Goal: Task Accomplishment & Management: Use online tool/utility

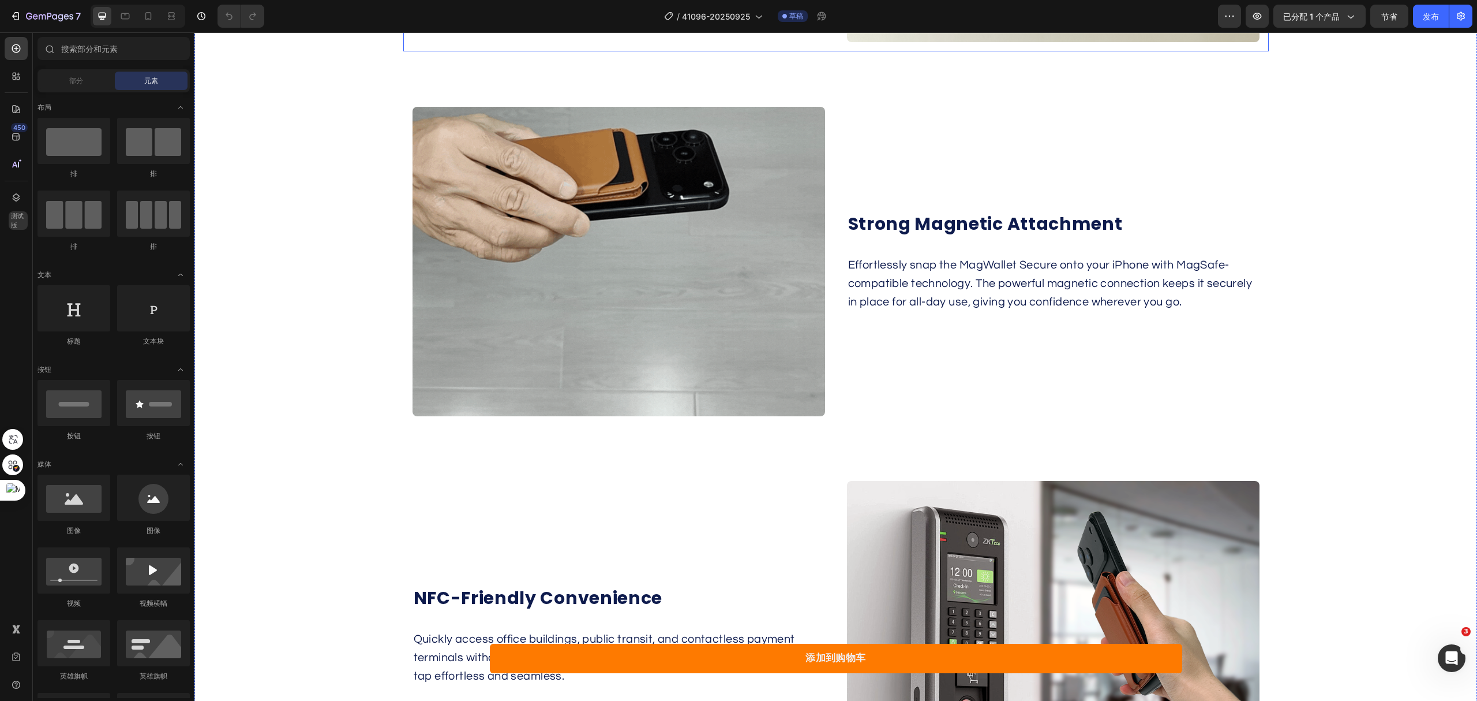
scroll to position [1769, 0]
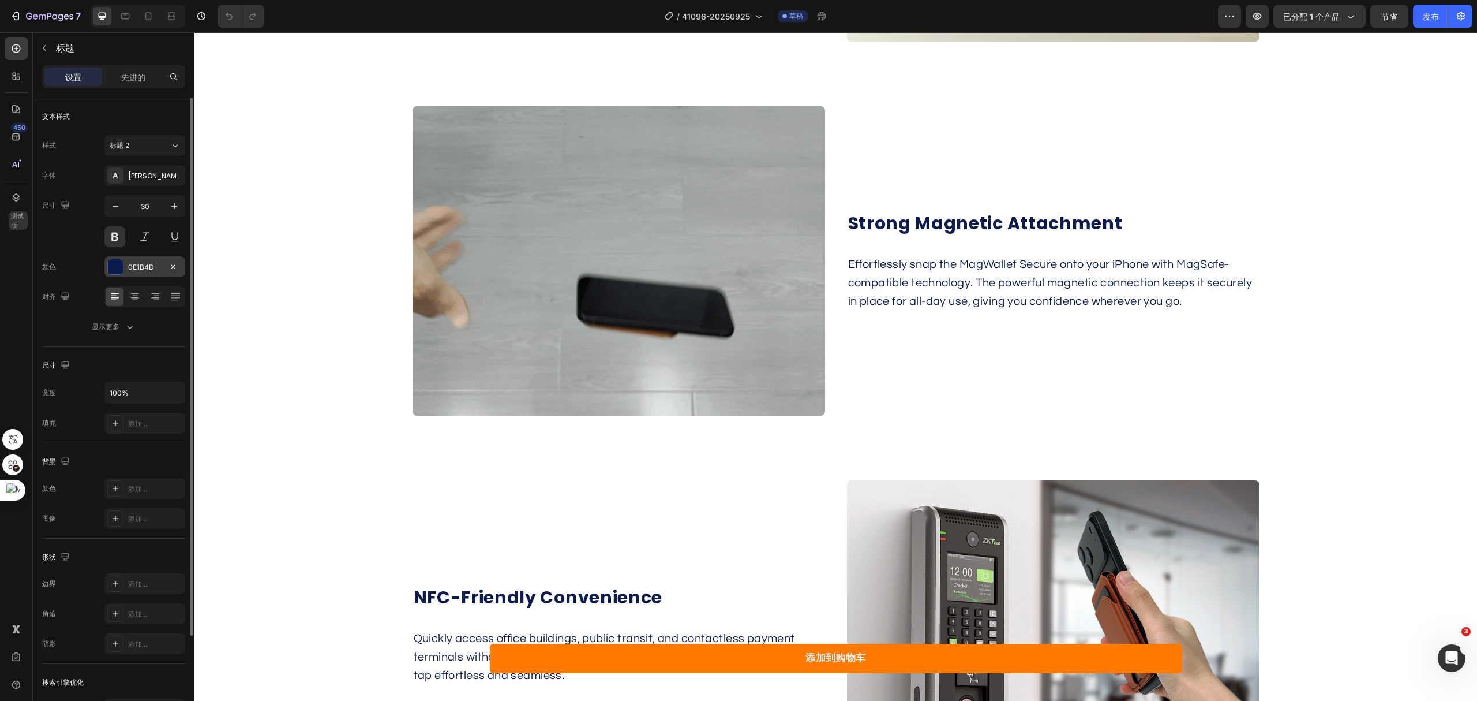
click at [121, 262] on div at bounding box center [115, 266] width 15 height 15
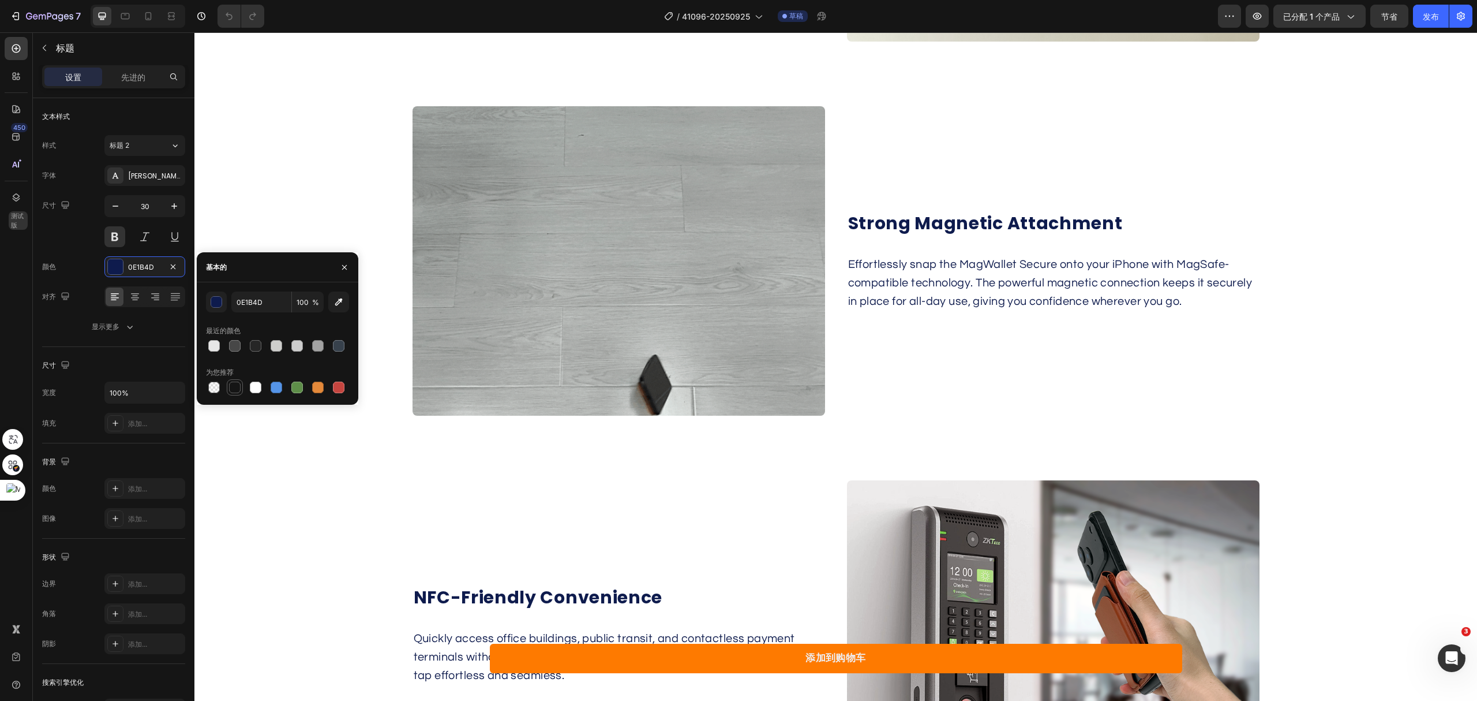
click at [231, 384] on div at bounding box center [235, 387] width 12 height 12
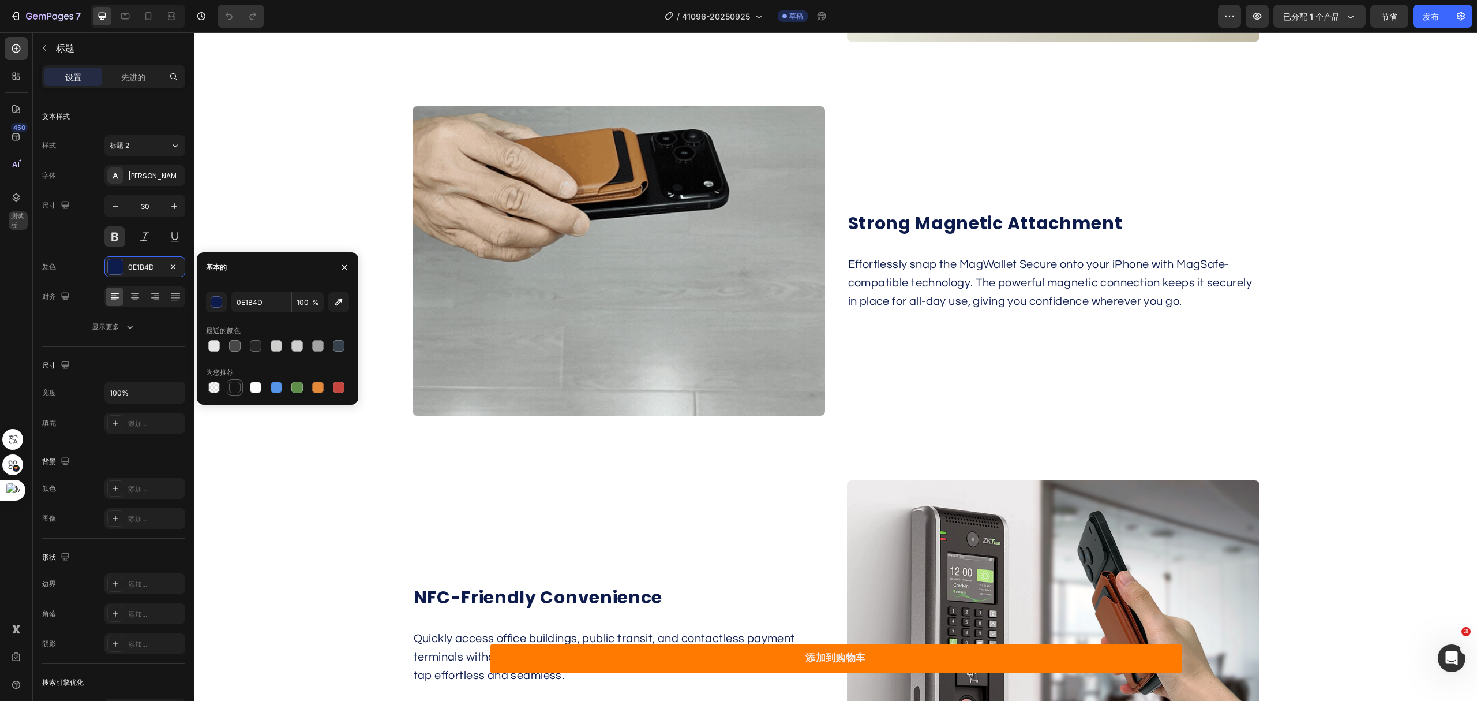
type input "151515"
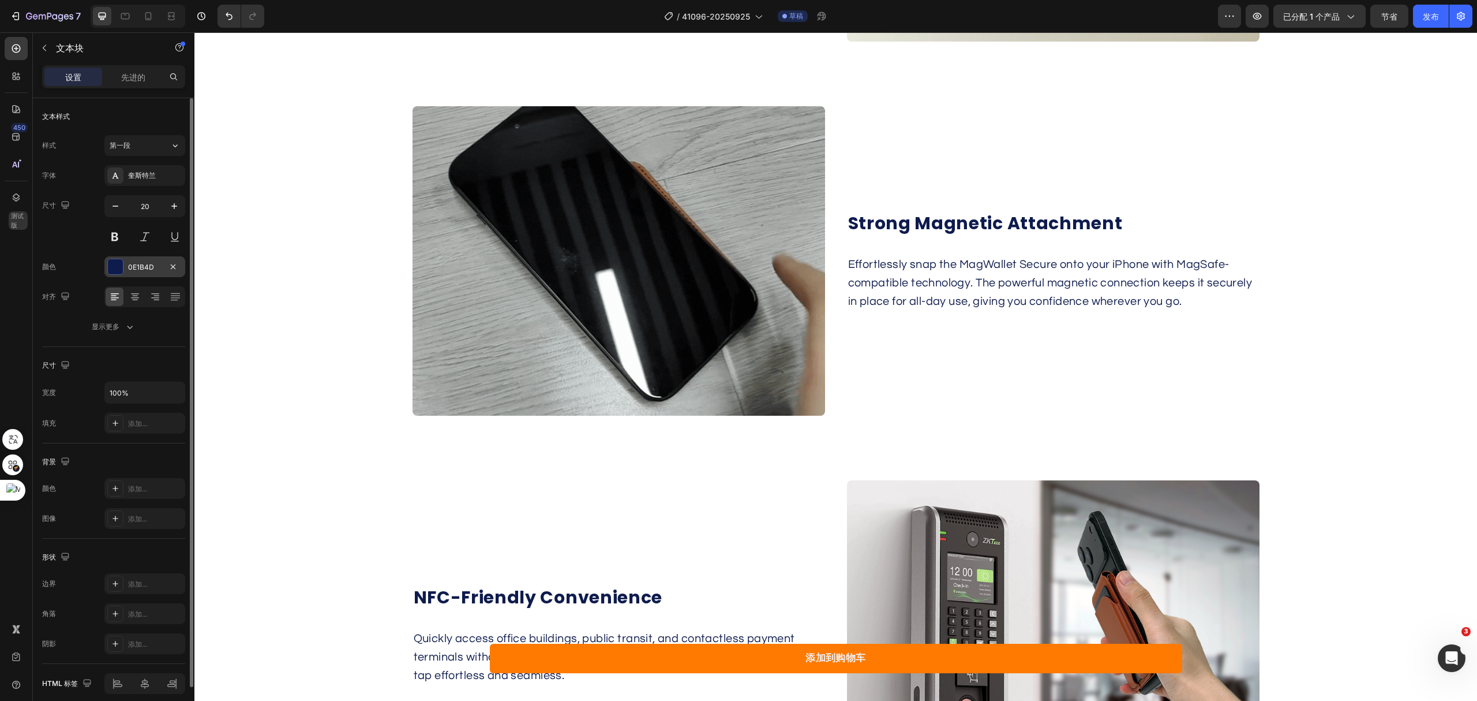
click at [108, 262] on div at bounding box center [115, 266] width 15 height 15
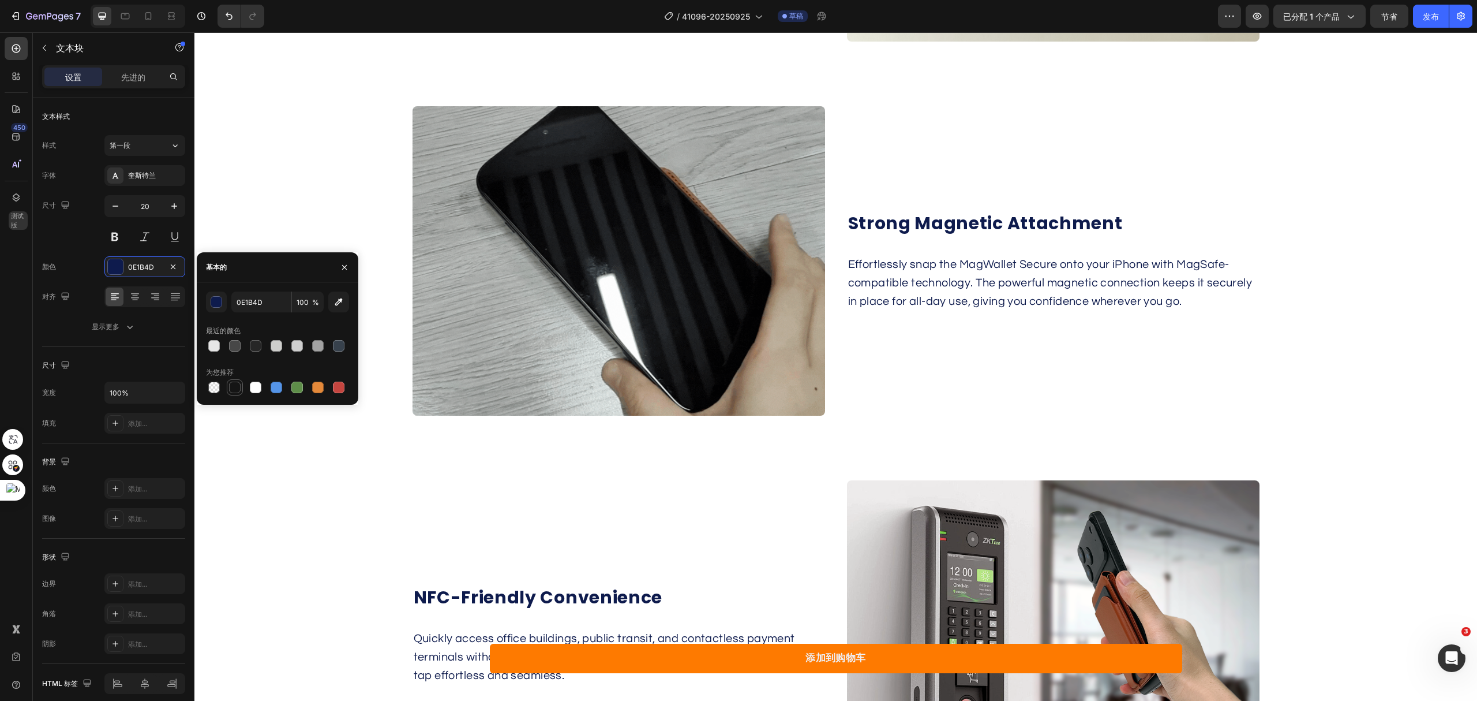
click at [237, 389] on div at bounding box center [235, 387] width 12 height 12
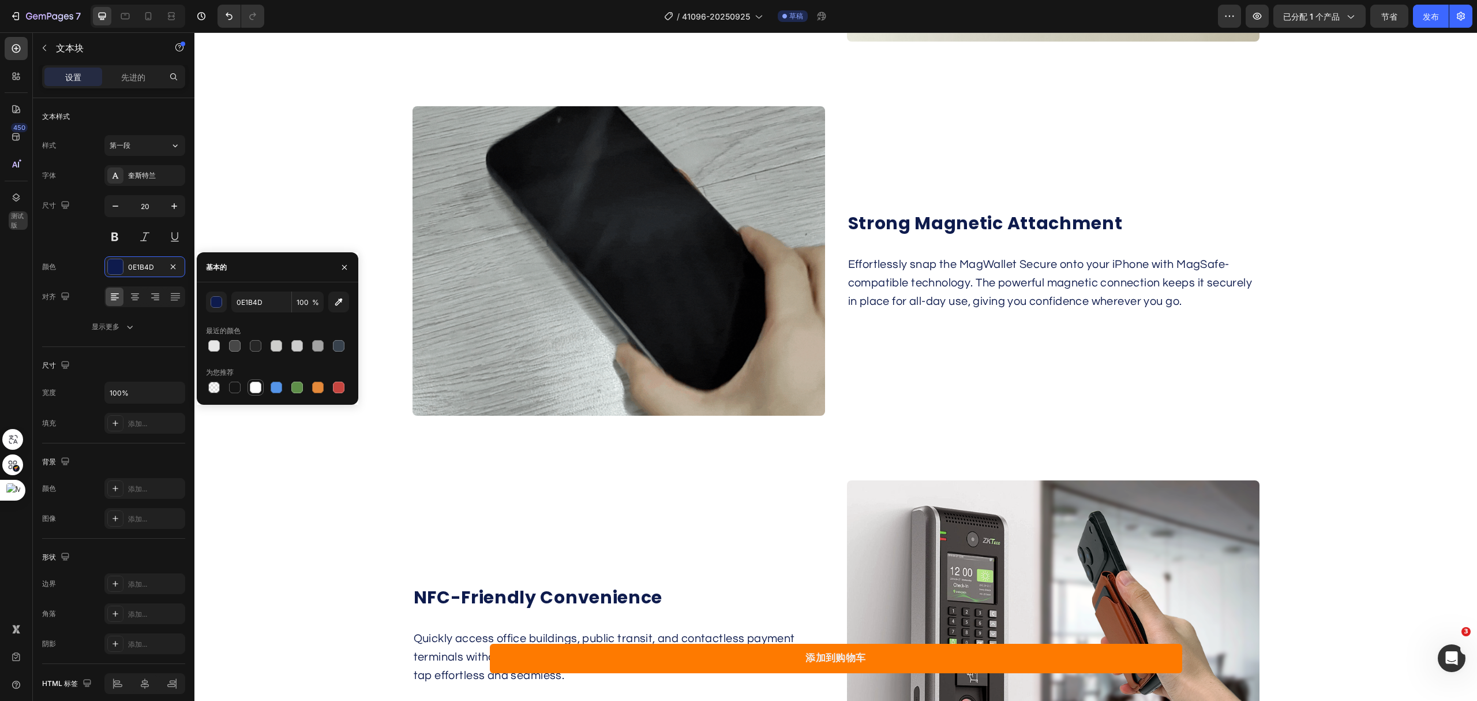
type input "151515"
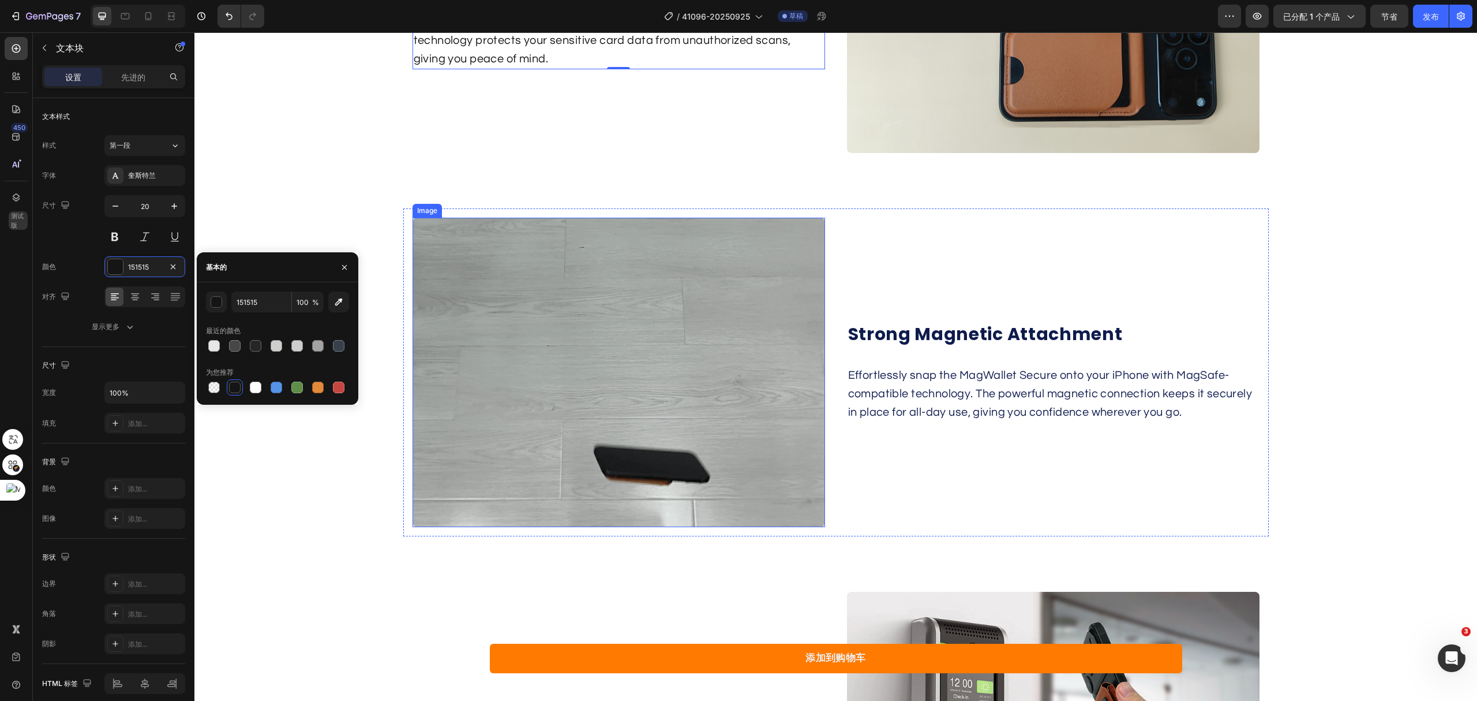
scroll to position [2231, 0]
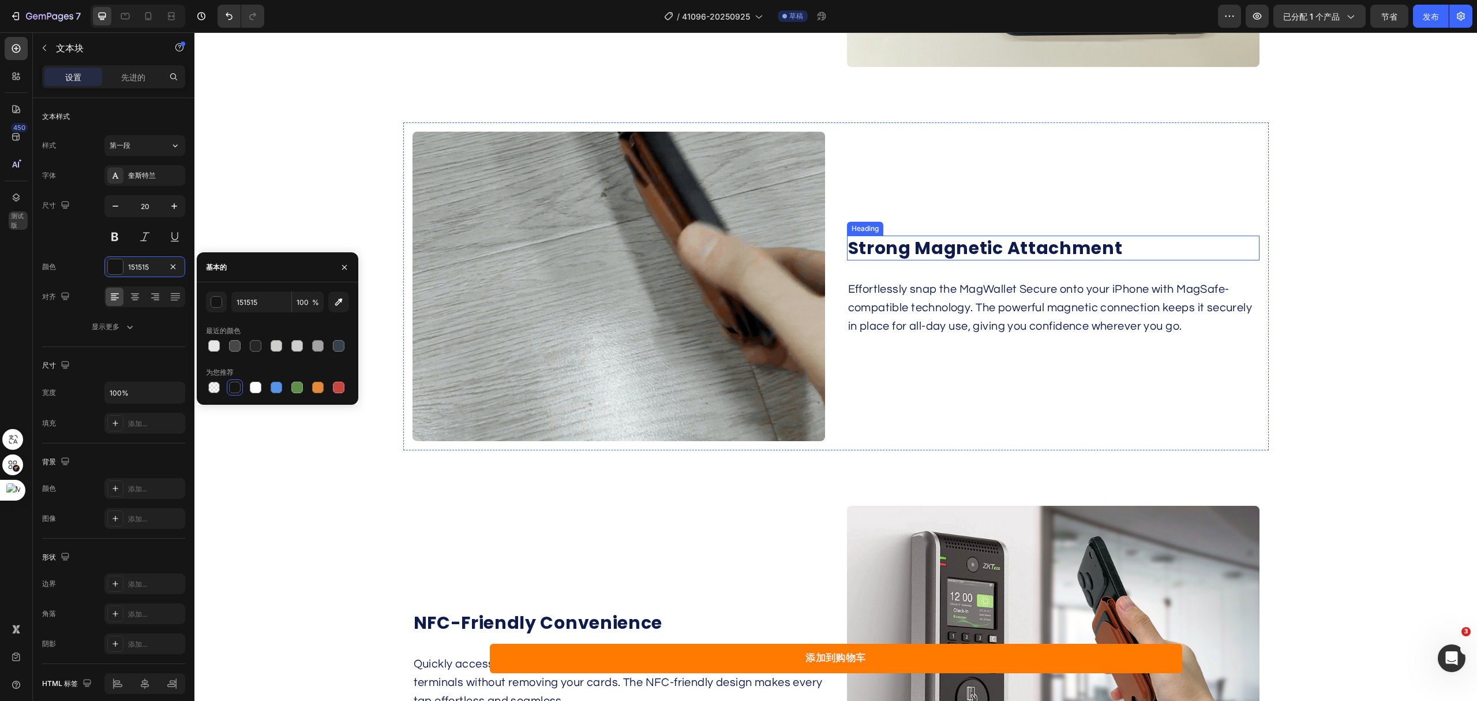
click at [1039, 256] on h2 "Strong Magnetic Attachment" at bounding box center [1053, 247] width 413 height 25
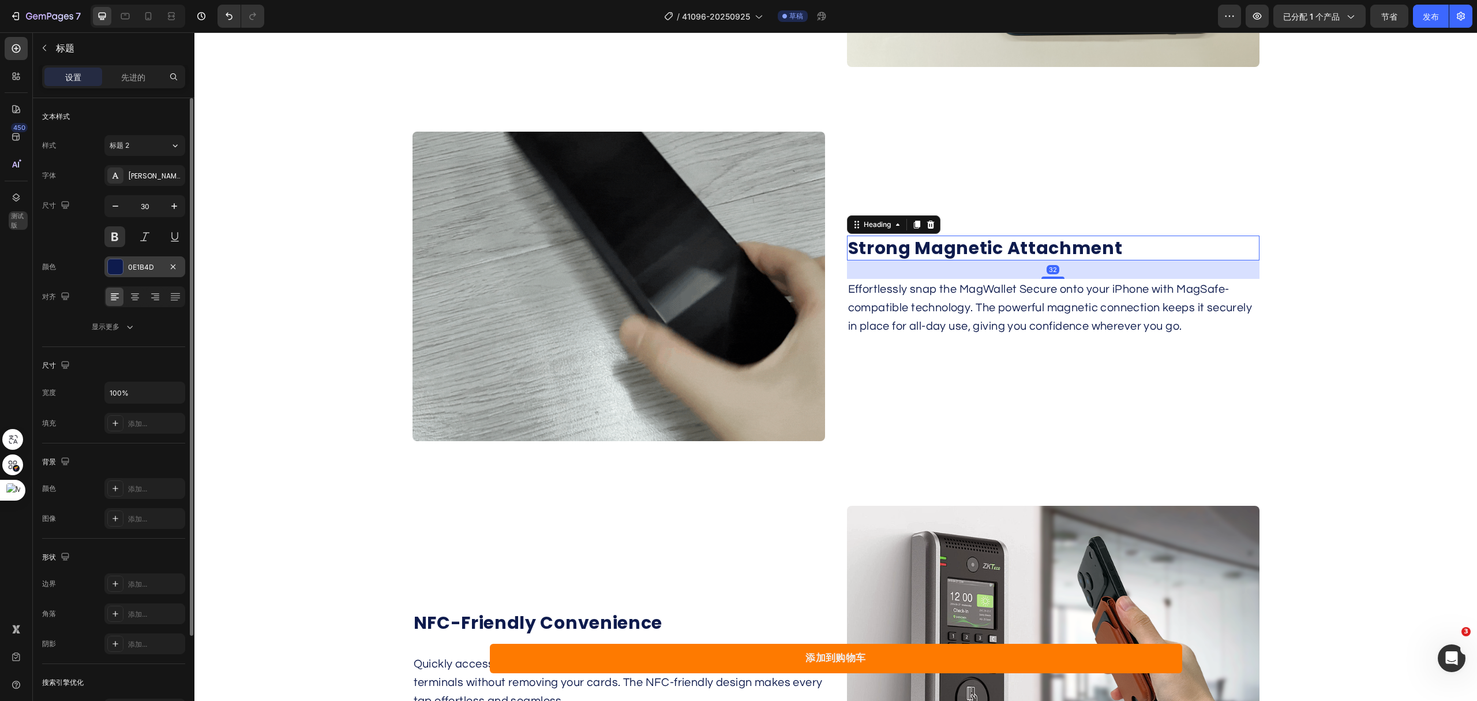
click at [117, 270] on div at bounding box center [115, 266] width 15 height 15
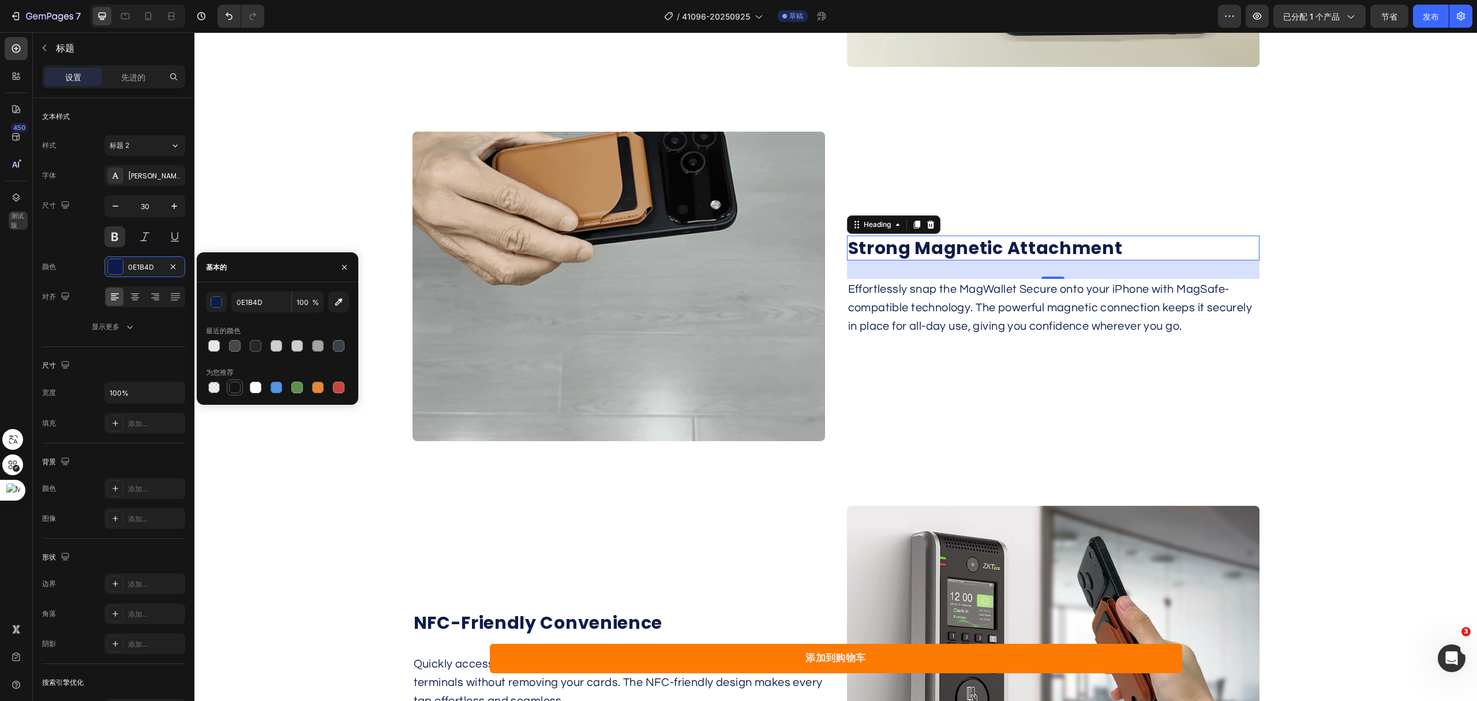
click at [234, 390] on div at bounding box center [235, 387] width 12 height 12
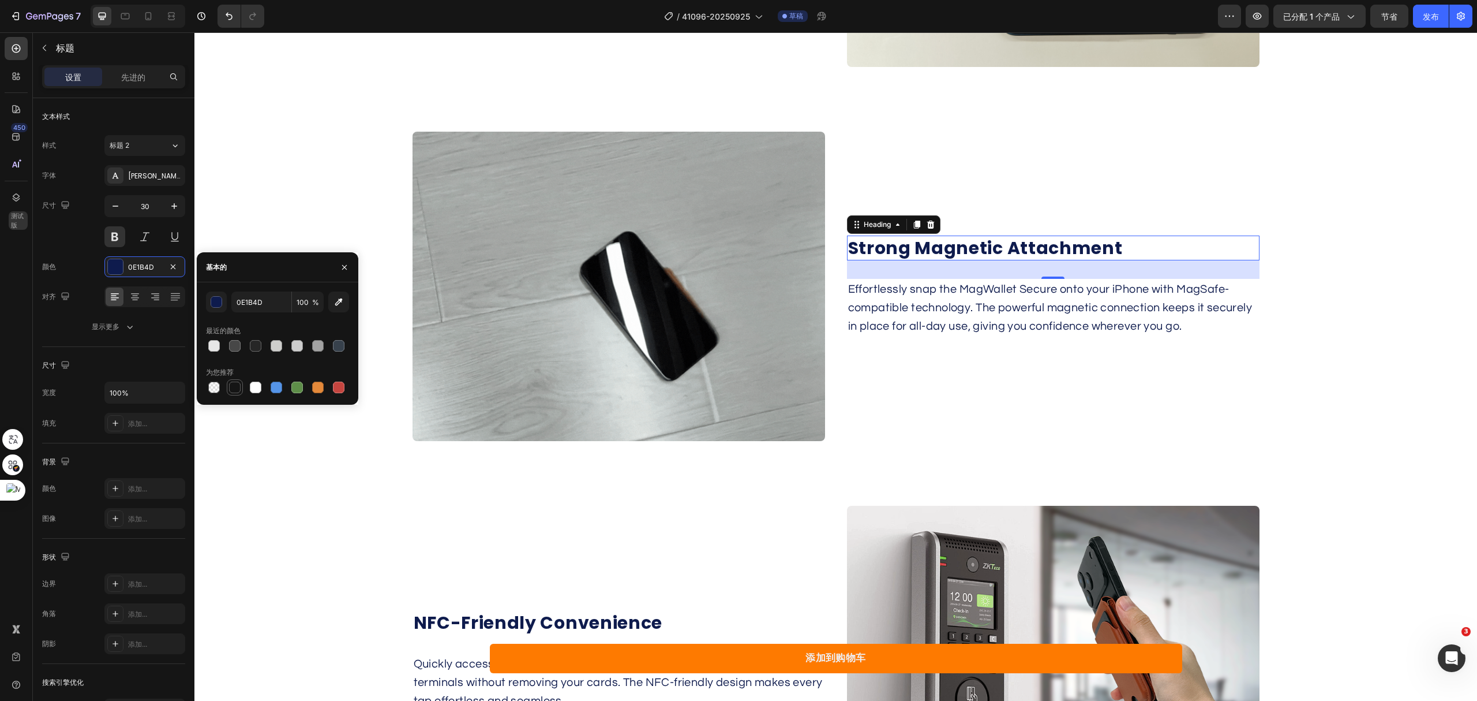
type input "151515"
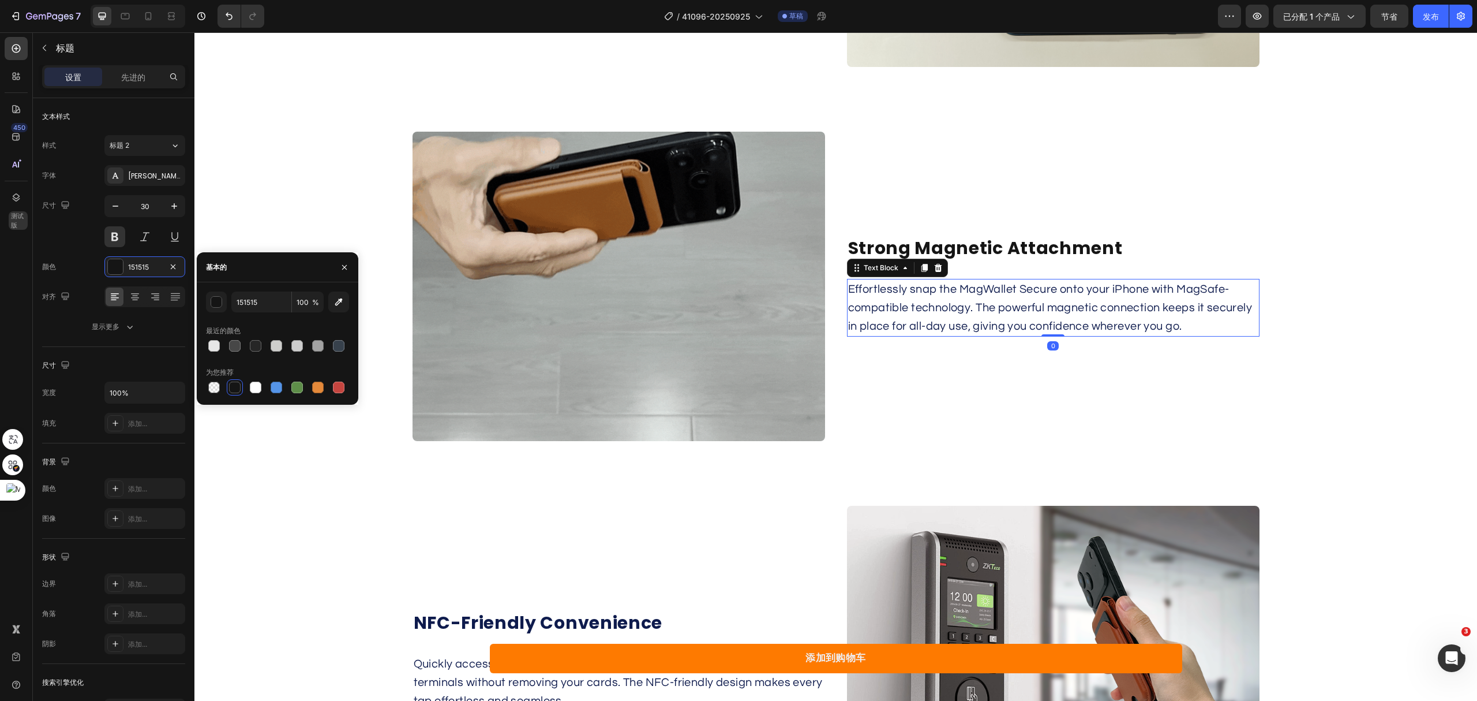
click at [1075, 312] on p "Effortlessly snap the MagWallet Secure onto your iPhone with MagSafe-compatible…" at bounding box center [1053, 307] width 410 height 55
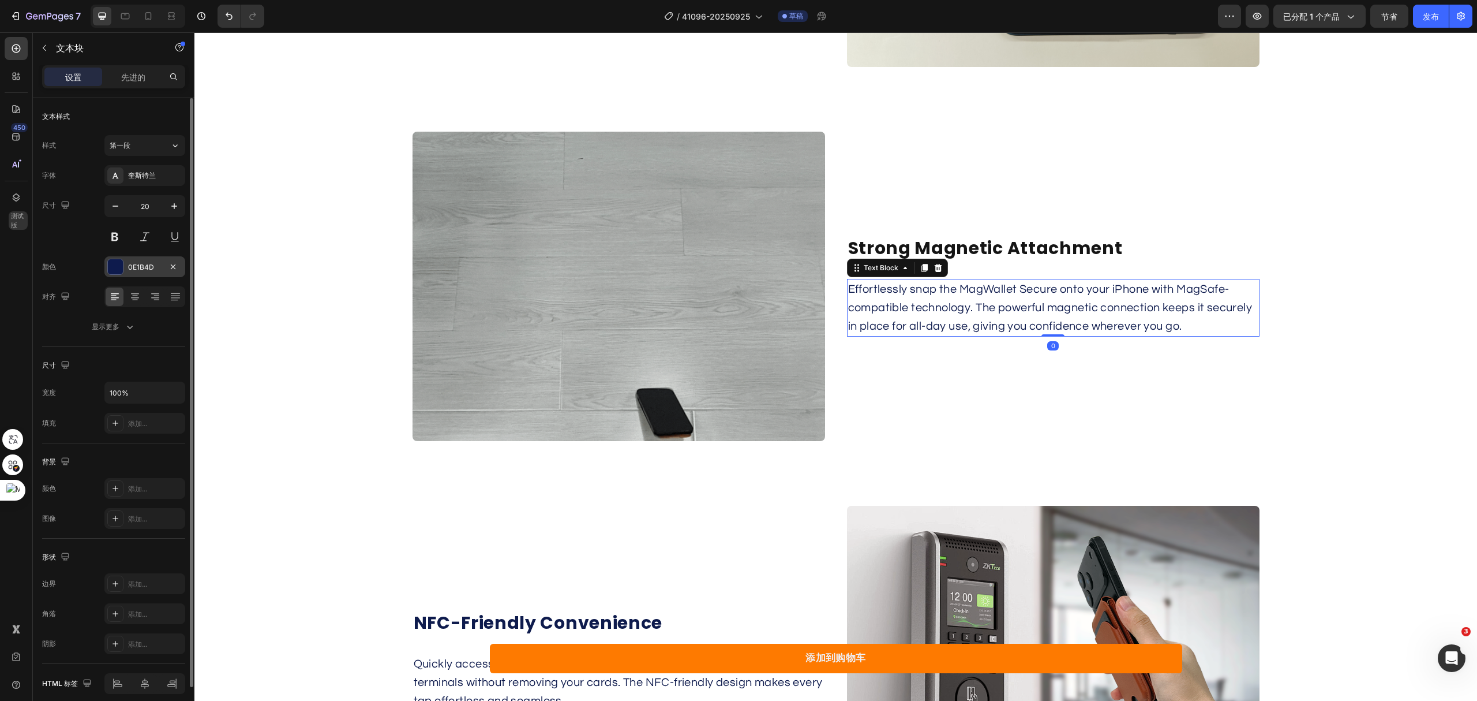
click at [118, 264] on div at bounding box center [115, 266] width 15 height 15
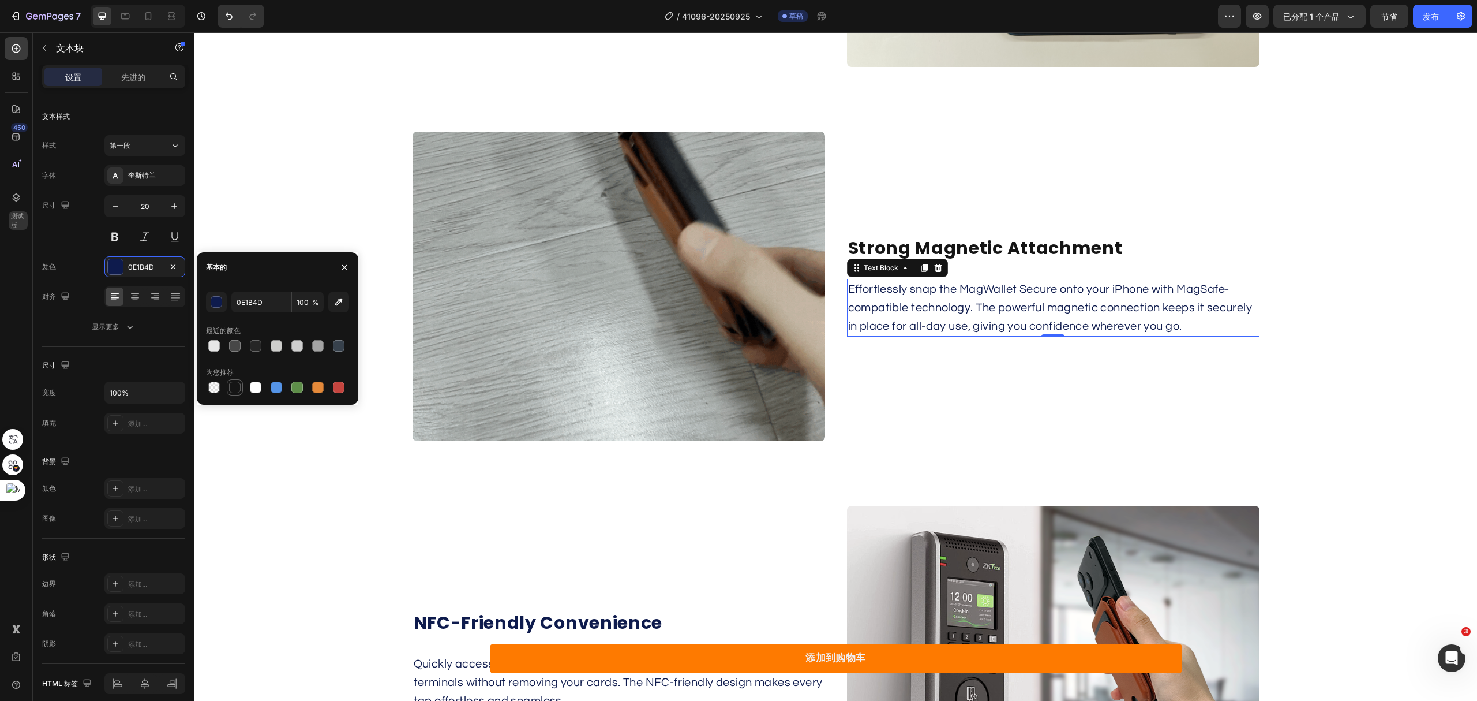
click at [236, 384] on div at bounding box center [235, 387] width 12 height 12
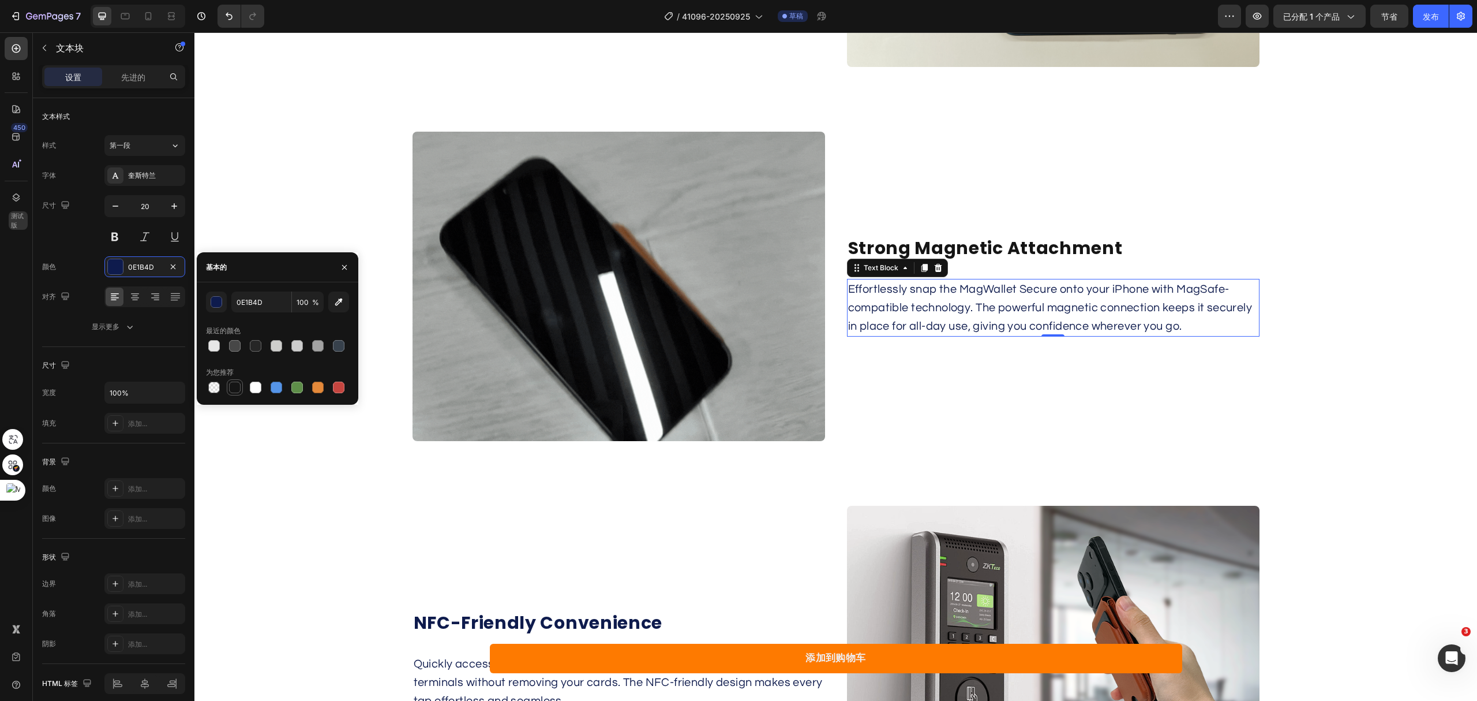
type input "151515"
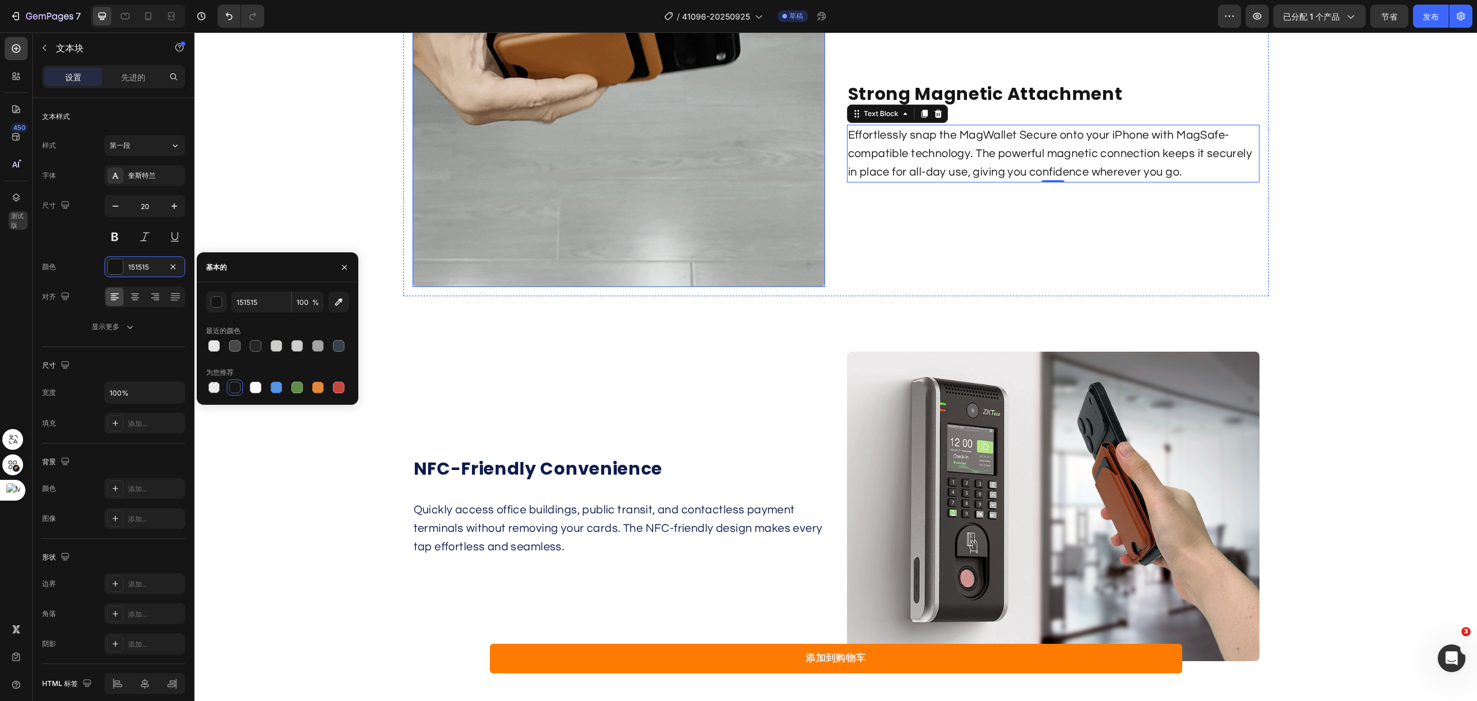
scroll to position [2616, 0]
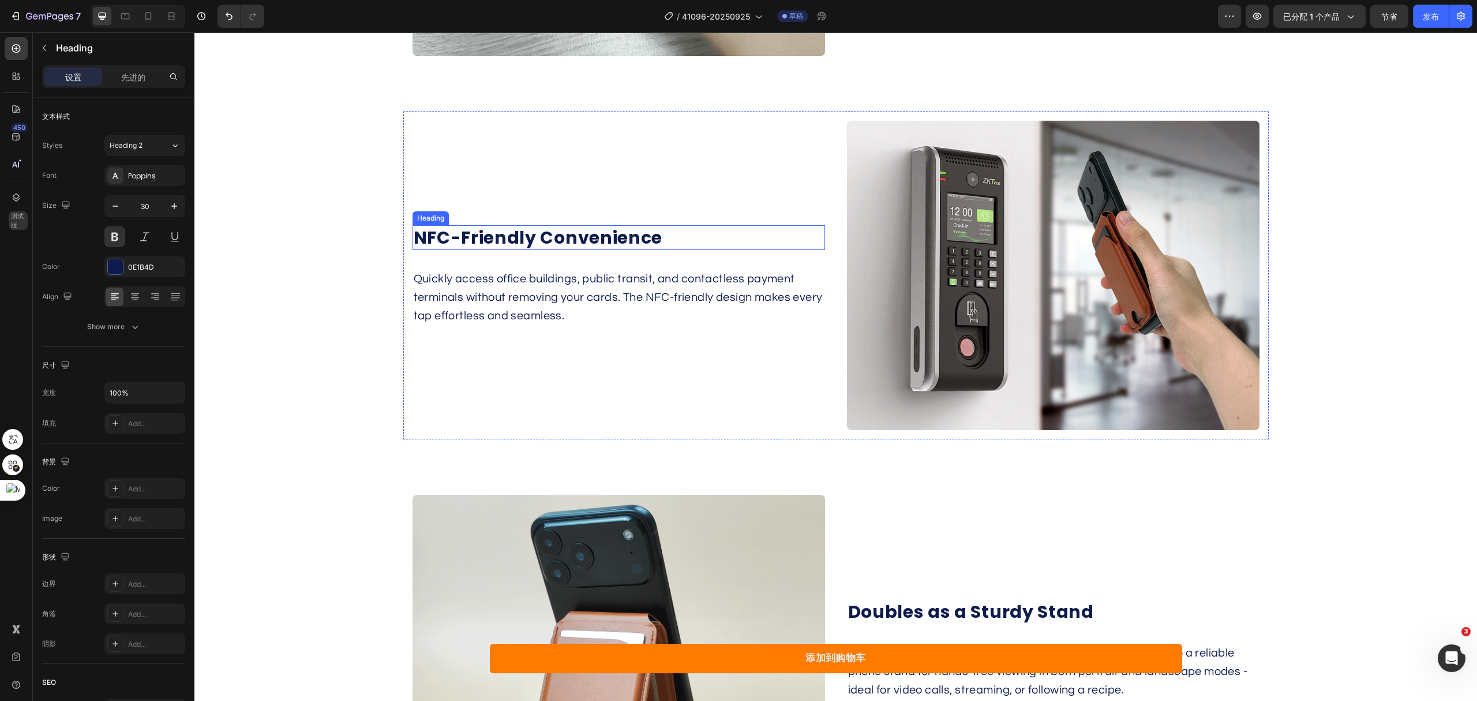
click at [506, 233] on h2 "NFC-Friendly Convenience" at bounding box center [619, 237] width 413 height 25
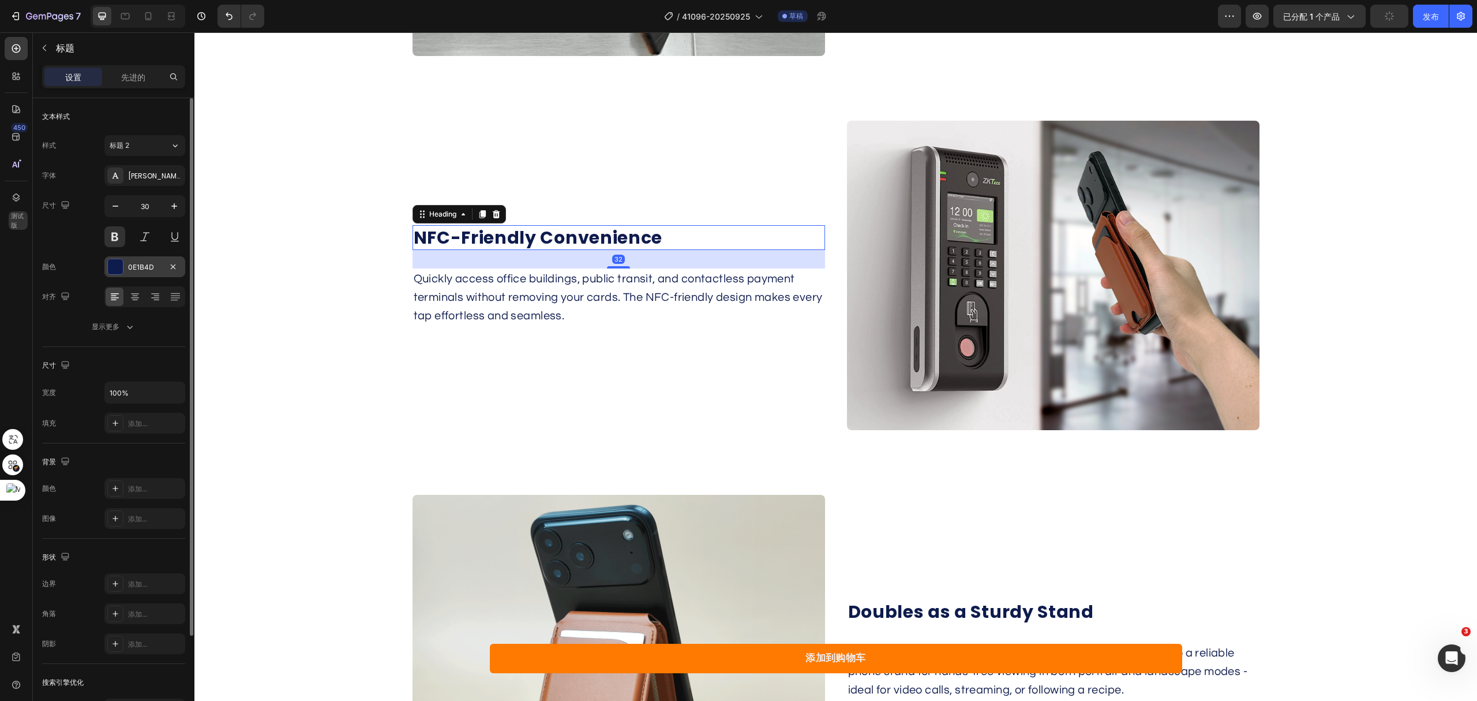
click at [121, 270] on div at bounding box center [115, 266] width 15 height 15
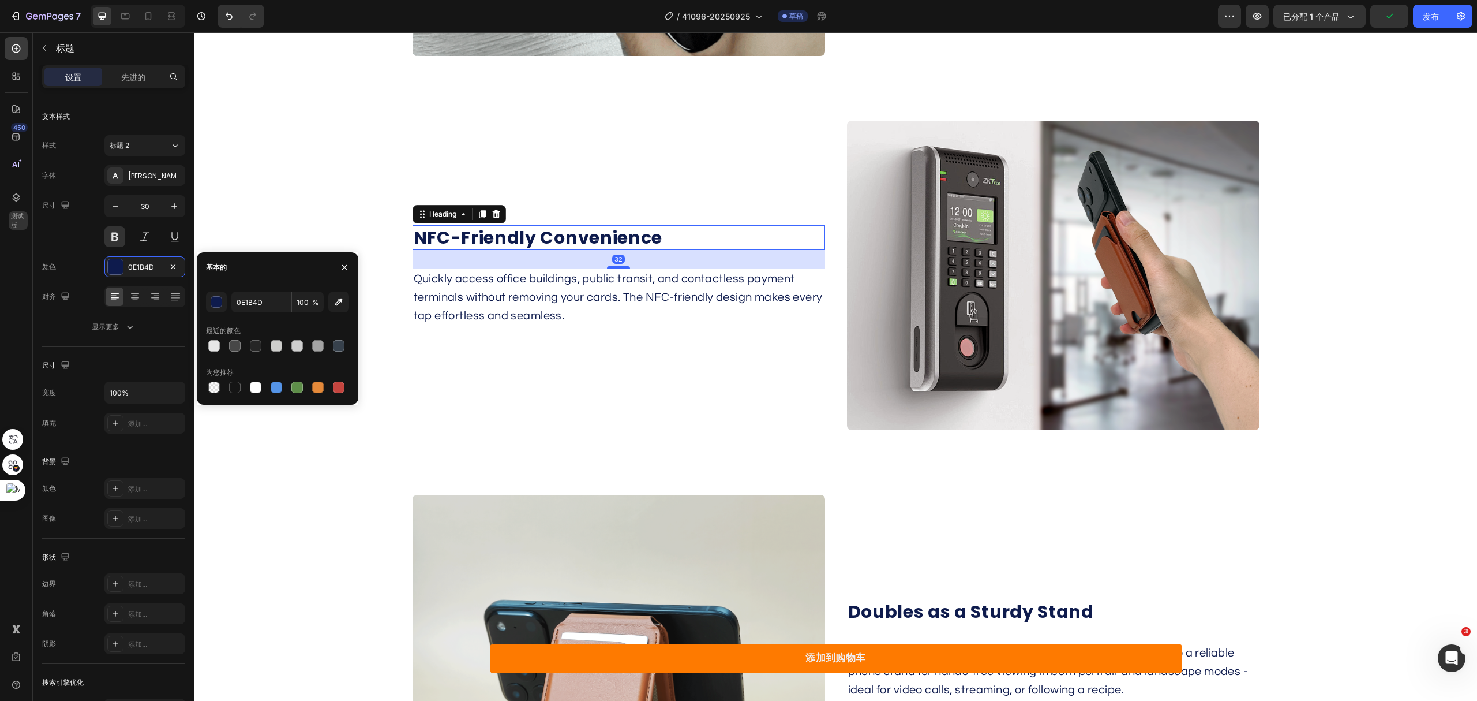
click at [234, 388] on div at bounding box center [235, 387] width 12 height 12
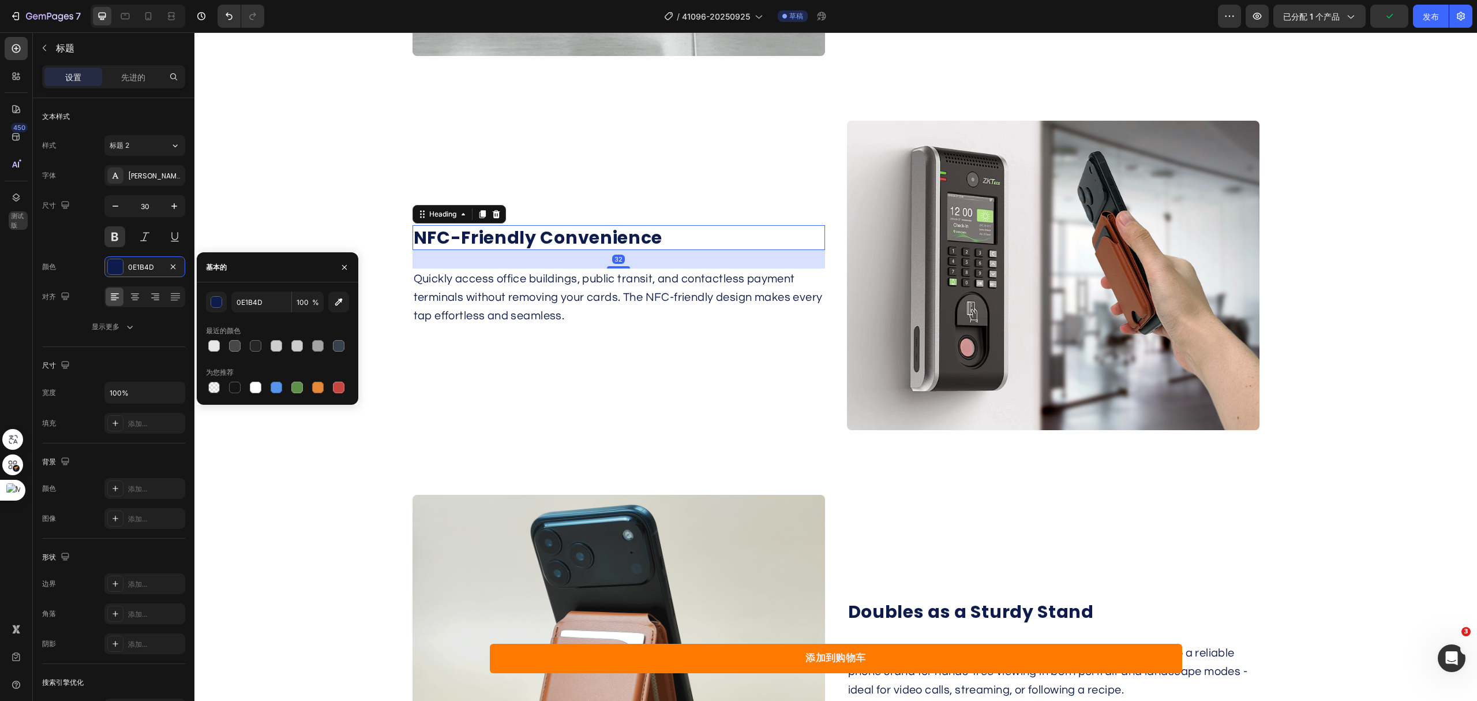
type input "151515"
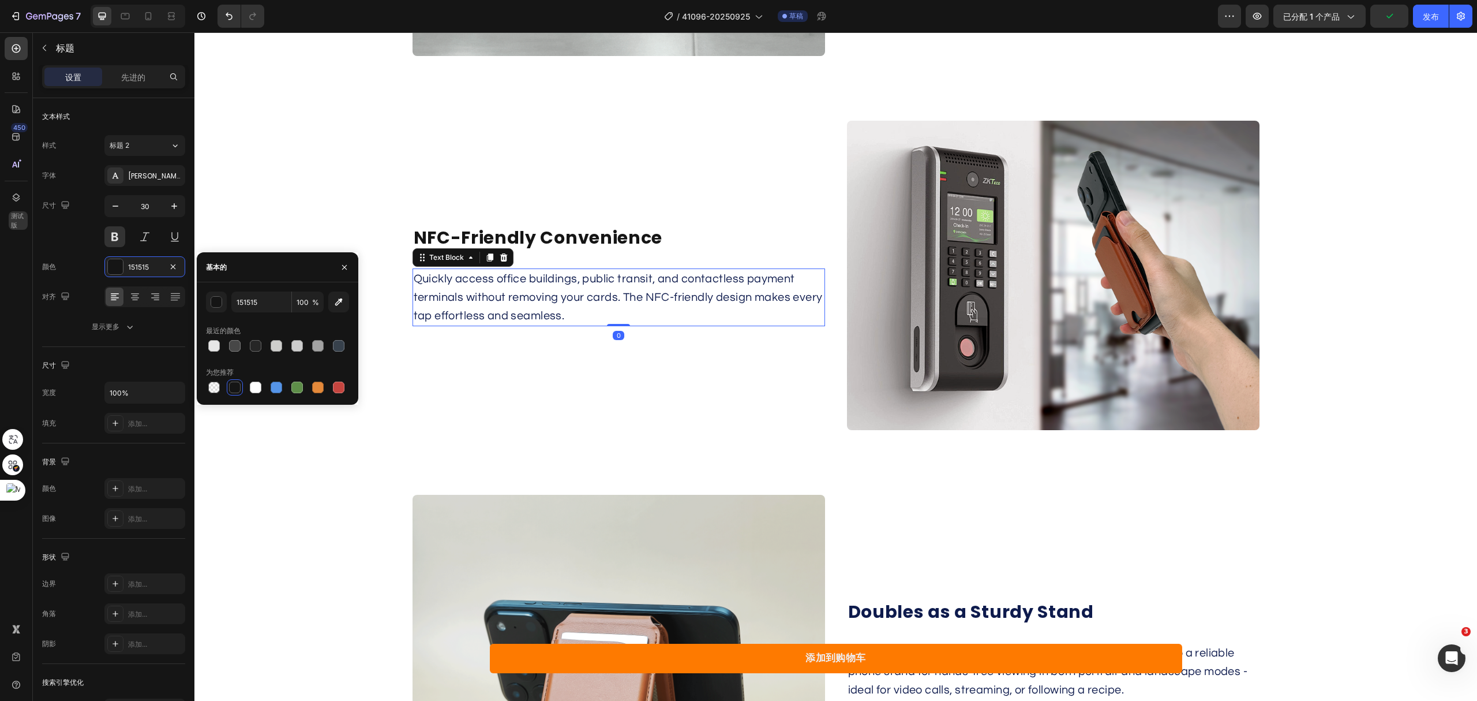
click at [562, 291] on p "Quickly access office buildings, public transit, and contactless payment termin…" at bounding box center [619, 297] width 410 height 55
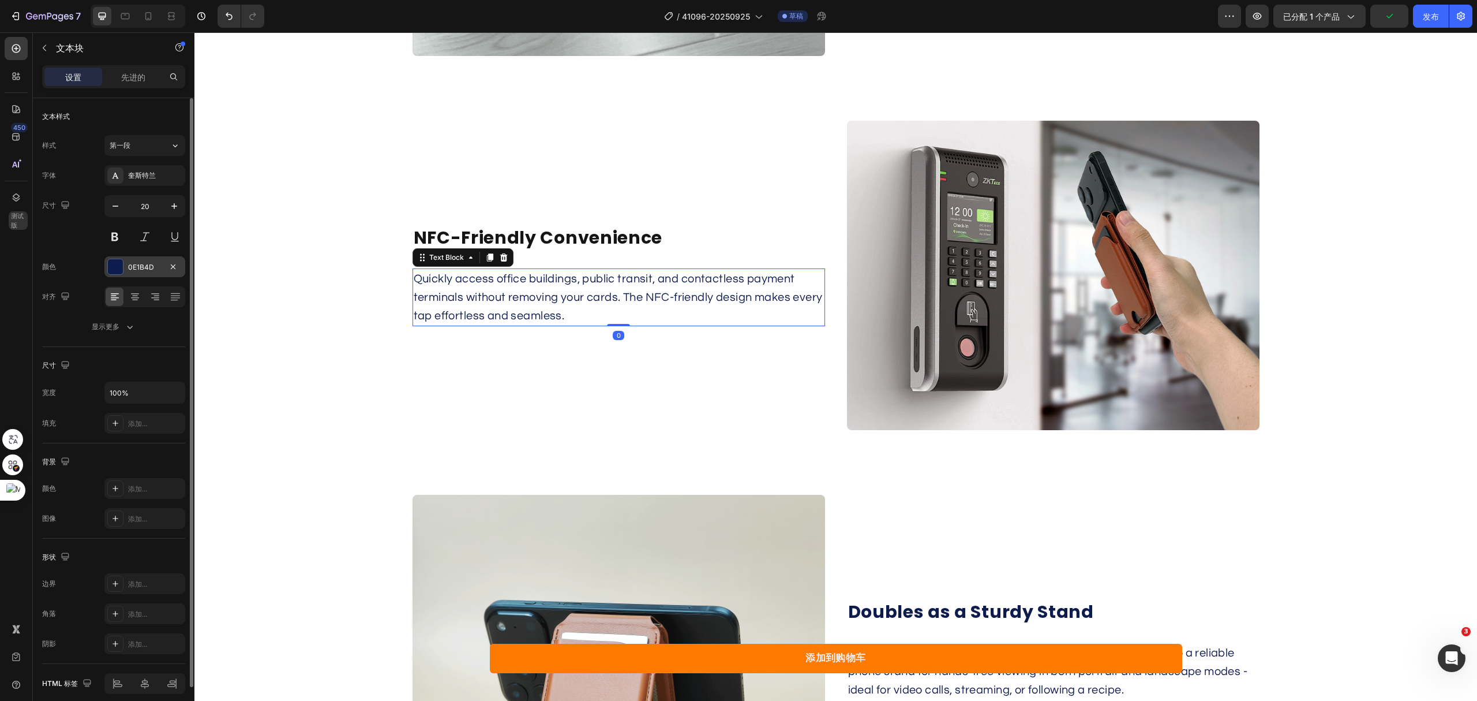
click at [108, 268] on div at bounding box center [115, 266] width 15 height 15
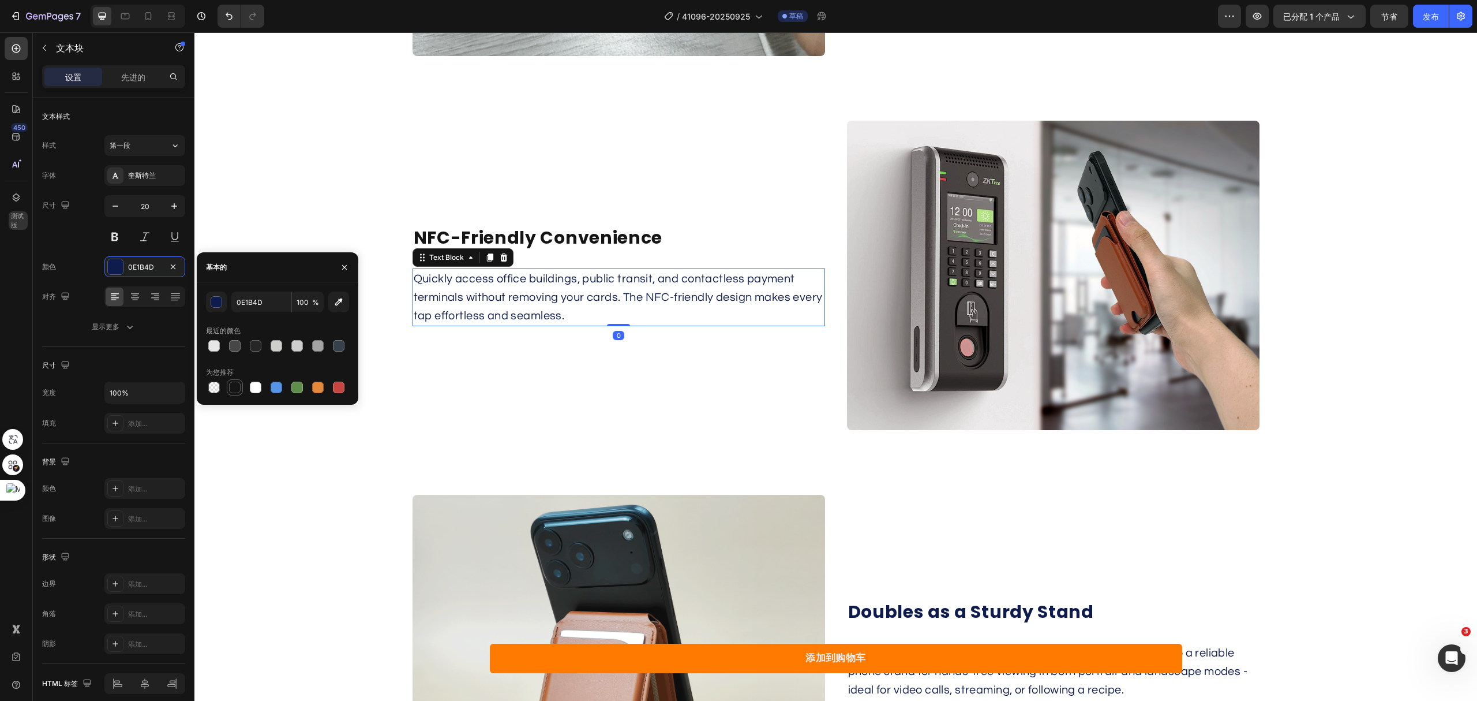
click at [233, 387] on div at bounding box center [235, 387] width 12 height 12
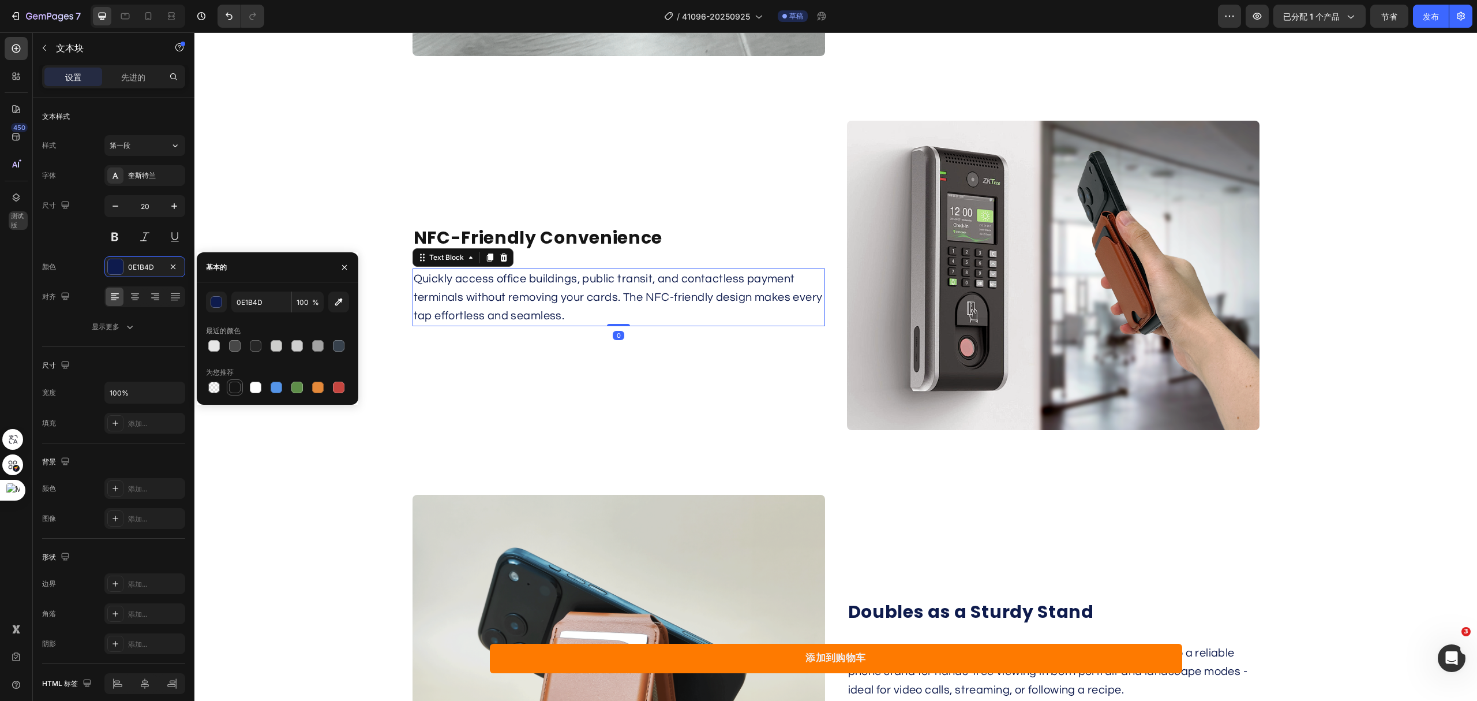
type input "151515"
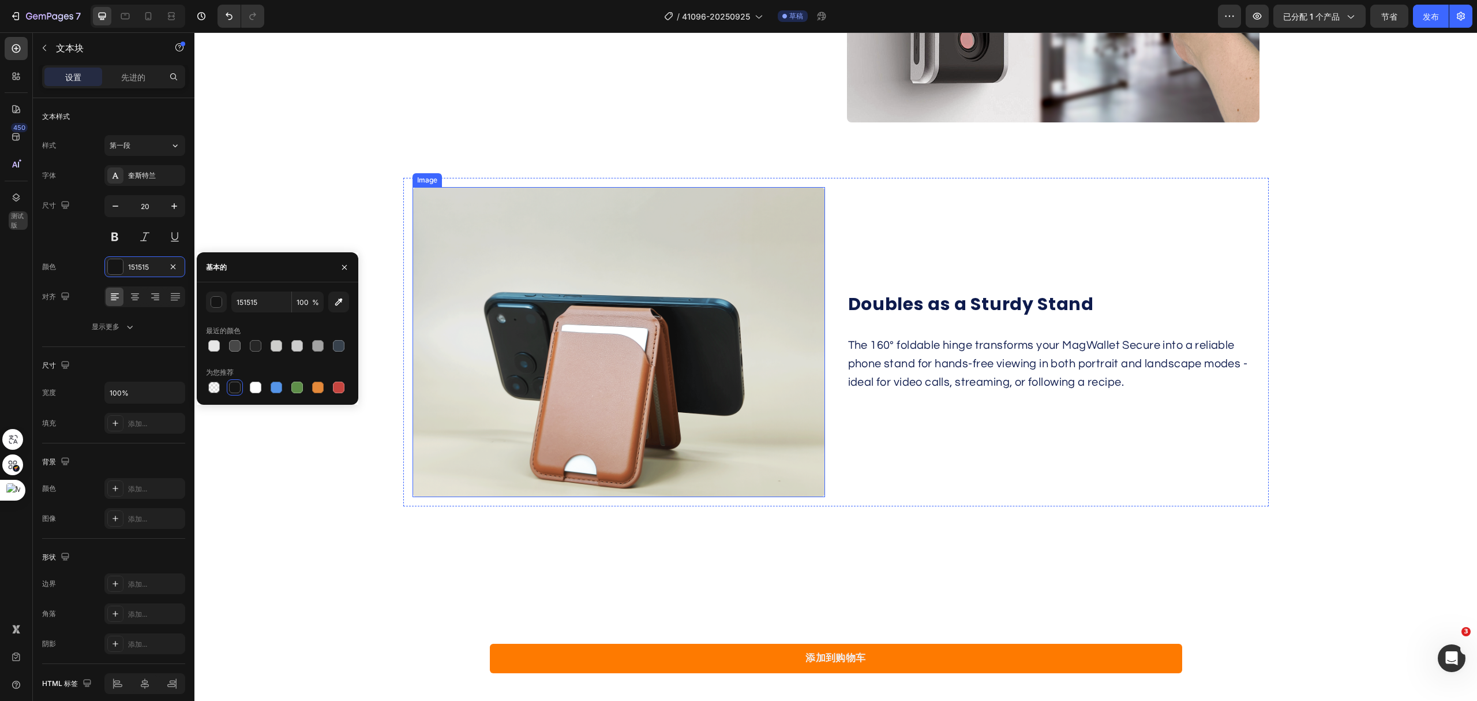
scroll to position [3001, 0]
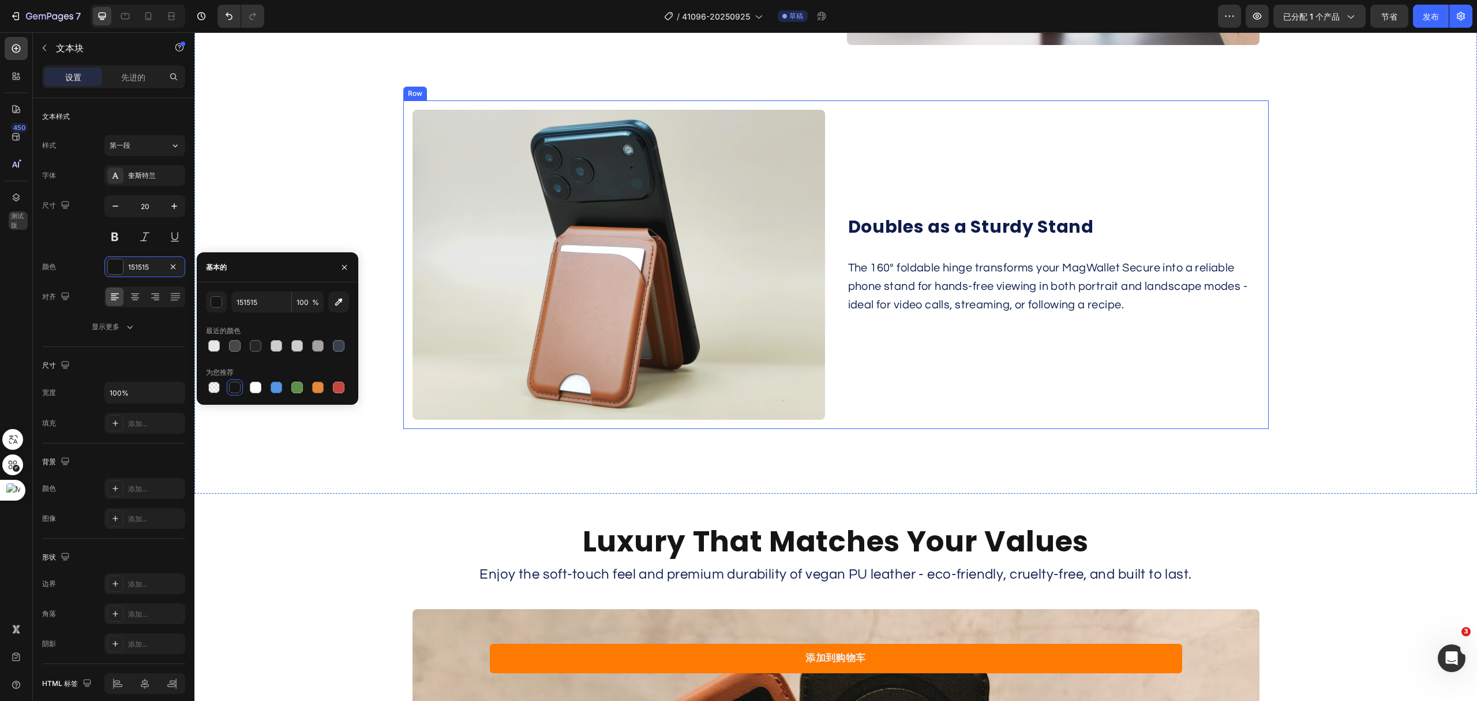
click at [947, 224] on h2 "Doubles as a Sturdy Stand" at bounding box center [1053, 226] width 413 height 25
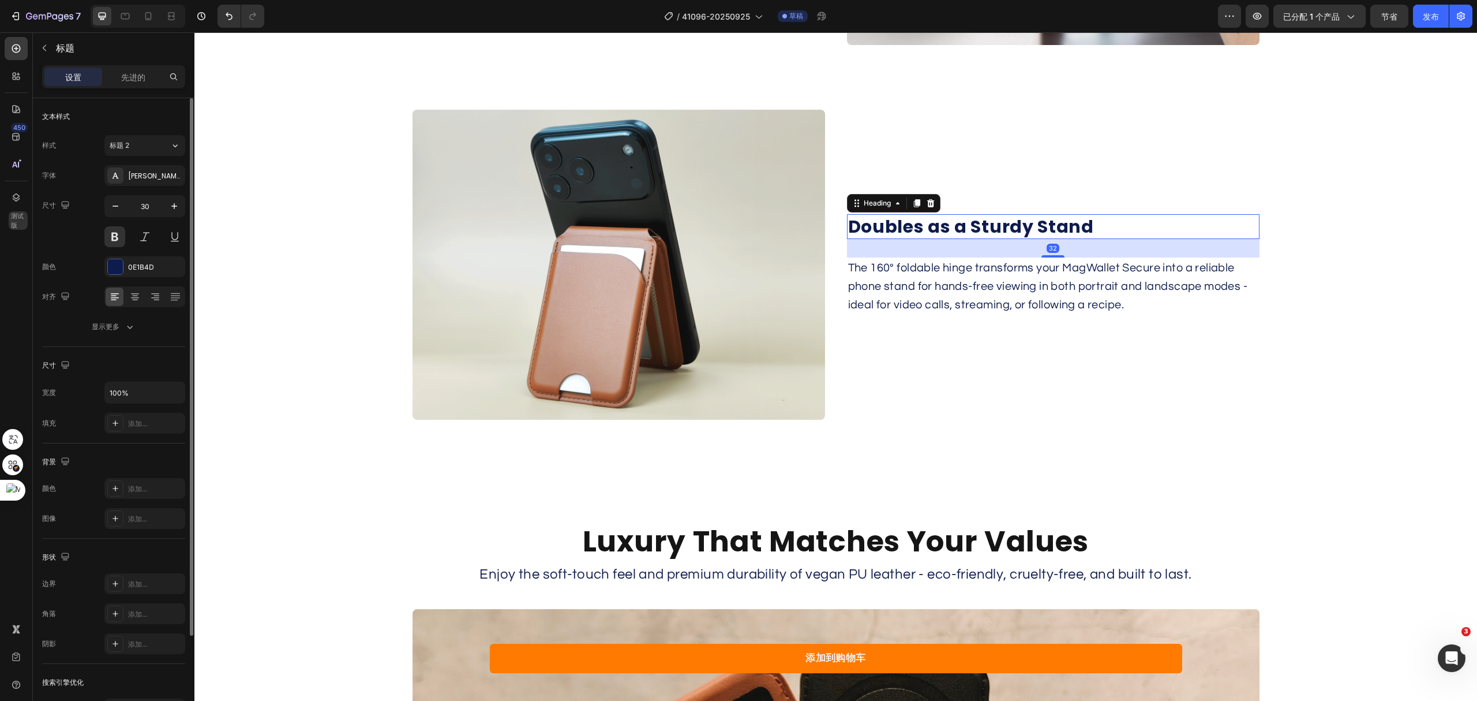
click at [100, 267] on div "颜色 0E1B4D" at bounding box center [113, 266] width 143 height 21
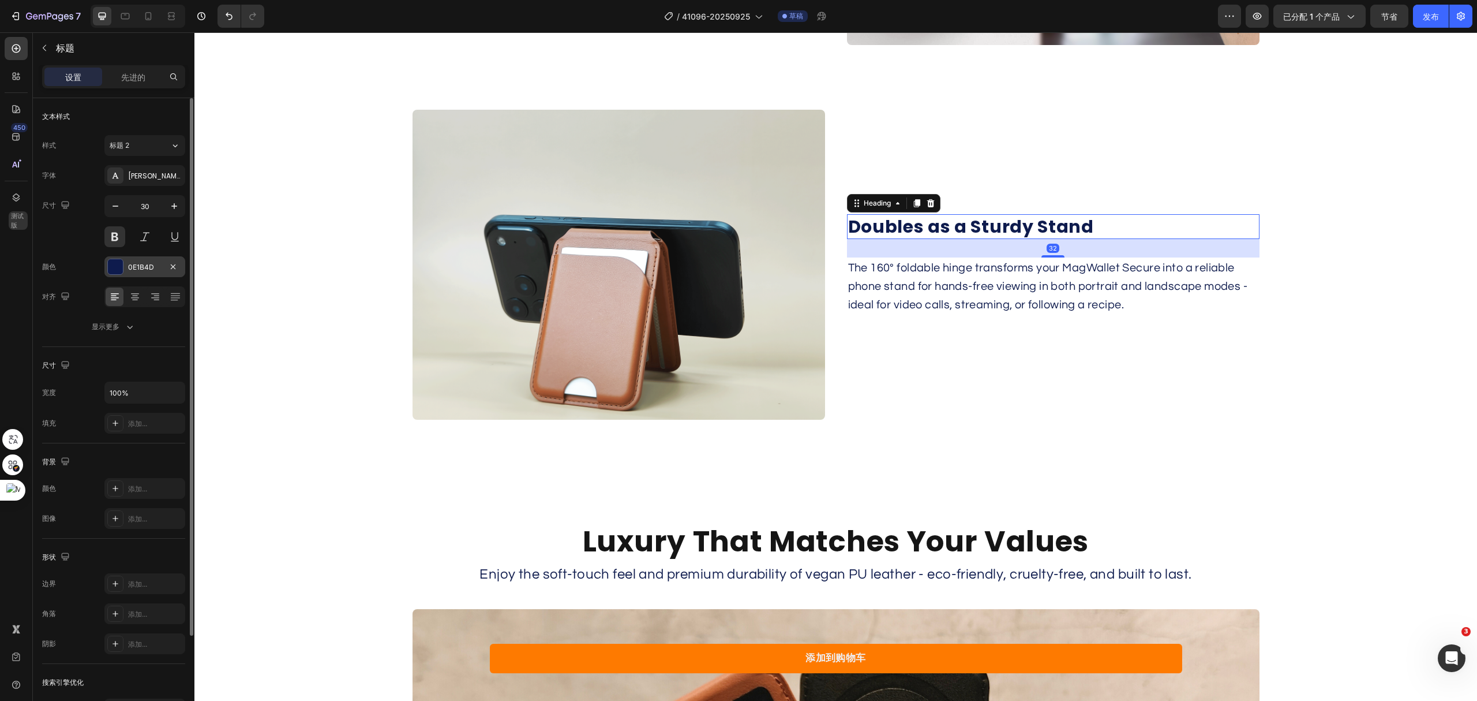
click at [108, 267] on div at bounding box center [115, 266] width 15 height 15
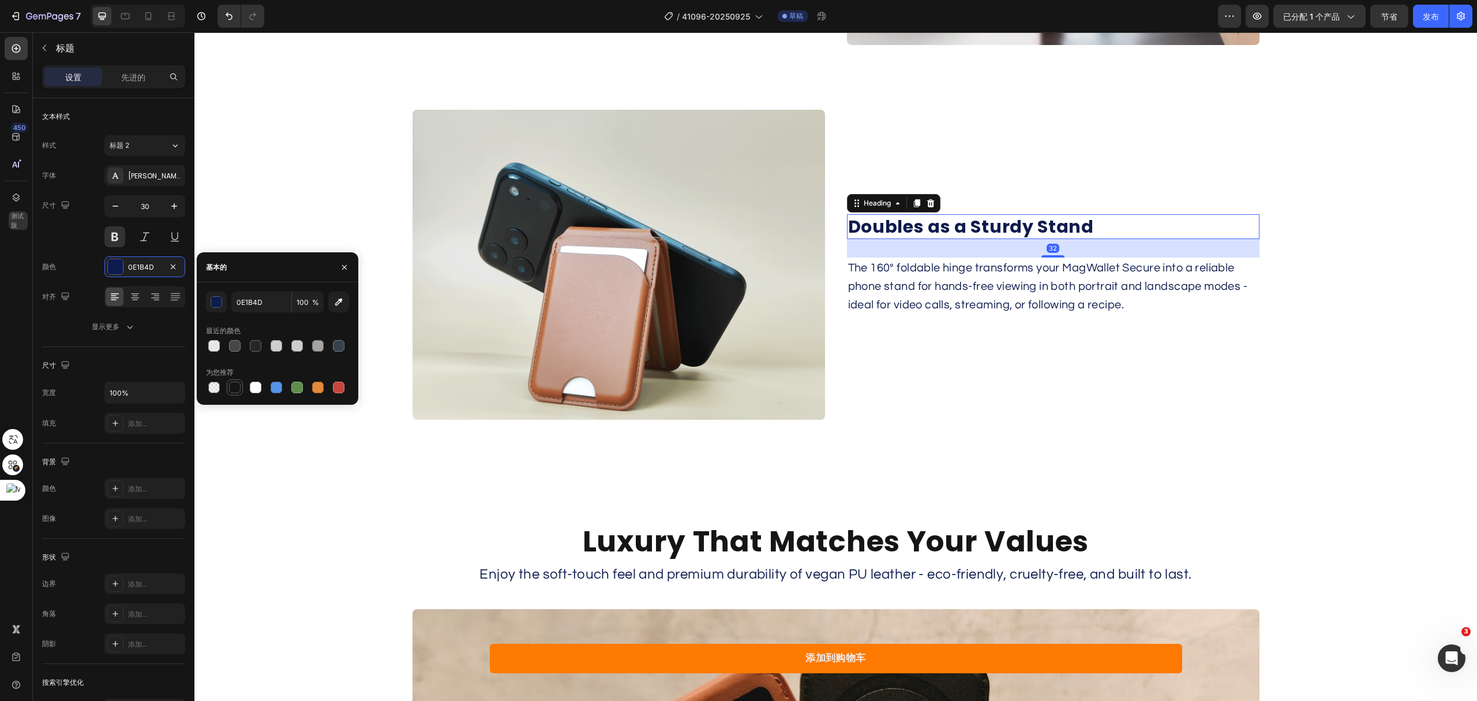
click at [229, 385] on div at bounding box center [235, 387] width 12 height 12
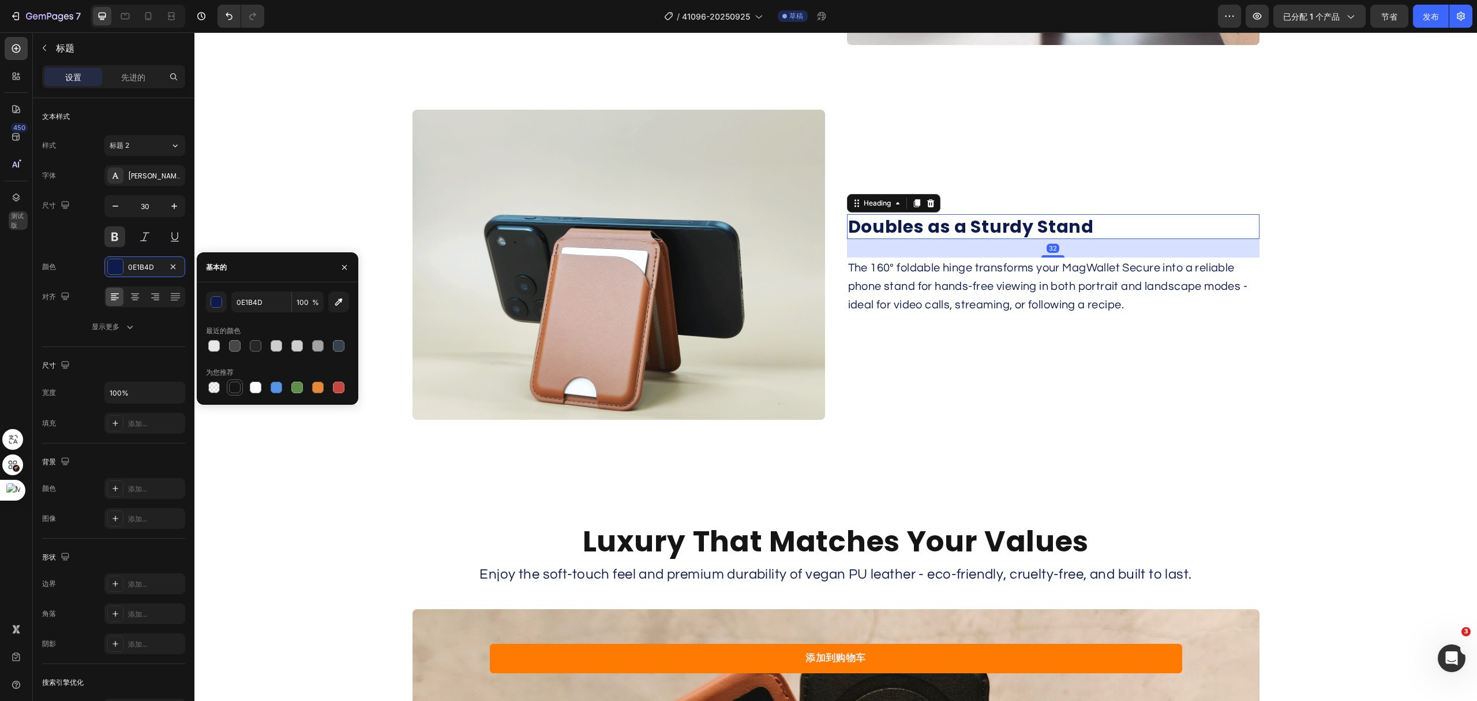
type input "151515"
click at [924, 294] on p "The 160° foldable hinge transforms your MagWallet Secure into a reliable phone …" at bounding box center [1053, 286] width 410 height 55
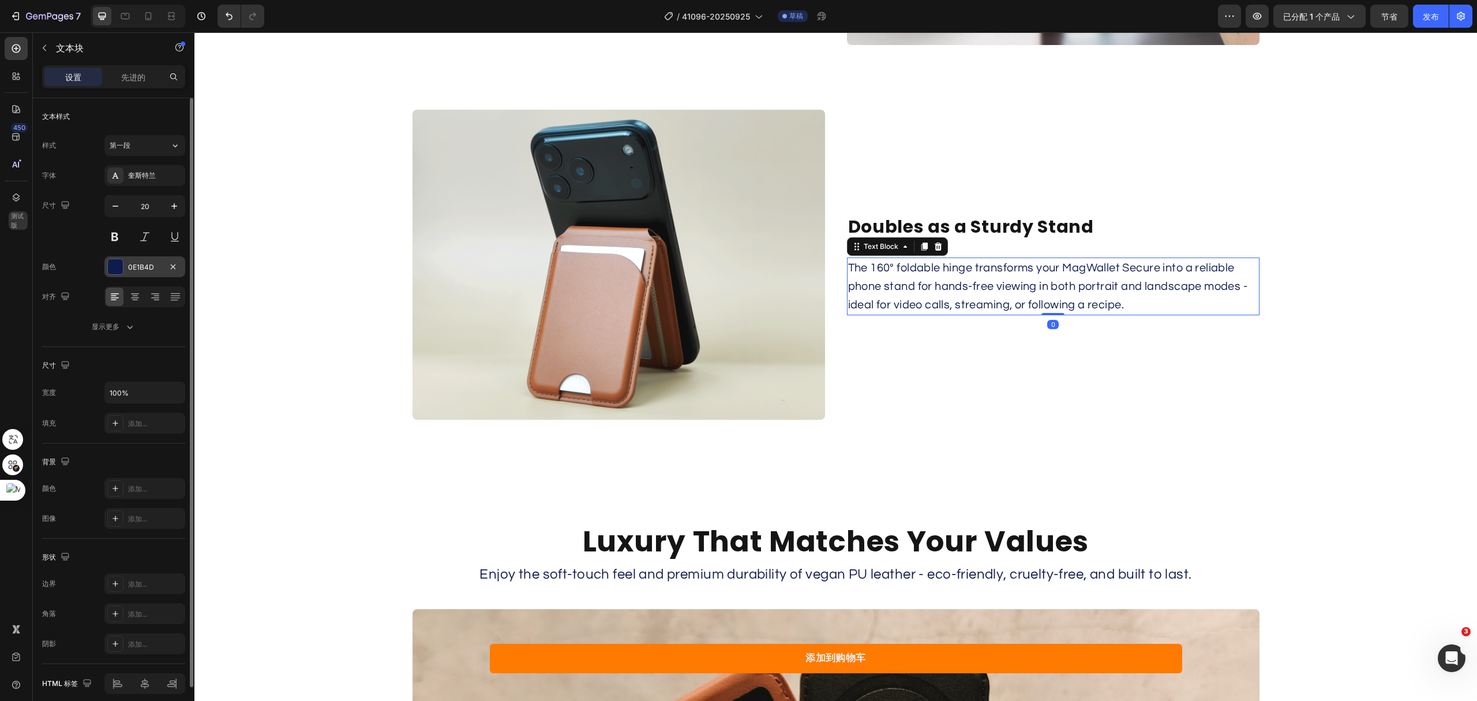
click at [114, 264] on div at bounding box center [115, 266] width 15 height 15
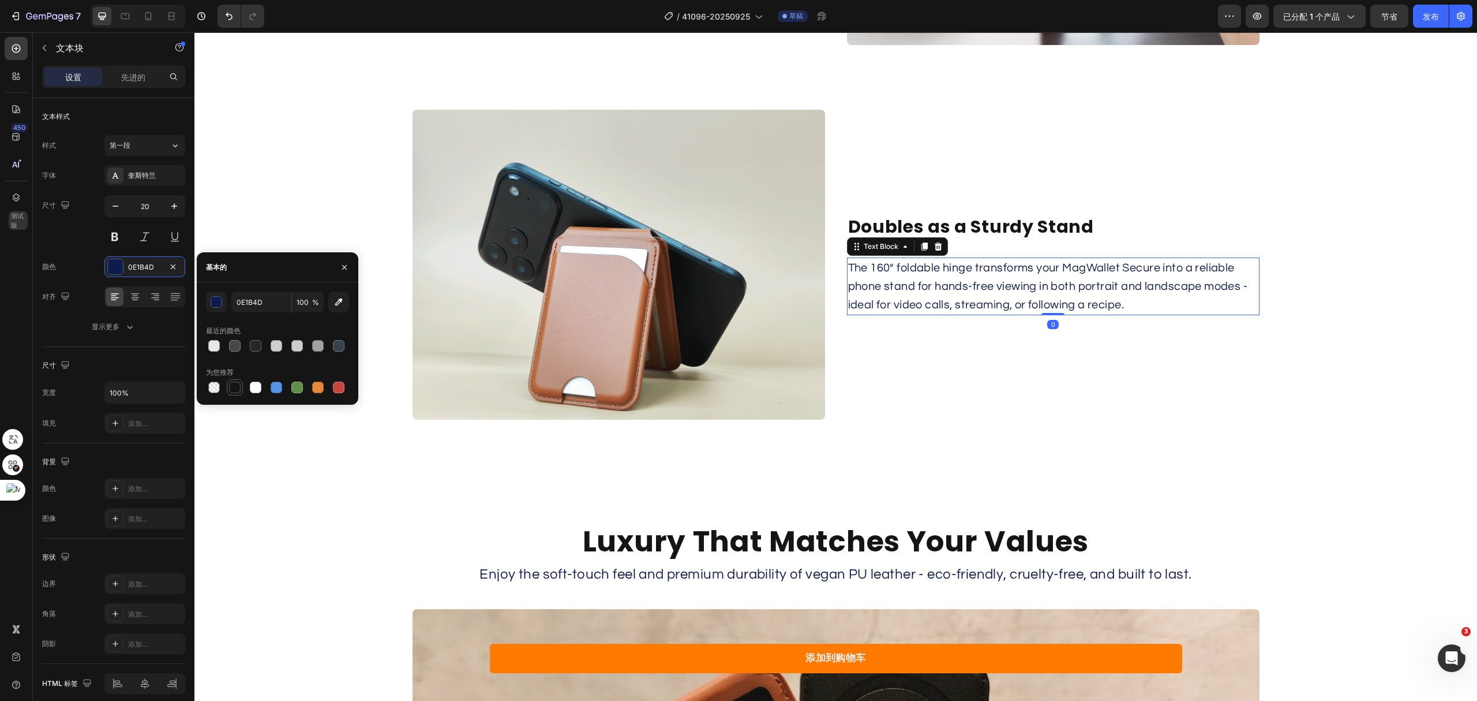
click at [237, 388] on div at bounding box center [235, 387] width 12 height 12
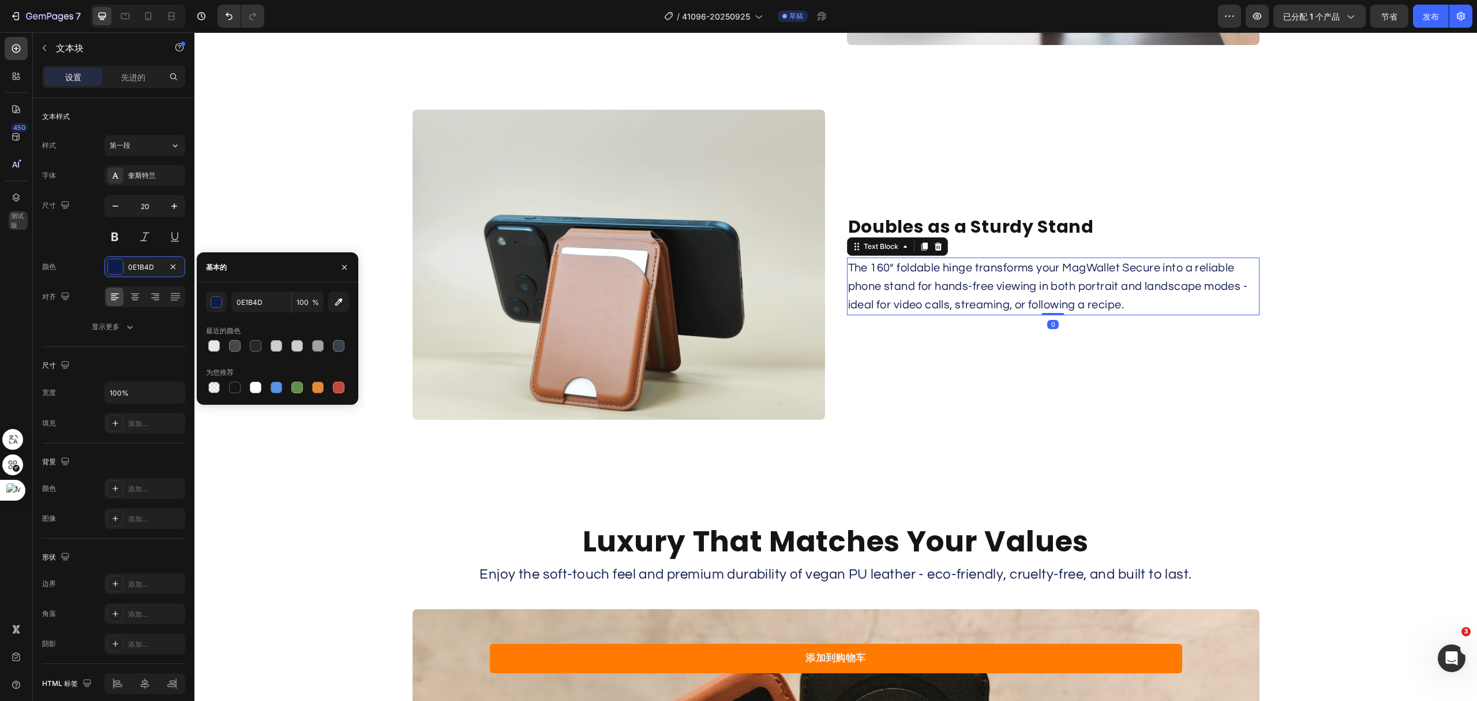
type input "151515"
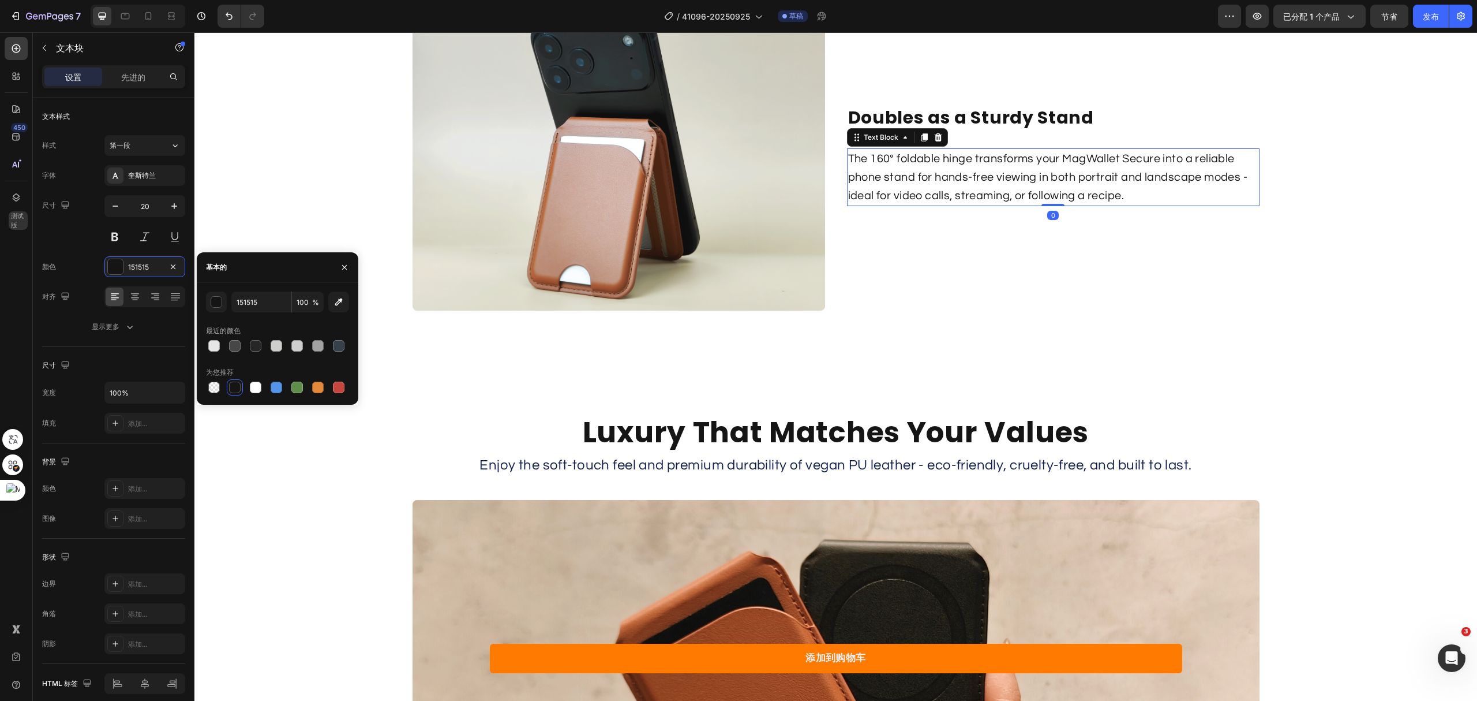
scroll to position [3308, 0]
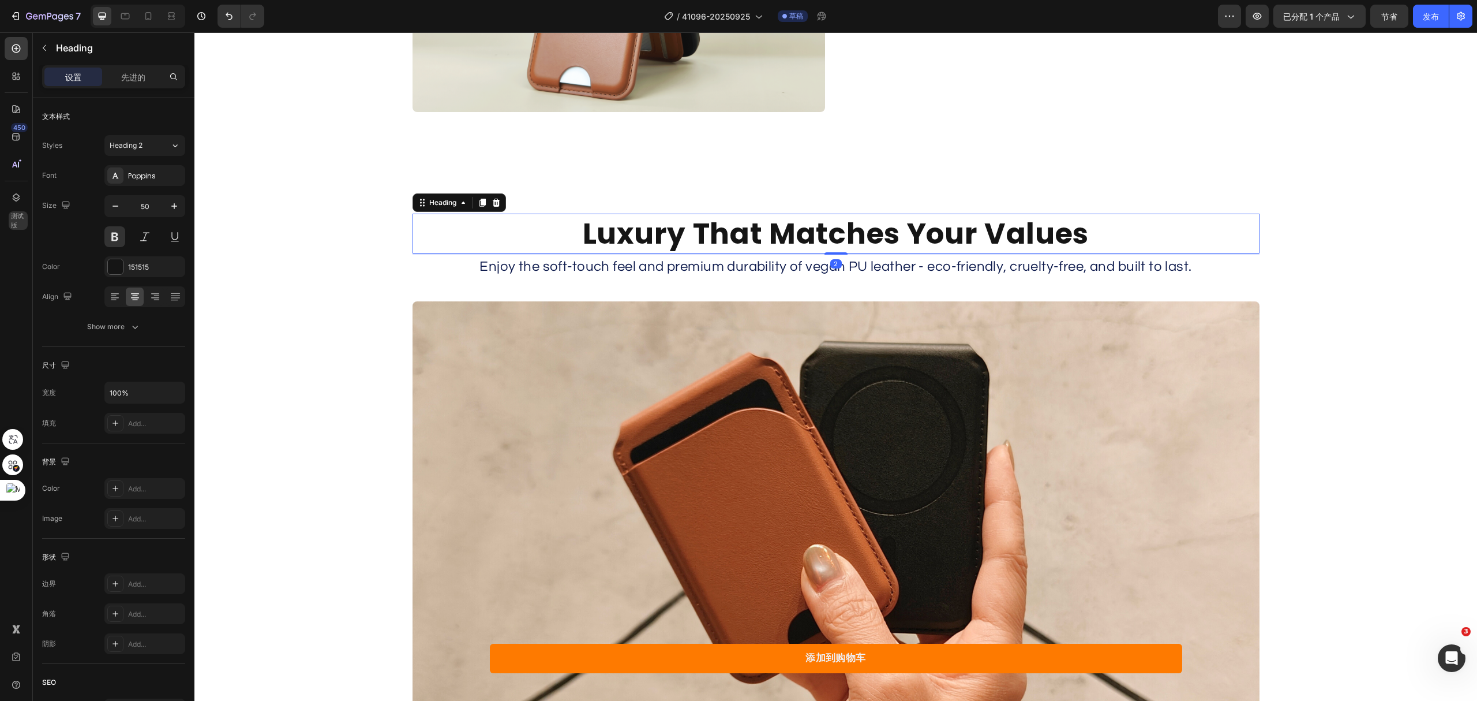
click at [780, 224] on h2 "Luxury That Matches Your Values" at bounding box center [836, 234] width 847 height 40
click at [736, 267] on p "Enjoy the soft-touch feel and premium durability of vegan PU leather - eco-frie…" at bounding box center [836, 267] width 845 height 22
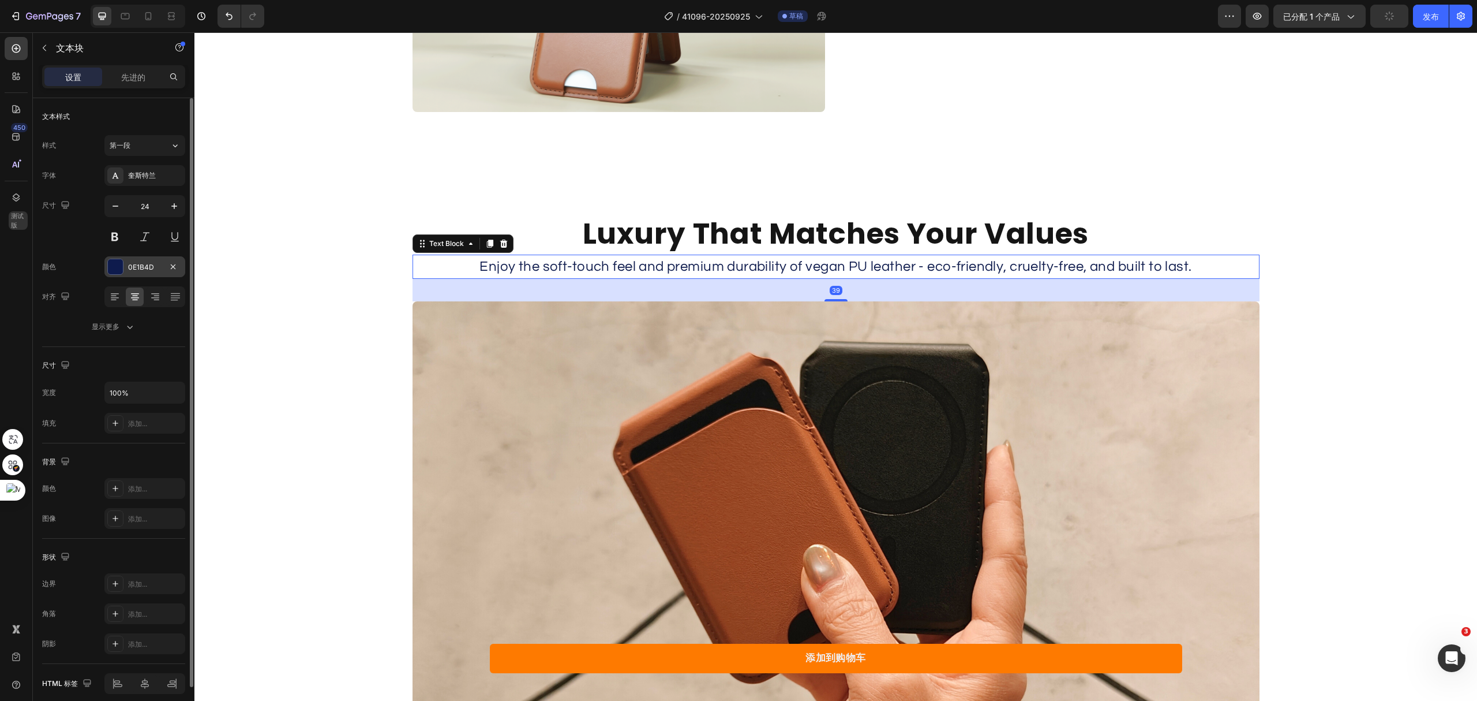
click at [110, 274] on div at bounding box center [115, 266] width 15 height 15
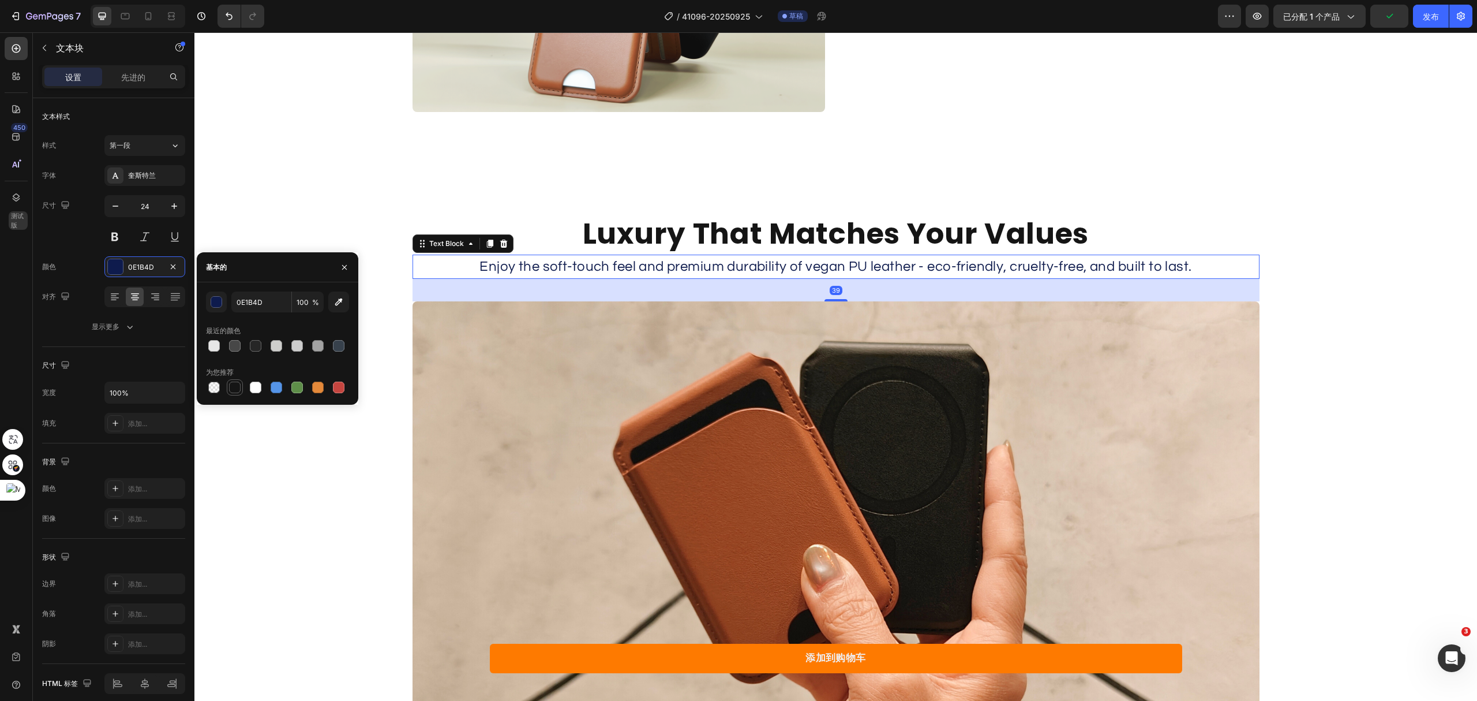
click at [229, 384] on div at bounding box center [235, 387] width 12 height 12
type input "151515"
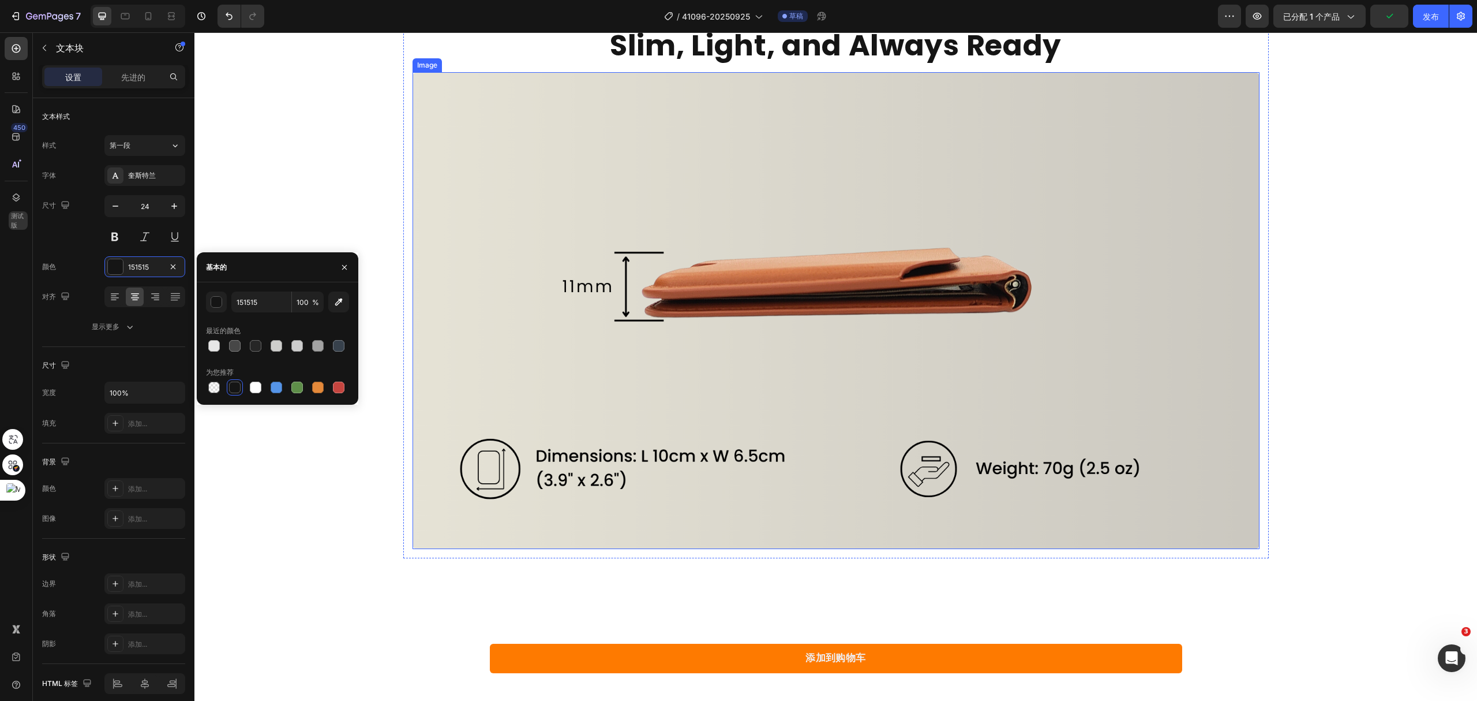
scroll to position [3924, 0]
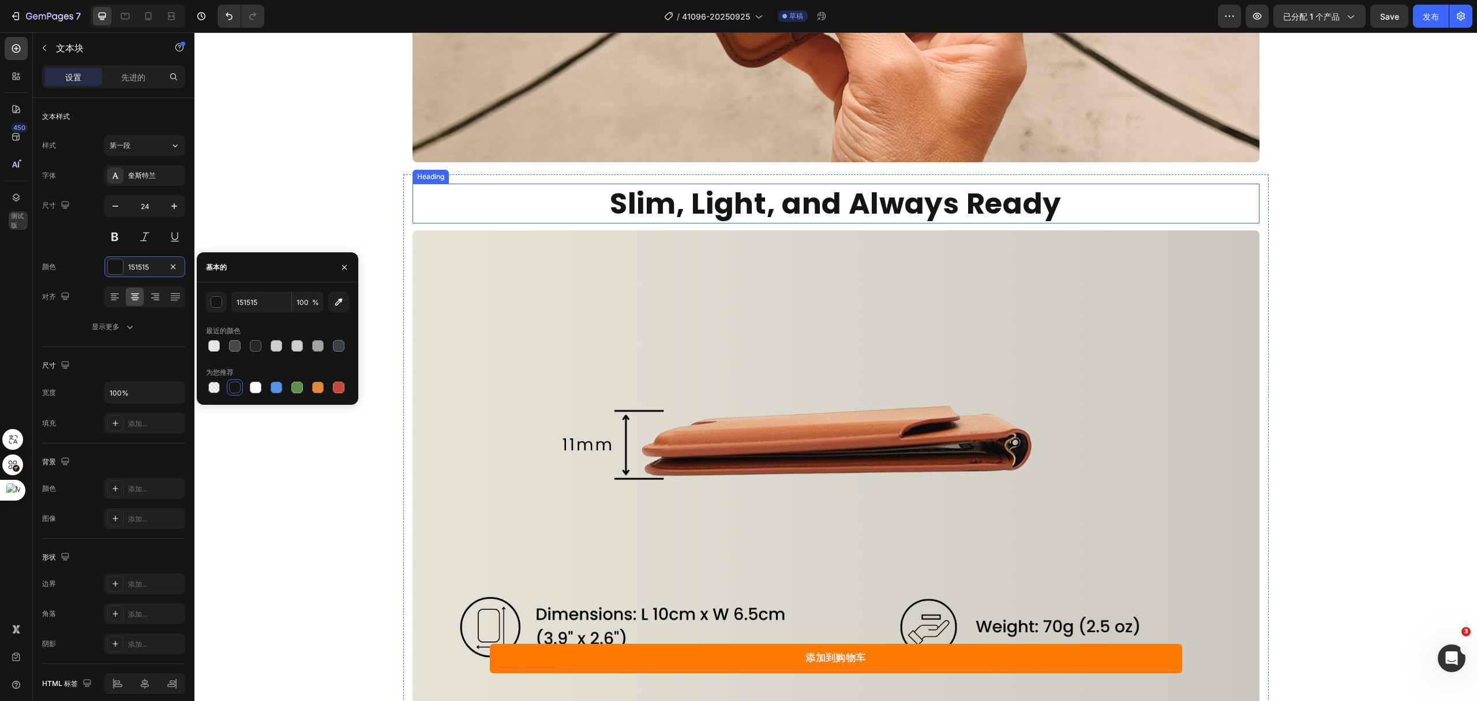
click at [756, 200] on h2 "Slim, Light, and Always Ready" at bounding box center [836, 204] width 847 height 40
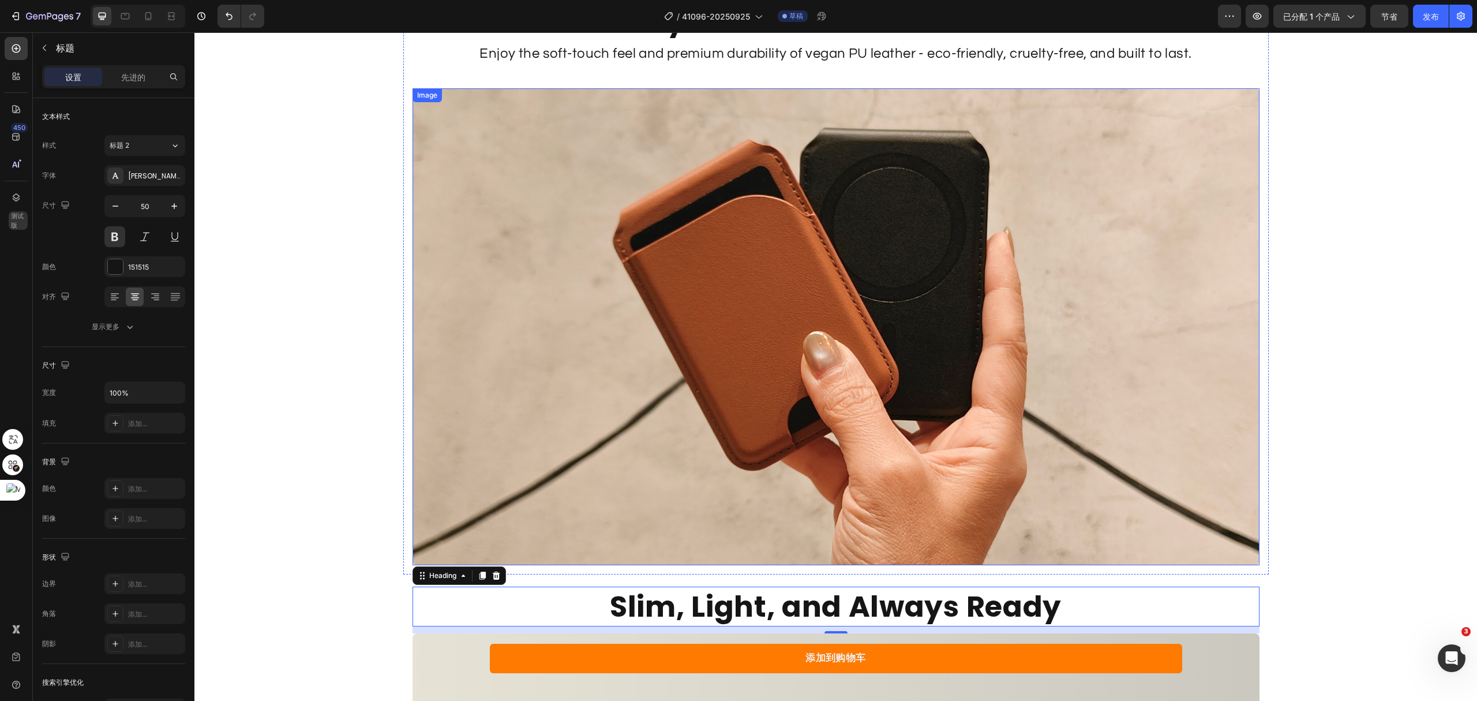
scroll to position [3847, 0]
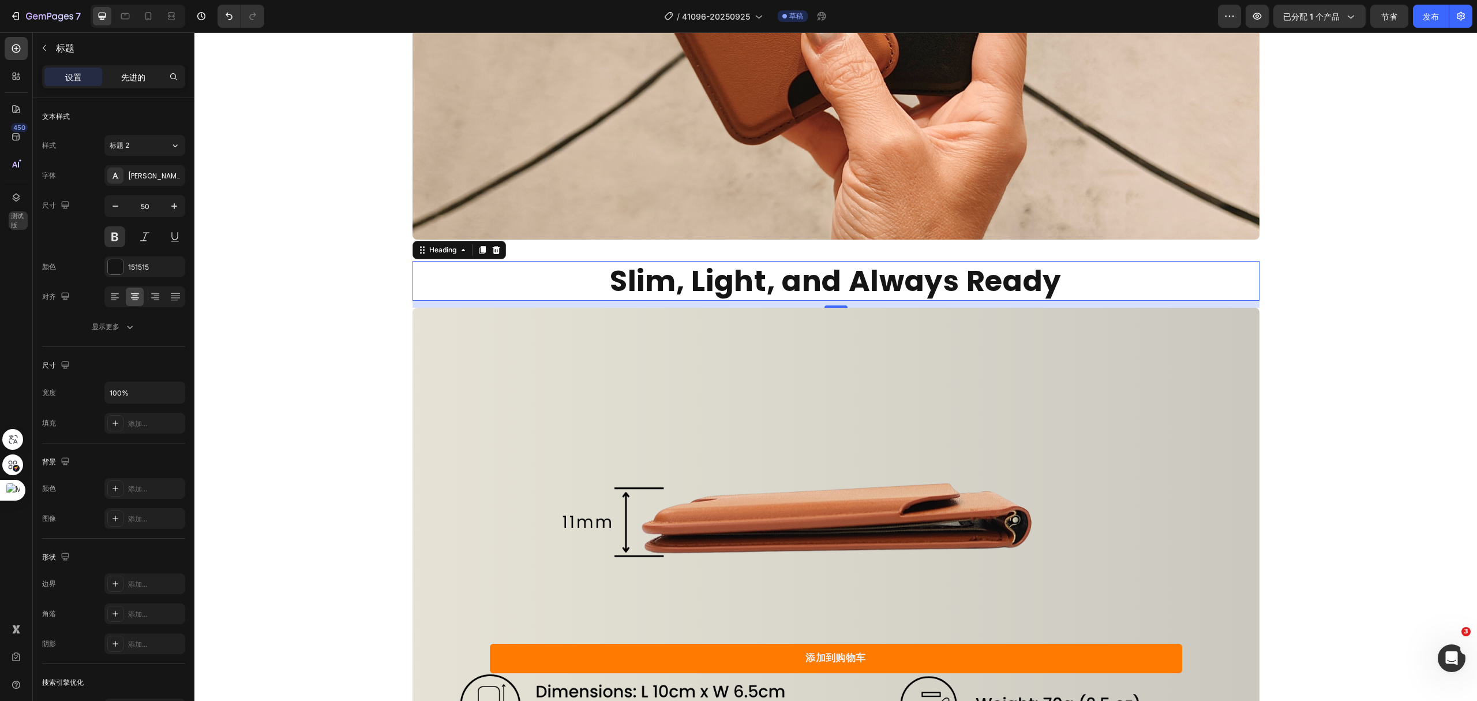
click at [132, 73] on font "先进的" at bounding box center [133, 77] width 24 height 10
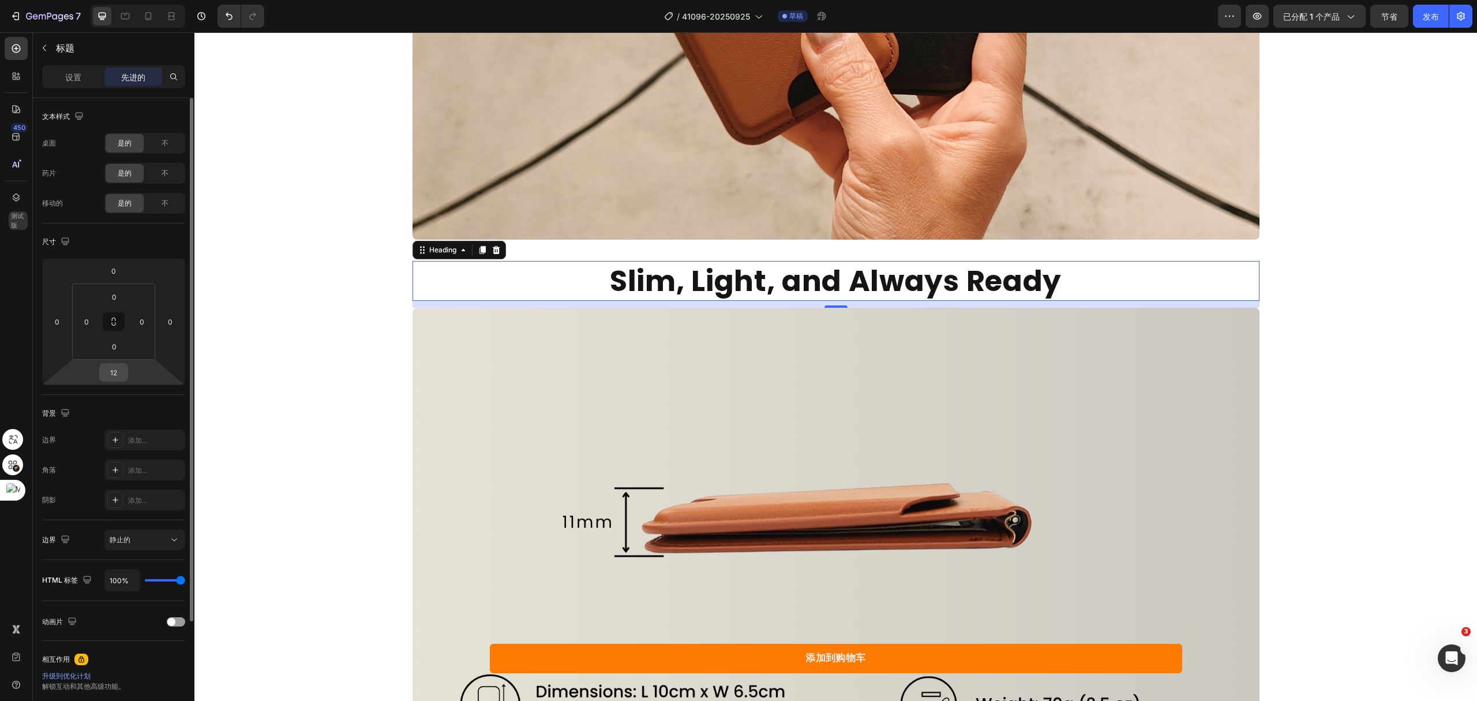
click at [105, 376] on input "12" at bounding box center [113, 372] width 23 height 17
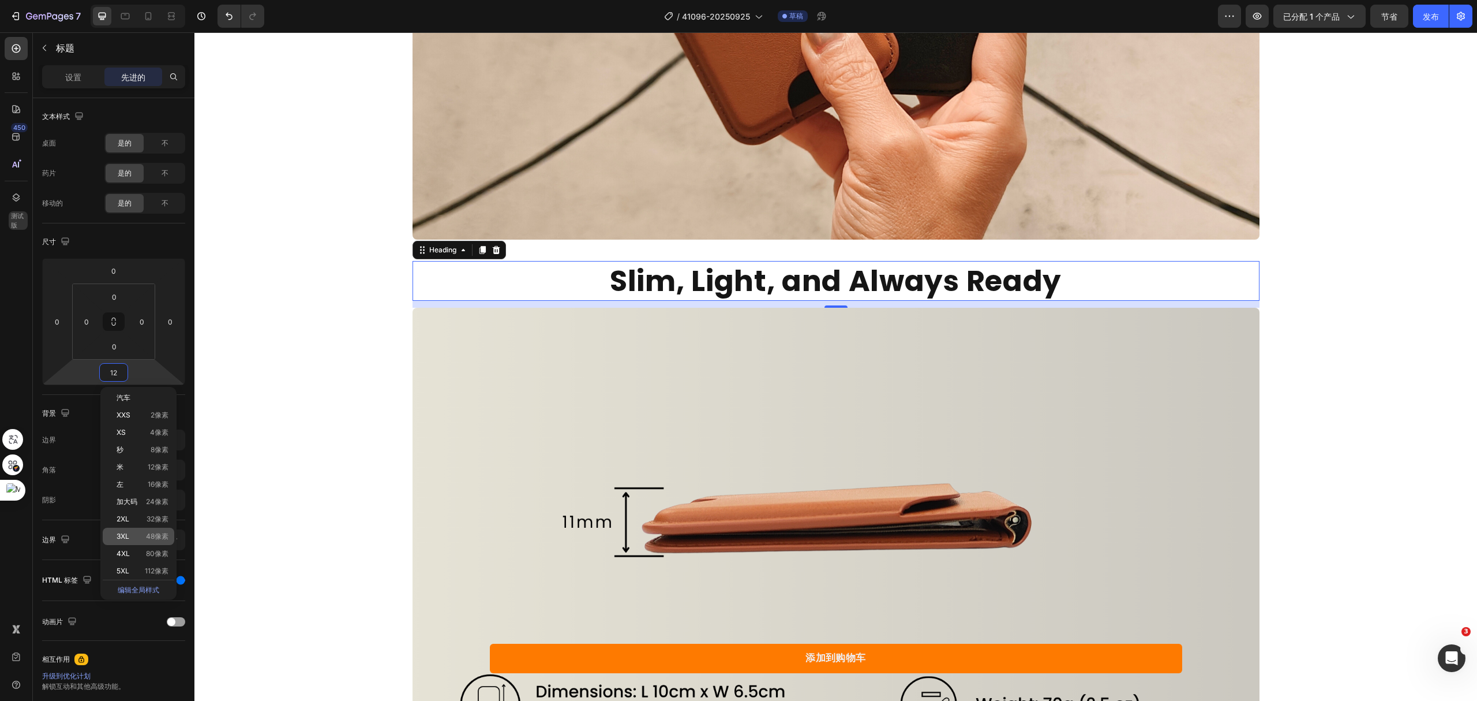
click at [136, 538] on p "3XL 48像素" at bounding box center [143, 536] width 52 height 8
type input "48"
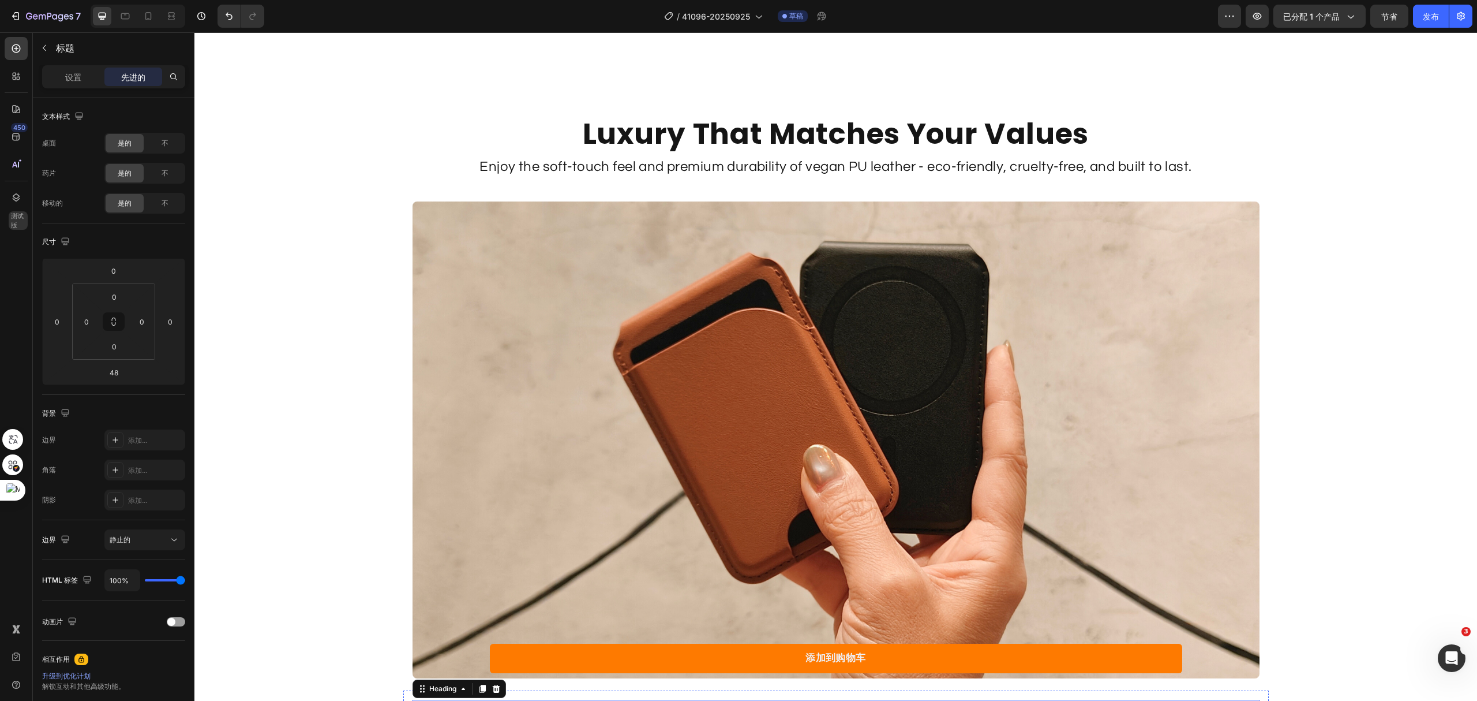
scroll to position [3385, 0]
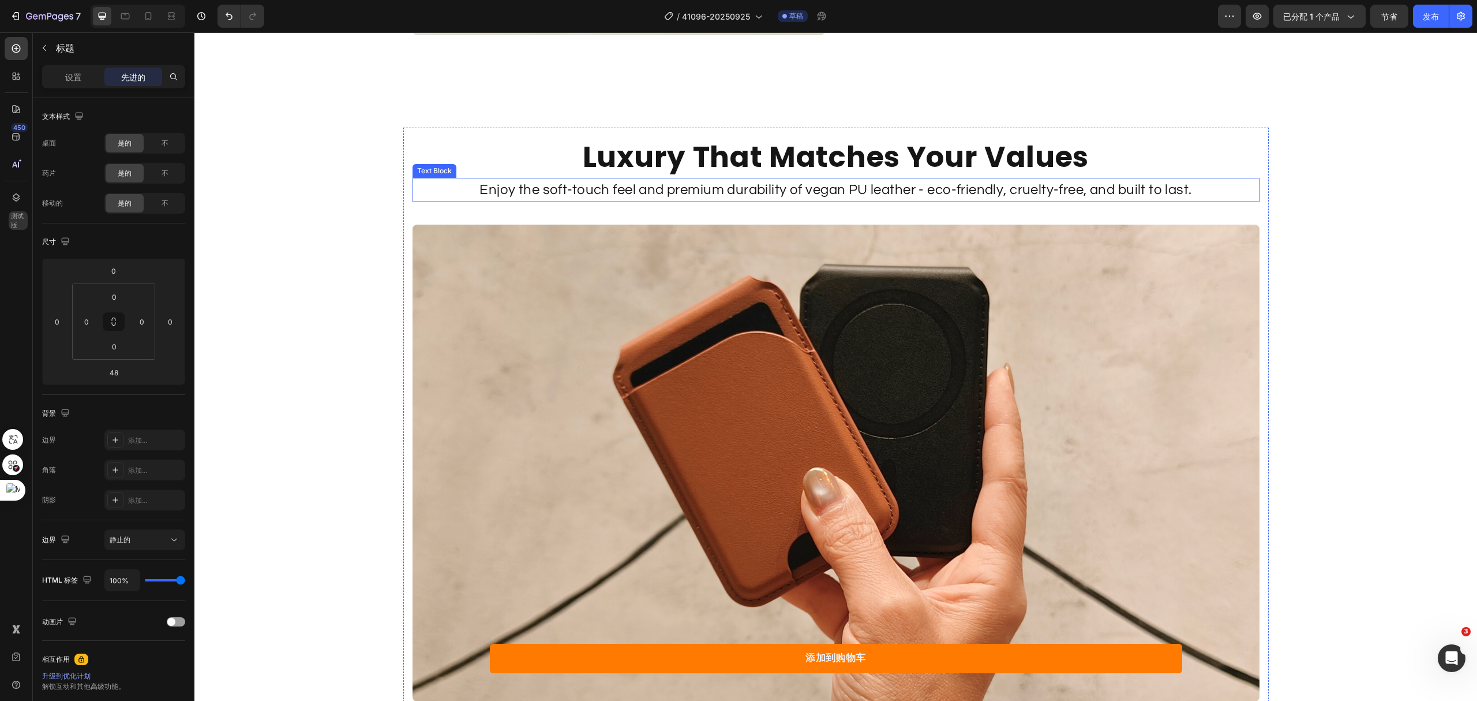
click at [829, 204] on div "Luxury That Matches Your Values Heading Enjoy the soft-touch feel and premium d…" at bounding box center [836, 419] width 847 height 564
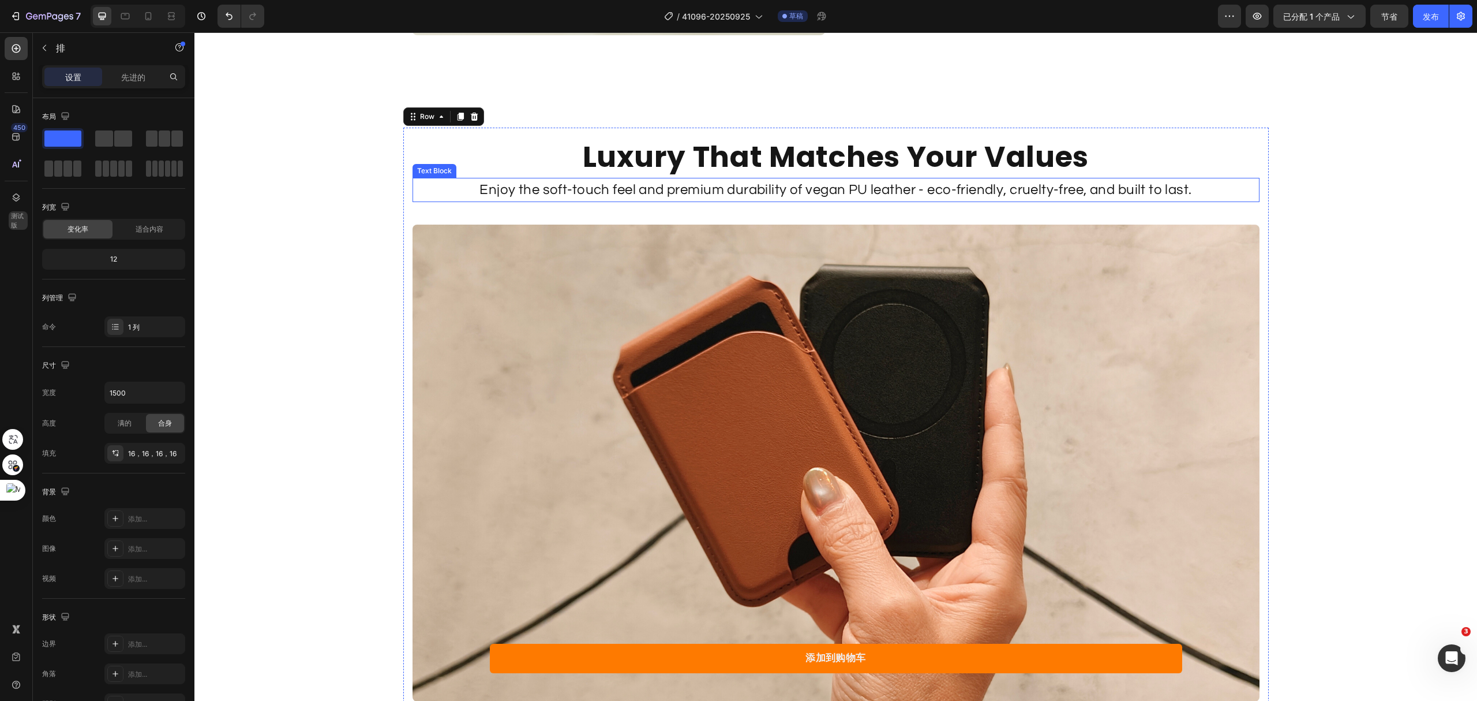
click at [824, 196] on p "Enjoy the soft-touch feel and premium durability of vegan PU leather - eco-frie…" at bounding box center [836, 190] width 845 height 22
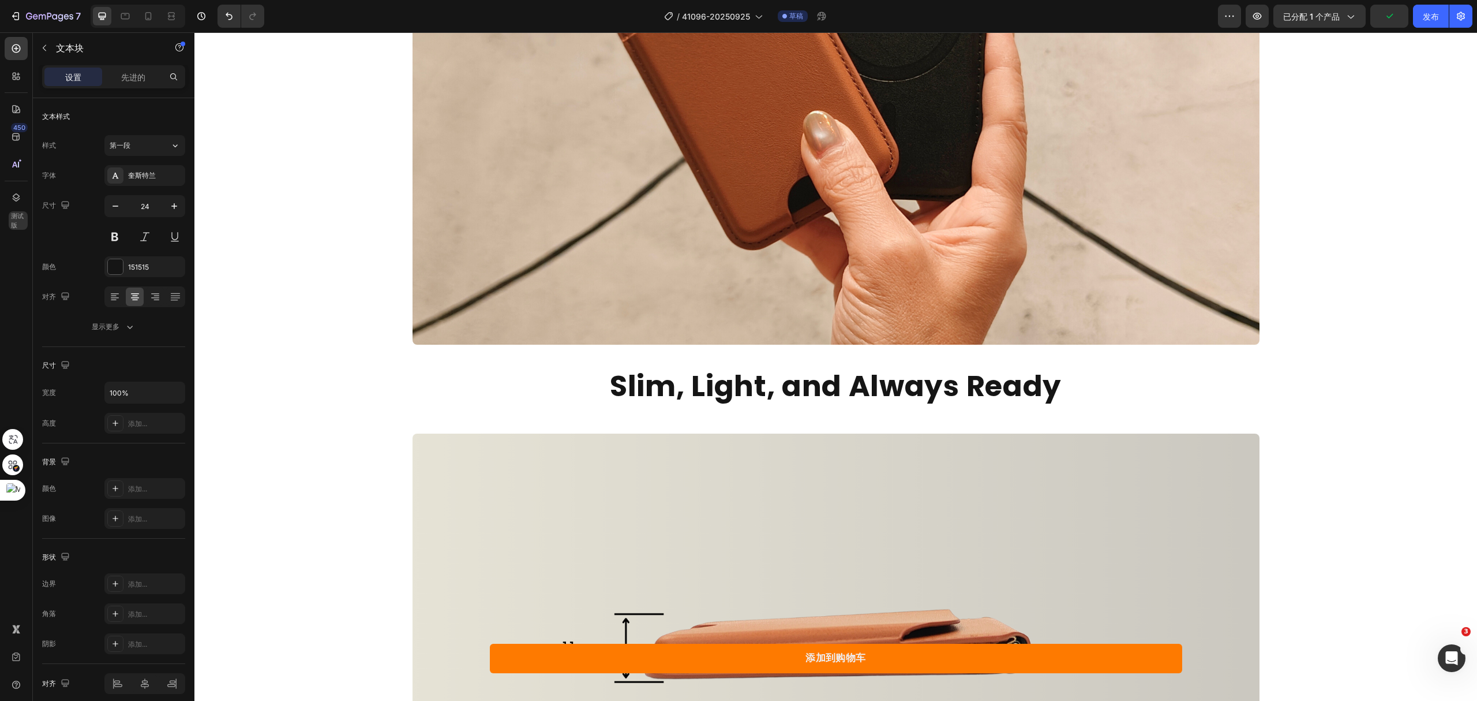
scroll to position [3847, 0]
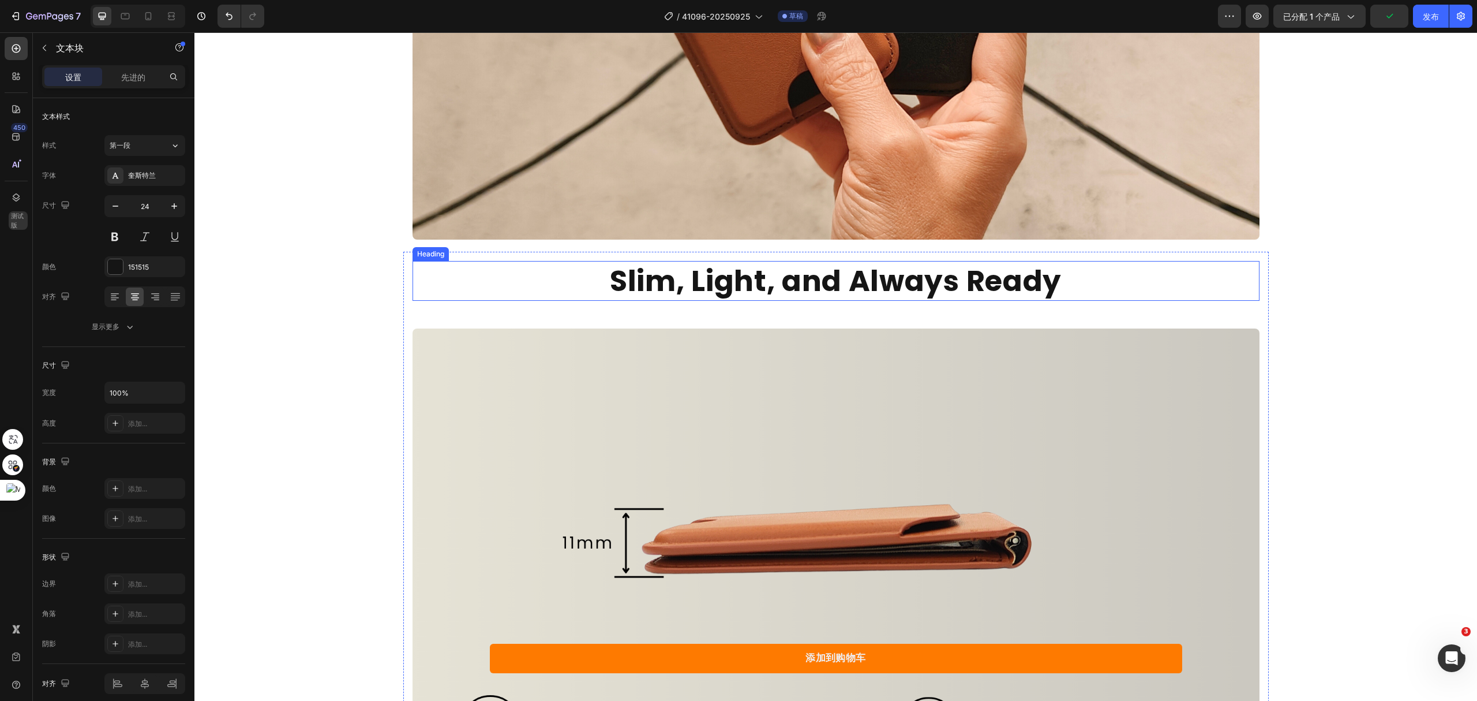
click at [875, 282] on h2 "Slim, Light, and Always Ready" at bounding box center [836, 281] width 847 height 40
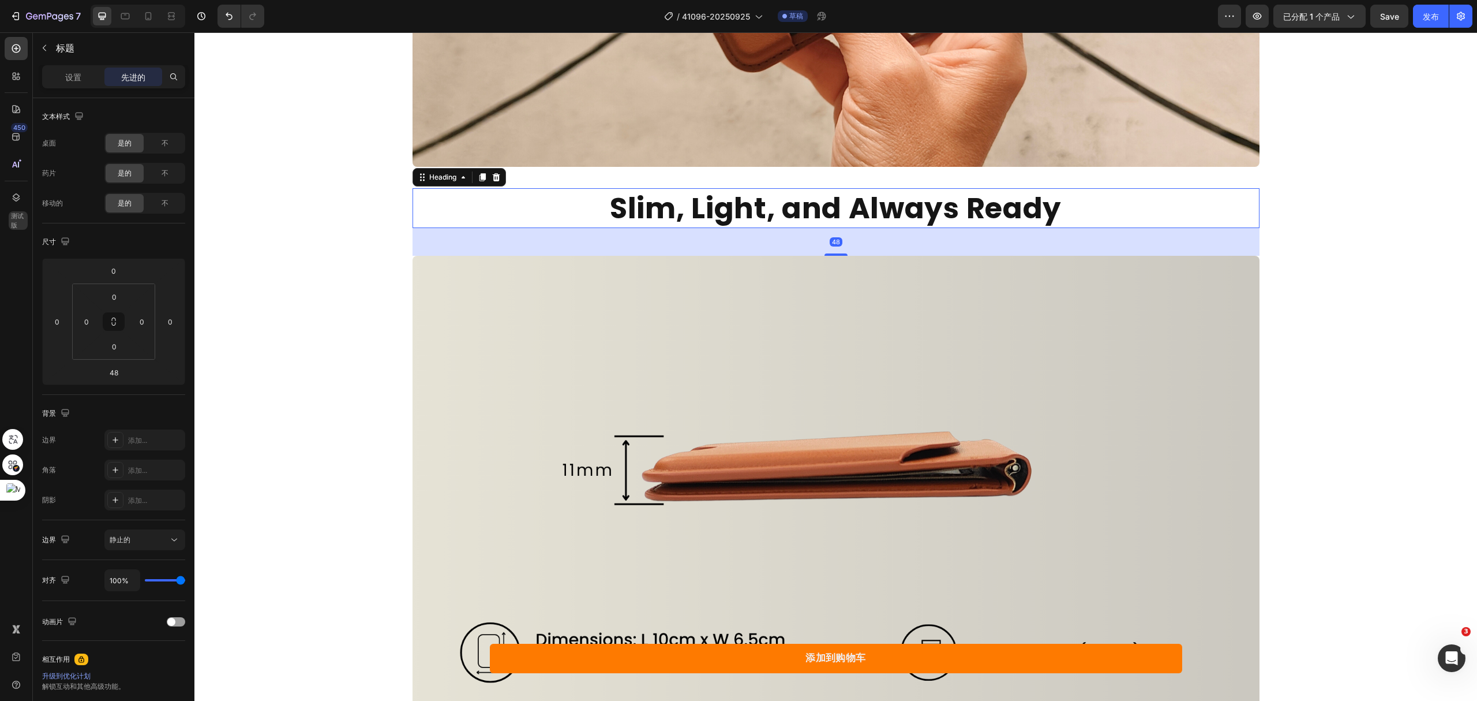
scroll to position [4001, 0]
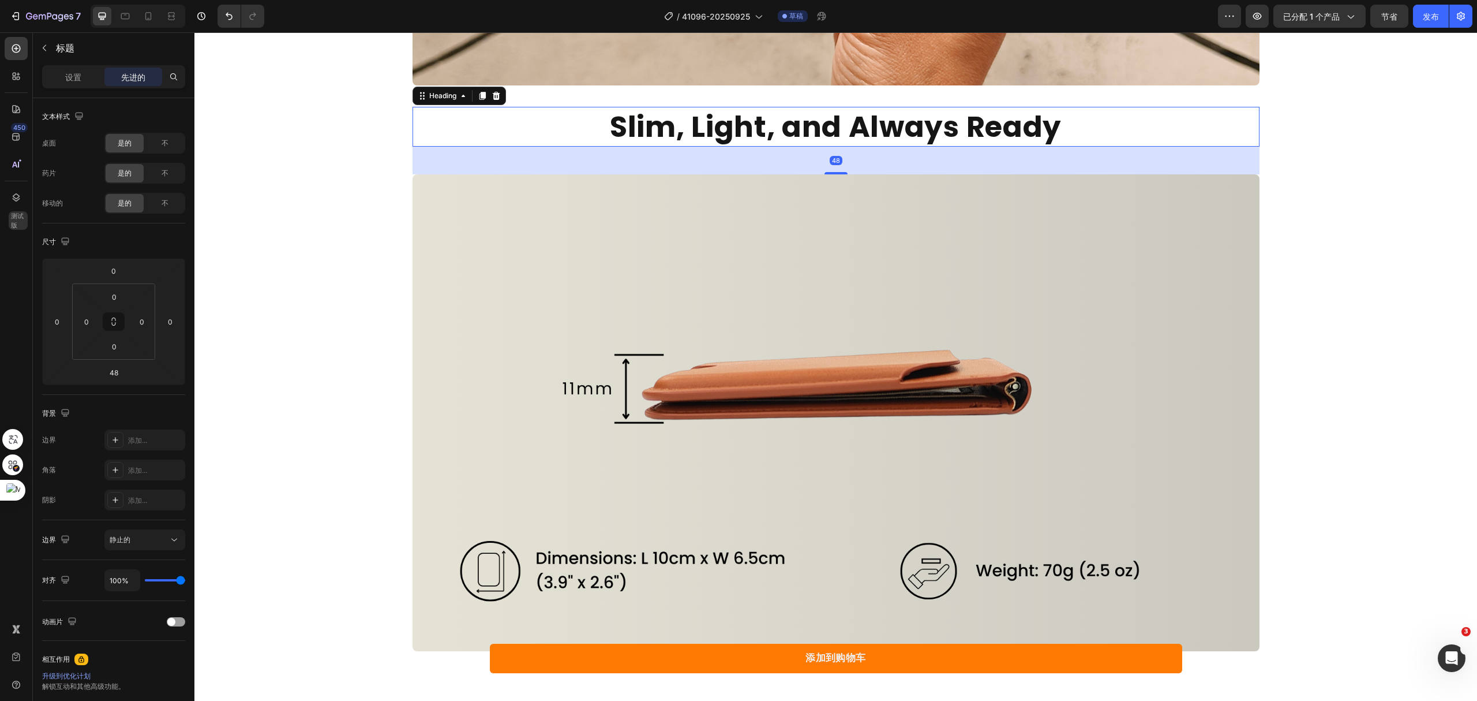
type input "12"
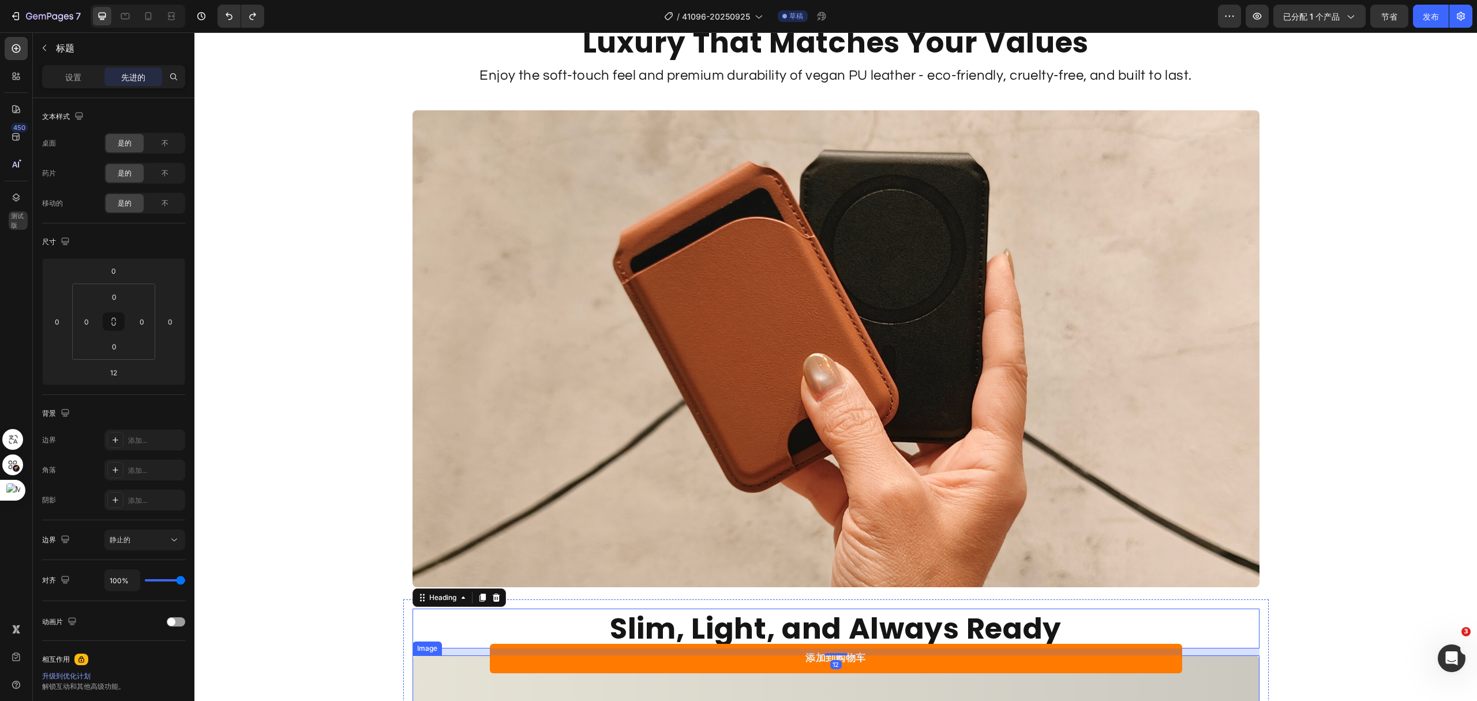
scroll to position [3232, 0]
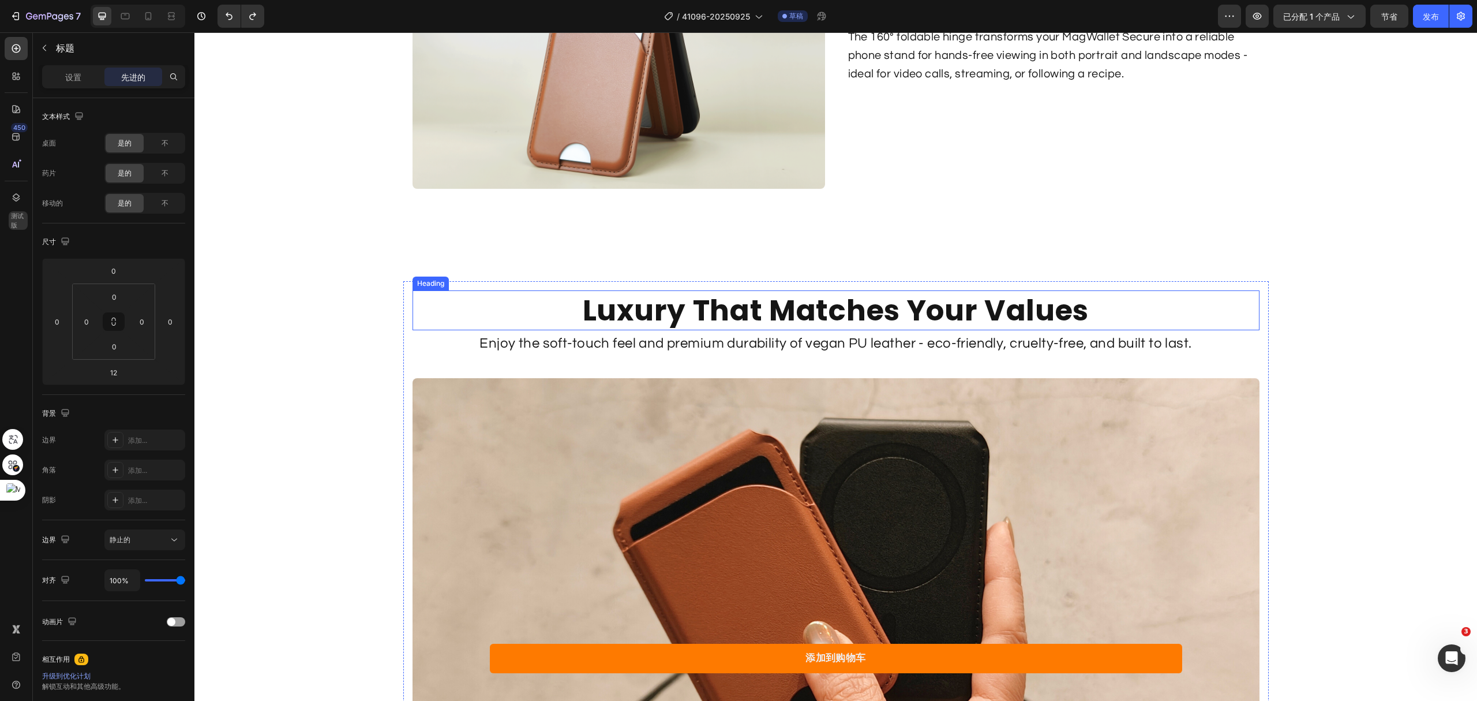
click at [878, 299] on h2 "Luxury That Matches Your Values" at bounding box center [836, 310] width 847 height 40
click at [878, 339] on p "Enjoy the soft-touch feel and premium durability of vegan PU leather - eco-frie…" at bounding box center [836, 343] width 845 height 22
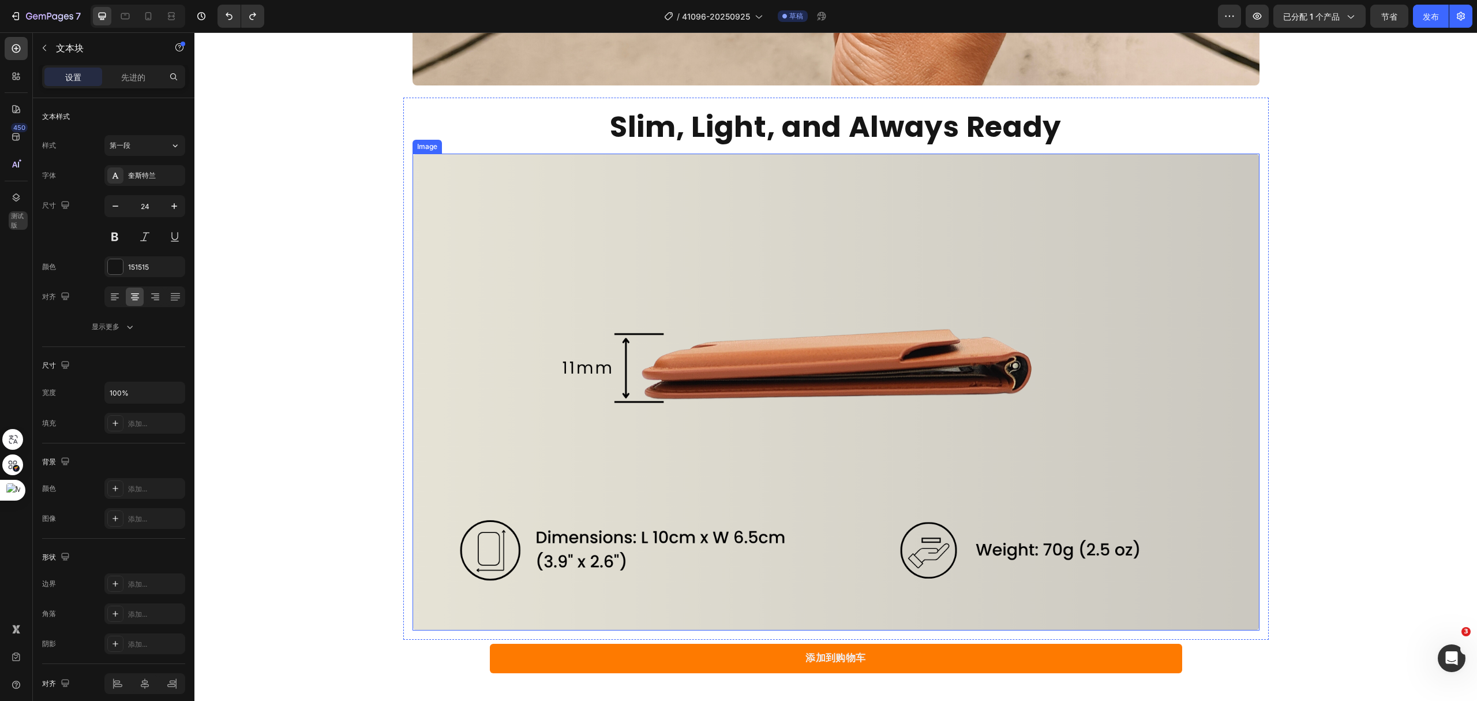
scroll to position [4463, 0]
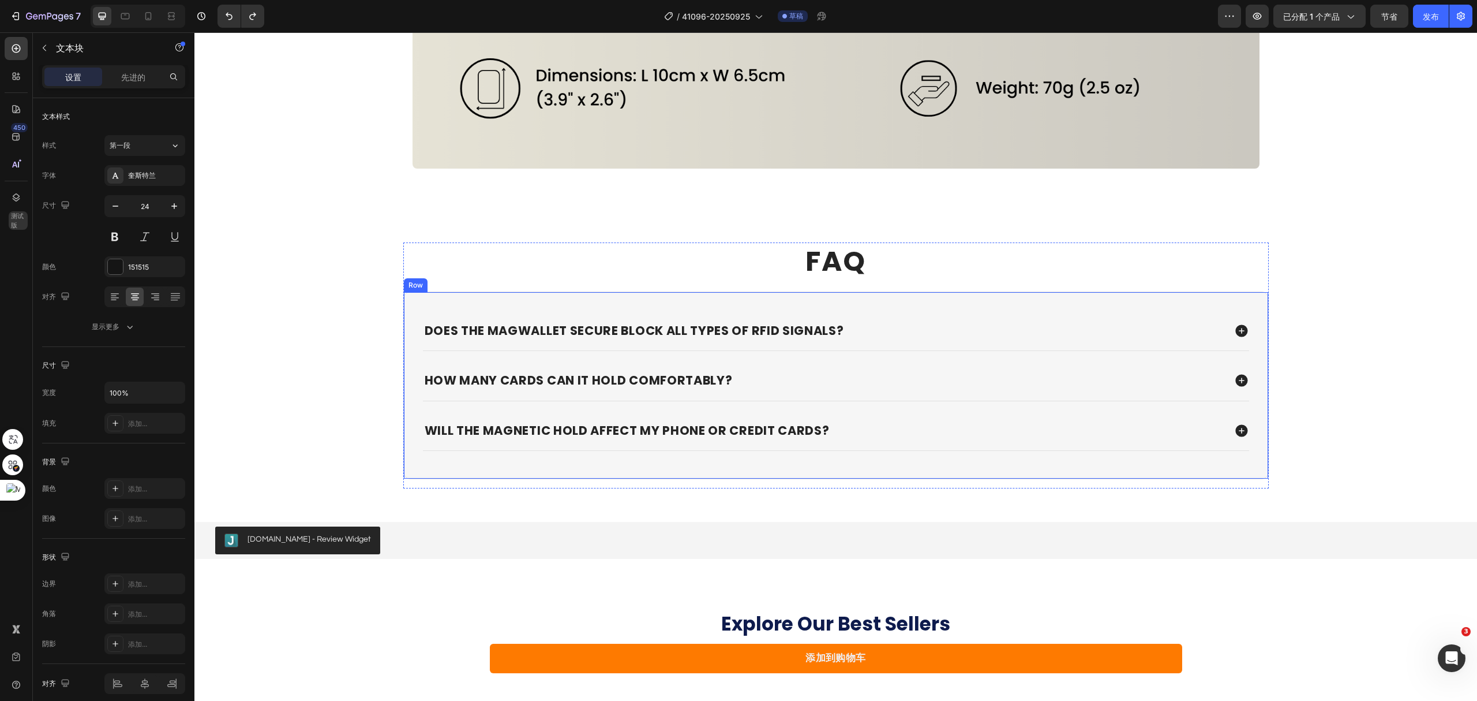
click at [903, 298] on div "Does the MagWallet Secure block all types of RFID signals? How many cards can i…" at bounding box center [836, 385] width 866 height 188
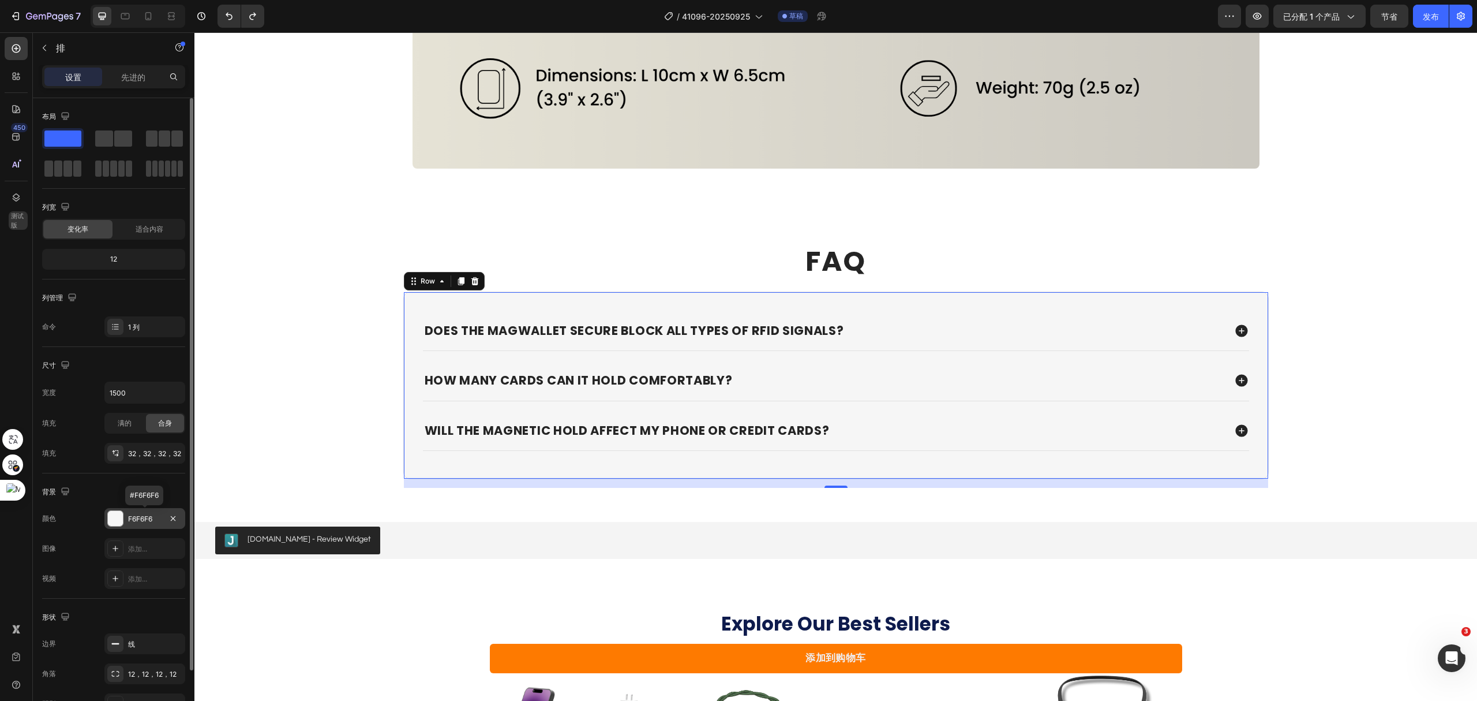
click at [118, 522] on div at bounding box center [115, 518] width 15 height 15
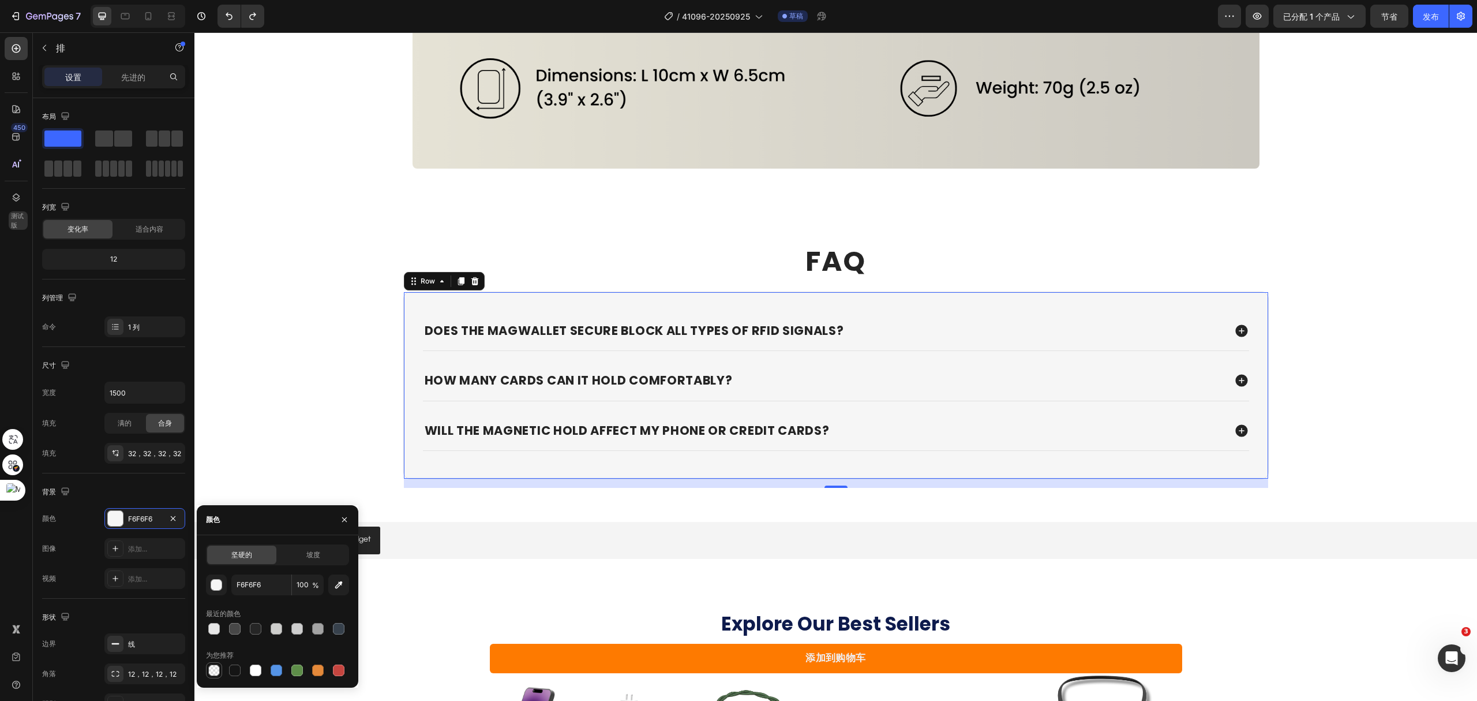
click at [213, 670] on div at bounding box center [214, 670] width 12 height 12
type input "000000"
type input "0"
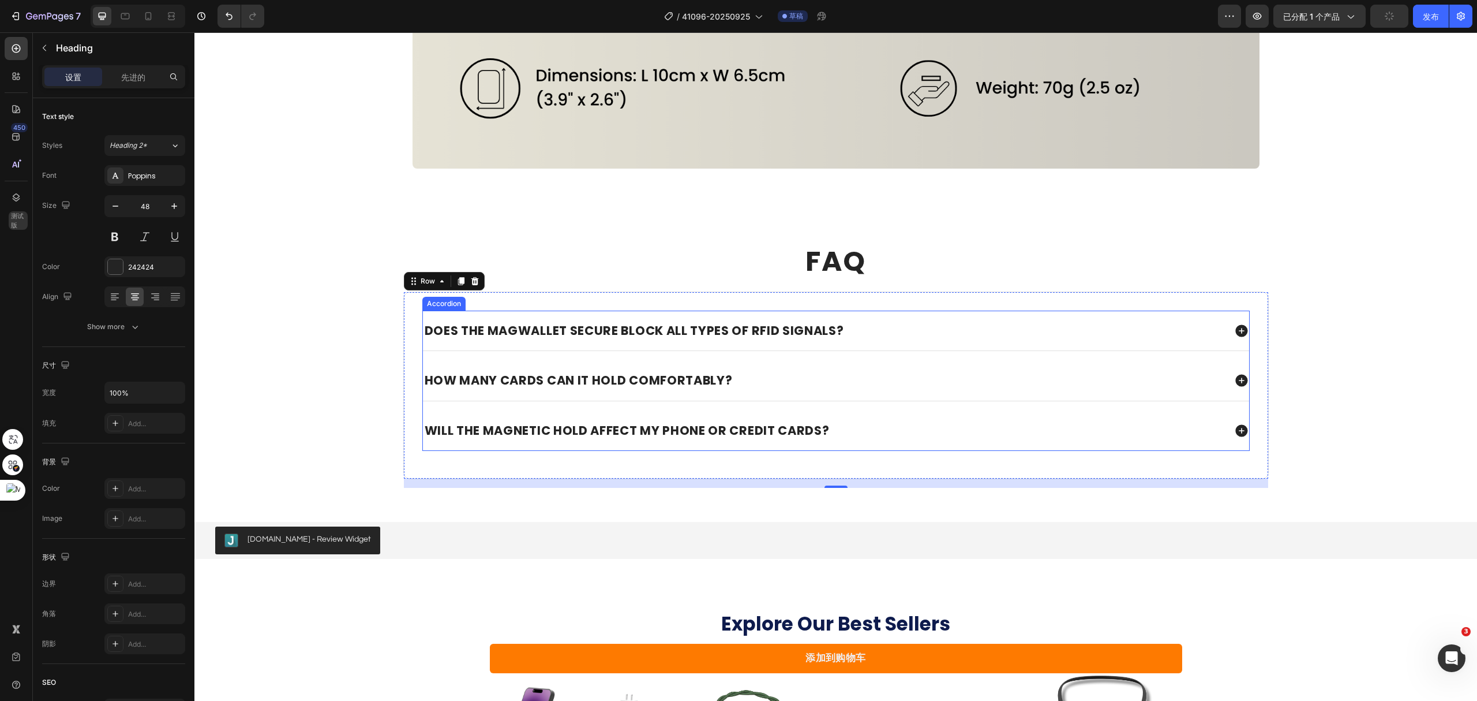
click at [575, 259] on h2 "FAQ" at bounding box center [836, 261] width 866 height 38
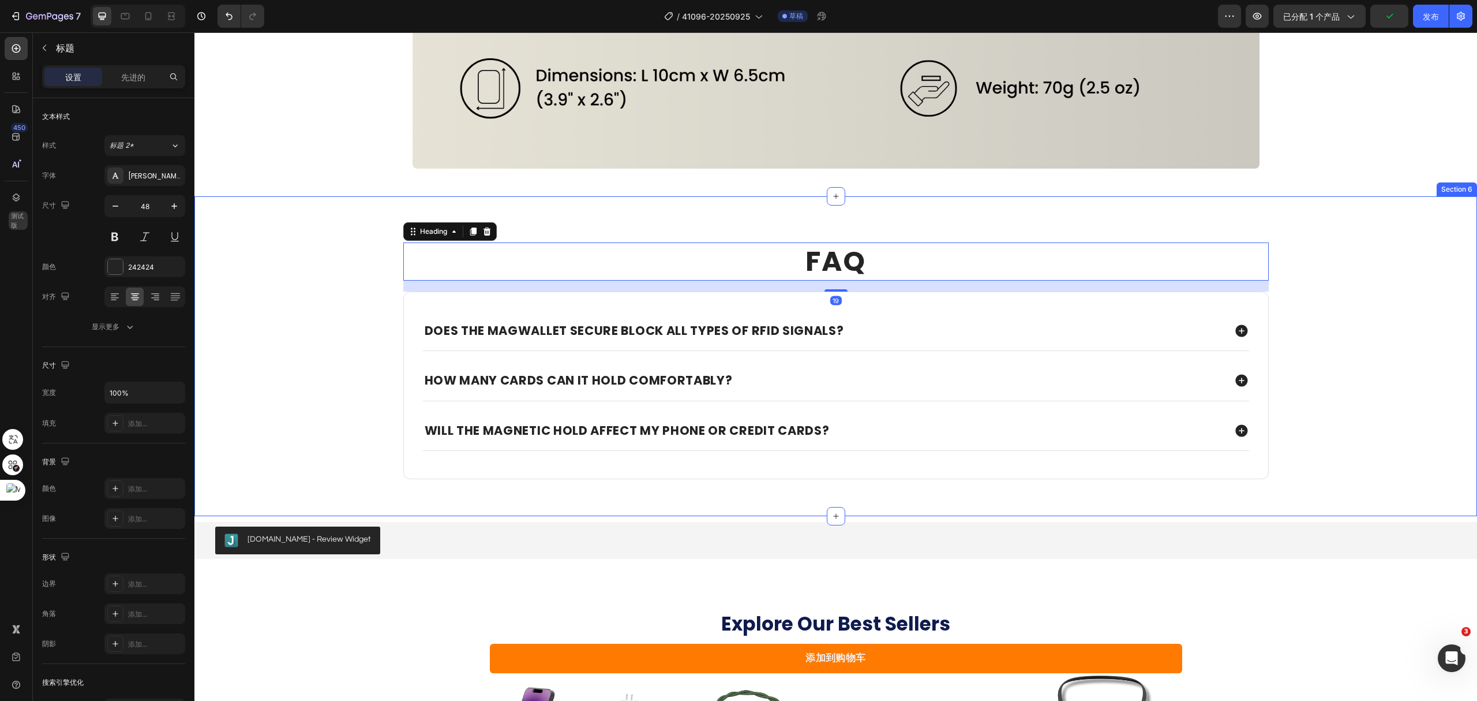
click at [245, 388] on div "FAQ Heading 19 Does the MagWallet Secure block all types of RFID signals? How m…" at bounding box center [836, 370] width 1260 height 256
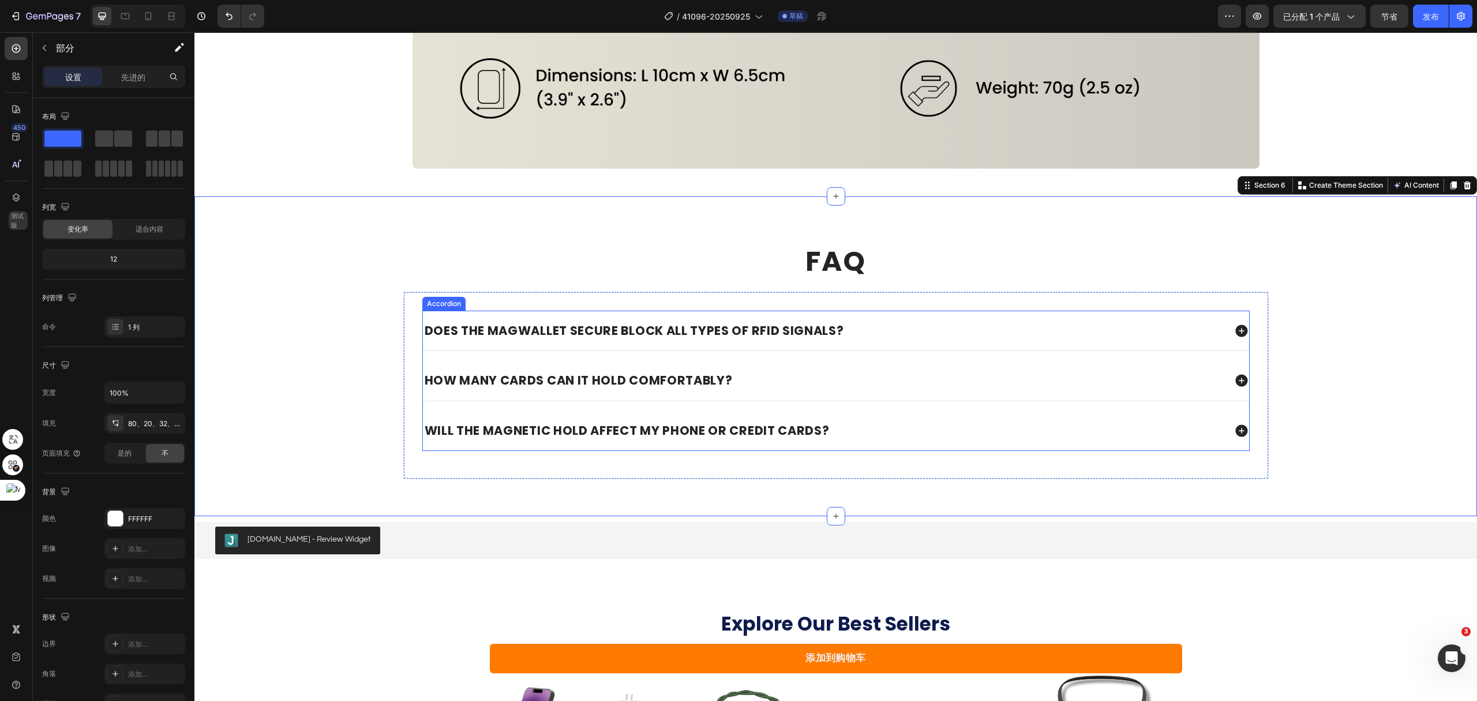
click at [702, 327] on p "Does the MagWallet Secure block all types of RFID signals?" at bounding box center [635, 330] width 420 height 18
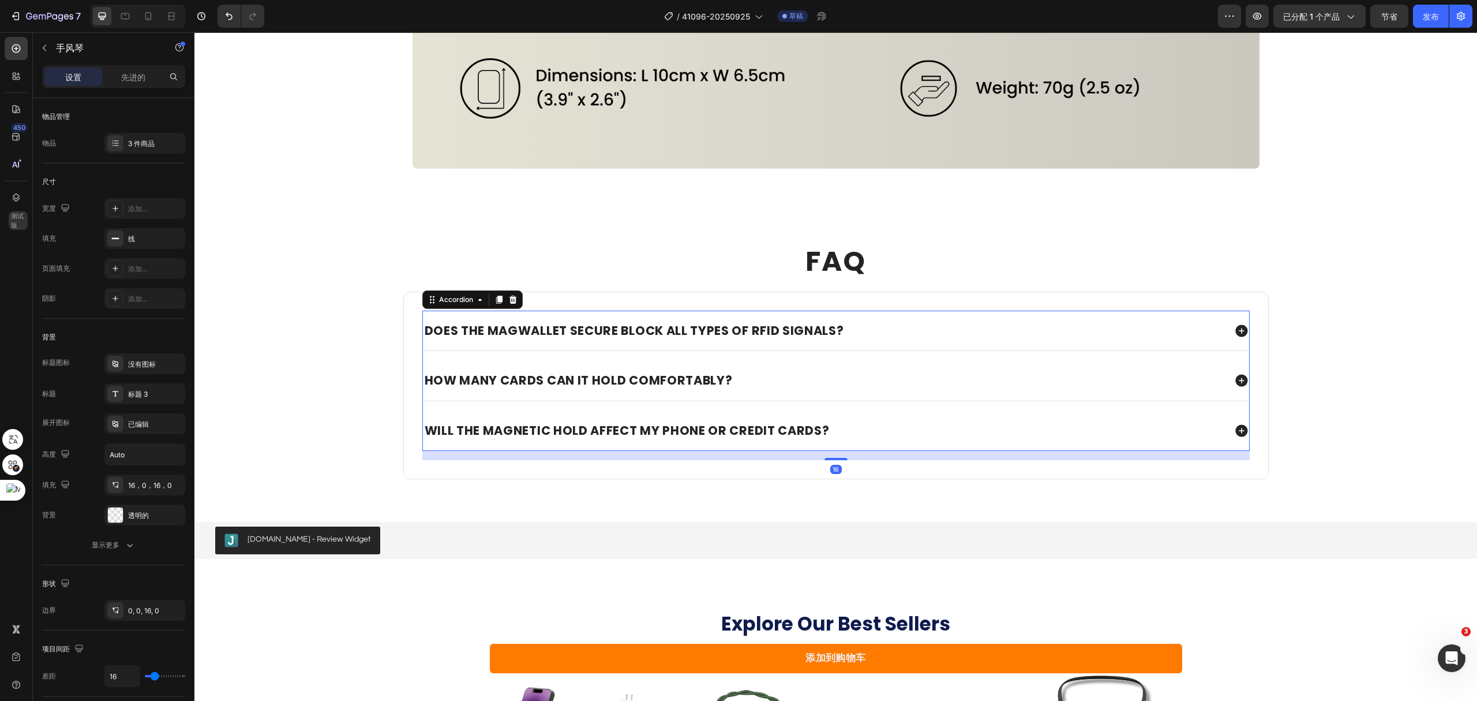
click at [548, 335] on p "Does the MagWallet Secure block all types of RFID signals?" at bounding box center [635, 330] width 420 height 18
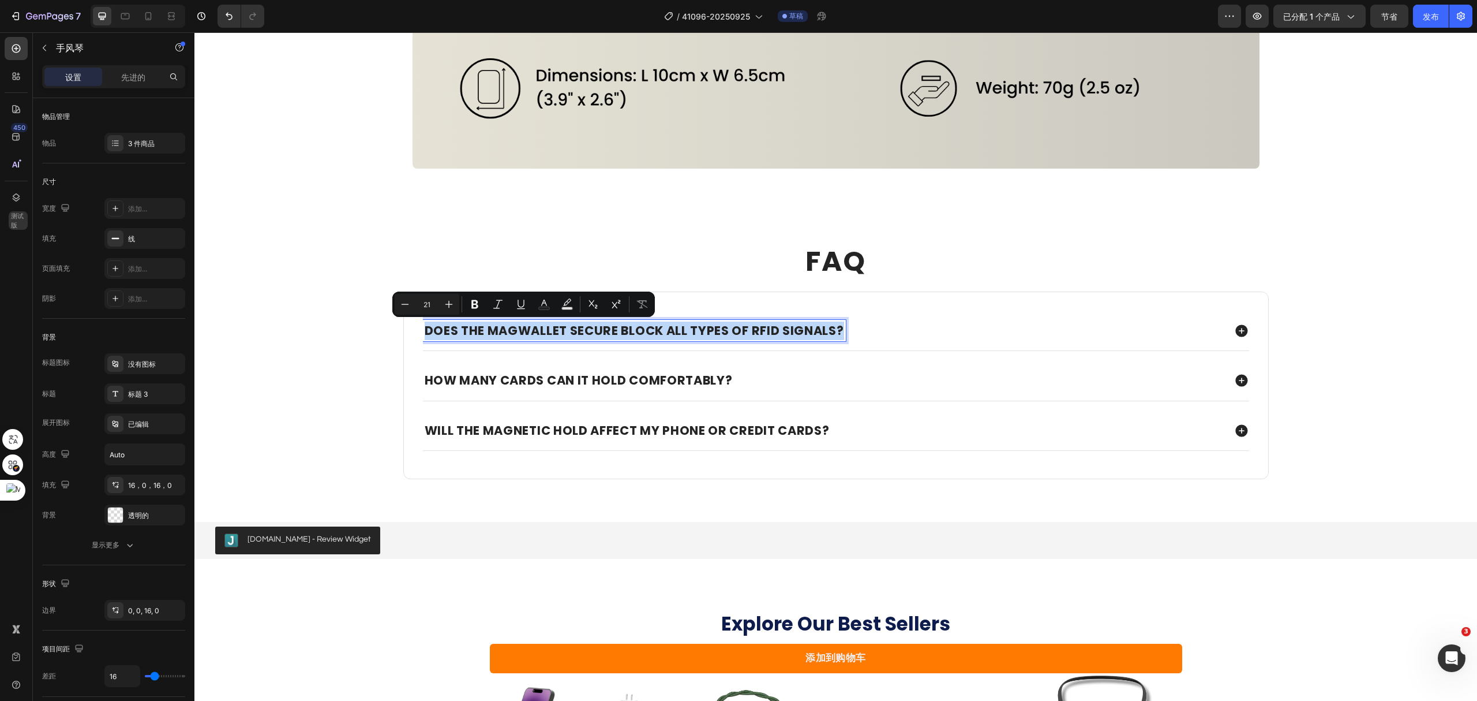
click at [548, 335] on p "Does the MagWallet Secure block all types of RFID signals?" at bounding box center [635, 330] width 420 height 18
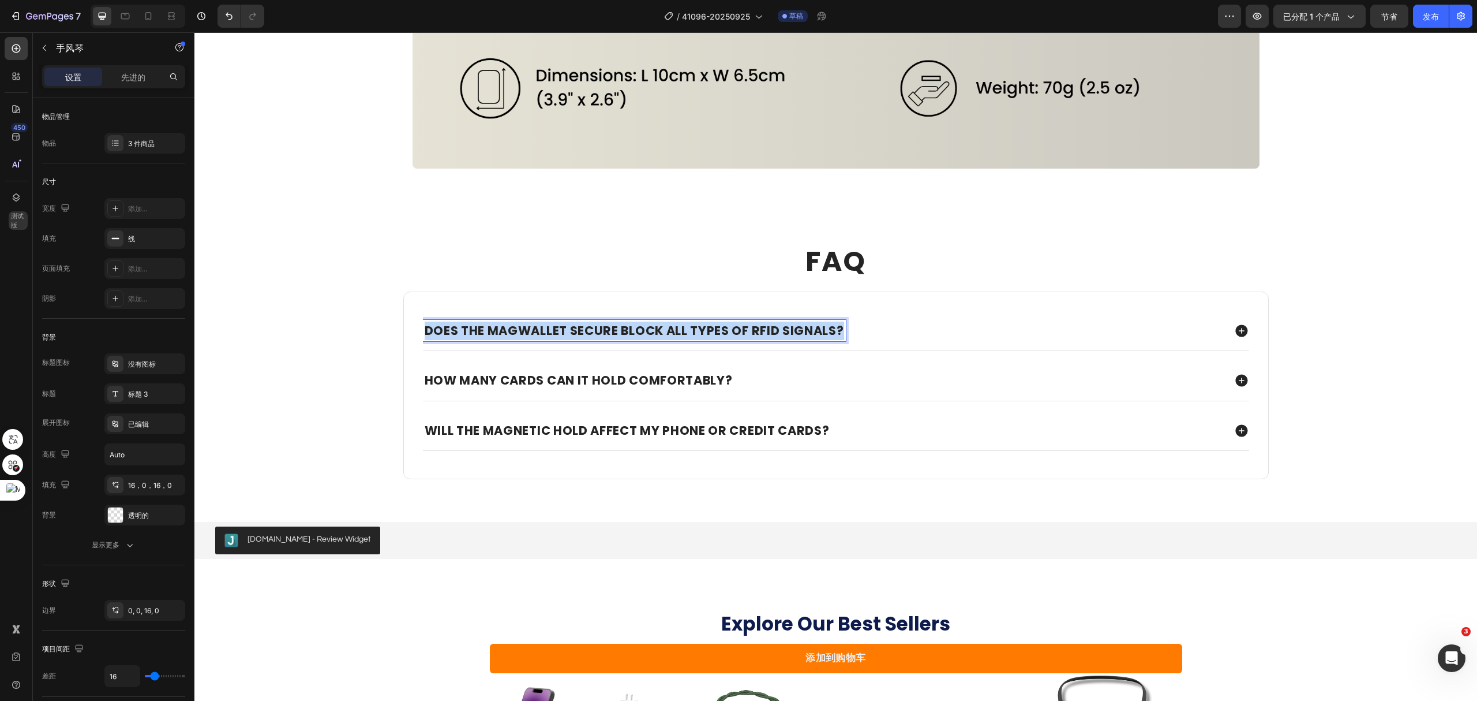
click at [548, 335] on p "Does the MagWallet Secure block all types of RFID signals?" at bounding box center [635, 330] width 420 height 18
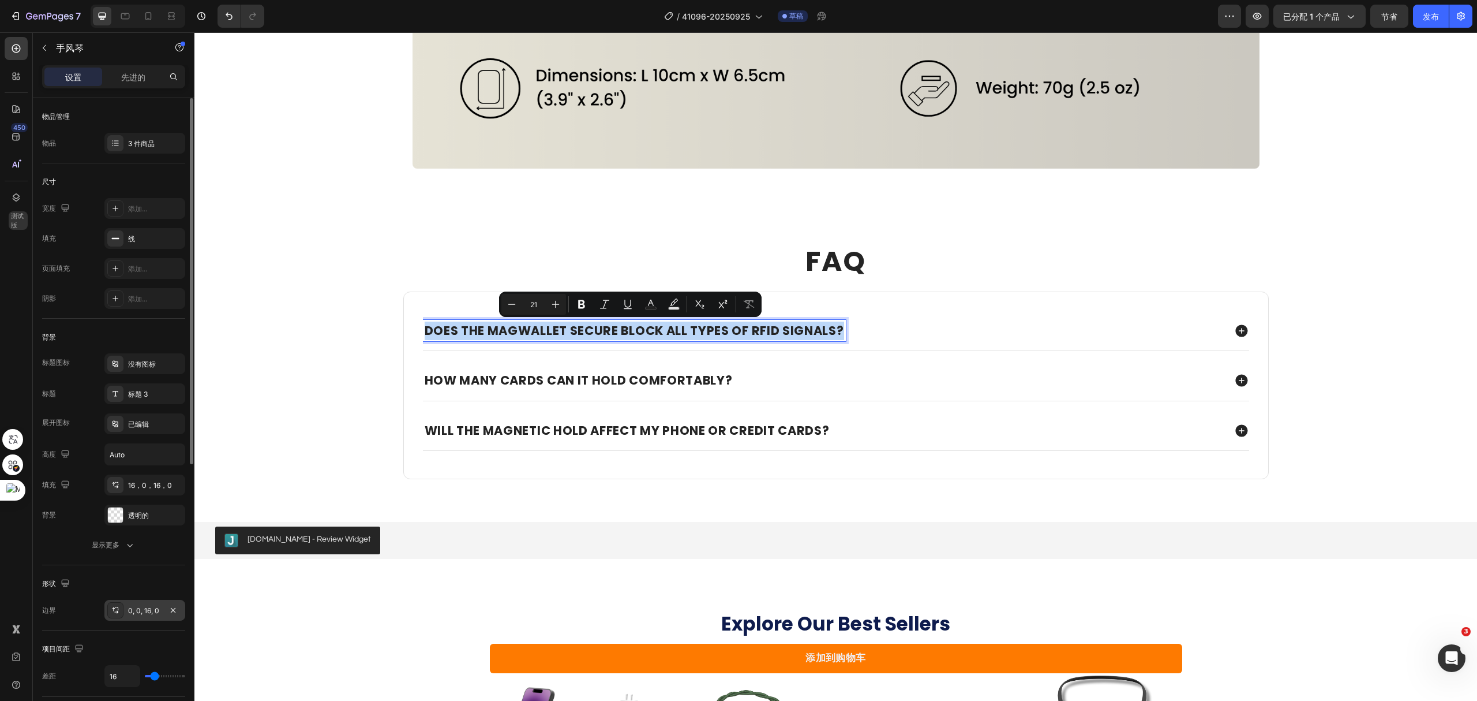
scroll to position [77, 0]
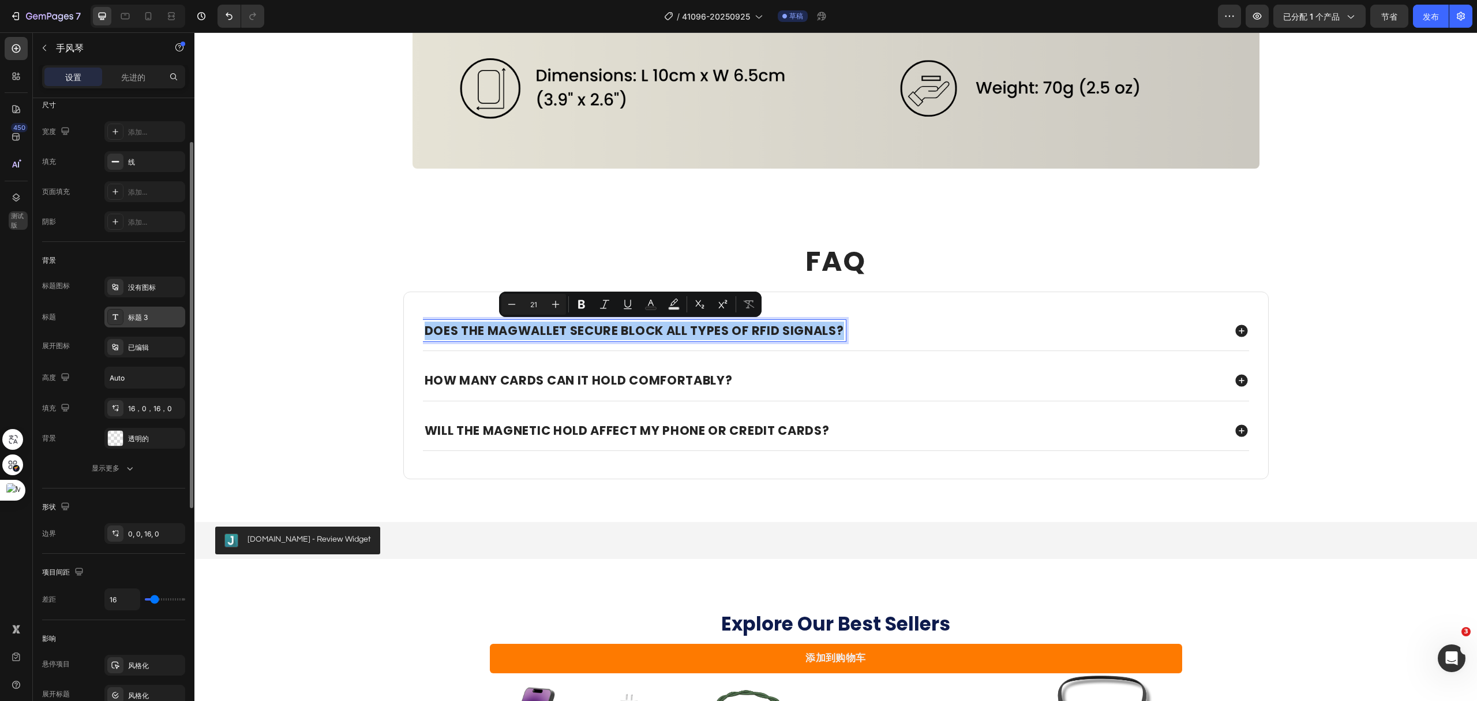
click at [143, 317] on font "标题 3" at bounding box center [138, 317] width 20 height 9
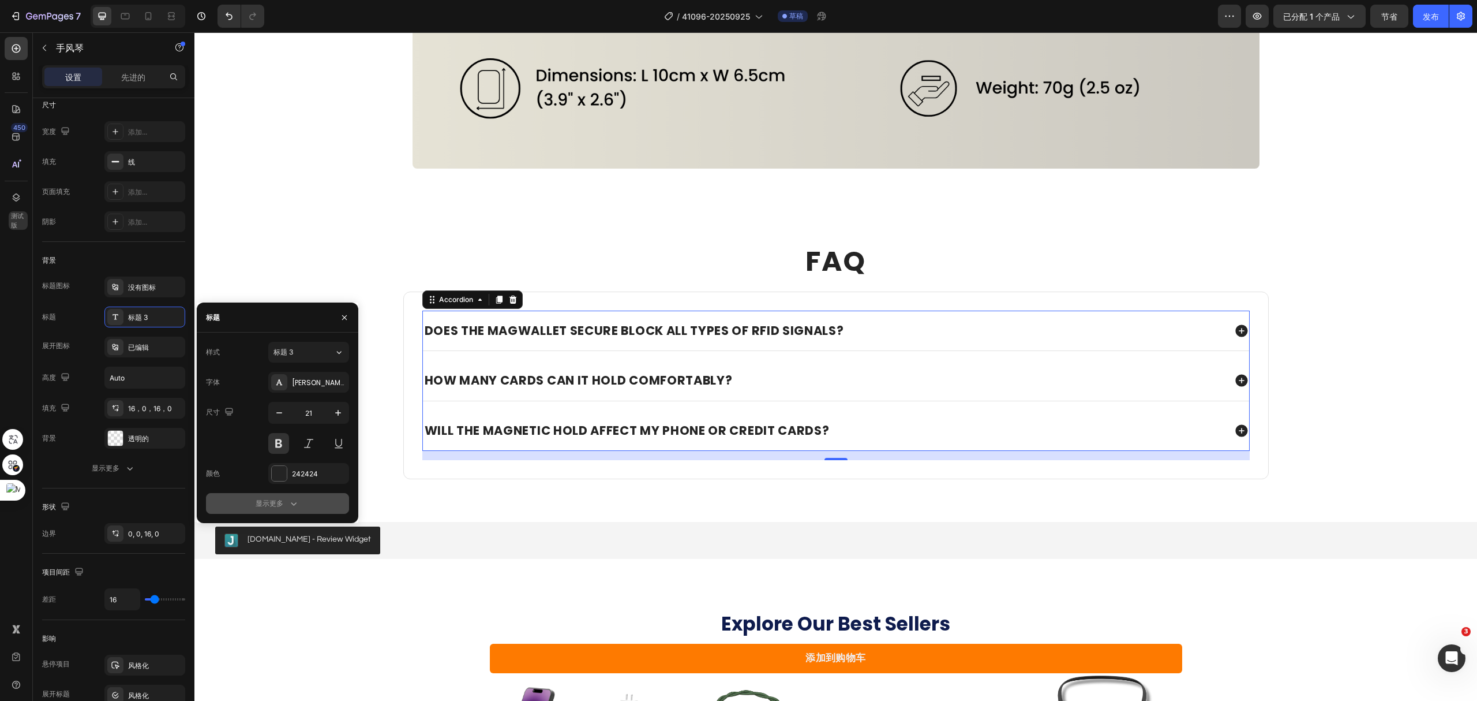
click at [291, 504] on icon "button" at bounding box center [294, 503] width 12 height 12
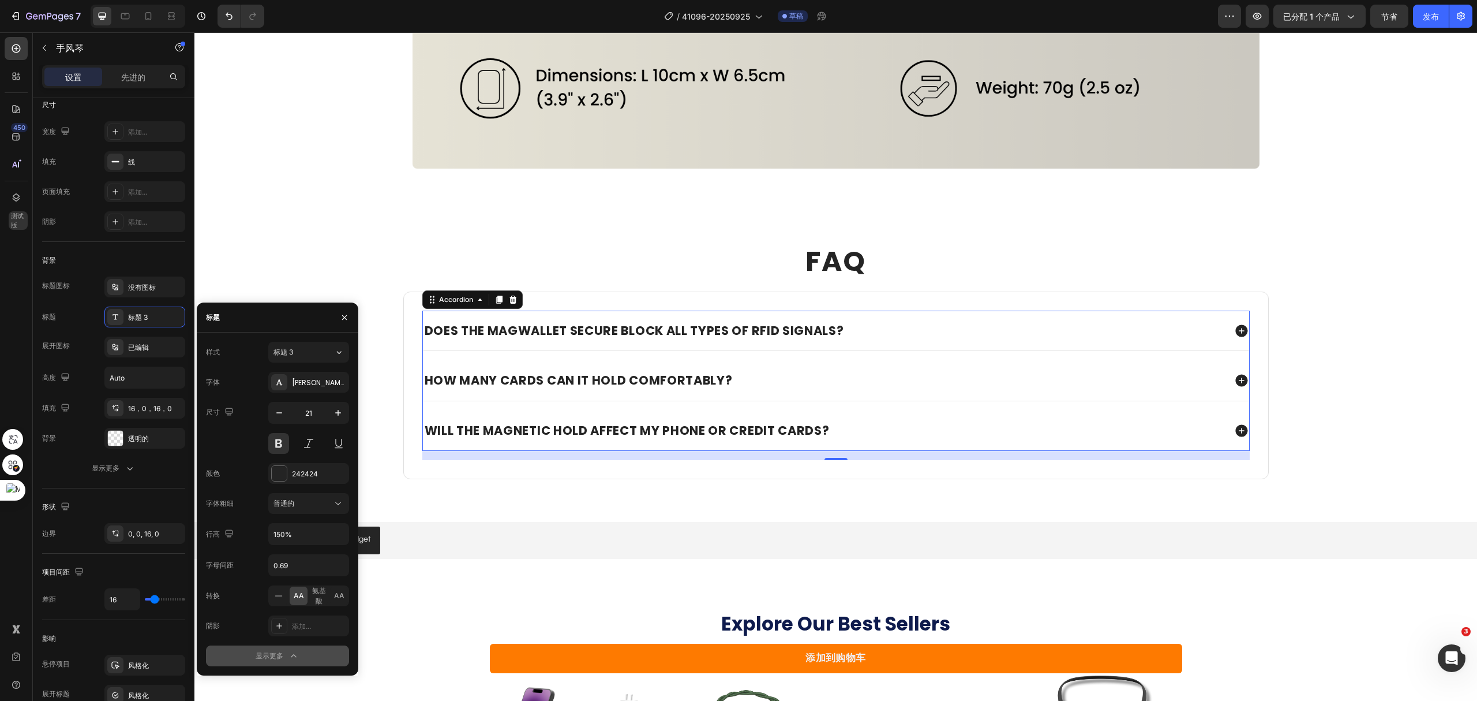
click at [300, 598] on font "AA" at bounding box center [299, 595] width 10 height 9
click at [296, 598] on font "AA" at bounding box center [299, 595] width 10 height 9
click at [277, 597] on icon at bounding box center [279, 596] width 12 height 12
click at [403, 278] on h2 "FAQ" at bounding box center [836, 261] width 866 height 38
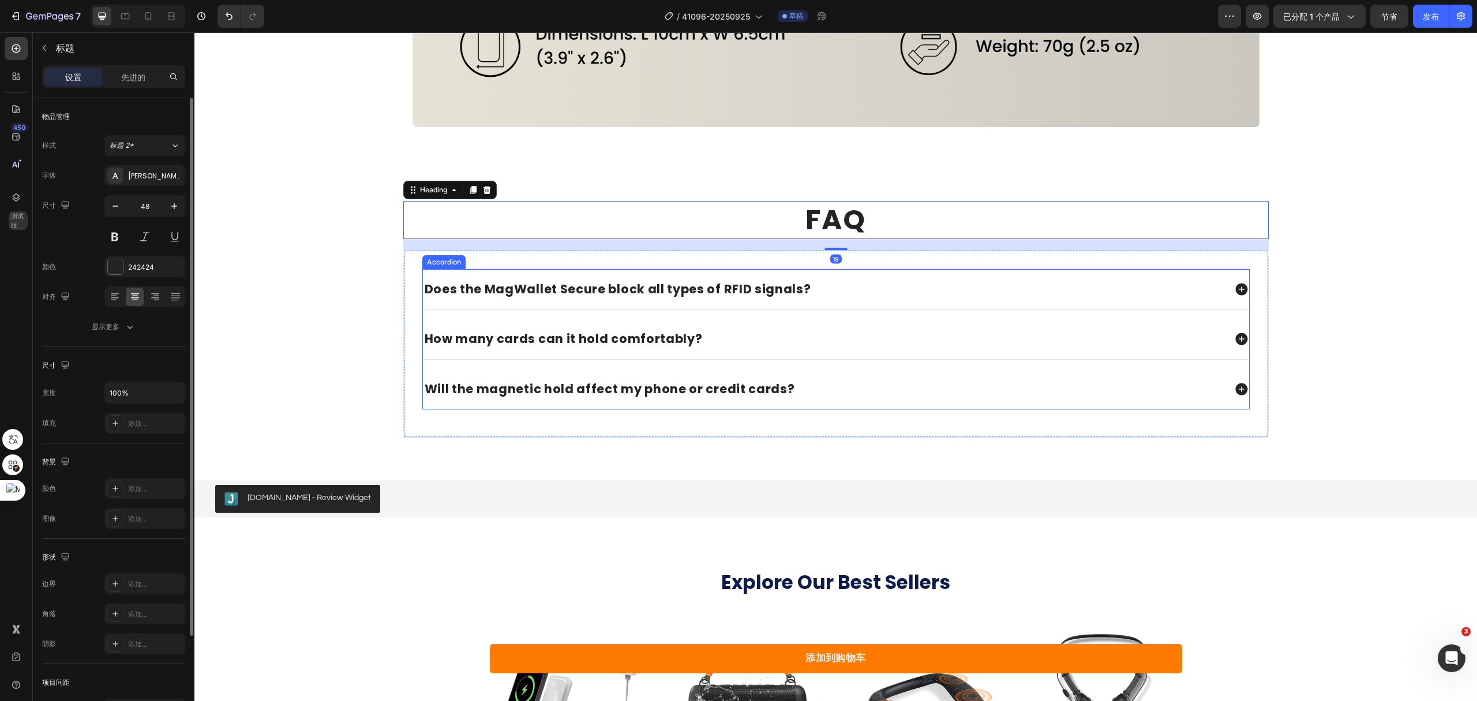
scroll to position [4539, 0]
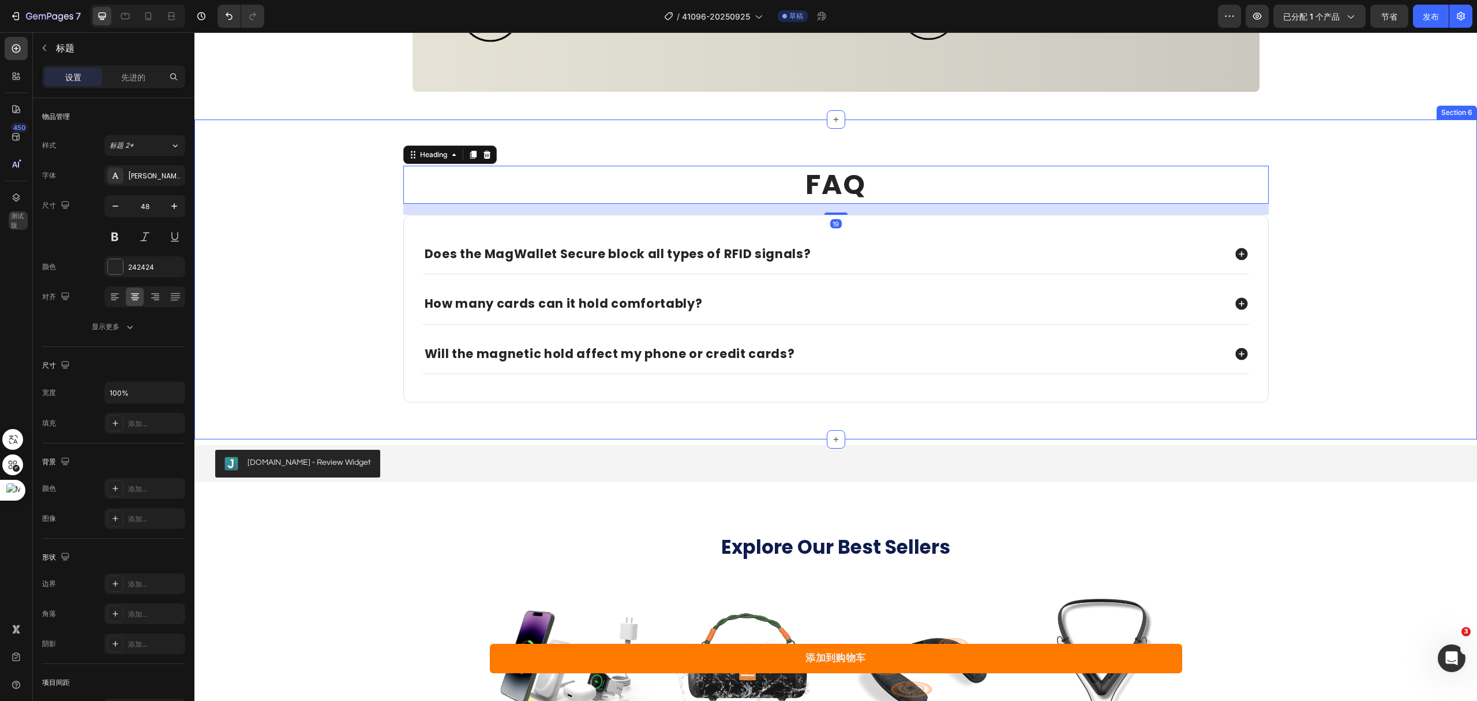
click at [351, 291] on div "FAQ Heading 19 Does the MagWallet Secure block all types of RFID signals? How m…" at bounding box center [836, 294] width 1260 height 256
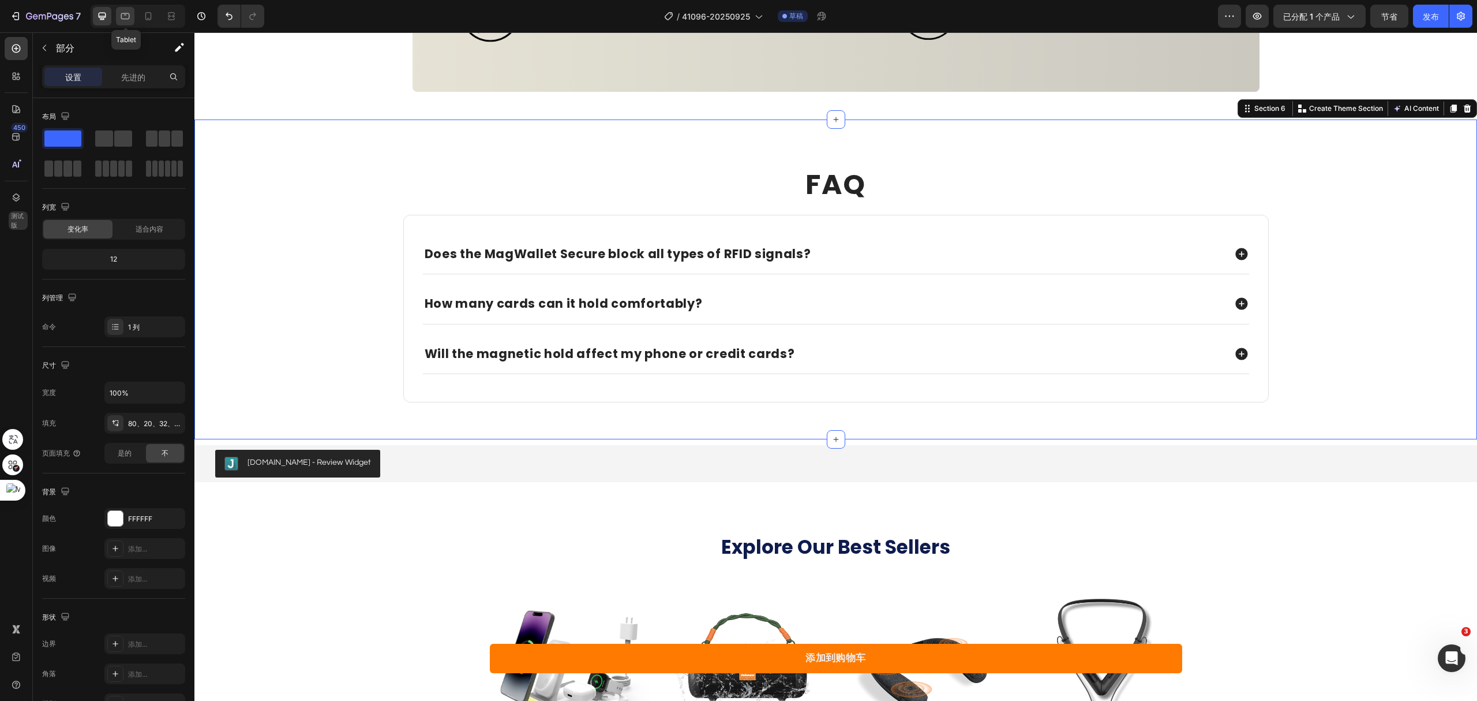
click at [122, 14] on icon at bounding box center [125, 16] width 12 height 12
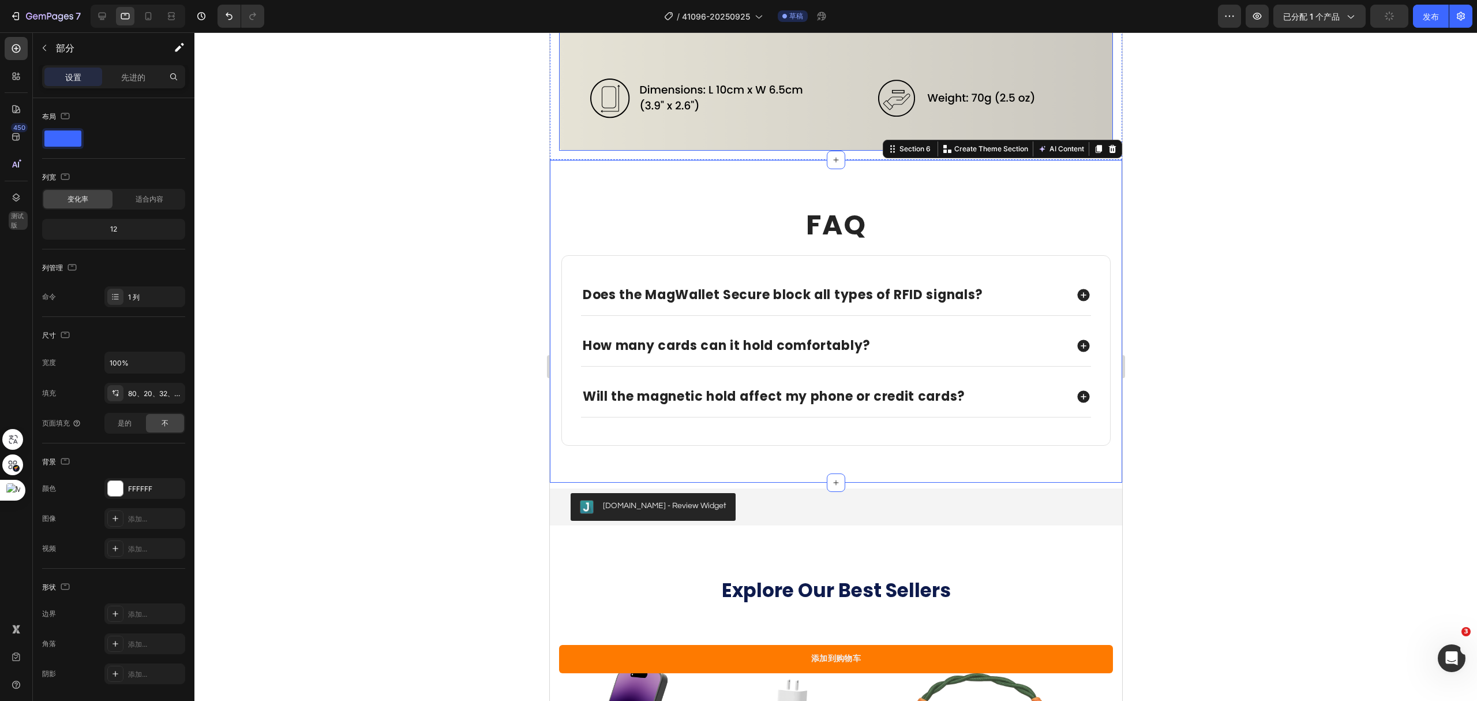
scroll to position [4268, 0]
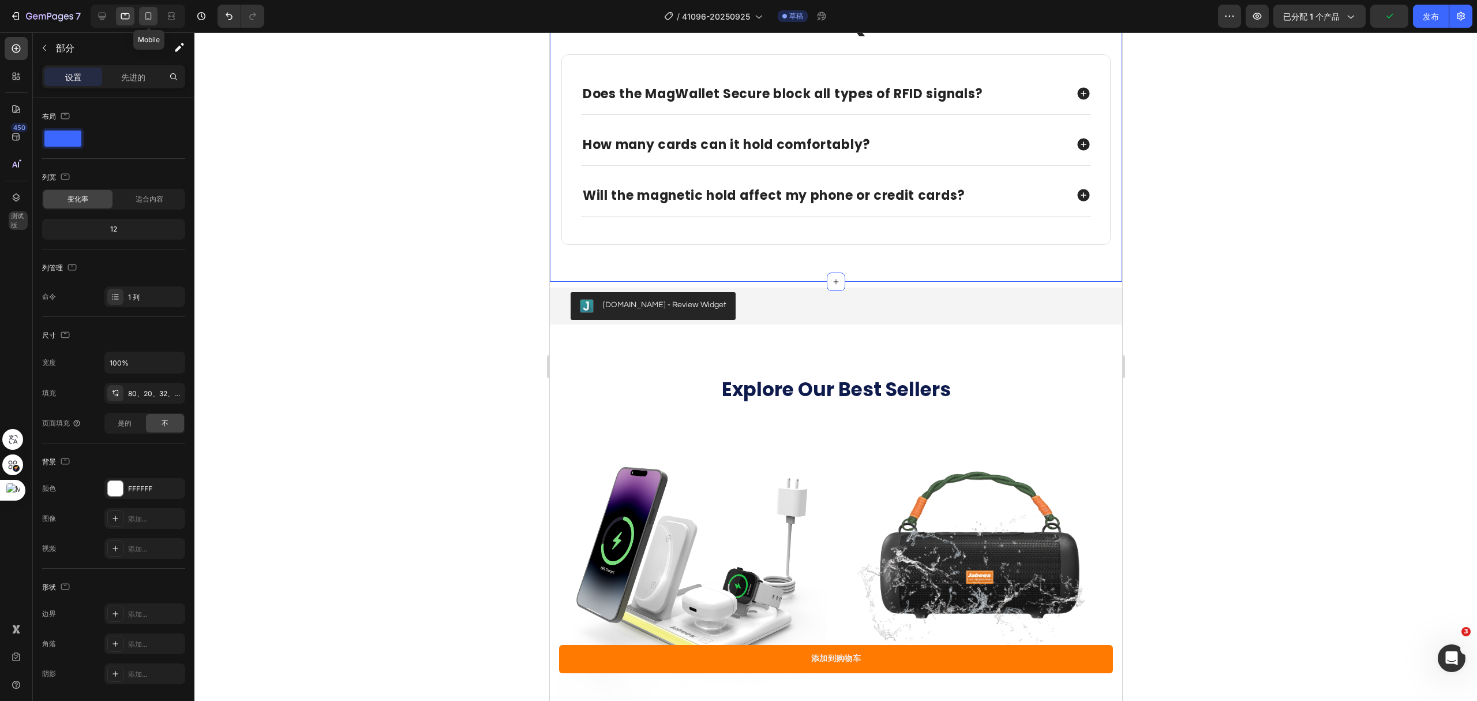
click at [141, 21] on div at bounding box center [148, 16] width 18 height 18
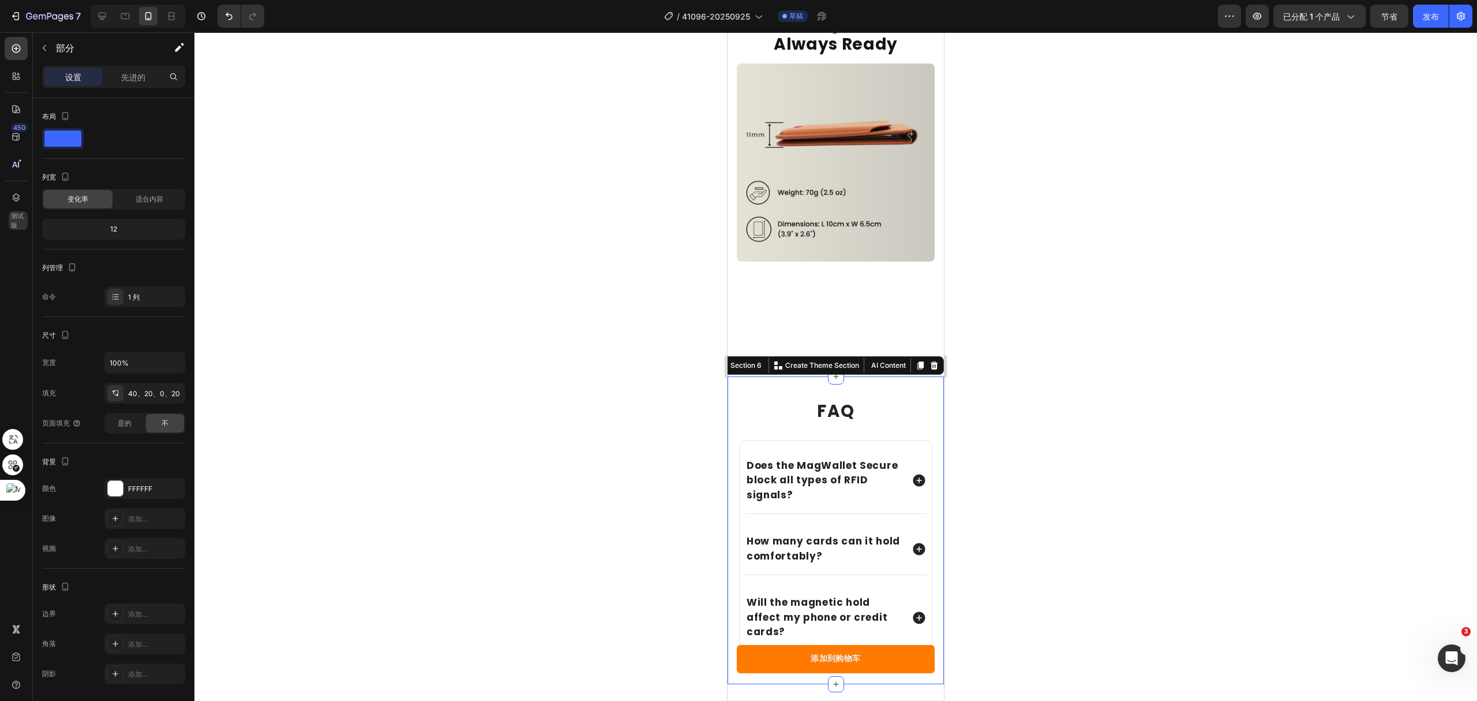
scroll to position [3846, 0]
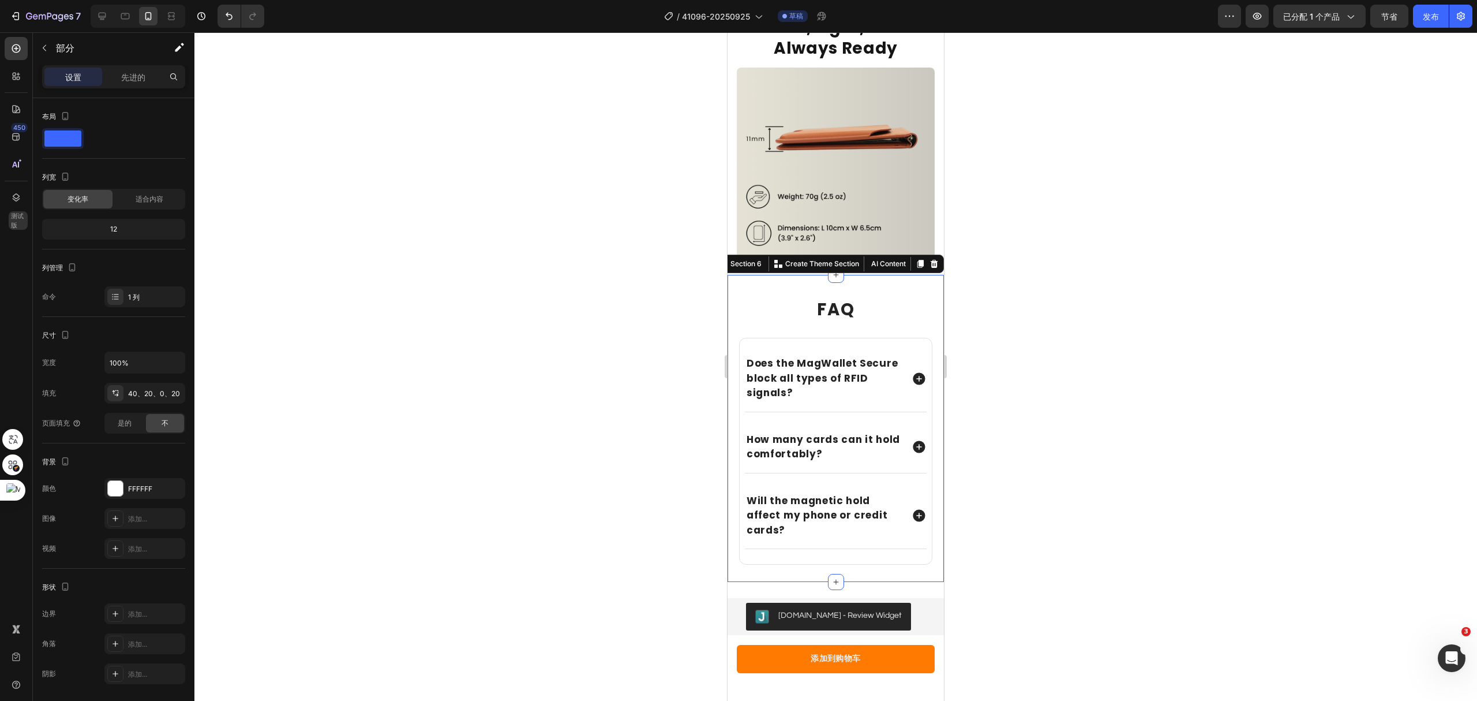
click at [830, 298] on strong "FAQ" at bounding box center [836, 309] width 38 height 23
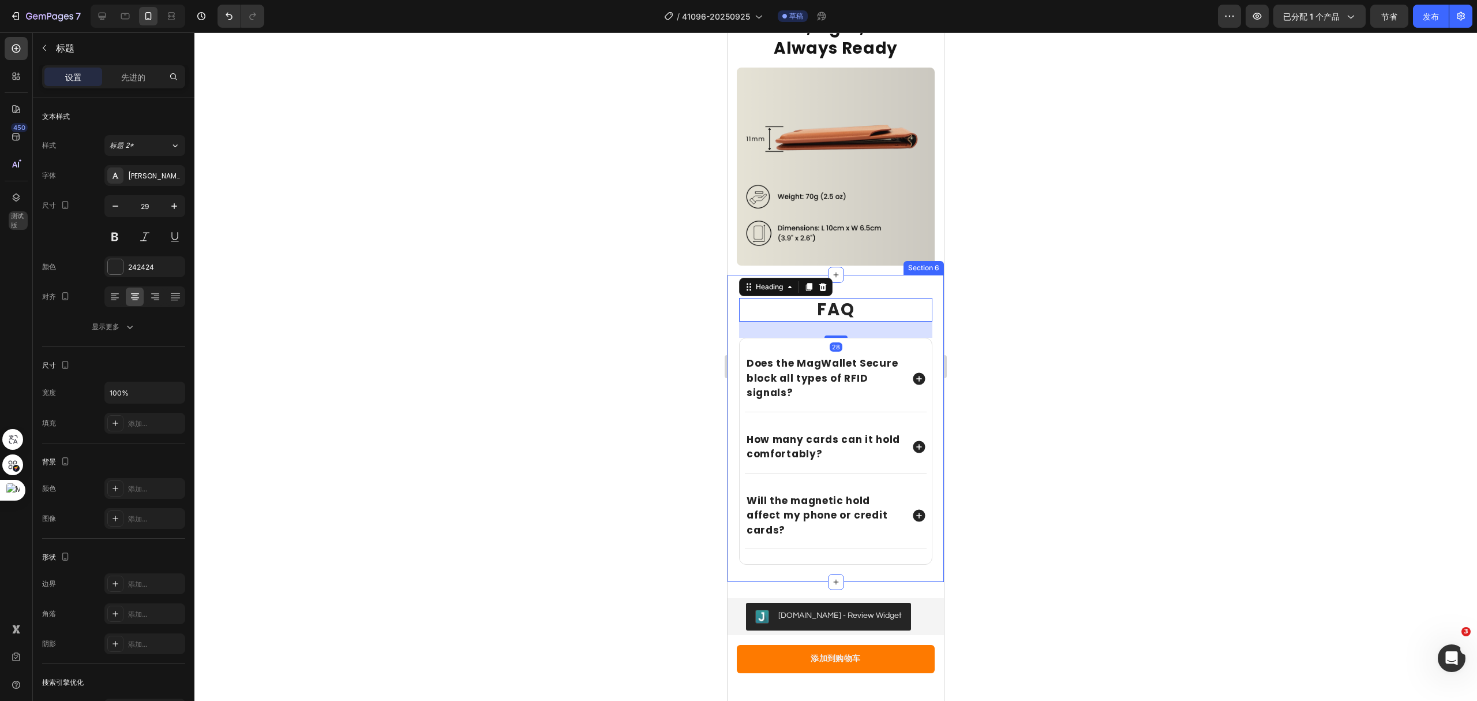
click at [903, 275] on div "FAQ Heading 28 Does the MagWallet Secure block all types of RFID signals? How m…" at bounding box center [836, 429] width 216 height 308
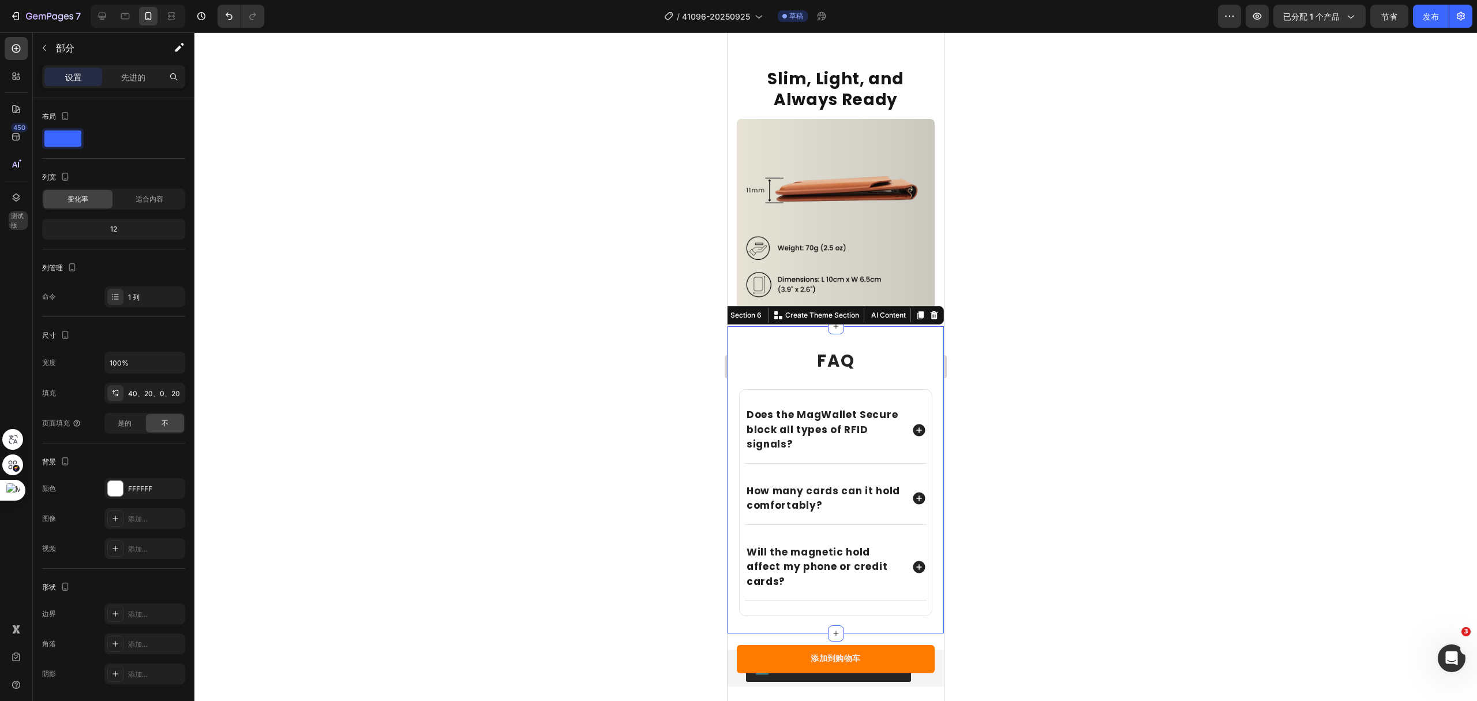
scroll to position [3692, 0]
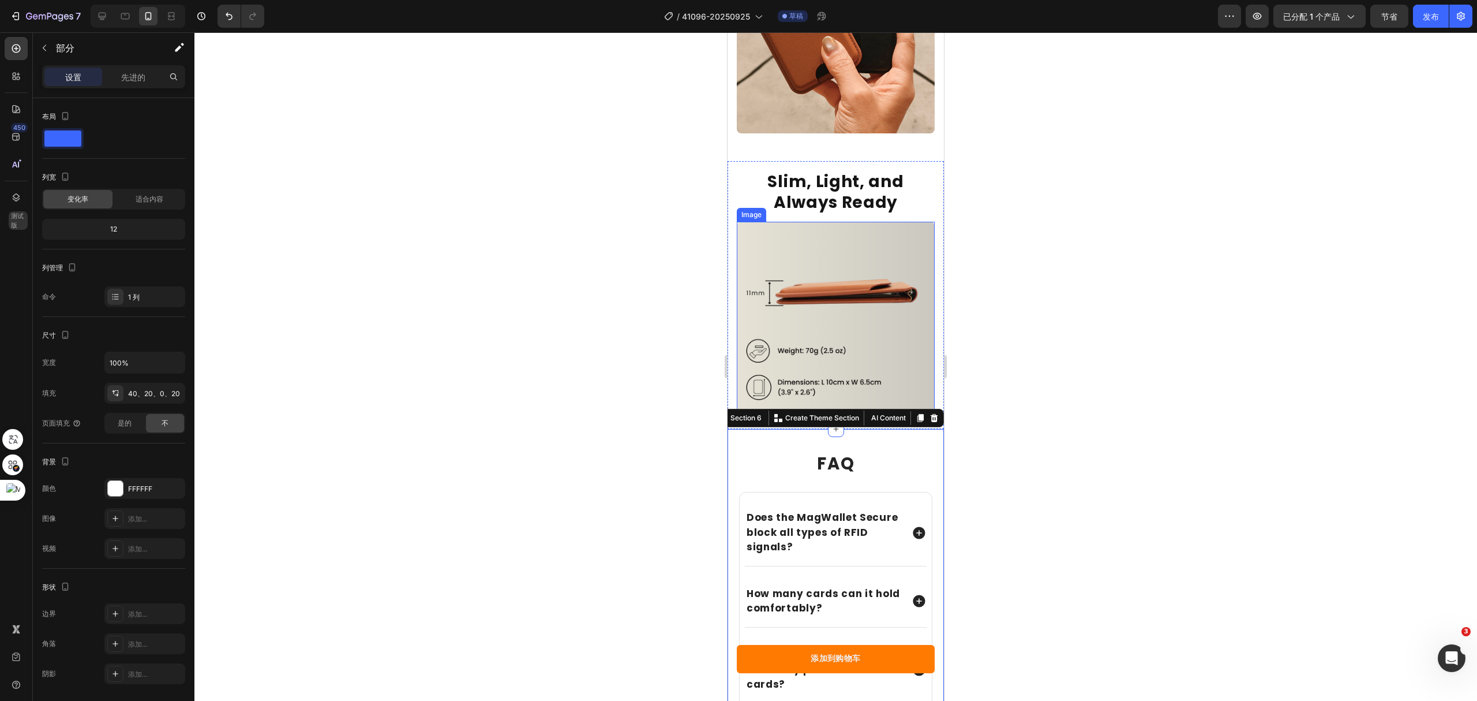
click at [910, 245] on img at bounding box center [836, 321] width 198 height 198
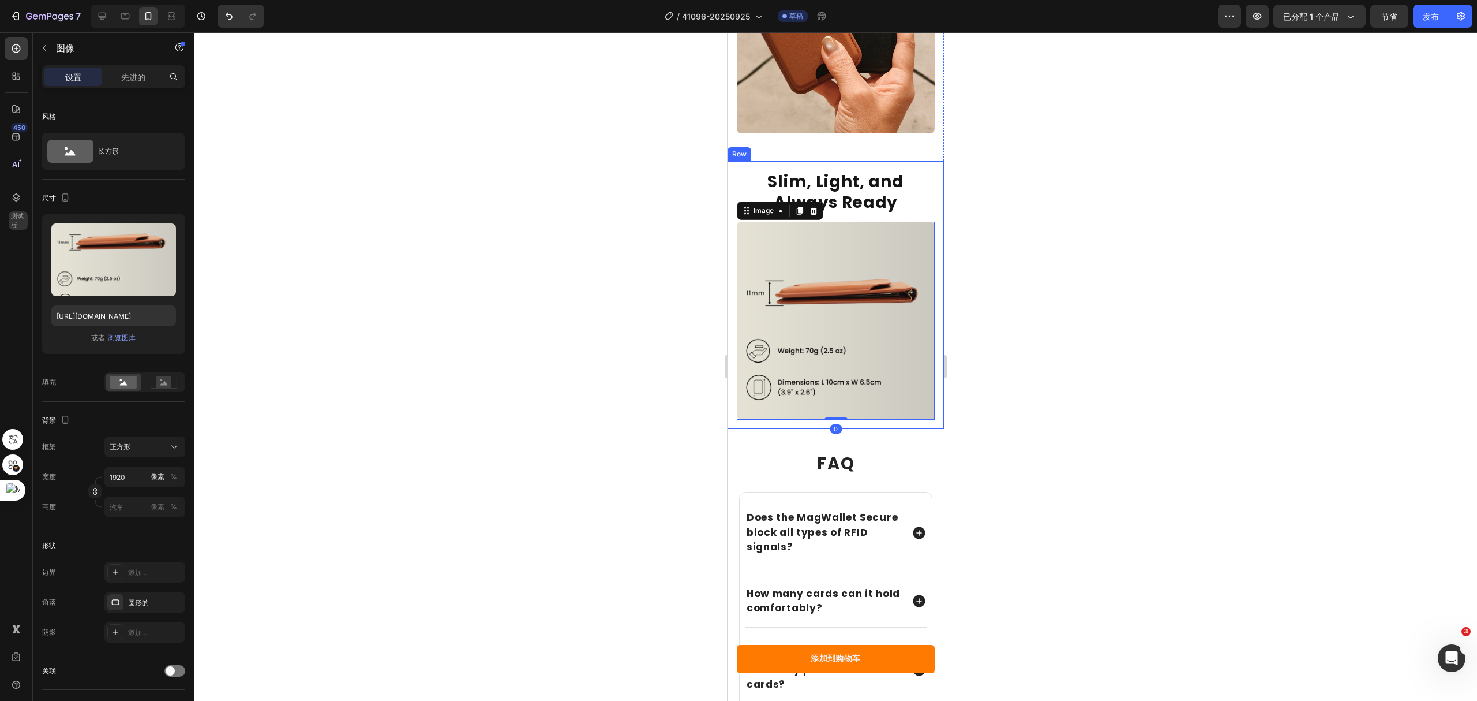
click at [926, 181] on div "Slim, Light, and Always Ready Heading Image 0 Row" at bounding box center [836, 295] width 216 height 268
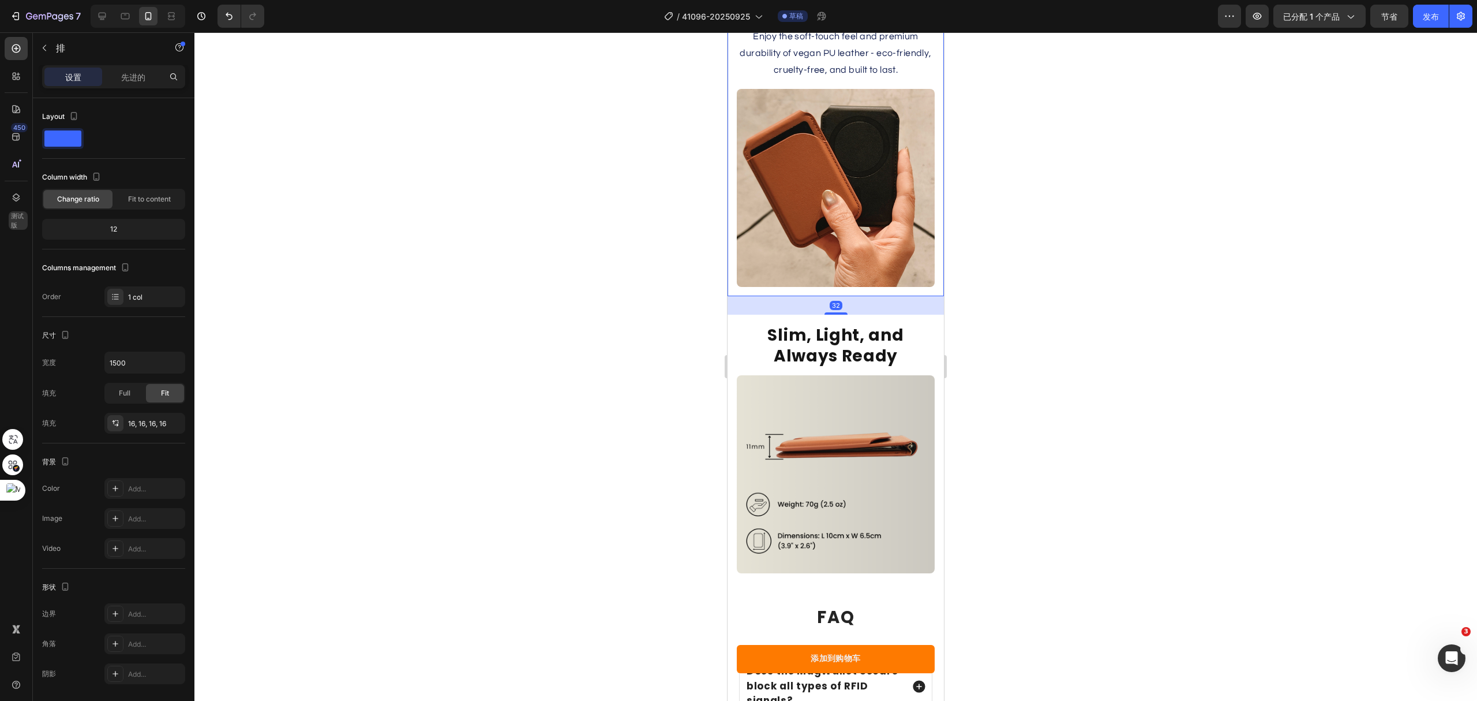
click at [929, 206] on div "Luxury That Matches Your Values Heading Enjoy the soft-touch feel and premium d…" at bounding box center [836, 126] width 216 height 340
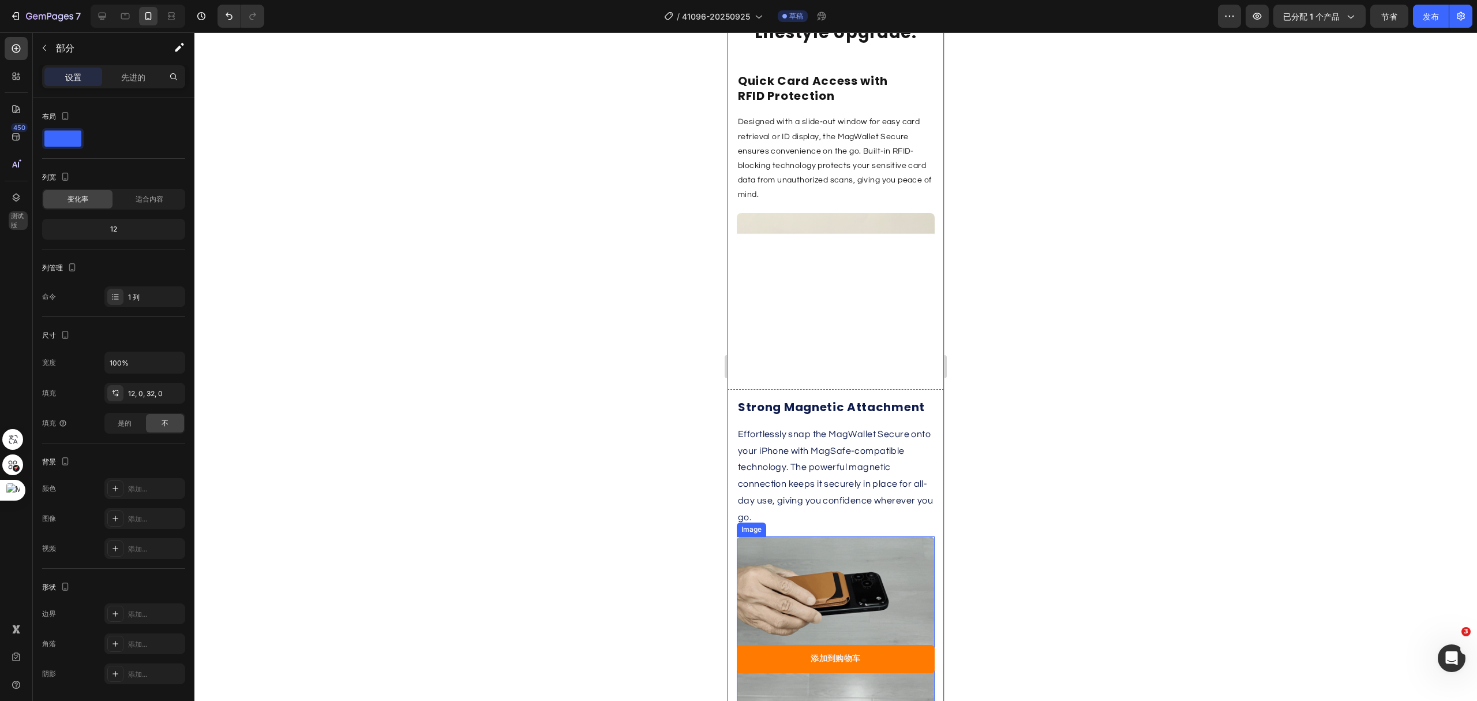
scroll to position [1846, 0]
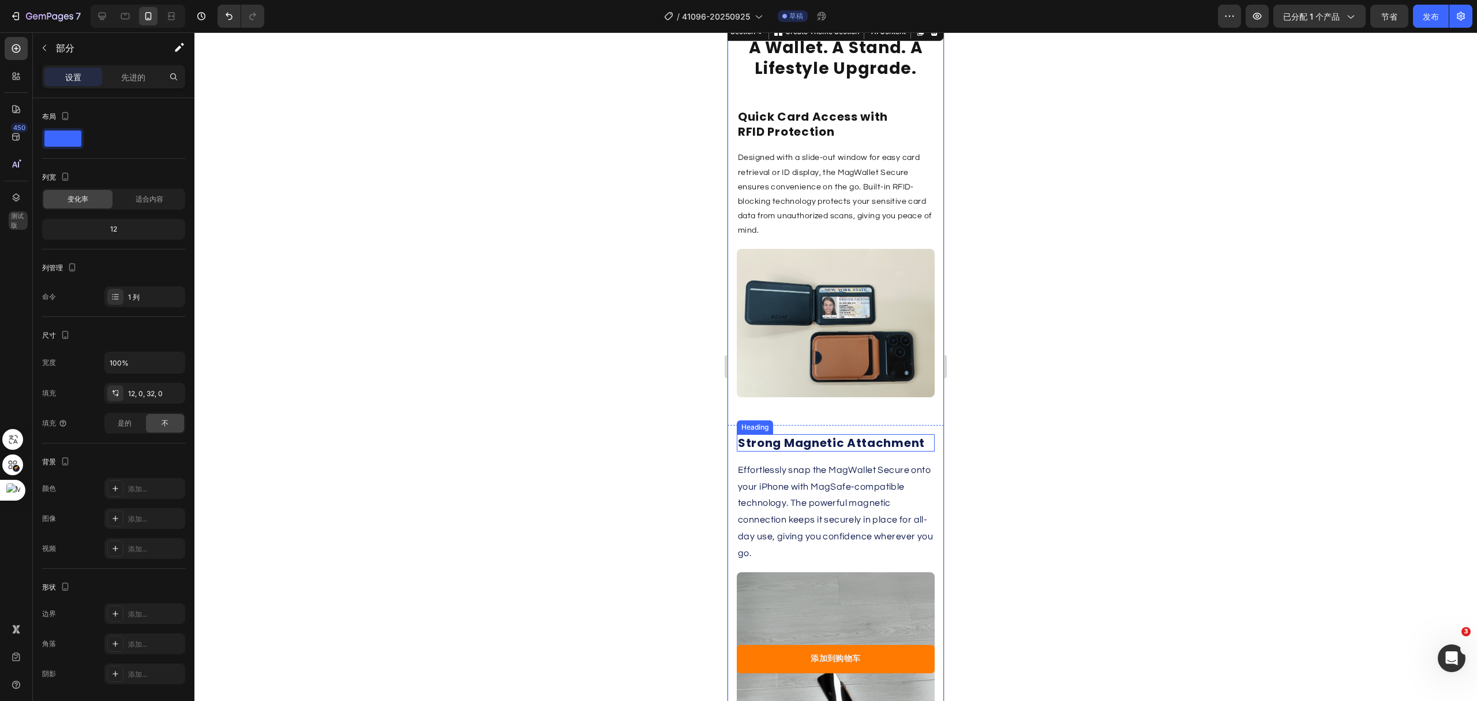
click at [806, 439] on h2 "Strong Magnetic Attachment" at bounding box center [836, 442] width 198 height 17
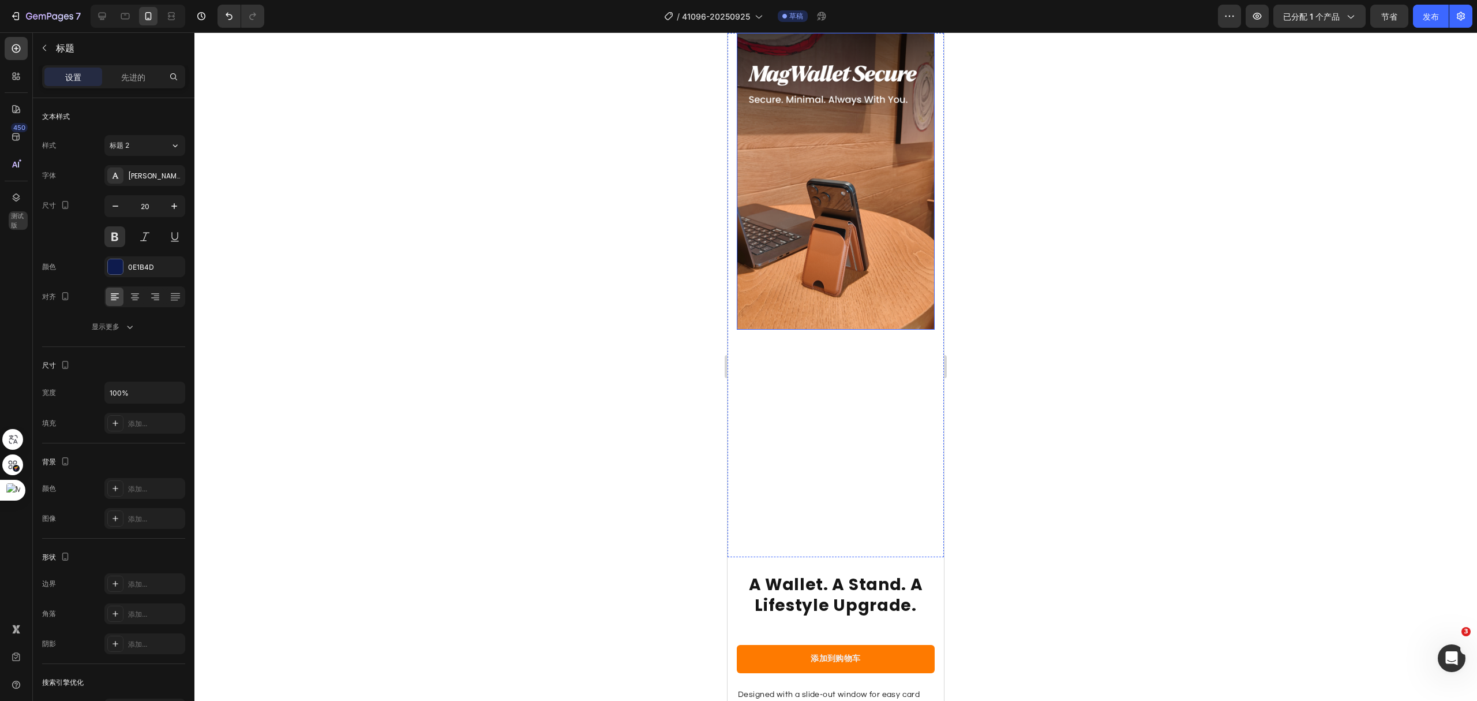
scroll to position [1461, 0]
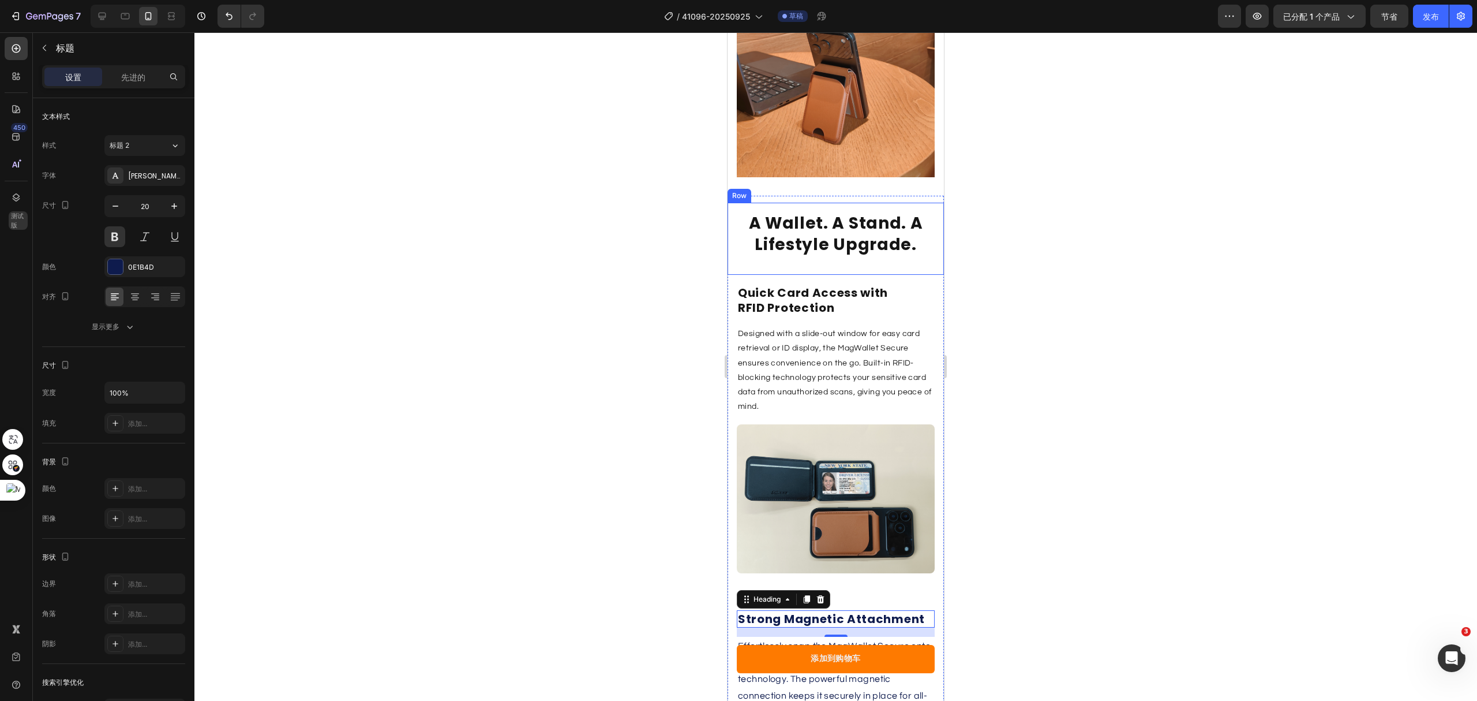
click at [821, 218] on h2 "A Wallet. A Stand. A Lifestyle Upgrade." at bounding box center [836, 234] width 198 height 44
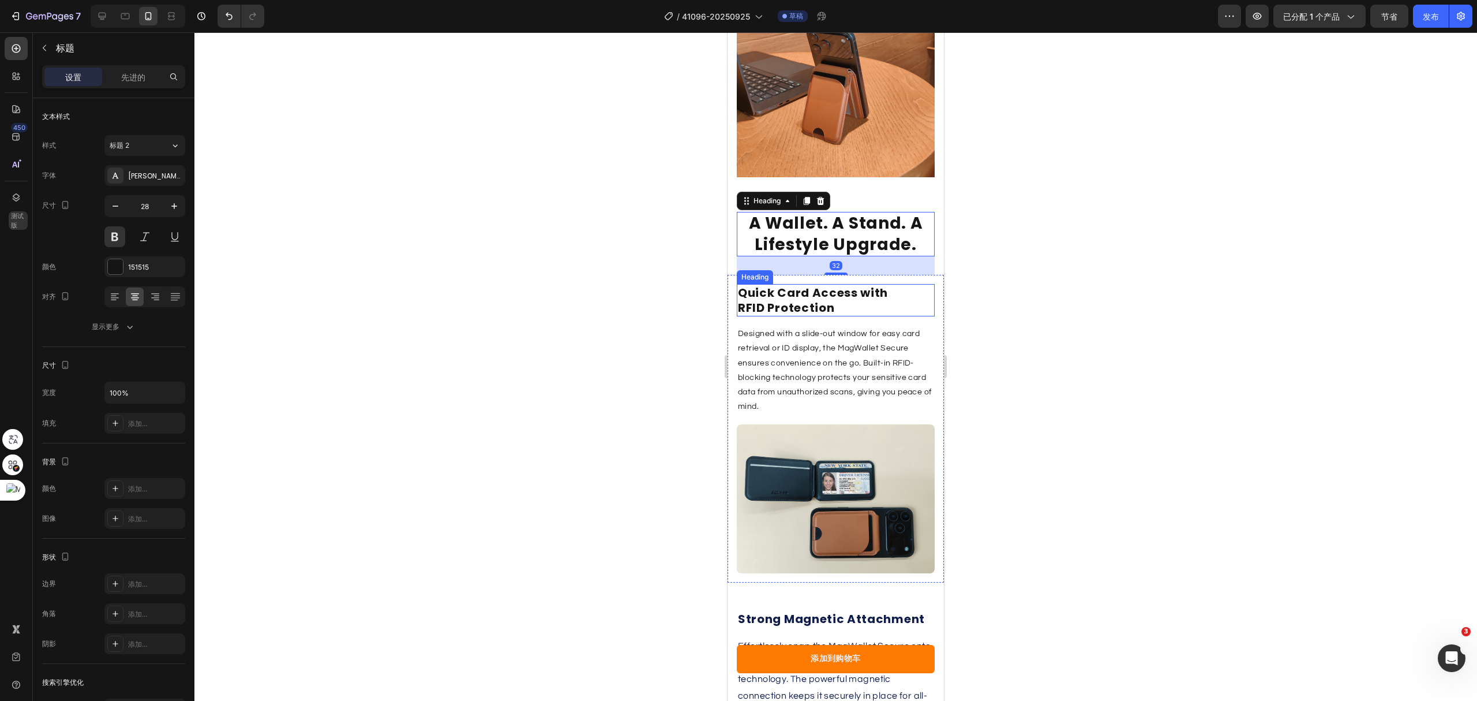
click at [819, 284] on h2 "Quick Card Access with RFID Protection" at bounding box center [836, 300] width 198 height 32
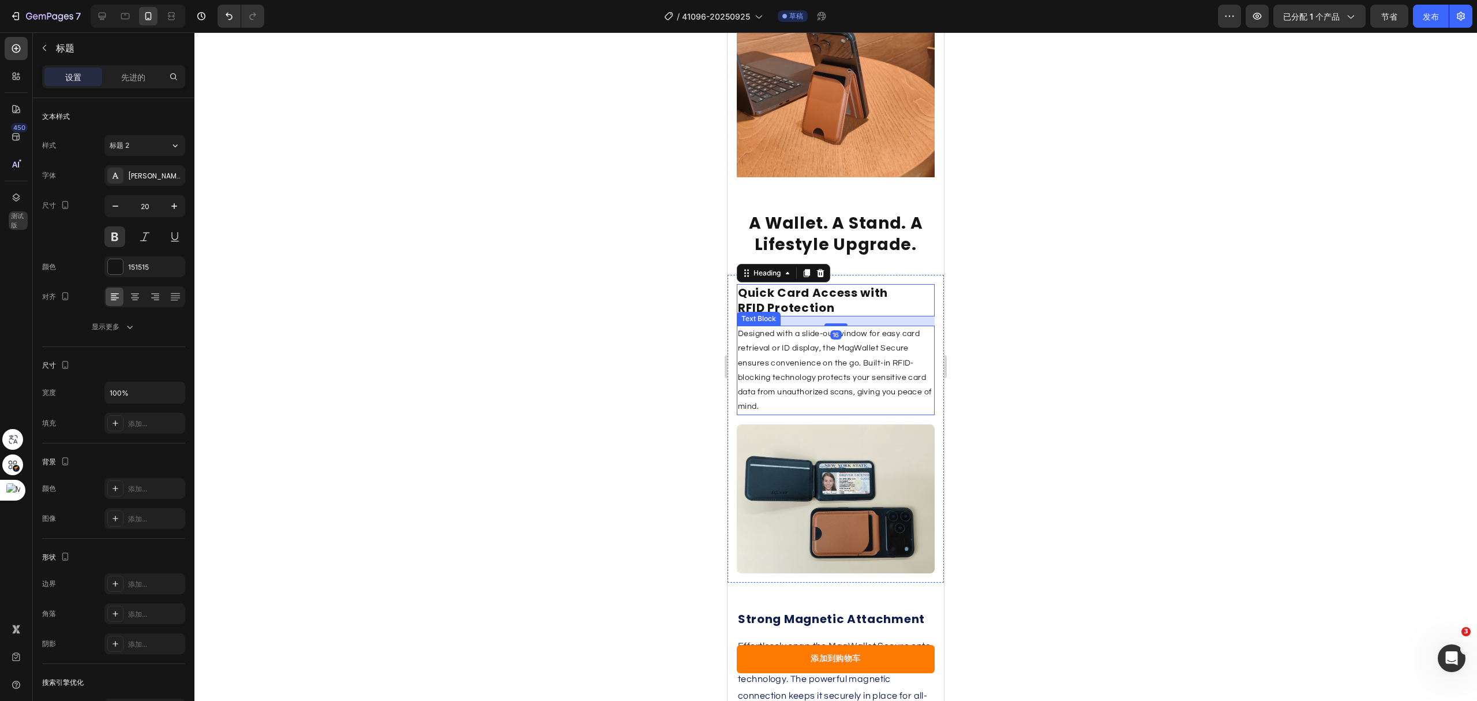
click at [794, 331] on p "Designed with a slide-out window for easy card retrieval or ID display, the Mag…" at bounding box center [836, 370] width 196 height 87
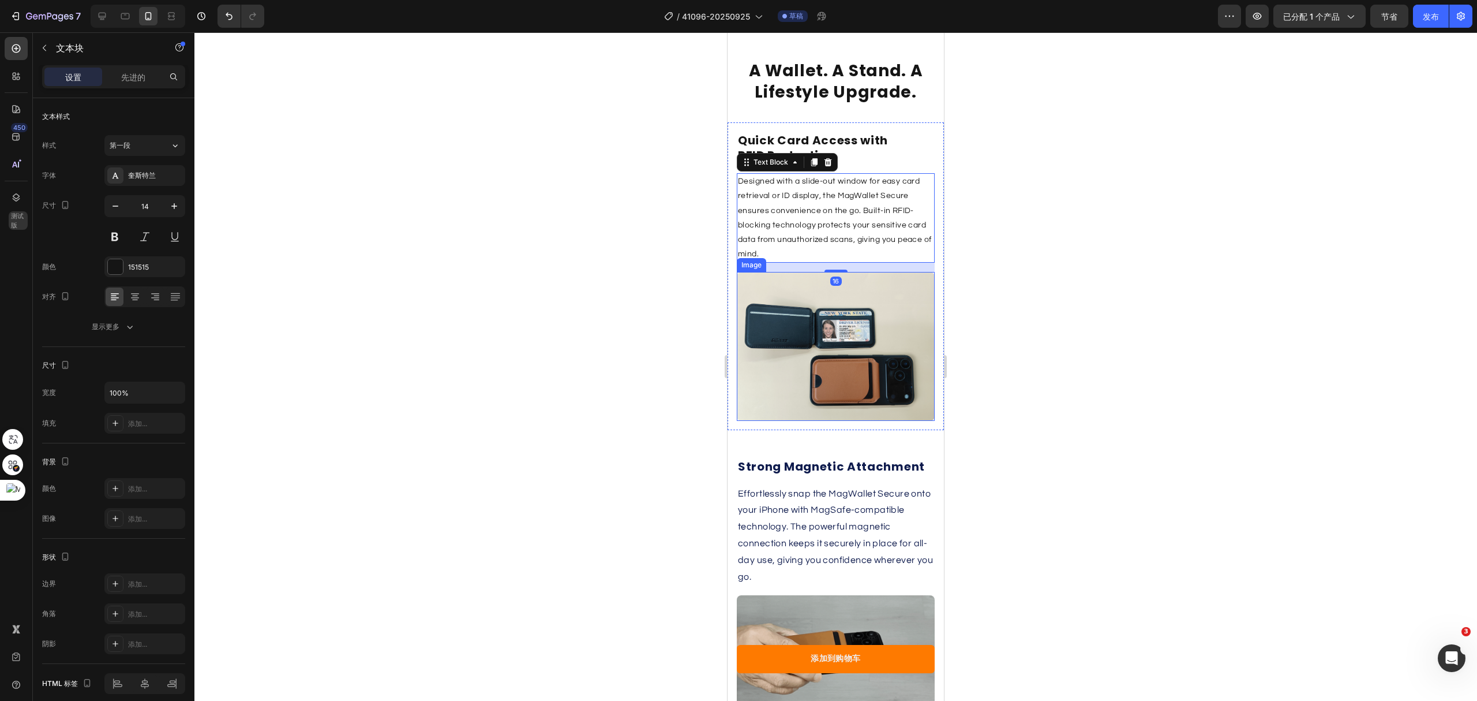
scroll to position [1615, 0]
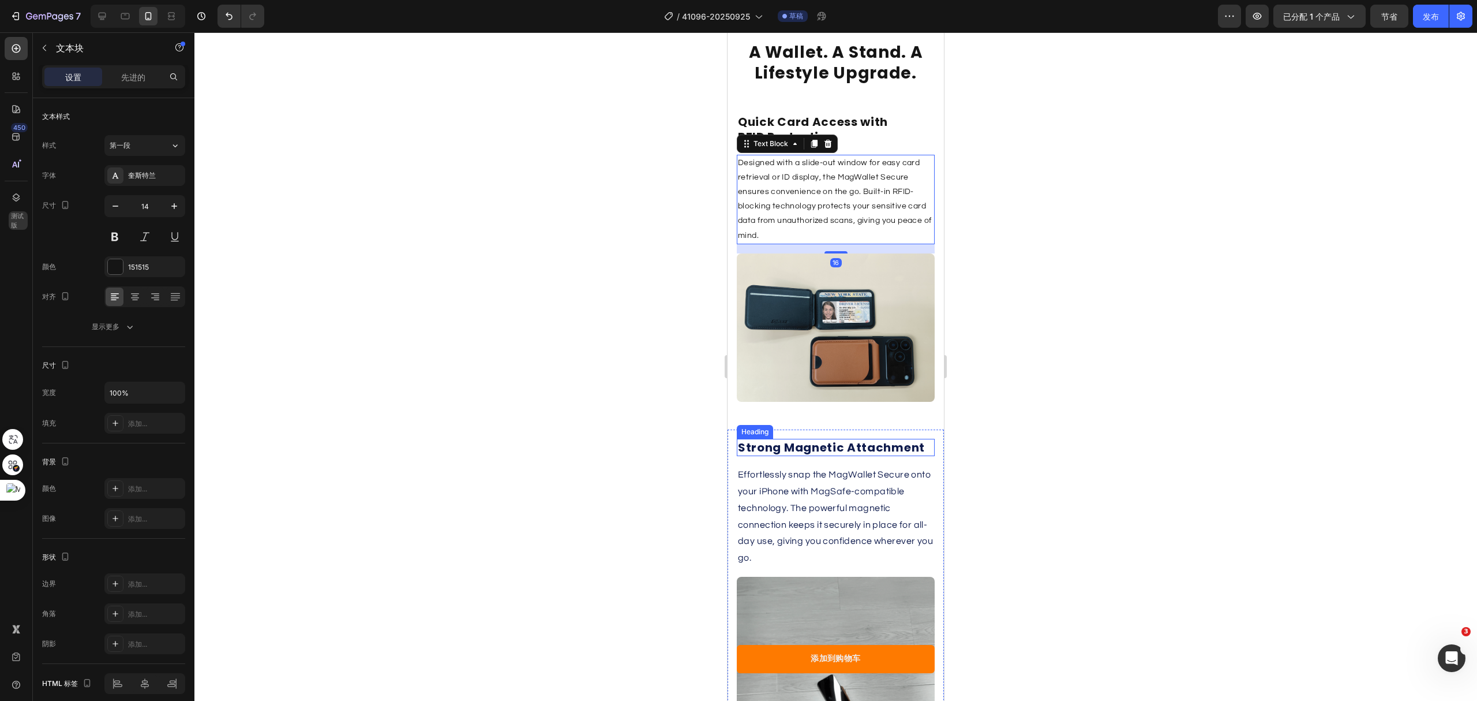
click at [818, 439] on h2 "Strong Magnetic Attachment" at bounding box center [836, 447] width 198 height 17
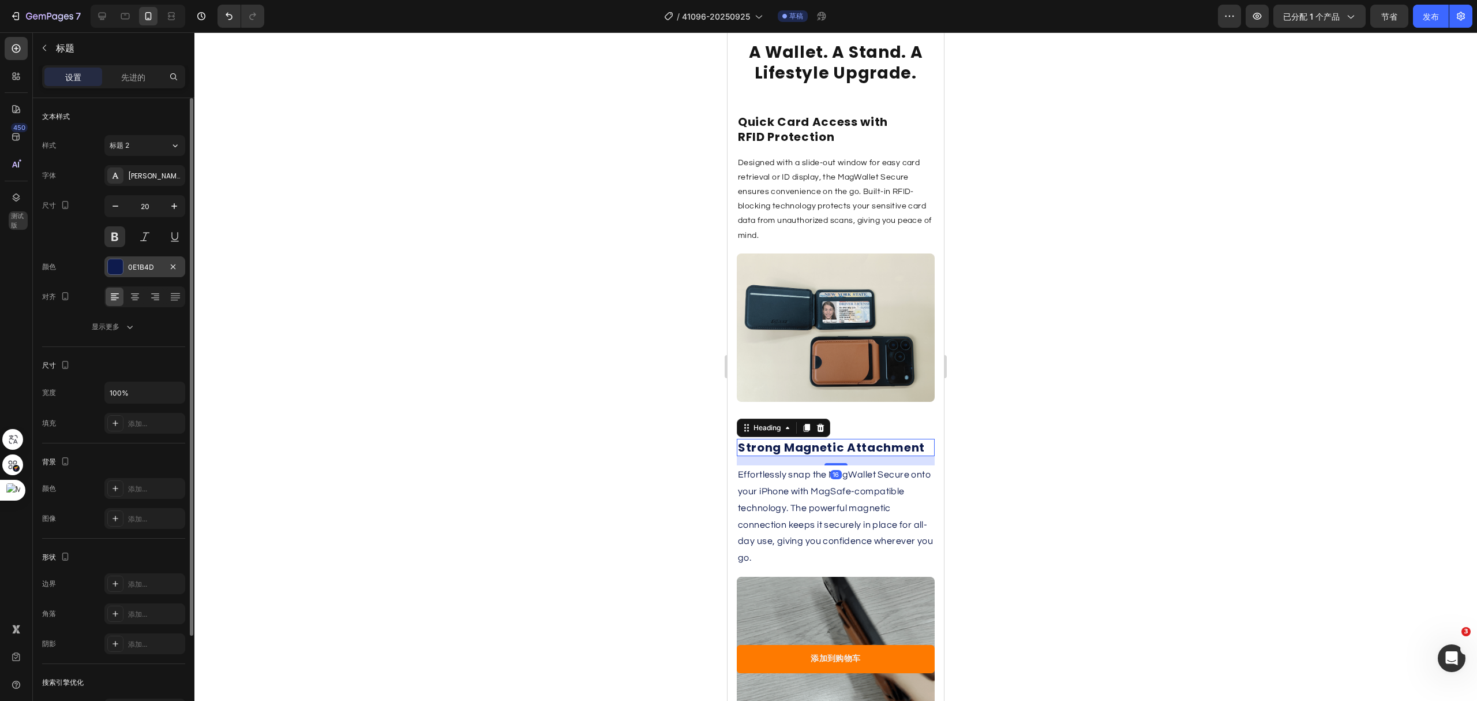
click at [122, 263] on div at bounding box center [115, 267] width 16 height 16
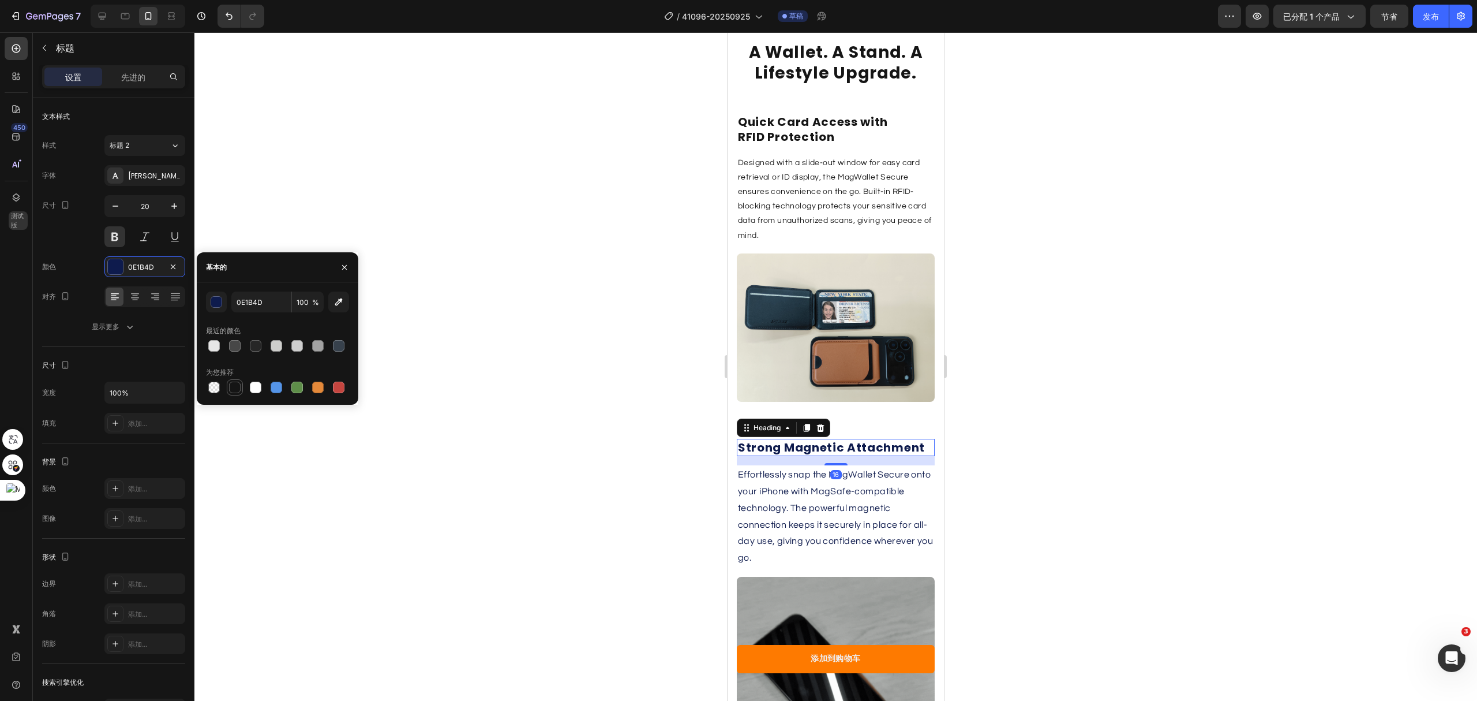
click at [229, 390] on div at bounding box center [235, 387] width 12 height 12
type input "151515"
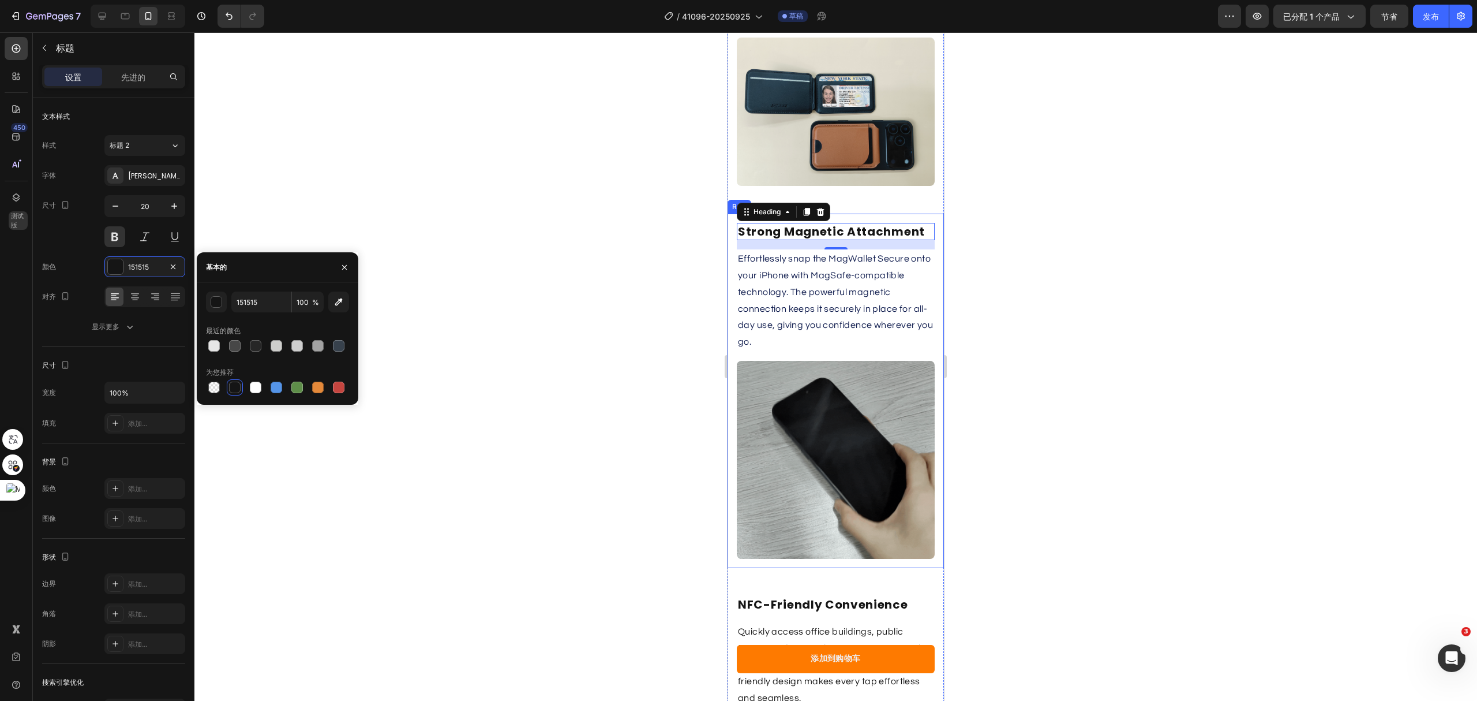
scroll to position [1846, 0]
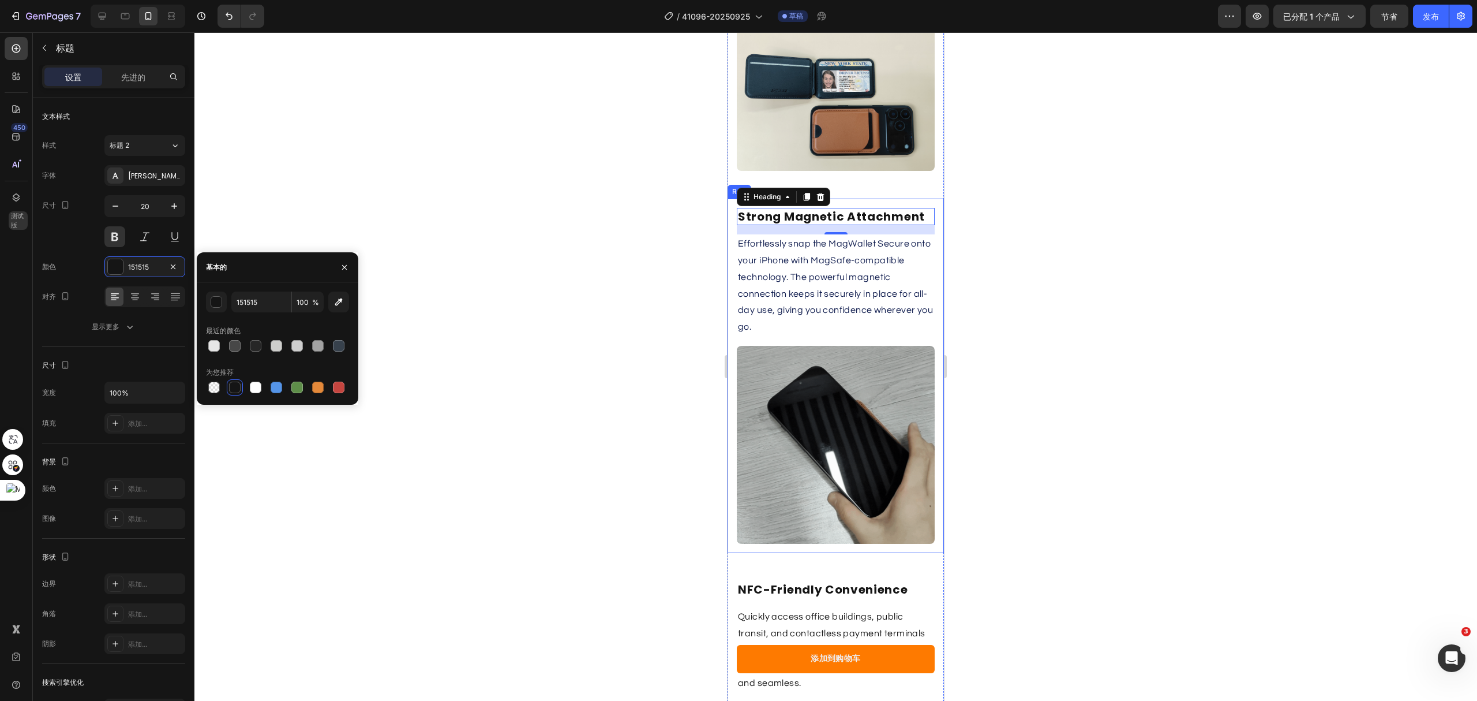
click at [822, 263] on p "Effortlessly snap the MagWallet Secure onto your iPhone with MagSafe-compatible…" at bounding box center [836, 285] width 196 height 100
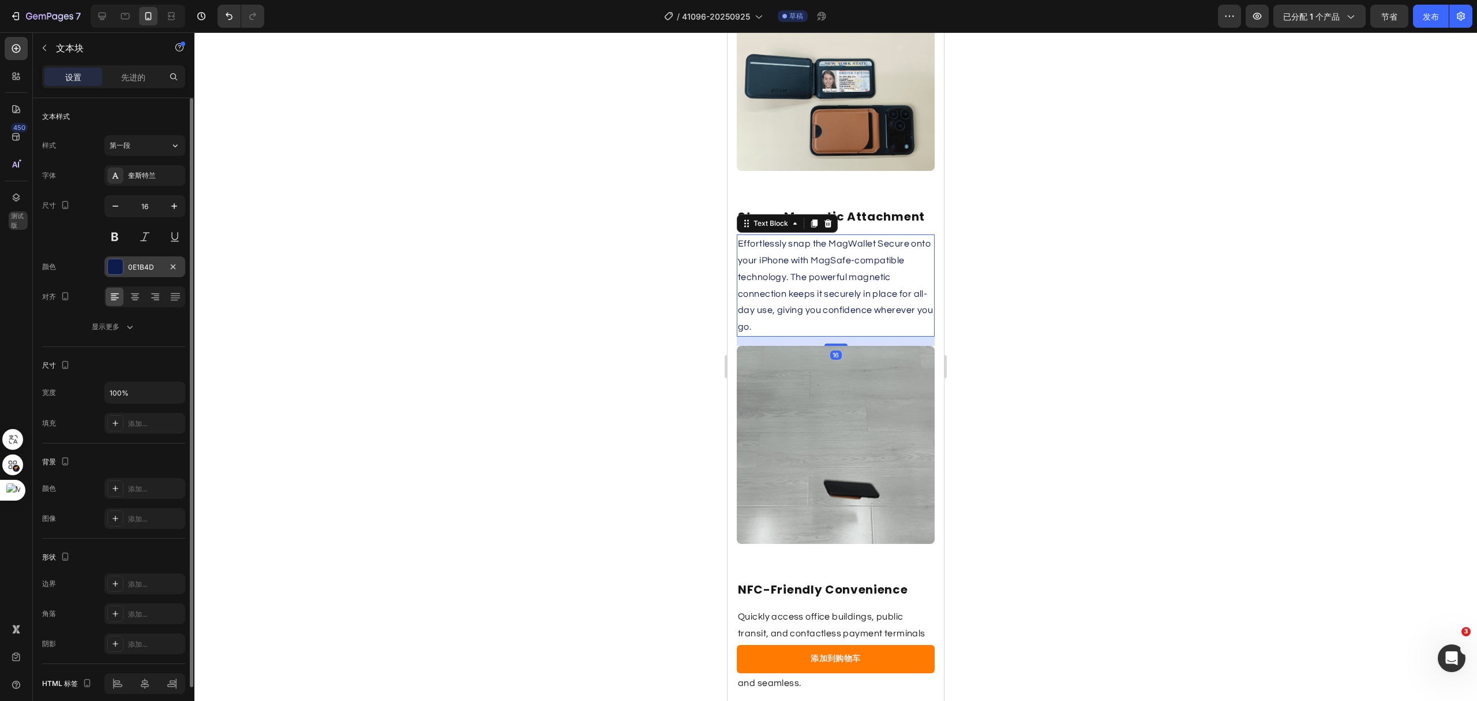
click at [119, 270] on div at bounding box center [115, 266] width 15 height 15
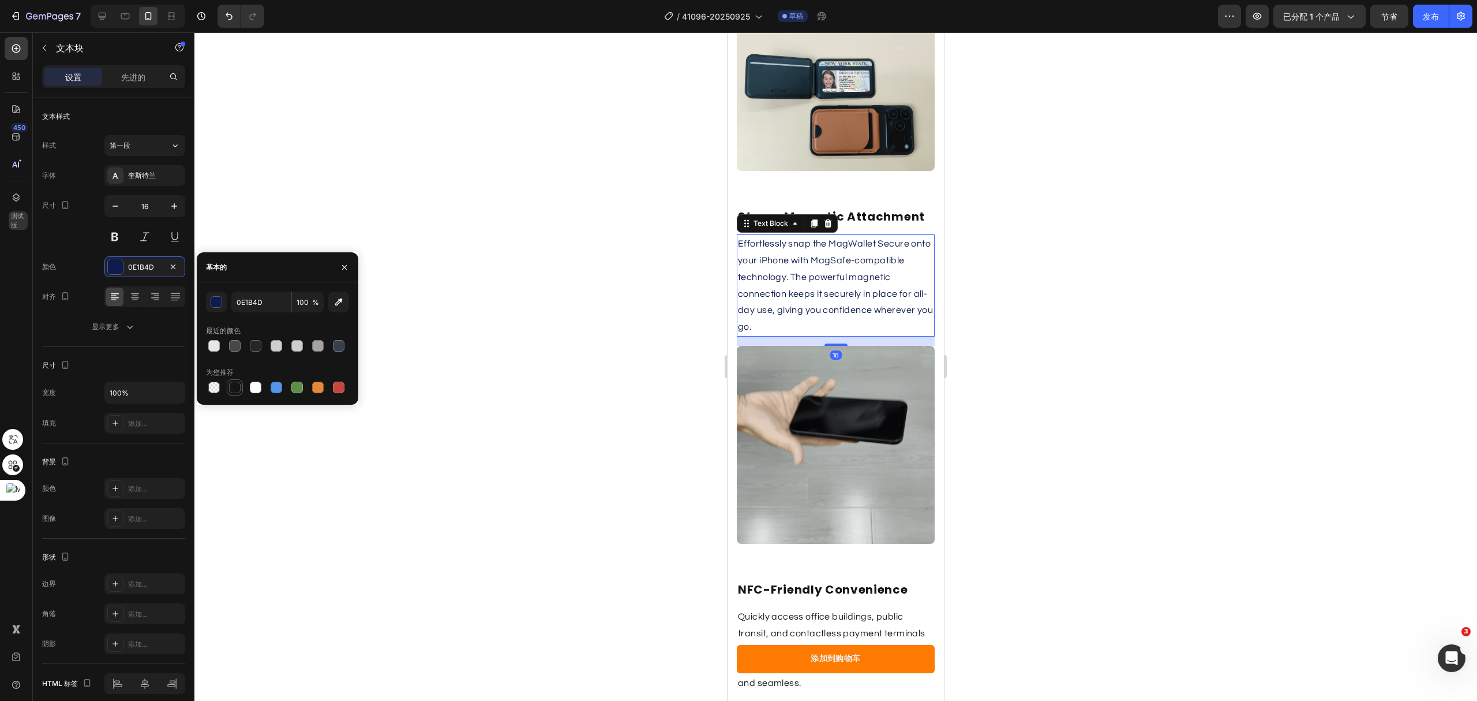
click at [236, 388] on div at bounding box center [235, 387] width 12 height 12
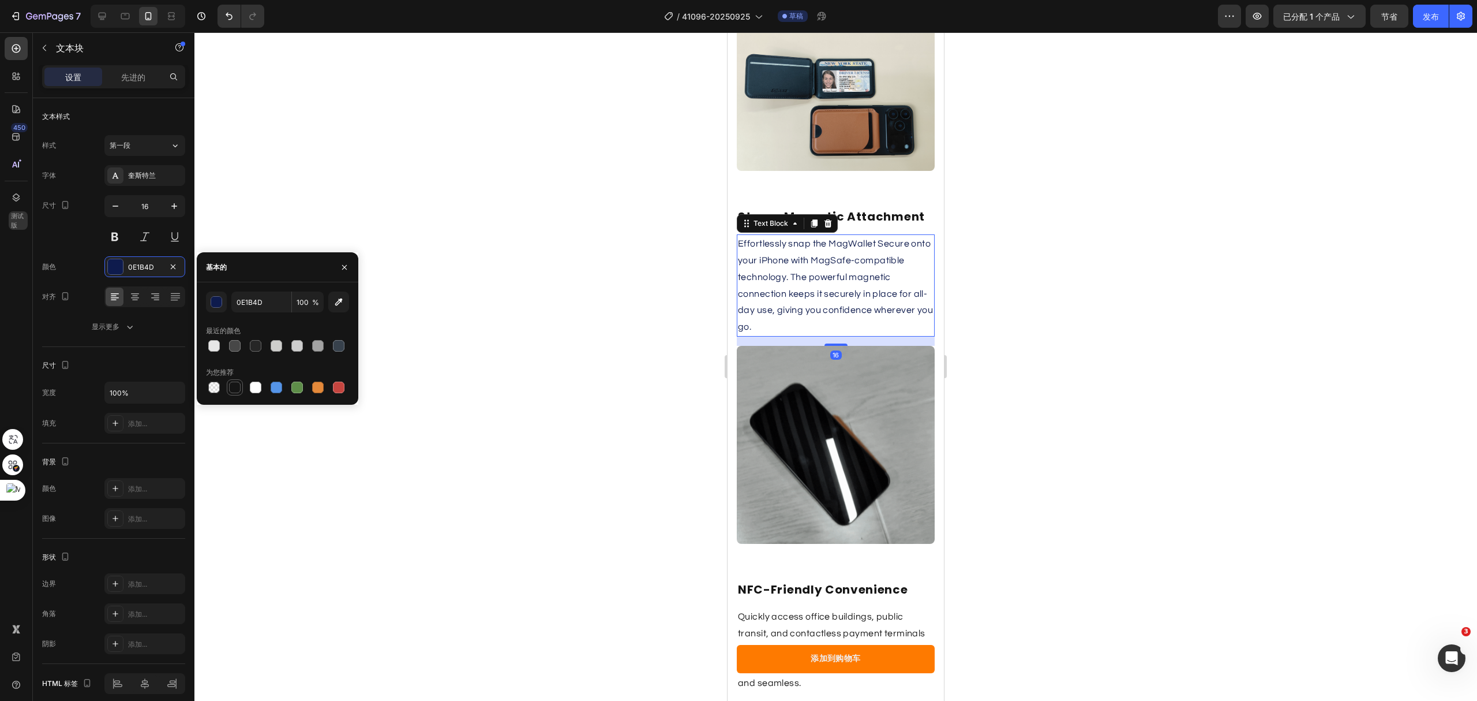
type input "151515"
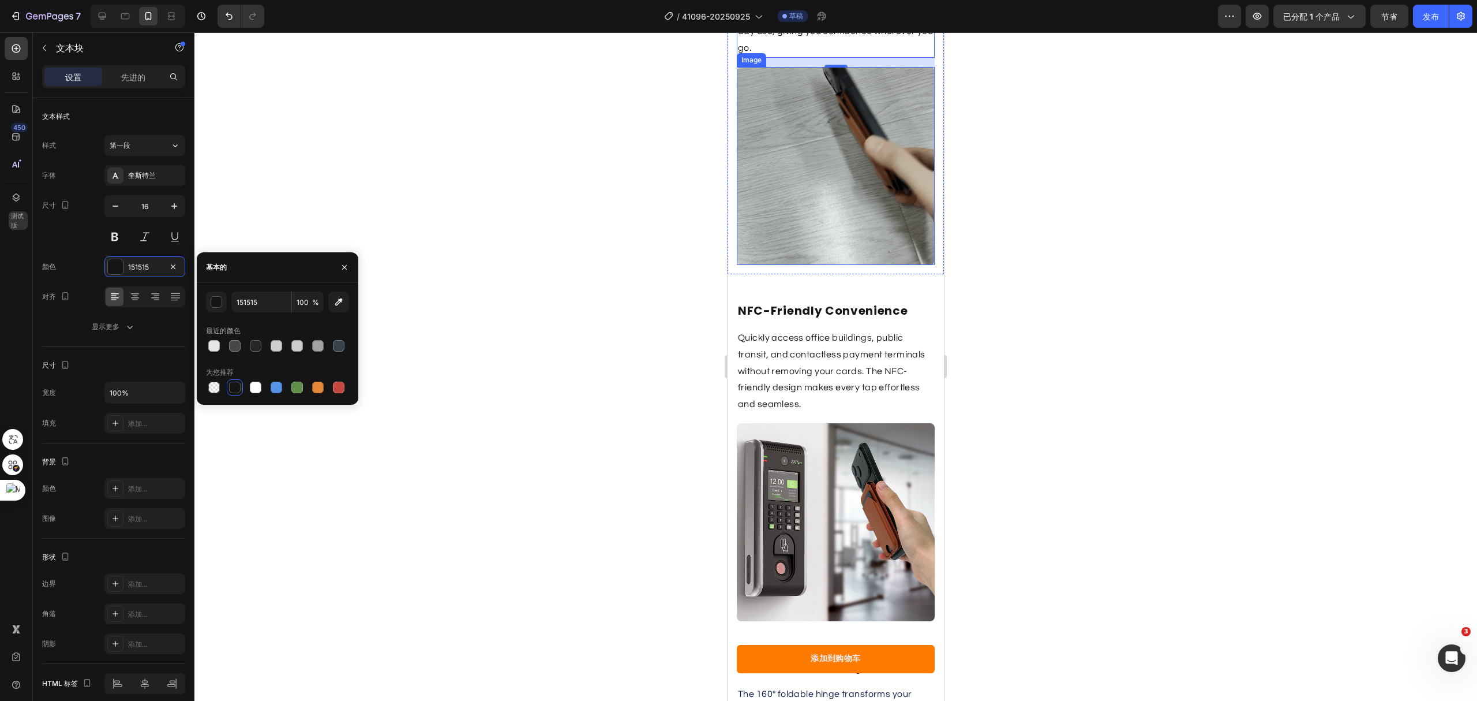
scroll to position [2154, 0]
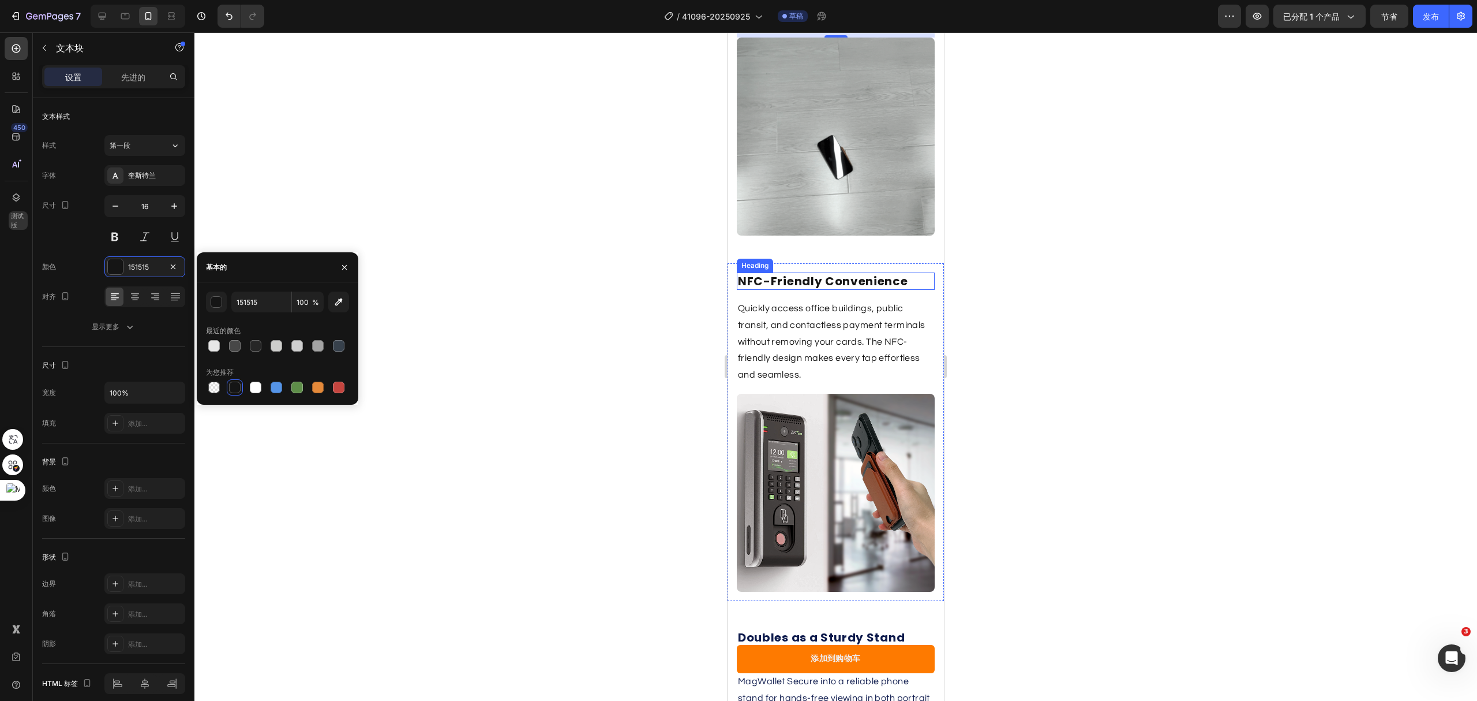
click at [811, 272] on h2 "NFC-Friendly Convenience" at bounding box center [836, 280] width 198 height 17
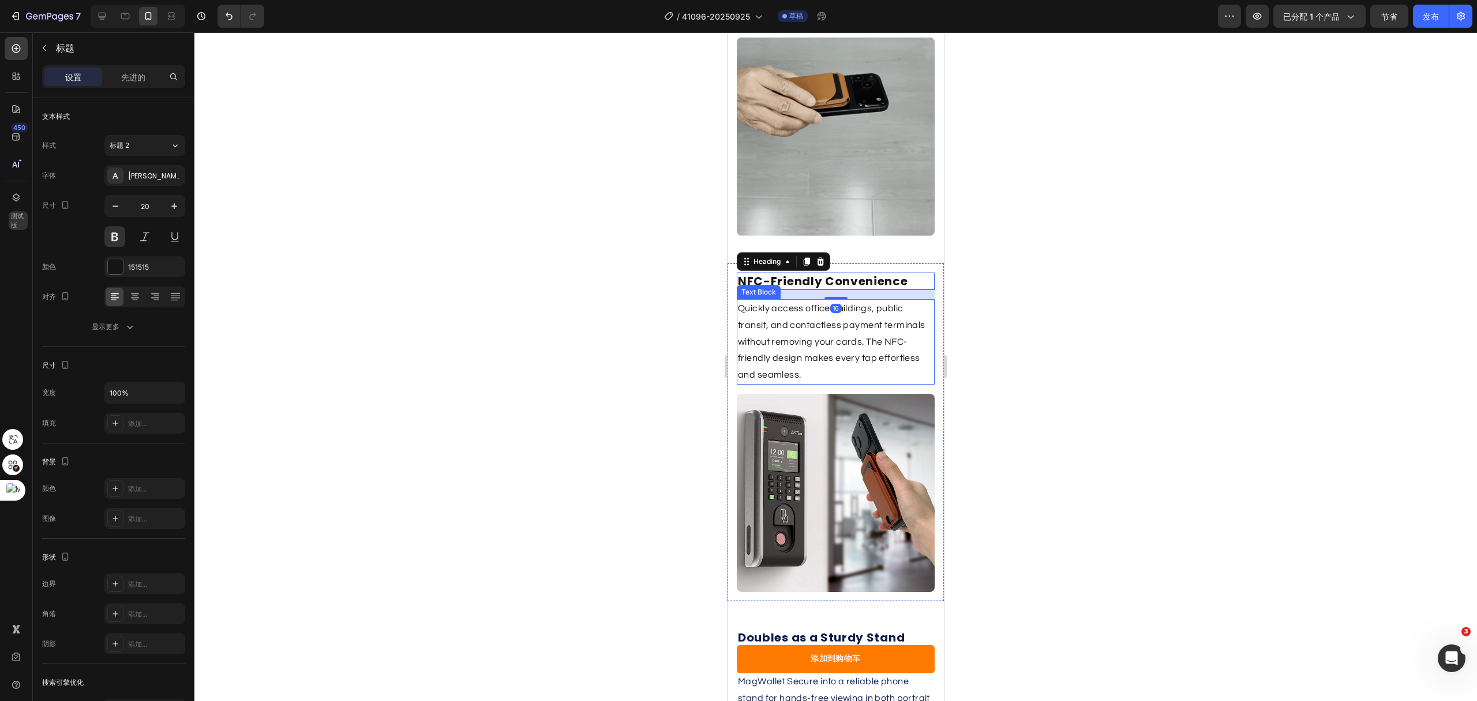
click at [863, 313] on p "Quickly access office buildings, public transit, and contactless payment termin…" at bounding box center [836, 341] width 196 height 83
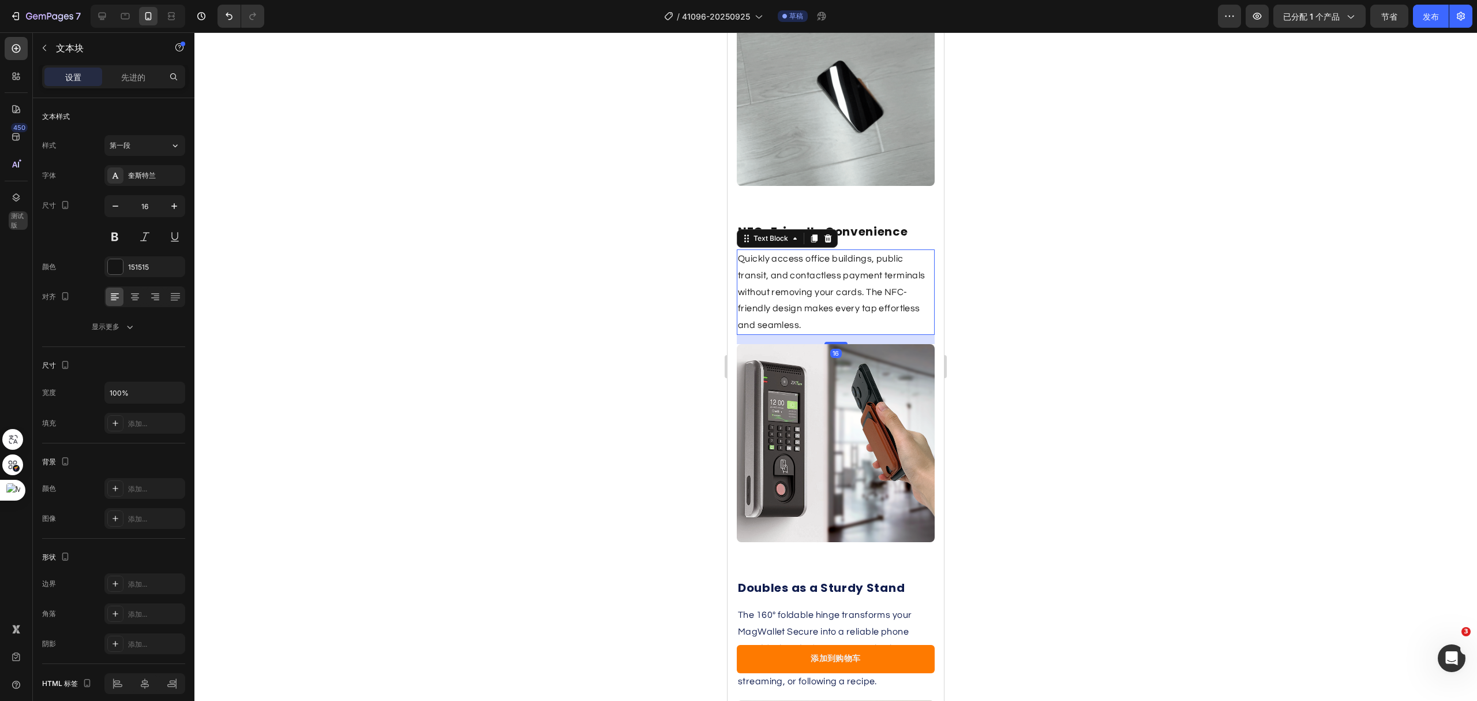
scroll to position [2461, 0]
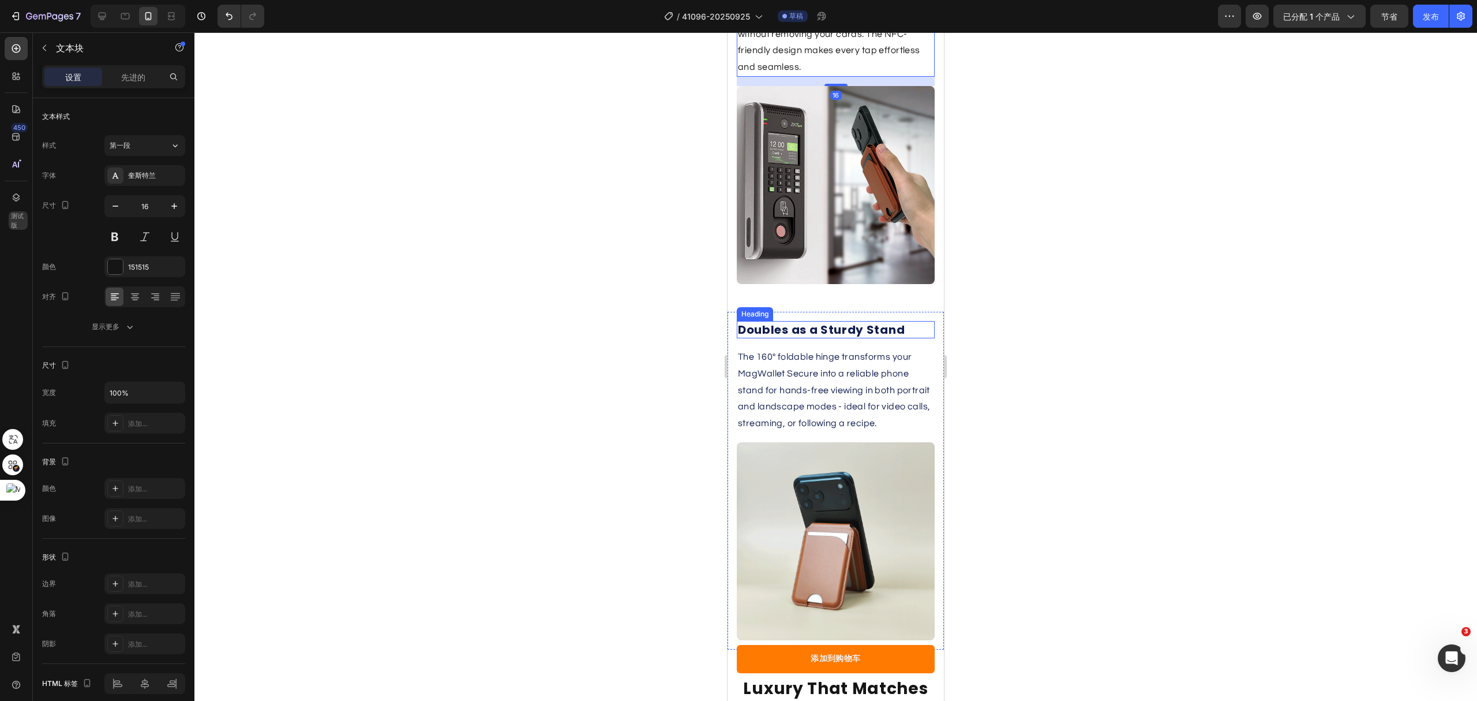
click at [810, 321] on h2 "Doubles as a Sturdy Stand" at bounding box center [836, 329] width 198 height 17
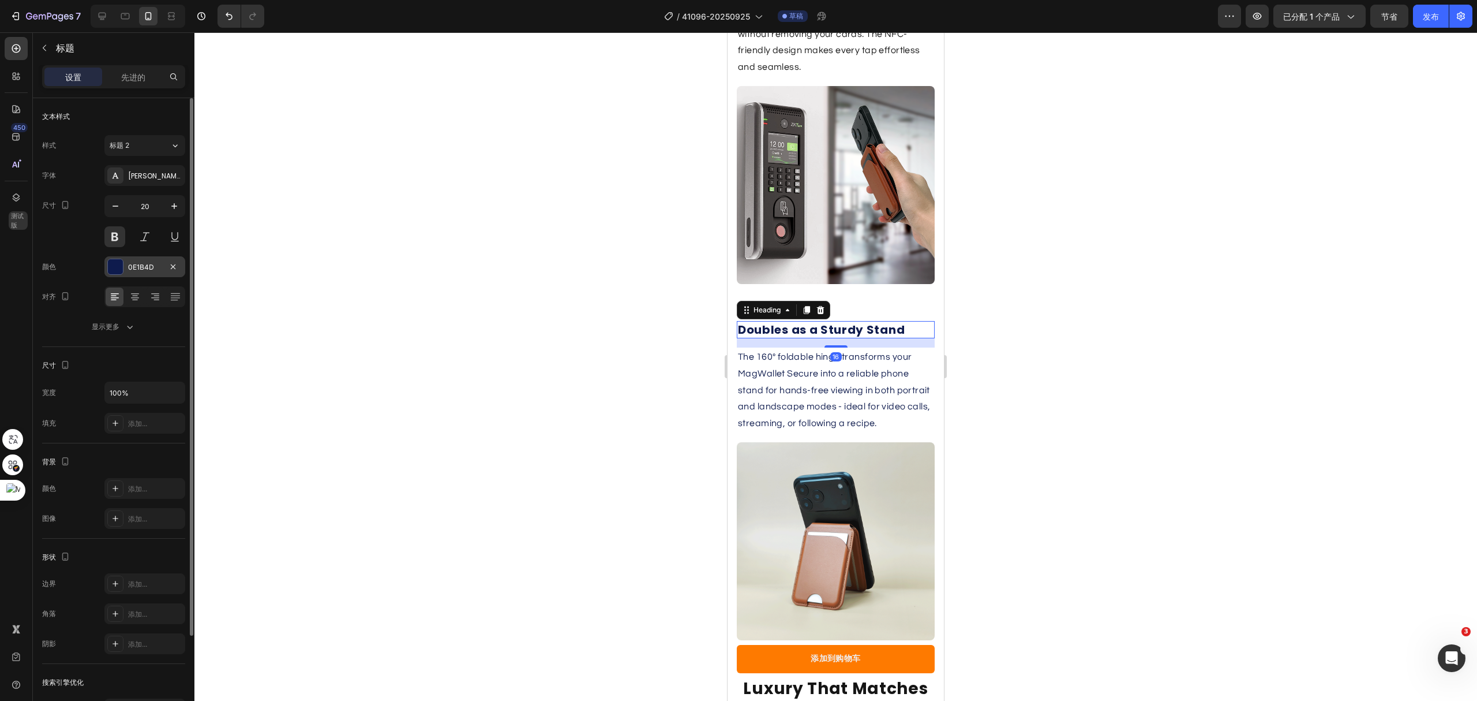
click at [114, 269] on div at bounding box center [115, 266] width 15 height 15
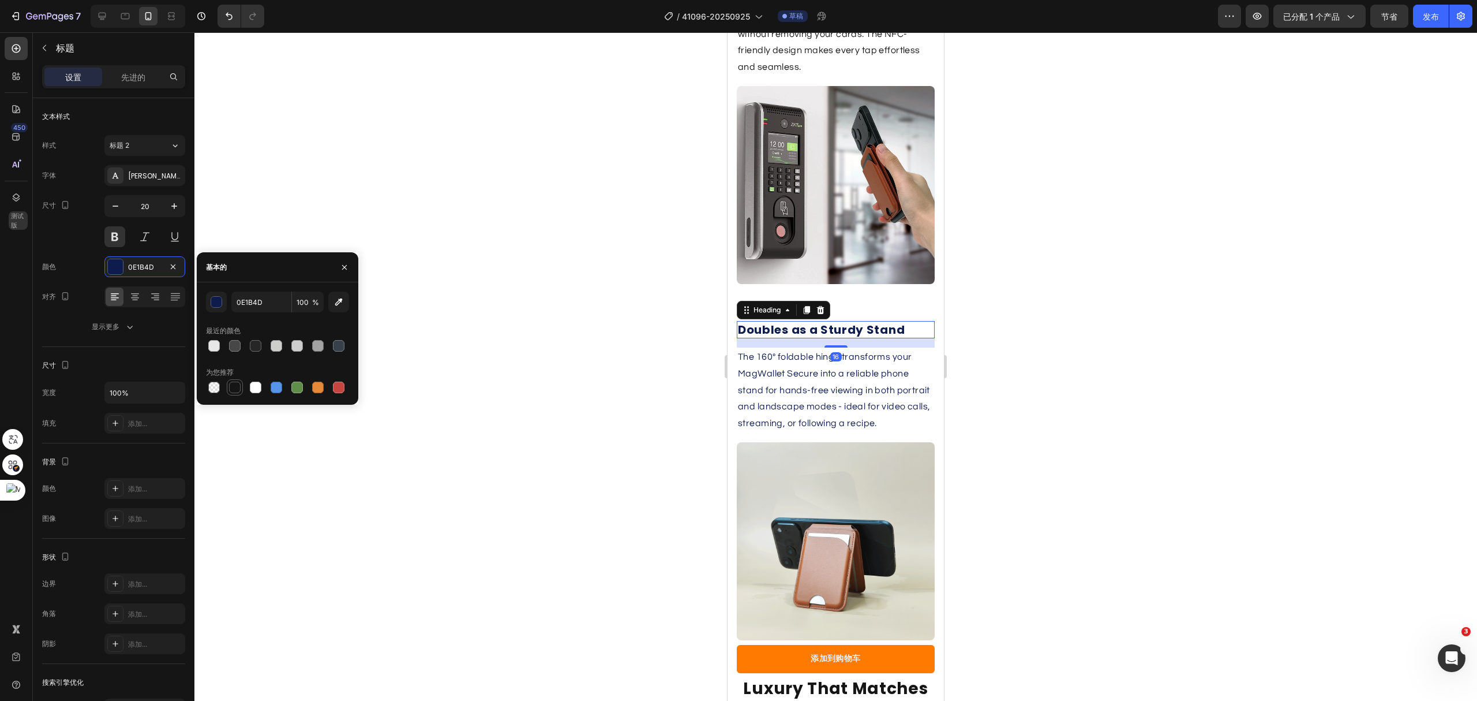
click at [238, 395] on div at bounding box center [235, 387] width 16 height 16
type input "151515"
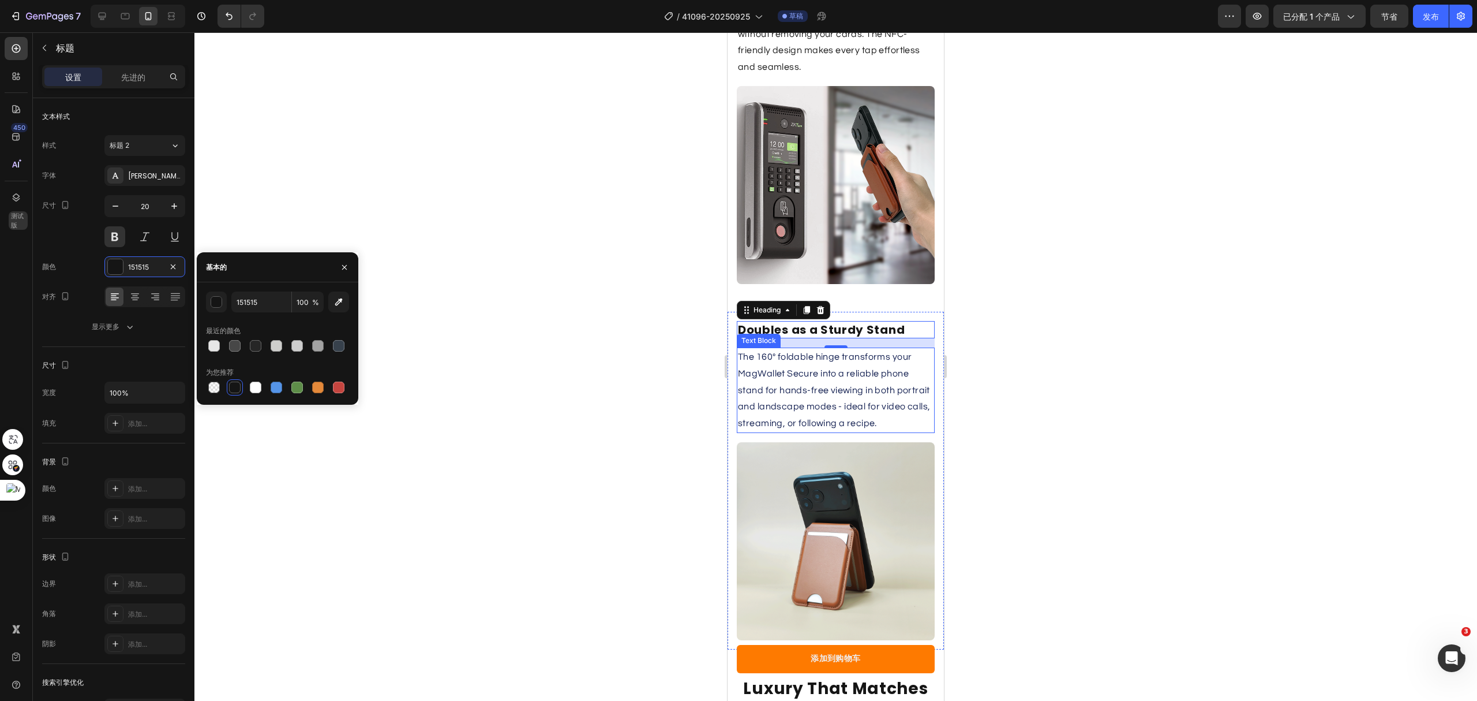
click at [806, 355] on p "The 160° foldable hinge transforms your MagWallet Secure into a reliable phone …" at bounding box center [836, 390] width 196 height 83
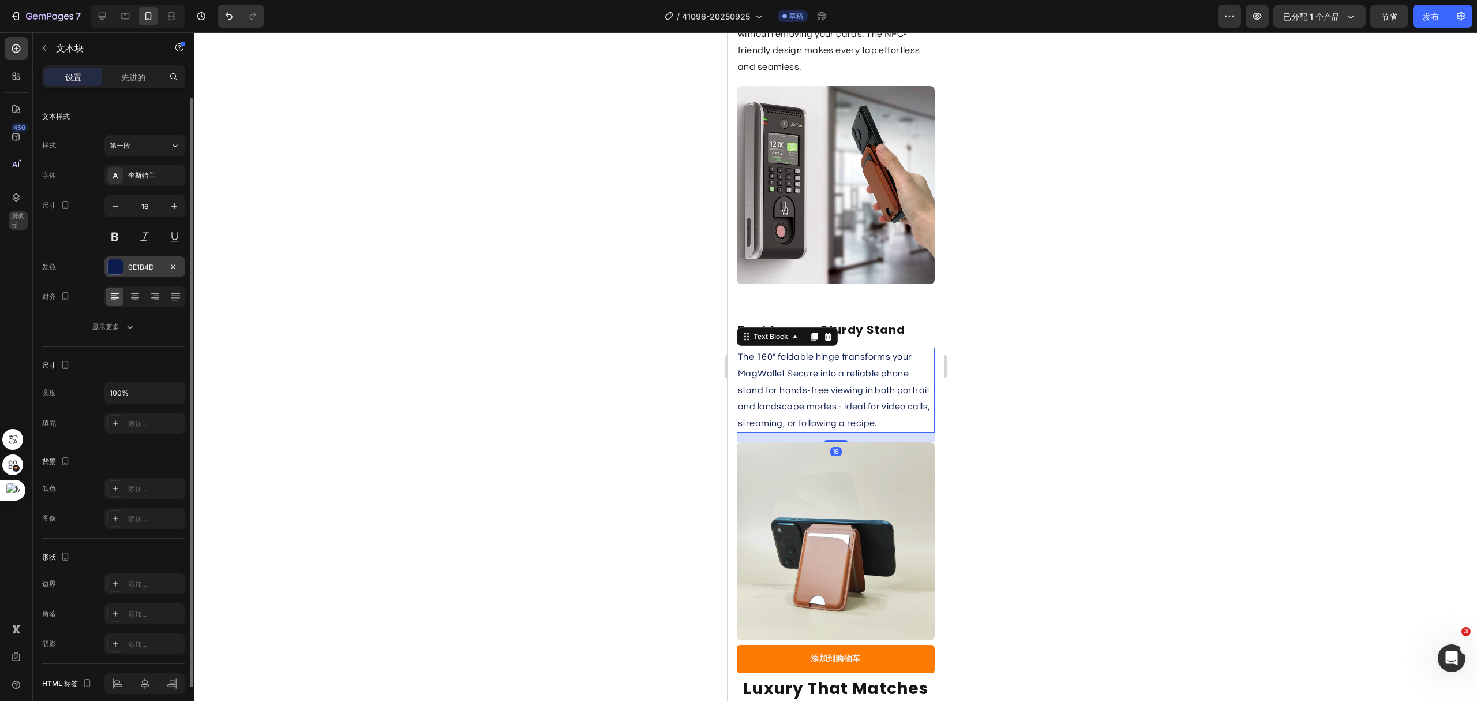
click at [121, 261] on div at bounding box center [115, 266] width 15 height 15
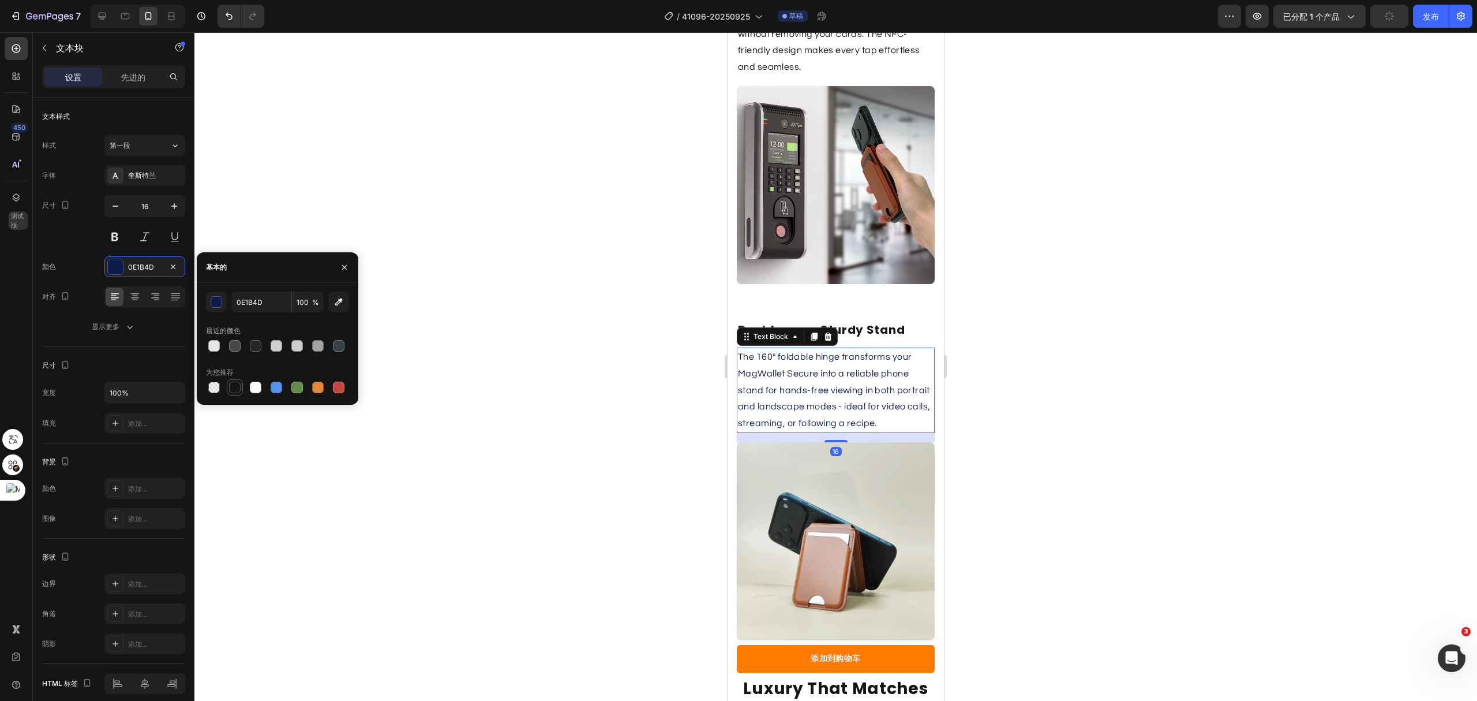
click at [229, 388] on div at bounding box center [235, 387] width 12 height 12
type input "151515"
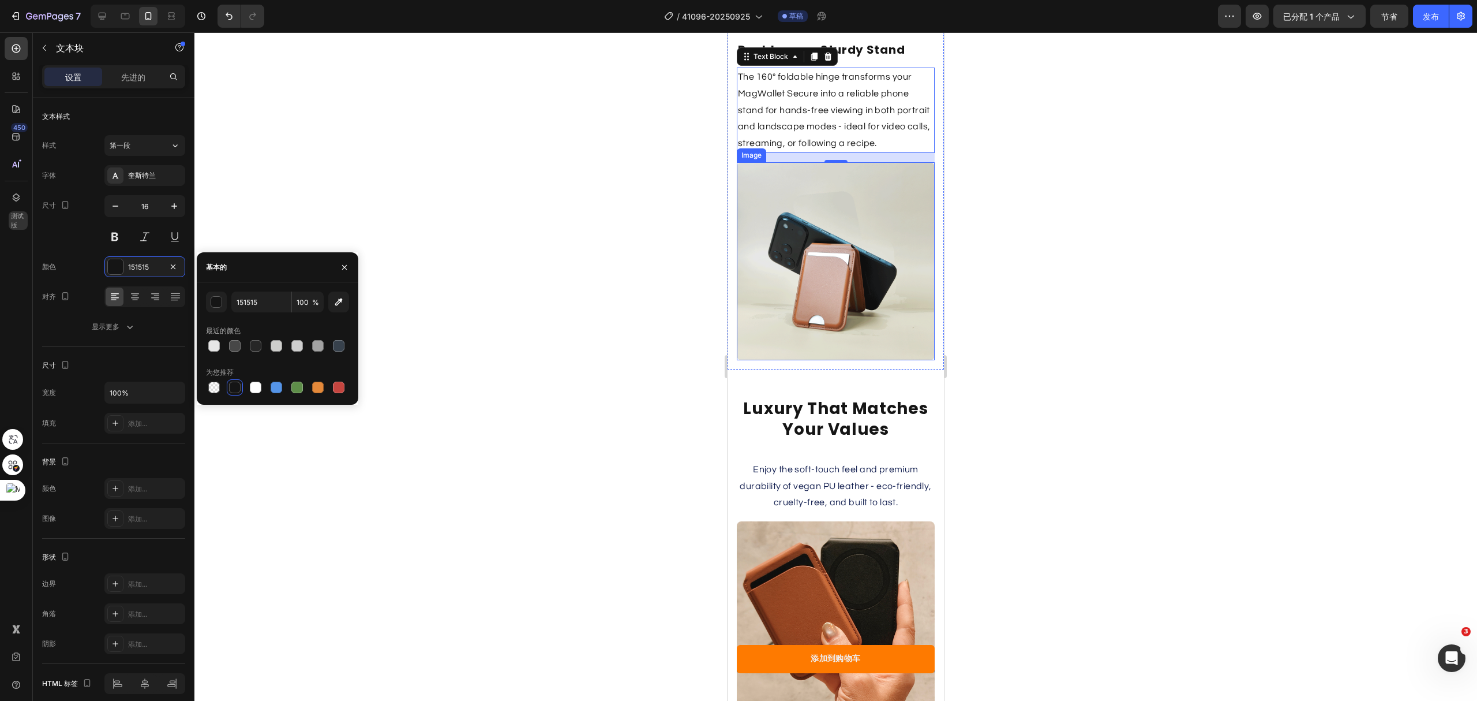
scroll to position [2769, 0]
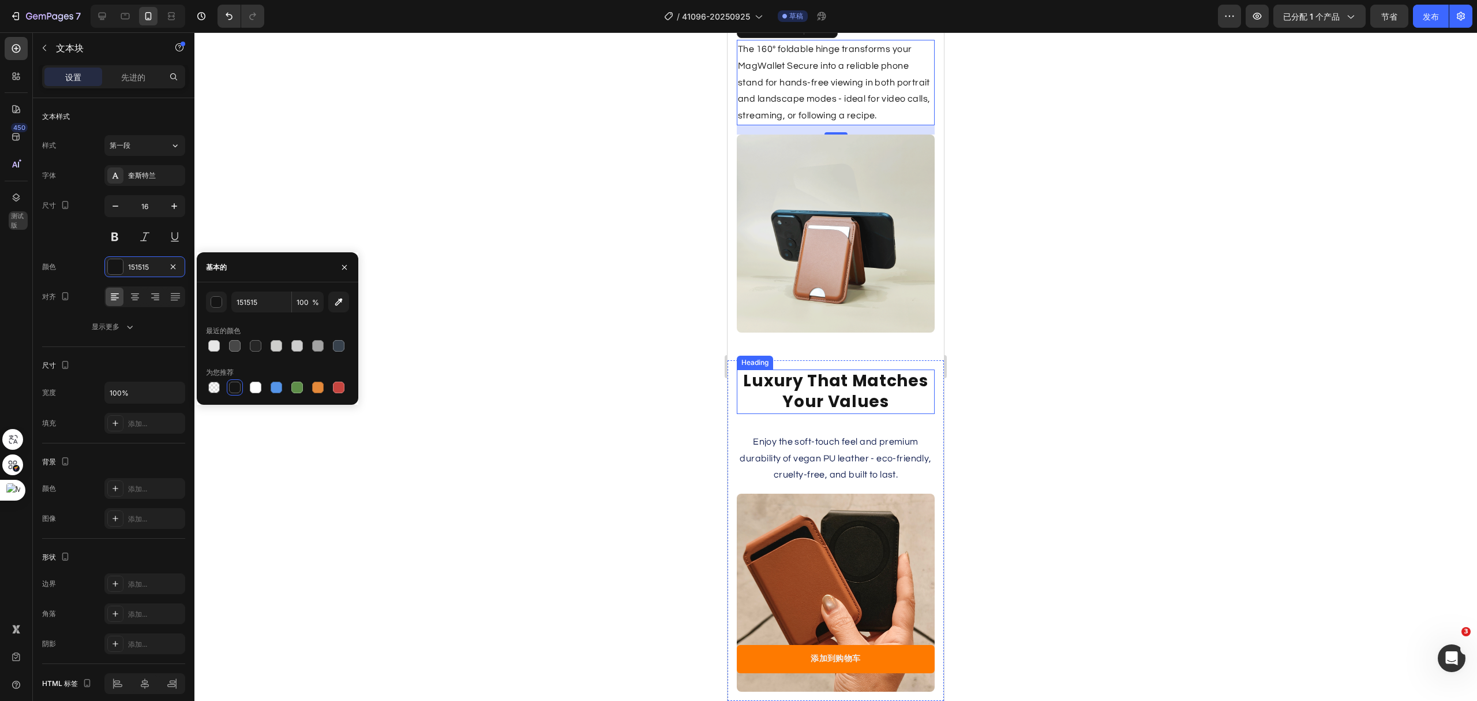
click at [831, 381] on h2 "Luxury That Matches Your Values" at bounding box center [836, 391] width 198 height 44
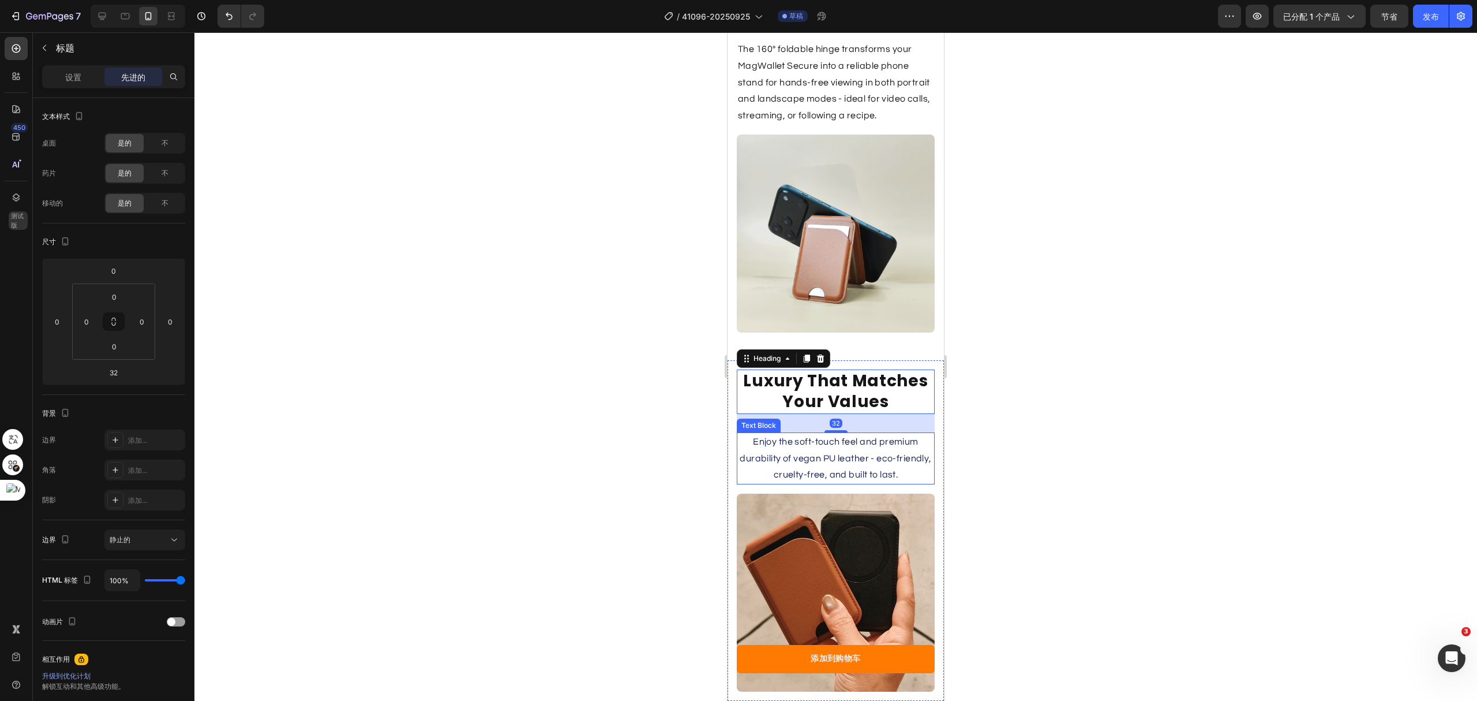
click at [846, 443] on p "Enjoy the soft-touch feel and premium durability of vegan PU leather - eco-frie…" at bounding box center [836, 458] width 196 height 50
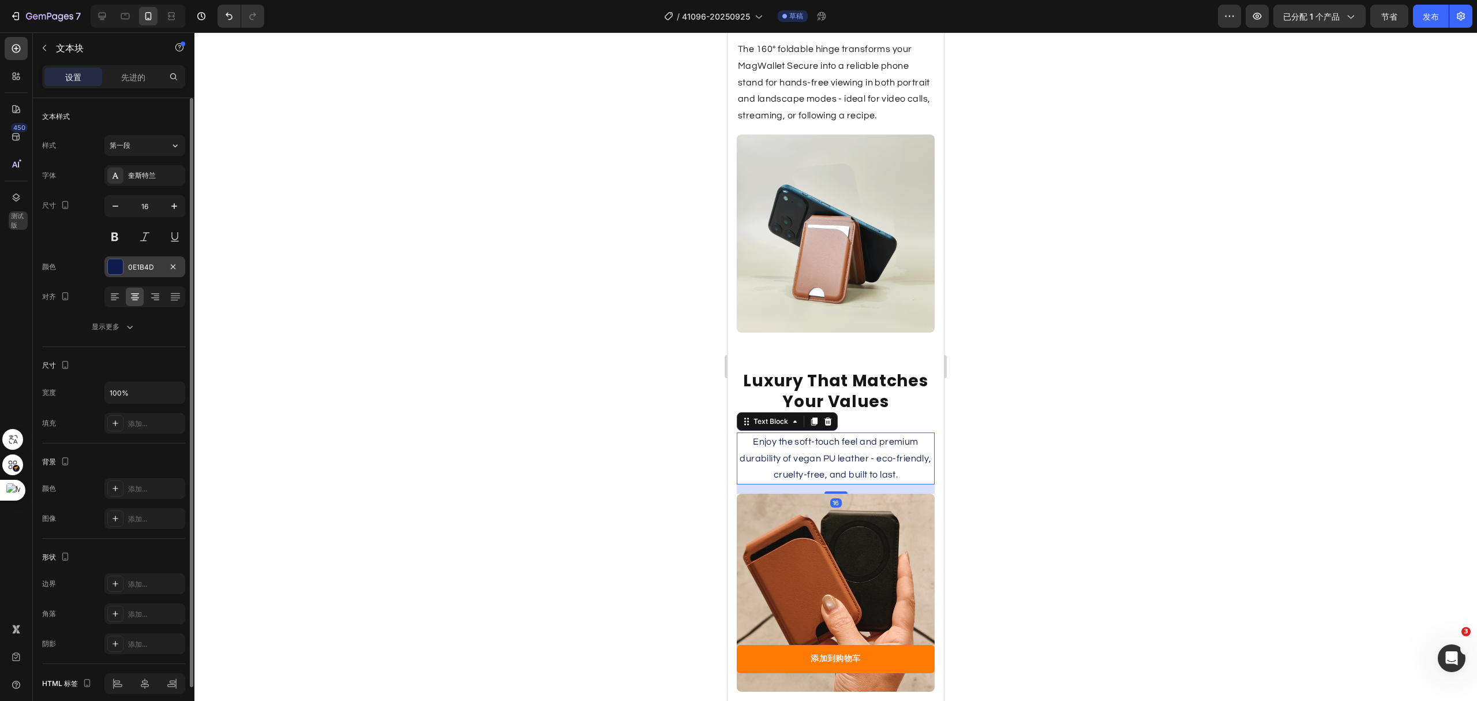
click at [113, 267] on div at bounding box center [115, 266] width 15 height 15
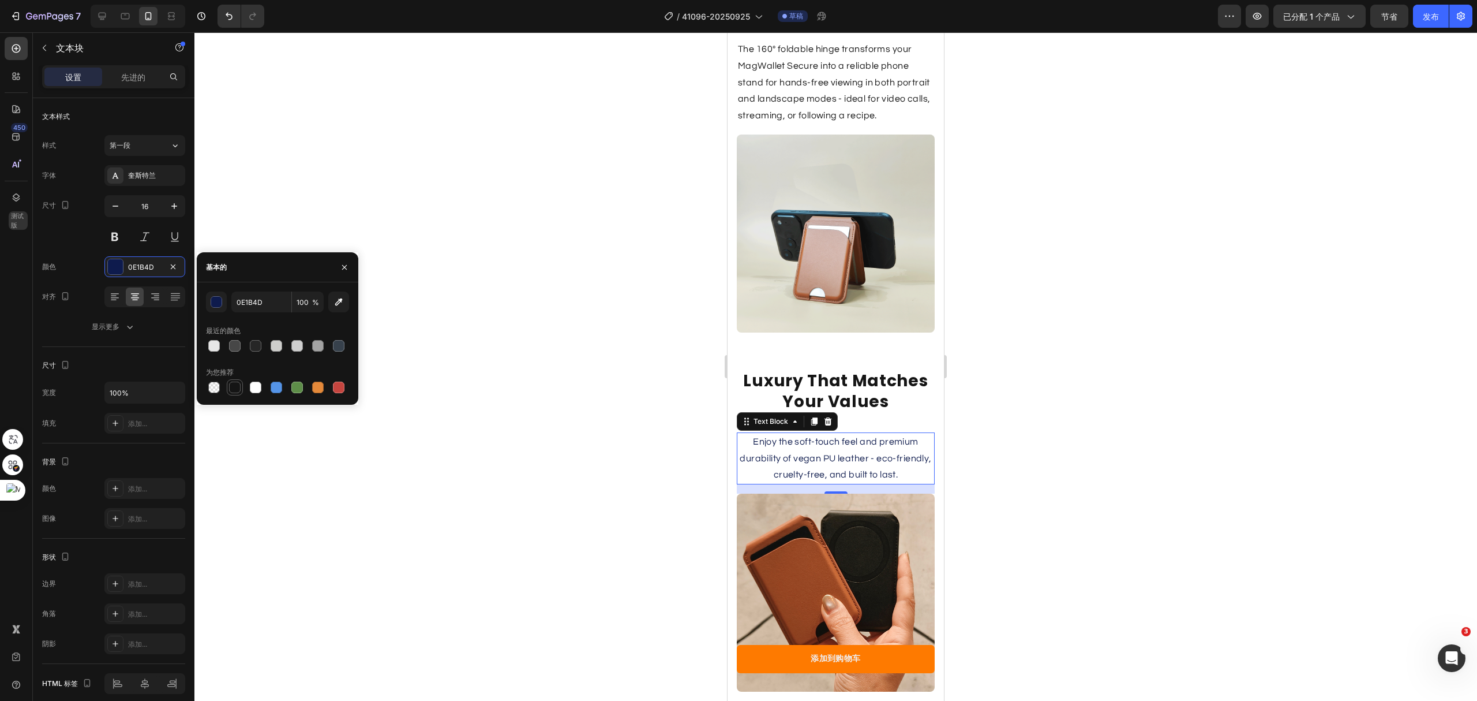
click at [238, 387] on div at bounding box center [235, 387] width 12 height 12
type input "151515"
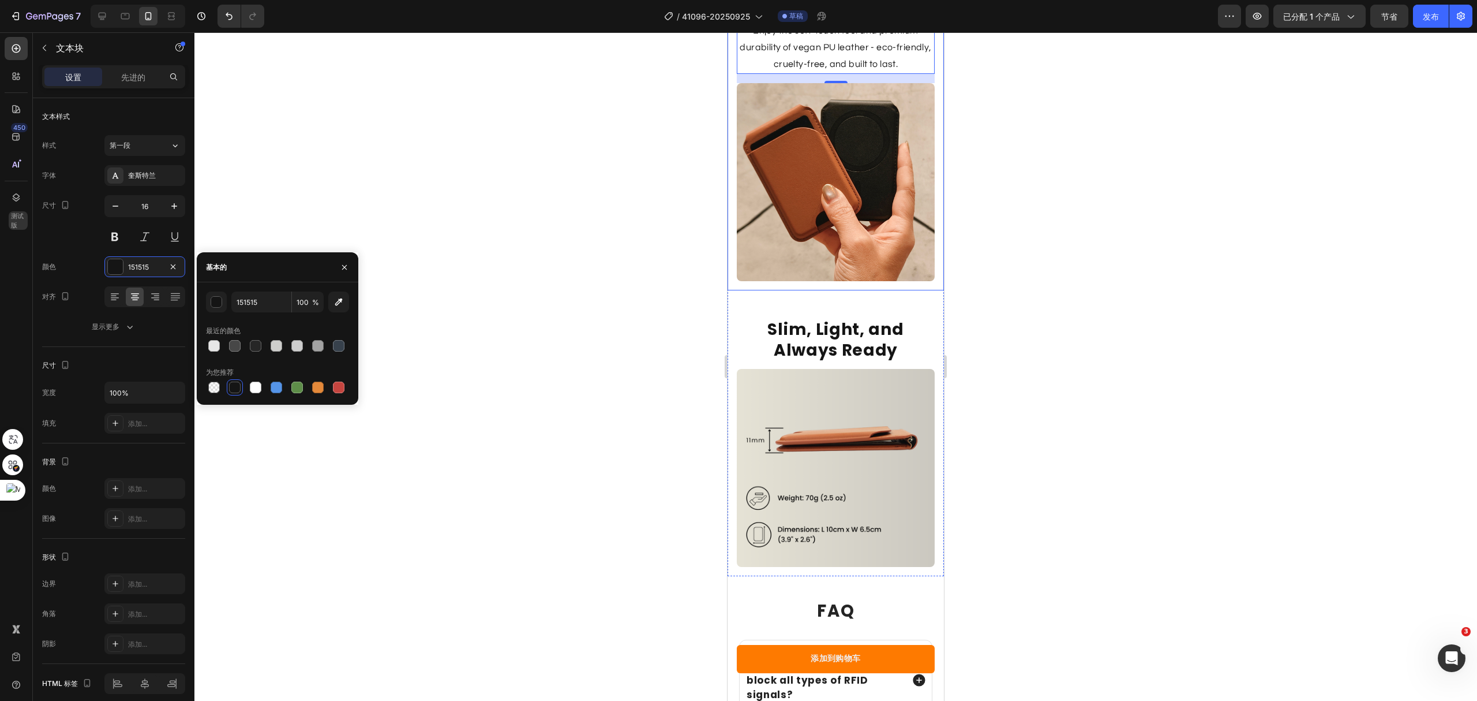
scroll to position [3154, 0]
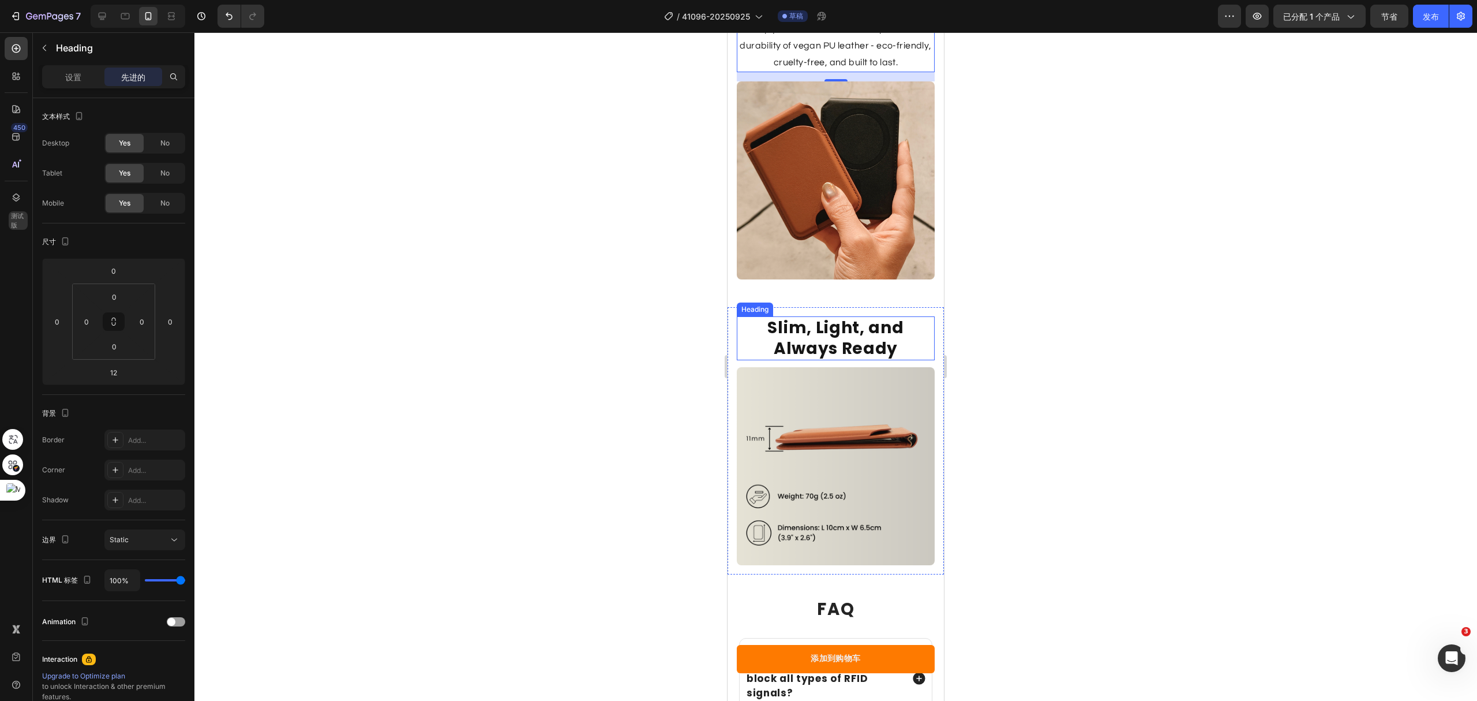
click at [836, 316] on h2 "Slim, Light, and Always Ready" at bounding box center [836, 338] width 198 height 44
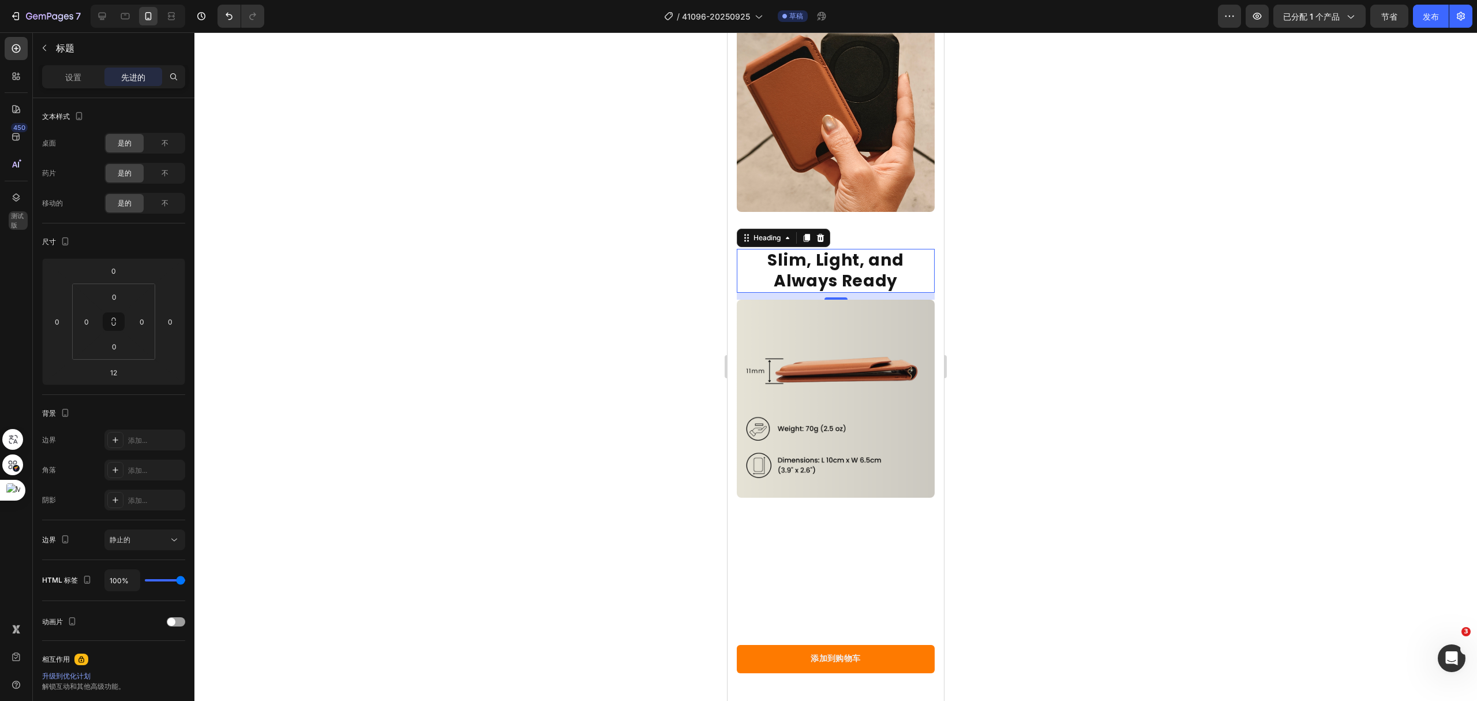
scroll to position [2923, 0]
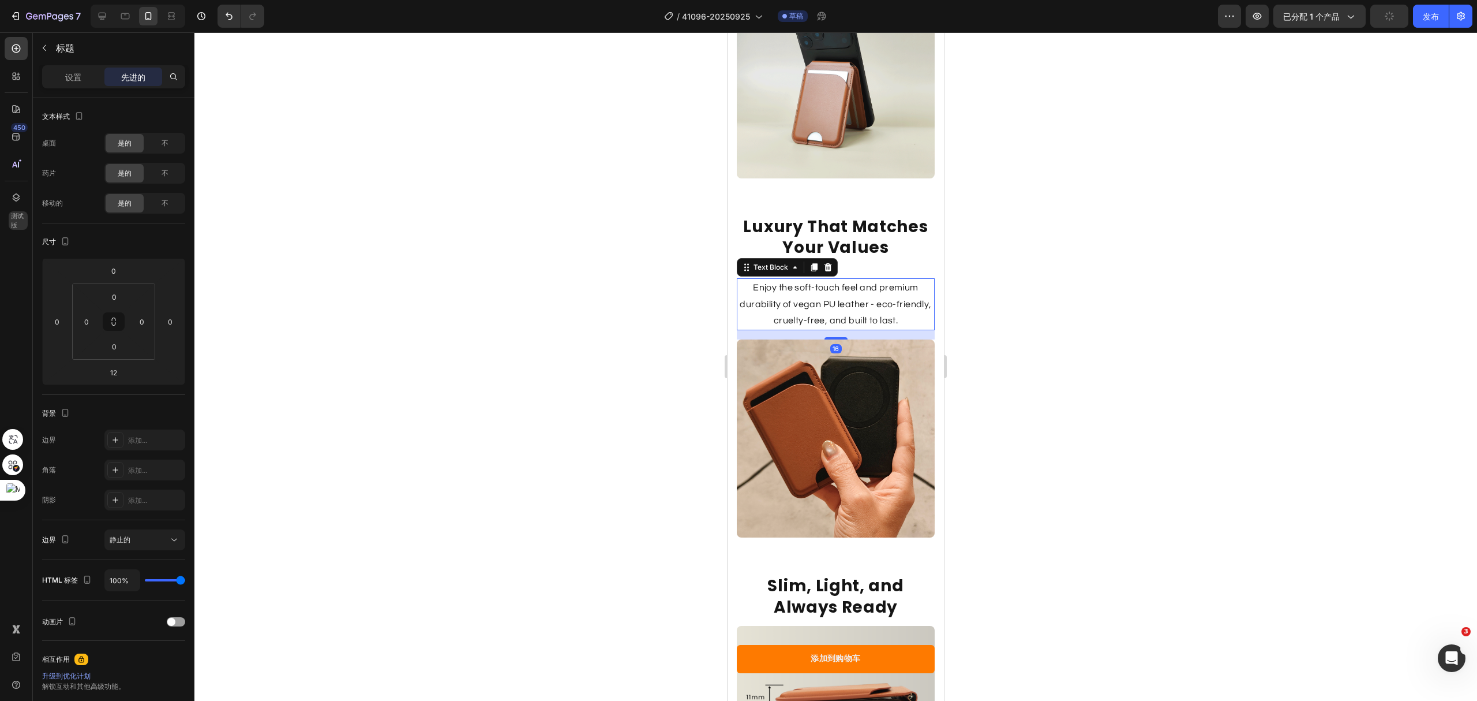
click at [888, 279] on p "Enjoy the soft-touch feel and premium durability of vegan PU leather - eco-frie…" at bounding box center [836, 304] width 196 height 50
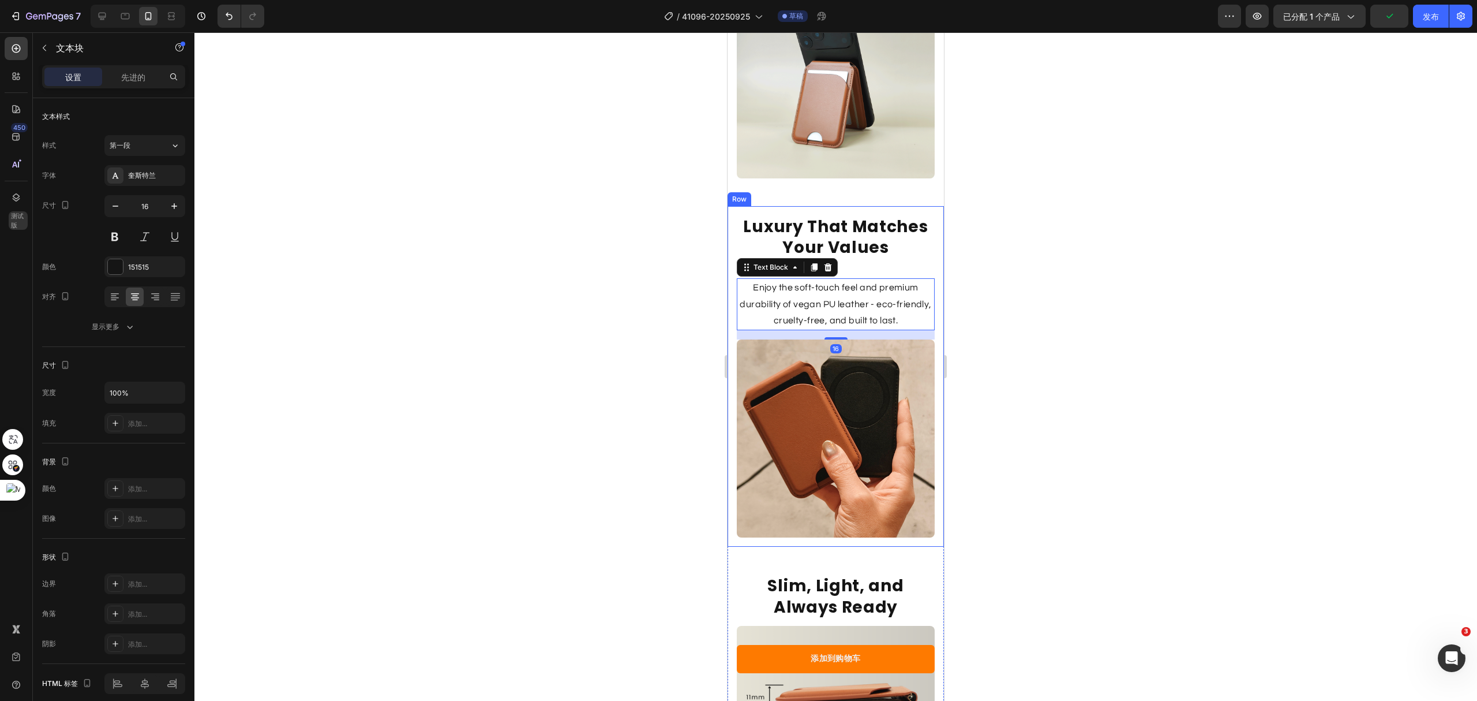
click at [927, 206] on div "Luxury That Matches Your Values Heading Enjoy the soft-touch feel and premium d…" at bounding box center [836, 376] width 216 height 340
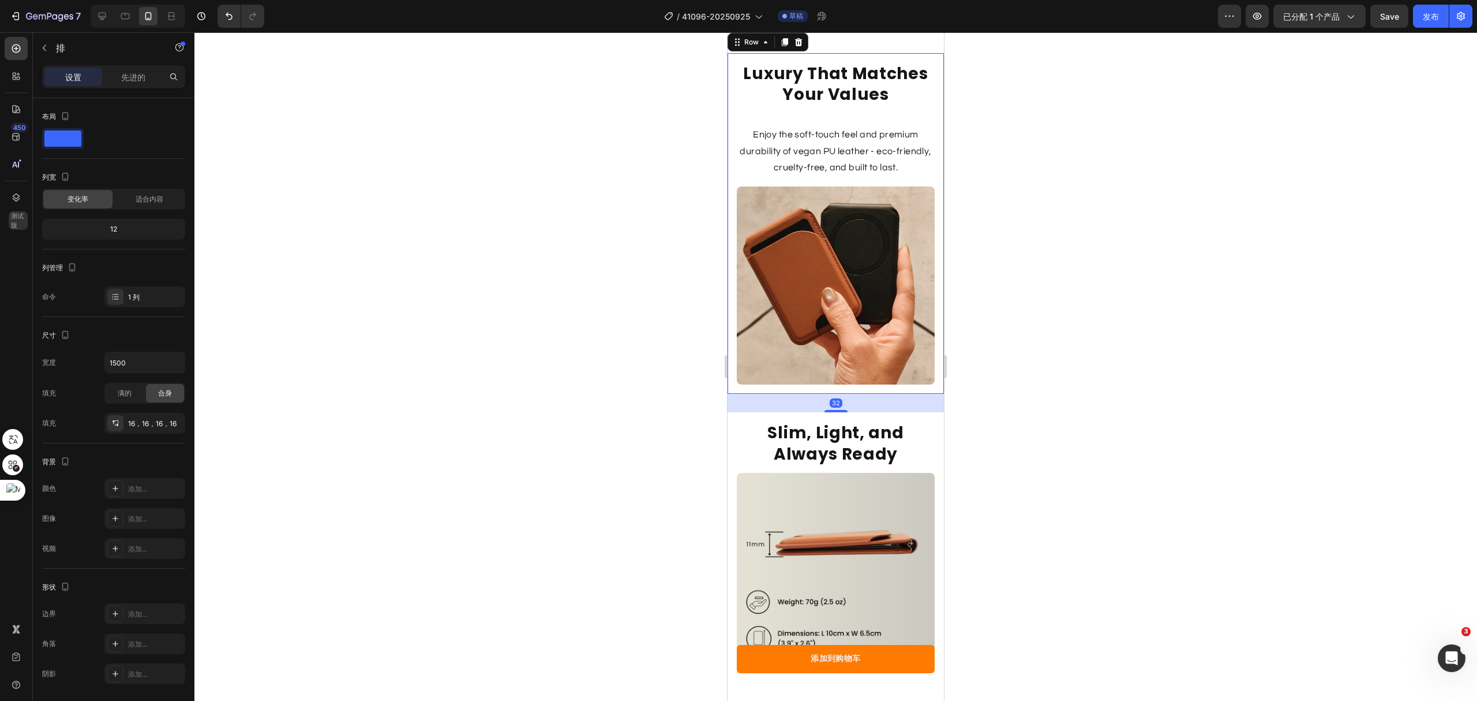
scroll to position [3077, 0]
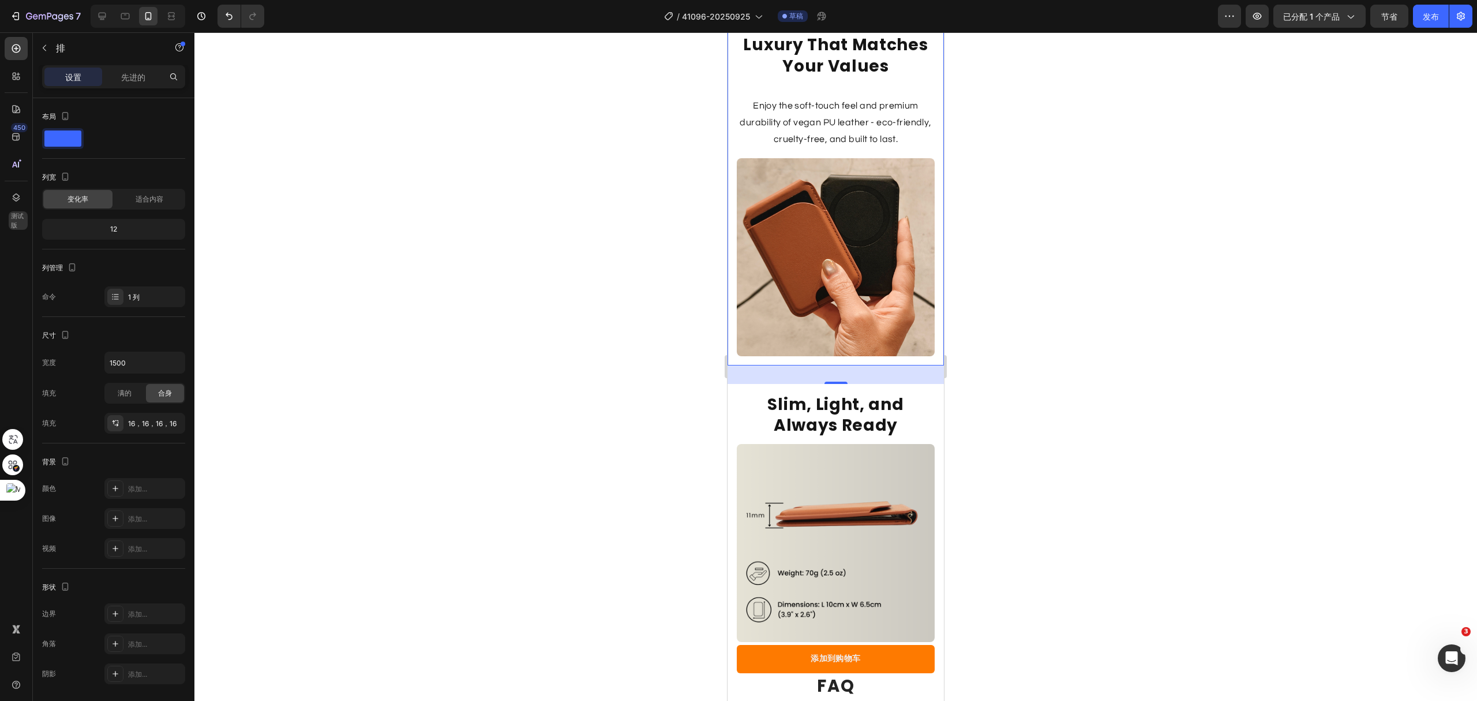
click at [926, 365] on div "32" at bounding box center [836, 374] width 216 height 18
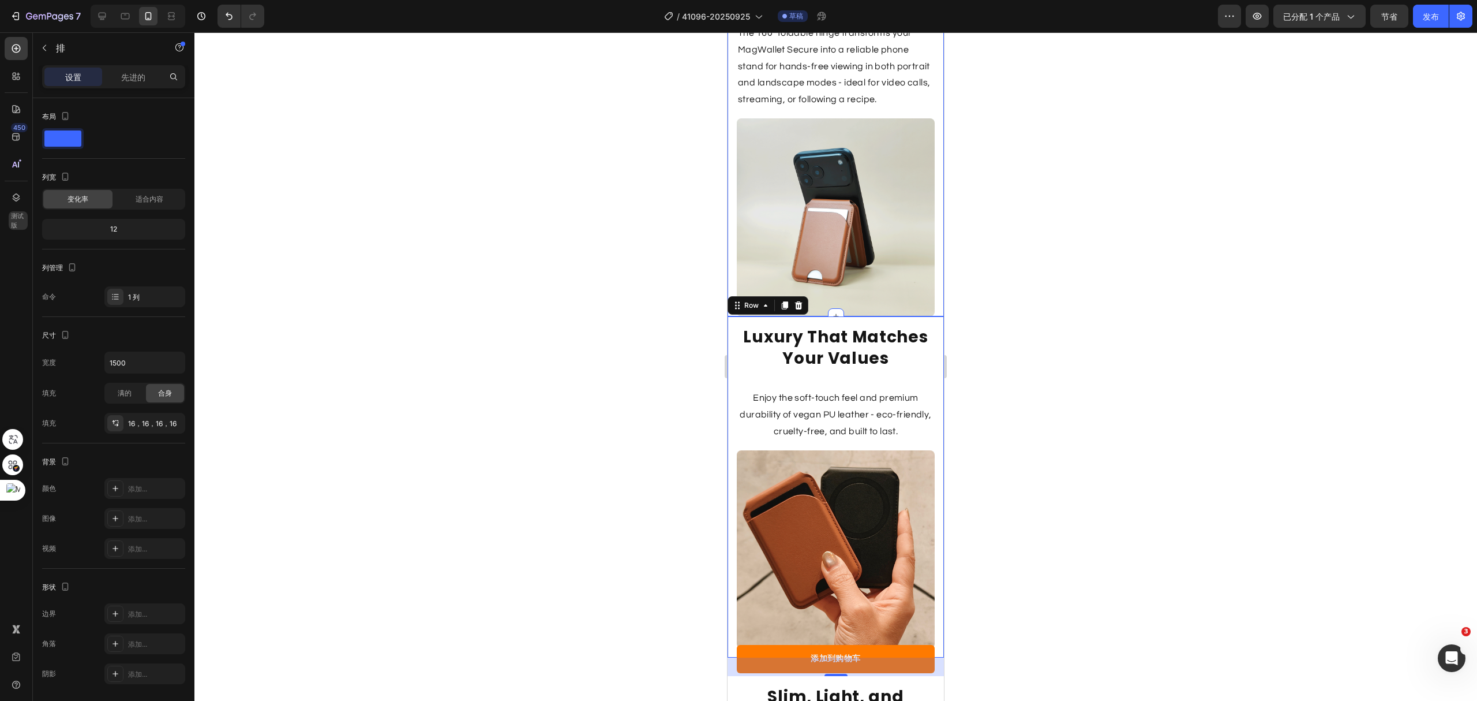
scroll to position [2769, 0]
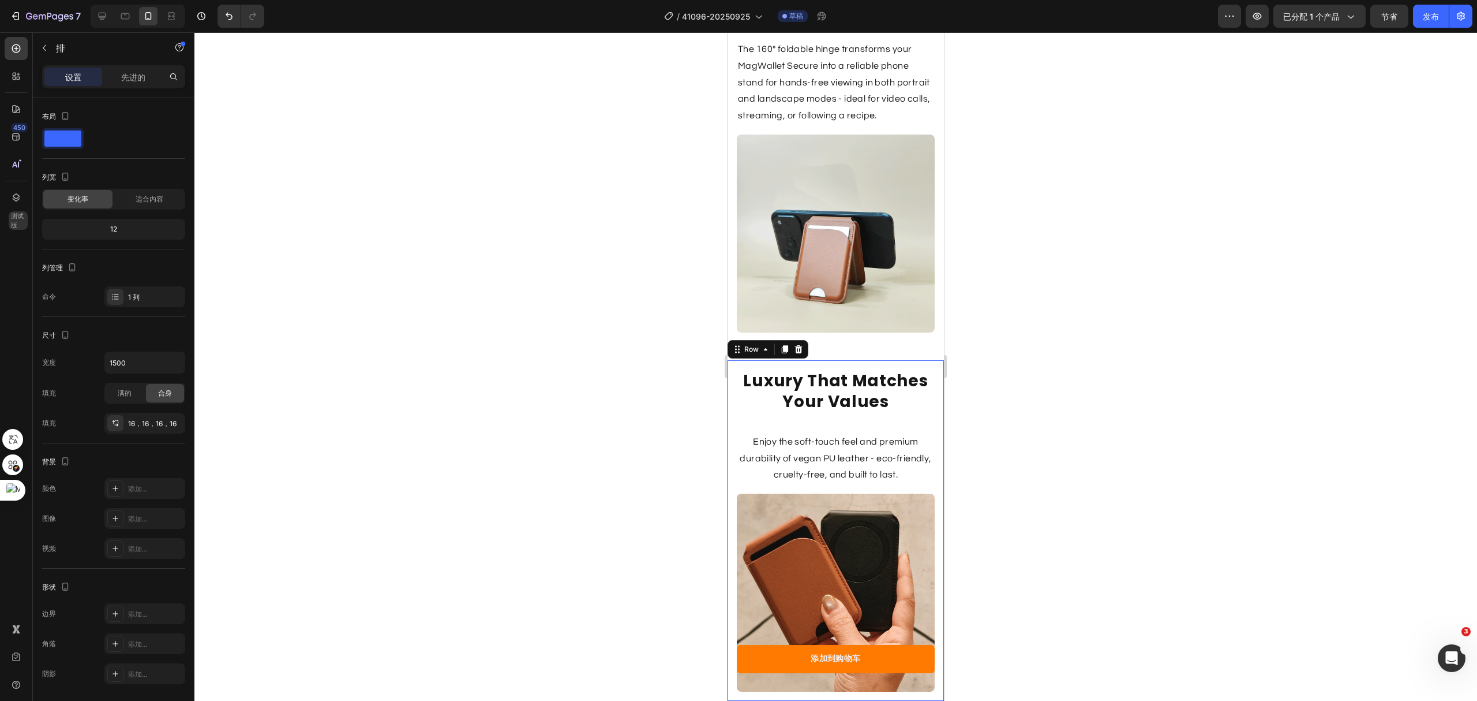
click at [907, 360] on div "Luxury That Matches Your Values Heading Enjoy the soft-touch feel and premium d…" at bounding box center [836, 530] width 216 height 340
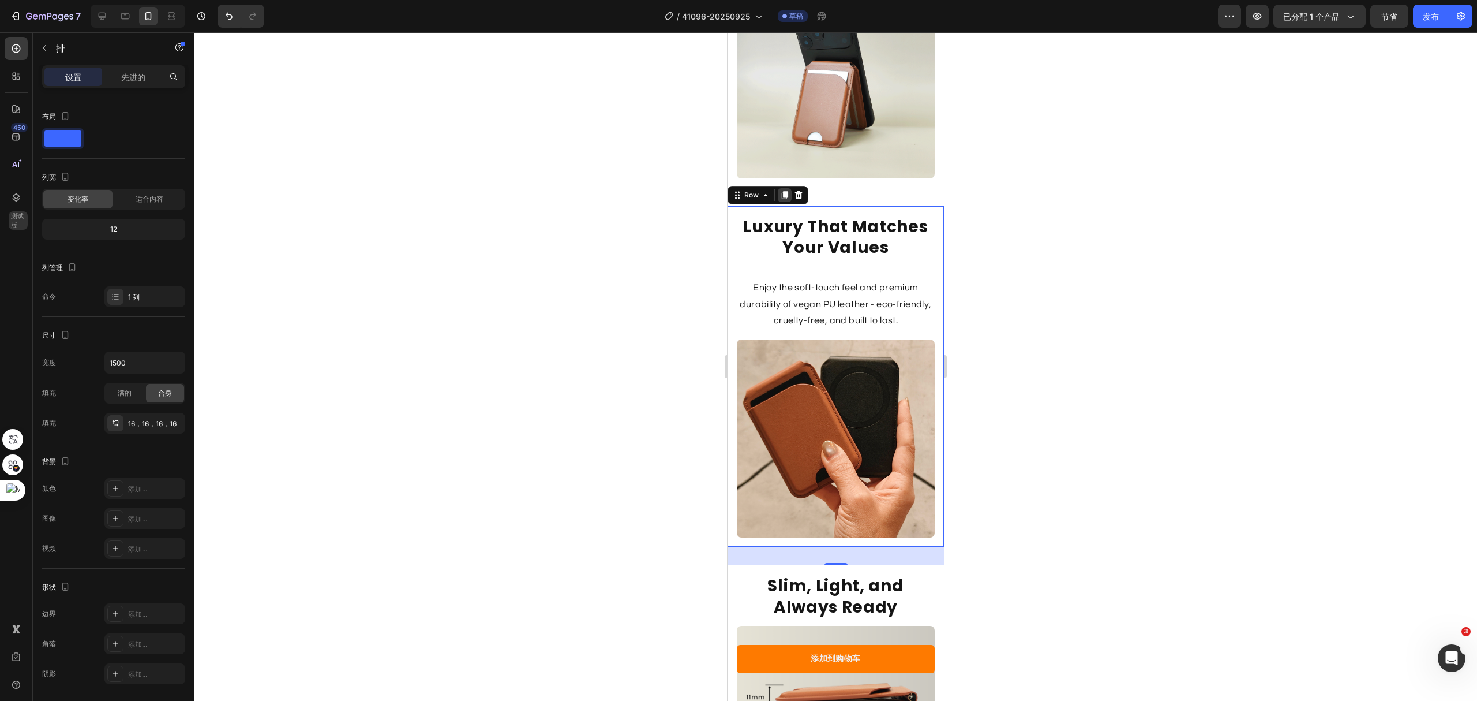
click at [785, 191] on icon at bounding box center [785, 195] width 6 height 8
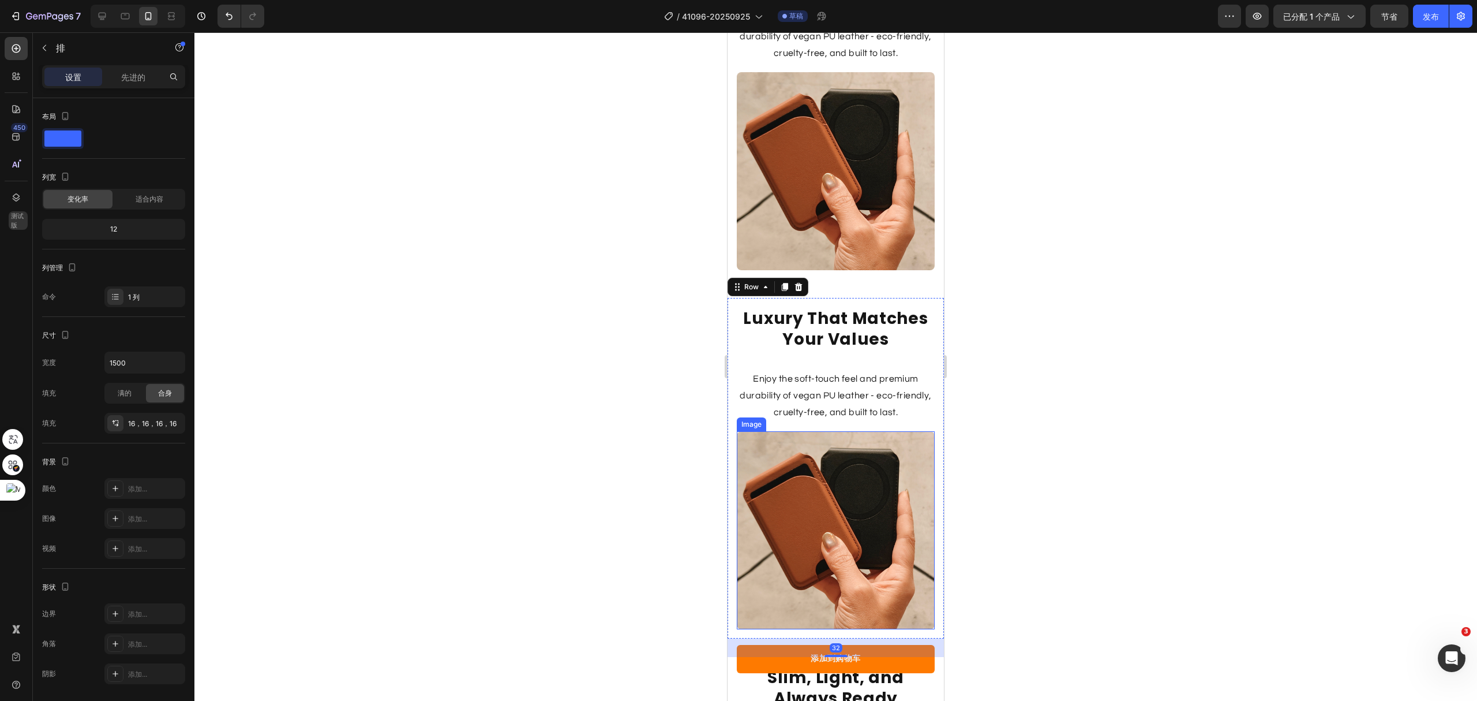
scroll to position [2914, 0]
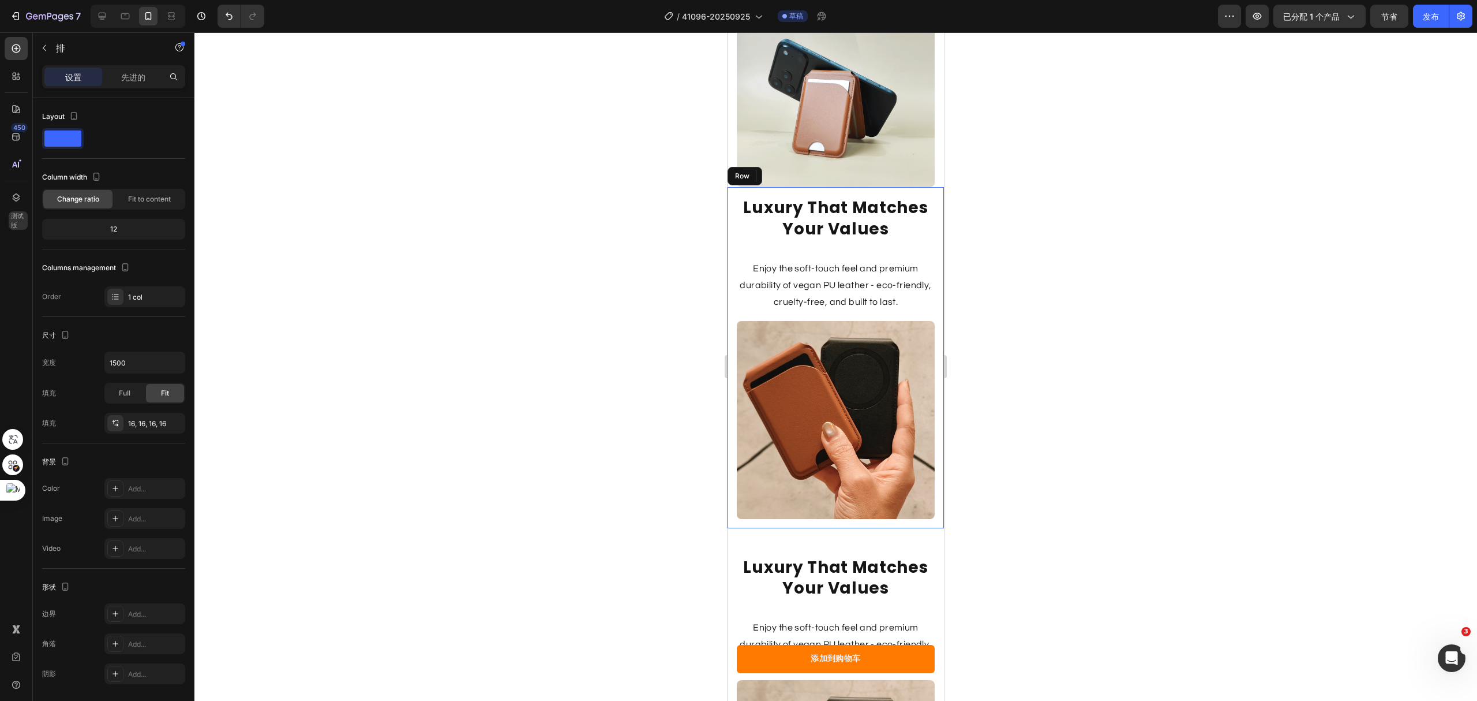
click at [915, 188] on div "Luxury That Matches Your Values Heading Enjoy the soft-touch feel and premium d…" at bounding box center [836, 357] width 216 height 340
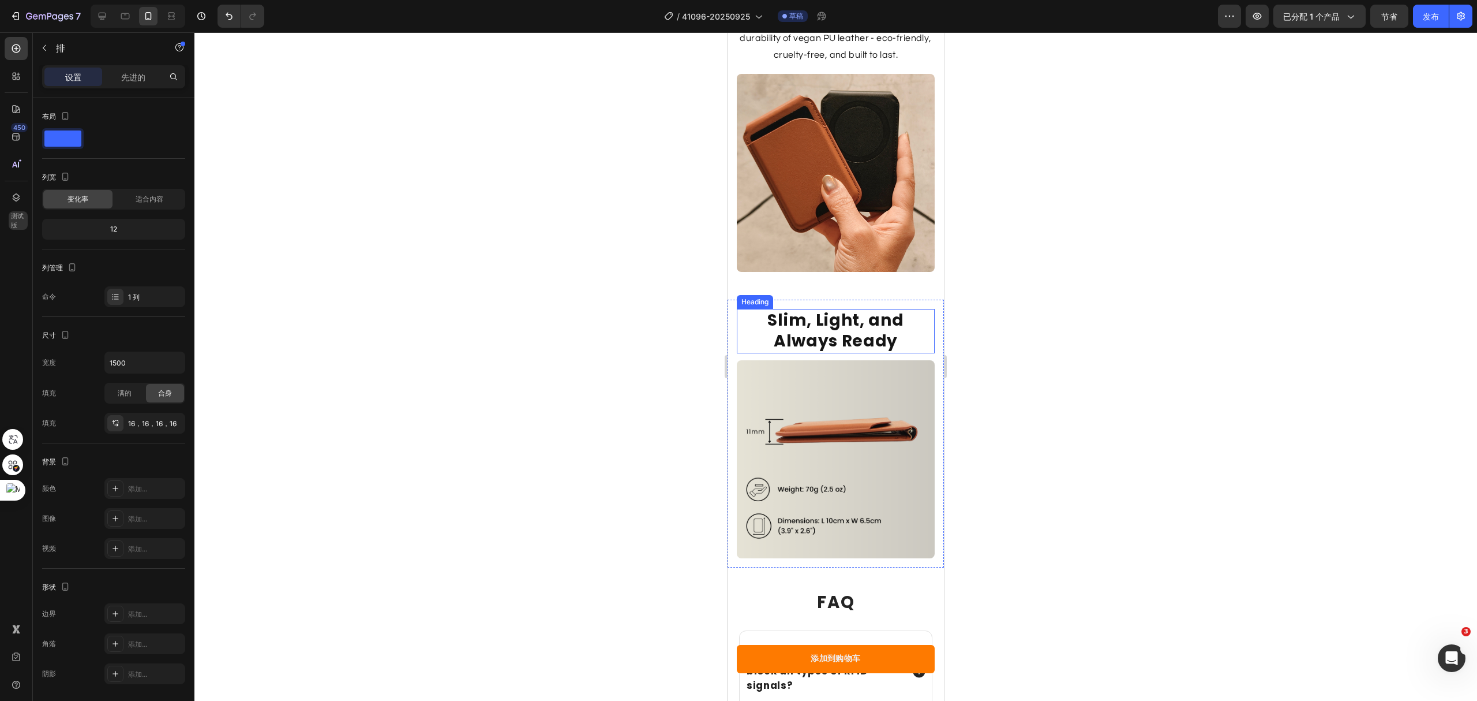
scroll to position [3530, 0]
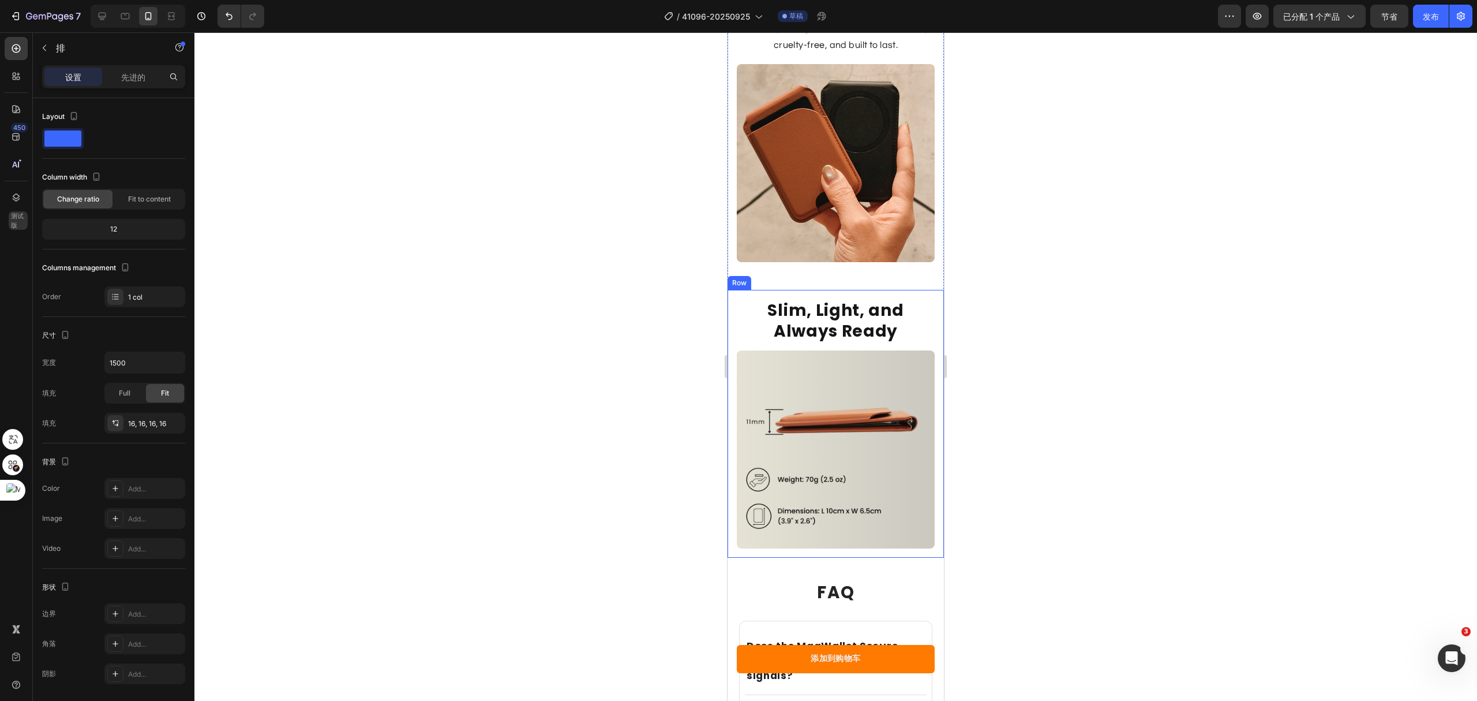
click at [928, 290] on div "Slim, Light, and Always Ready Heading Image Row" at bounding box center [836, 424] width 216 height 268
click at [792, 272] on div at bounding box center [799, 279] width 14 height 14
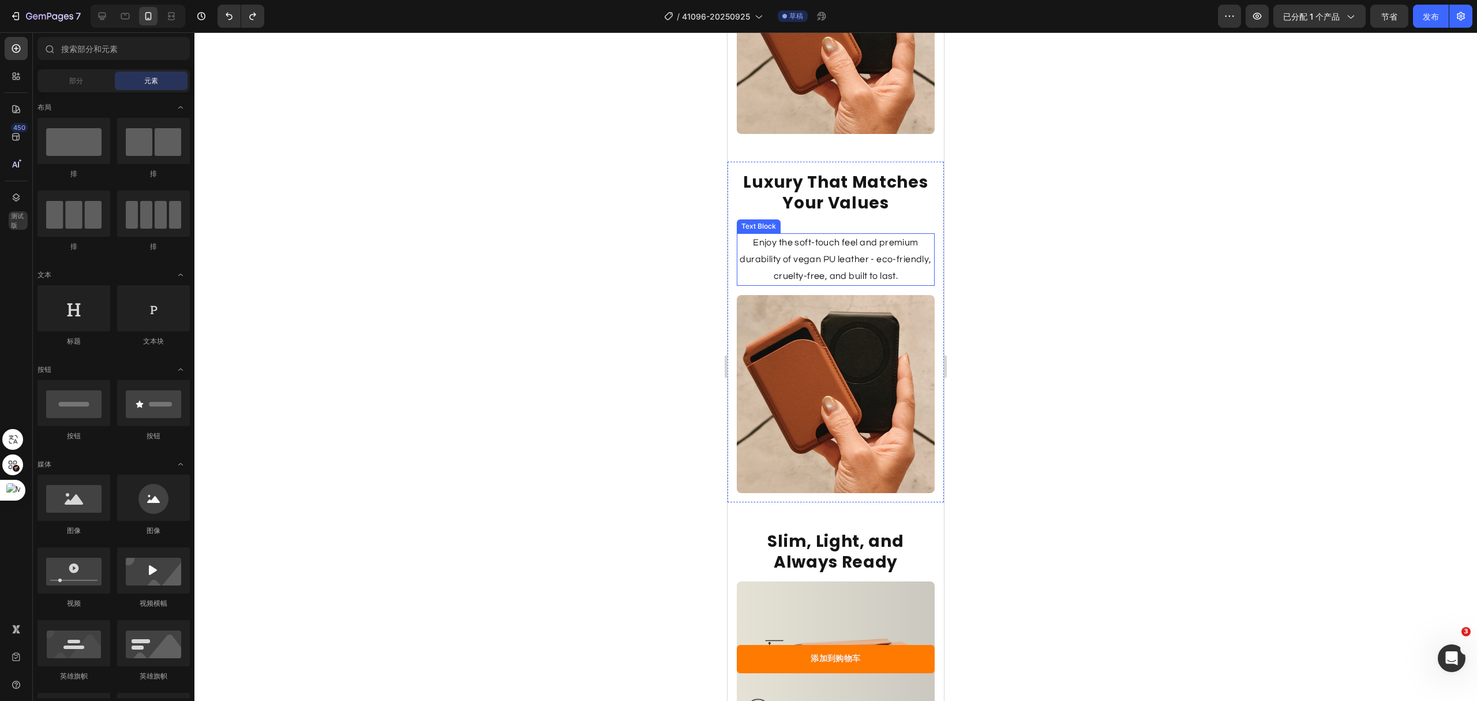
scroll to position [3607, 0]
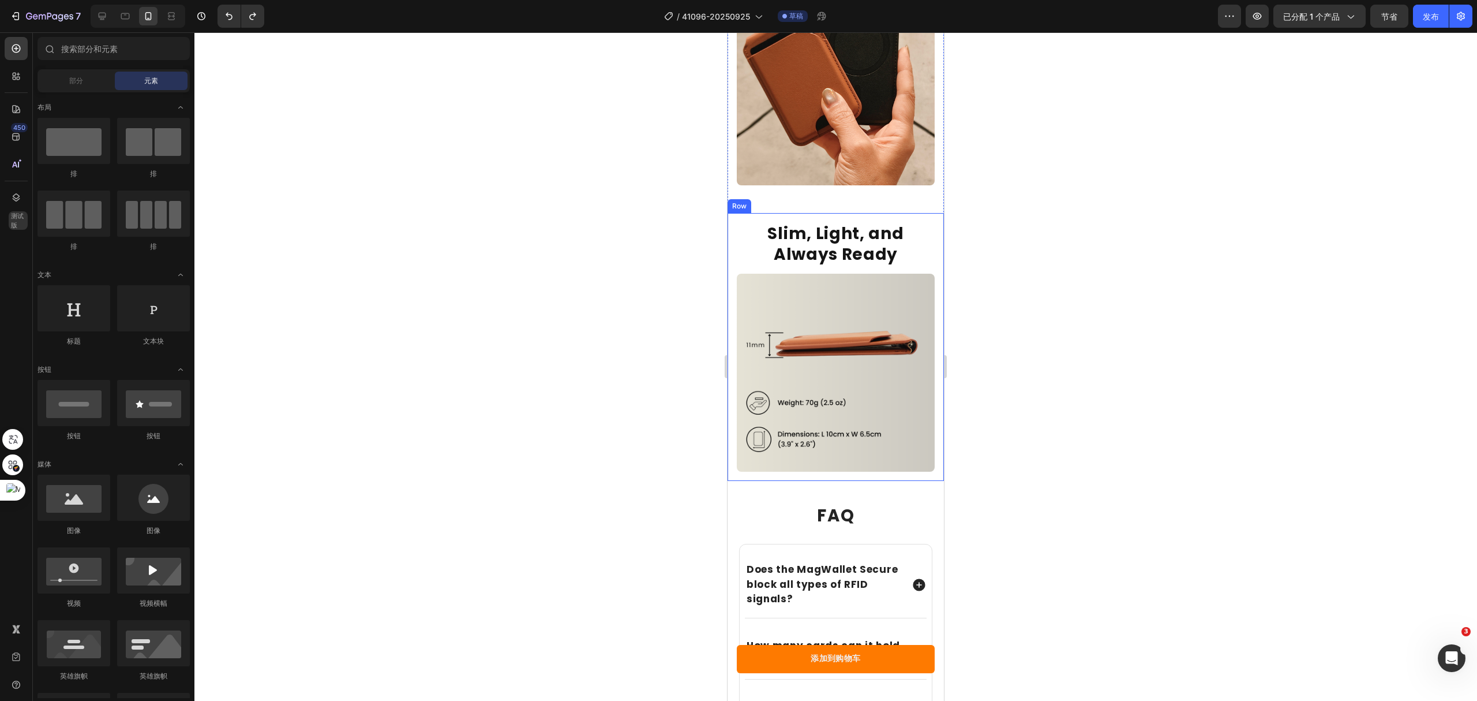
click at [731, 215] on div "Slim, Light, and Always Ready Heading Image Row" at bounding box center [836, 347] width 216 height 268
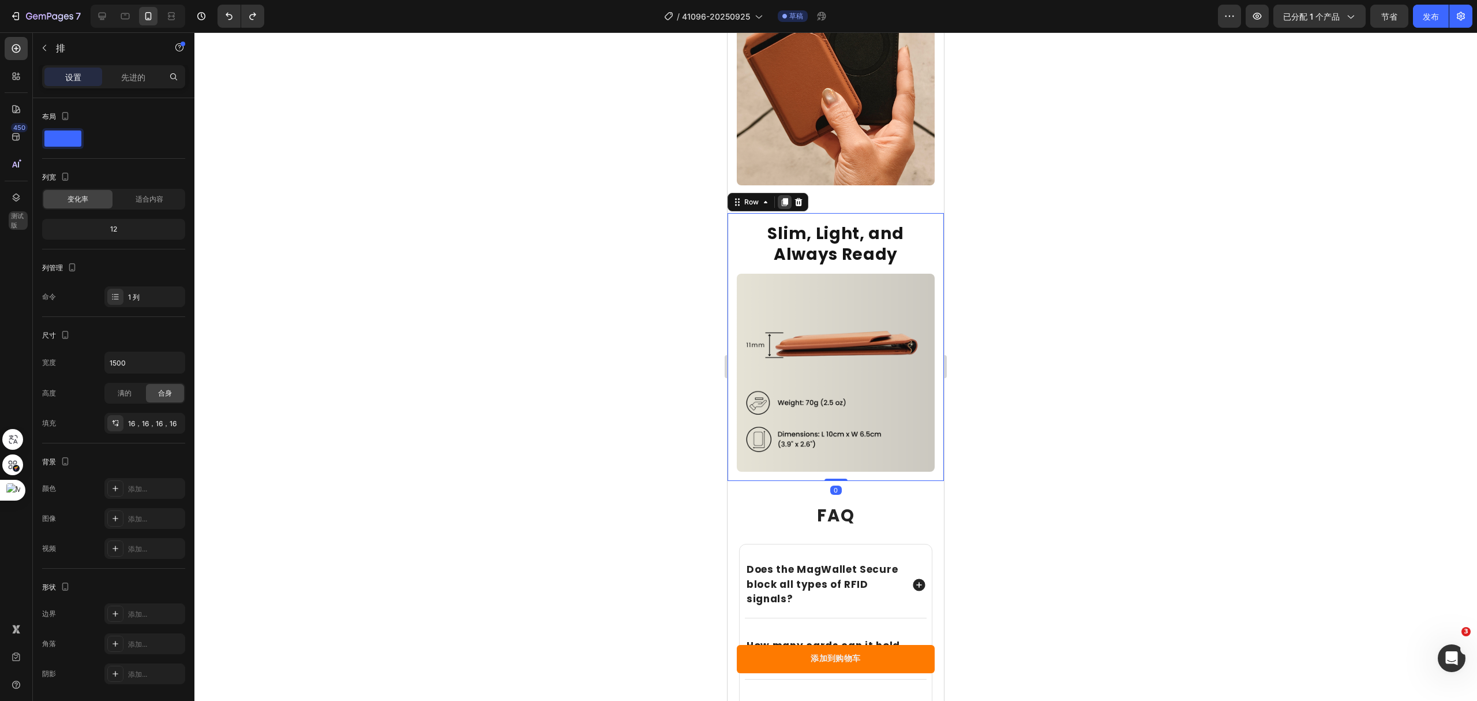
click at [780, 197] on icon at bounding box center [784, 201] width 9 height 9
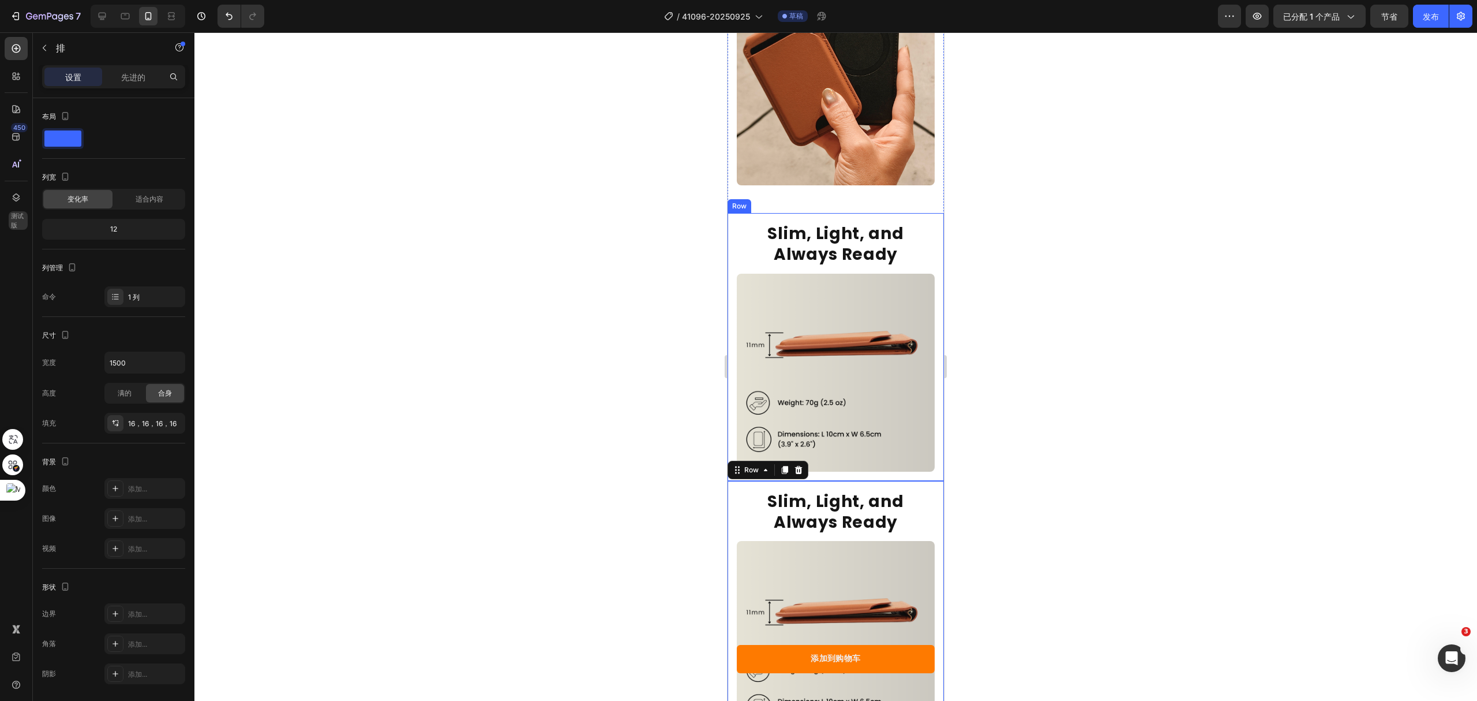
click at [920, 213] on div "Slim, Light, and Always Ready Heading Image Row" at bounding box center [836, 347] width 216 height 268
click at [150, 75] on div "先进的" at bounding box center [133, 77] width 58 height 18
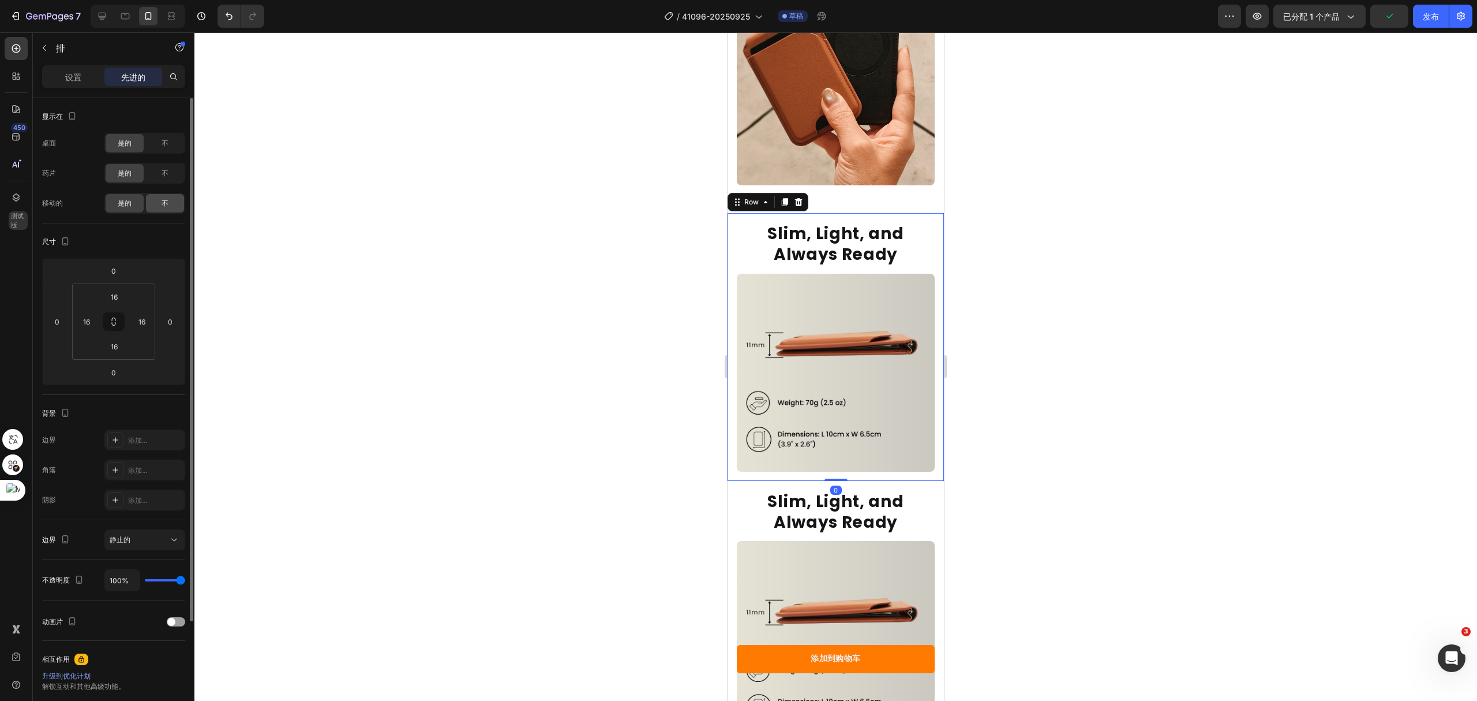
click at [164, 199] on font "不" at bounding box center [165, 203] width 7 height 9
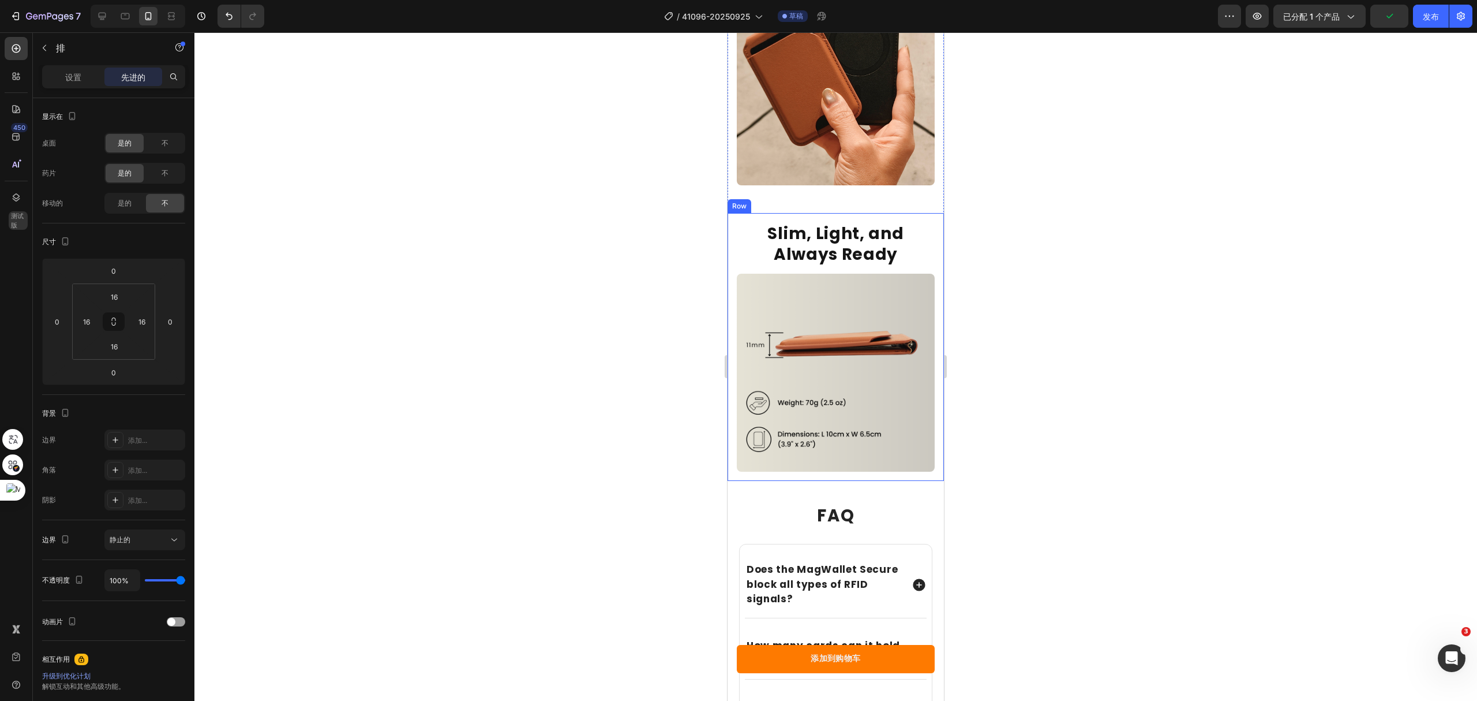
click at [926, 213] on div "Slim, Light, and Always Ready Heading Image Row" at bounding box center [836, 347] width 216 height 268
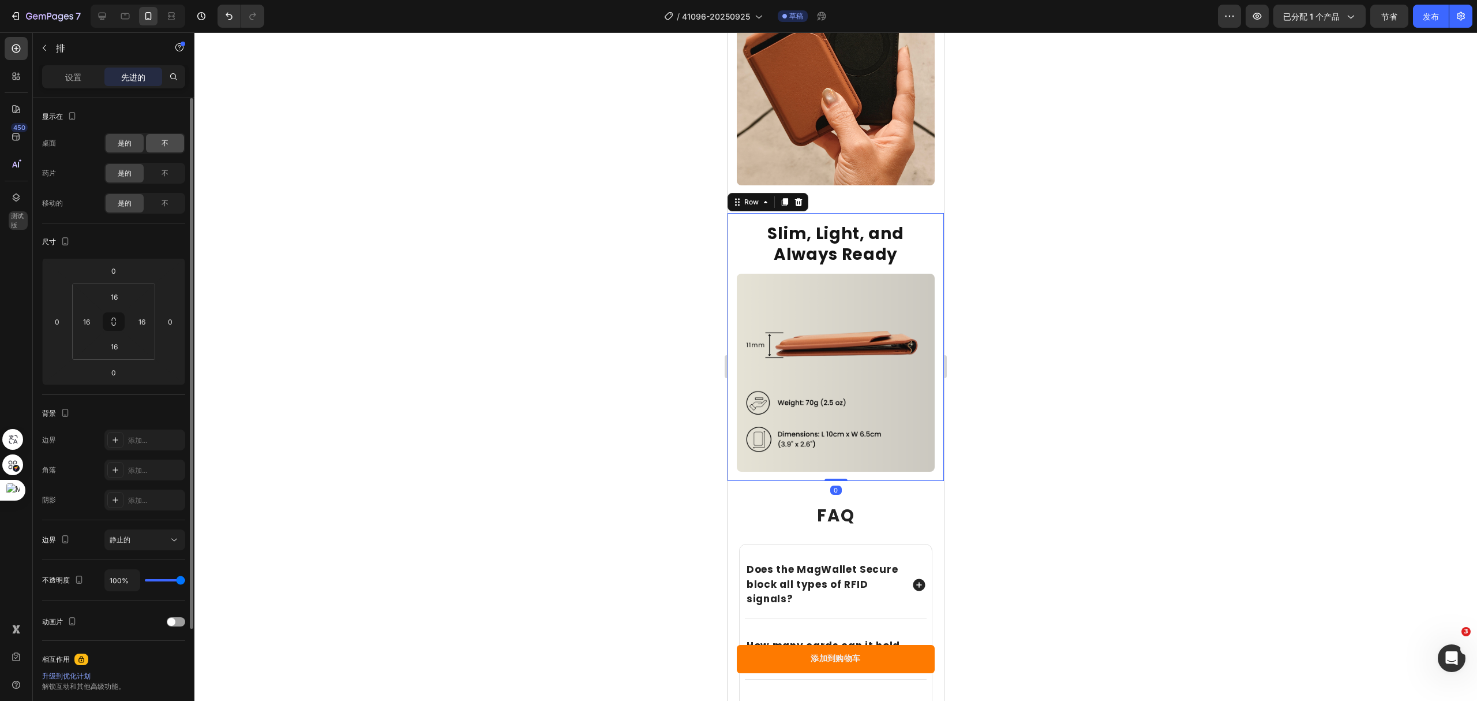
click at [162, 147] on font "不" at bounding box center [165, 143] width 7 height 9
click at [167, 171] on font "不" at bounding box center [165, 173] width 7 height 9
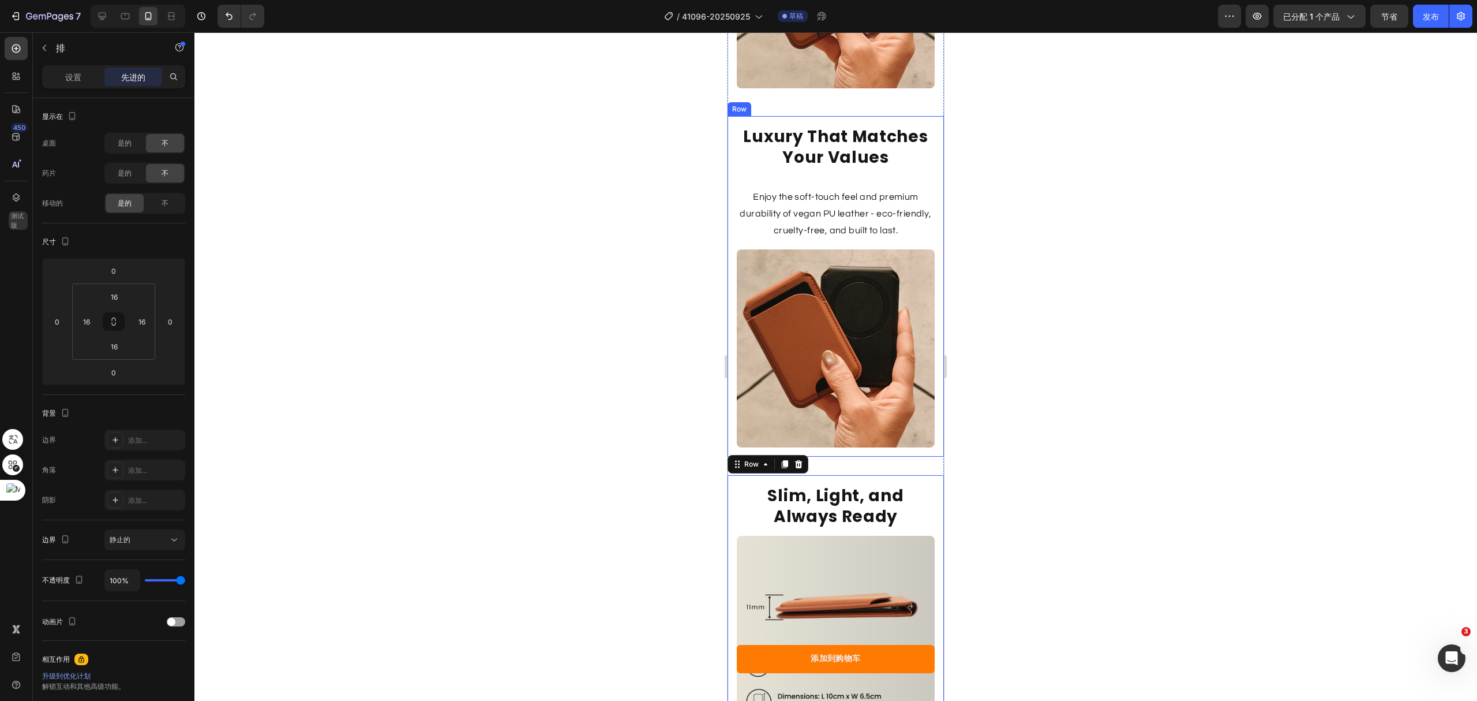
scroll to position [3299, 0]
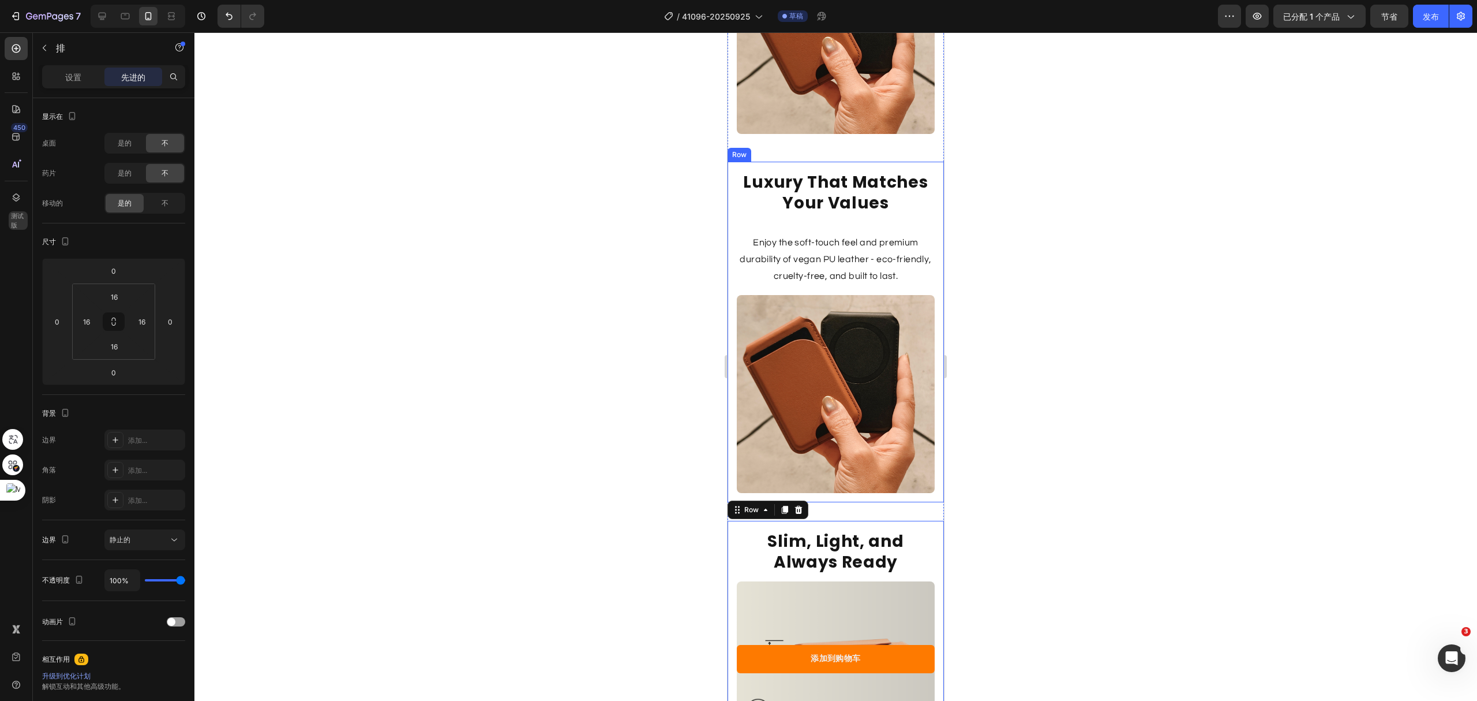
click at [926, 196] on div "Luxury That Matches Your Values Heading Enjoy the soft-touch feel and premium d…" at bounding box center [836, 332] width 216 height 340
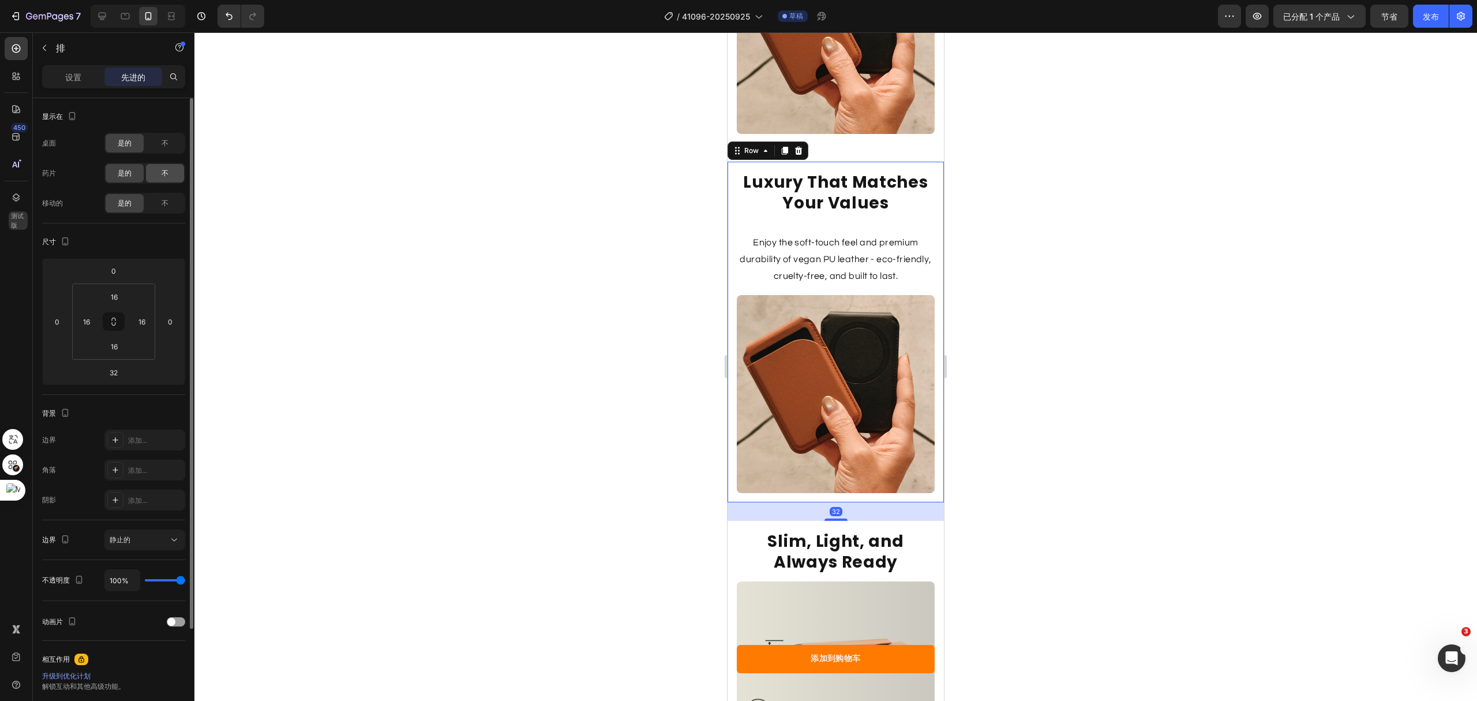
click at [169, 167] on div "不" at bounding box center [165, 173] width 38 height 18
click at [163, 136] on div "不" at bounding box center [165, 143] width 38 height 18
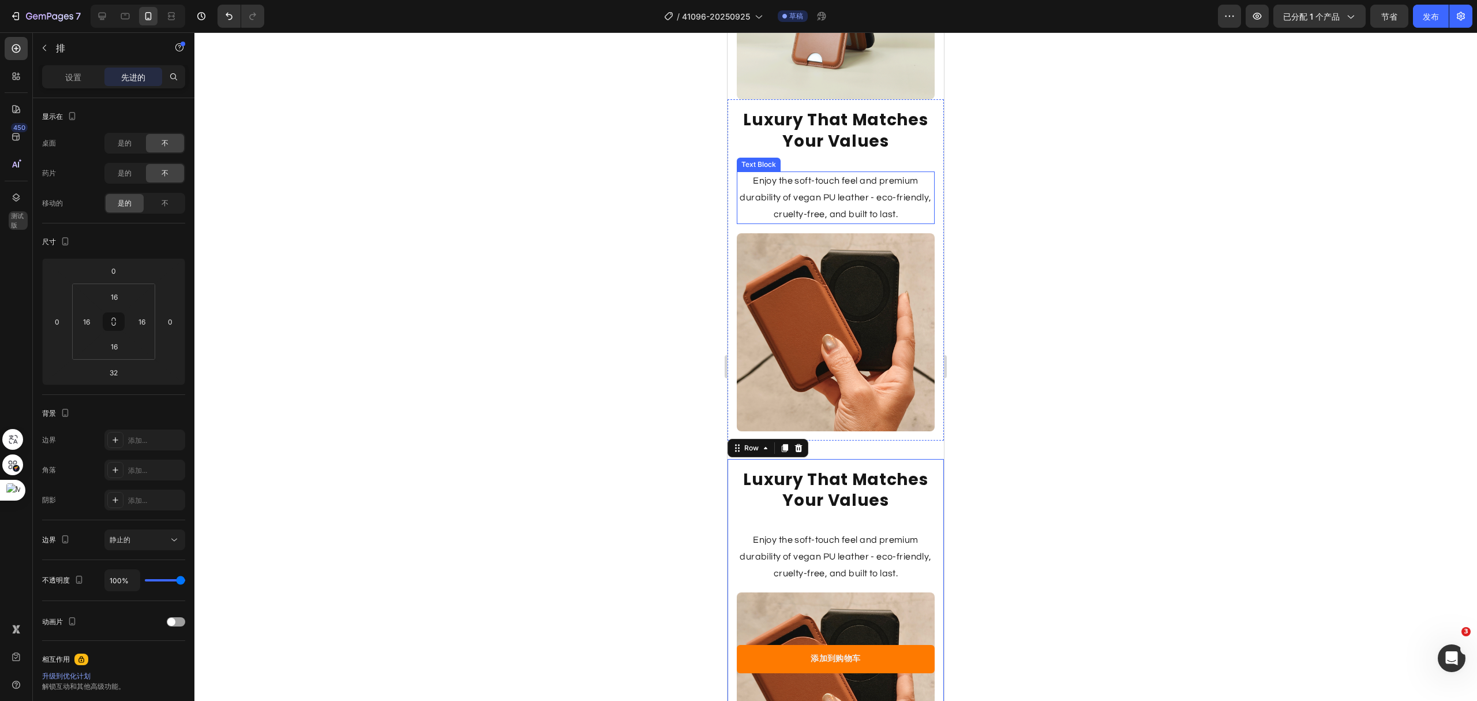
scroll to position [2992, 0]
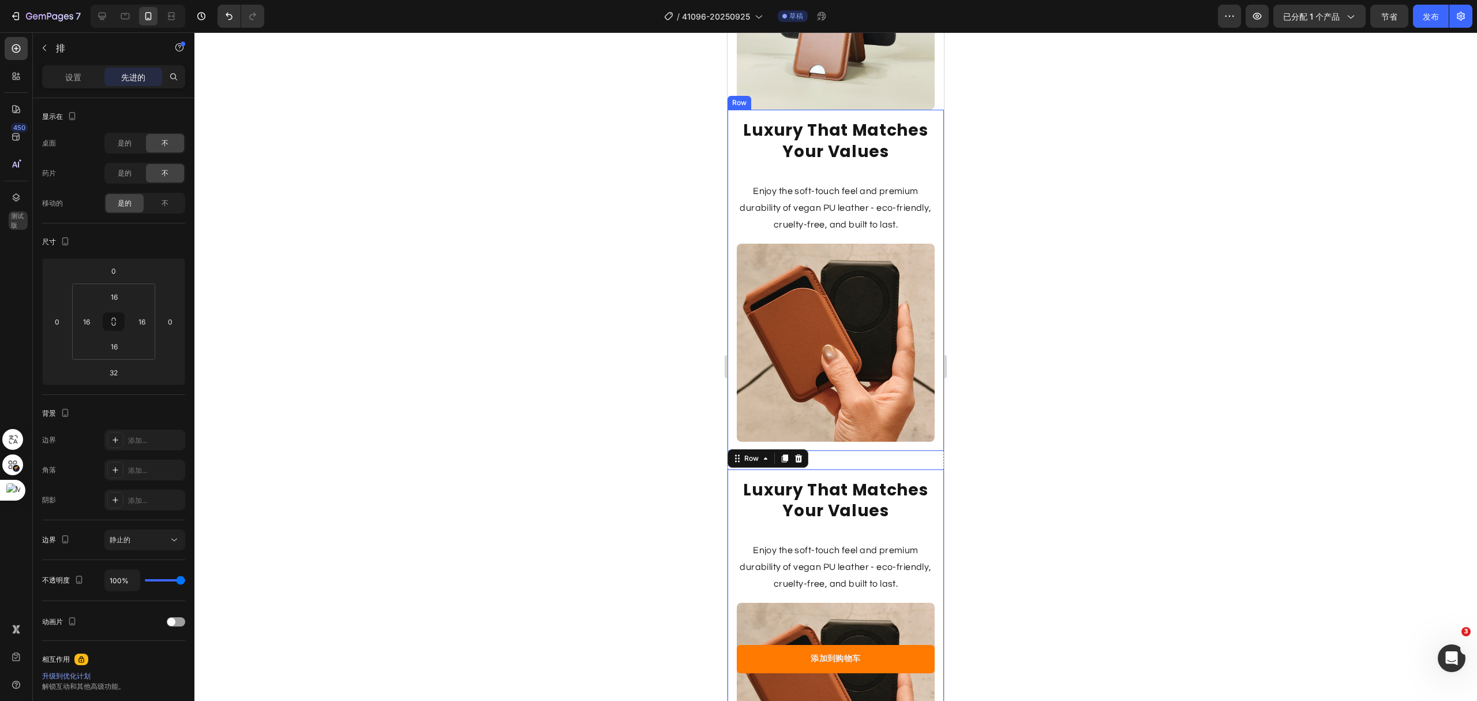
click at [929, 214] on div "Luxury That Matches Your Values Heading Enjoy the soft-touch feel and premium d…" at bounding box center [836, 280] width 216 height 340
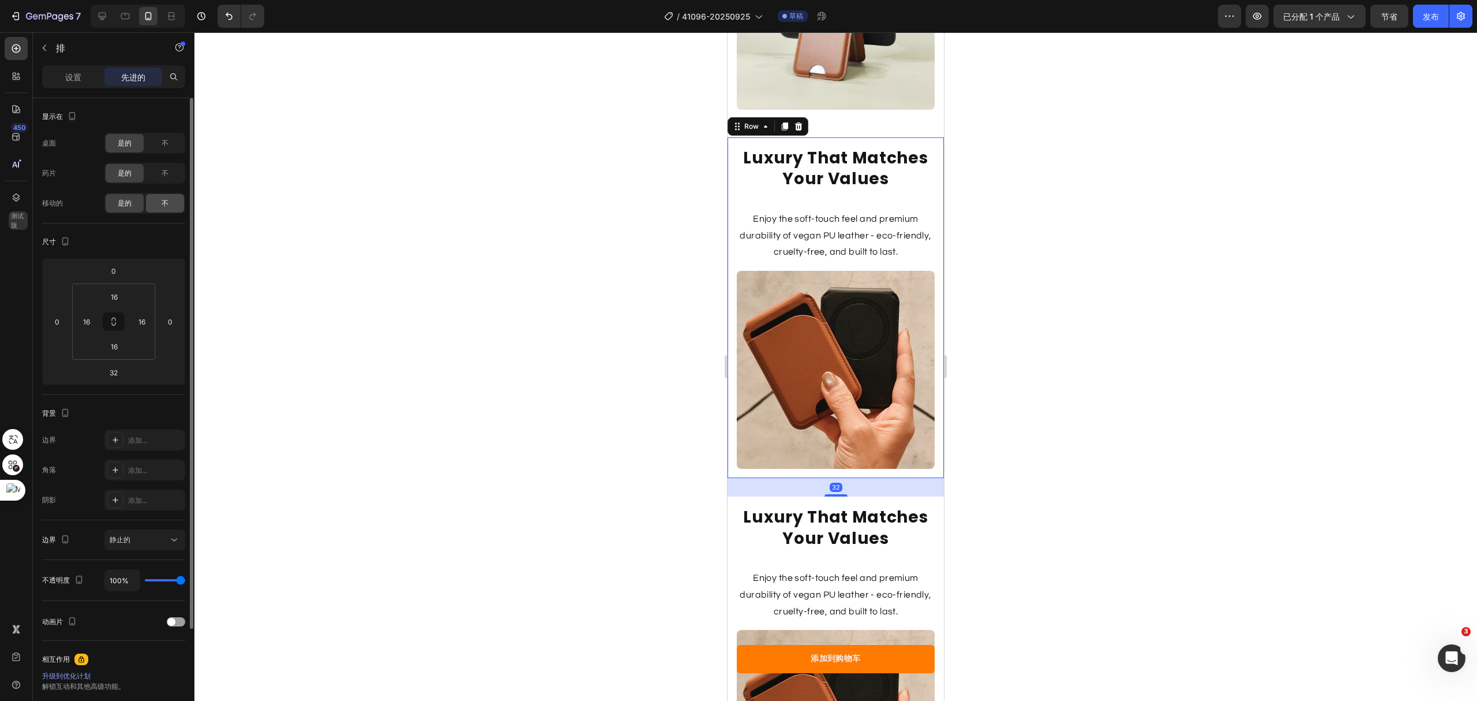
click at [160, 201] on div "不" at bounding box center [165, 203] width 38 height 18
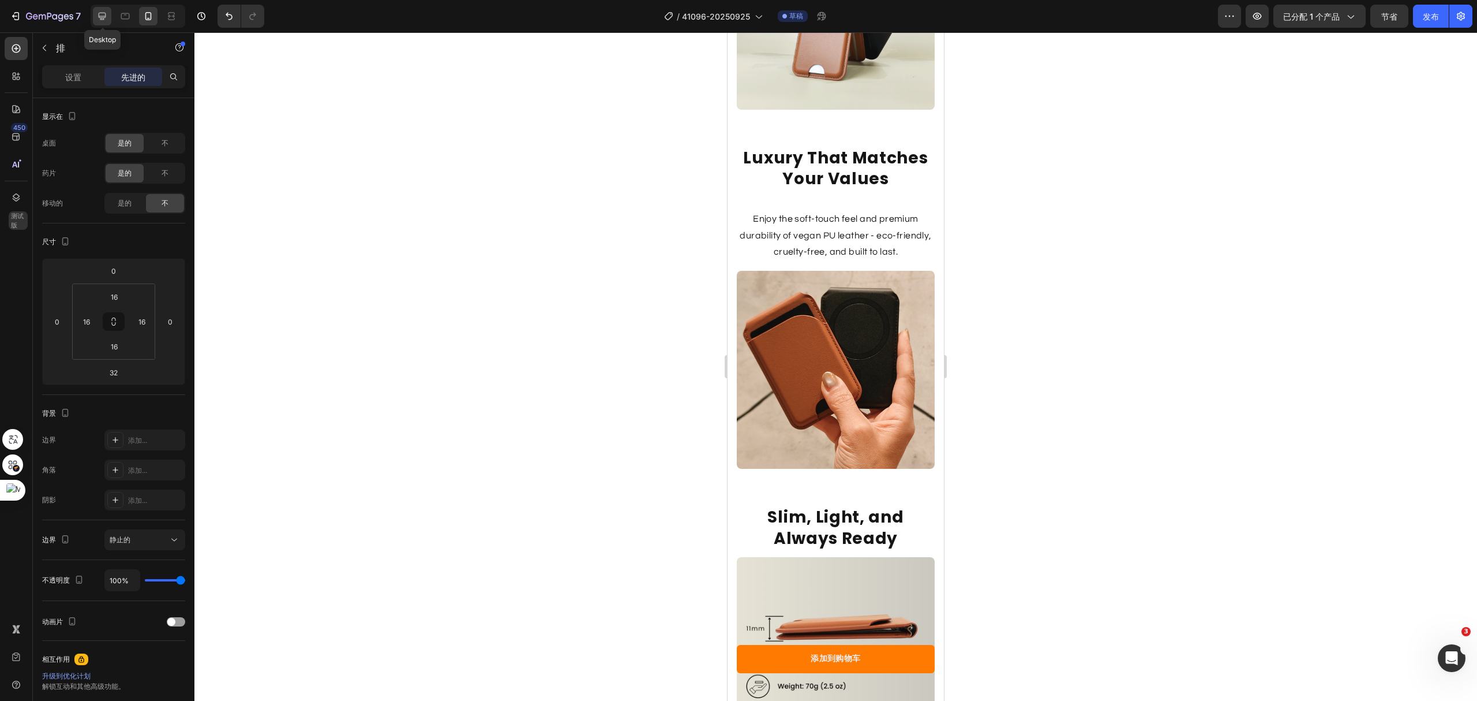
click at [111, 20] on div at bounding box center [102, 16] width 18 height 18
type input "5"
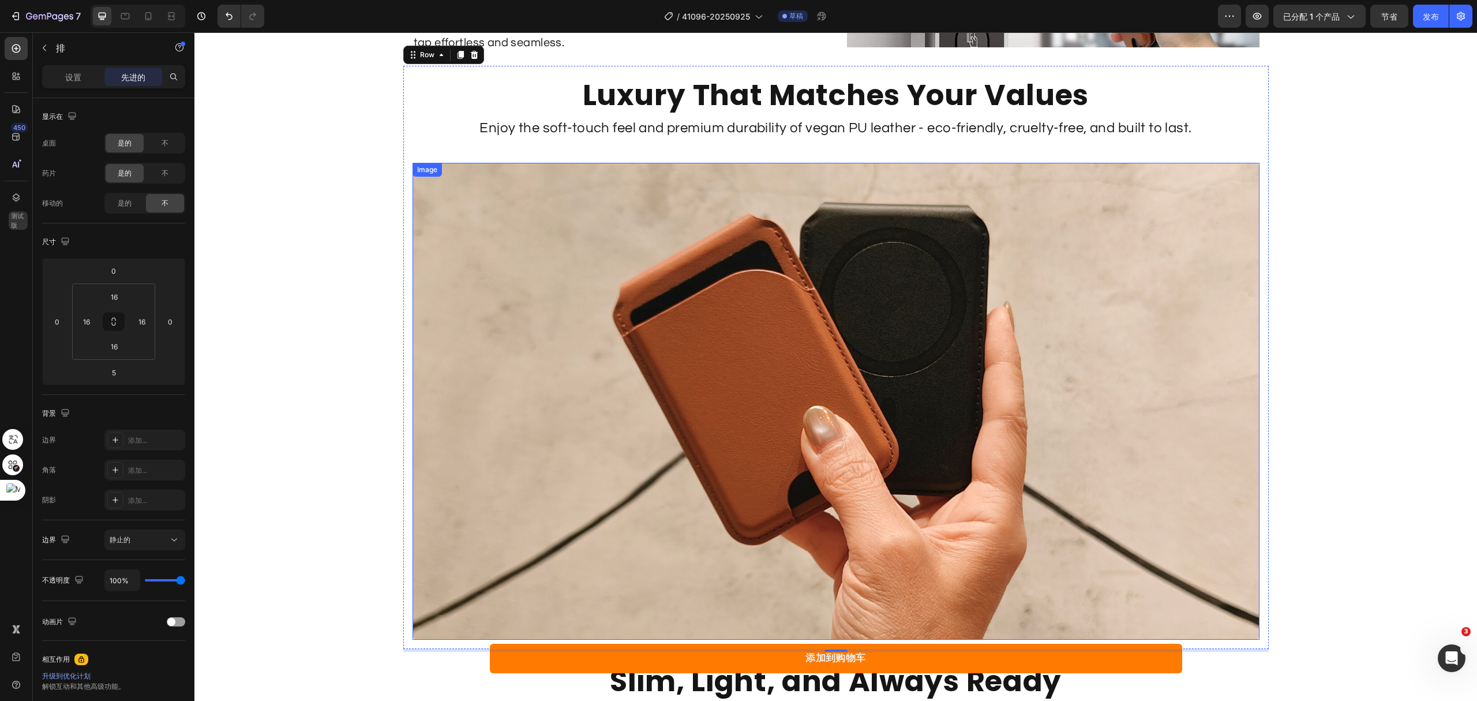
scroll to position [2656, 0]
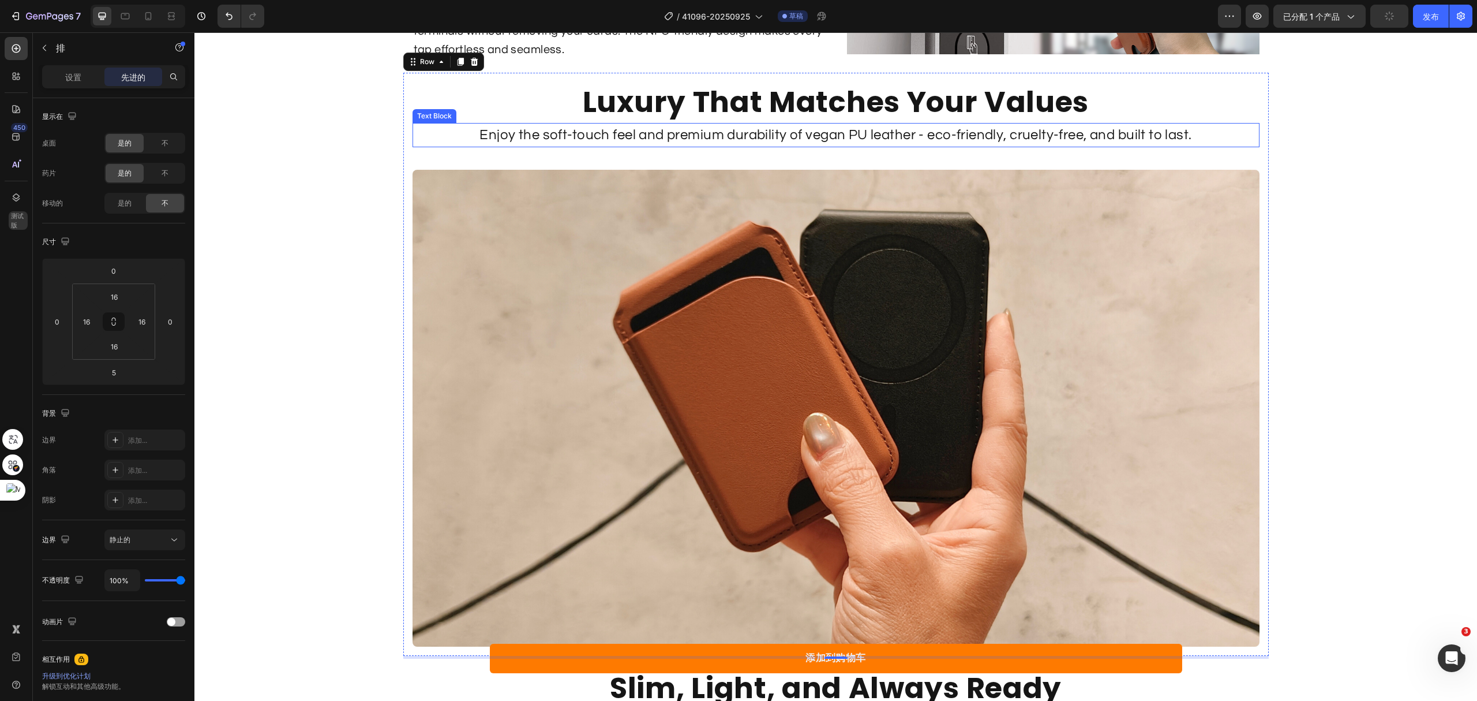
click at [827, 132] on p "Enjoy the soft-touch feel and premium durability of vegan PU leather - eco-frie…" at bounding box center [836, 135] width 845 height 22
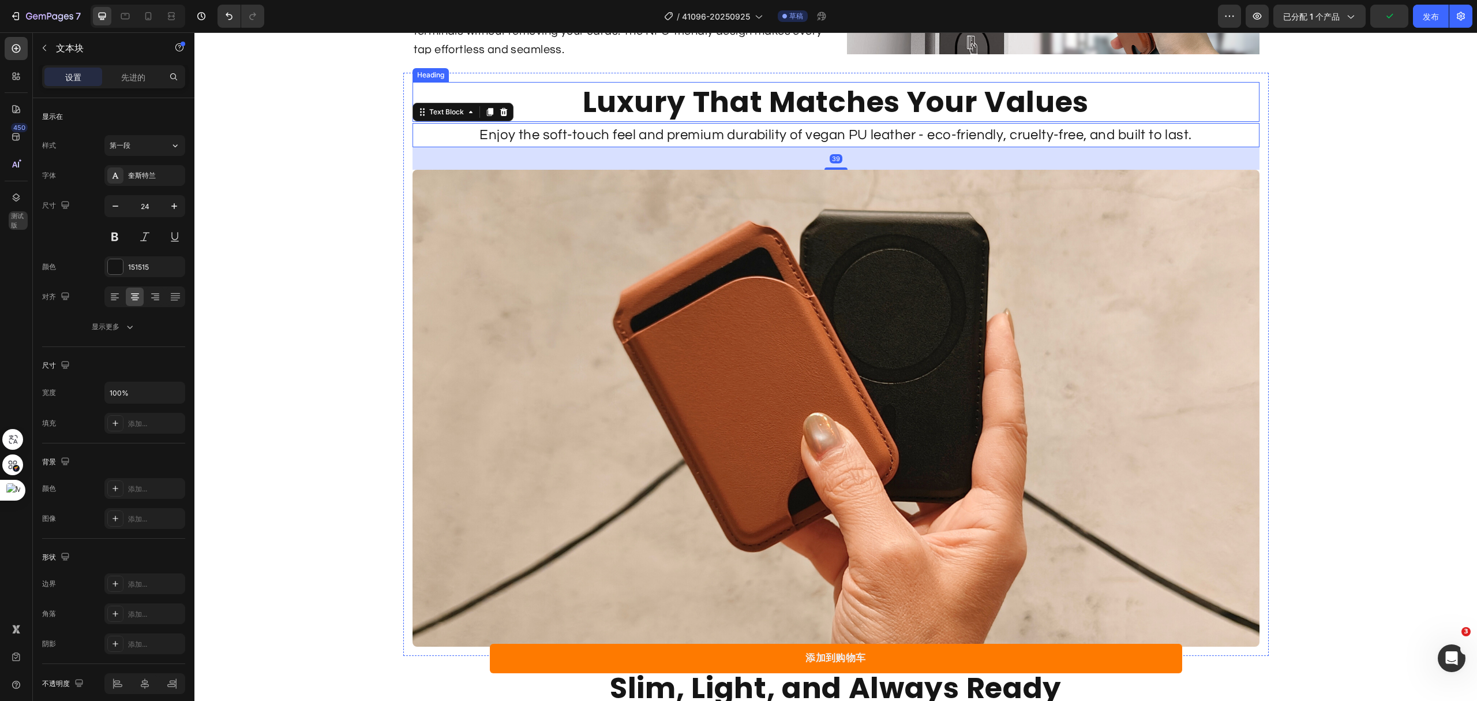
click at [829, 113] on h2 "Luxury That Matches Your Values" at bounding box center [836, 102] width 847 height 40
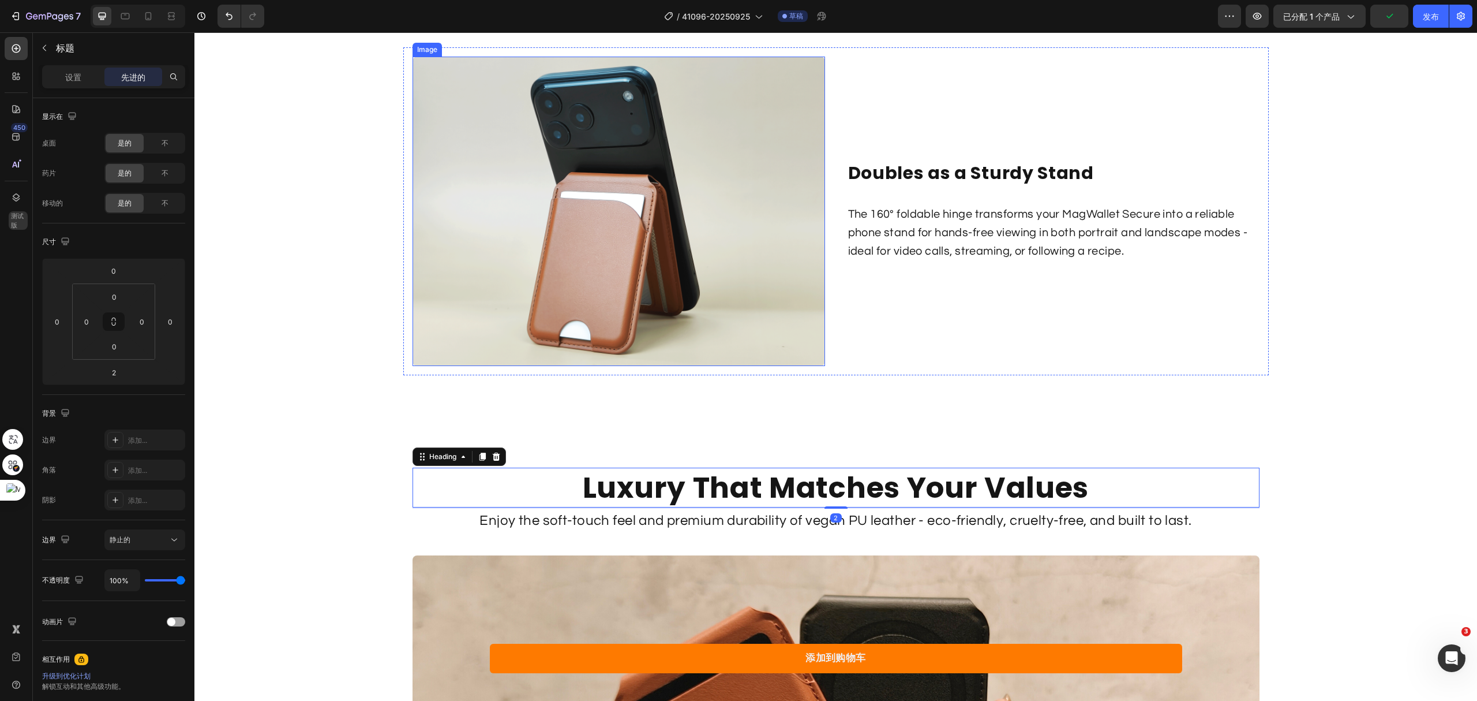
scroll to position [3041, 0]
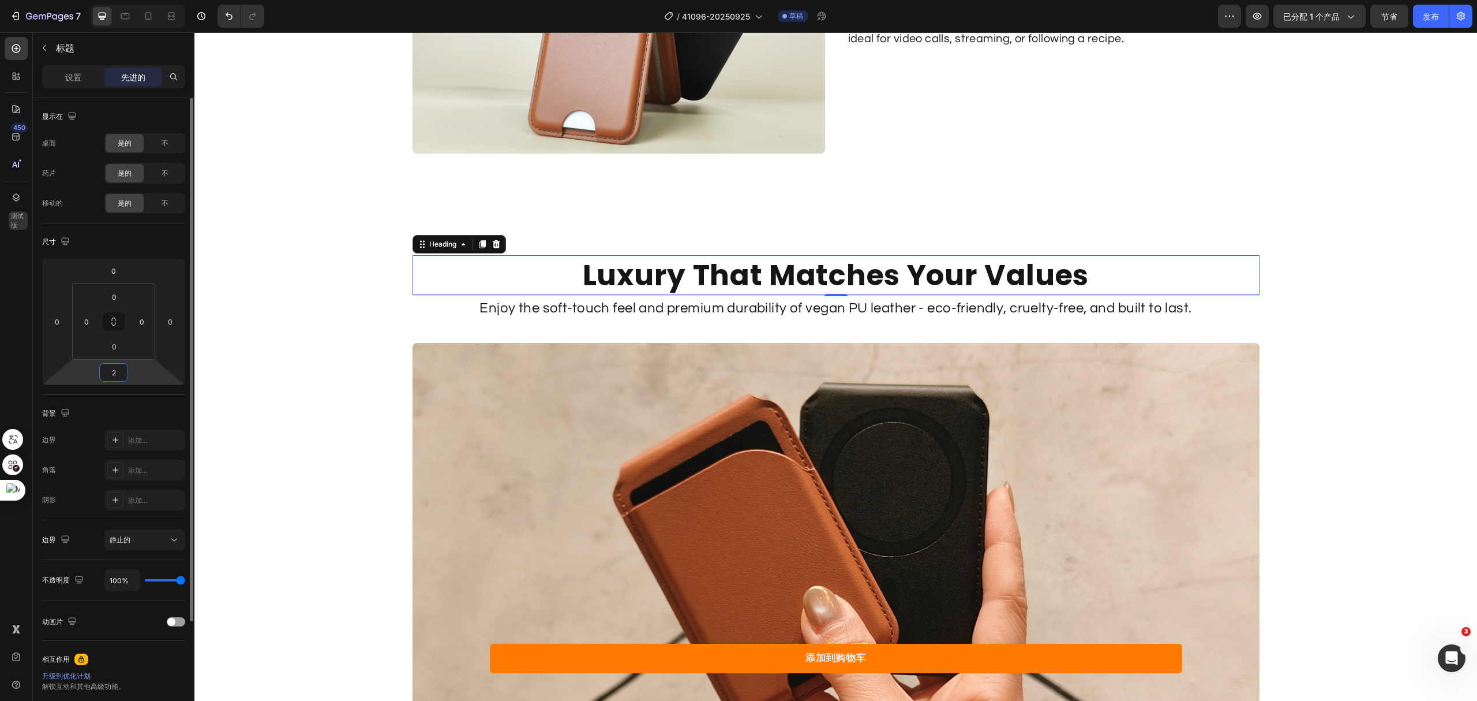
click at [121, 373] on input "2" at bounding box center [113, 372] width 23 height 17
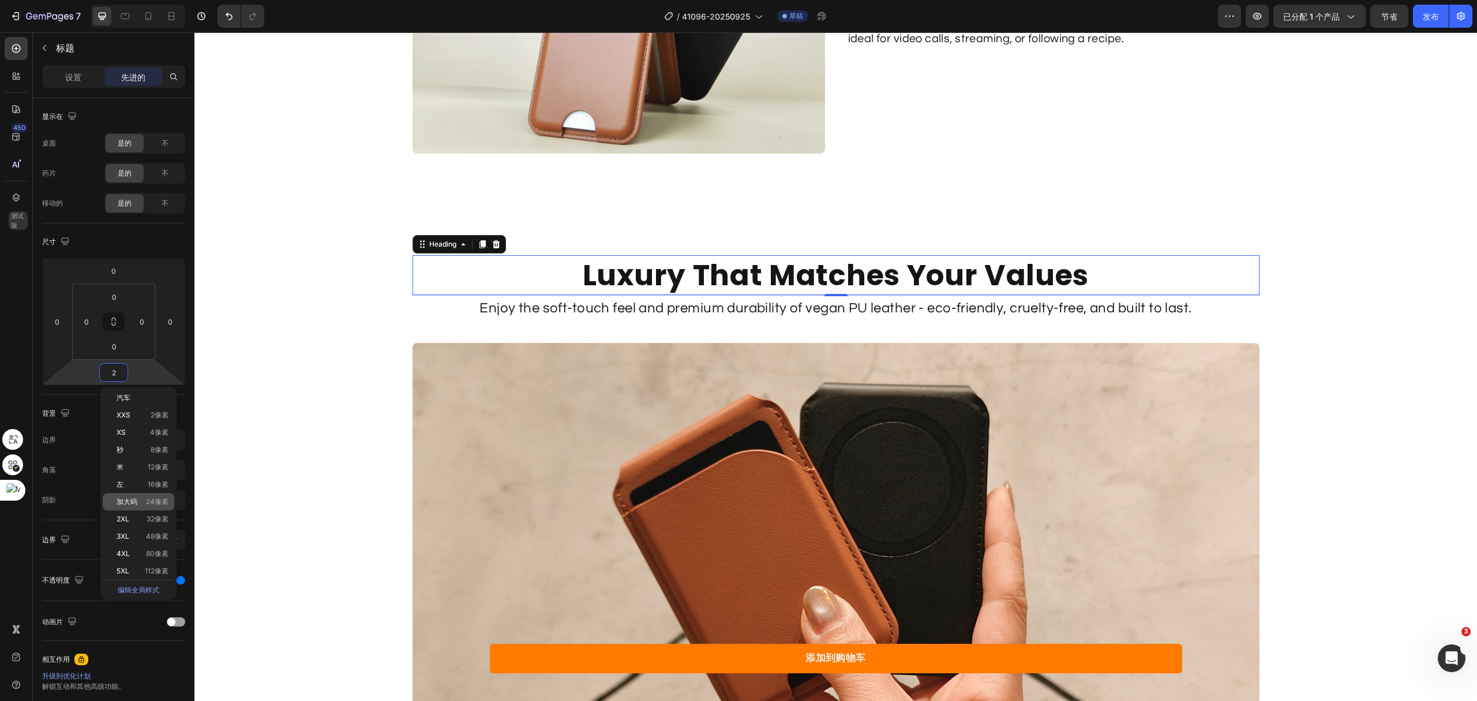
click at [126, 508] on div "加大码 24像素" at bounding box center [139, 501] width 72 height 17
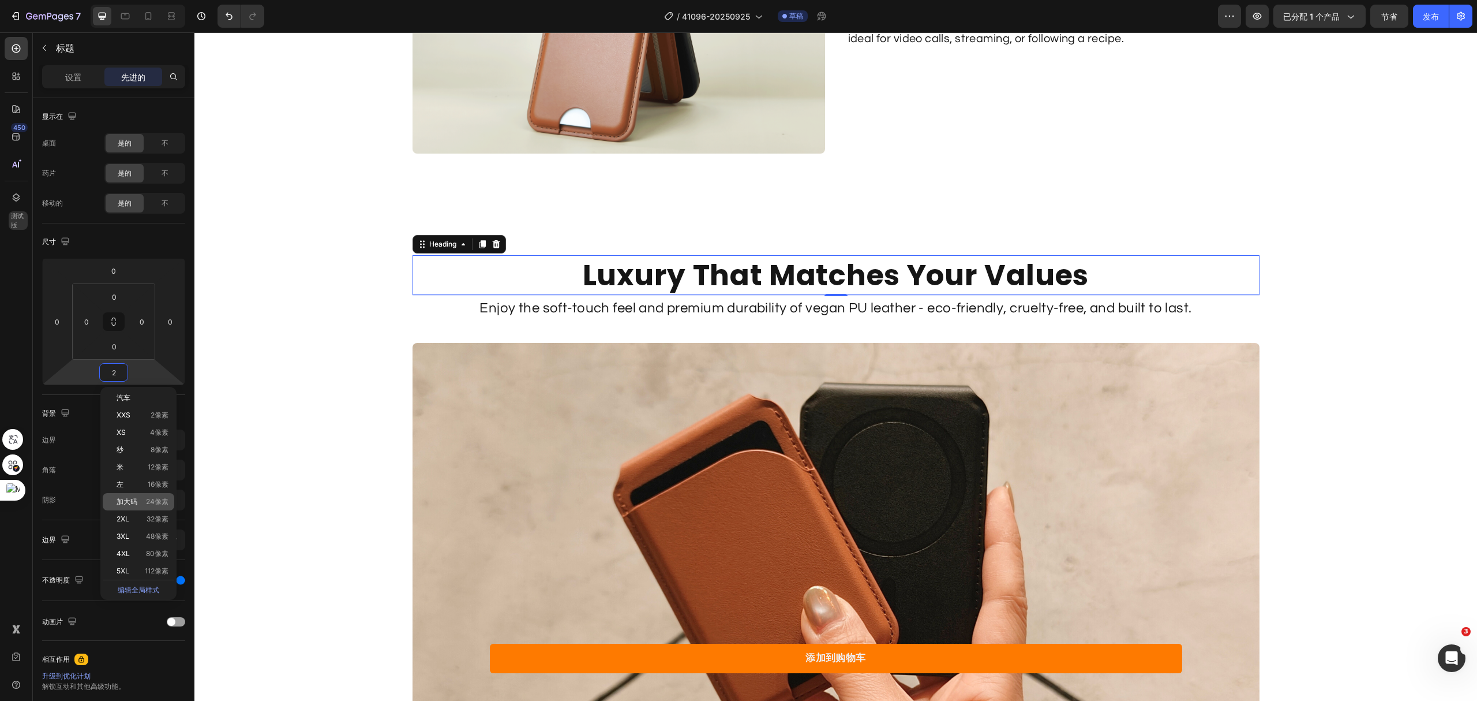
type input "24"
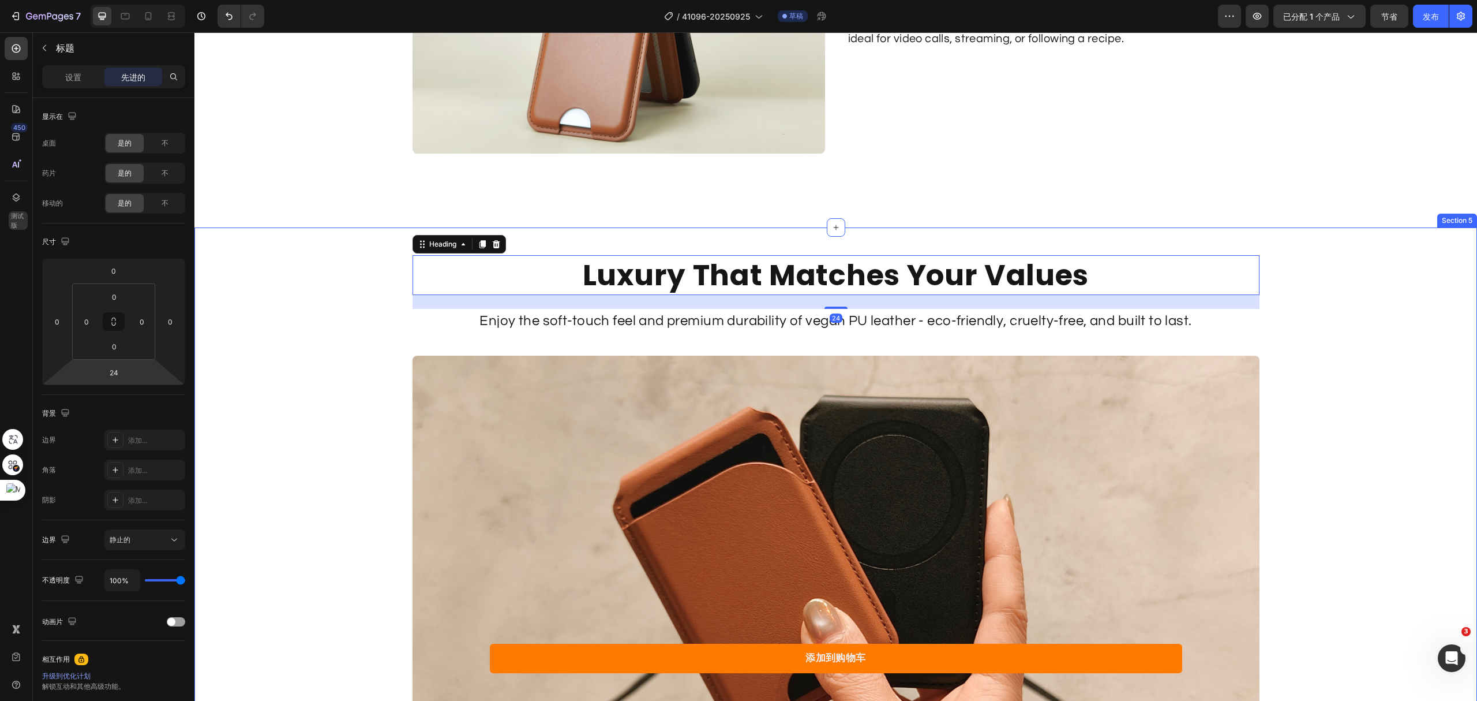
click at [659, 376] on img at bounding box center [836, 593] width 847 height 477
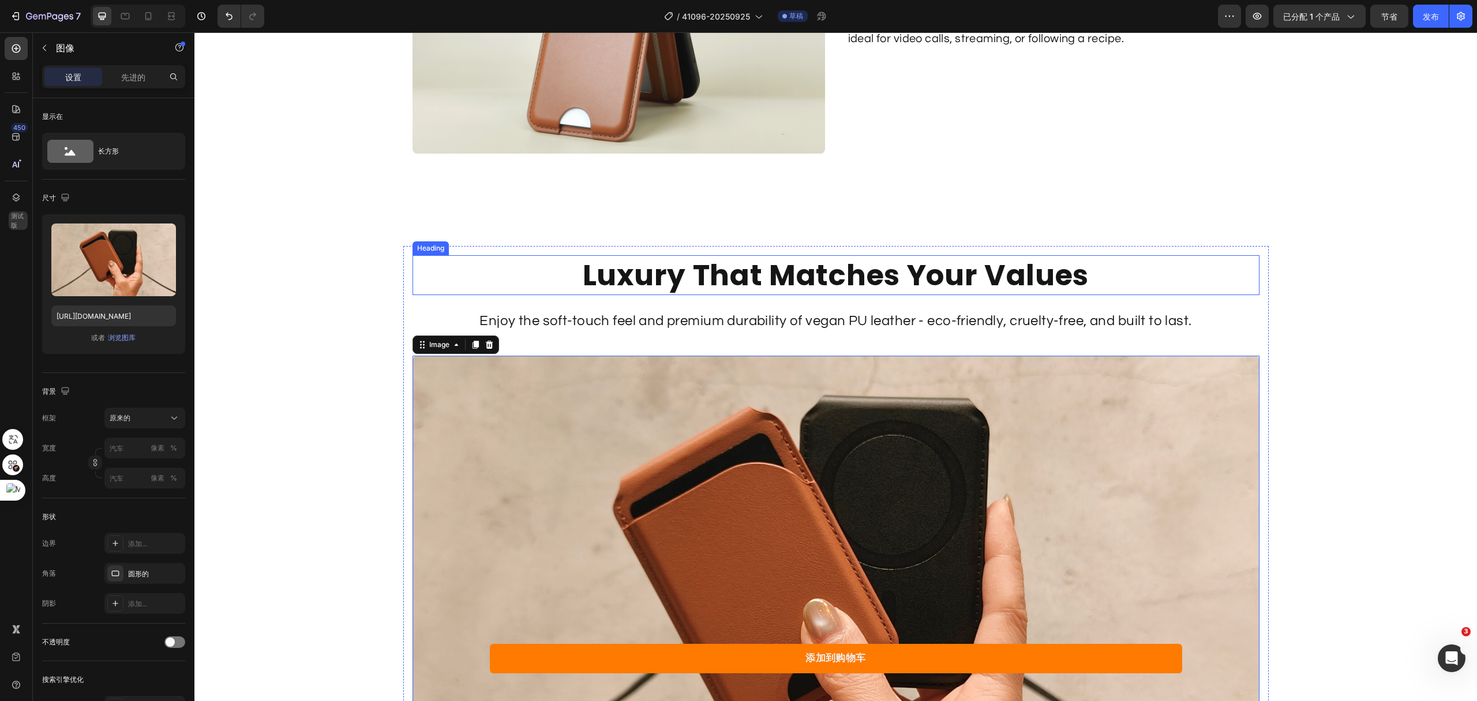
click at [744, 272] on h2 "Luxury That Matches Your Values" at bounding box center [836, 275] width 847 height 40
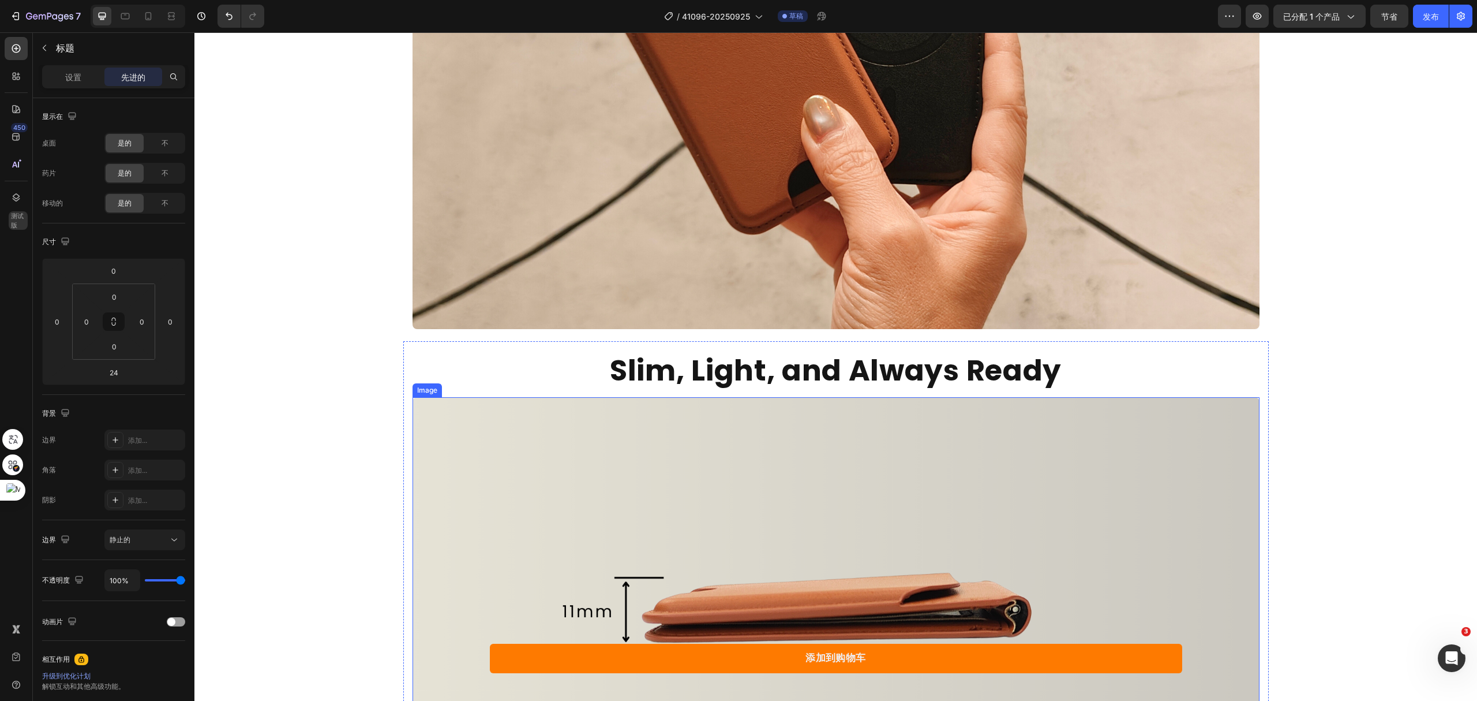
scroll to position [3579, 0]
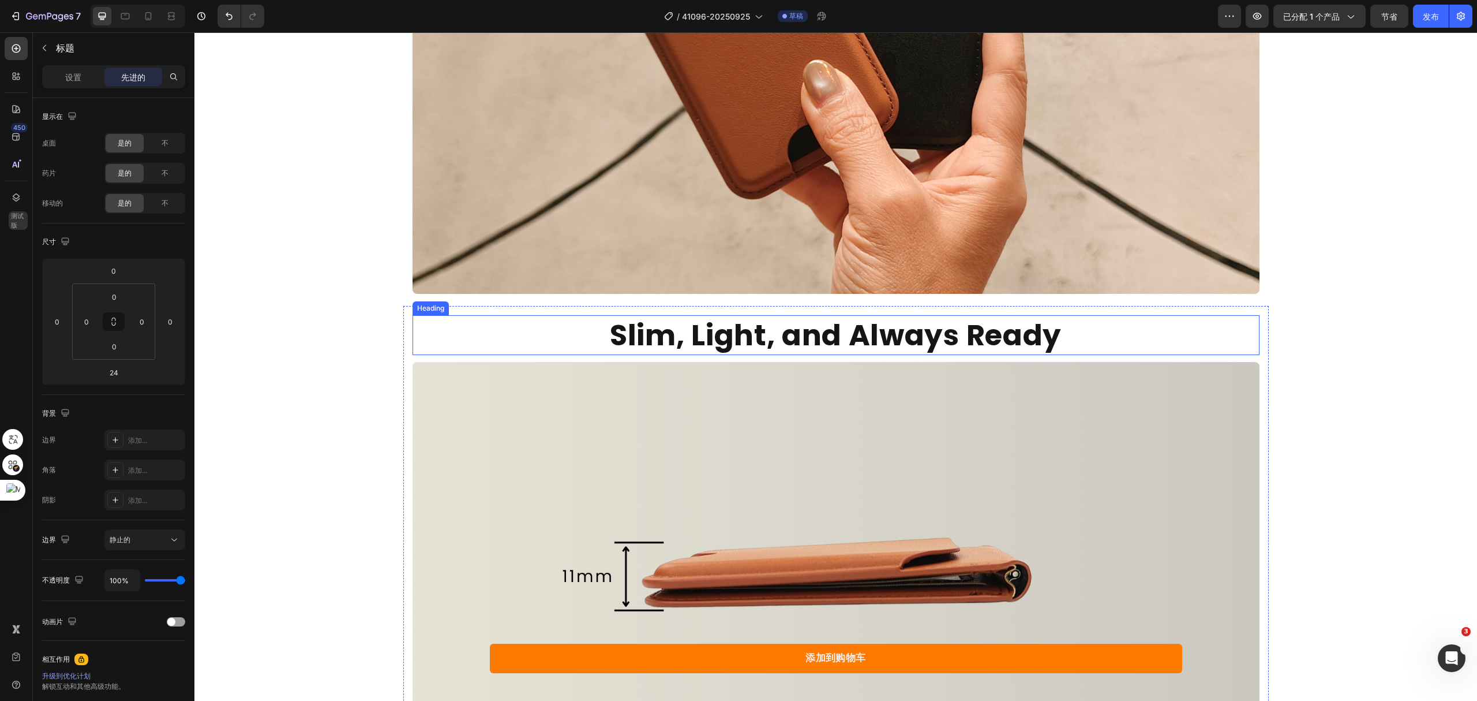
click at [791, 324] on h2 "Slim, Light, and Always Ready" at bounding box center [836, 335] width 847 height 40
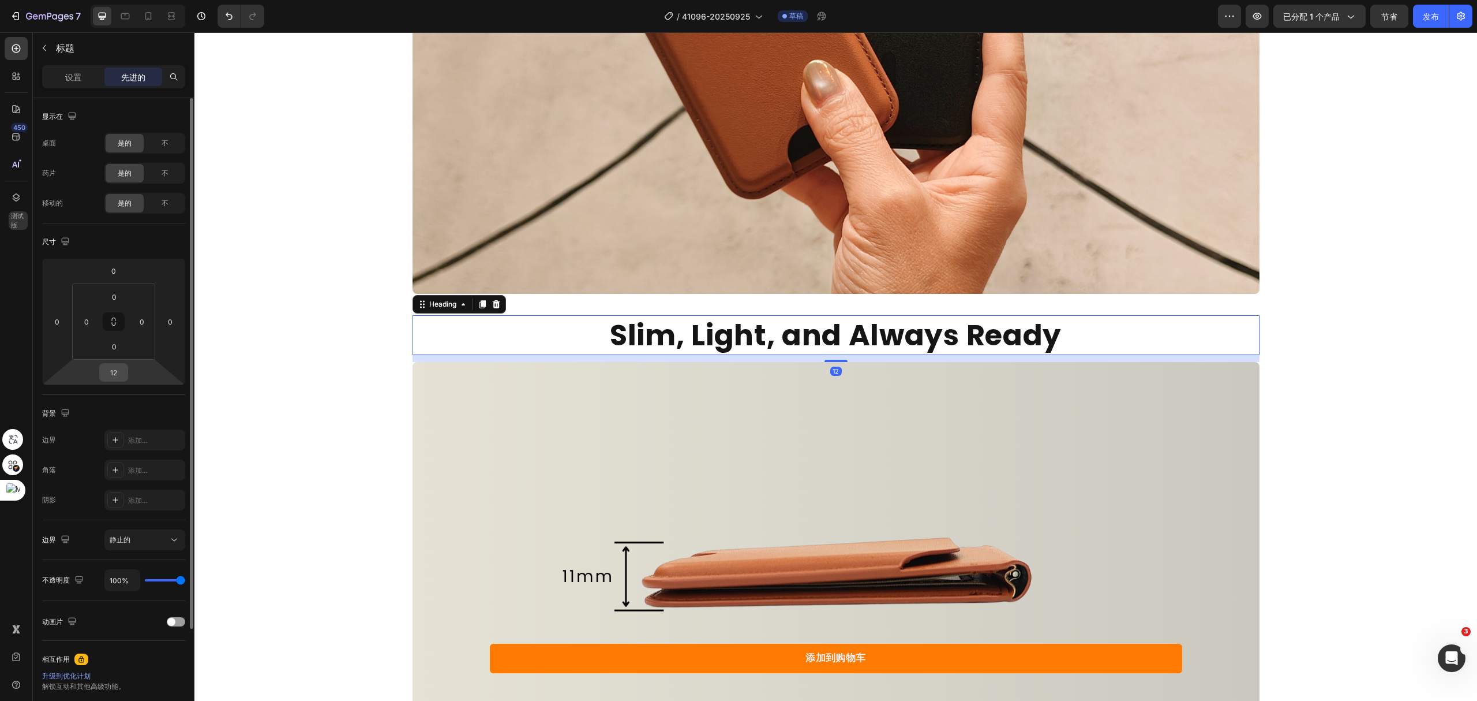
click at [125, 374] on div "12" at bounding box center [113, 372] width 29 height 18
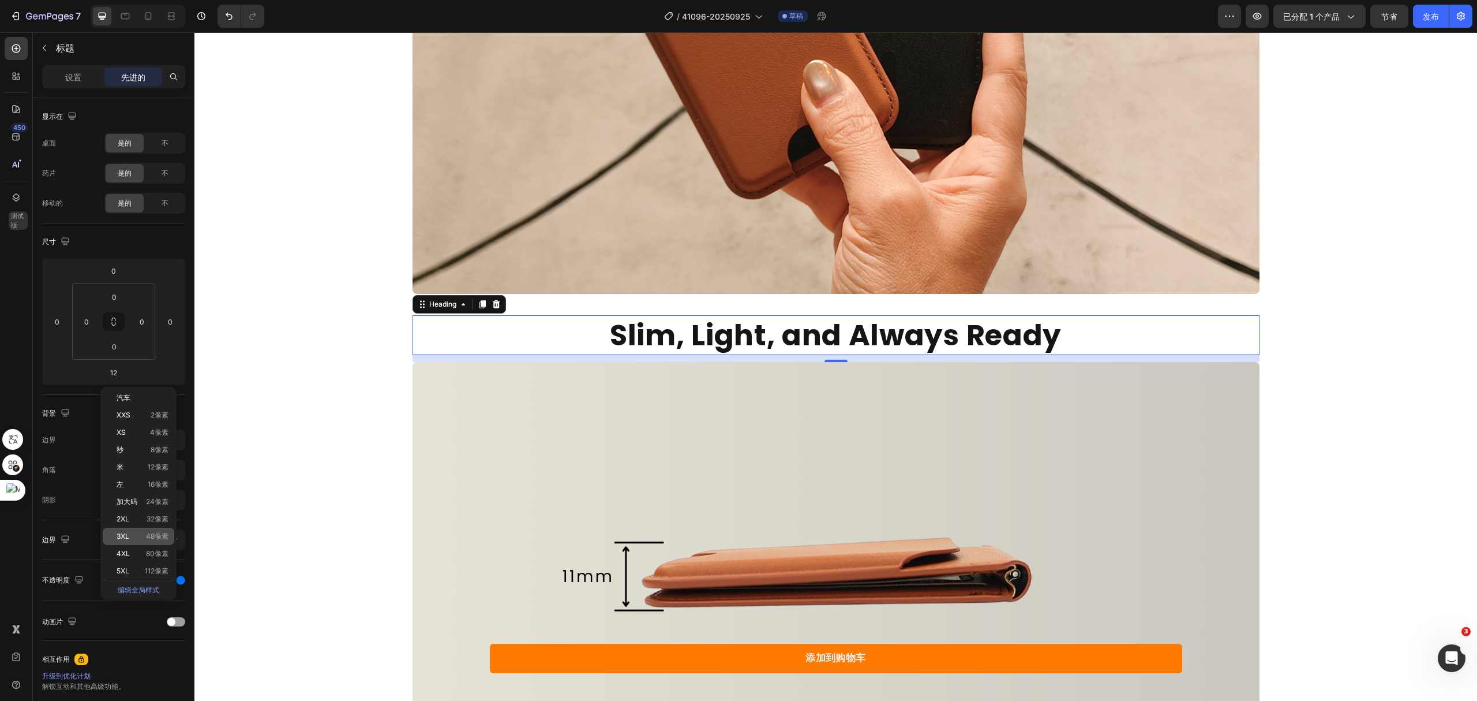
click at [129, 539] on font "3XL" at bounding box center [123, 535] width 13 height 9
type input "48"
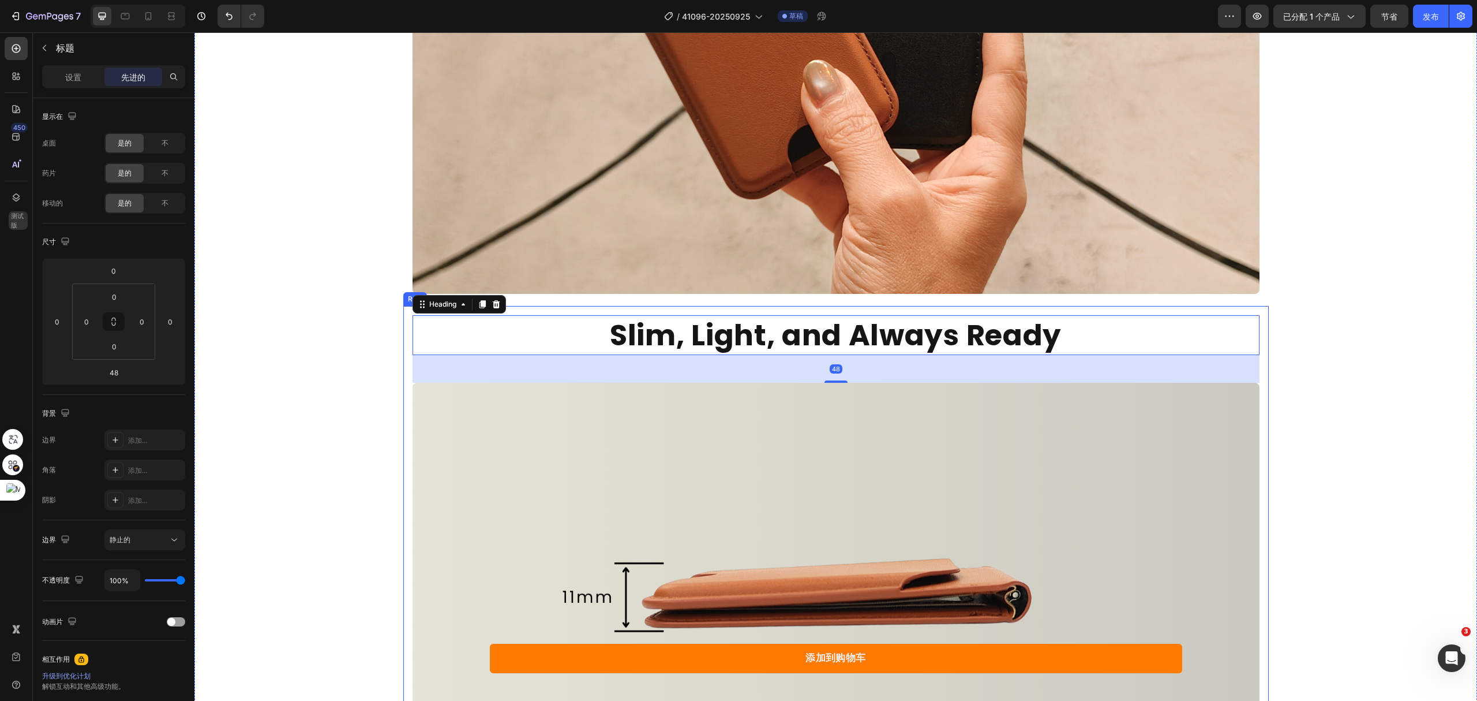
click at [1340, 292] on div "Luxury That Matches Your Values Heading Enjoy the soft-touch feel and premium d…" at bounding box center [835, 287] width 1283 height 1161
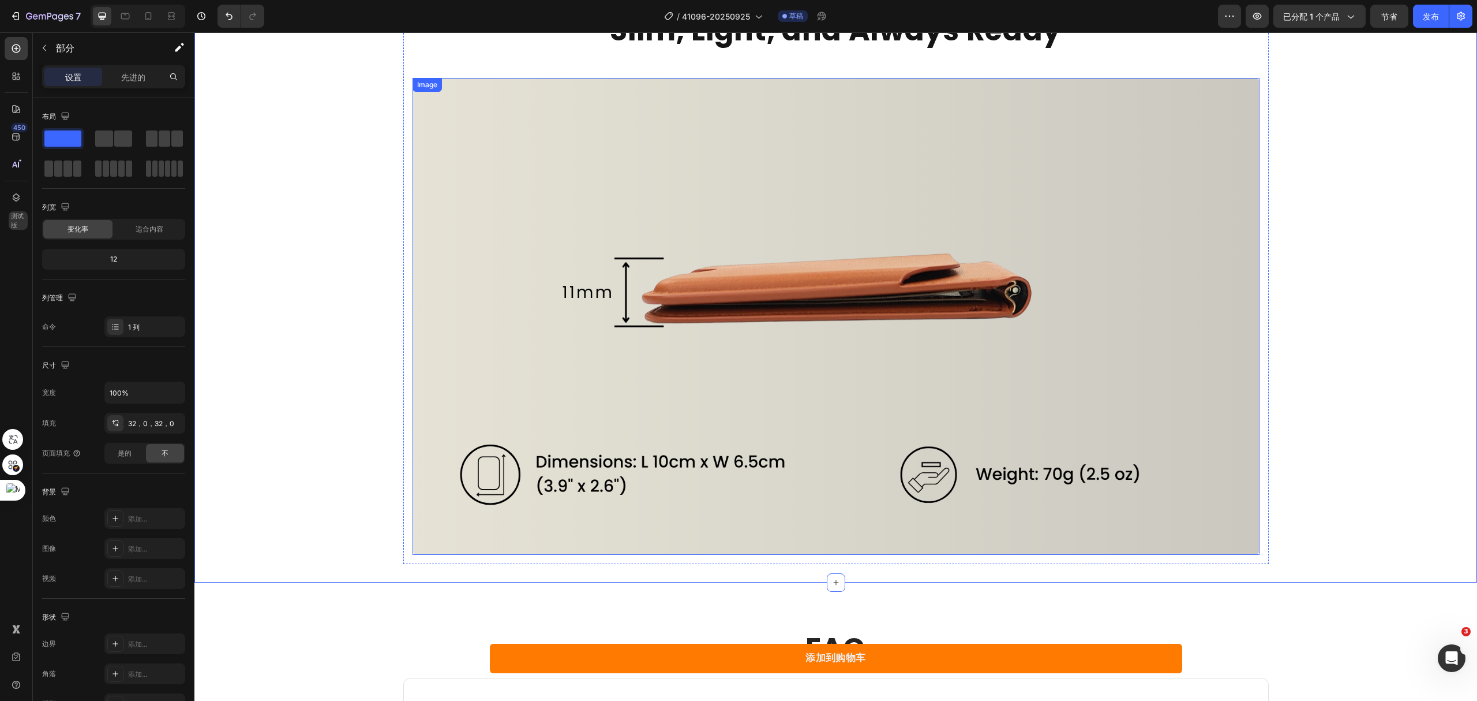
scroll to position [3656, 0]
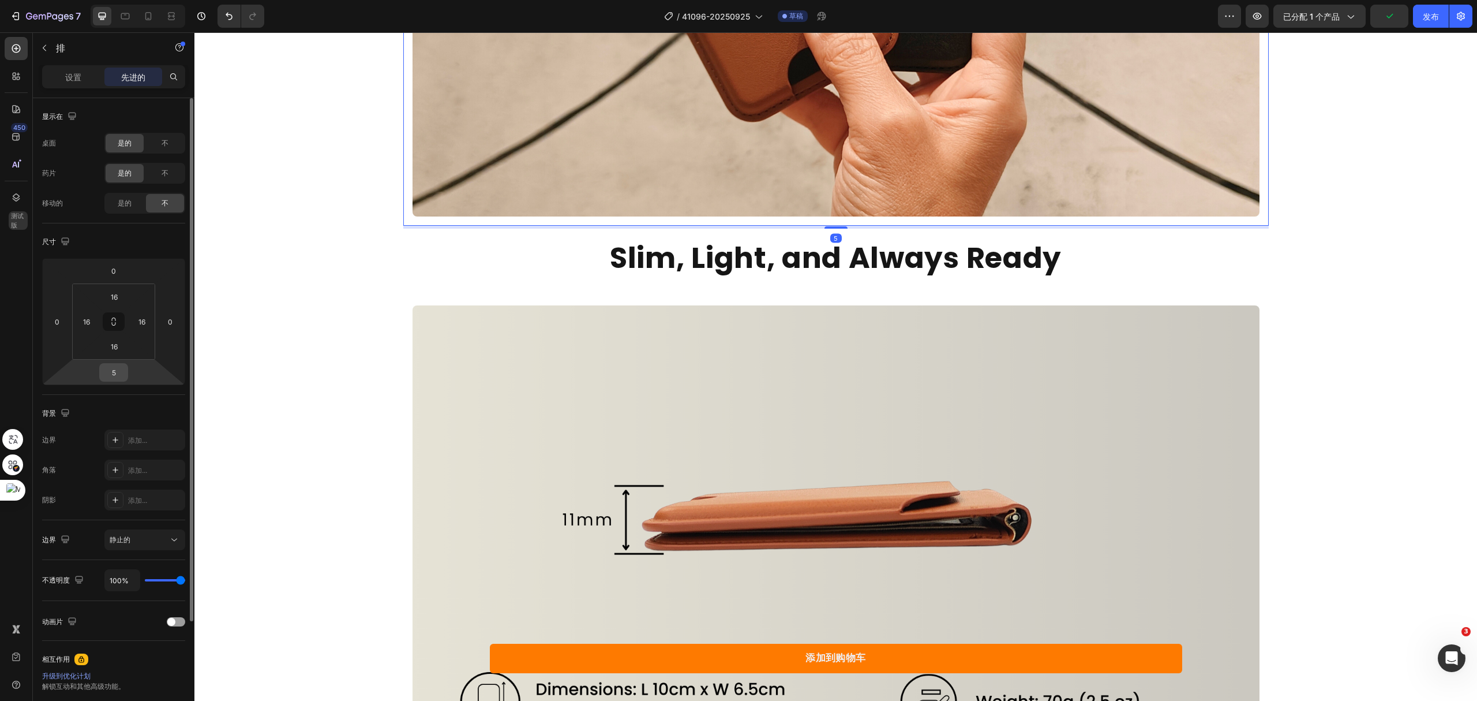
click at [121, 370] on input "5" at bounding box center [113, 372] width 23 height 17
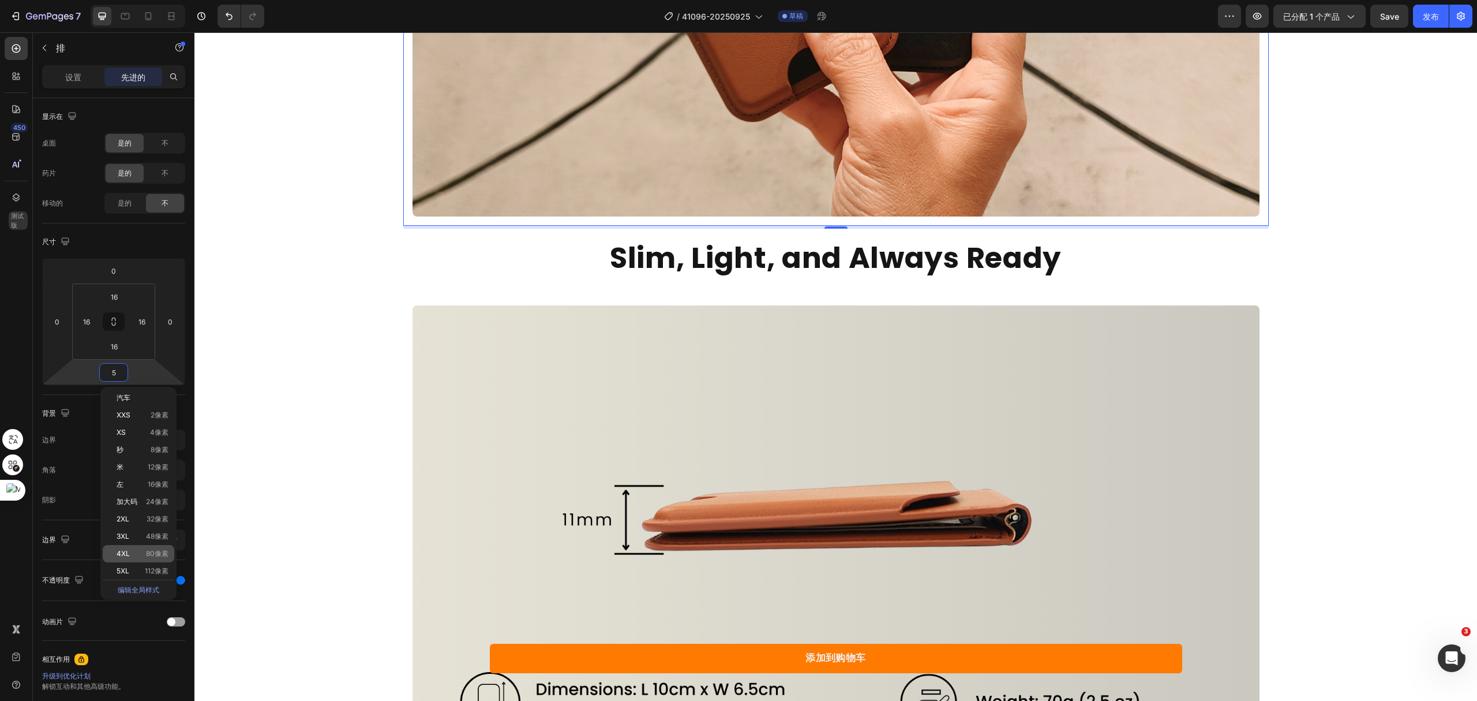
click at [146, 552] on font "80像素" at bounding box center [157, 553] width 23 height 9
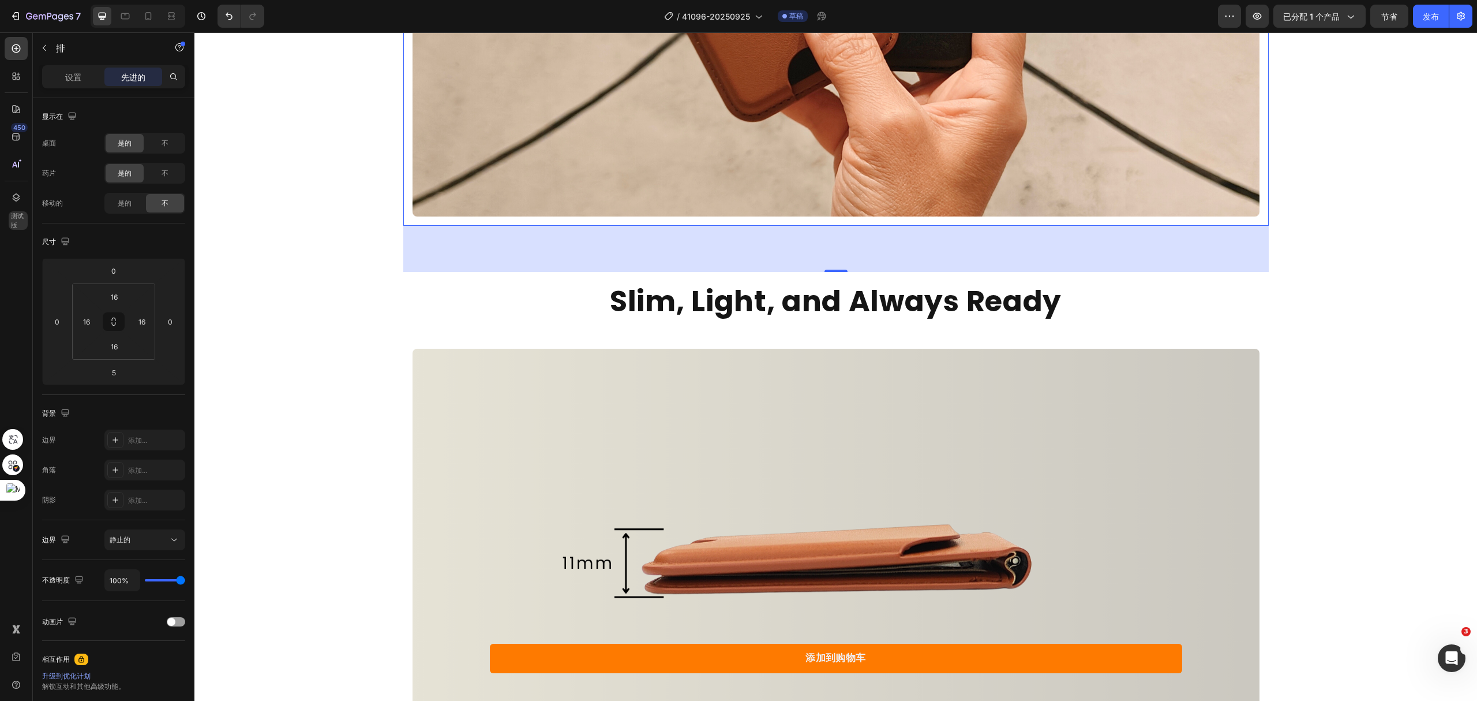
type input "80"
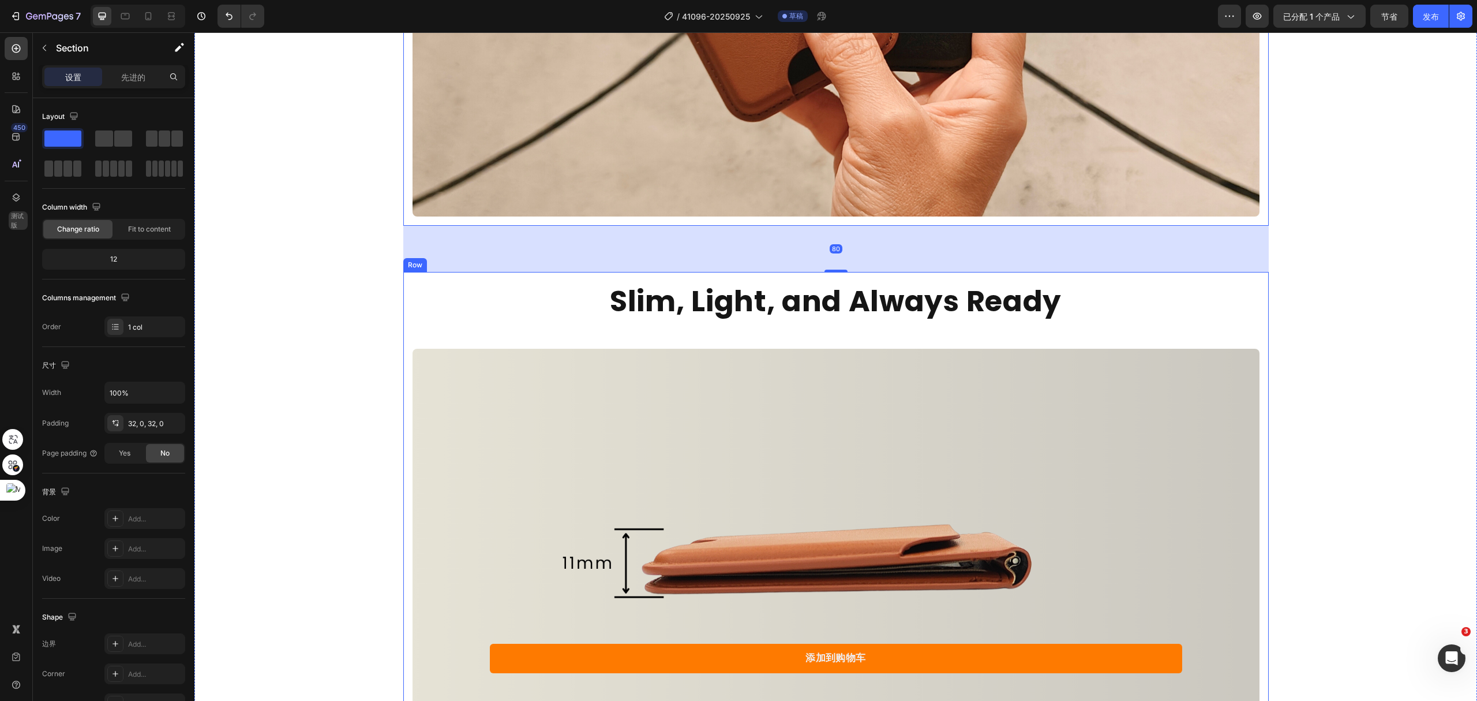
click at [1409, 306] on div "Luxury That Matches Your Values Heading Enjoy the soft-touch feel and premium d…" at bounding box center [835, 232] width 1283 height 1204
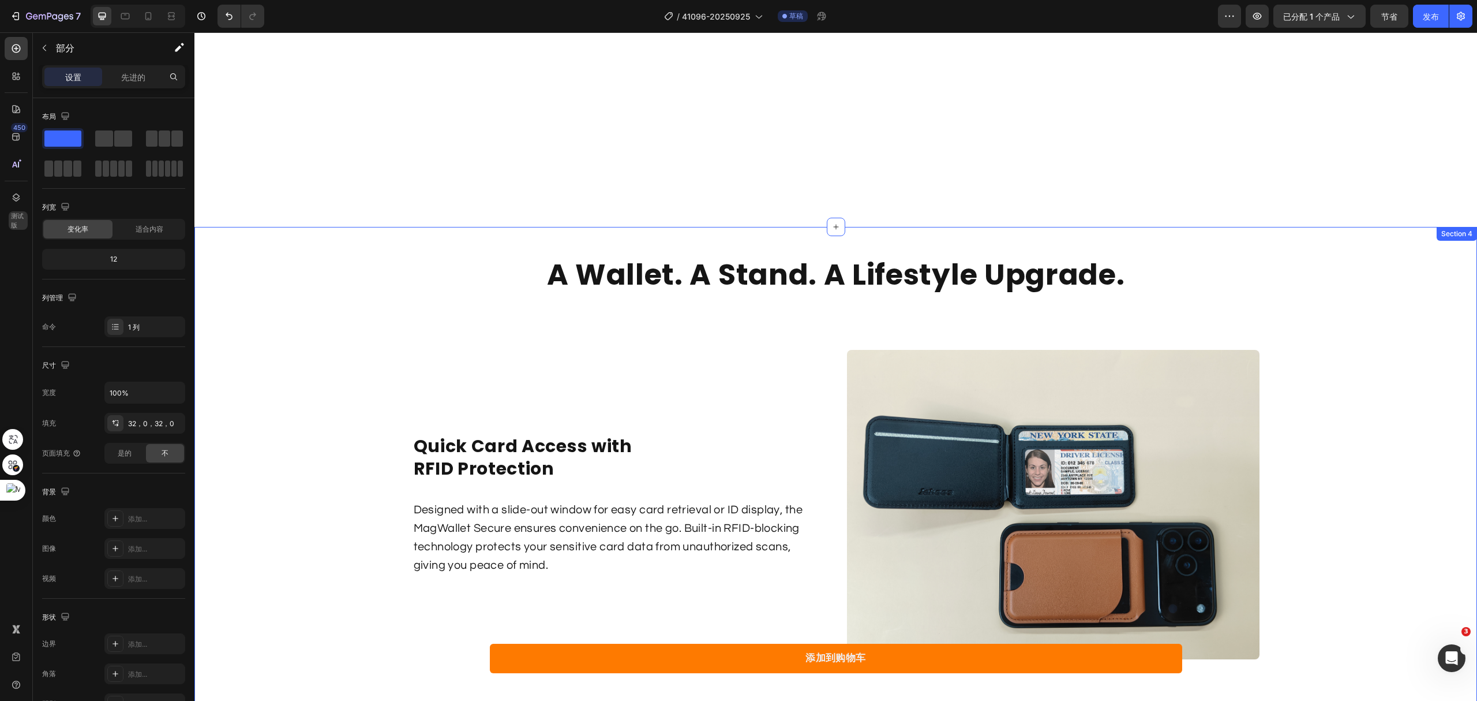
scroll to position [1271, 0]
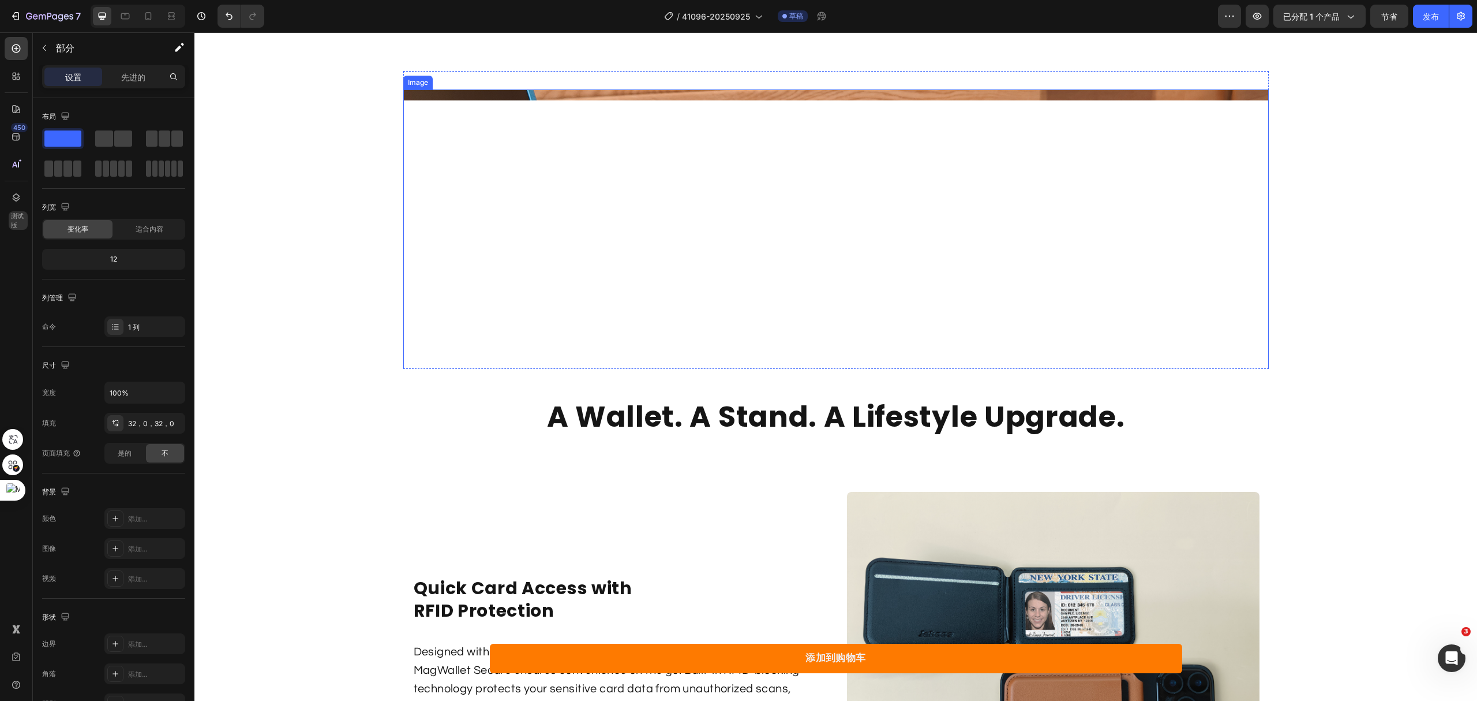
click at [920, 342] on img at bounding box center [836, 332] width 866 height 487
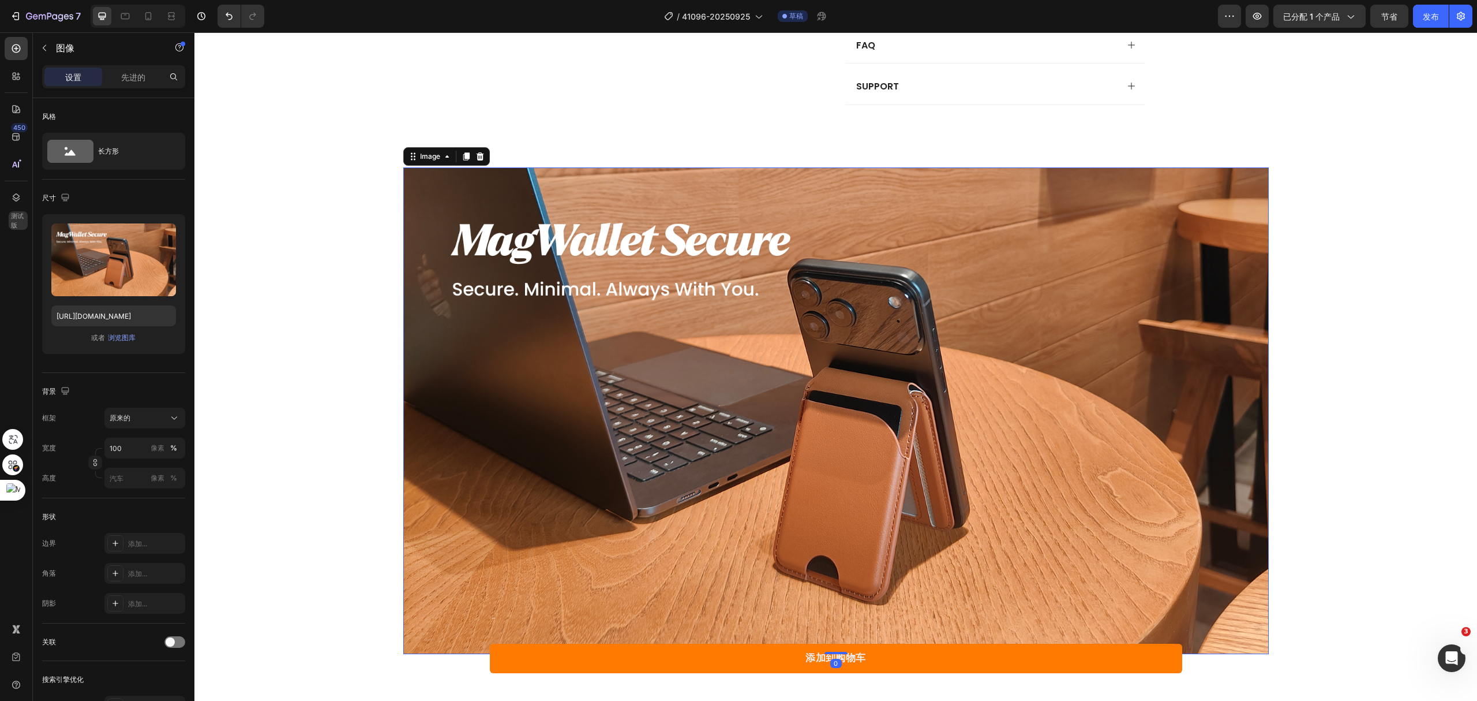
scroll to position [1502, 0]
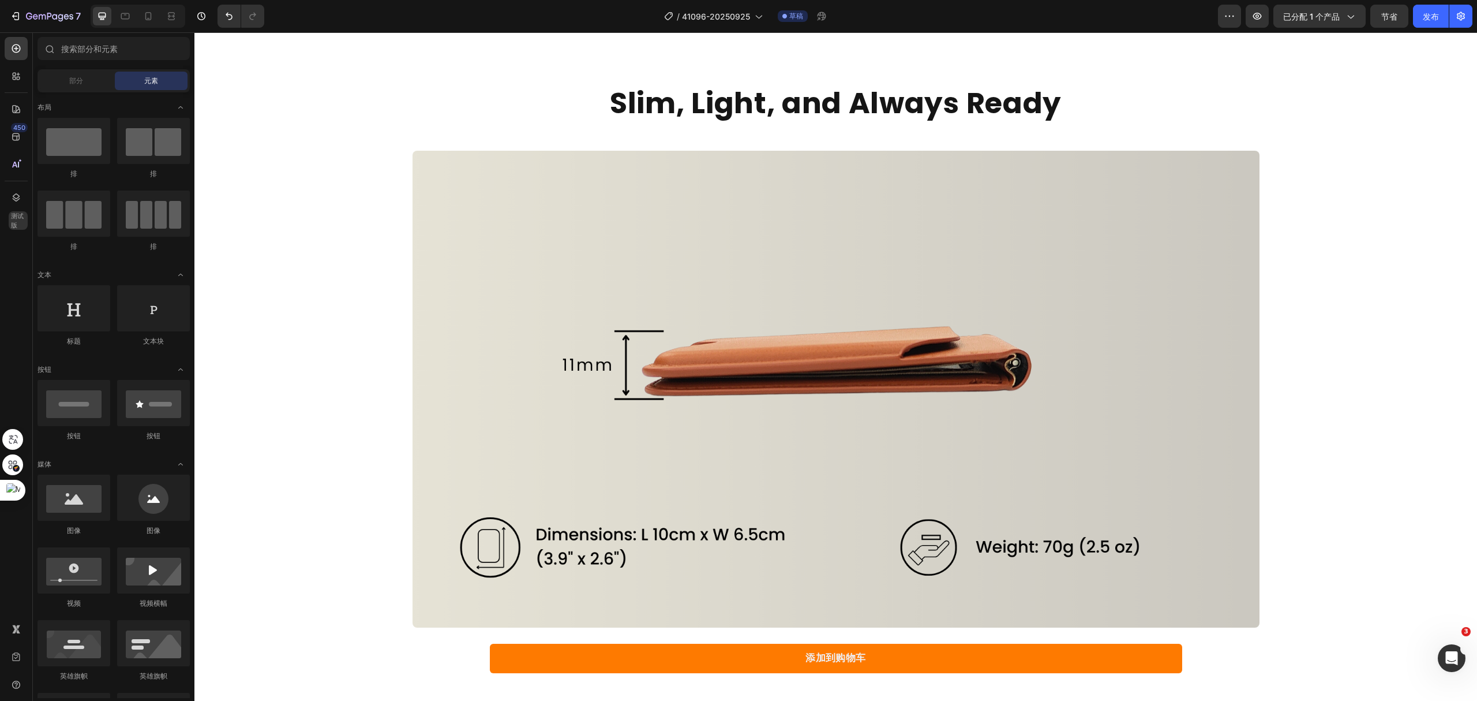
scroll to position [4041, 0]
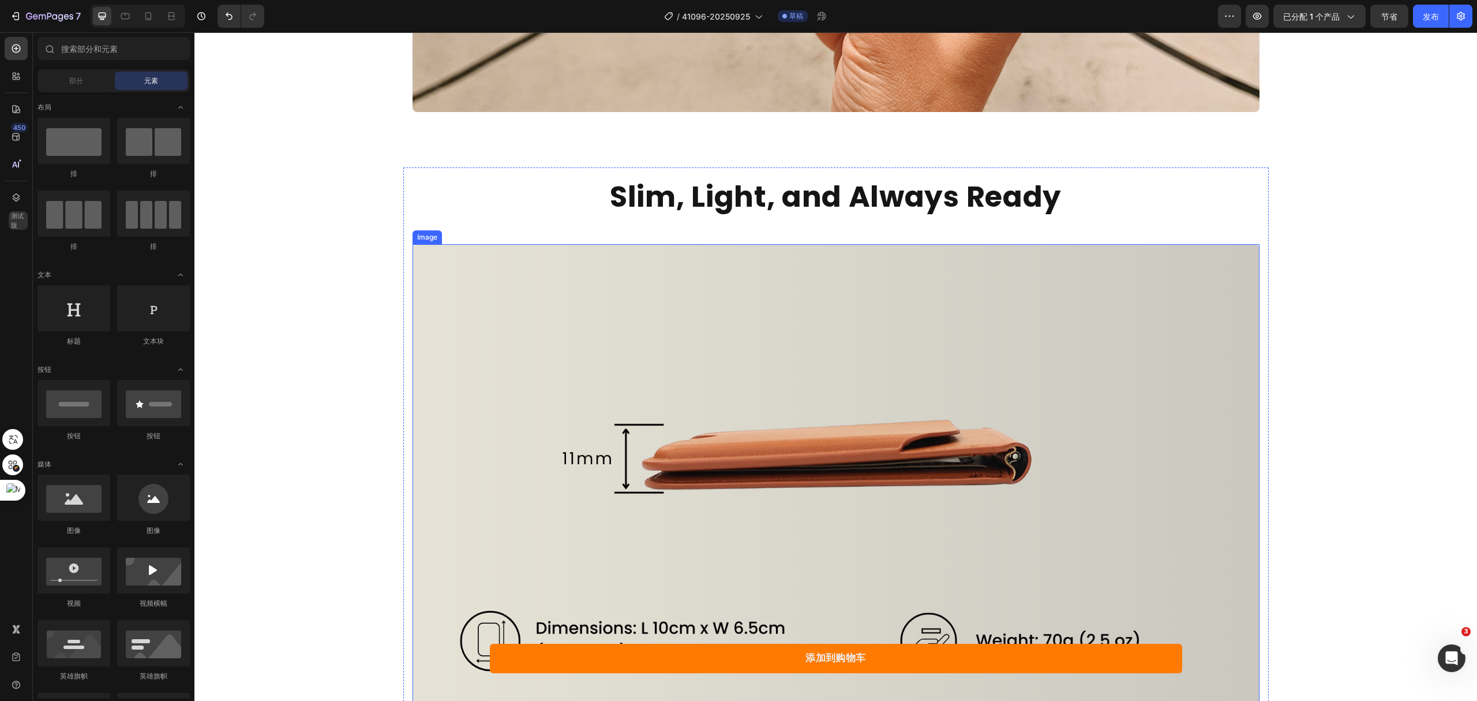
click at [765, 459] on img at bounding box center [836, 482] width 847 height 477
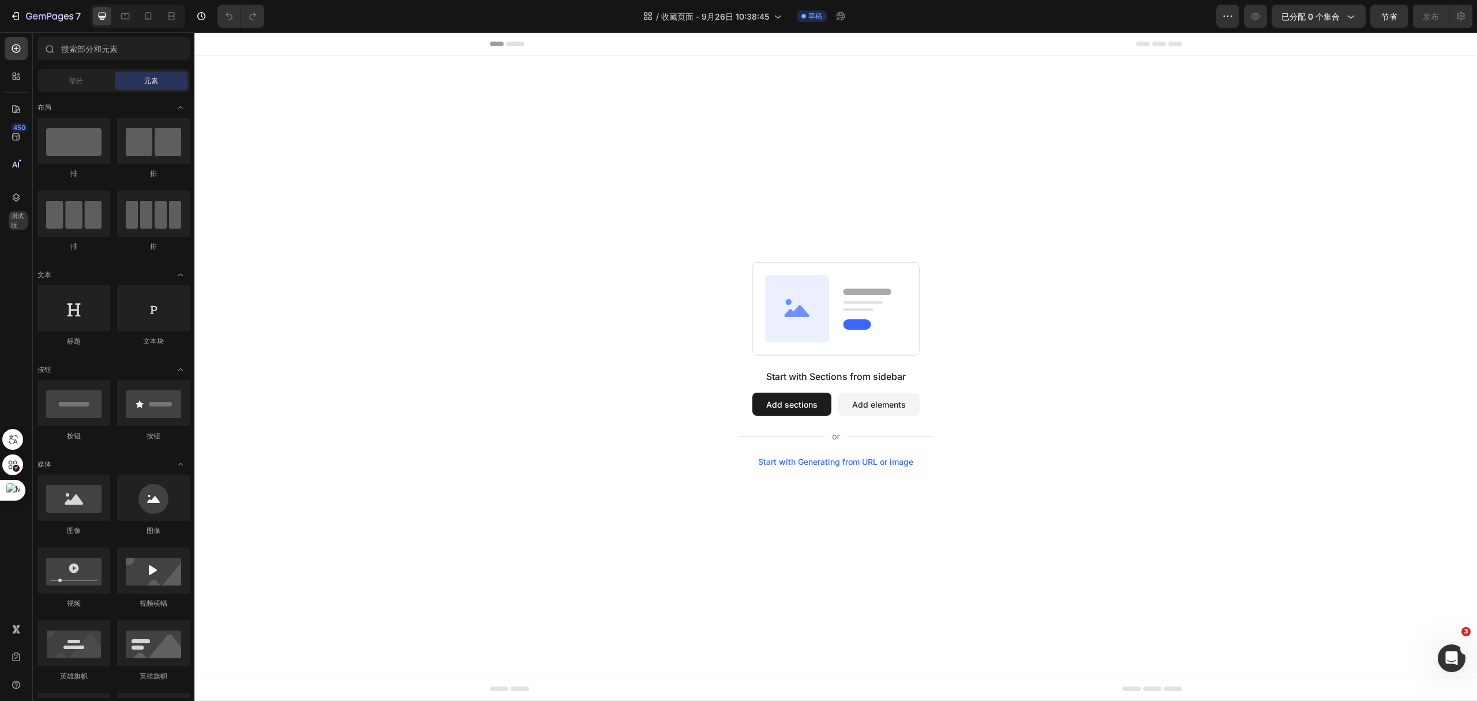
click at [790, 400] on button "Add sections" at bounding box center [792, 403] width 79 height 23
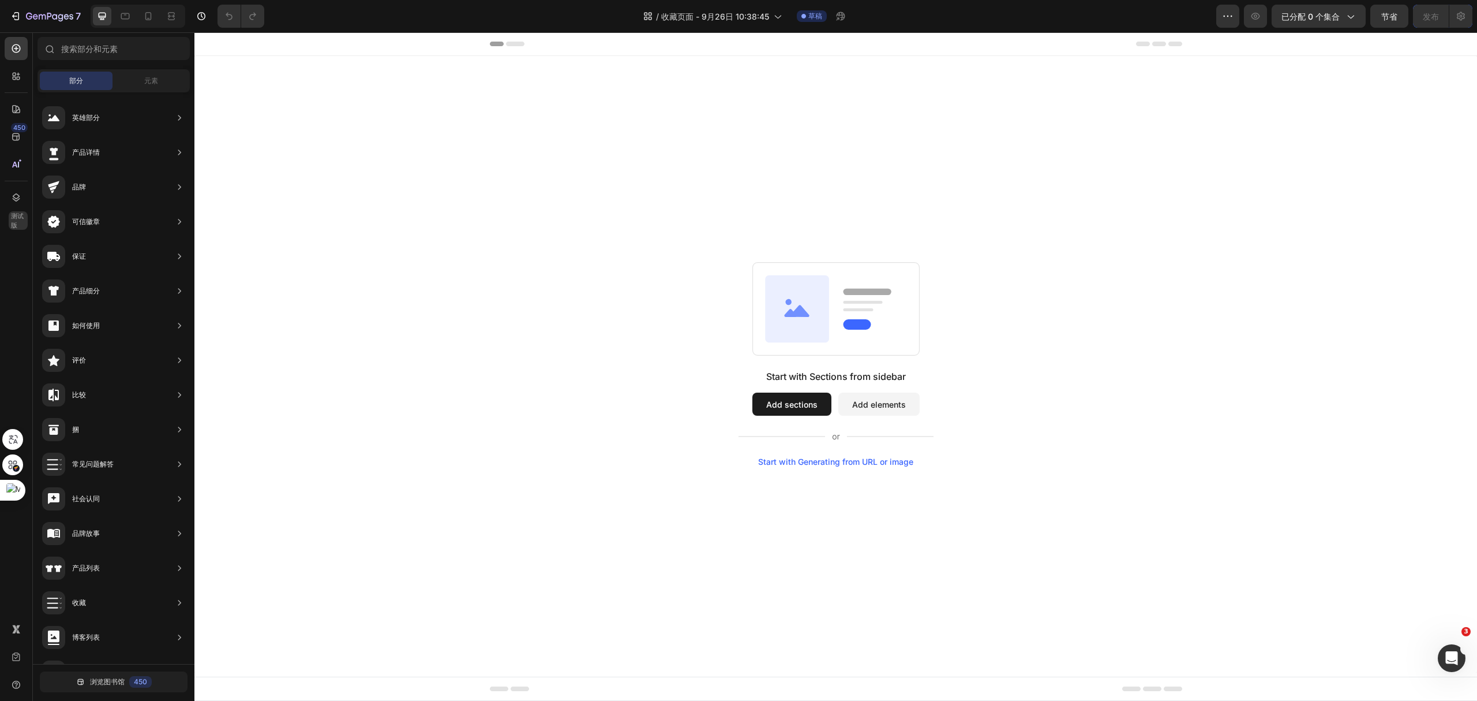
click at [899, 407] on button "Add elements" at bounding box center [879, 403] width 81 height 23
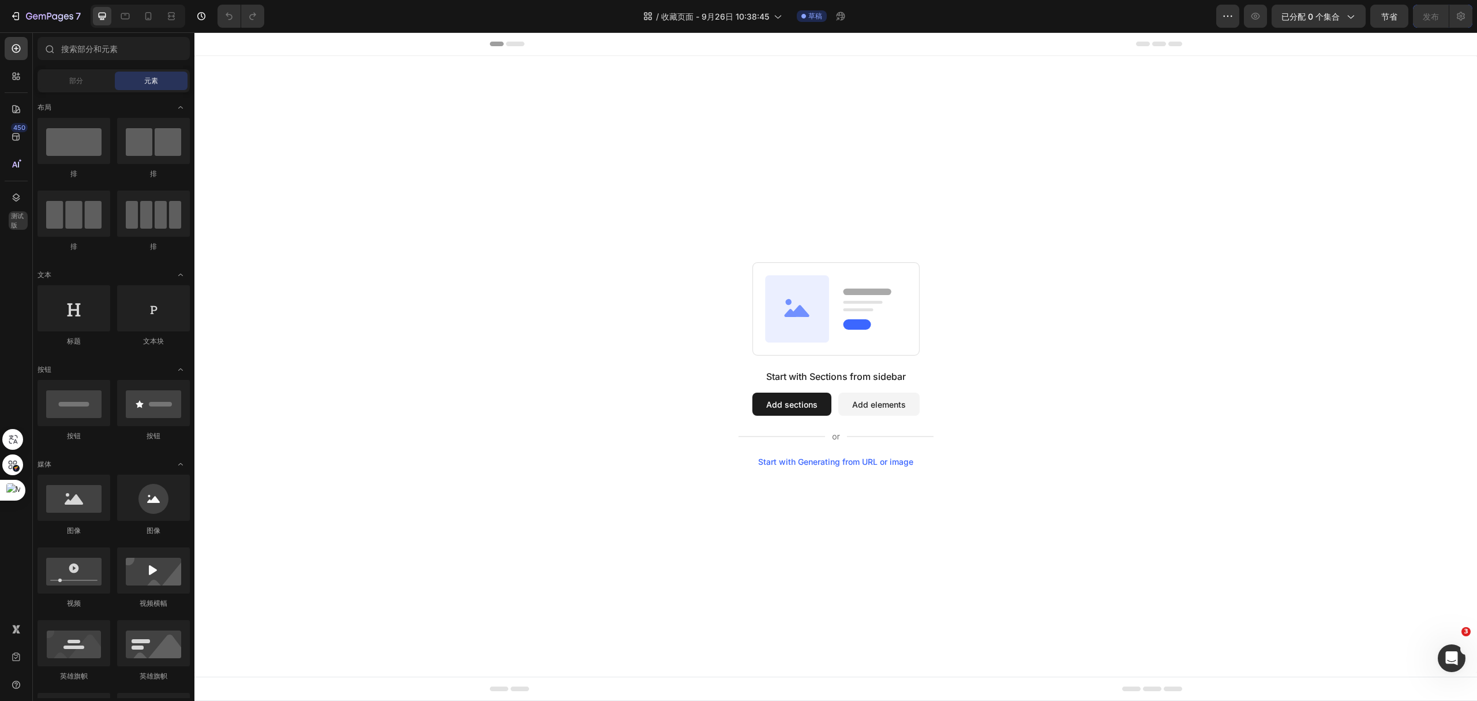
click at [776, 405] on button "Add sections" at bounding box center [792, 403] width 79 height 23
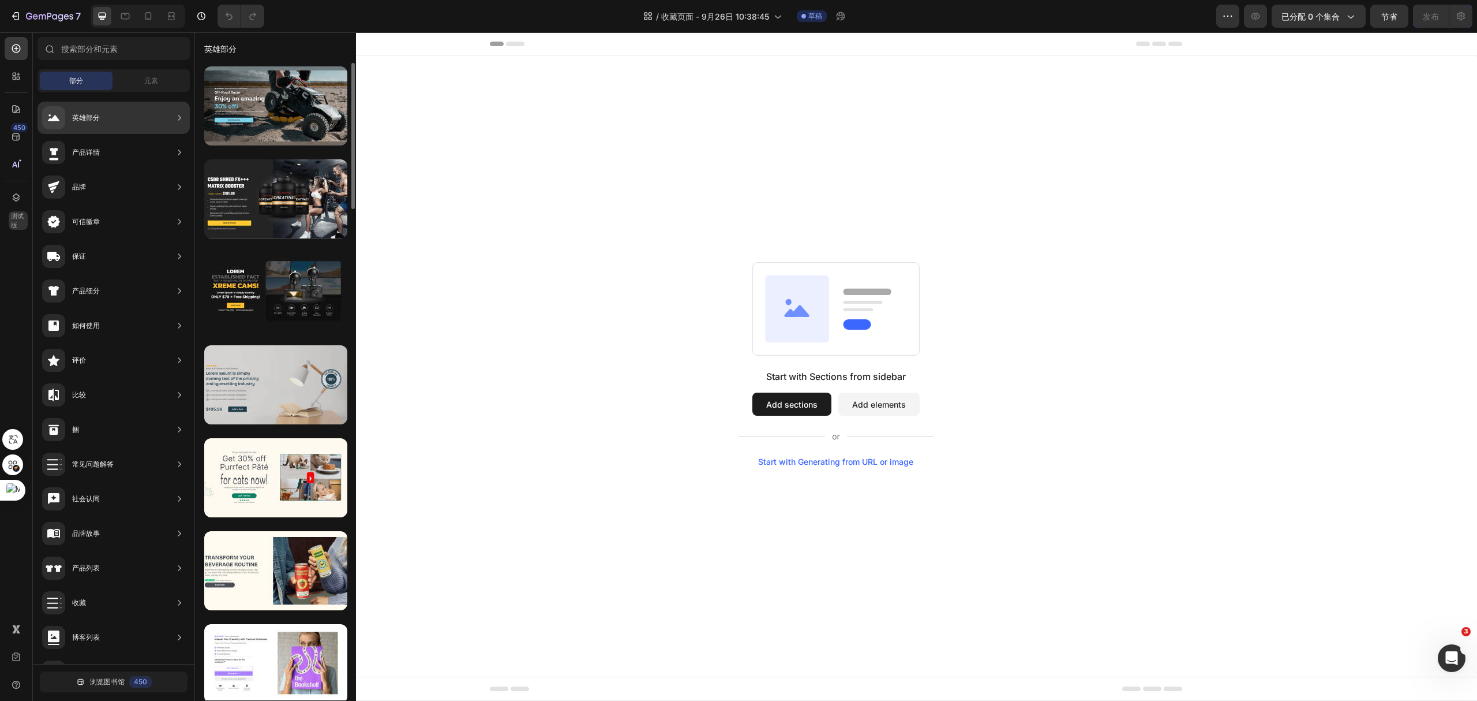
click at [297, 400] on div at bounding box center [275, 384] width 143 height 79
click at [263, 373] on div at bounding box center [275, 384] width 143 height 79
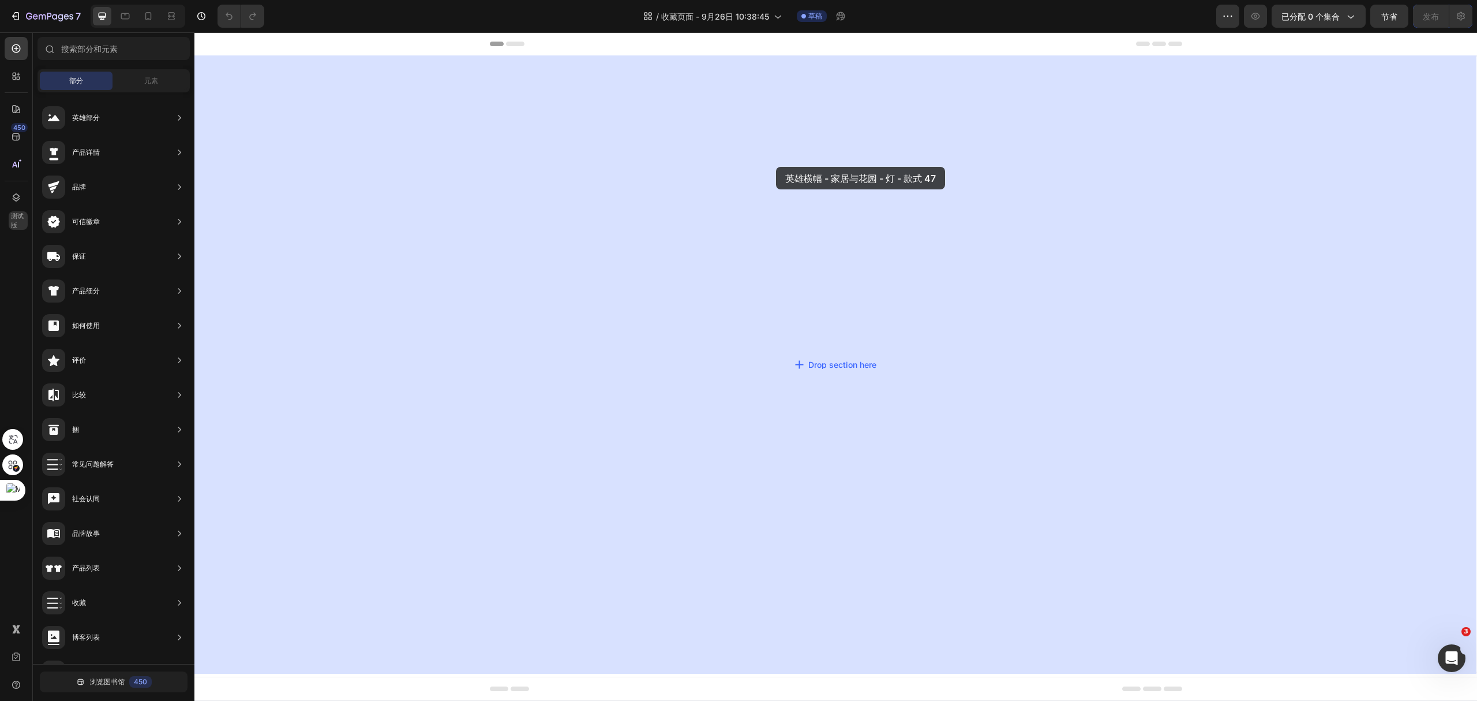
drag, startPoint x: 484, startPoint y: 416, endPoint x: 776, endPoint y: 167, distance: 384.0
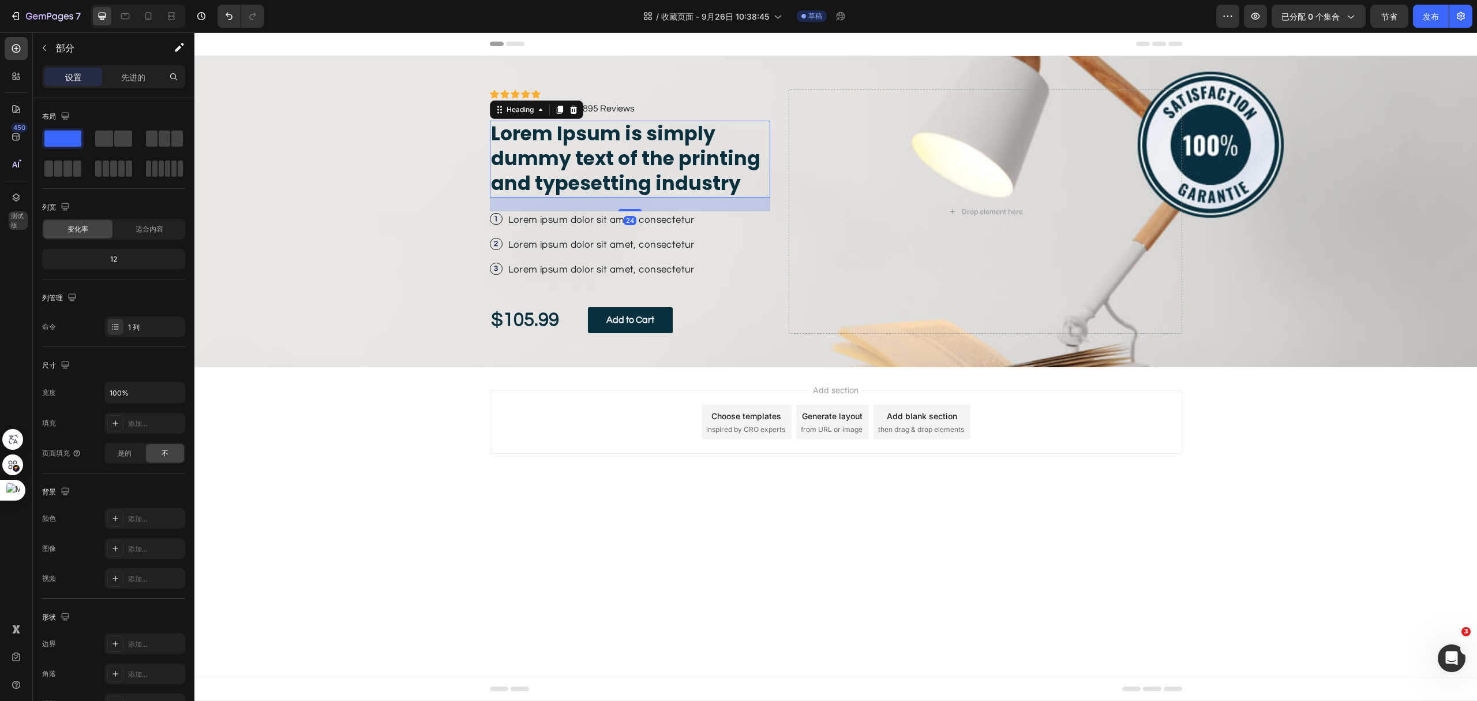
click at [753, 173] on h2 "Lorem Ipsum is simply dummy text of the printing and typesetting industry" at bounding box center [630, 159] width 281 height 77
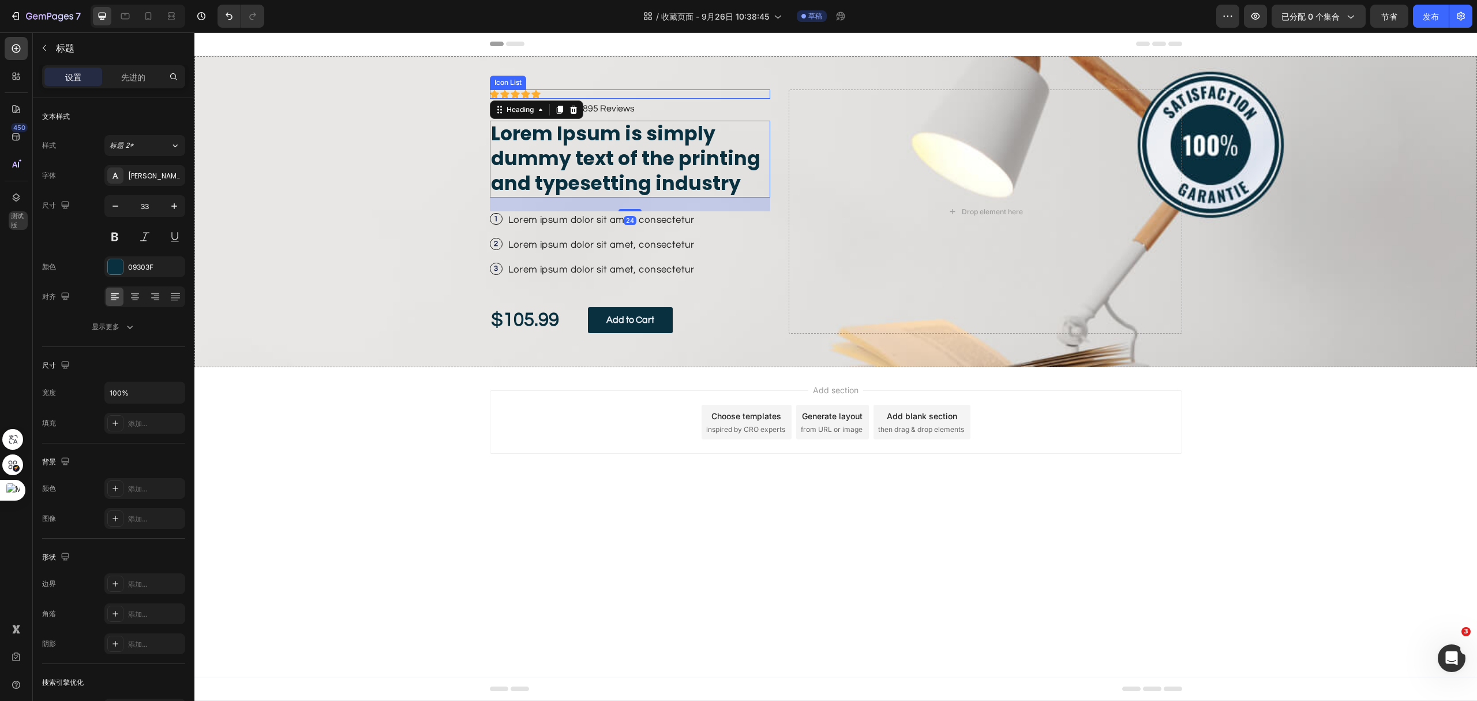
click at [760, 74] on div "Icon Icon Icon Icon Icon Icon List Icon Icon Icon Icon Icon Icon List Rated 4.5…" at bounding box center [836, 211] width 710 height 311
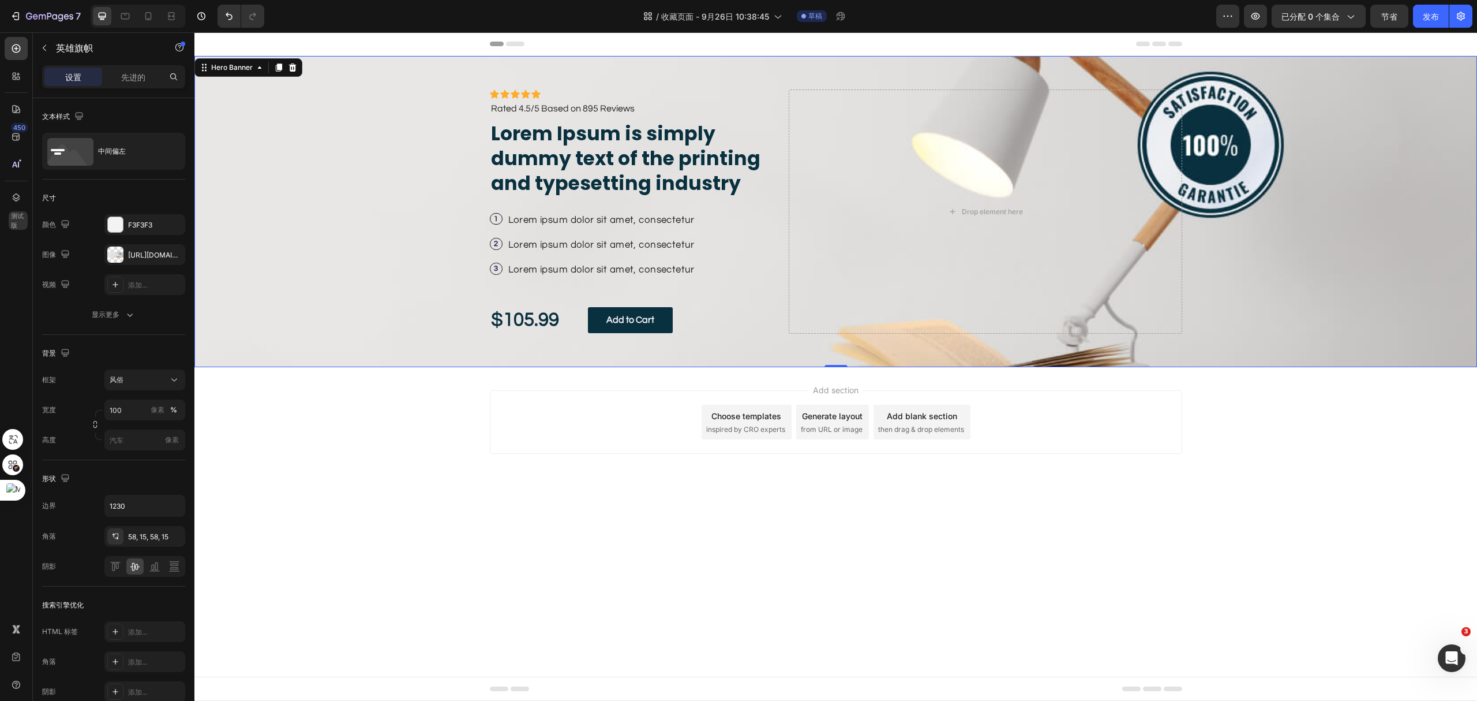
click at [708, 79] on div "Icon Icon Icon Icon Icon Icon List Icon Icon Icon Icon Icon Icon List Rated 4.5…" at bounding box center [836, 211] width 710 height 311
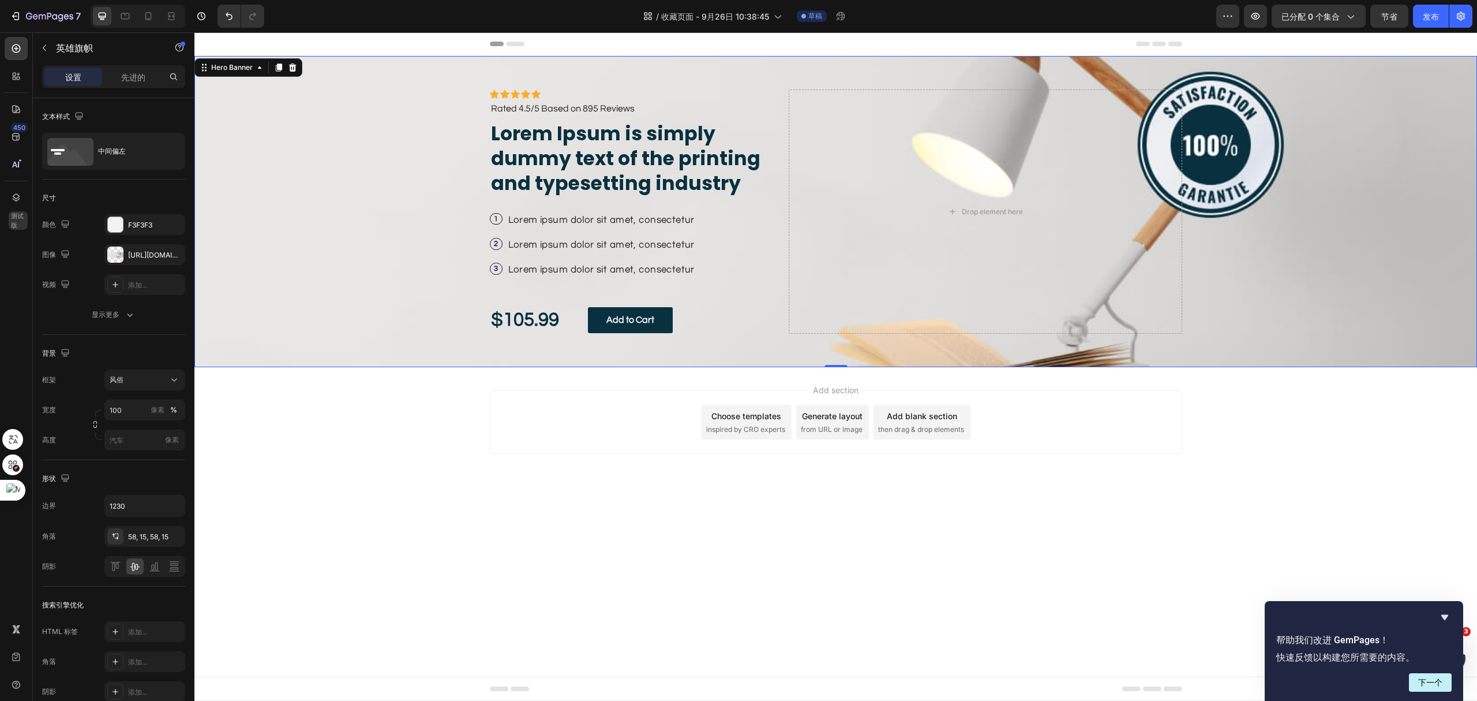
click at [1293, 224] on div "Background Image" at bounding box center [835, 211] width 1283 height 311
click at [564, 208] on div "Icon Icon Icon Icon Icon Icon List Icon Icon Icon Icon Icon Icon List Rated 4.5…" at bounding box center [630, 211] width 281 height 244
click at [569, 222] on p "Lorem ipsum dolor sit amet, consectetur" at bounding box center [601, 220] width 186 height 16
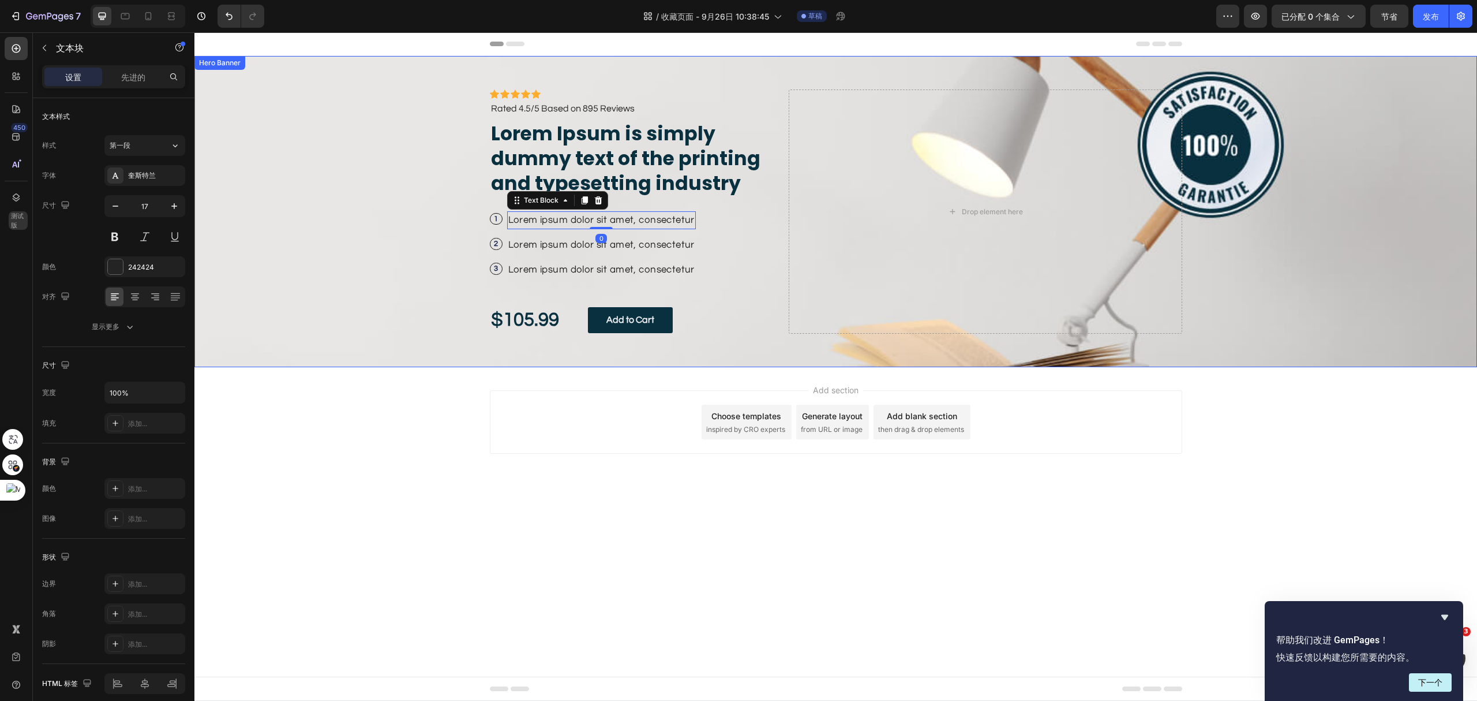
click at [700, 237] on div "2 Text Block Row Lorem ipsum dolor sit amet, consectetur Text Block Row" at bounding box center [630, 245] width 281 height 18
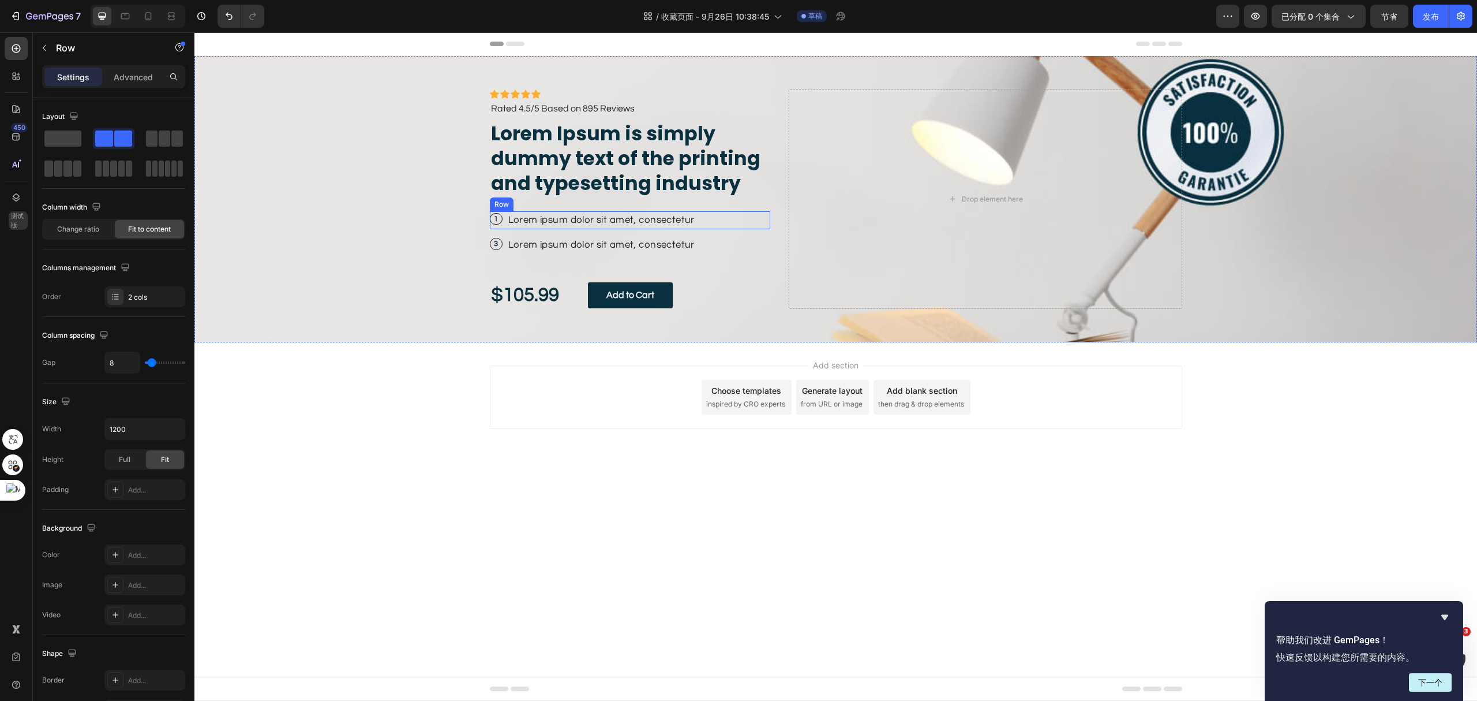
click at [724, 220] on div "1 Text Block Row Lorem ipsum dolor sit amet, consectetur Text Block Row" at bounding box center [630, 220] width 281 height 18
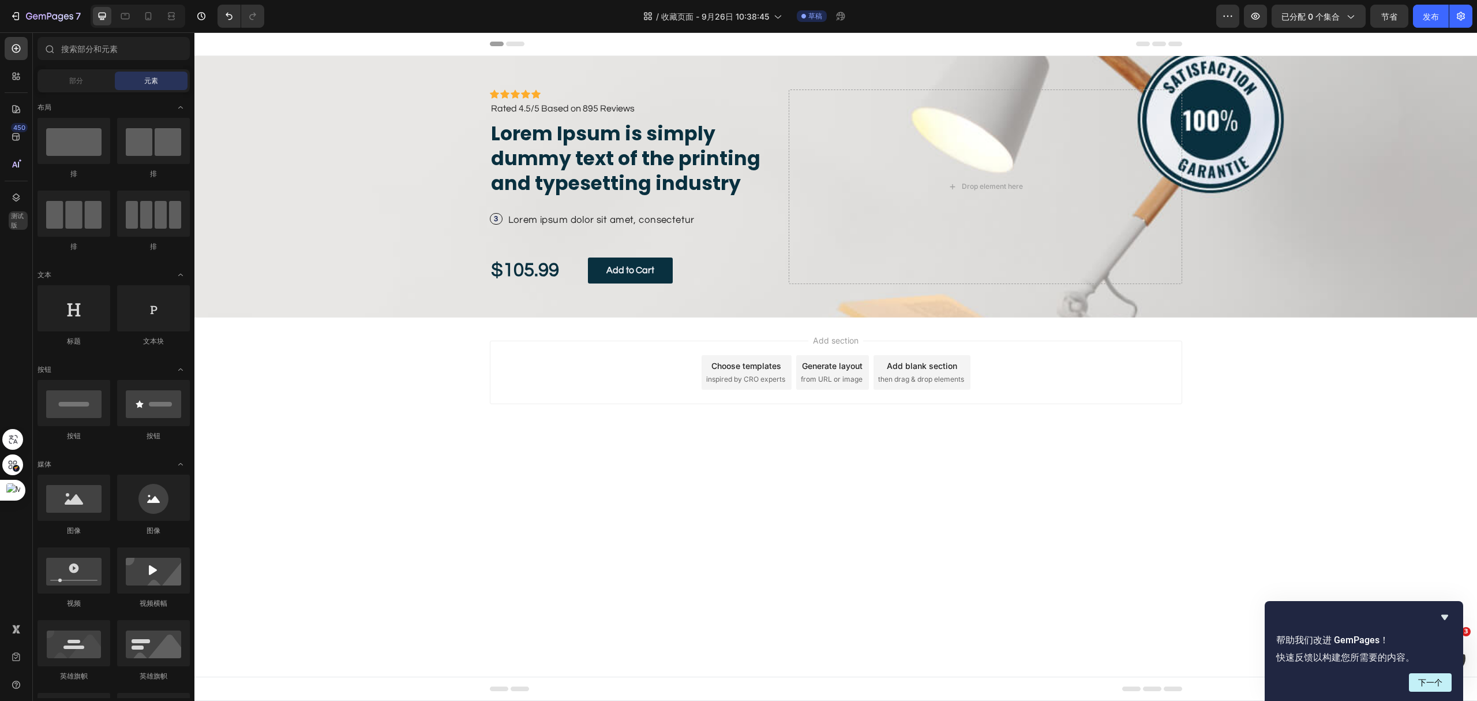
click at [724, 220] on div "3 Text Block Row Lorem ipsum dolor sit amet, consectetur Text Block Row" at bounding box center [630, 220] width 281 height 18
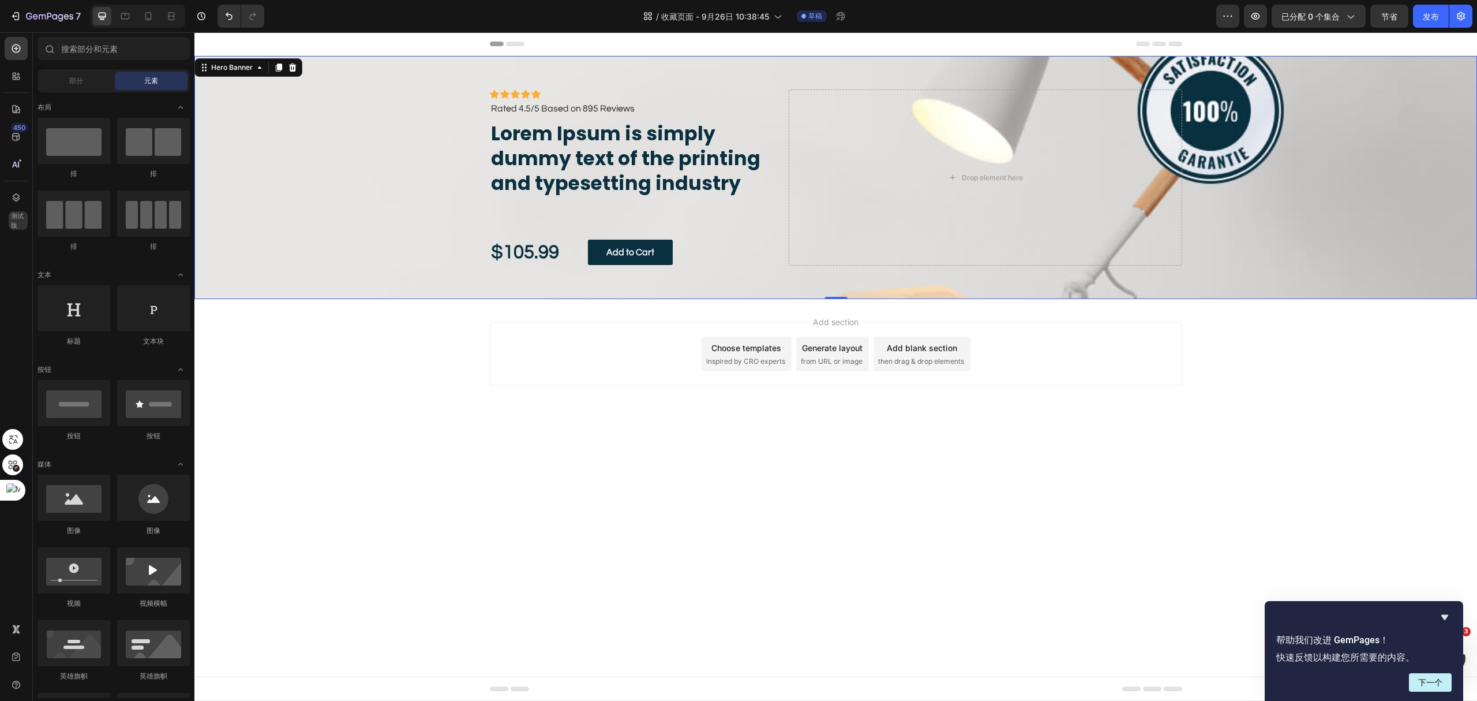
click at [675, 100] on div "Icon Icon Icon Icon Icon Icon List Icon Icon Icon Icon Icon Icon List Rated 4.5…" at bounding box center [630, 177] width 281 height 176
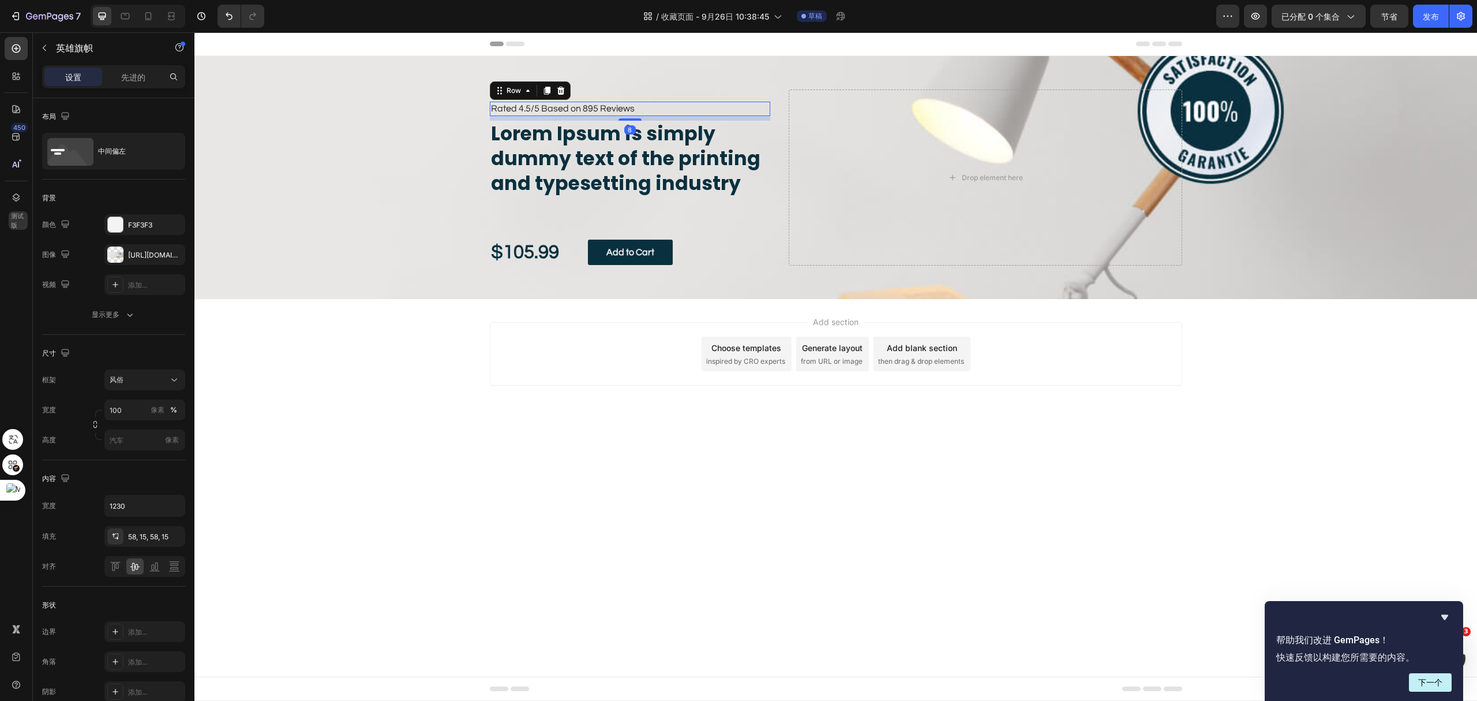
click at [687, 102] on div "Icon Icon Icon Icon Icon Icon List Rated 4.5/5 Based on 895 Reviews Text Block …" at bounding box center [630, 109] width 281 height 14
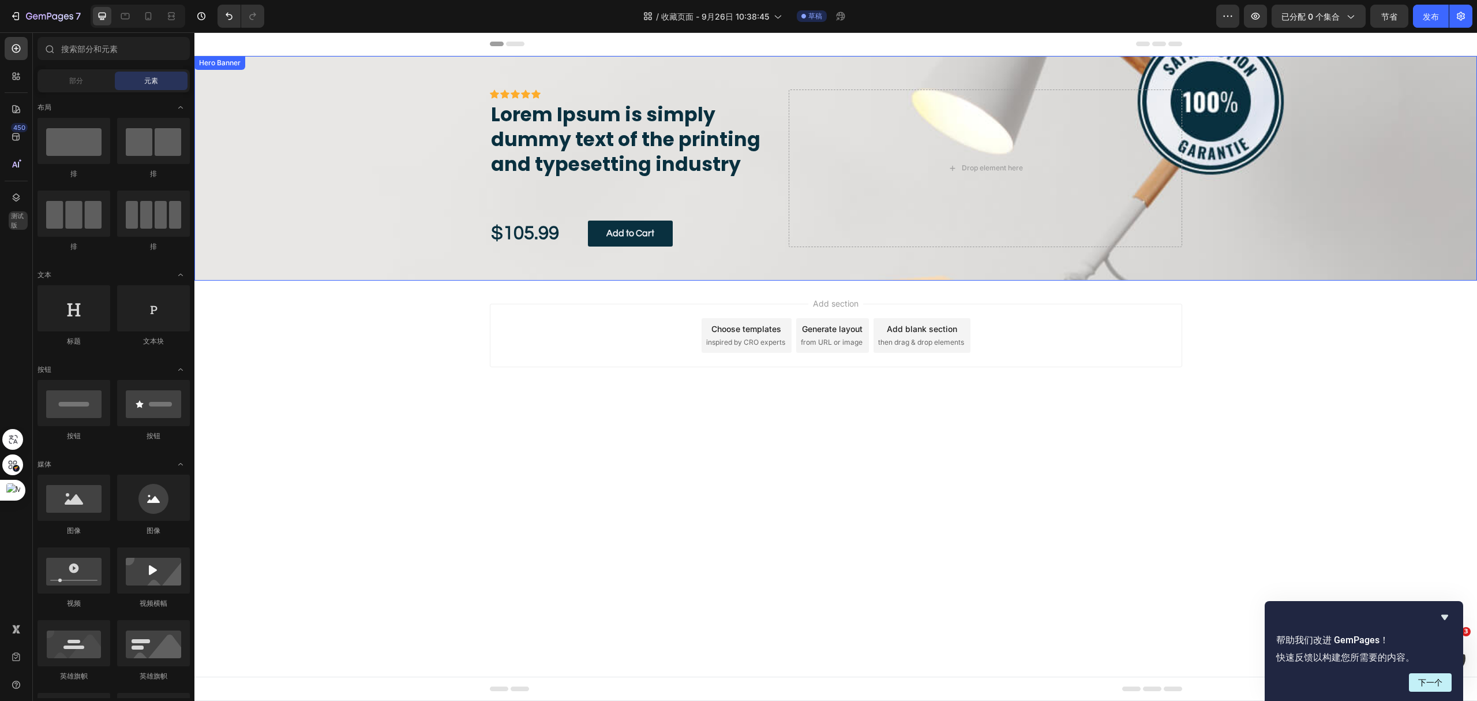
click at [672, 102] on h2 "Lorem Ipsum is simply dummy text of the printing and typesetting industry" at bounding box center [630, 140] width 281 height 77
click at [725, 223] on div "$105.99 Text Block Add to Cart Button Row 0" at bounding box center [630, 233] width 281 height 27
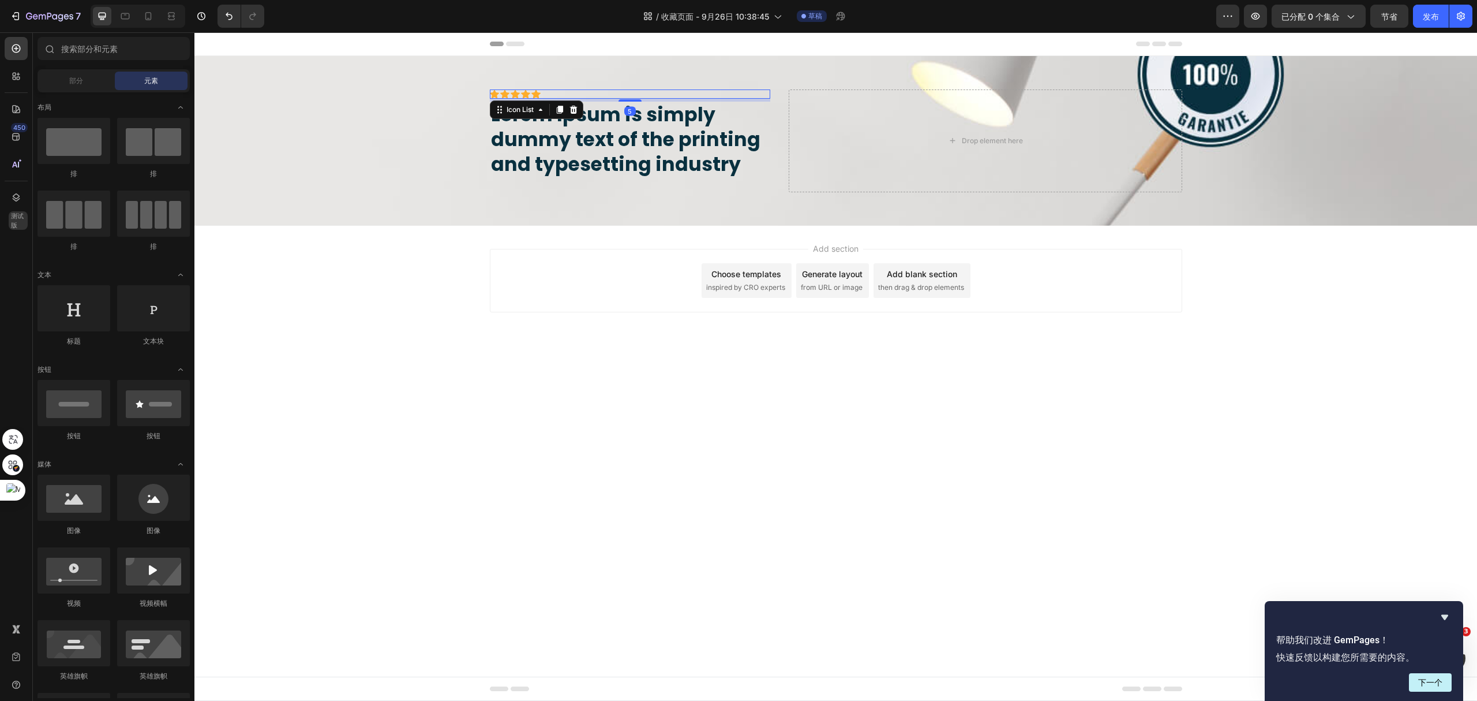
click at [673, 98] on div "Icon Icon Icon Icon Icon Icon List 5" at bounding box center [630, 93] width 281 height 9
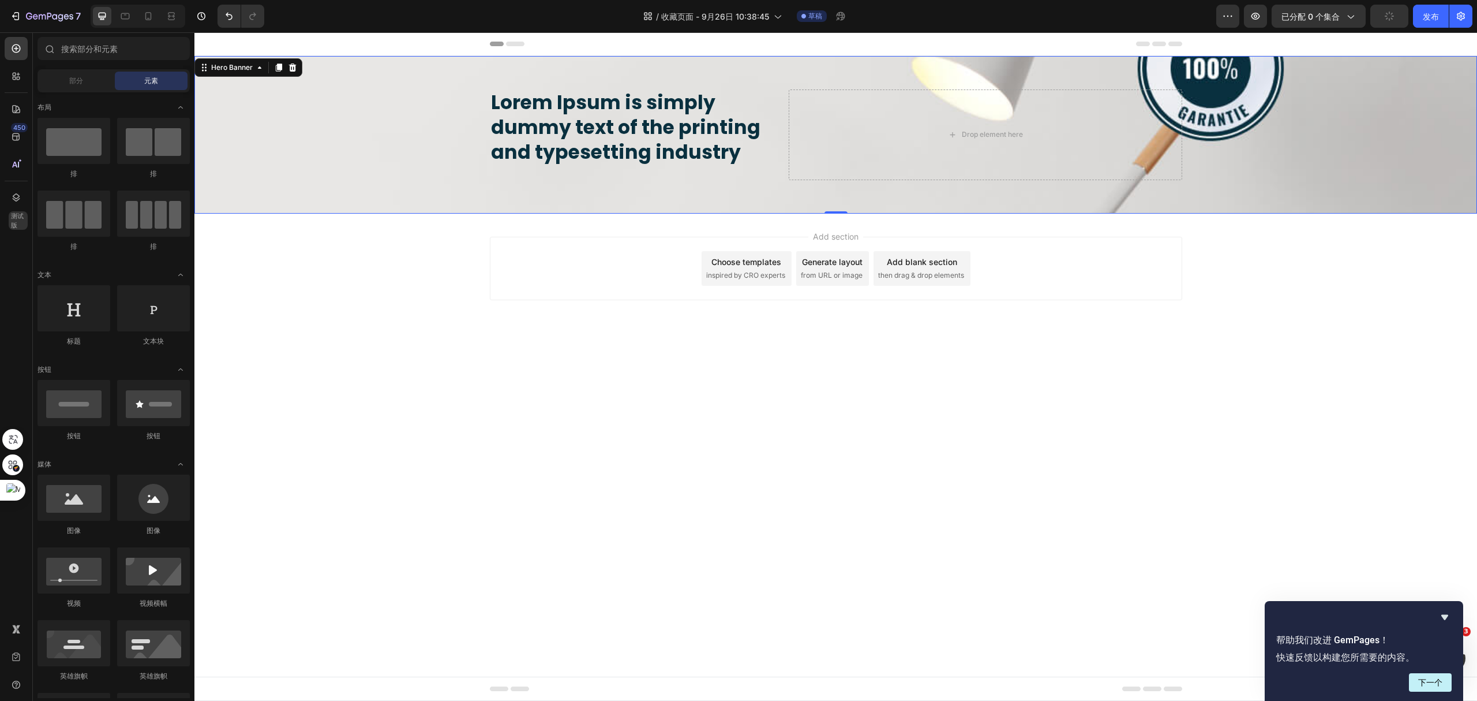
click at [1242, 110] on div "Background Image" at bounding box center [835, 135] width 1283 height 158
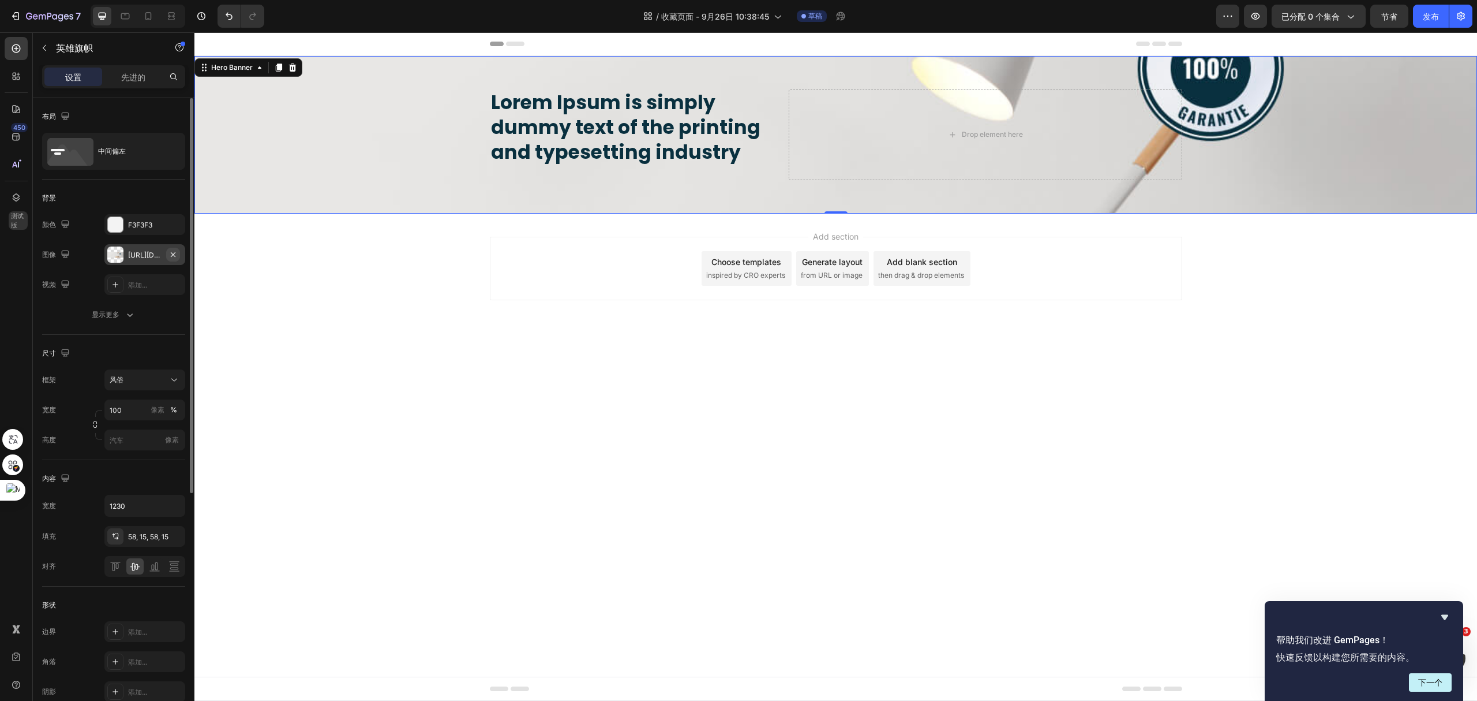
click at [174, 254] on icon "button" at bounding box center [173, 254] width 5 height 5
type input "Auto"
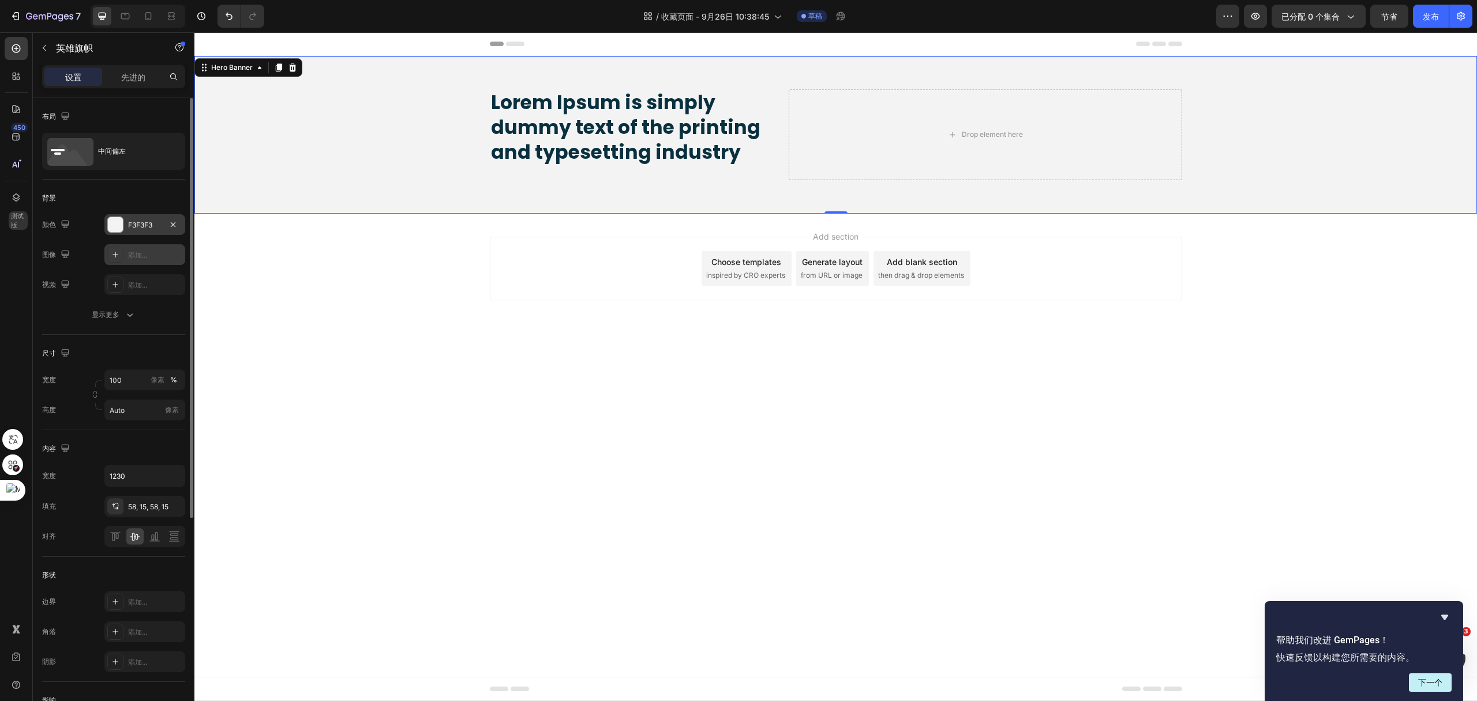
click at [123, 220] on div at bounding box center [115, 224] width 16 height 16
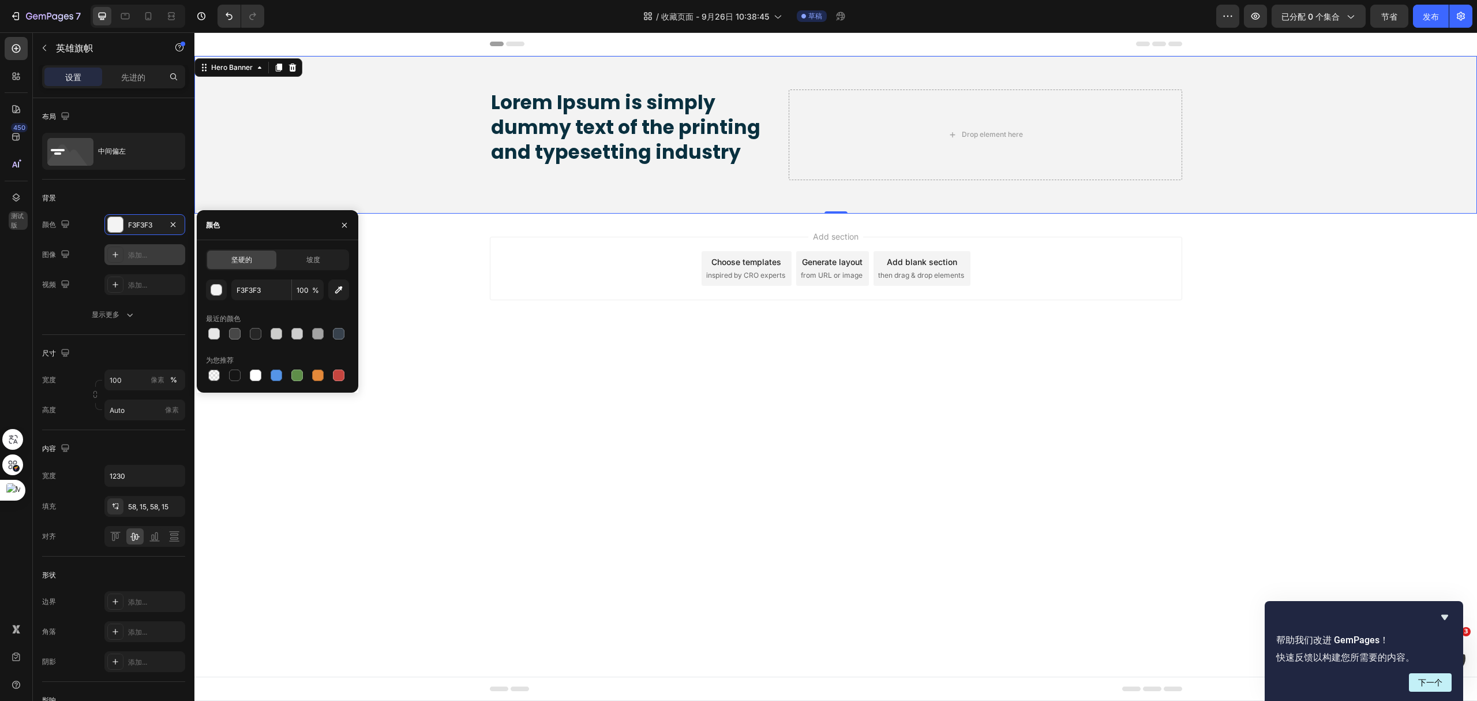
click at [612, 342] on div "Add section Choose templates inspired by CRO experts Generate layout from URL o…" at bounding box center [835, 285] width 1283 height 142
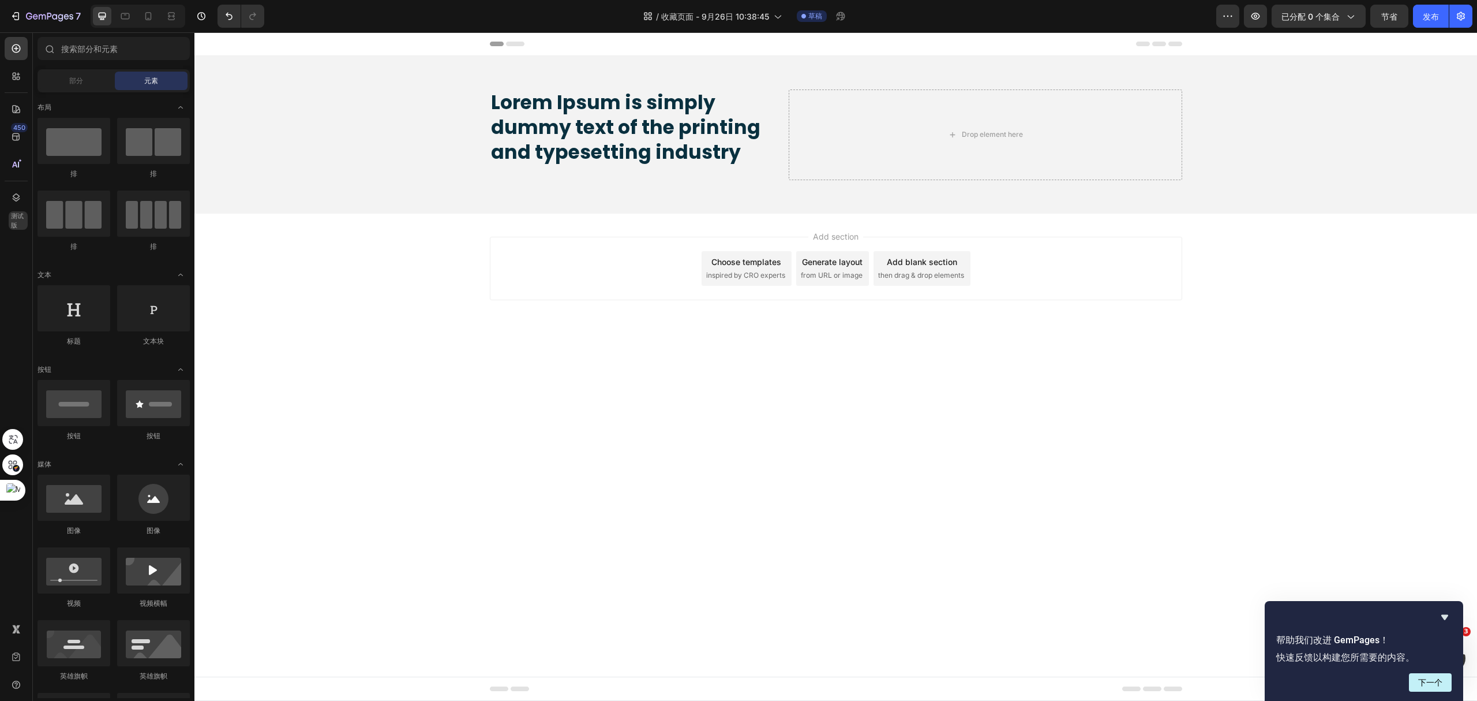
click at [1315, 342] on div "Add section Choose templates inspired by CRO experts Generate layout from URL o…" at bounding box center [835, 285] width 1283 height 142
click at [1307, 111] on div "Background Image" at bounding box center [835, 135] width 1283 height 158
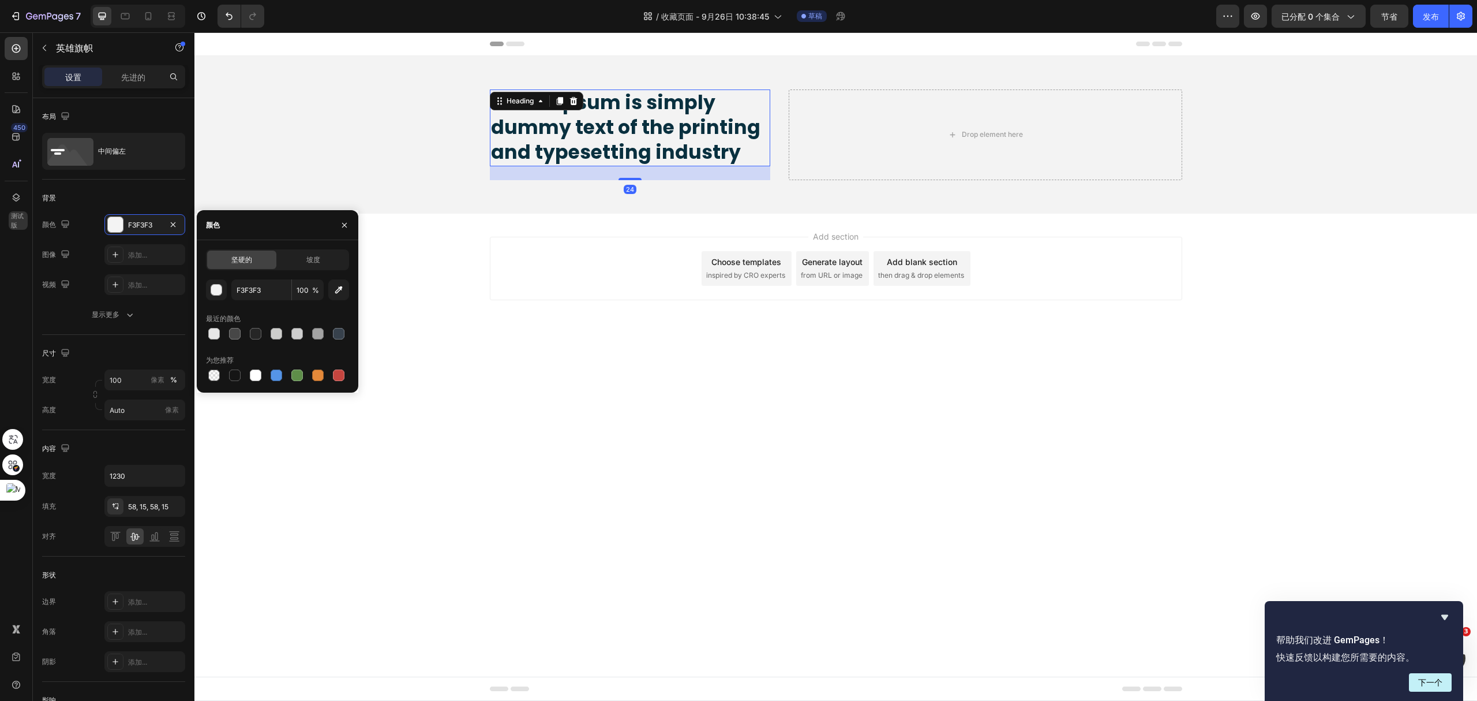
click at [697, 129] on h2 "Lorem Ipsum is simply dummy text of the printing and typesetting industry" at bounding box center [630, 127] width 281 height 77
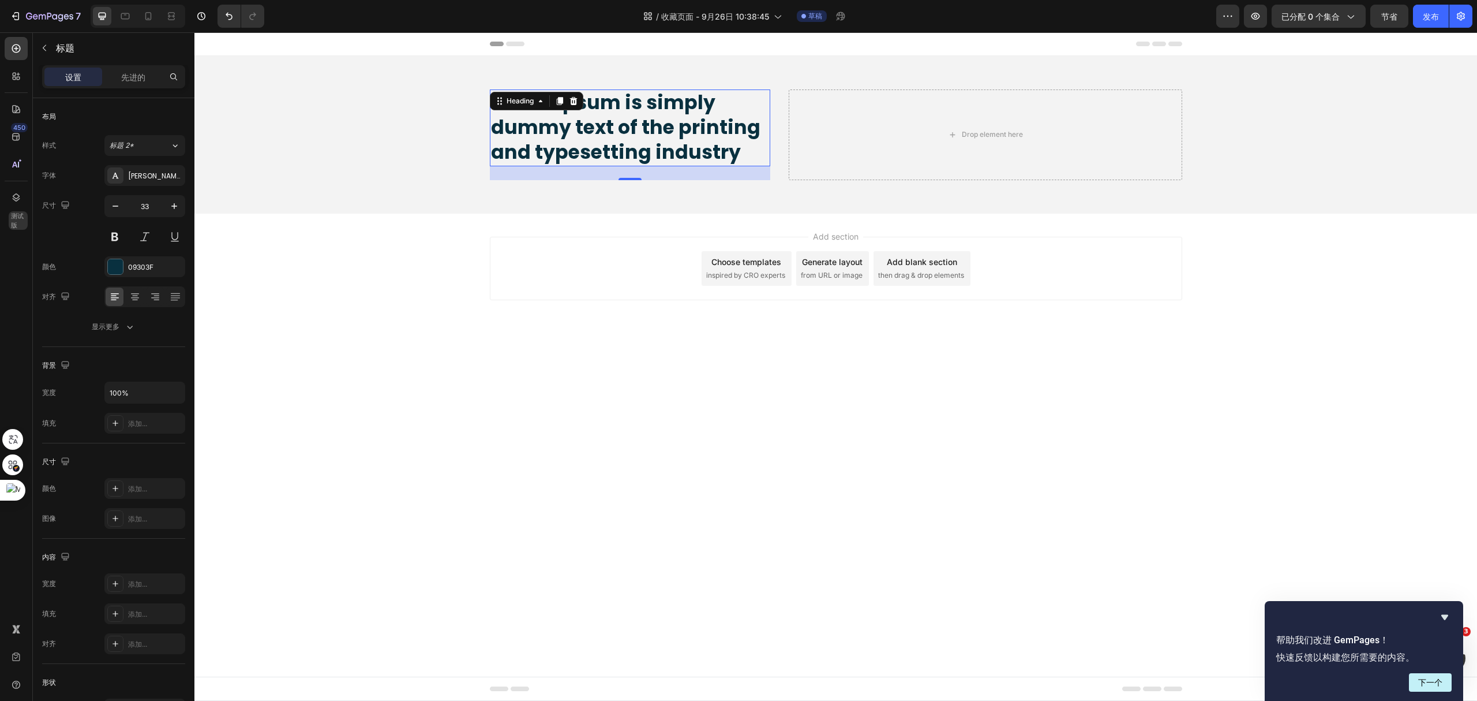
click at [626, 147] on h2 "Lorem Ipsum is simply dummy text of the printing and typesetting industry" at bounding box center [630, 127] width 281 height 77
click at [626, 147] on p "Lorem Ipsum is simply dummy text of the printing and typesetting industry" at bounding box center [630, 128] width 279 height 74
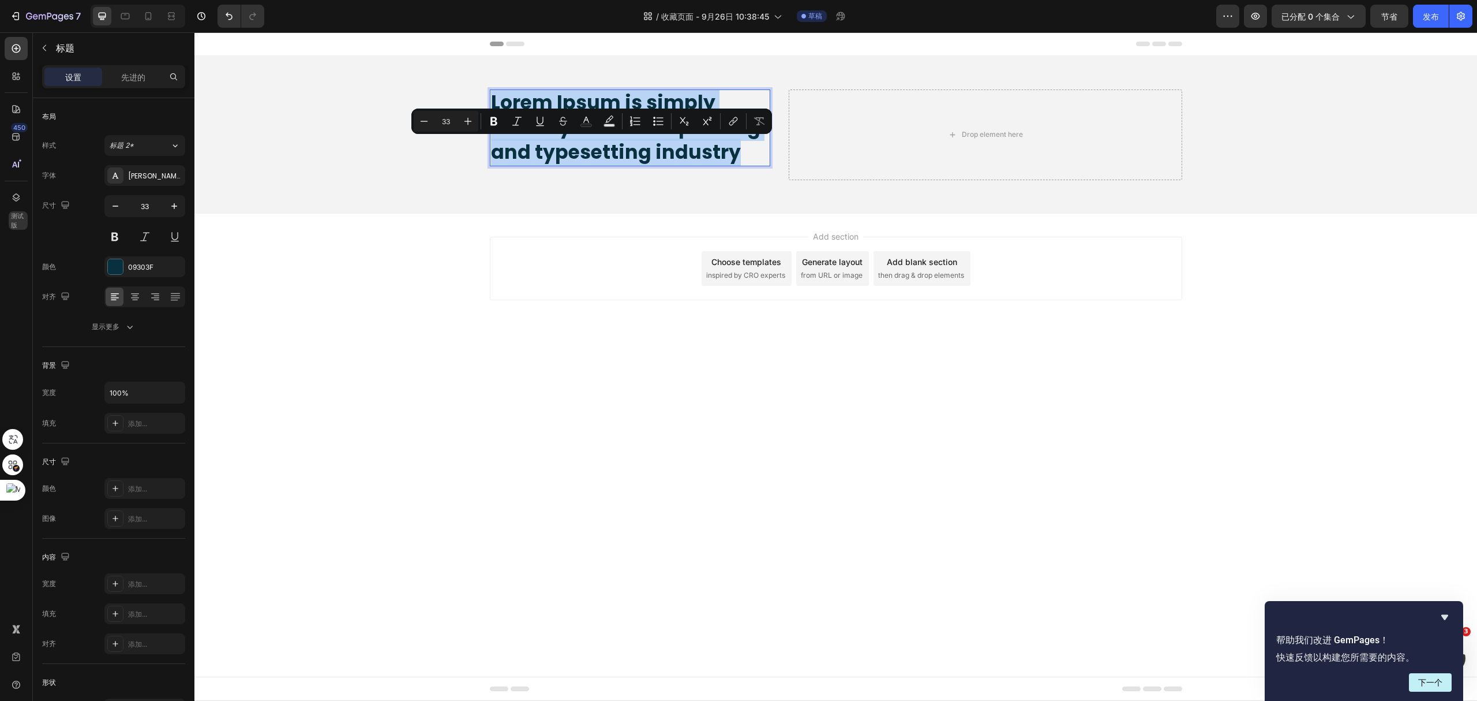
click at [626, 147] on p "Lorem Ipsum is simply dummy text of the printing and typesetting industry" at bounding box center [630, 128] width 279 height 74
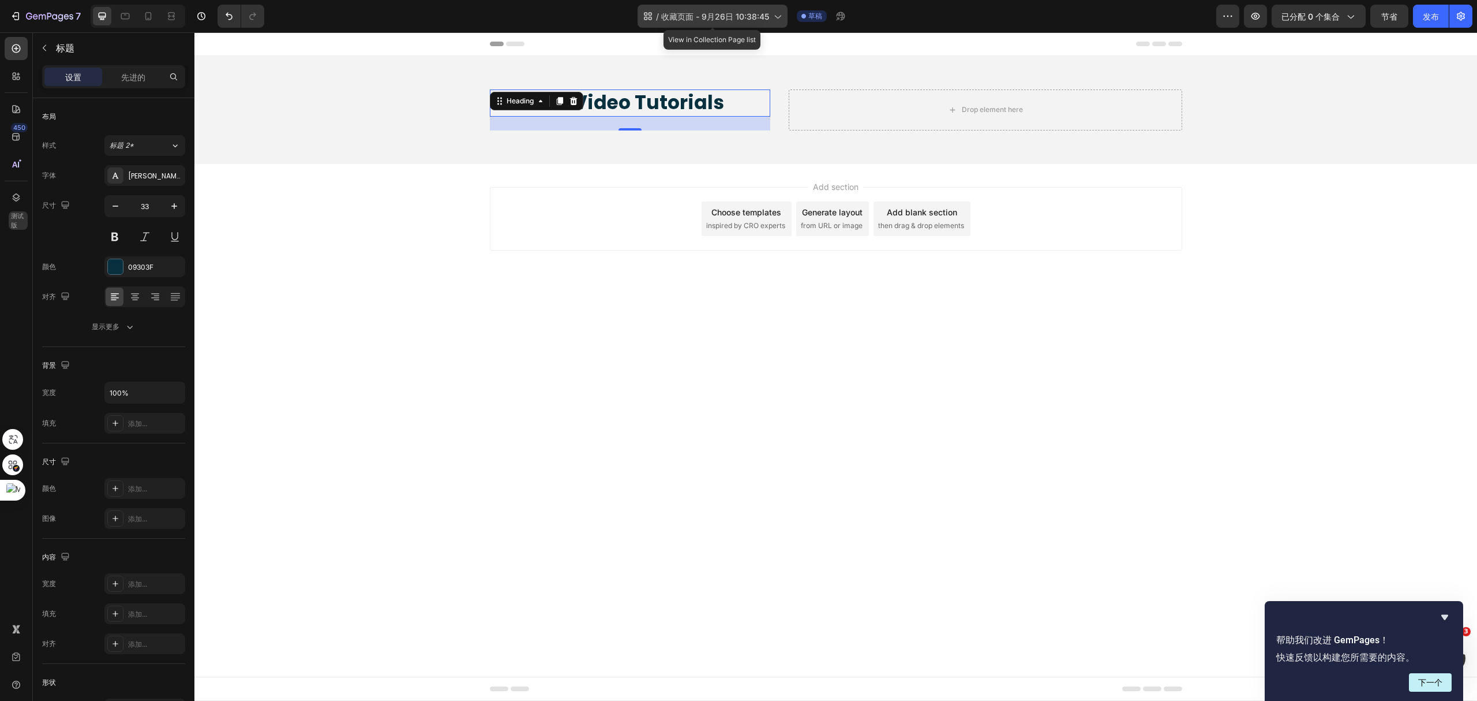
click at [723, 12] on font "收藏页面 - 9月26日 10:38:45" at bounding box center [715, 17] width 108 height 10
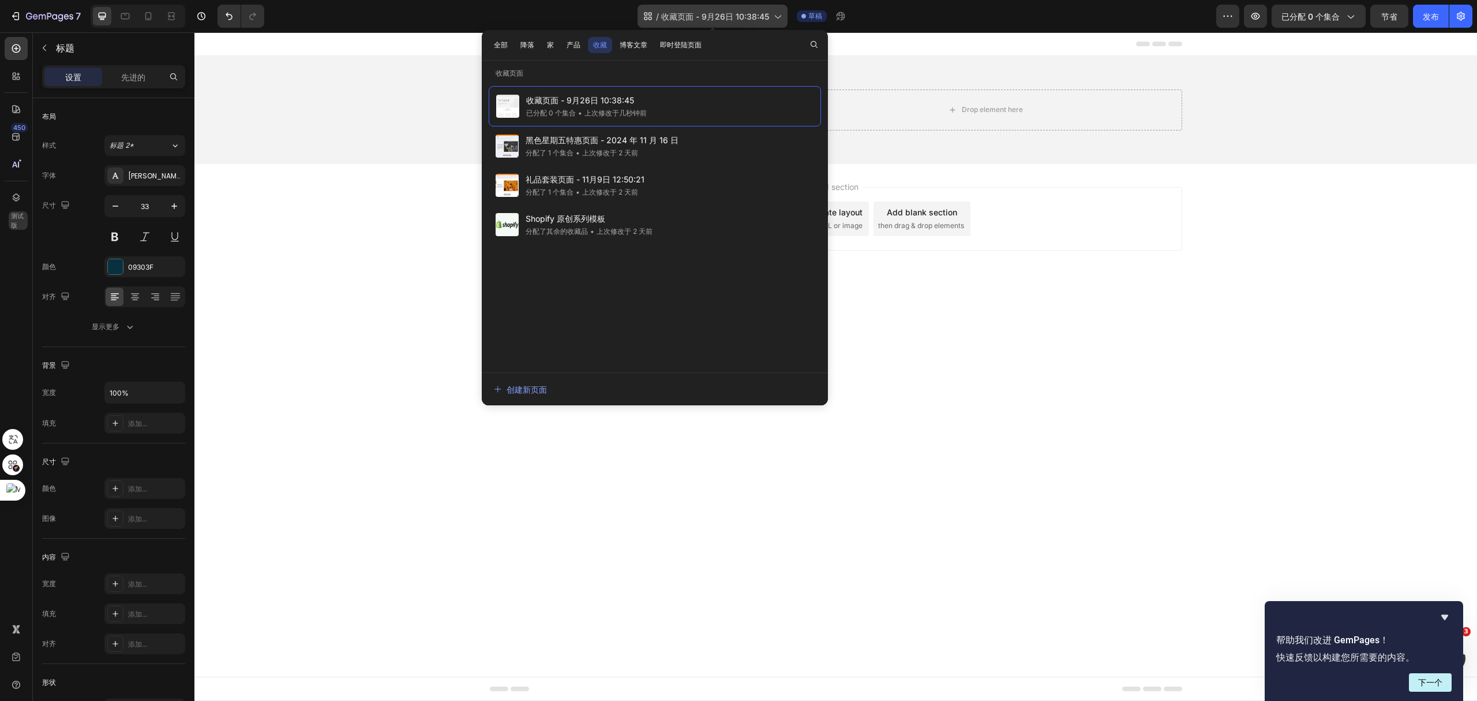
click at [780, 12] on icon at bounding box center [778, 16] width 12 height 12
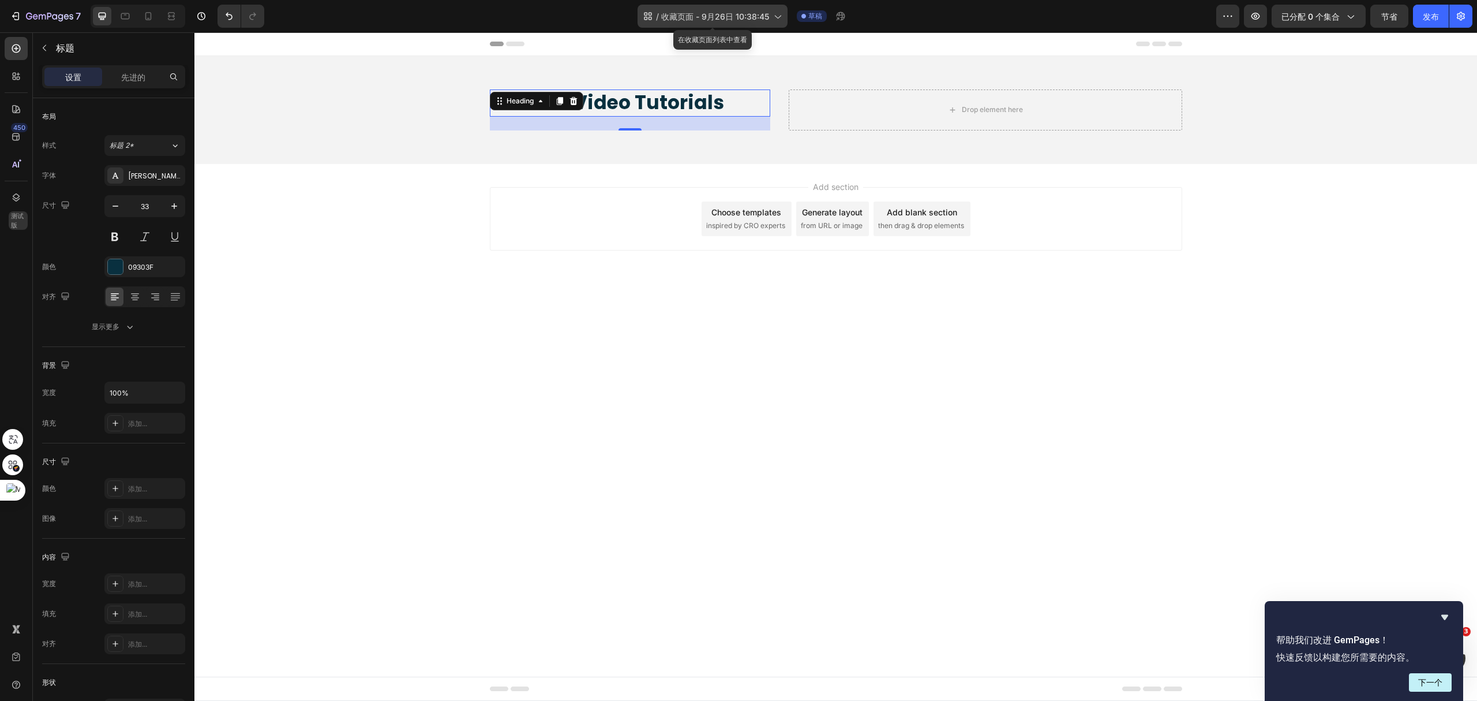
click at [776, 12] on icon at bounding box center [778, 16] width 12 height 12
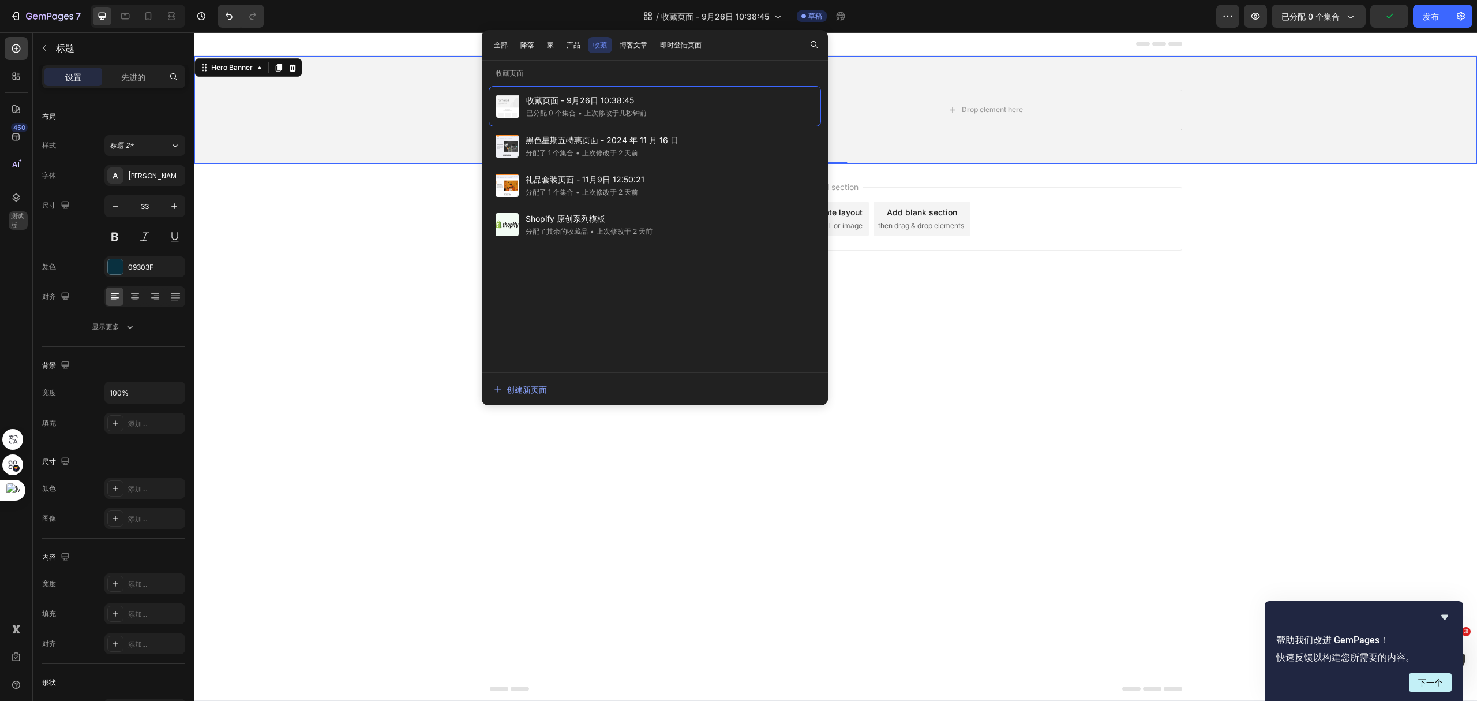
click at [1303, 129] on div "Background Image" at bounding box center [835, 110] width 1283 height 108
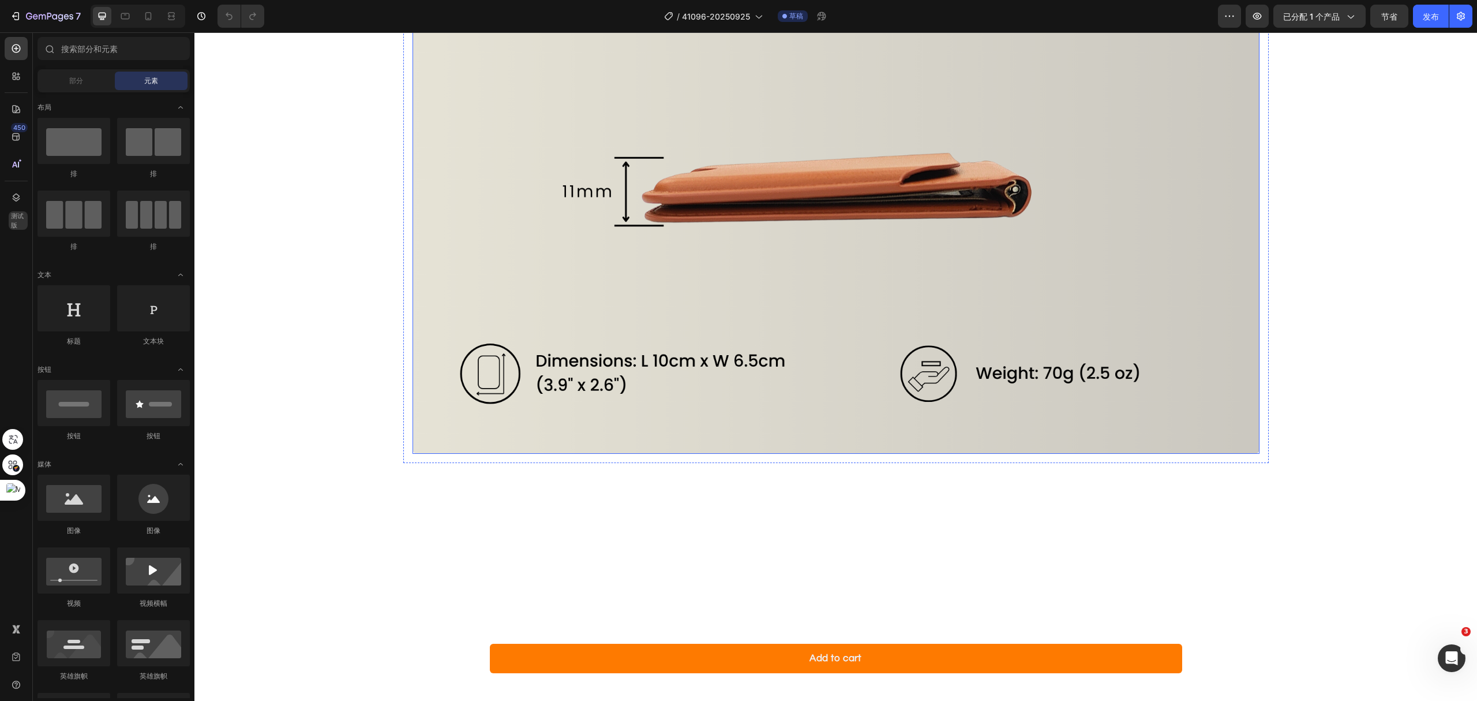
scroll to position [4155, 0]
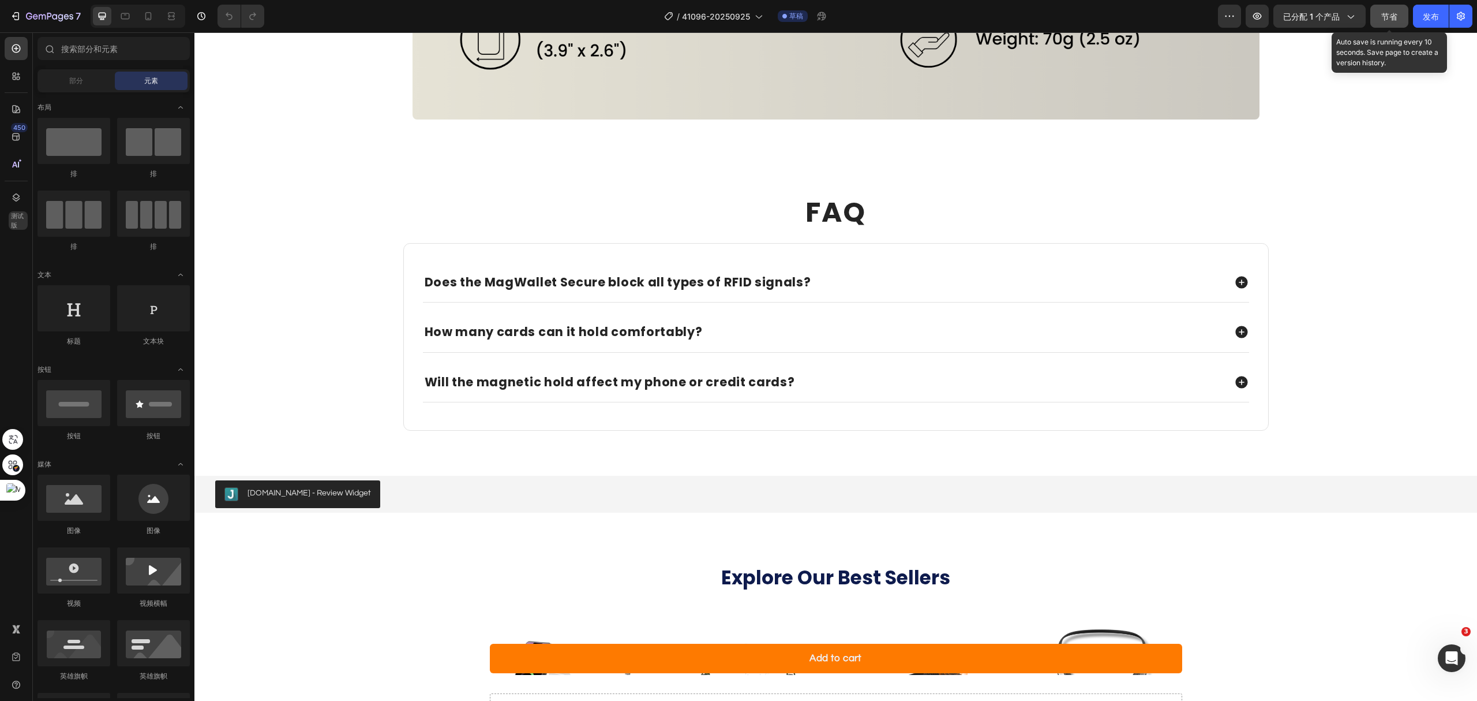
click at [1381, 24] on button "节省" at bounding box center [1390, 16] width 38 height 23
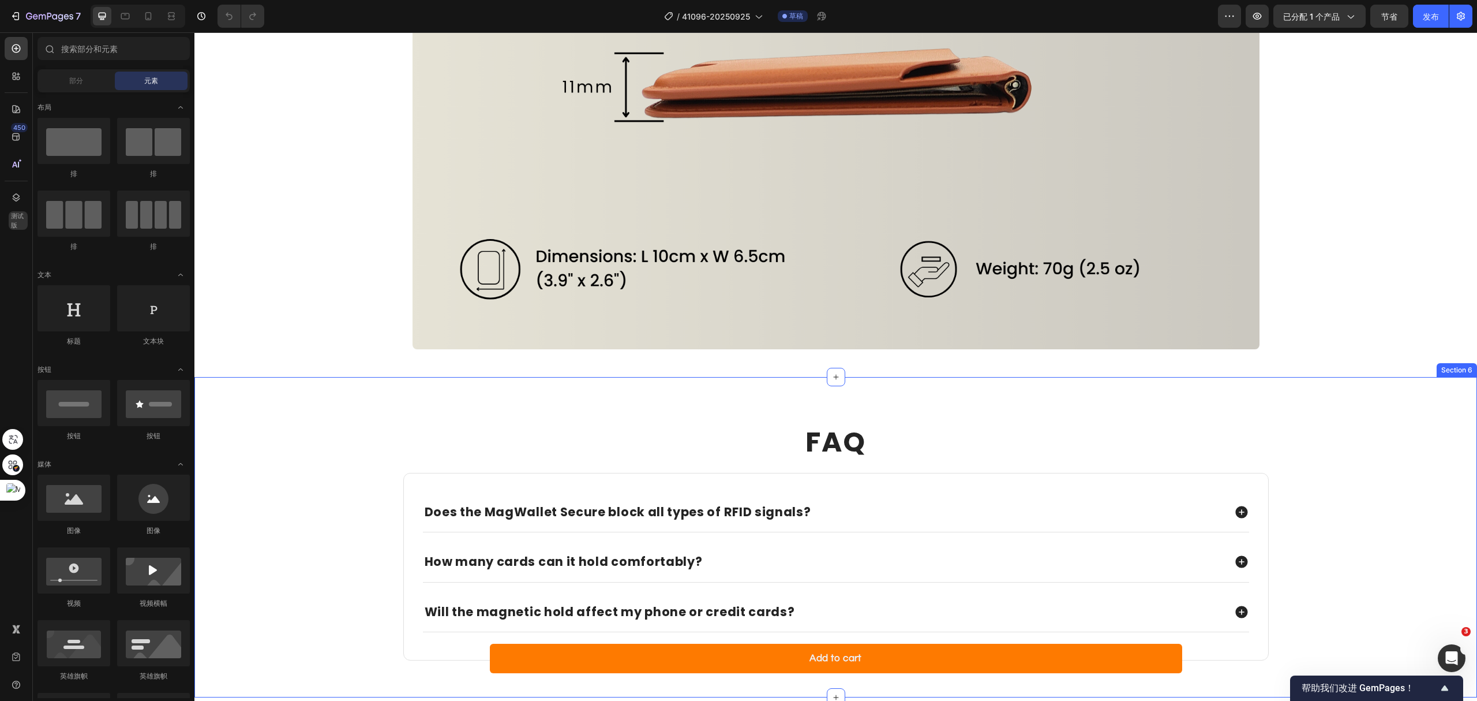
scroll to position [3693, 0]
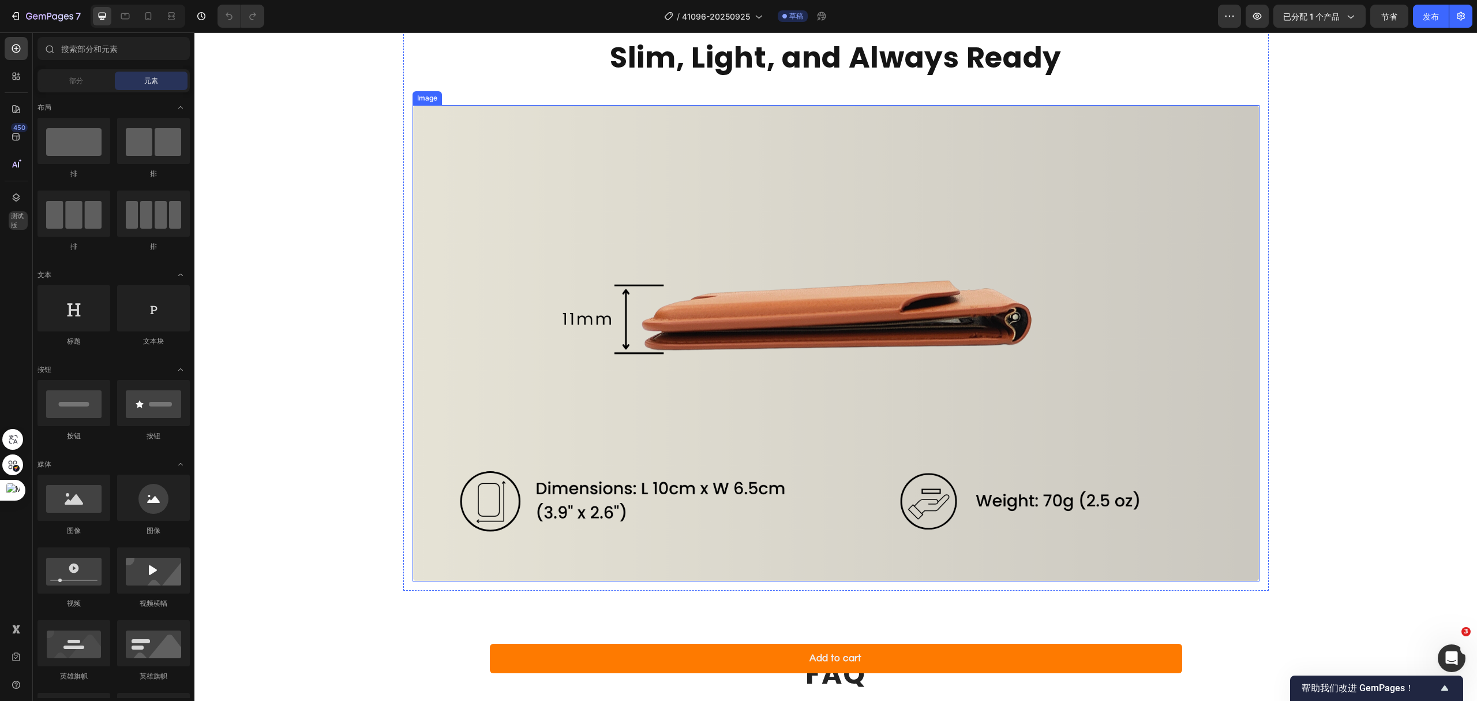
drag, startPoint x: 695, startPoint y: 284, endPoint x: 658, endPoint y: 152, distance: 136.7
click at [695, 285] on img at bounding box center [836, 343] width 847 height 477
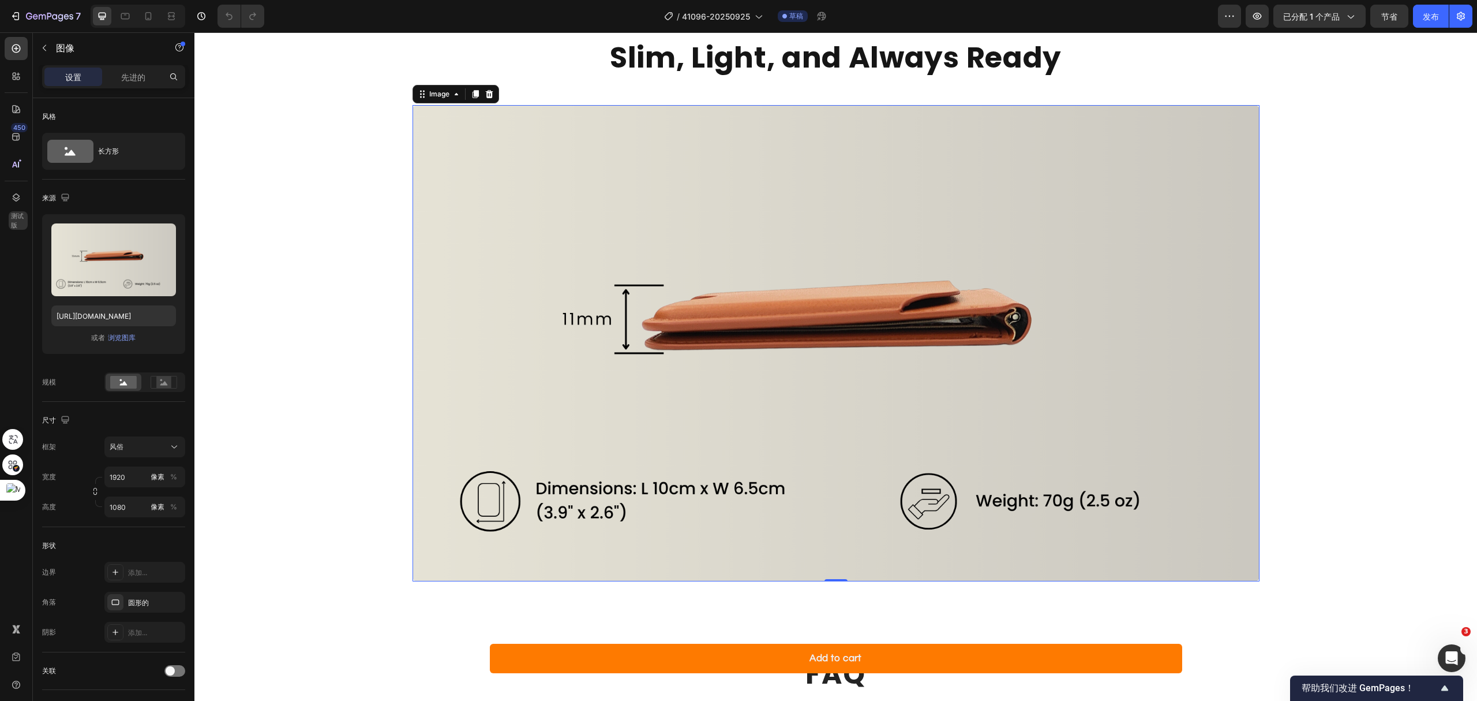
drag, startPoint x: 904, startPoint y: 268, endPoint x: 863, endPoint y: 259, distance: 41.6
click at [904, 268] on img at bounding box center [836, 343] width 847 height 477
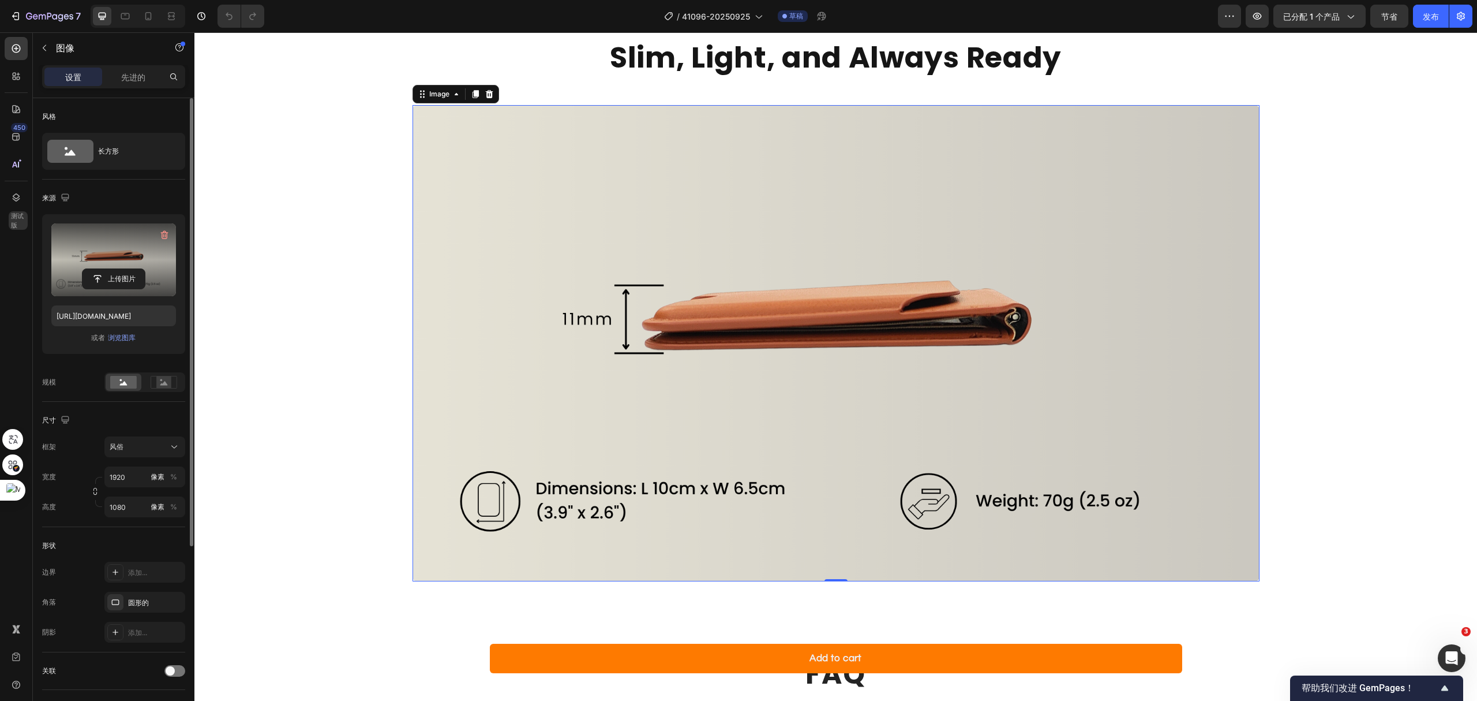
click at [75, 250] on label at bounding box center [113, 259] width 125 height 73
click at [83, 269] on input "file" at bounding box center [114, 279] width 62 height 20
click at [148, 12] on icon at bounding box center [149, 16] width 12 height 12
type input "https://cdn.shopify.com/s/files/1/0052/6775/0984/files/gempages_466773933102728…"
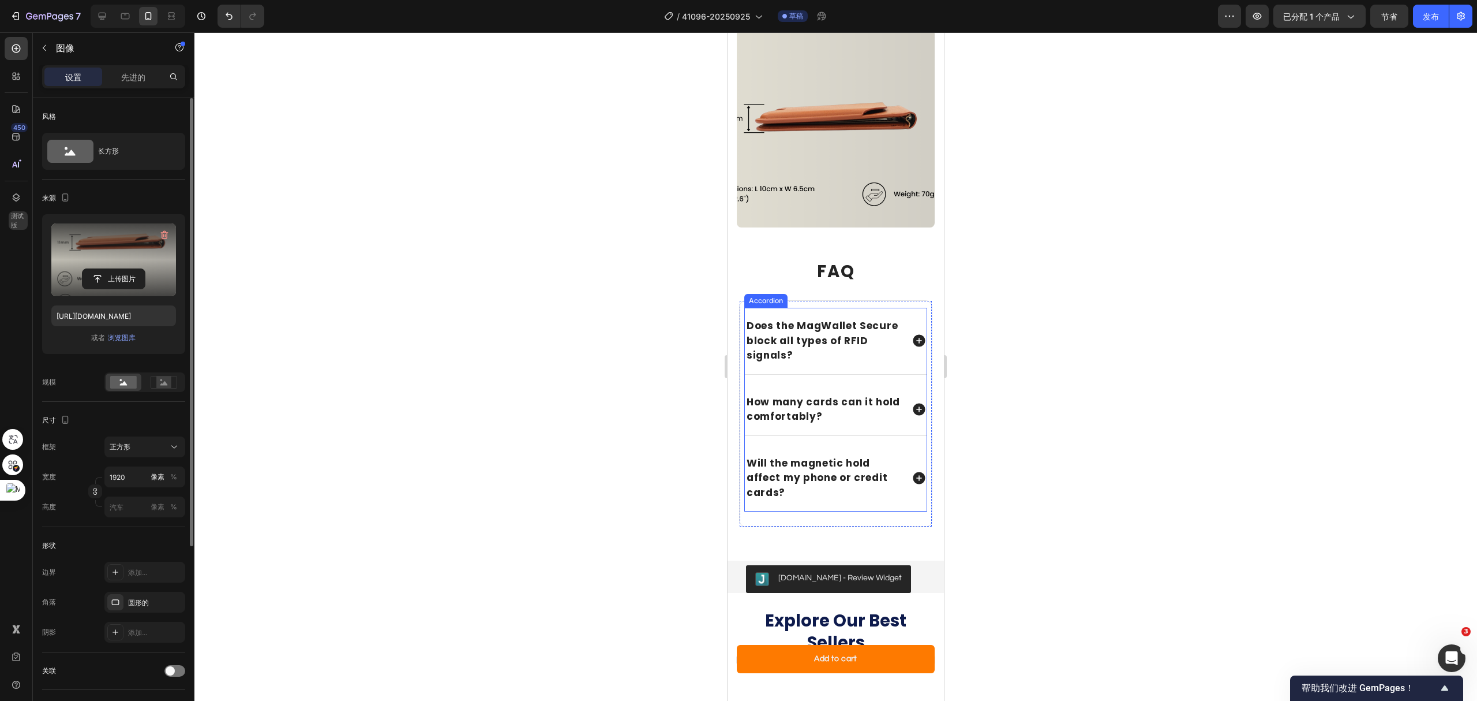
scroll to position [3326, 0]
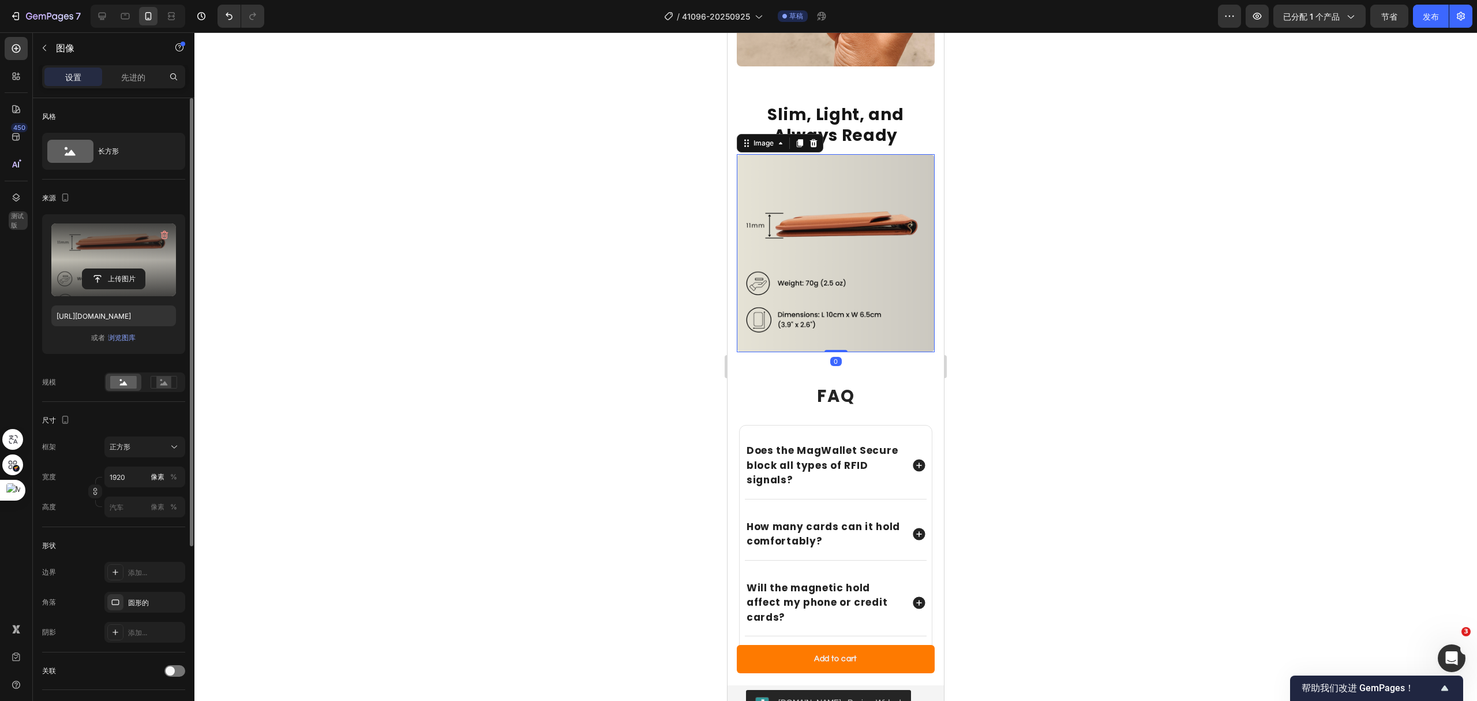
click at [841, 242] on img at bounding box center [836, 253] width 198 height 198
click at [104, 236] on label at bounding box center [113, 259] width 125 height 73
click at [104, 269] on input "file" at bounding box center [114, 279] width 62 height 20
type input "https://cdn.shopify.com/s/files/1/0052/6775/0984/files/gempages_466773933102728…"
click at [1105, 331] on div at bounding box center [835, 366] width 1283 height 668
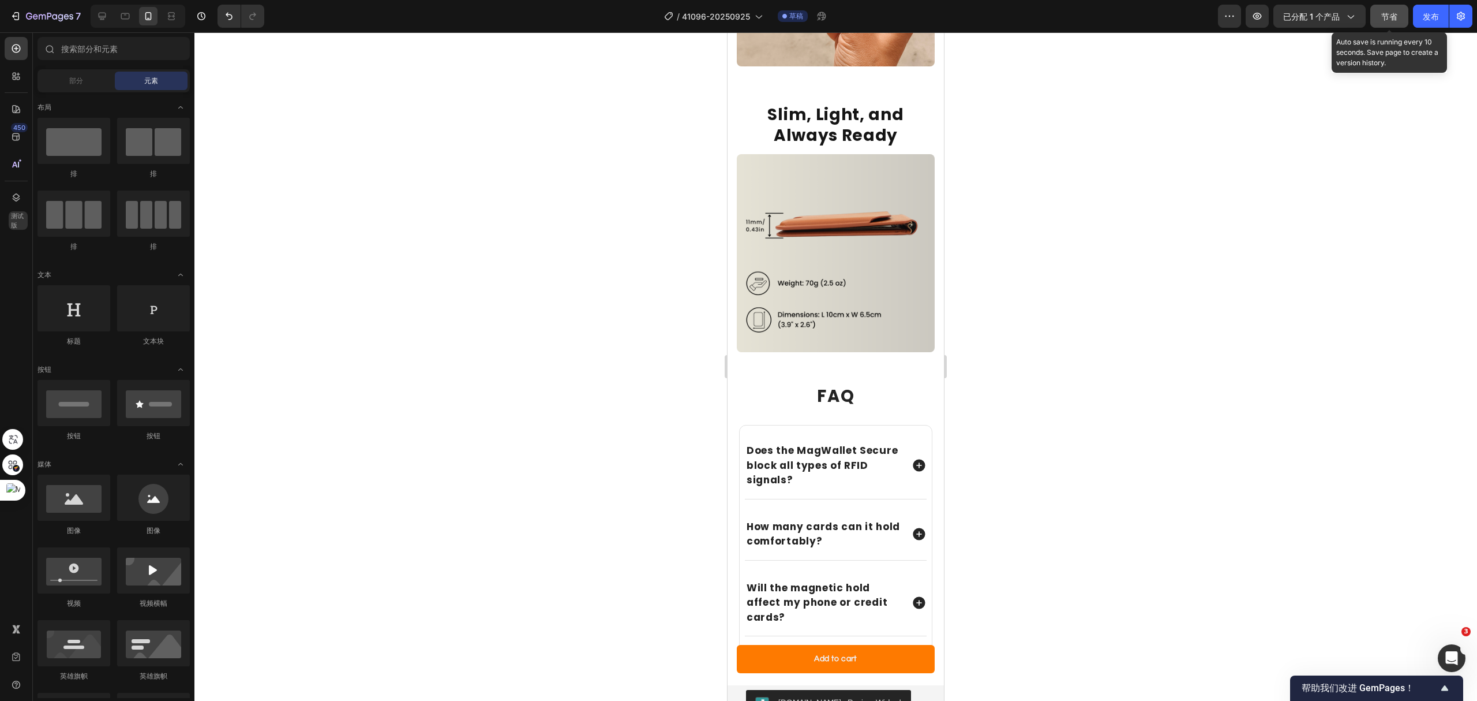
click at [1384, 18] on font "节省" at bounding box center [1390, 17] width 16 height 10
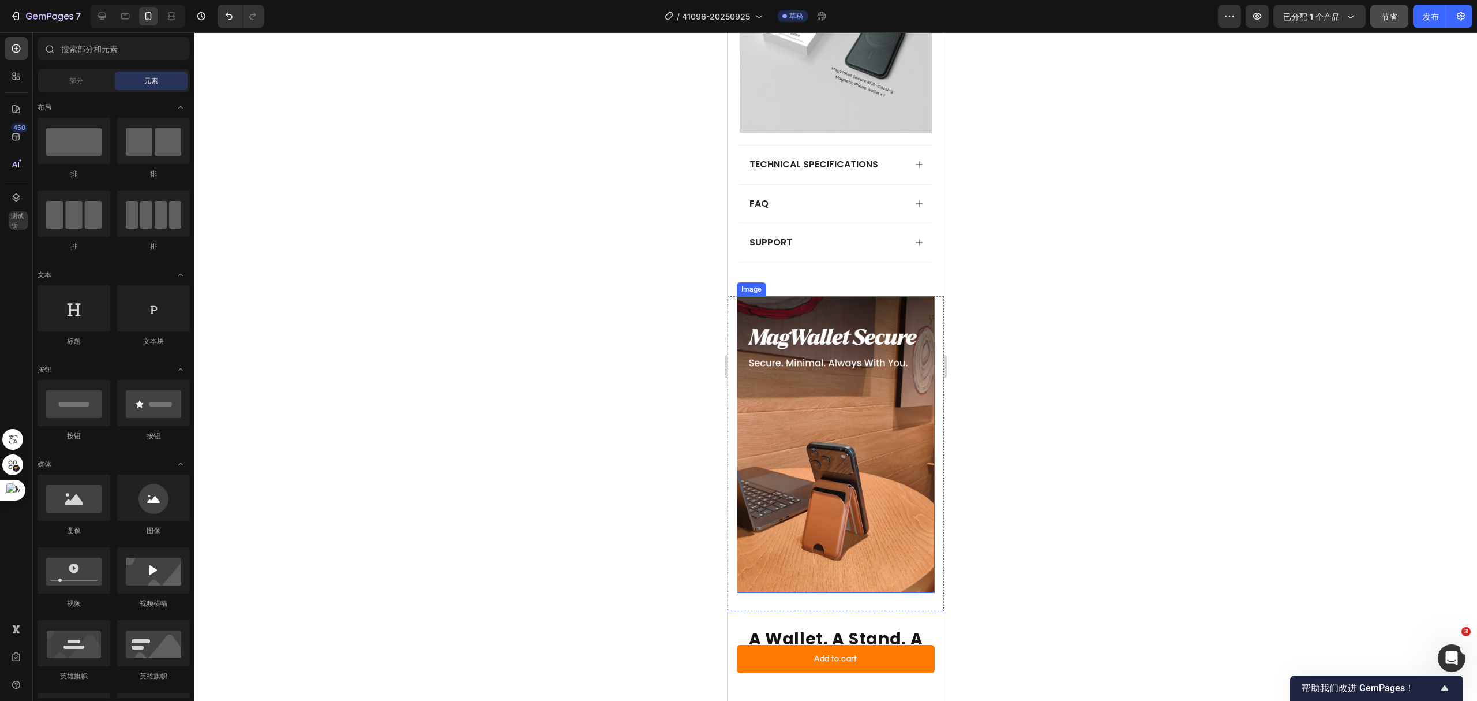
scroll to position [1480, 0]
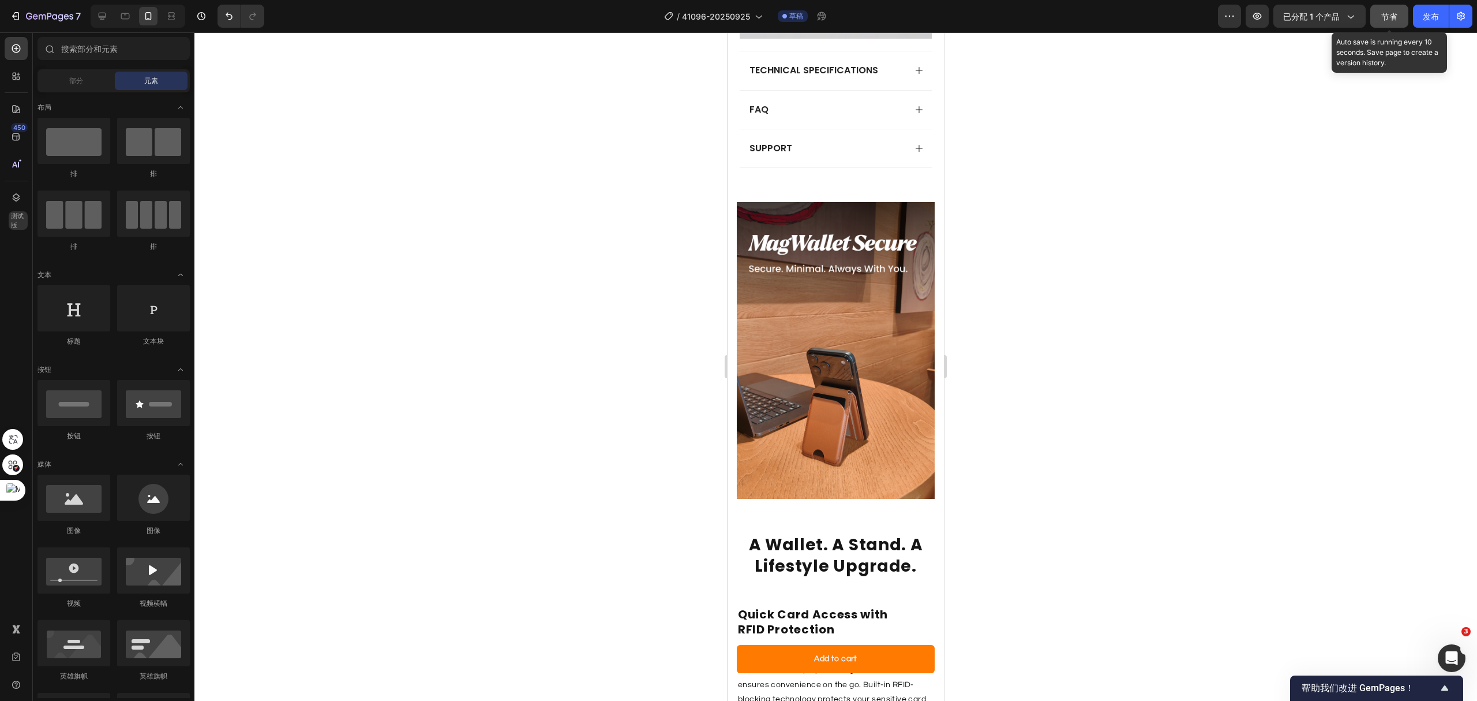
click at [1376, 17] on button "节省" at bounding box center [1390, 16] width 38 height 23
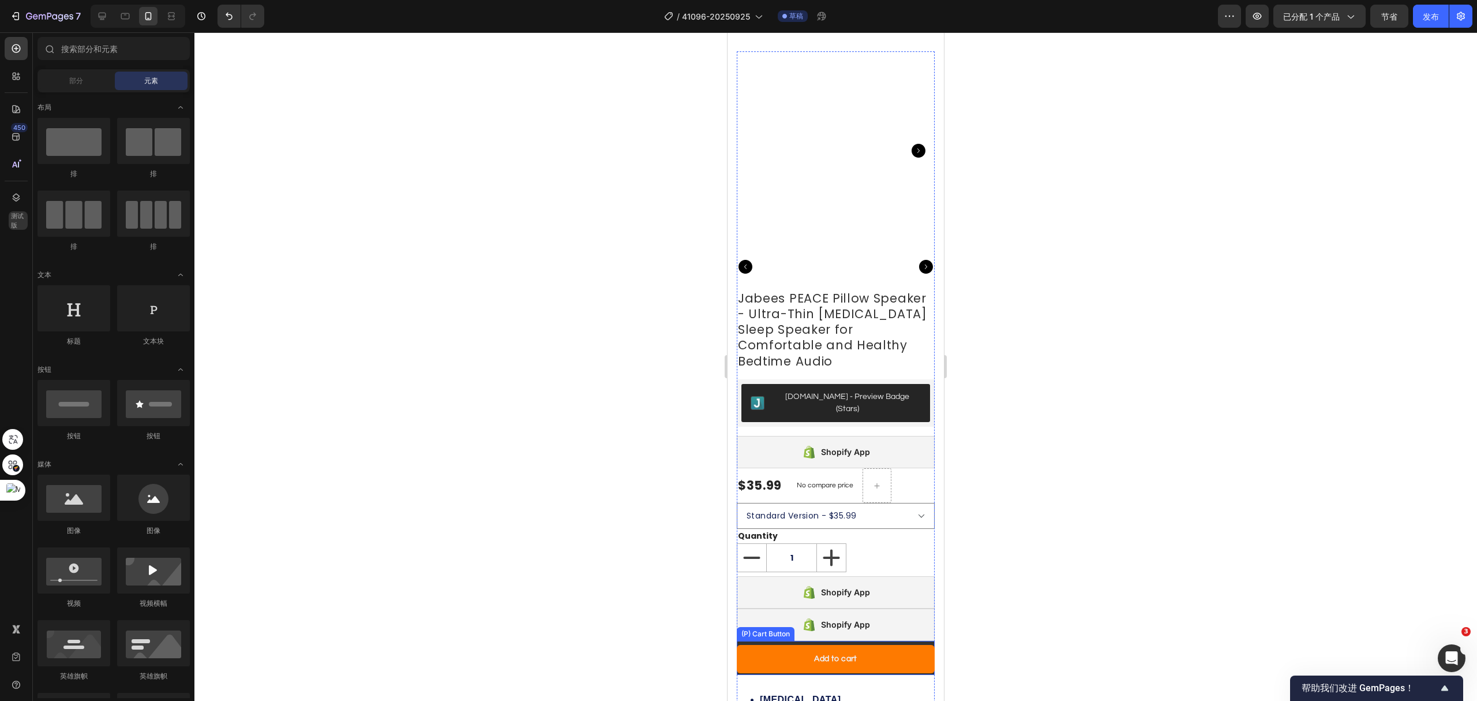
scroll to position [0, 0]
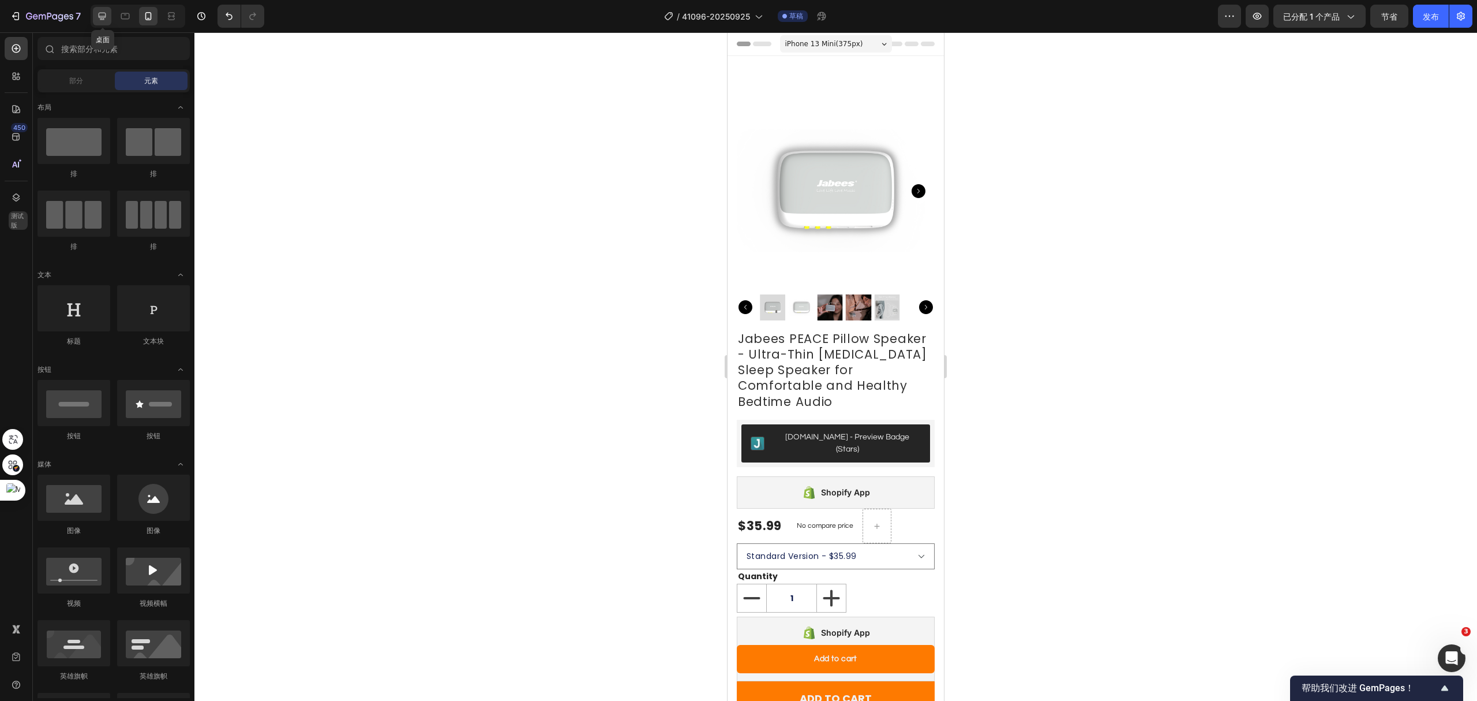
click at [99, 18] on icon at bounding box center [102, 16] width 12 height 12
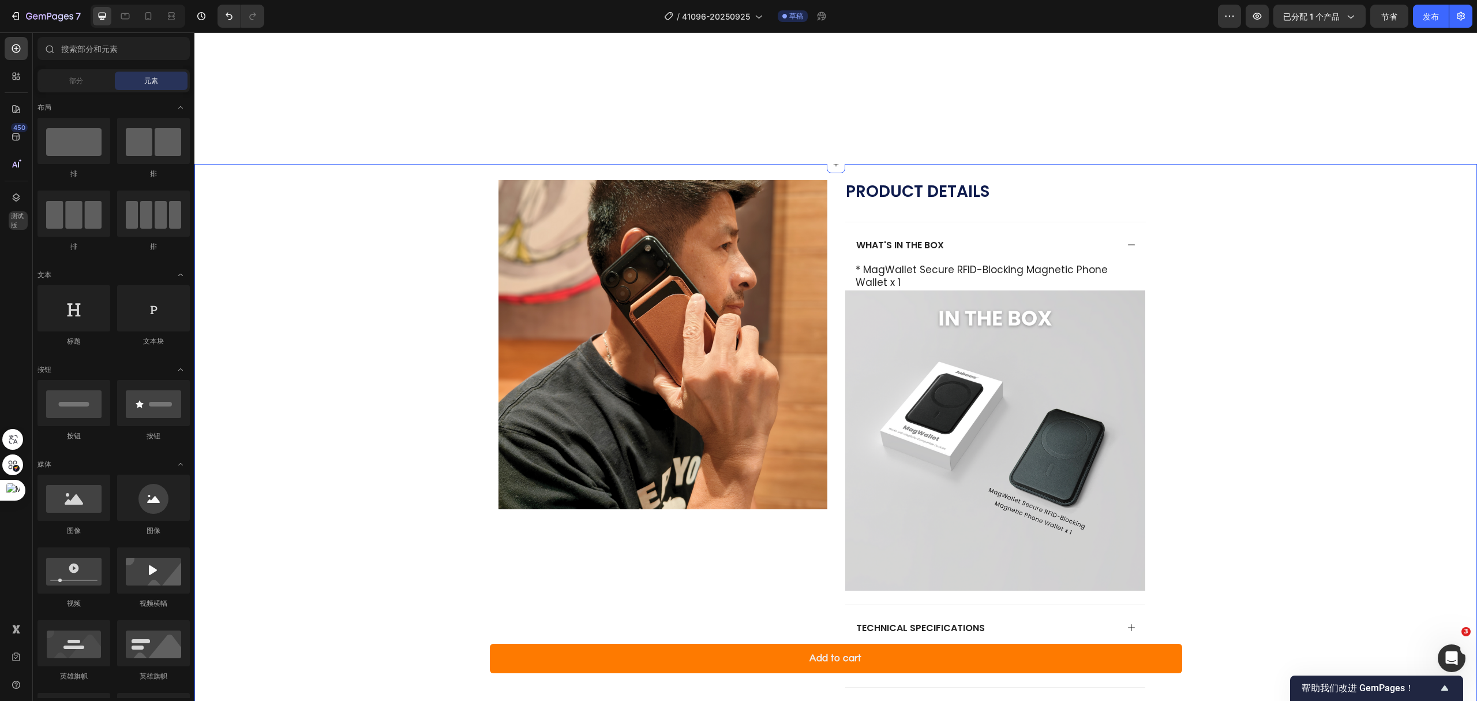
scroll to position [769, 0]
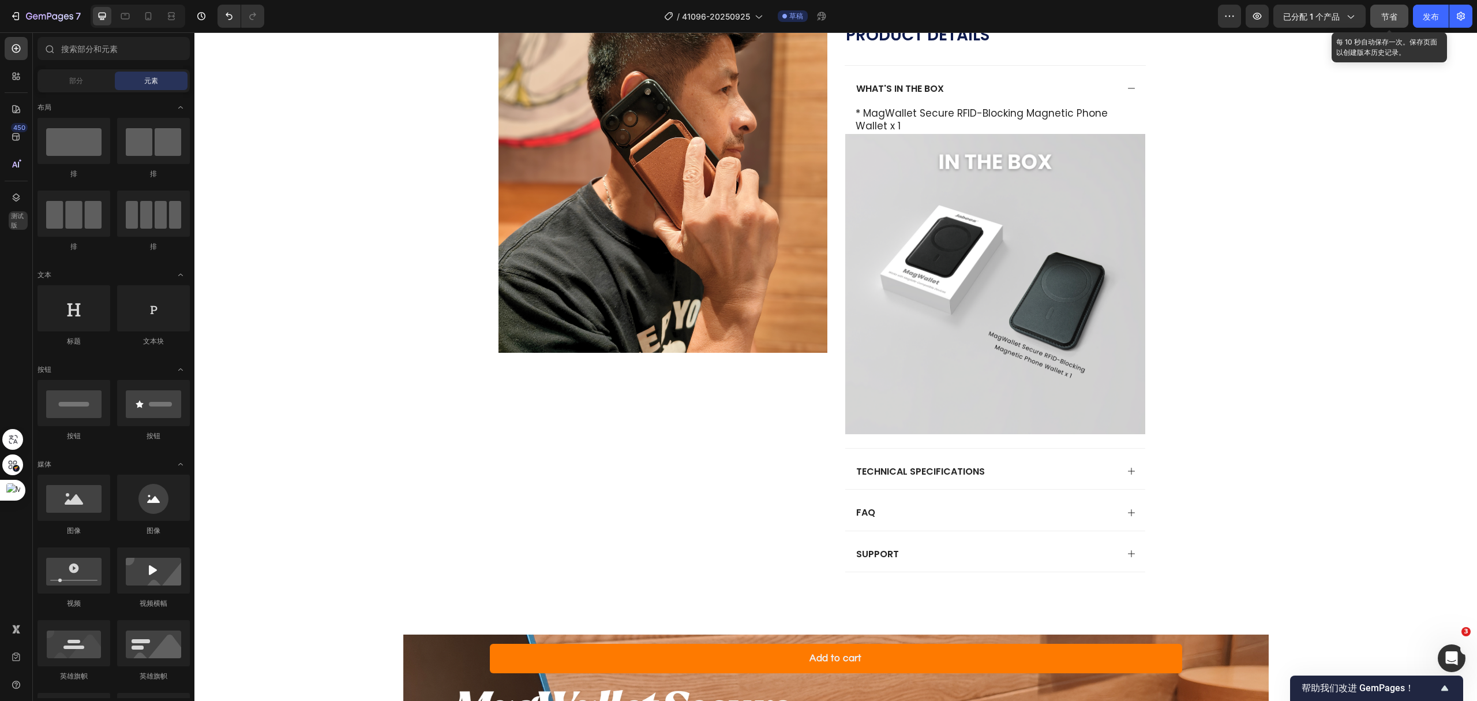
click at [1385, 22] on button "节省" at bounding box center [1390, 16] width 38 height 23
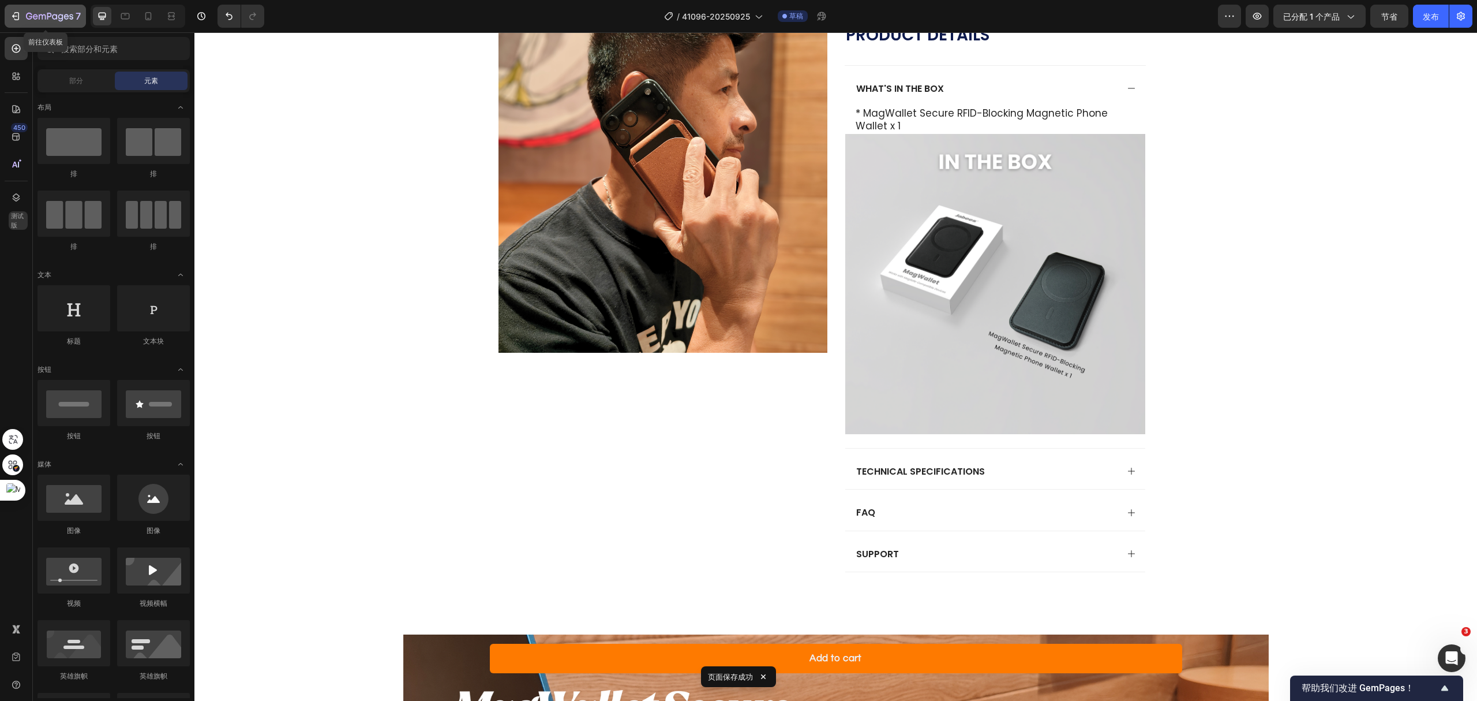
click at [16, 17] on icon "button" at bounding box center [16, 16] width 12 height 12
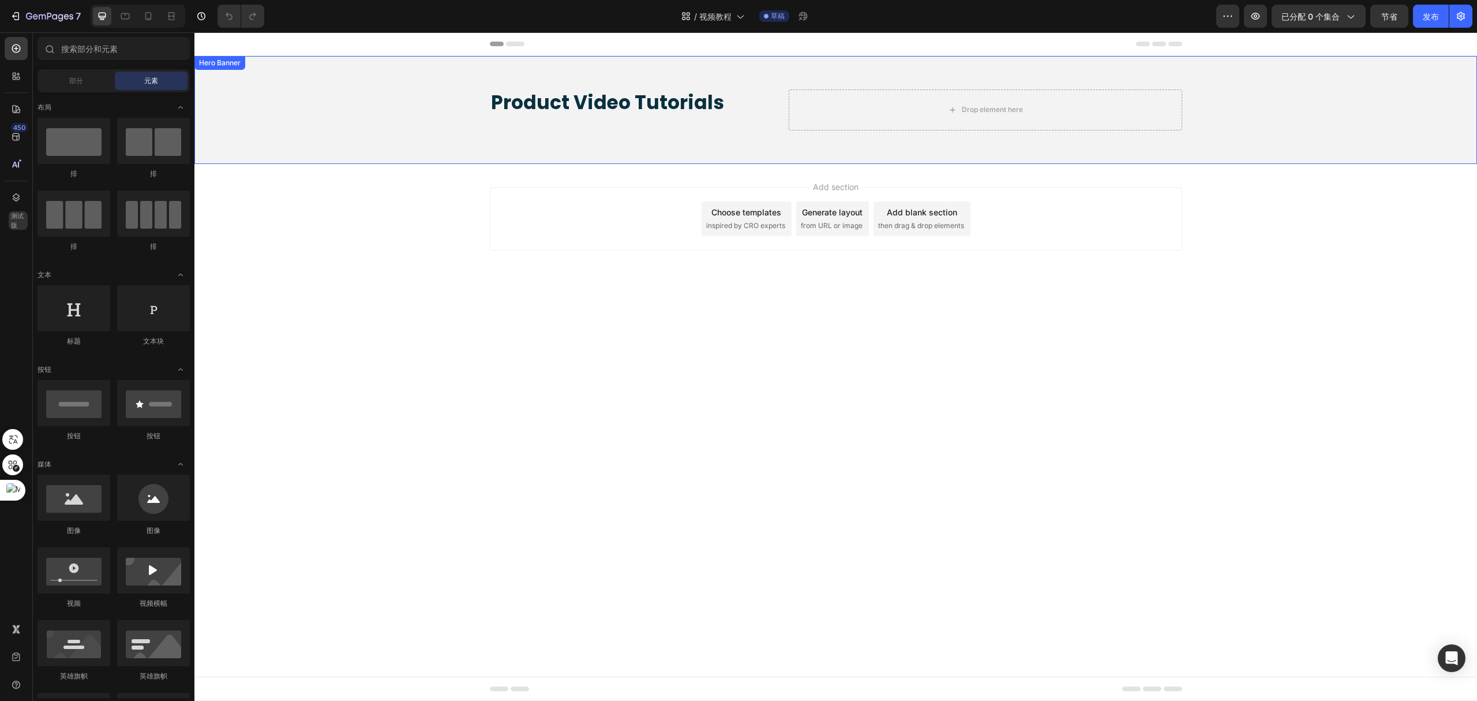
click at [700, 134] on div "Product Video Tutorials Heading Drop element here" at bounding box center [836, 110] width 710 height 108
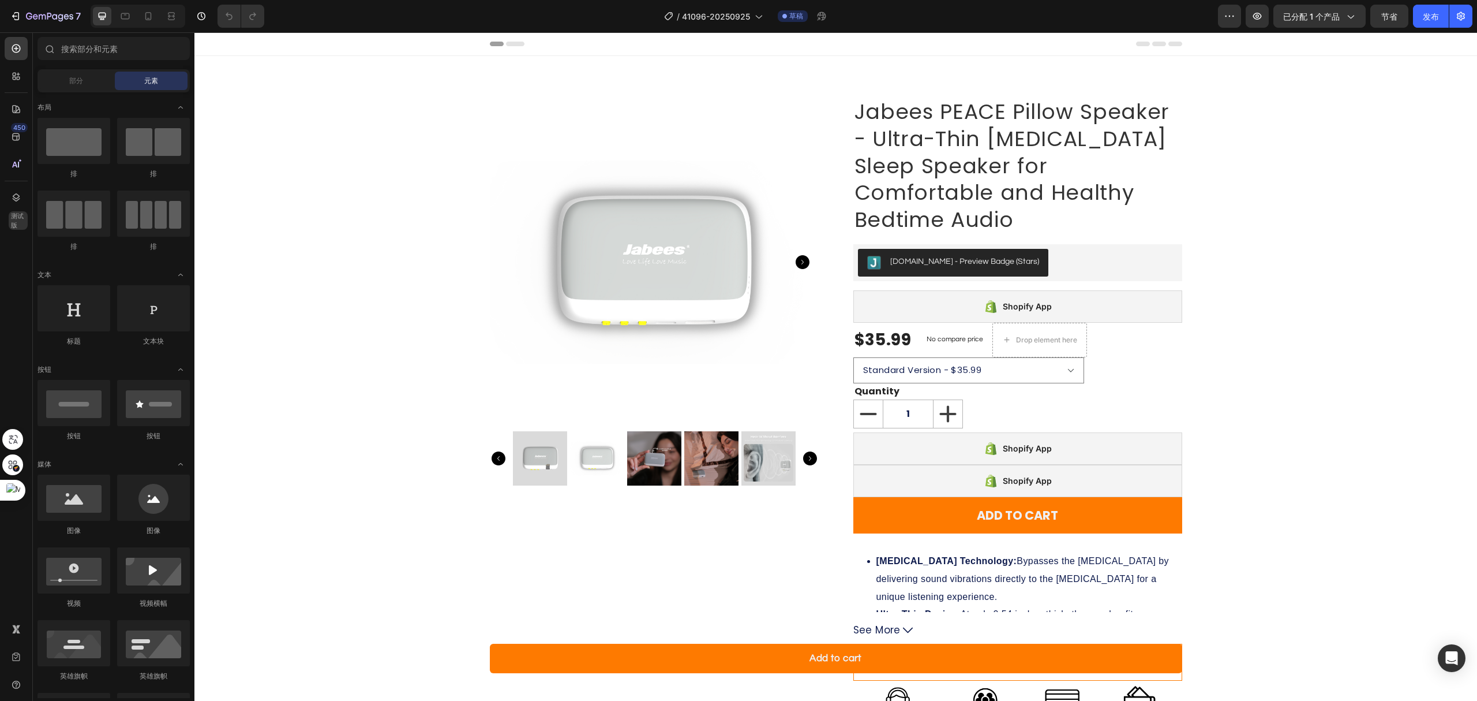
click at [1428, 17] on font "发布" at bounding box center [1431, 17] width 16 height 10
click at [1353, 18] on icon "button" at bounding box center [1351, 16] width 12 height 12
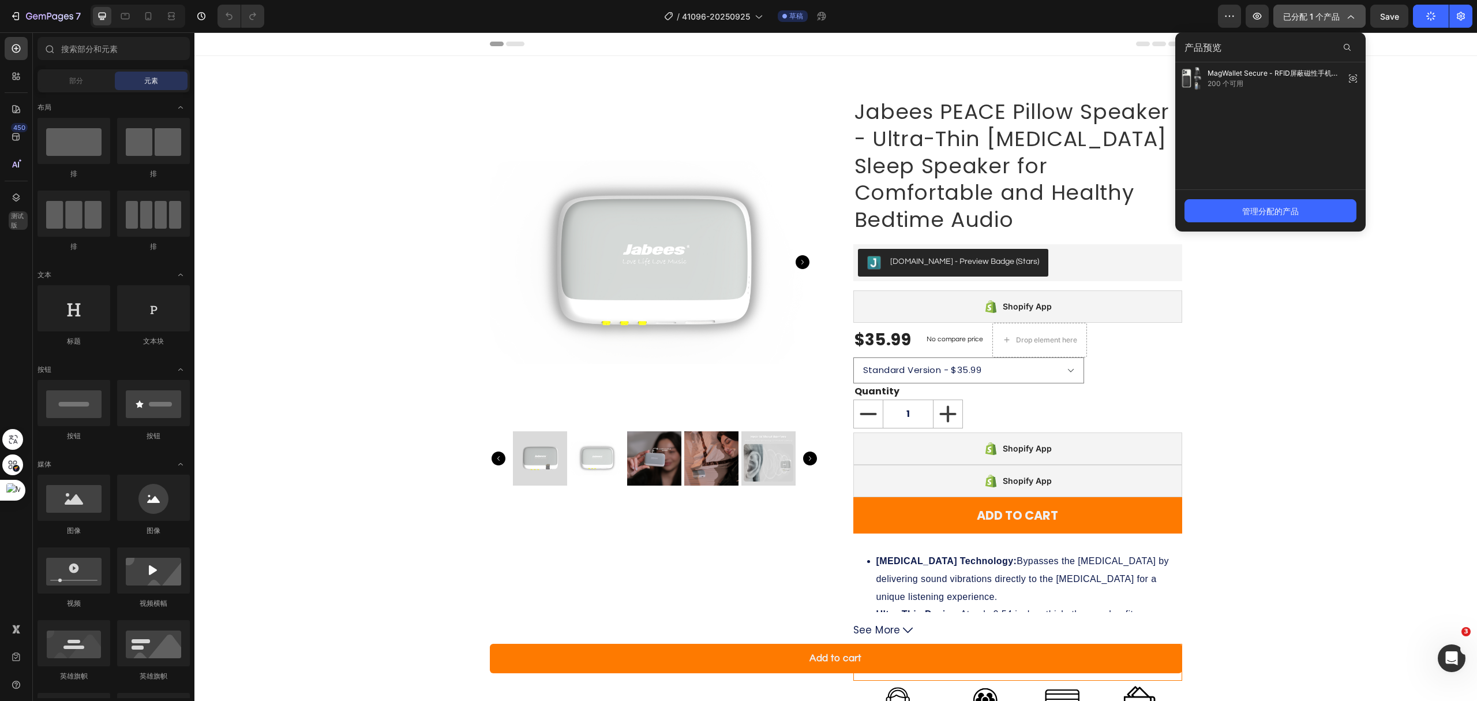
click at [1353, 18] on icon "button" at bounding box center [1351, 17] width 6 height 3
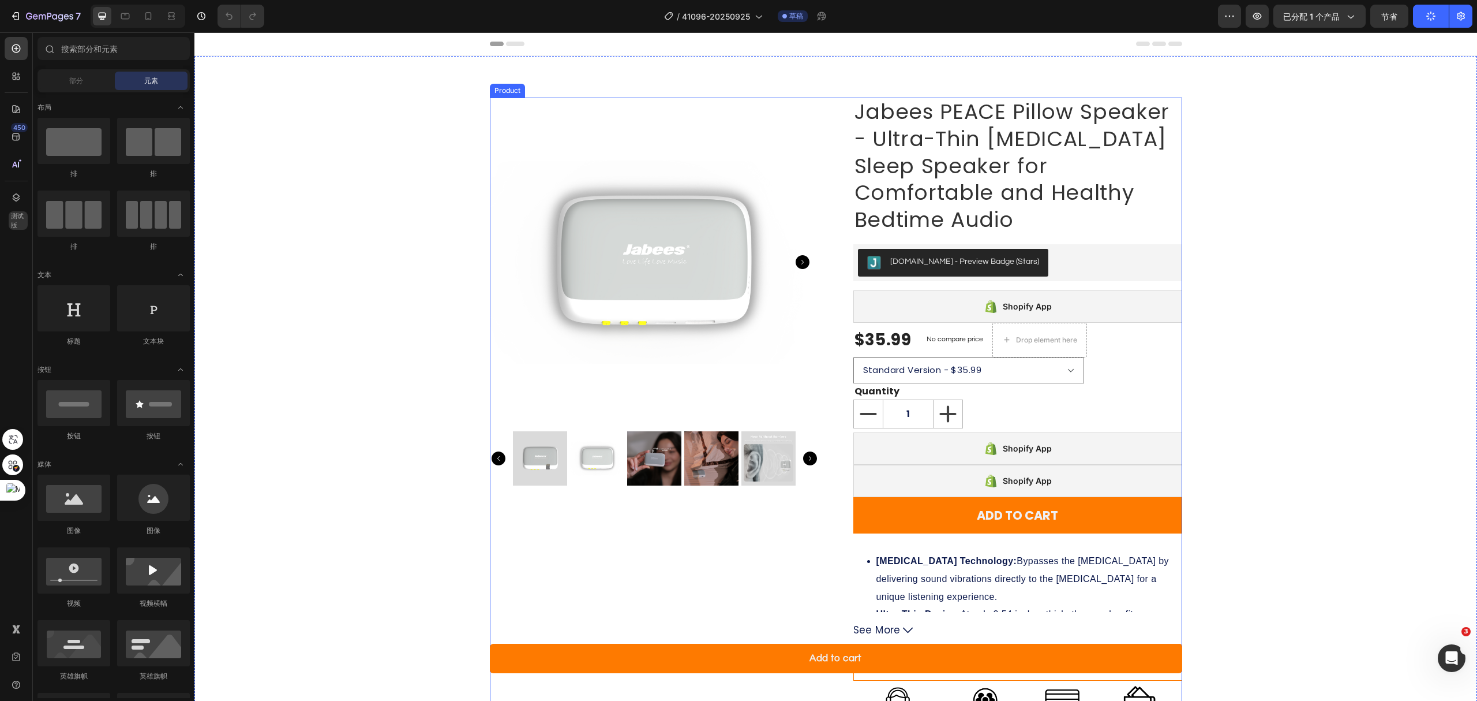
click at [831, 345] on div "Product Images Jabees PEACE Pillow Speaker - Ultra-Thin Bone Conduction Sleep S…" at bounding box center [836, 422] width 693 height 649
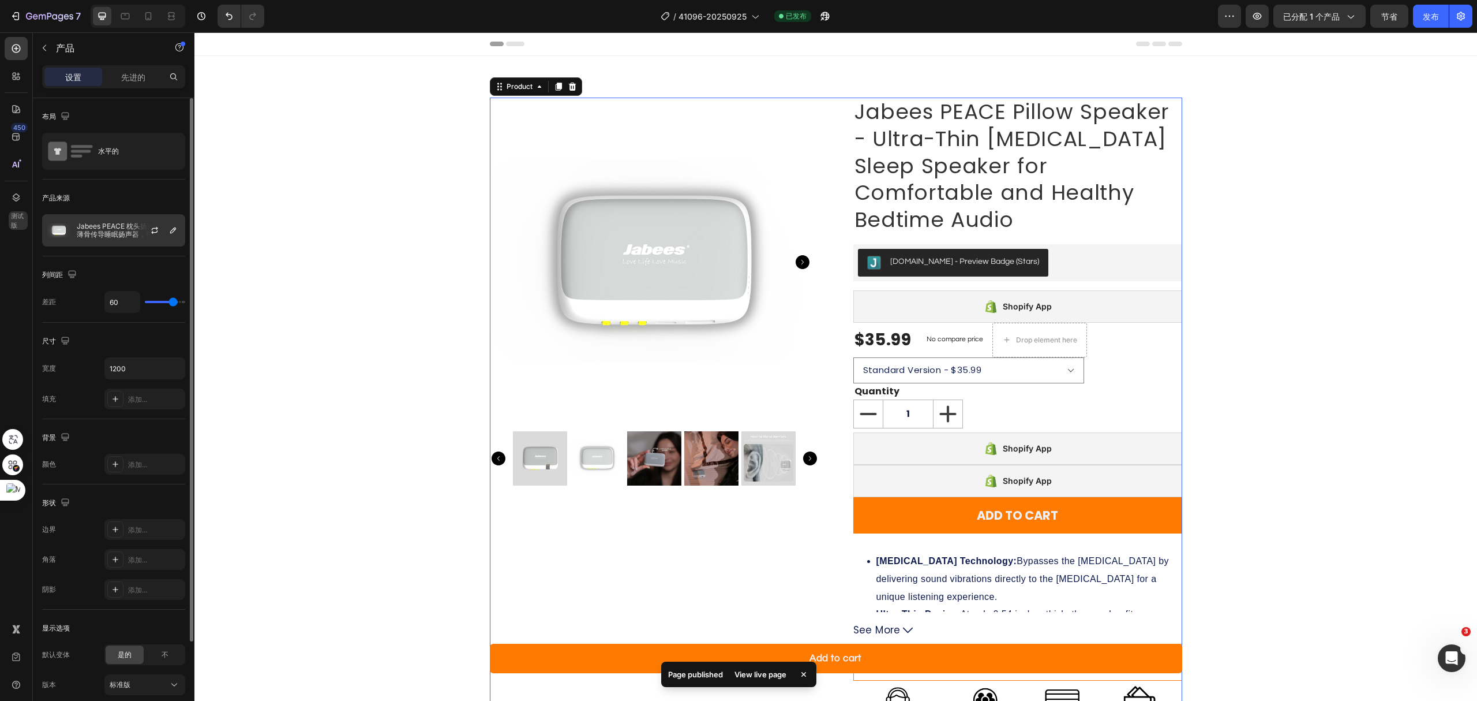
click at [102, 233] on font "Jabees PEACE 枕头扬声器 - 超薄骨传导睡眠扬声器，带来舒适健康的睡前音频" at bounding box center [128, 234] width 103 height 25
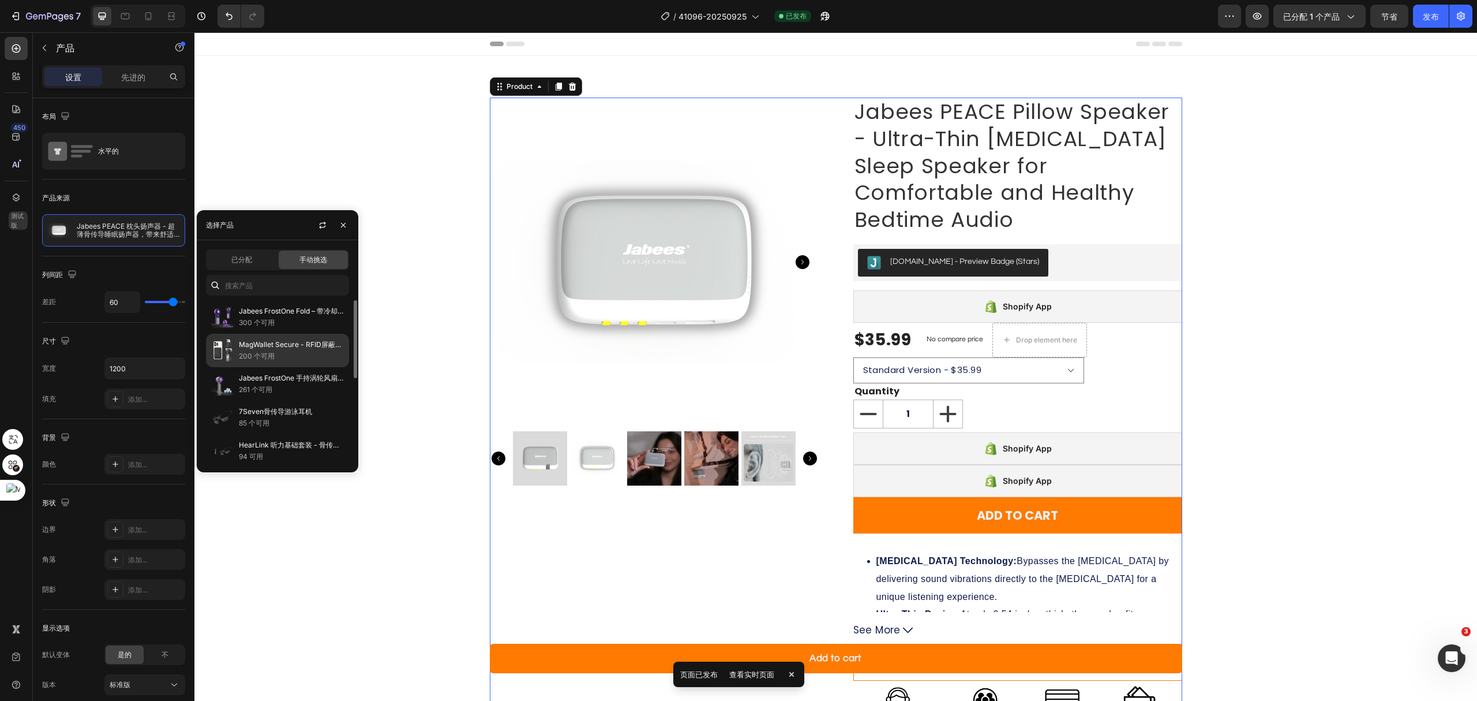
click at [265, 347] on font "MagWallet Secure - RFID屏蔽磁性手机钱包和支架" at bounding box center [318, 344] width 159 height 9
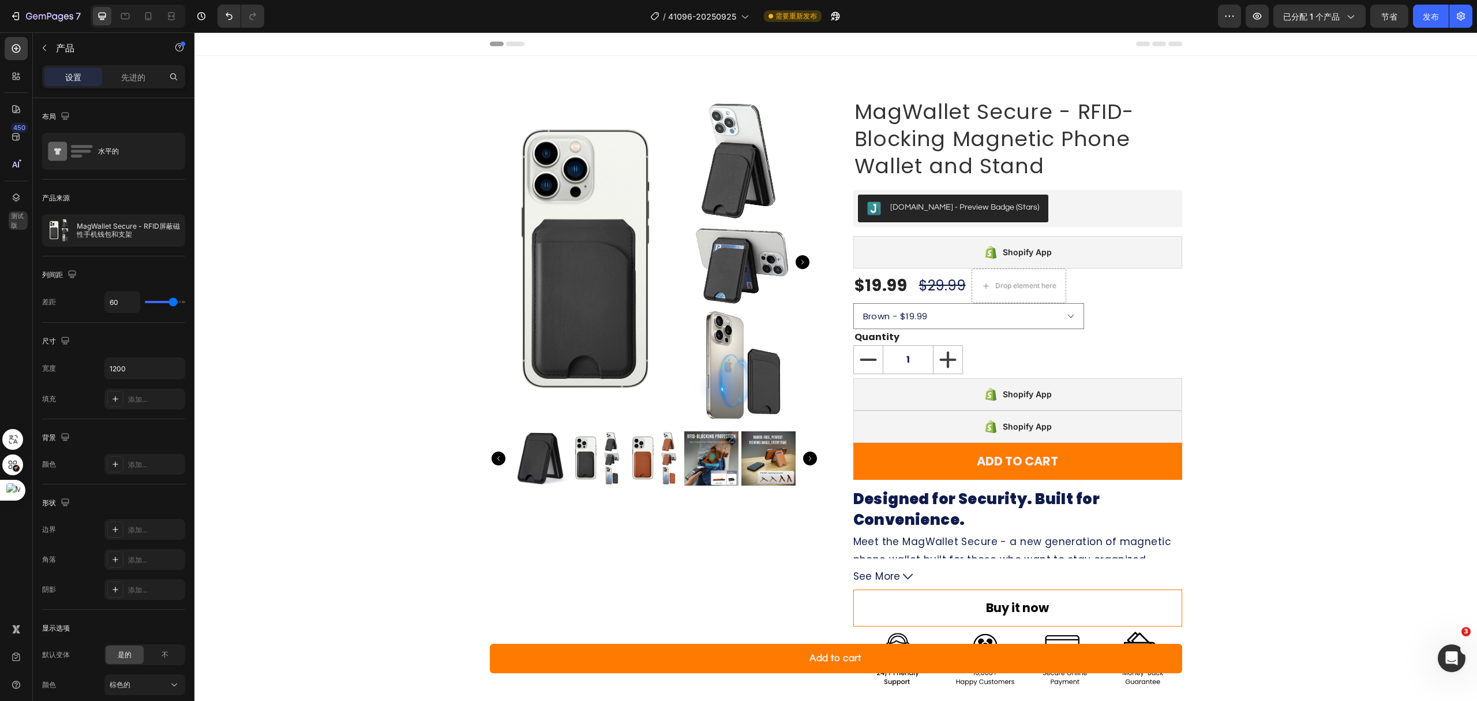
click at [834, 192] on div "Product Images MagWallet Secure - RFID-Blocking Magnetic Phone Wallet and Stand…" at bounding box center [836, 395] width 693 height 594
click at [123, 17] on icon at bounding box center [125, 16] width 12 height 12
type input "40"
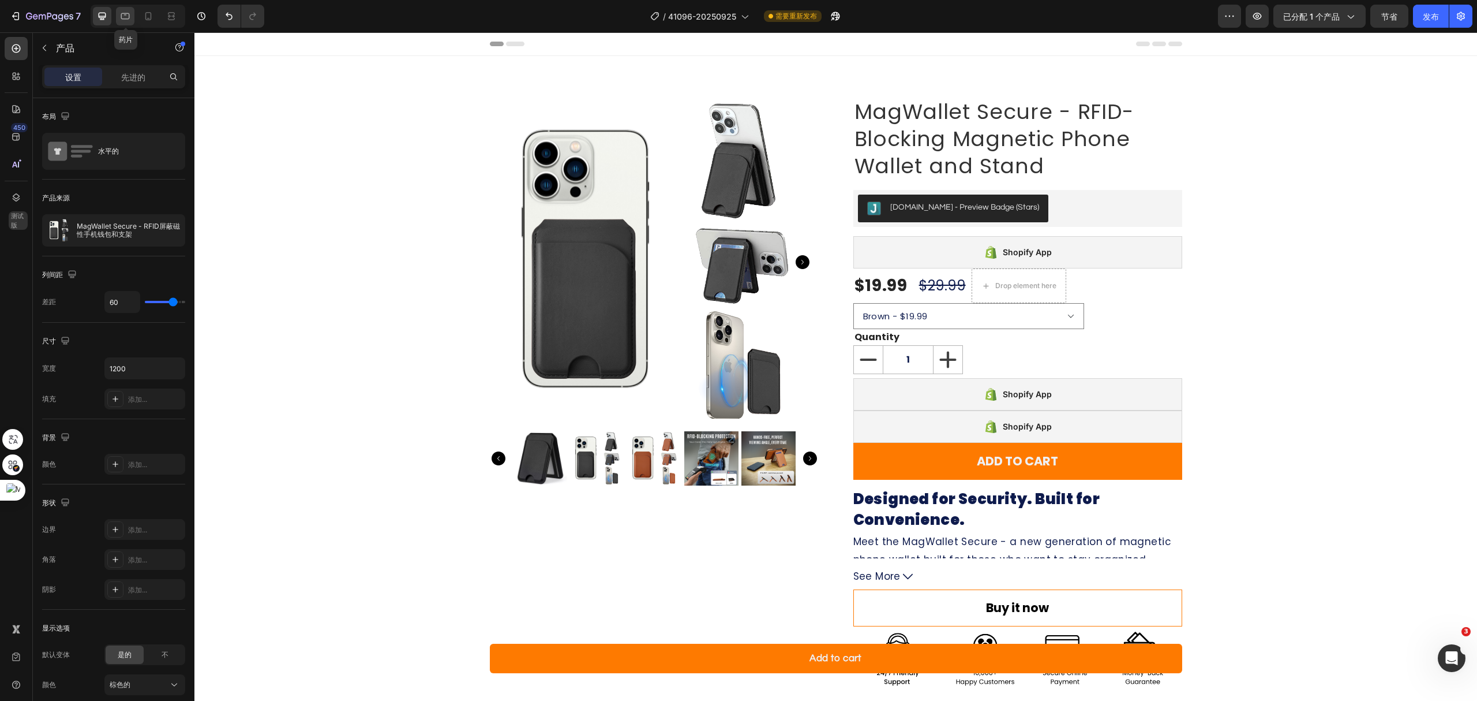
type input "100%"
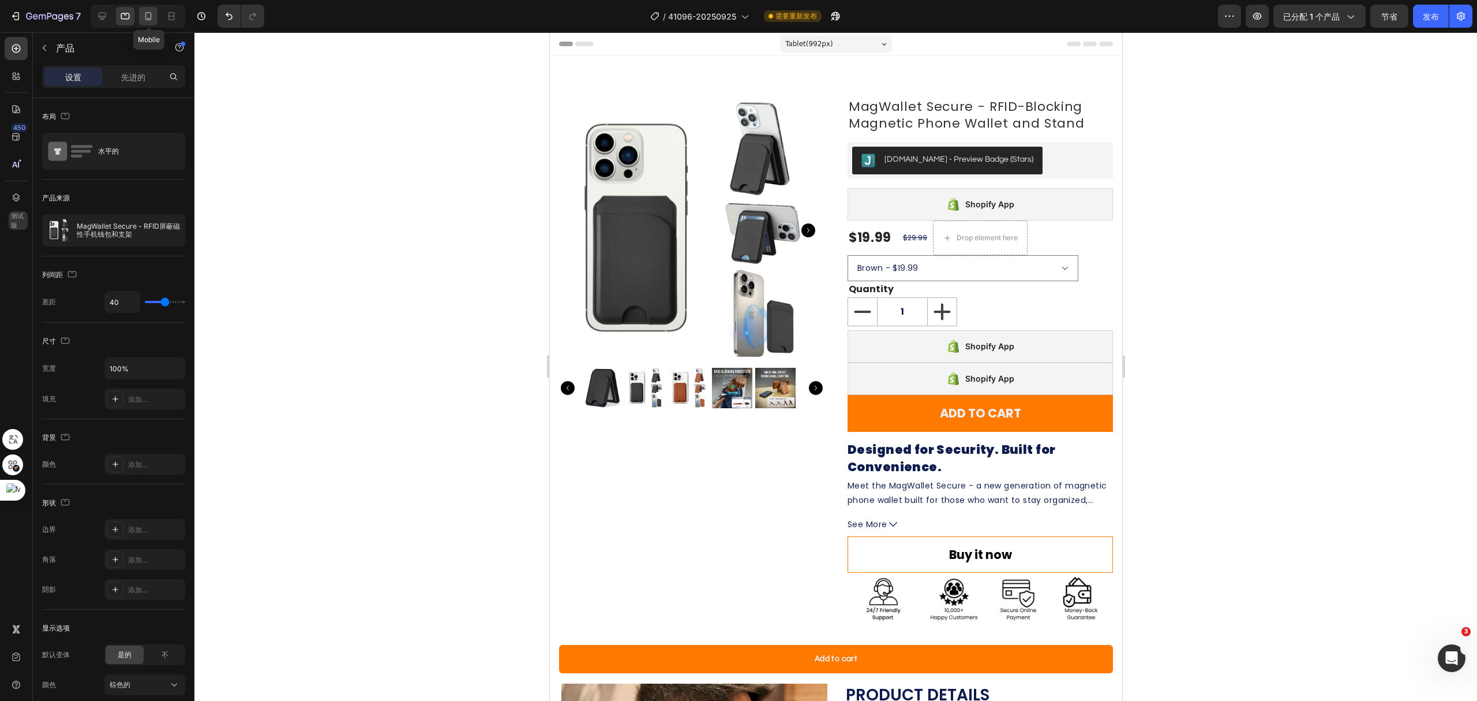
click at [145, 14] on icon at bounding box center [149, 16] width 12 height 12
type input "0"
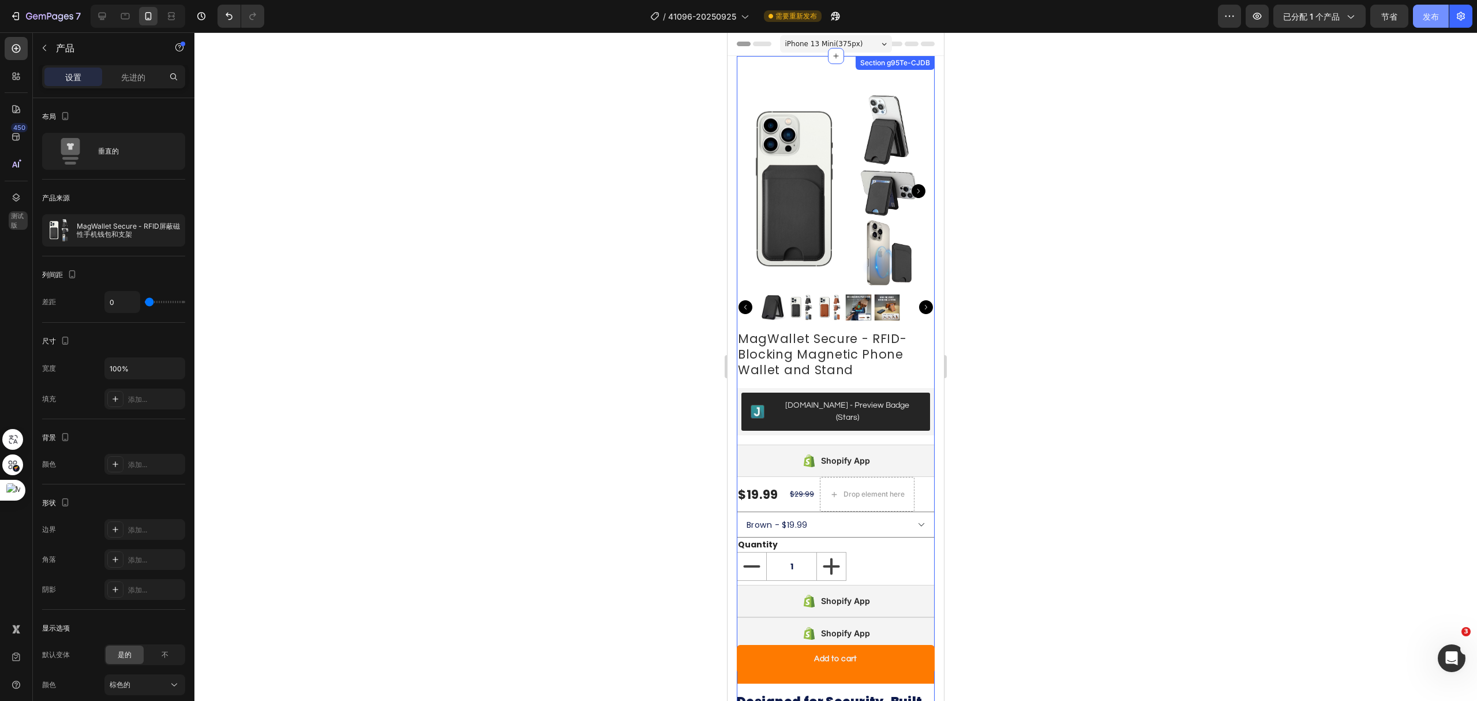
click at [1435, 18] on font "发布" at bounding box center [1431, 17] width 16 height 10
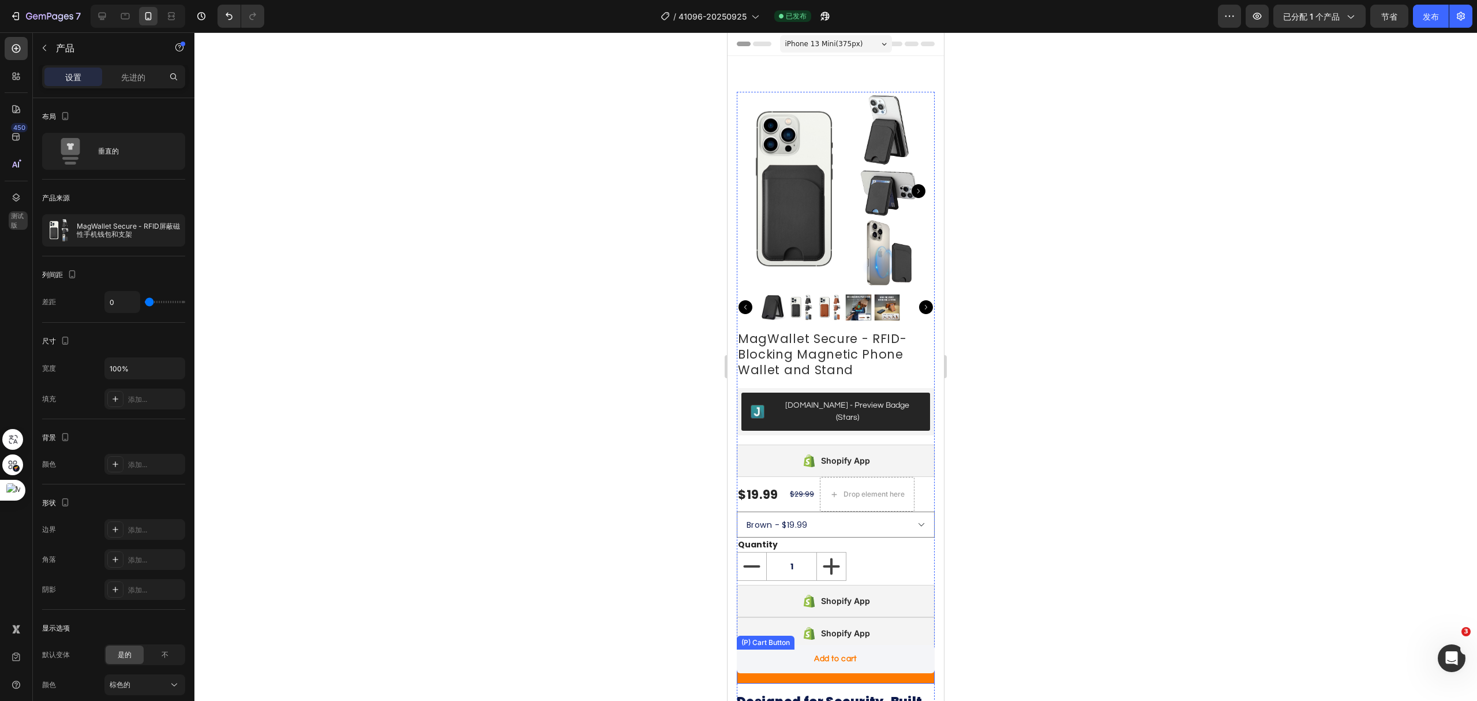
click at [893, 658] on button "Add to cart" at bounding box center [836, 659] width 198 height 28
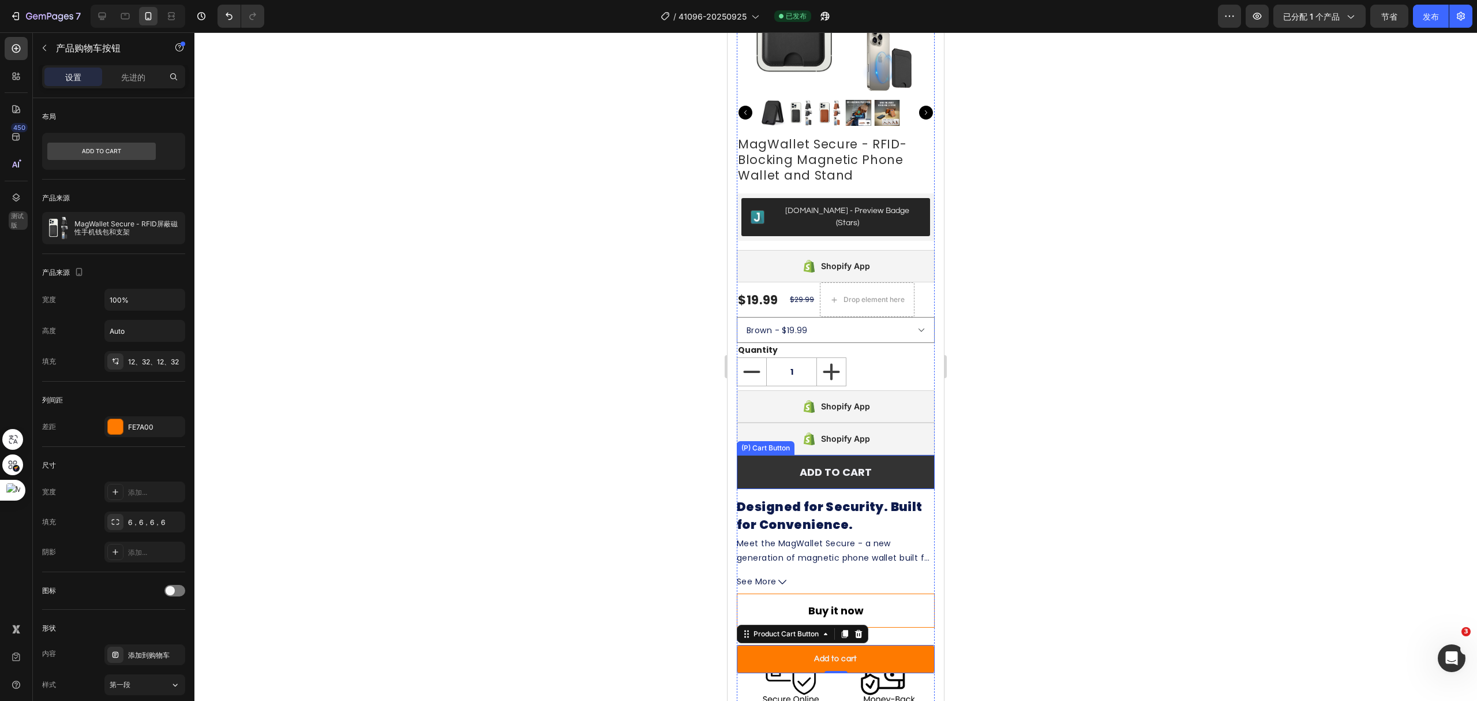
scroll to position [231, 0]
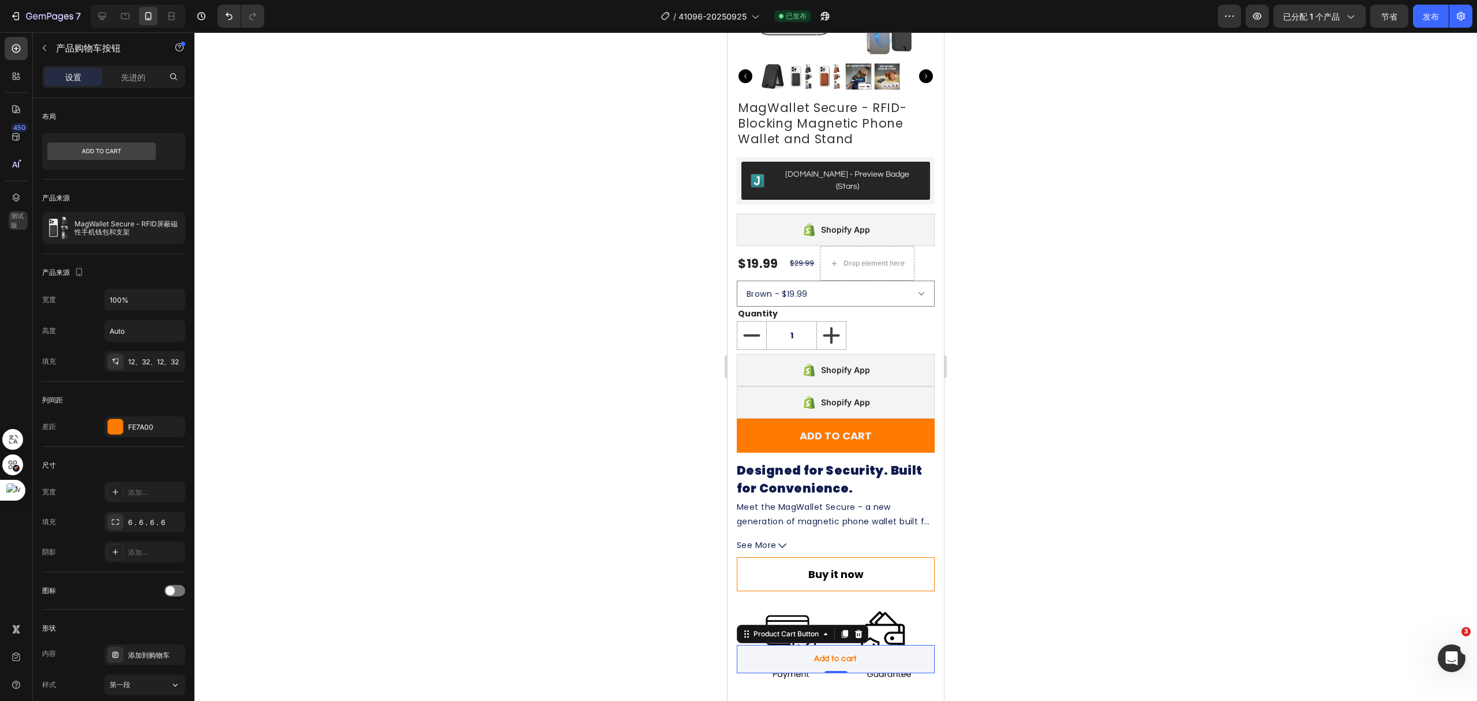
click at [854, 660] on button "Add to cart" at bounding box center [836, 659] width 198 height 28
click at [102, 10] on icon at bounding box center [102, 16] width 12 height 12
type input "17"
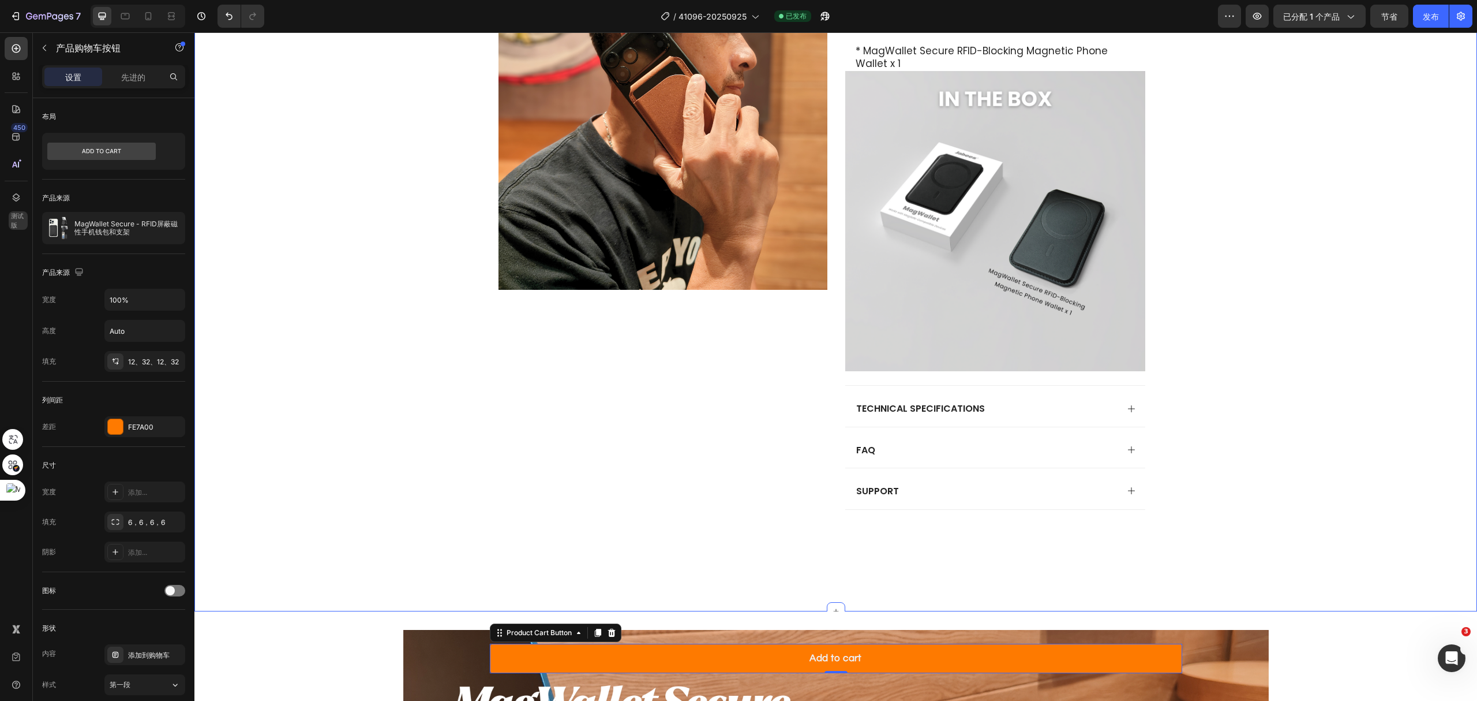
scroll to position [802, 0]
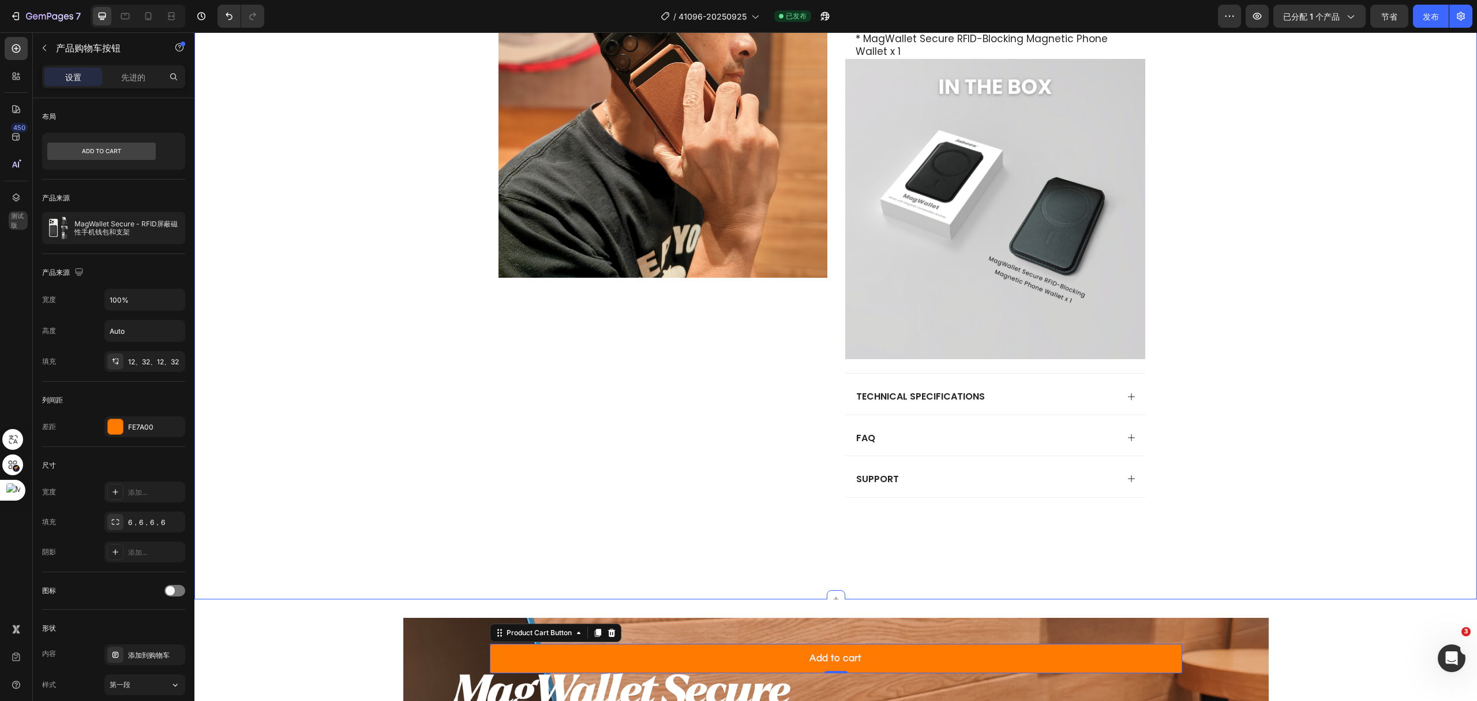
click at [1339, 455] on div "Product Details Heading What's in the box * MagWallet Secure RFID-Blocking Magn…" at bounding box center [836, 266] width 1260 height 634
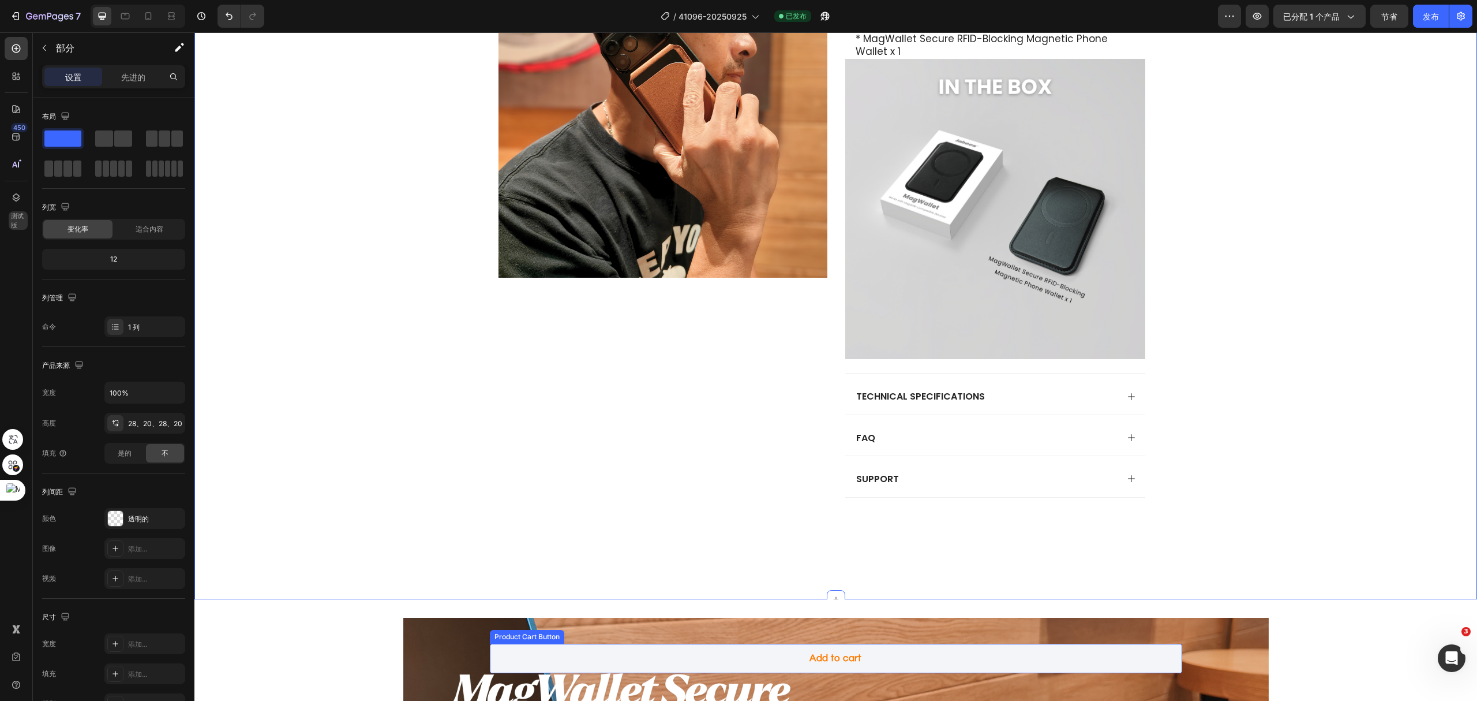
click at [928, 665] on button "Add to cart" at bounding box center [836, 657] width 693 height 29
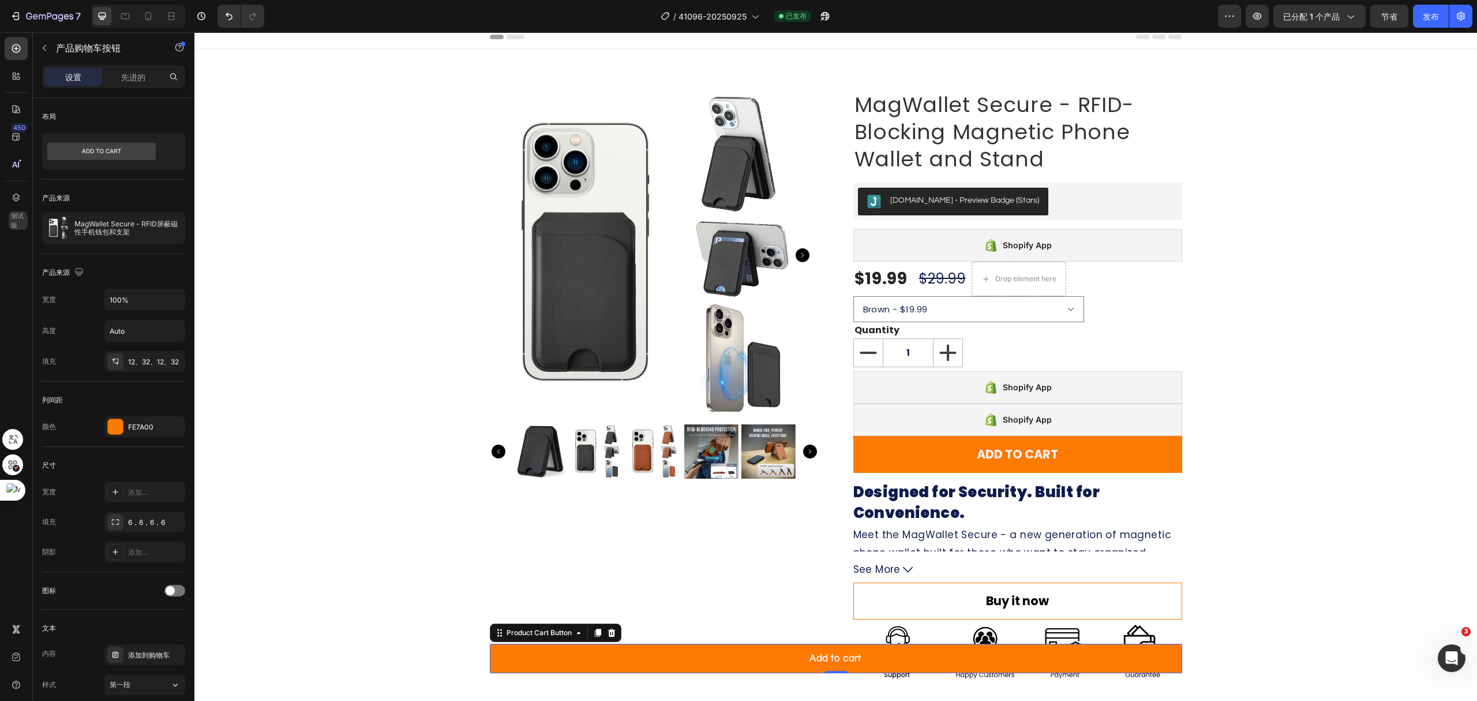
scroll to position [0, 0]
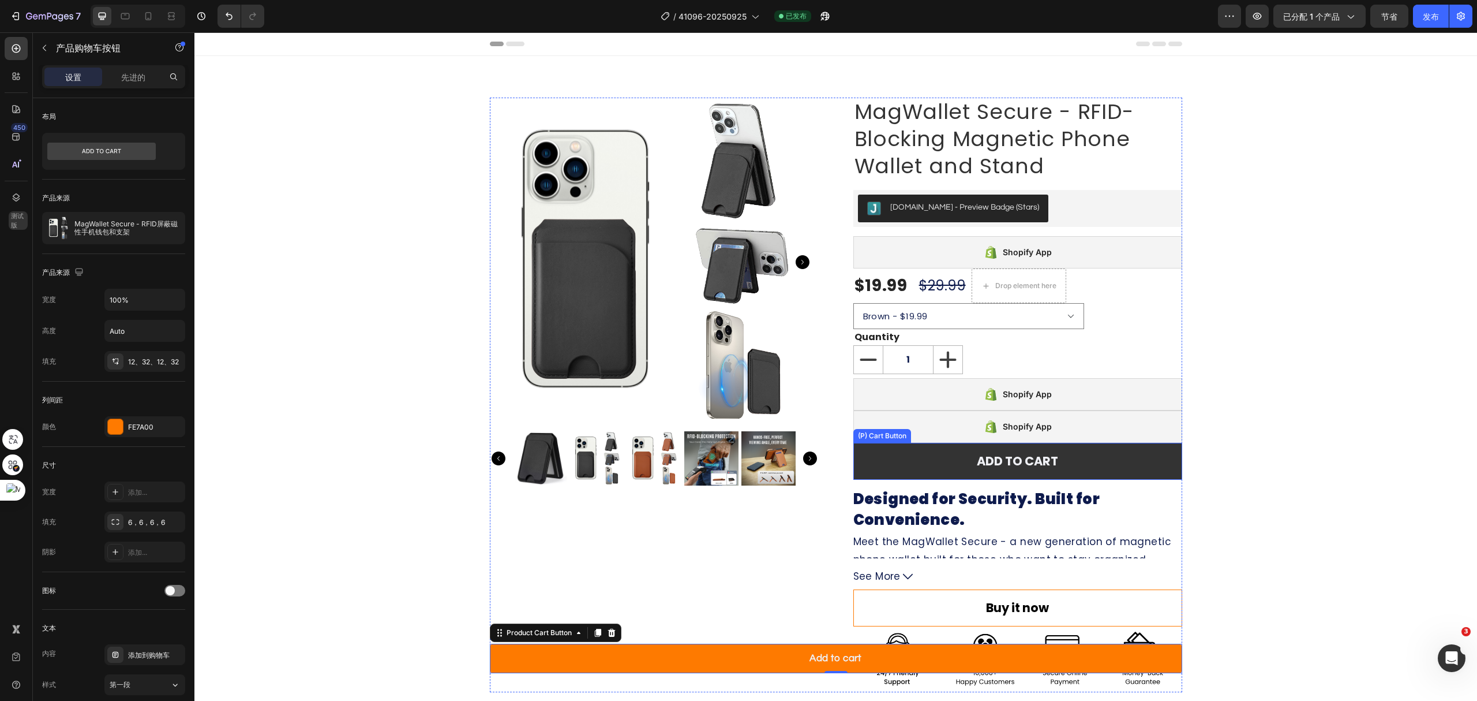
click at [1070, 460] on button "ADD TO CART" at bounding box center [1018, 461] width 329 height 37
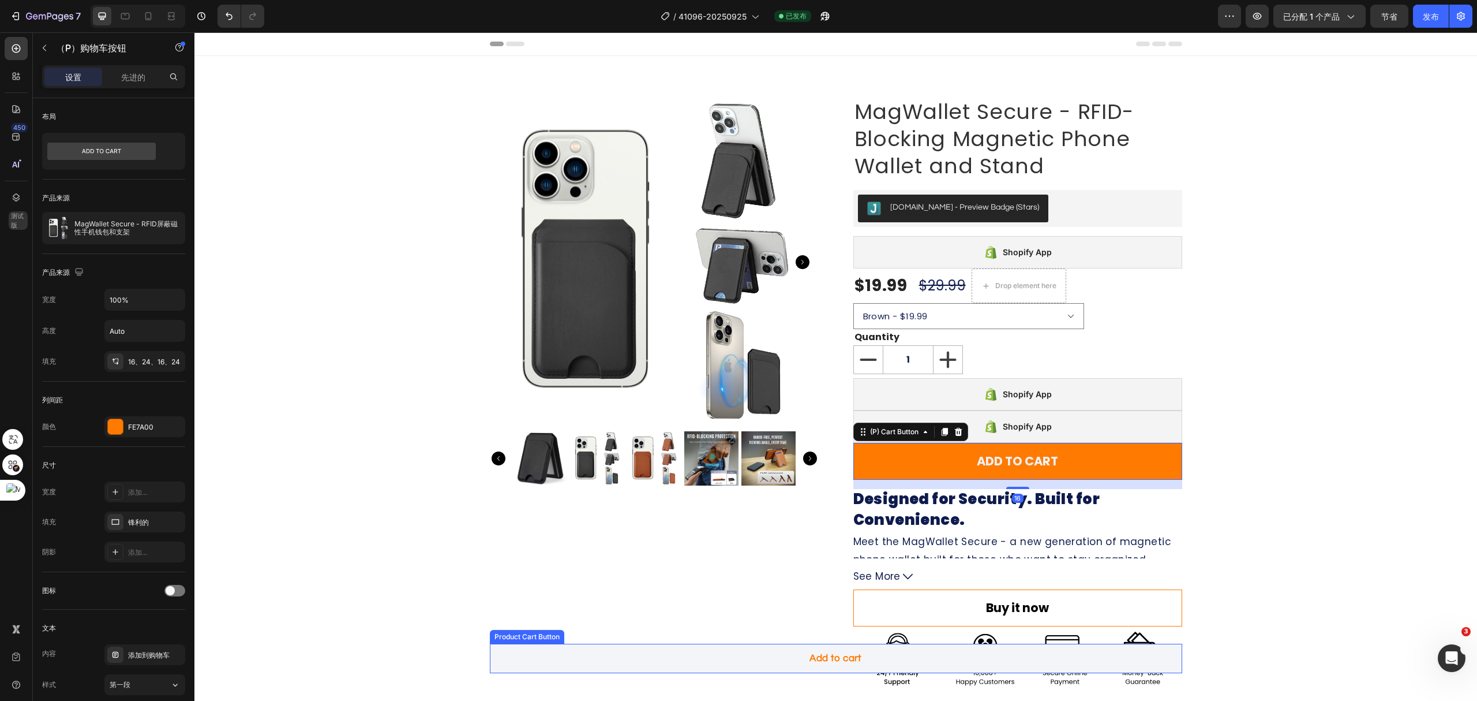
click at [738, 657] on button "Add to cart" at bounding box center [836, 657] width 693 height 29
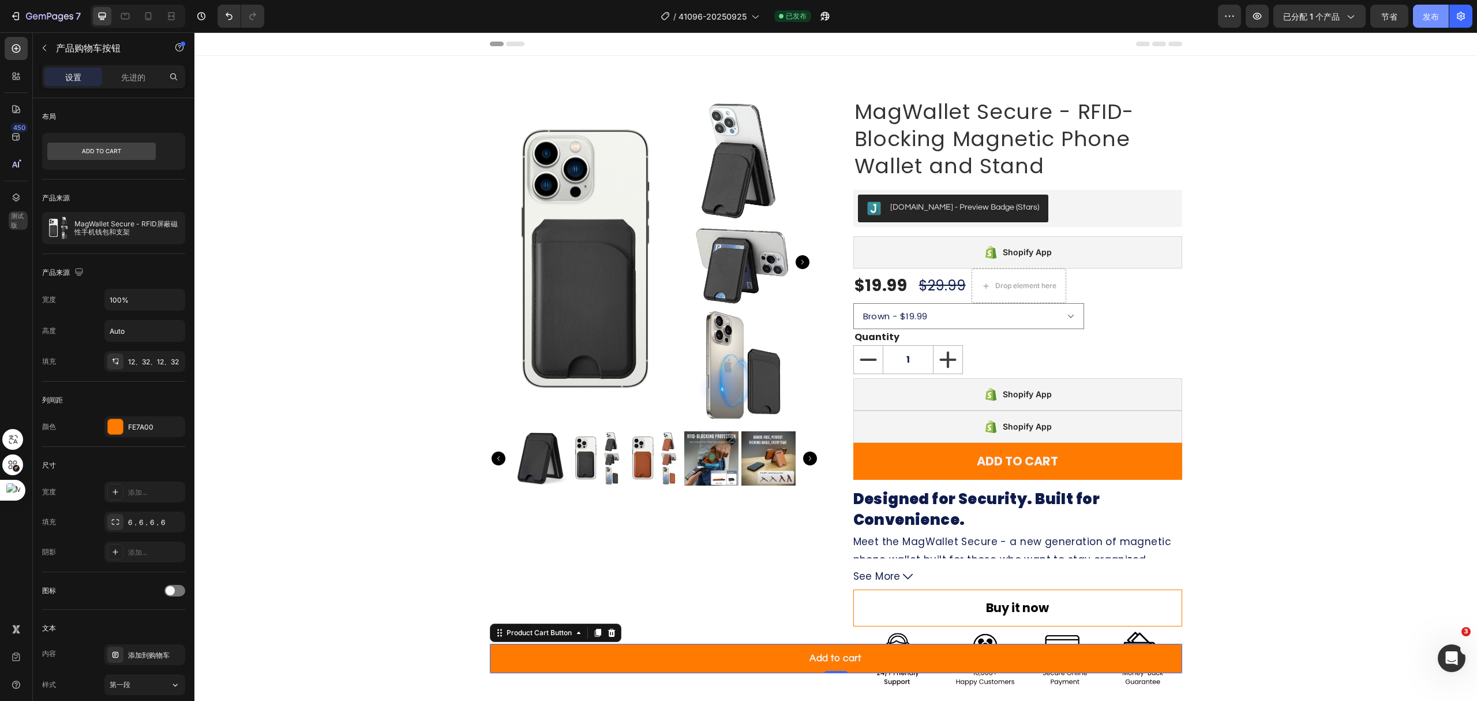
click at [1425, 14] on font "发布" at bounding box center [1431, 17] width 16 height 10
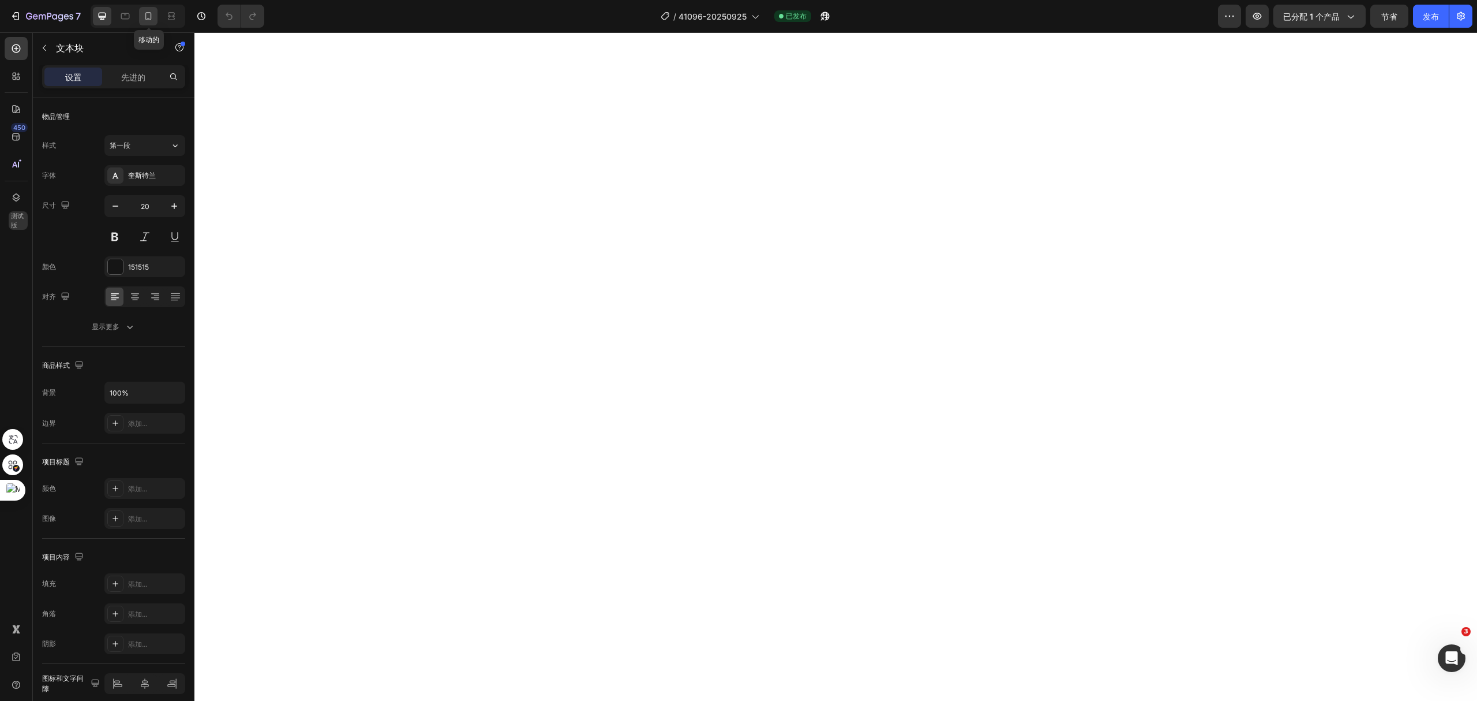
click at [147, 19] on icon at bounding box center [148, 16] width 6 height 8
type input "14"
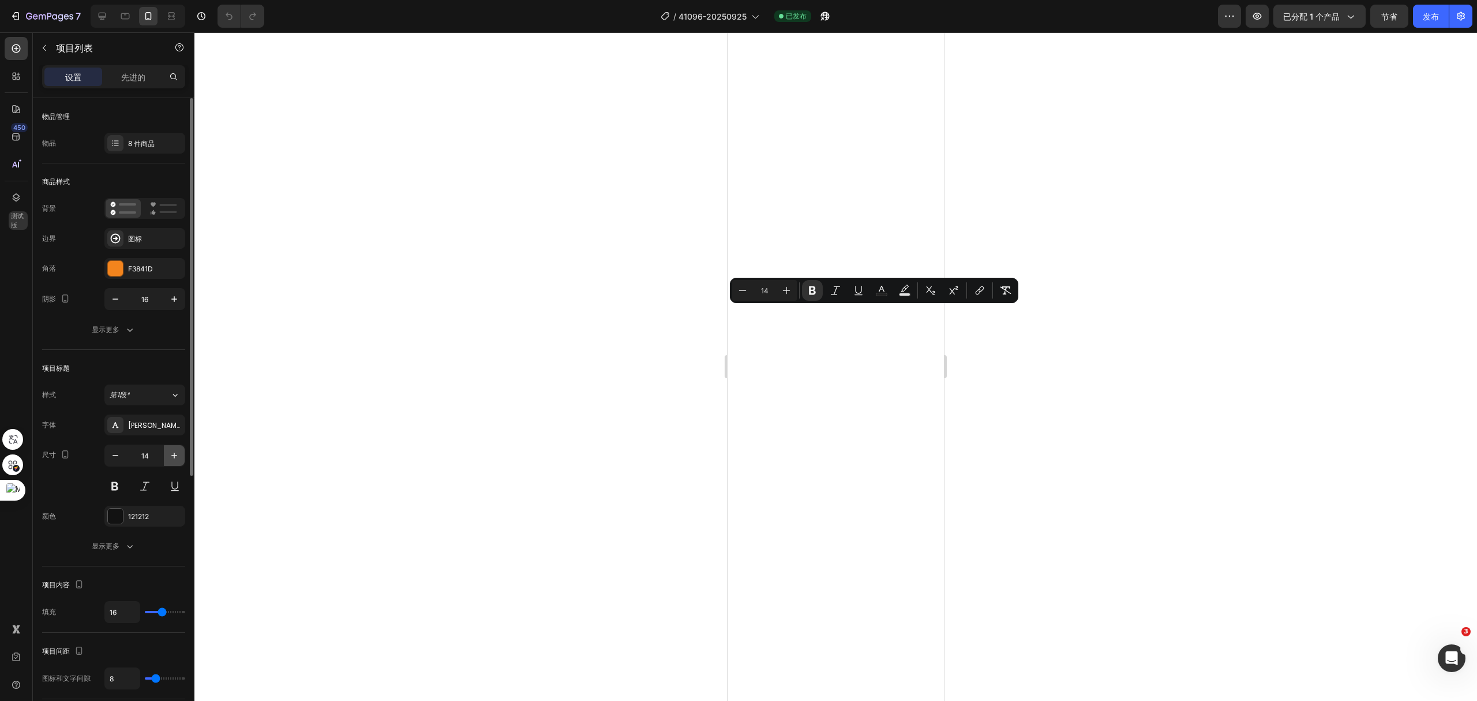
click at [177, 457] on icon "button" at bounding box center [175, 456] width 12 height 12
type input "15"
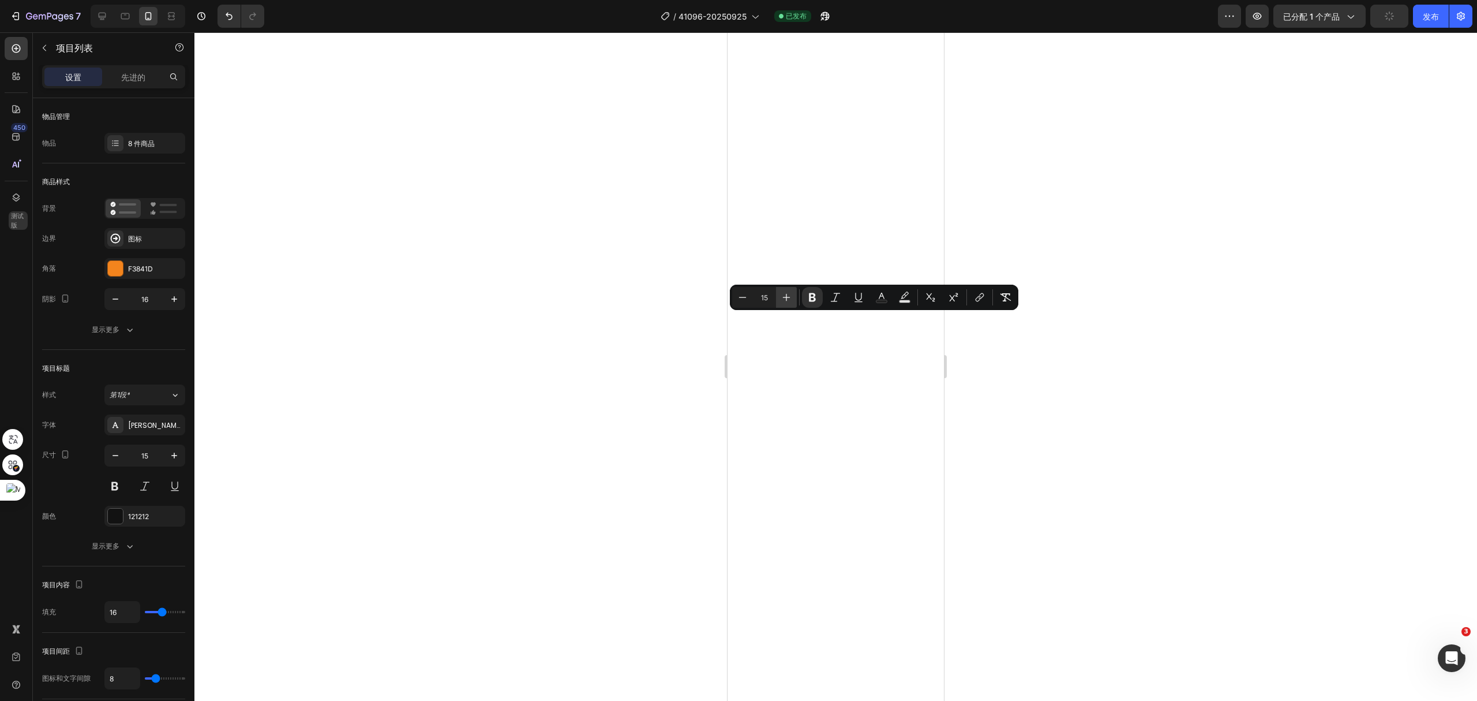
click at [789, 295] on icon "编辑器上下文工具栏" at bounding box center [787, 297] width 12 height 12
type input "17"
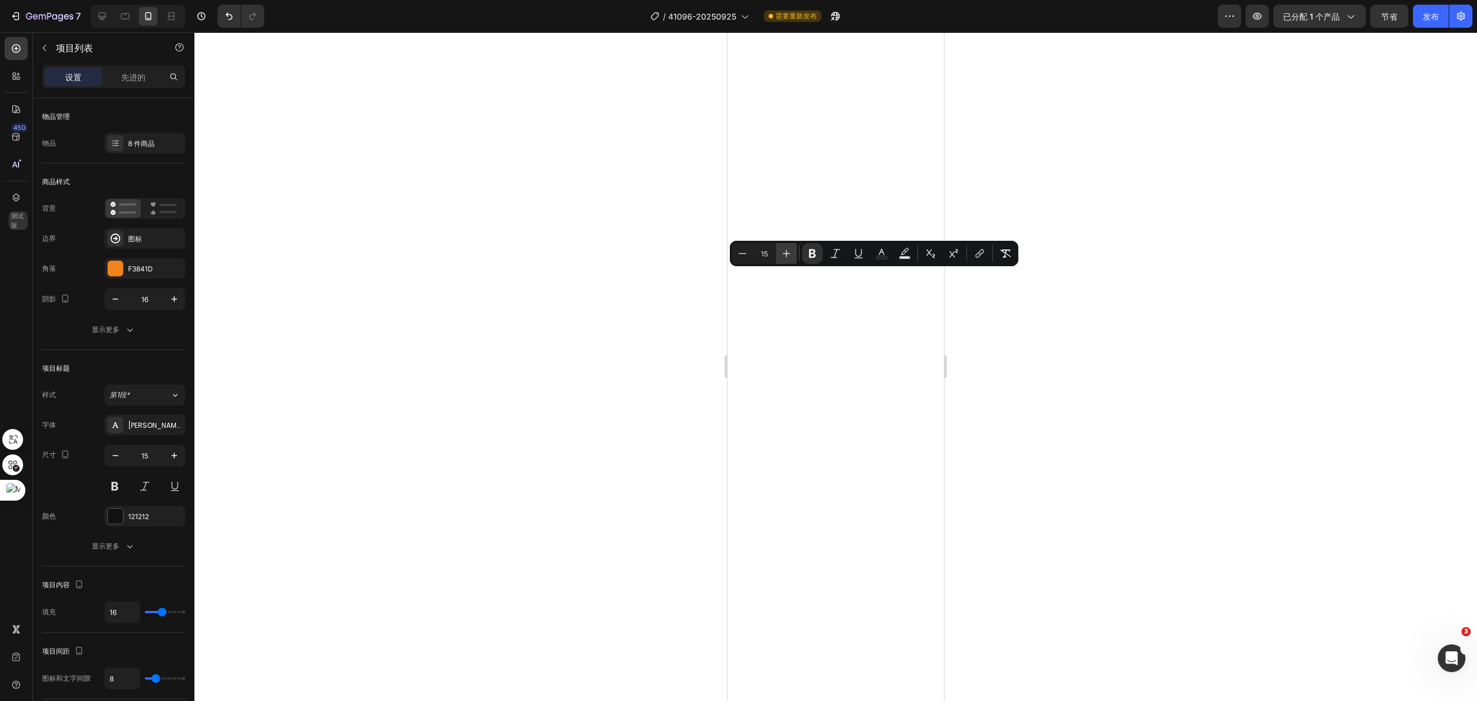
click at [792, 259] on button "Plus" at bounding box center [786, 253] width 21 height 21
type input "17"
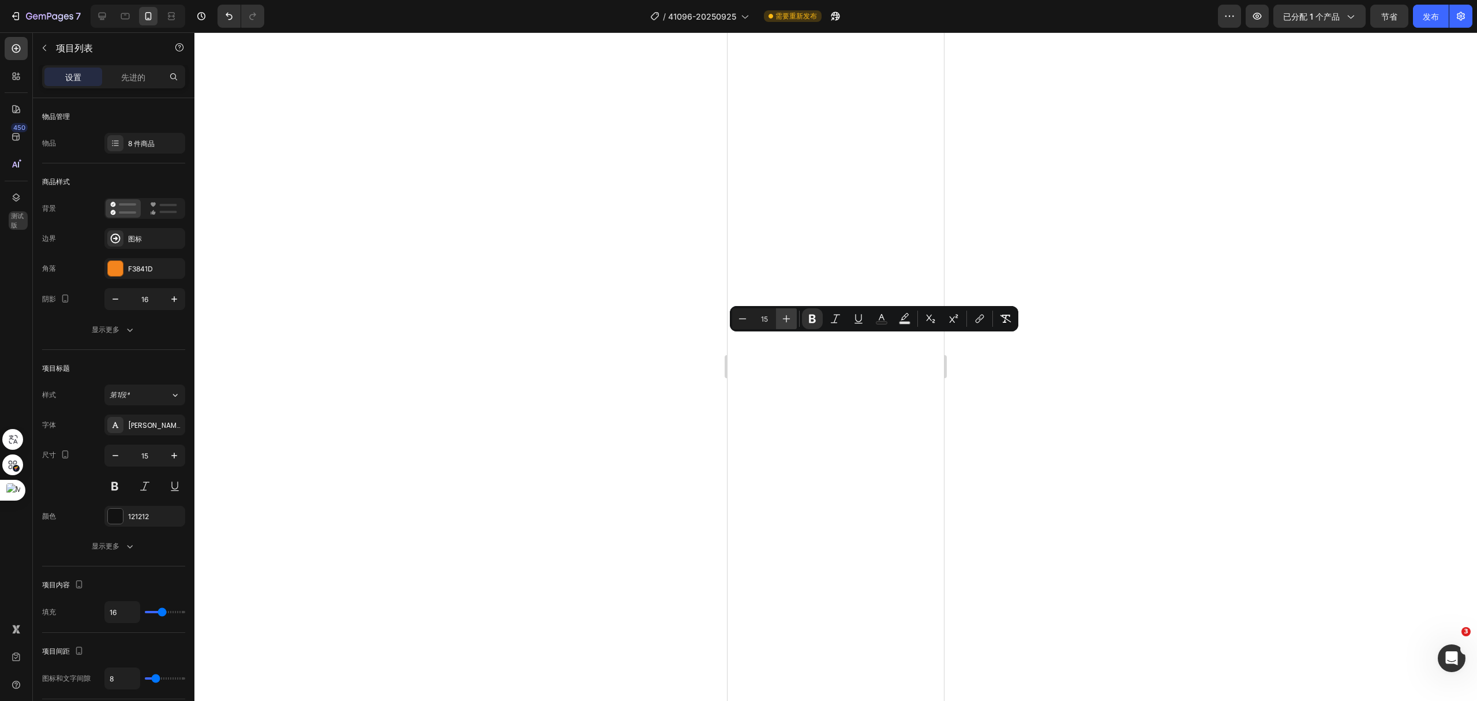
click at [791, 315] on icon "Editor contextual toolbar" at bounding box center [787, 319] width 12 height 12
type input "17"
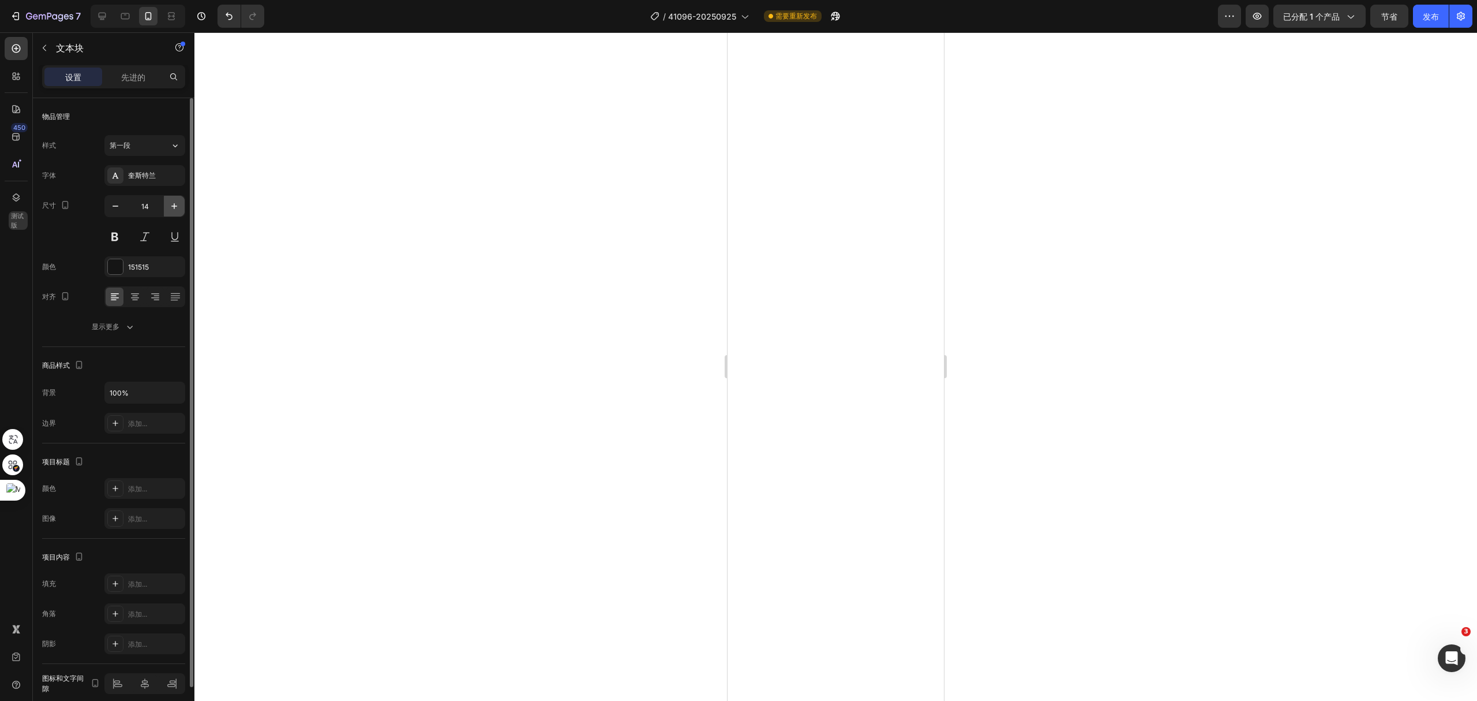
click at [175, 211] on icon "button" at bounding box center [175, 206] width 12 height 12
type input "17"
click at [178, 207] on icon "button" at bounding box center [175, 206] width 12 height 12
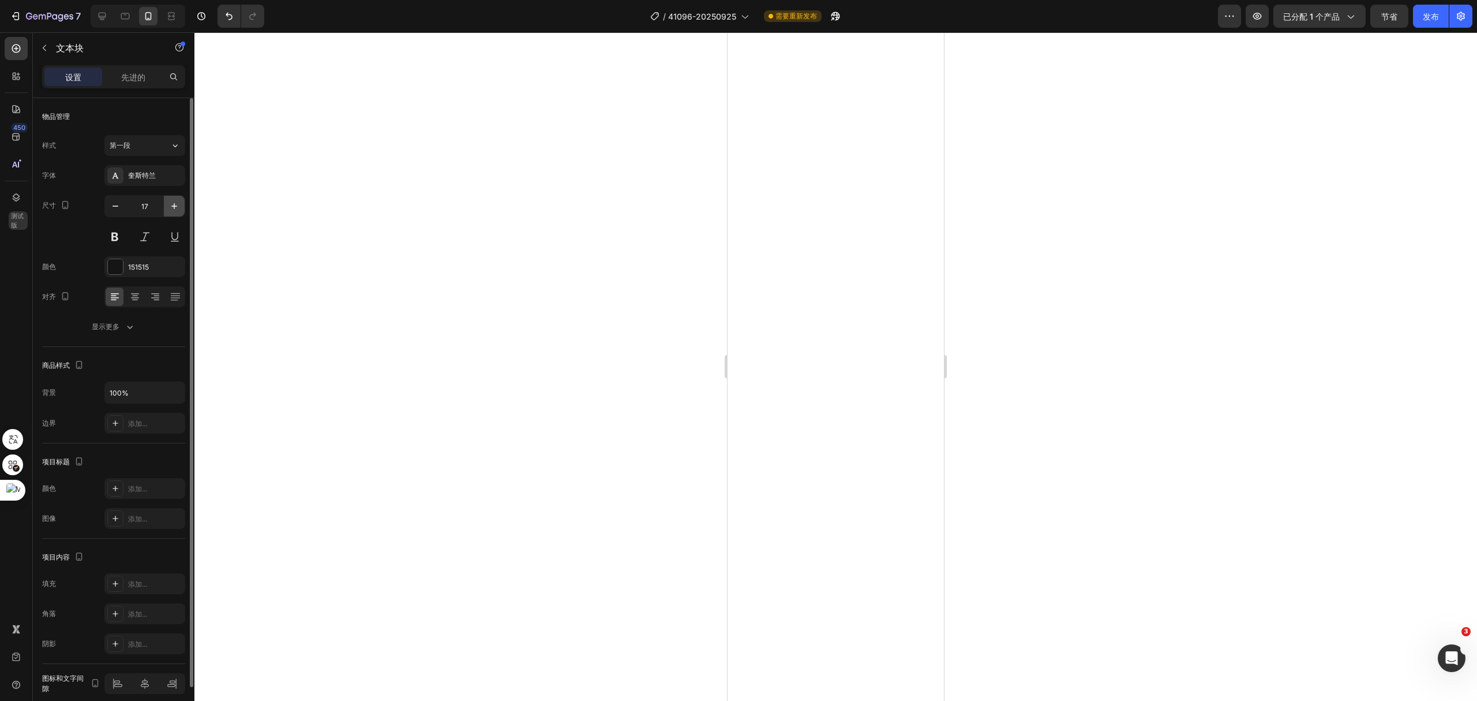
click at [178, 207] on icon "button" at bounding box center [175, 206] width 12 height 12
click at [117, 212] on button "button" at bounding box center [115, 206] width 21 height 21
click at [116, 212] on button "button" at bounding box center [115, 206] width 21 height 21
type input "17"
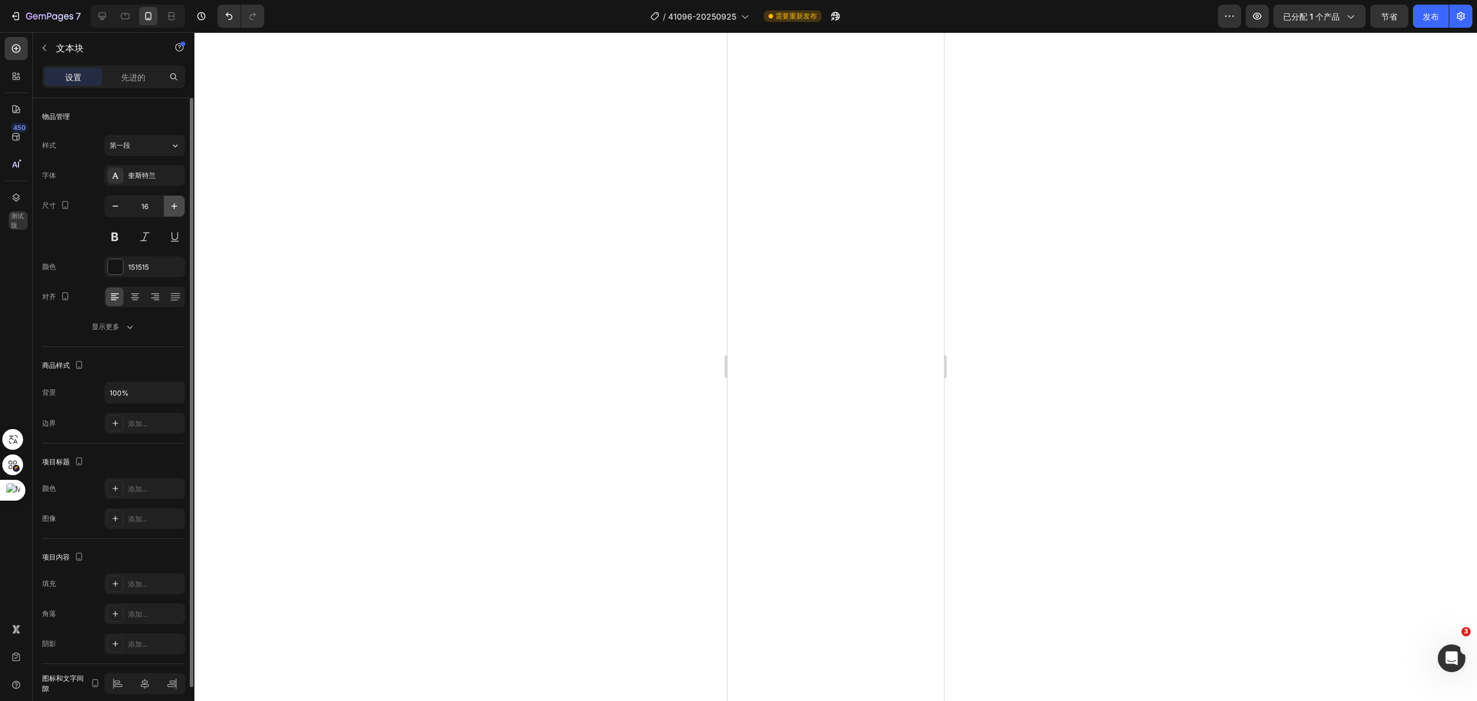
click at [171, 208] on icon "button" at bounding box center [175, 206] width 12 height 12
type input "17"
click at [167, 209] on button "button" at bounding box center [174, 206] width 21 height 21
type input "17"
click at [178, 203] on icon "button" at bounding box center [175, 206] width 12 height 12
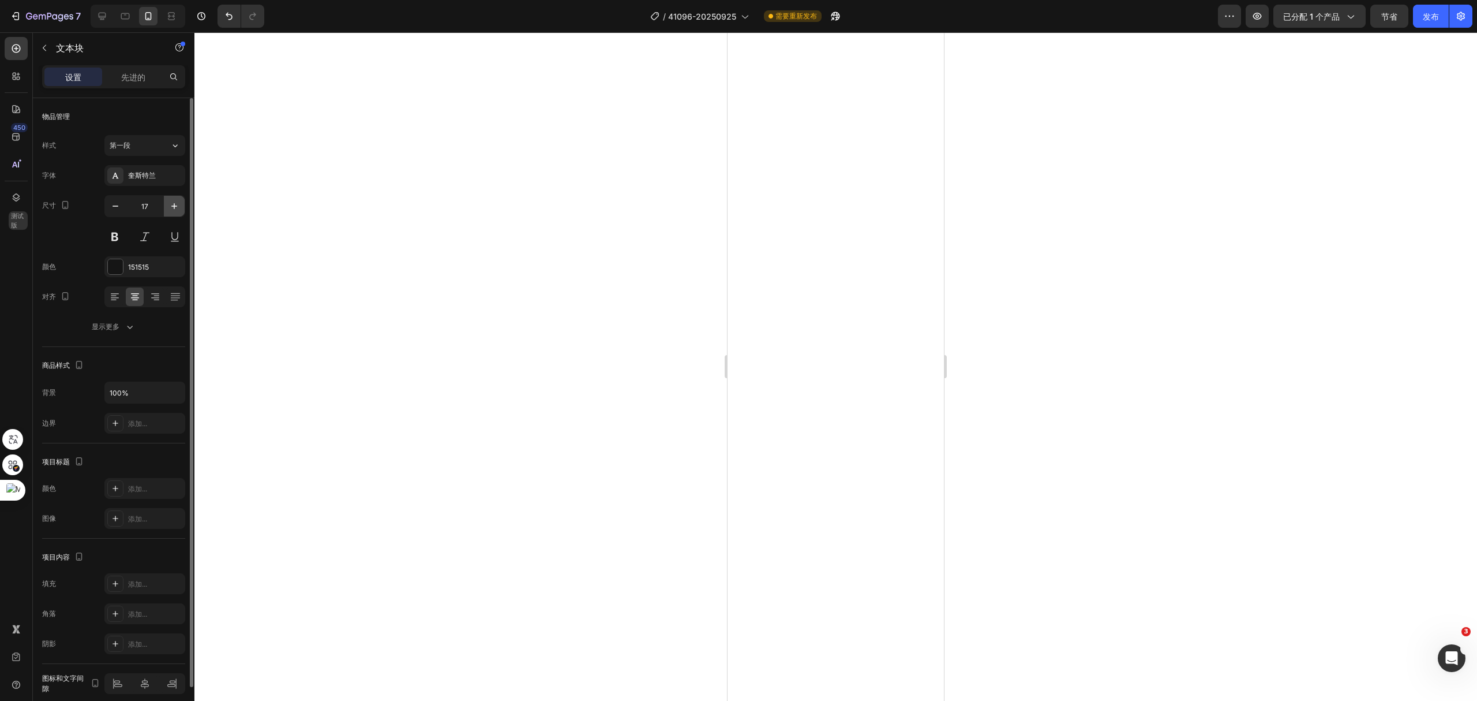
click at [178, 203] on icon "button" at bounding box center [175, 206] width 12 height 12
click at [111, 208] on icon "button" at bounding box center [116, 206] width 12 height 12
type input "17"
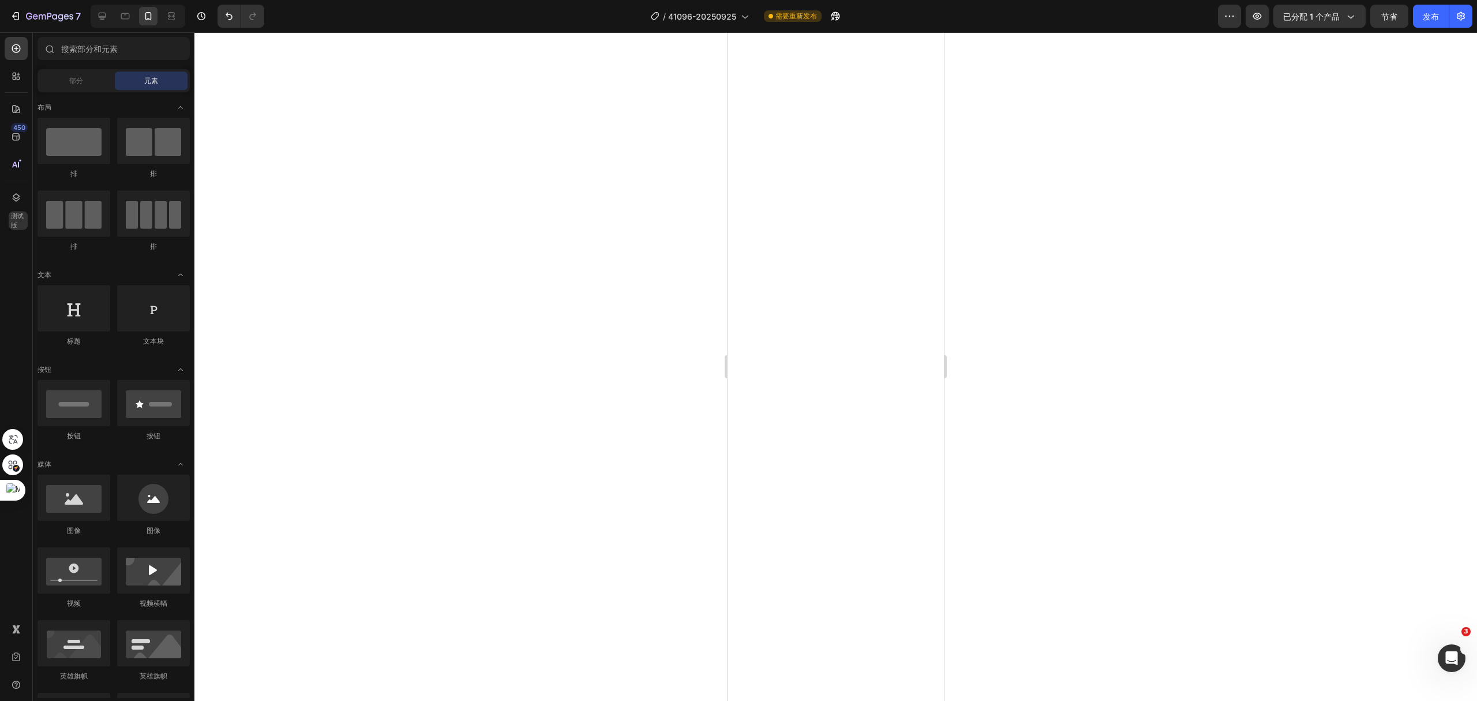
click at [1189, 282] on div at bounding box center [835, 366] width 1283 height 668
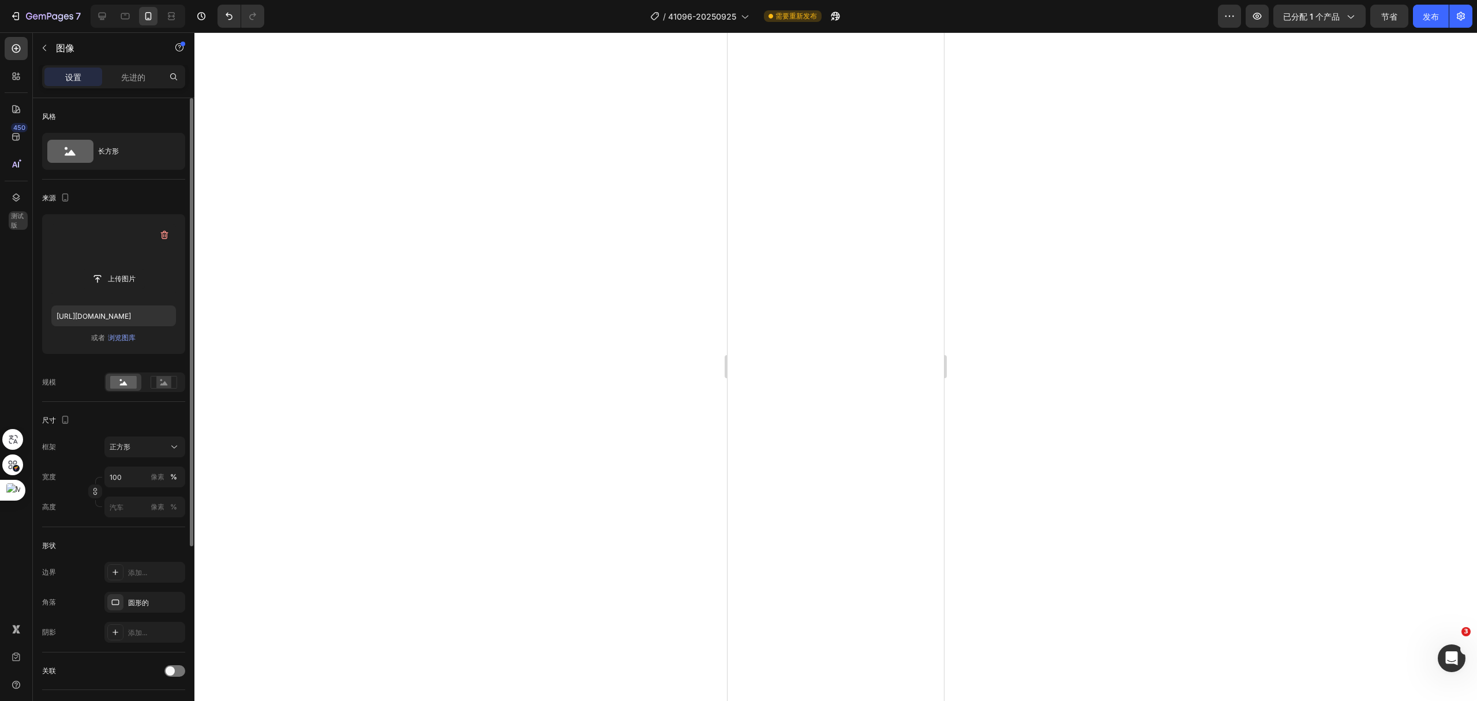
click at [118, 248] on label at bounding box center [113, 259] width 125 height 73
click at [118, 269] on input "file" at bounding box center [114, 279] width 62 height 20
type input "[URL][DOMAIN_NAME]"
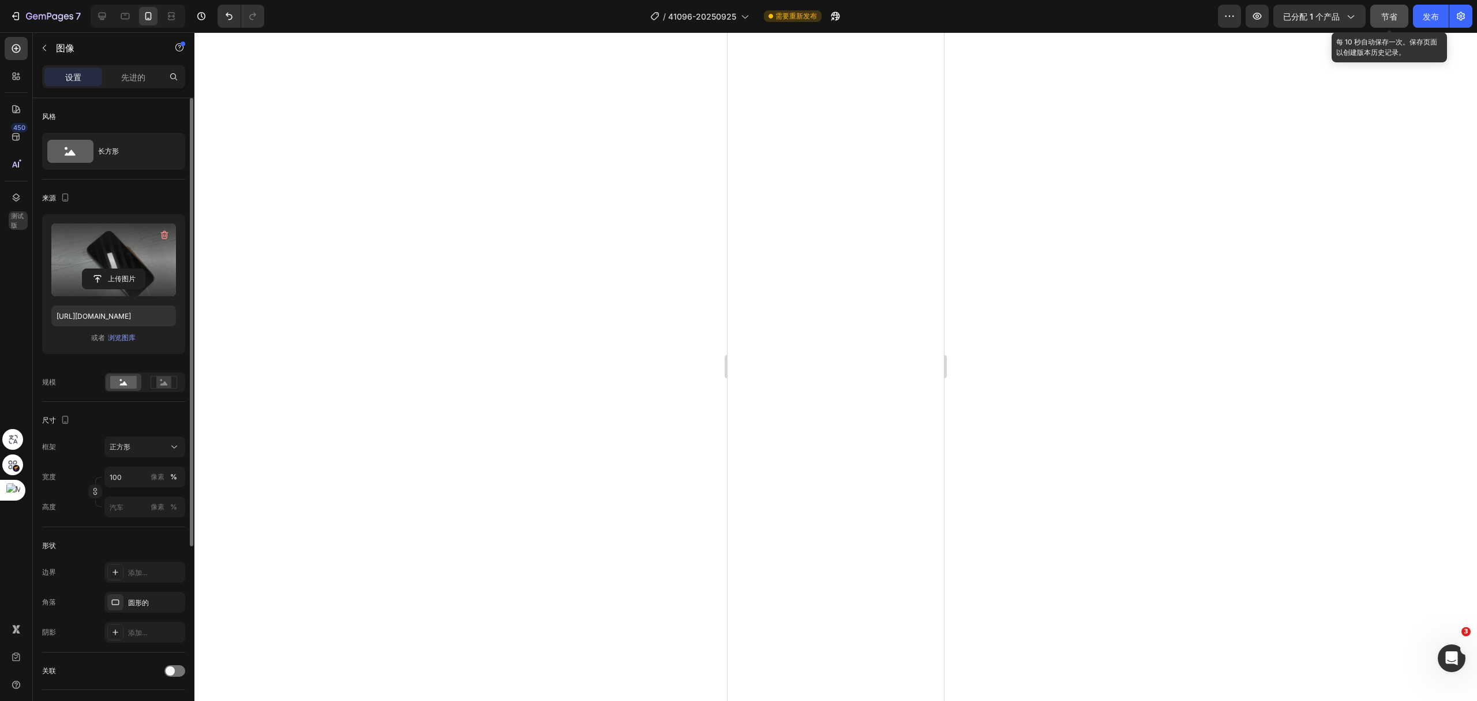
click at [1380, 21] on button "节省" at bounding box center [1390, 16] width 38 height 23
click at [1411, 18] on div "预览 已分配 1 个产品 节省 发布" at bounding box center [1345, 16] width 254 height 23
click at [1427, 21] on font "发布" at bounding box center [1431, 16] width 16 height 12
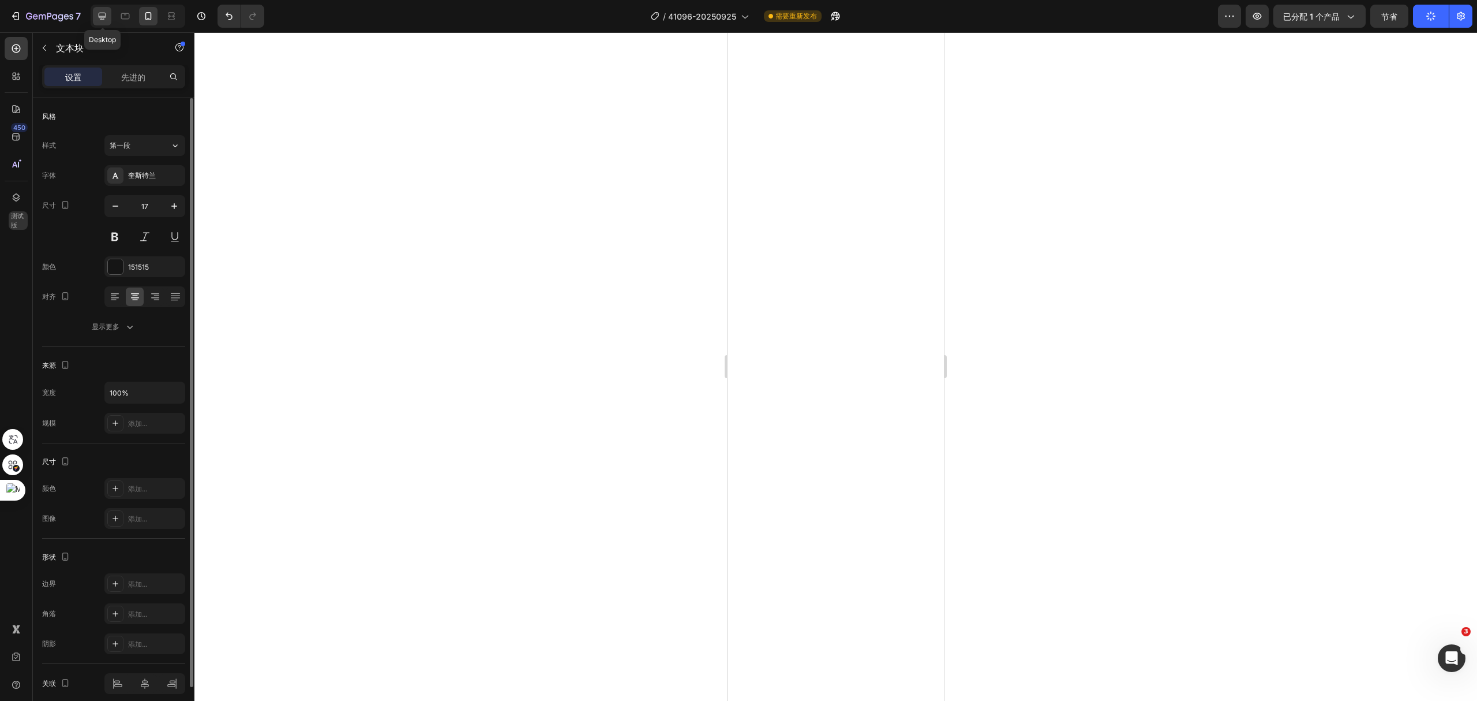
click at [103, 13] on icon at bounding box center [103, 17] width 8 height 8
type input "20"
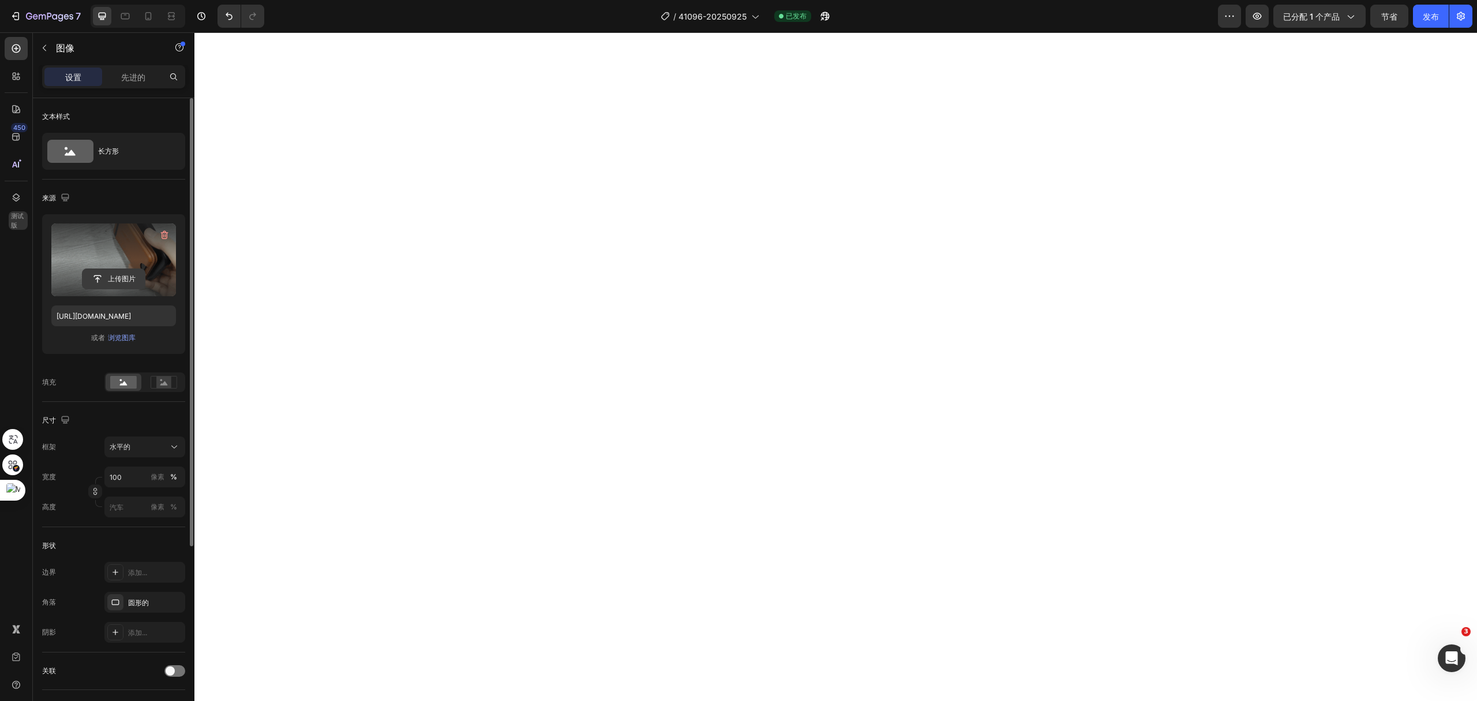
click at [114, 271] on input "file" at bounding box center [114, 279] width 62 height 20
type input "[URL][DOMAIN_NAME]"
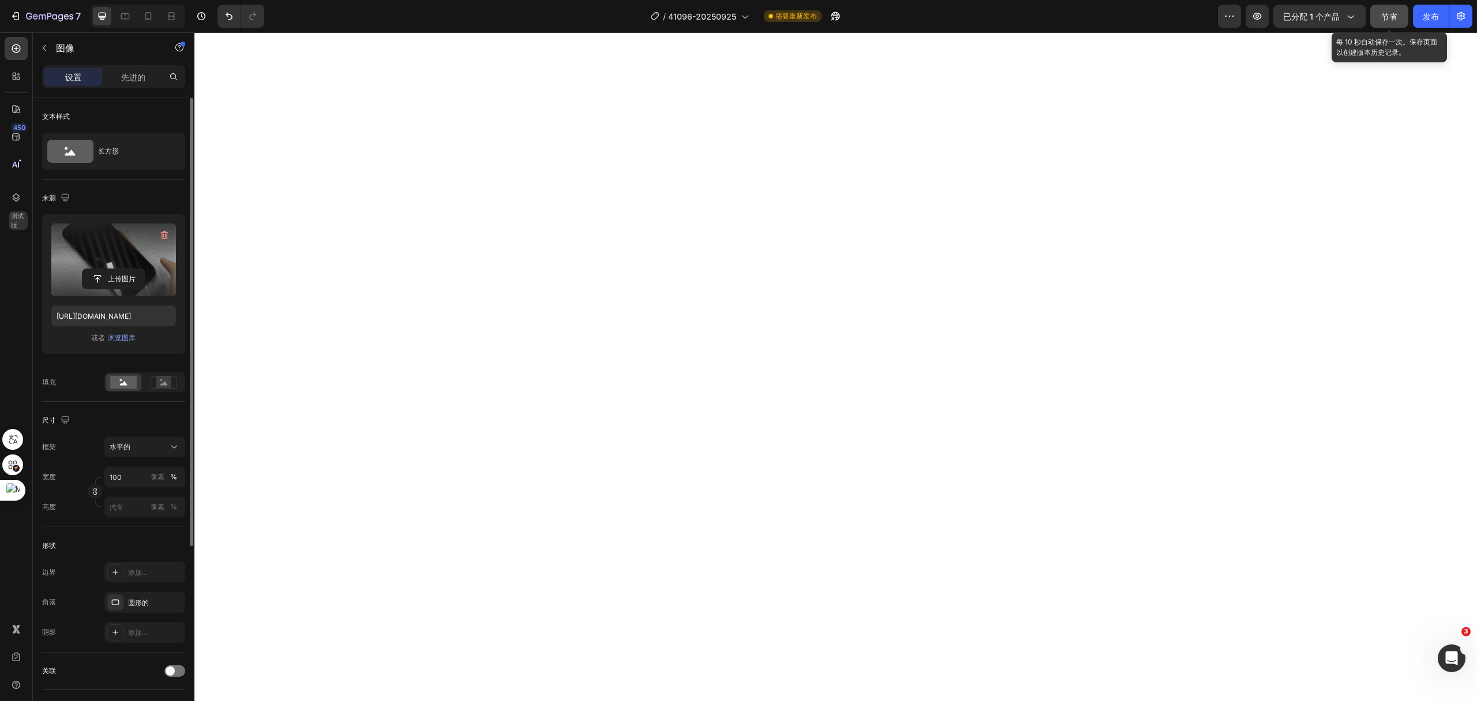
click at [1379, 23] on button "节省" at bounding box center [1390, 16] width 38 height 23
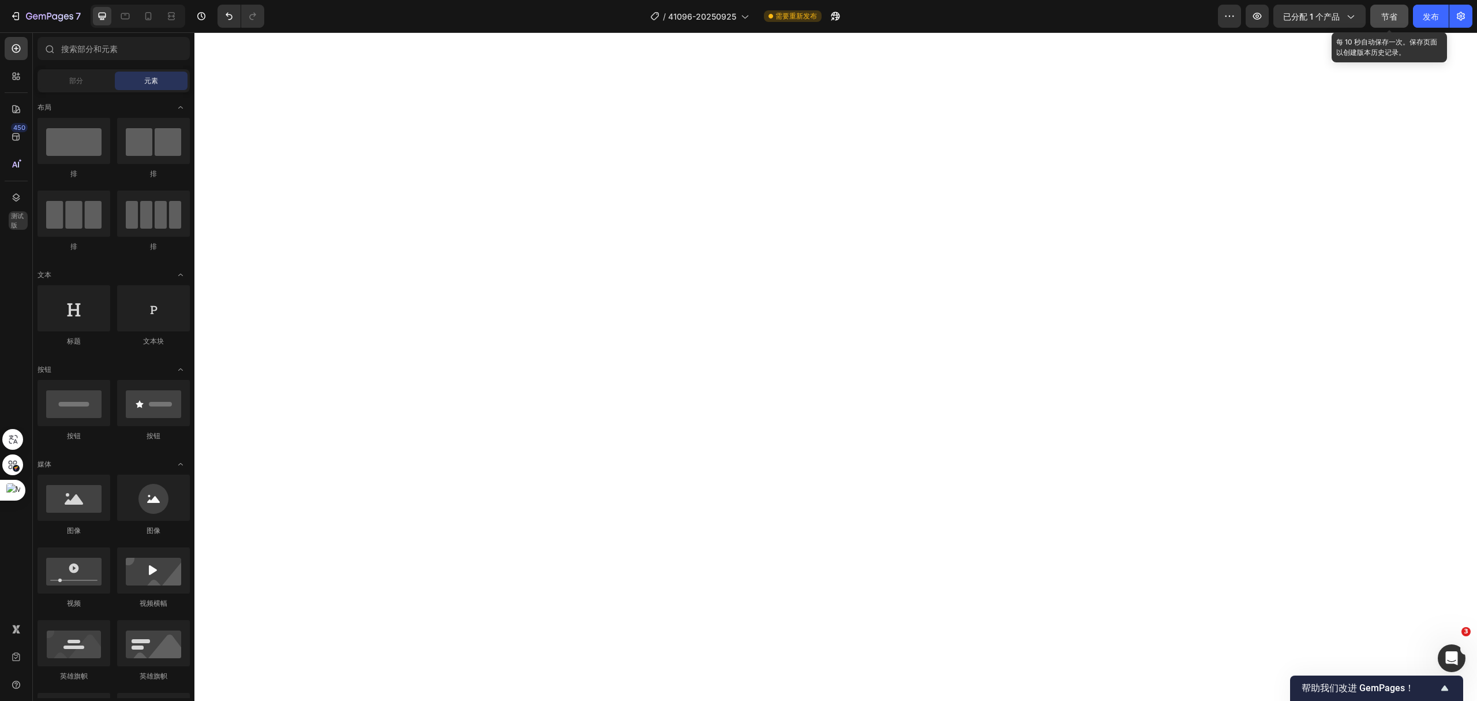
click at [1393, 16] on font "节省" at bounding box center [1390, 17] width 16 height 10
click at [1430, 20] on font "发布" at bounding box center [1431, 17] width 16 height 10
click at [153, 14] on icon at bounding box center [149, 16] width 12 height 12
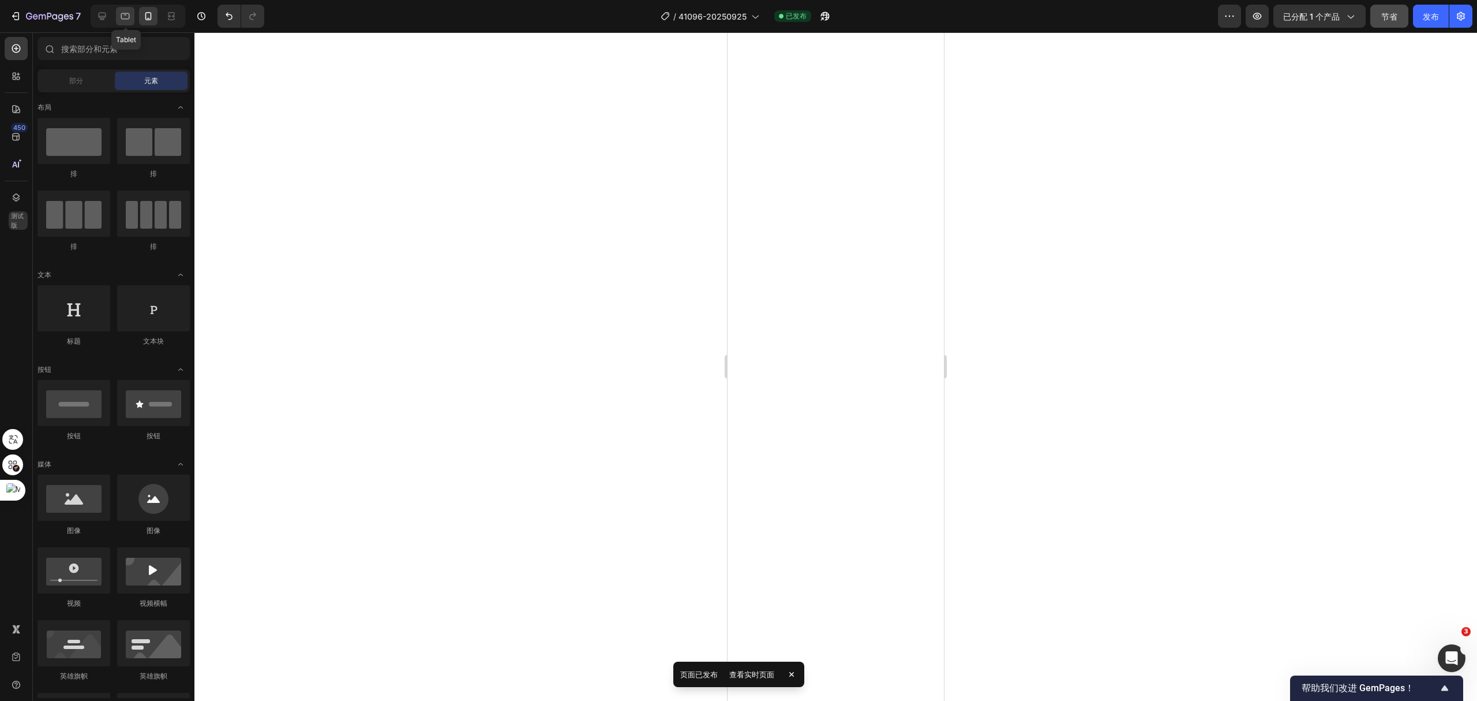
click at [130, 16] on icon at bounding box center [125, 16] width 12 height 12
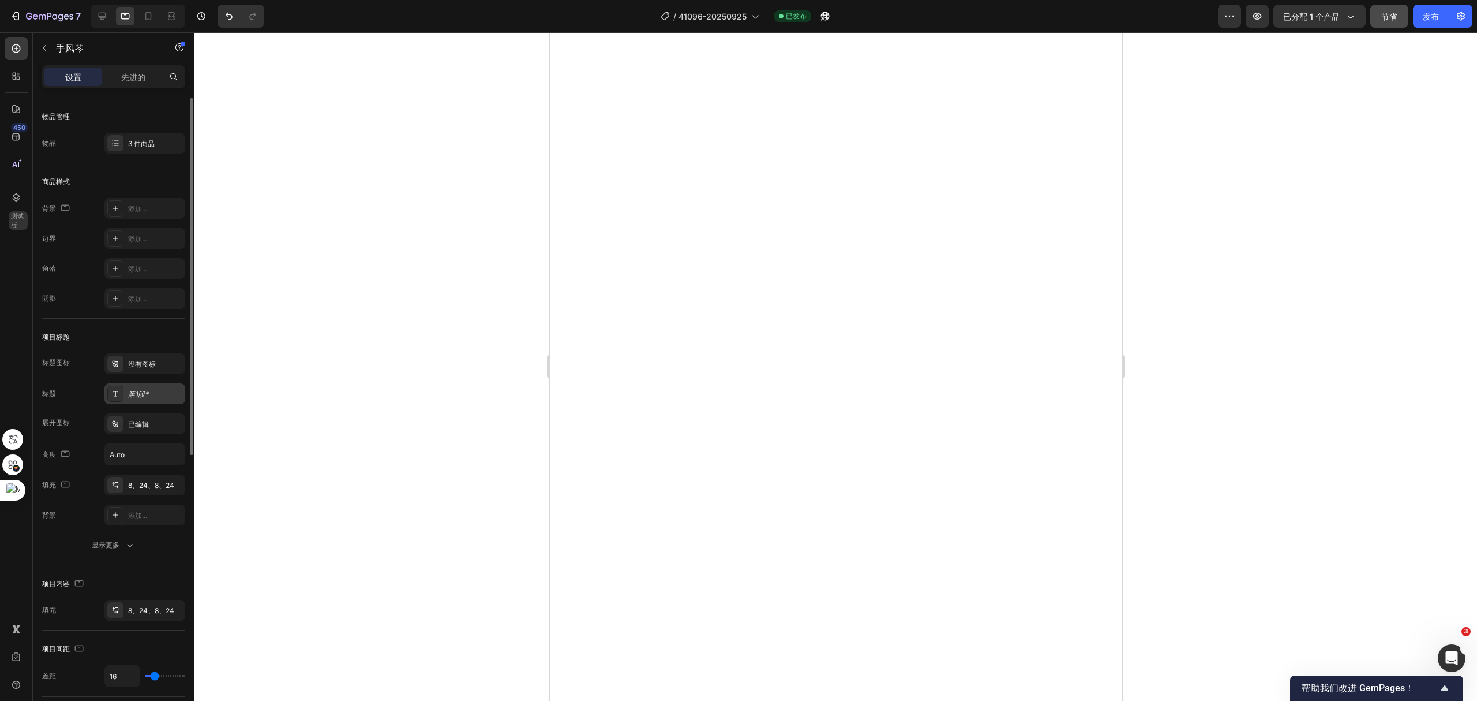
click at [148, 395] on div "第1段*" at bounding box center [155, 394] width 54 height 10
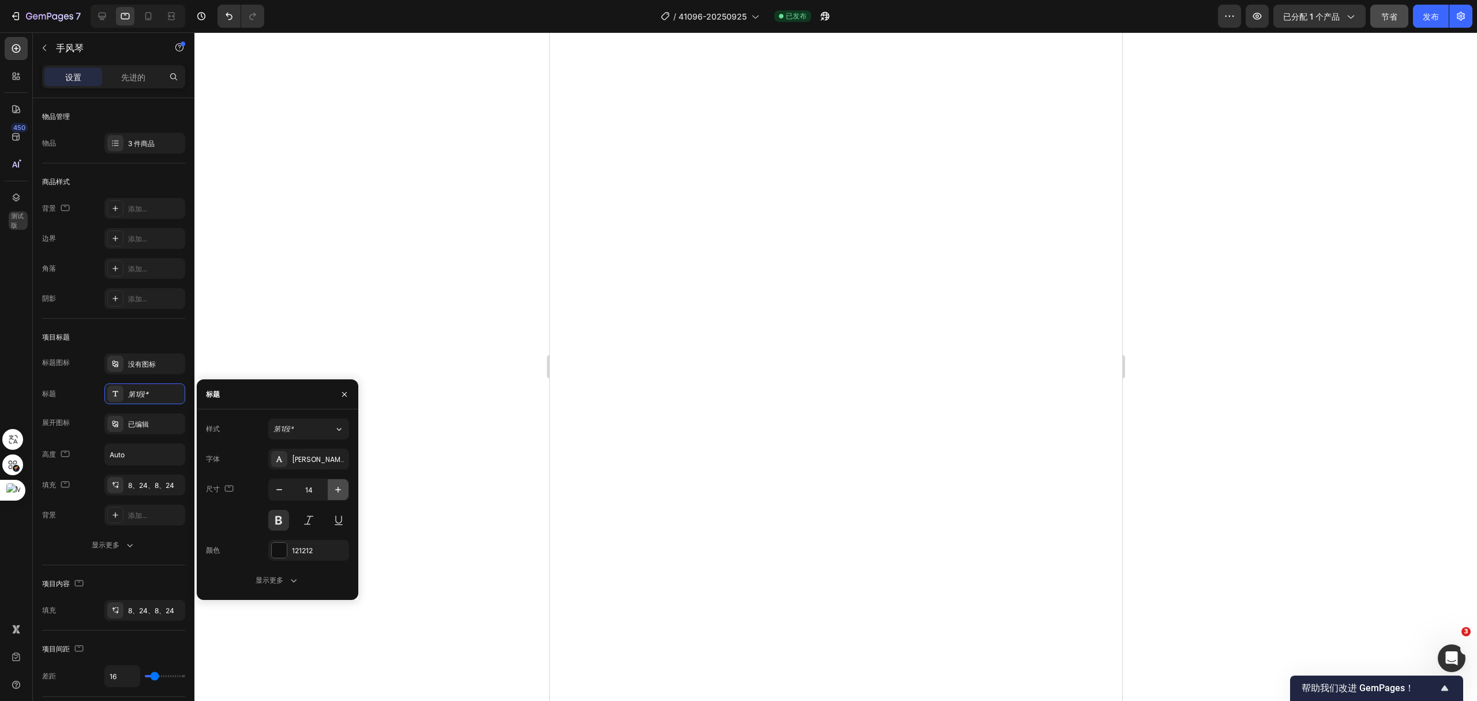
click at [338, 488] on icon "button" at bounding box center [338, 490] width 12 height 12
type input "17"
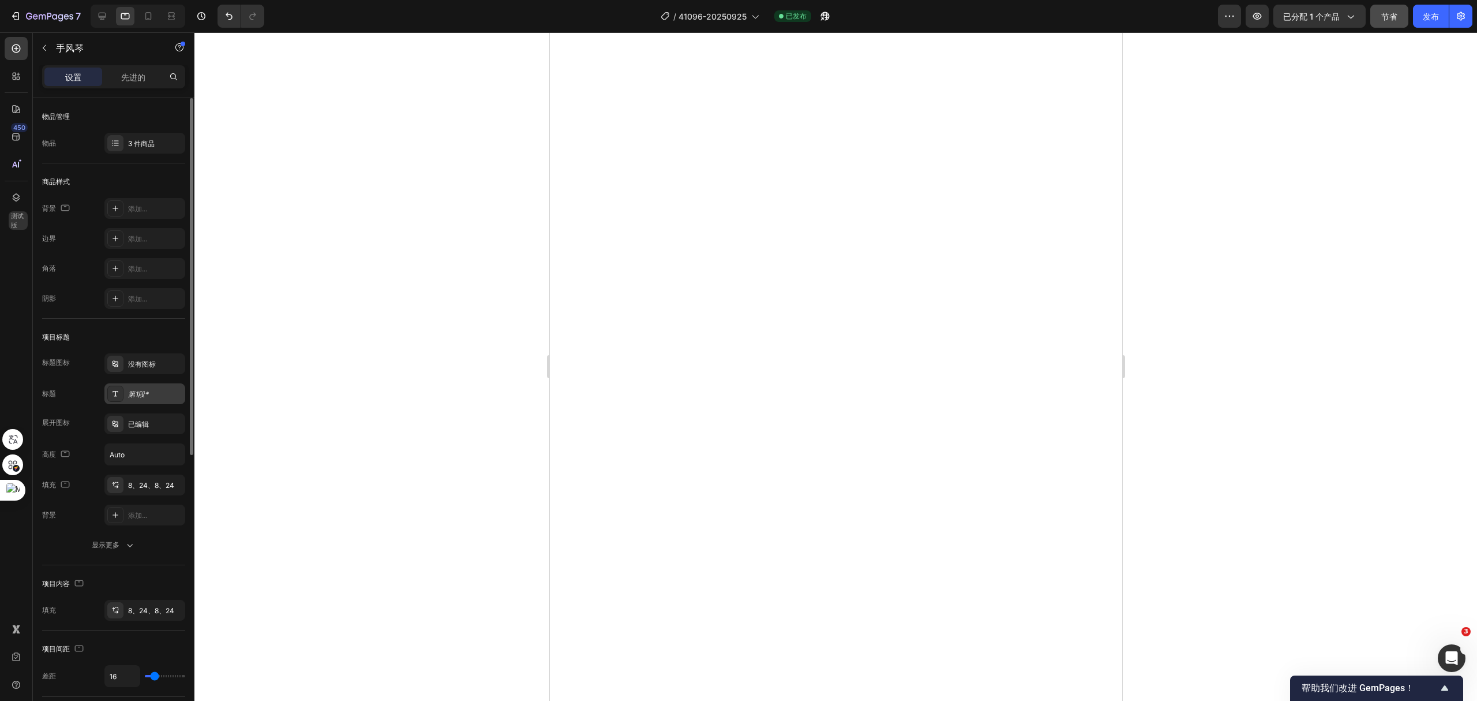
click at [129, 392] on font "第1段*" at bounding box center [138, 394] width 20 height 9
click at [1159, 345] on div at bounding box center [835, 366] width 1283 height 668
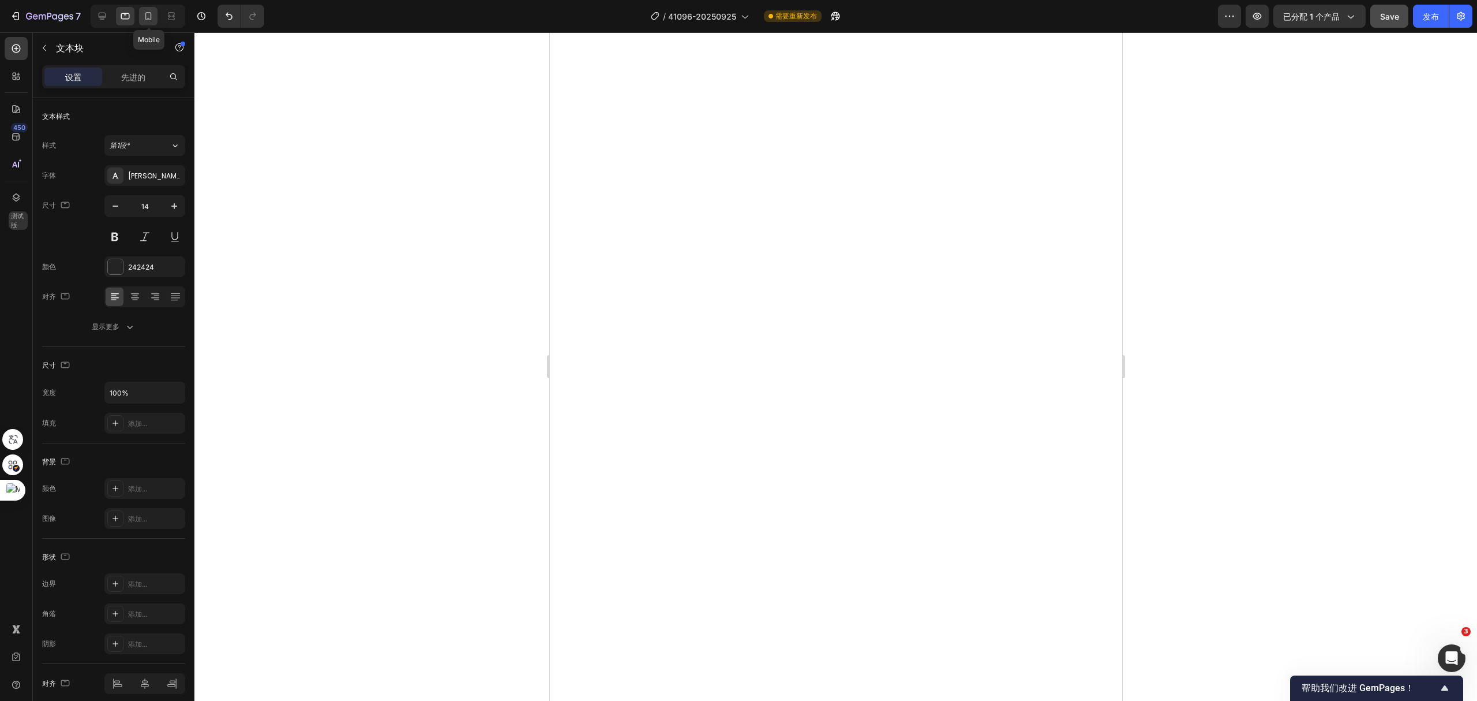
click at [152, 17] on icon at bounding box center [149, 16] width 12 height 12
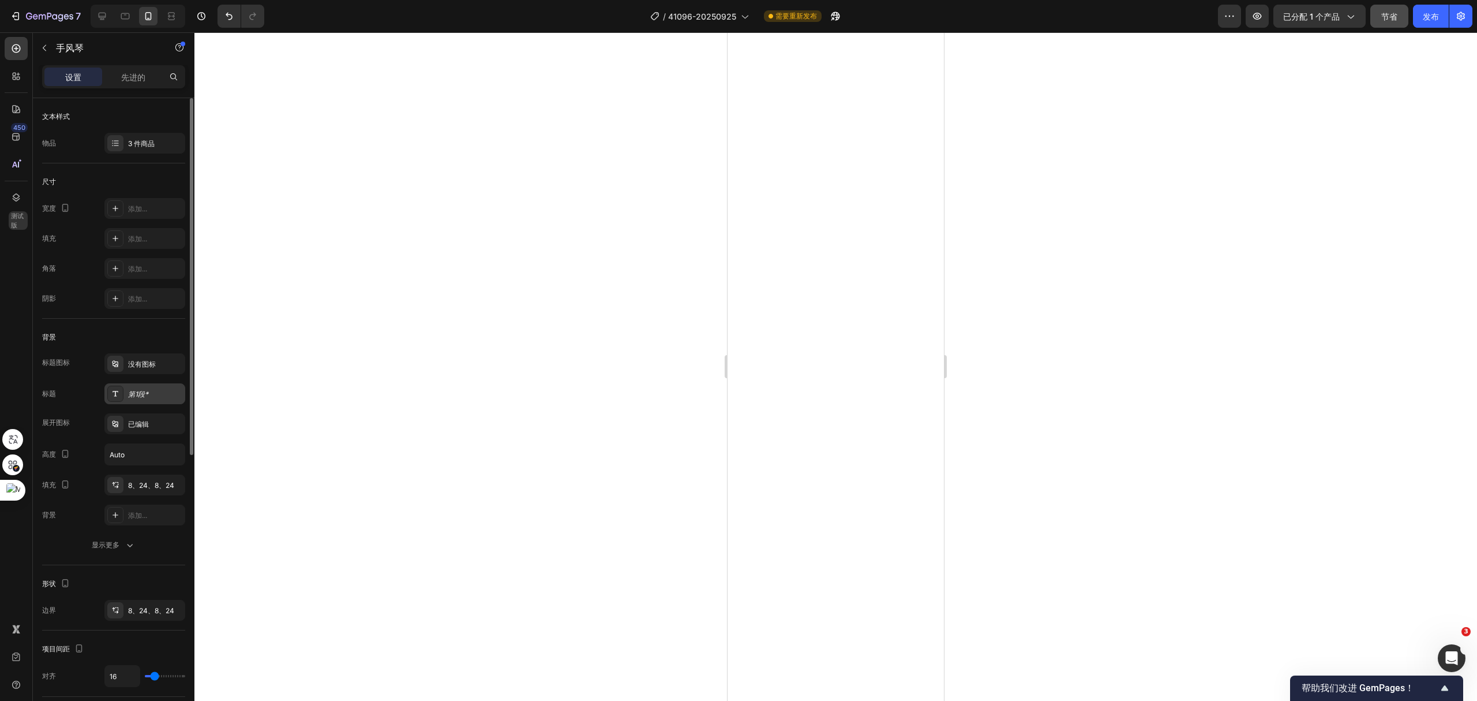
click at [156, 395] on div "第1段*" at bounding box center [155, 394] width 54 height 10
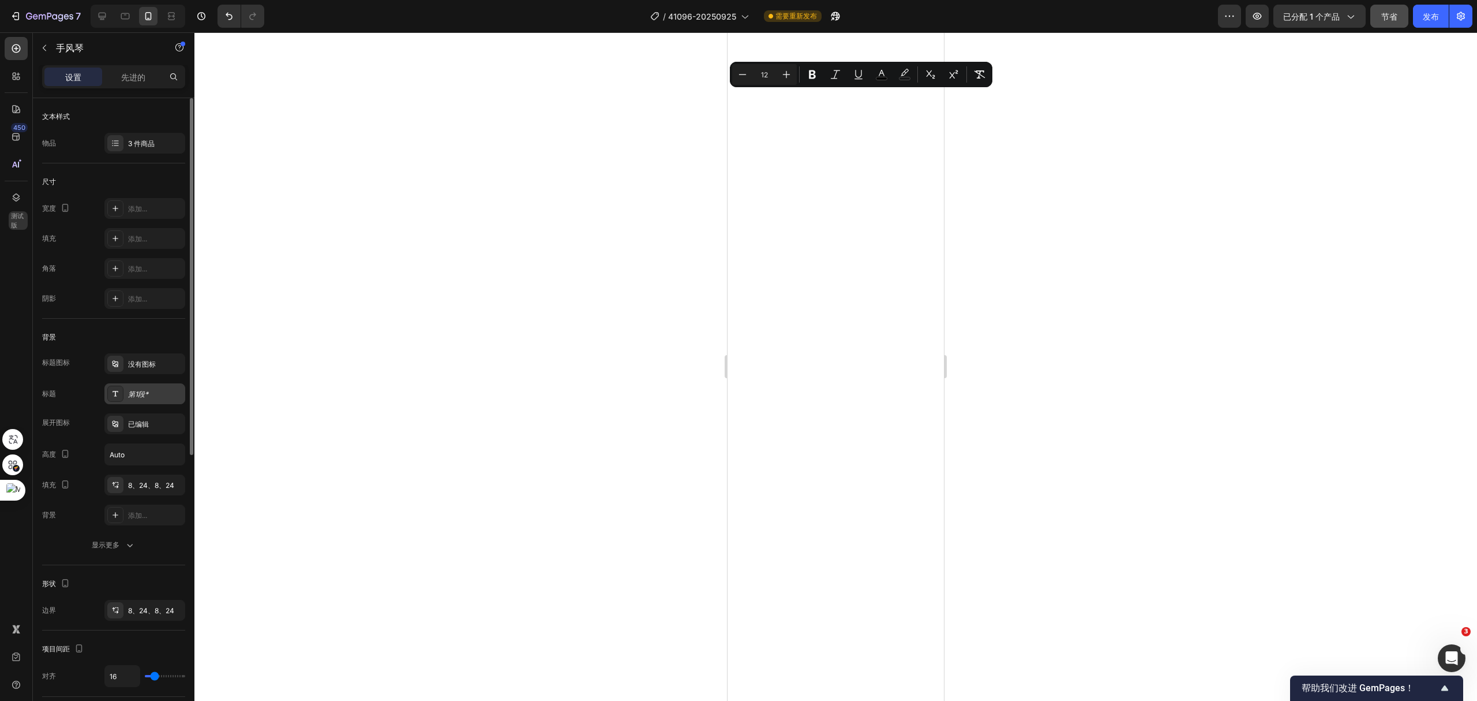
click at [148, 391] on font "第1段*" at bounding box center [138, 394] width 20 height 9
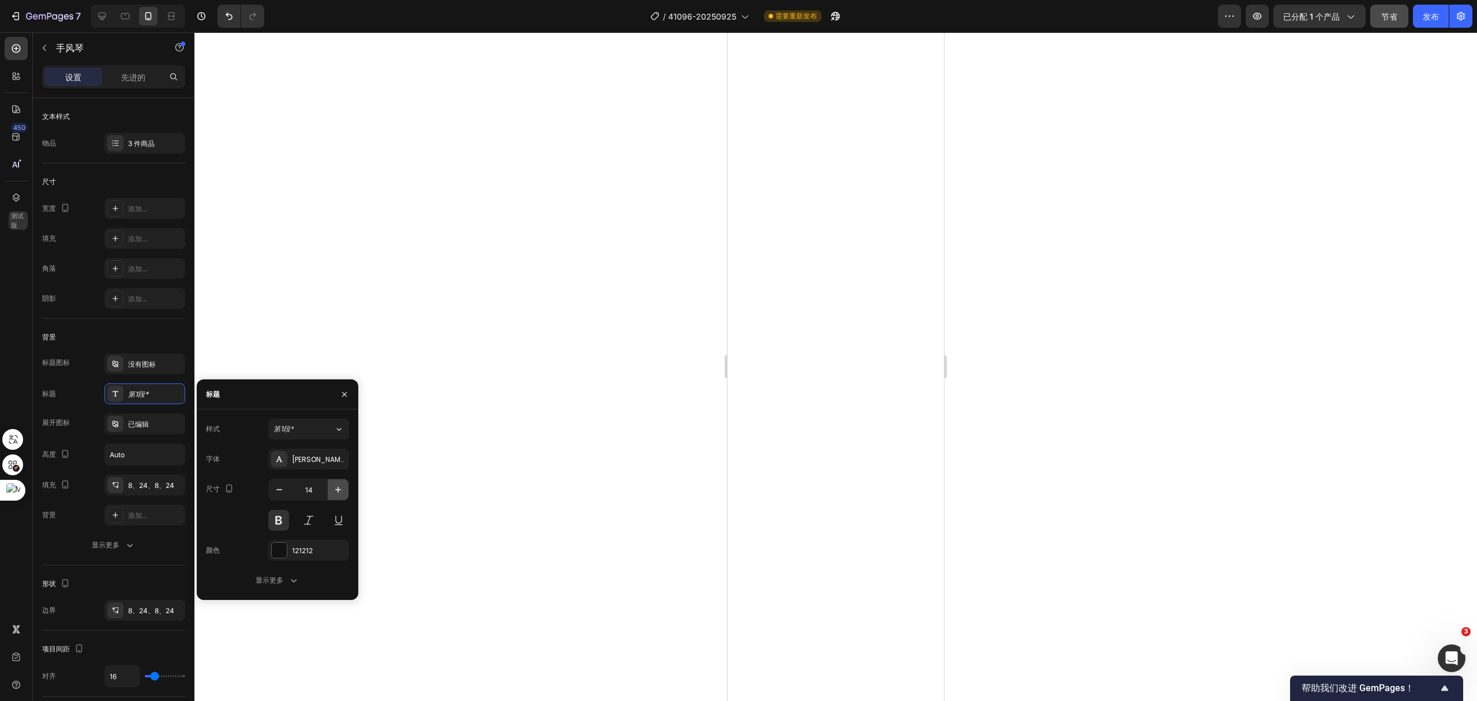
click at [336, 492] on icon "button" at bounding box center [338, 490] width 12 height 12
click at [344, 493] on button "button" at bounding box center [338, 489] width 21 height 21
type input "17"
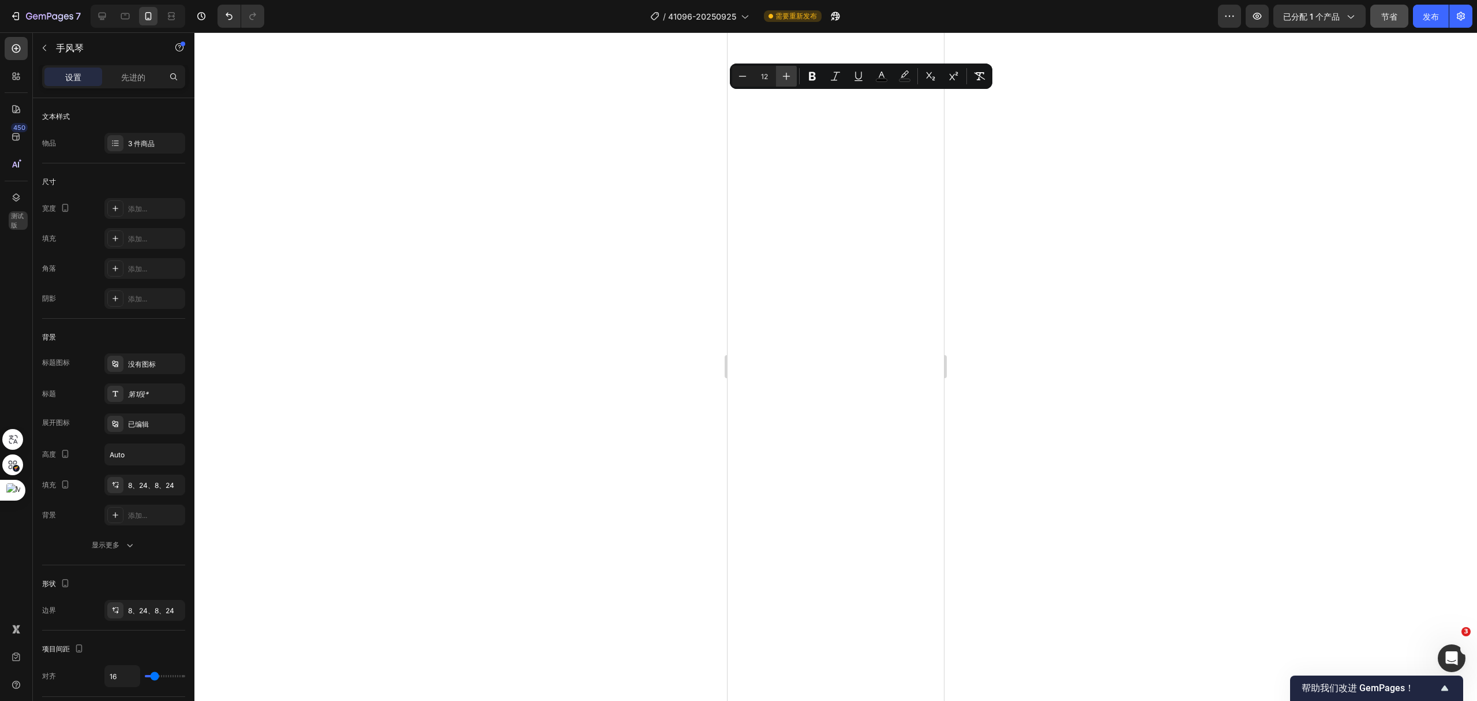
click at [787, 81] on icon "Editor contextual toolbar" at bounding box center [787, 76] width 12 height 12
type input "16"
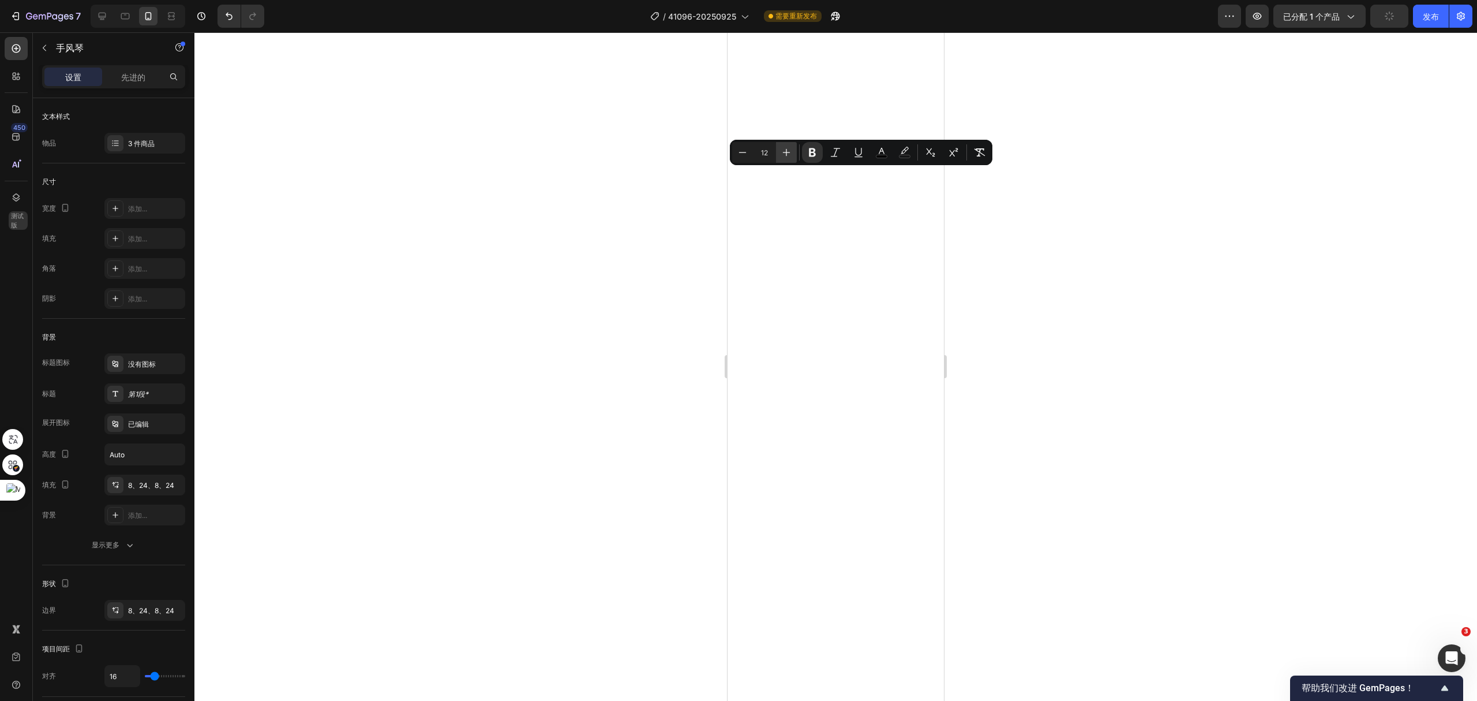
click at [786, 155] on icon "Editor contextual toolbar" at bounding box center [787, 153] width 12 height 12
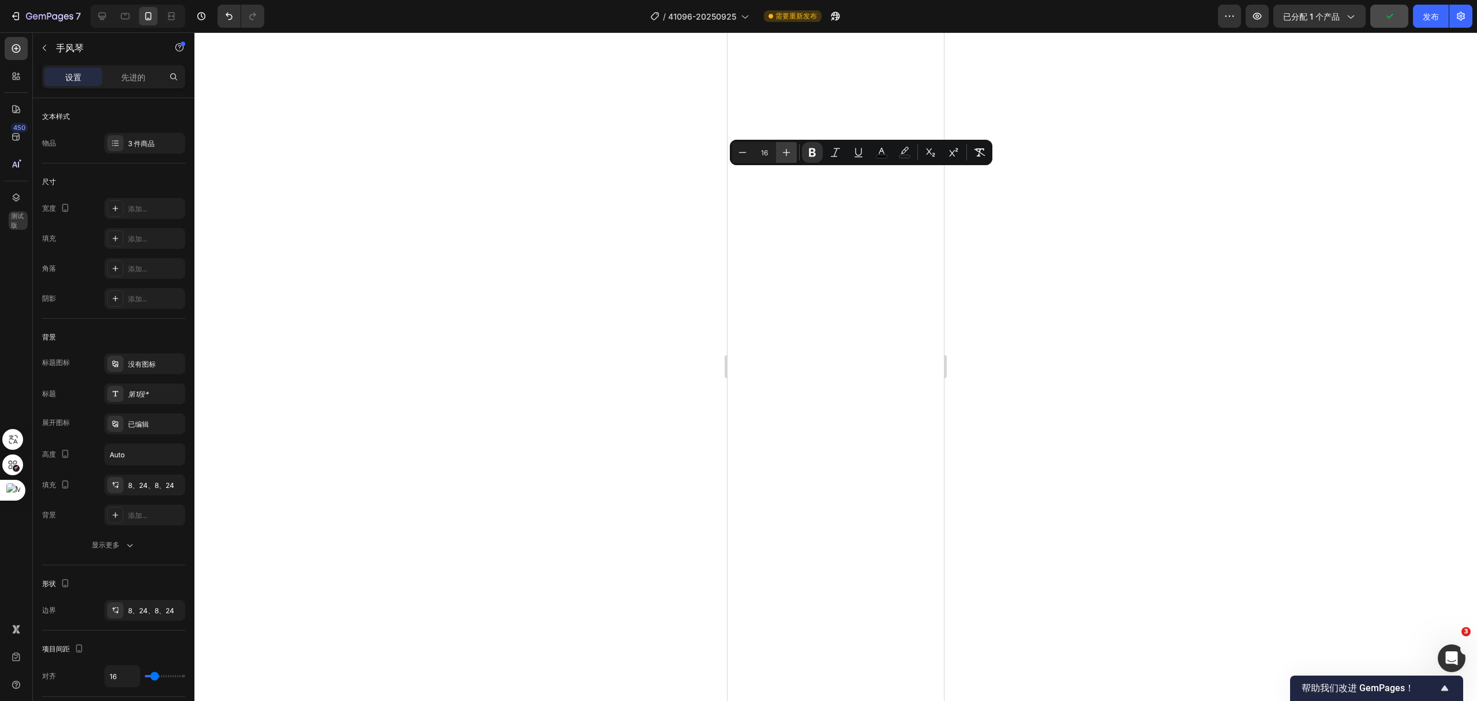
type input "17"
click at [748, 153] on button "减" at bounding box center [742, 152] width 21 height 21
type input "16"
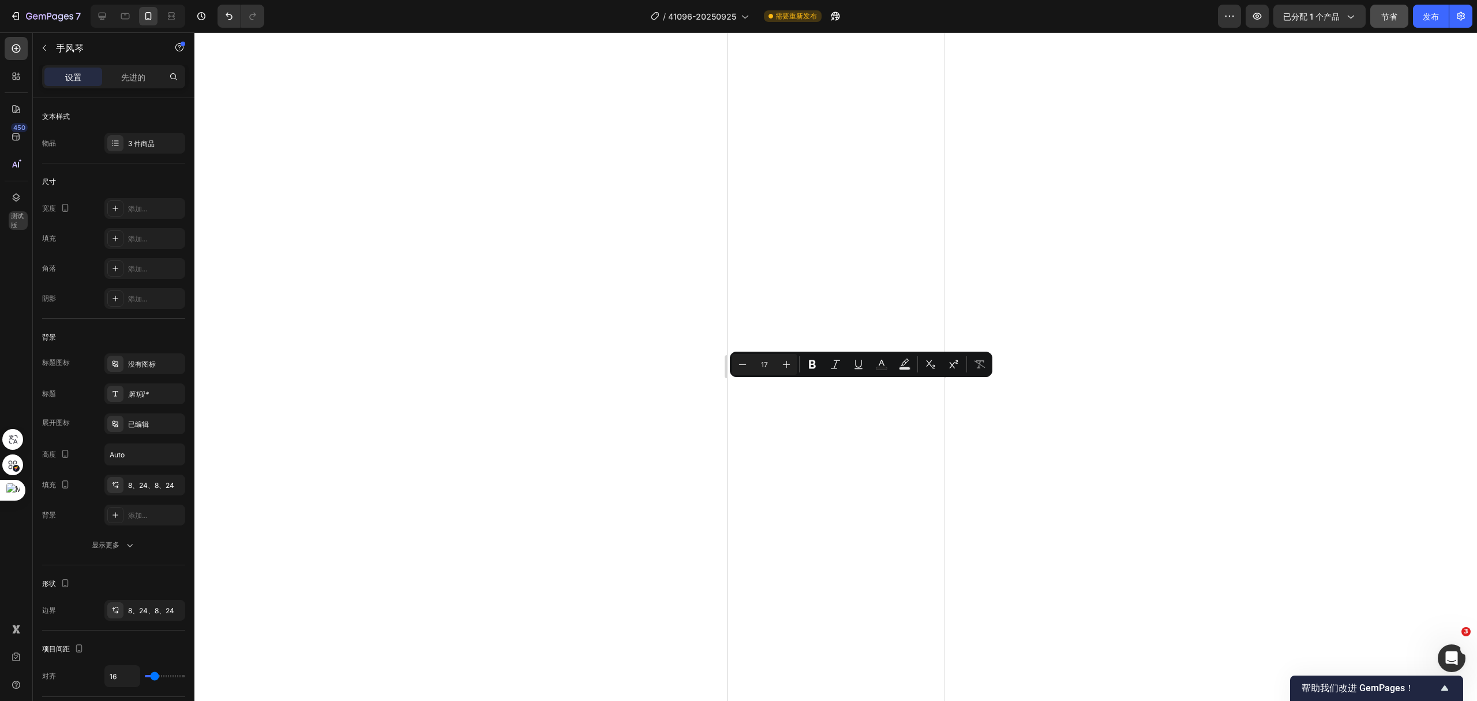
type input "16"
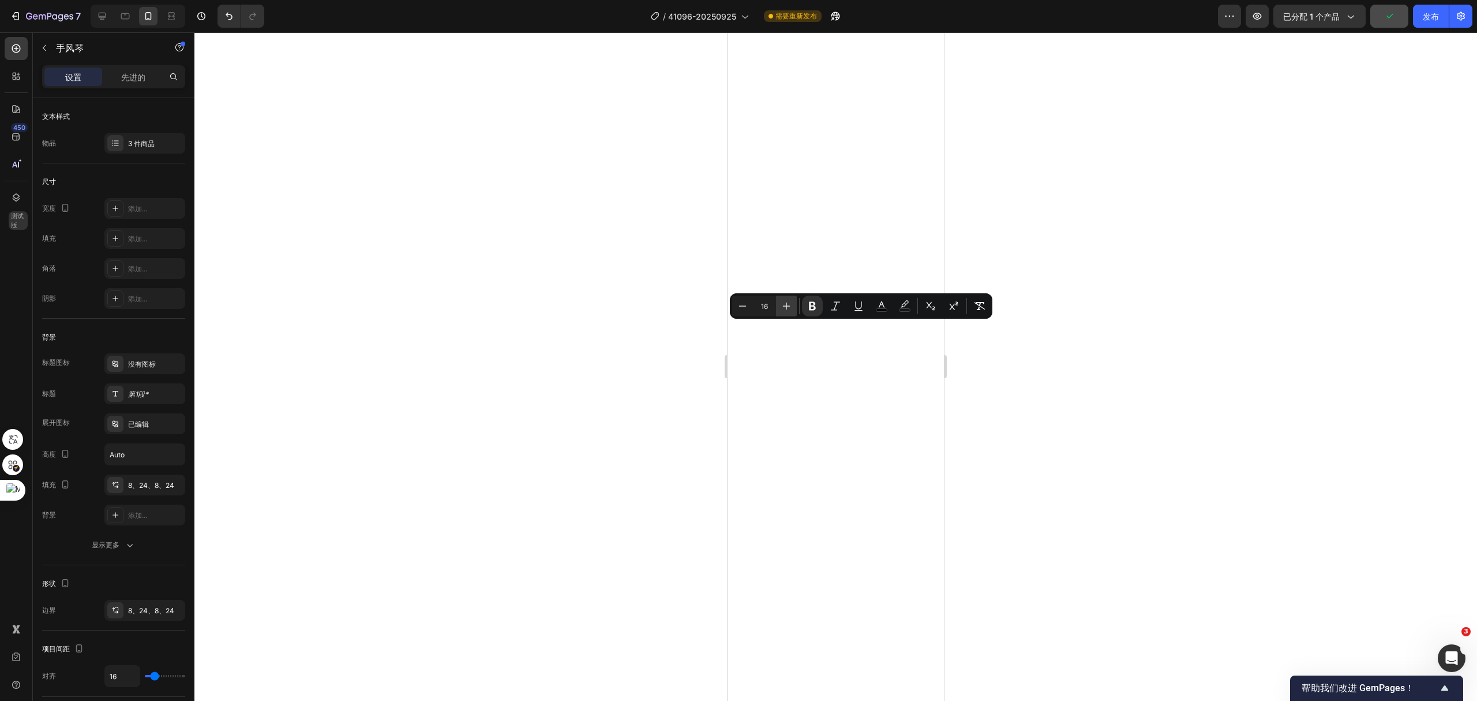
click at [788, 306] on icon "编辑器上下文工具栏" at bounding box center [787, 306] width 12 height 12
type input "17"
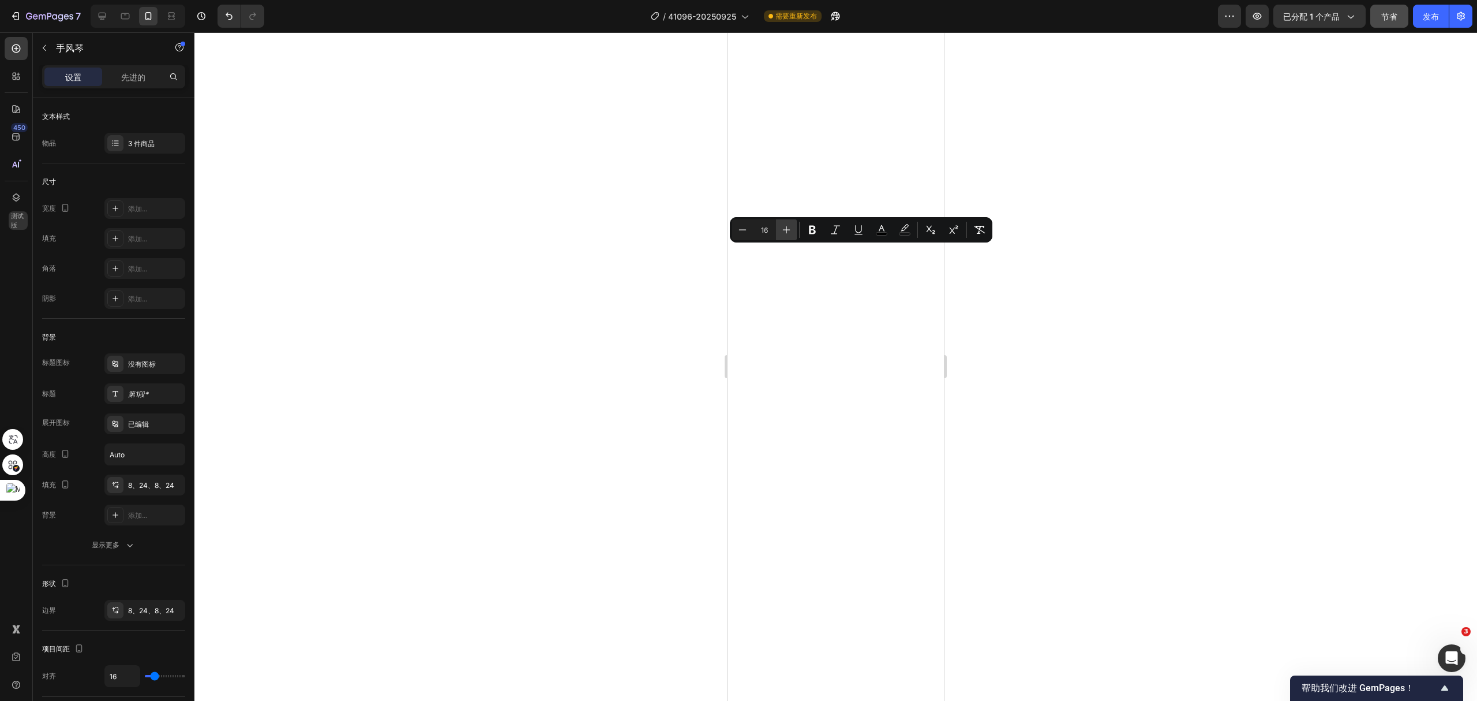
click at [787, 229] on icon "Editor contextual toolbar" at bounding box center [787, 230] width 12 height 12
type input "17"
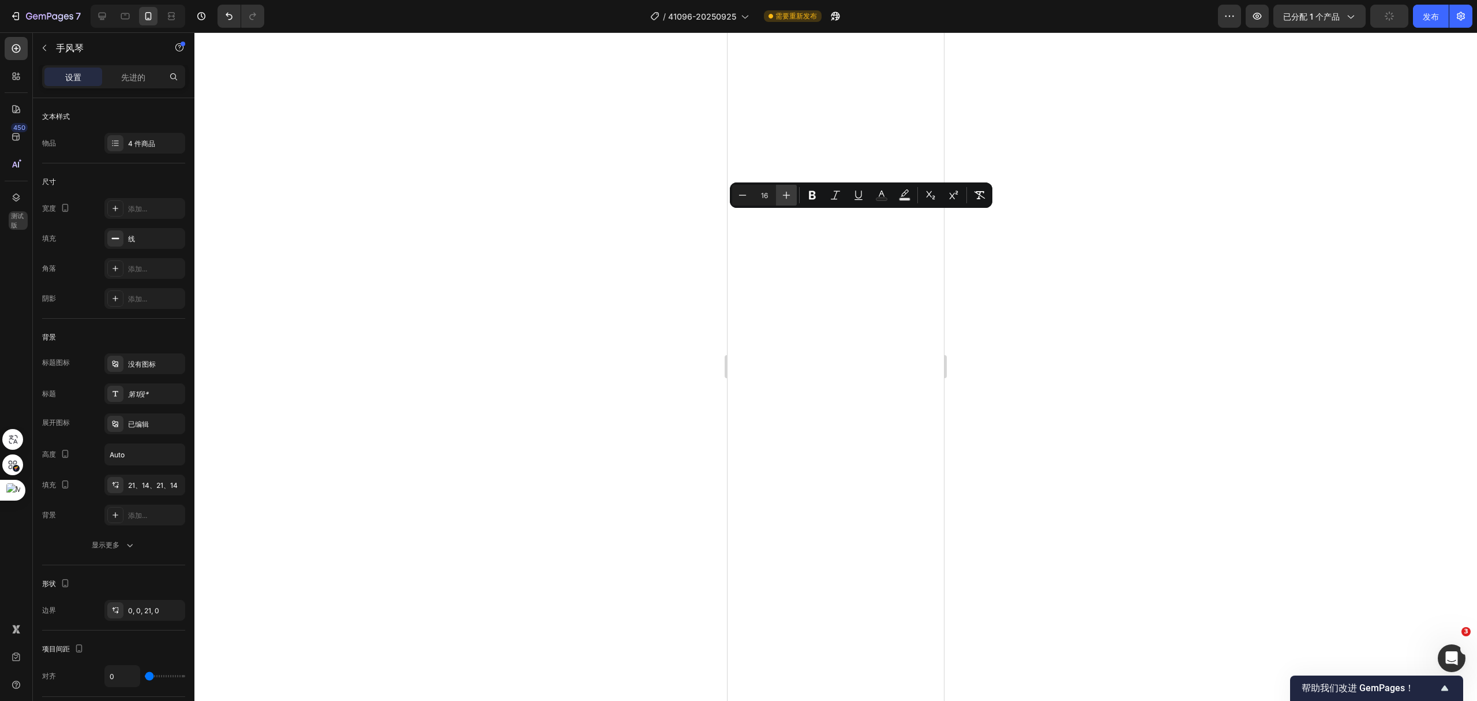
click at [781, 199] on icon "Editor contextual toolbar" at bounding box center [787, 195] width 12 height 12
click at [738, 195] on icon "编辑器上下文工具栏" at bounding box center [743, 195] width 12 height 12
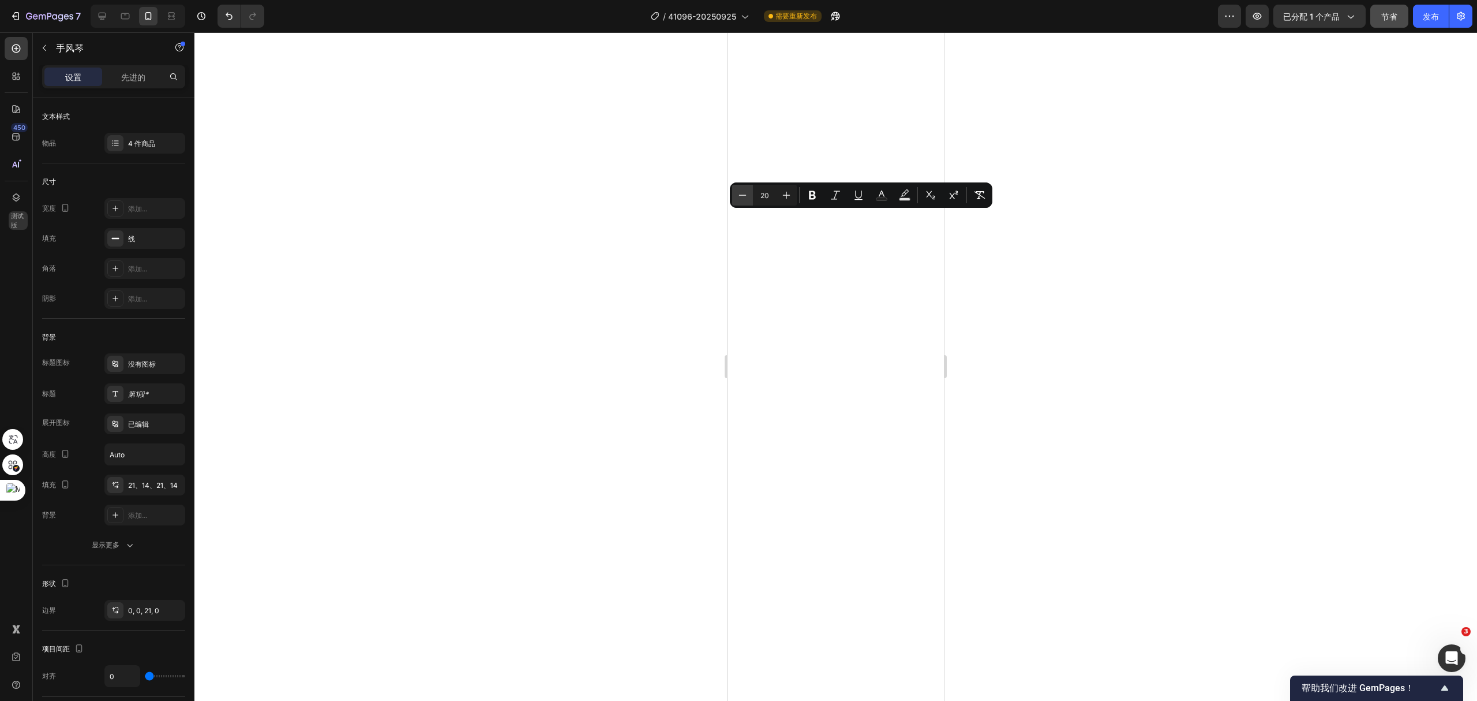
type input "19"
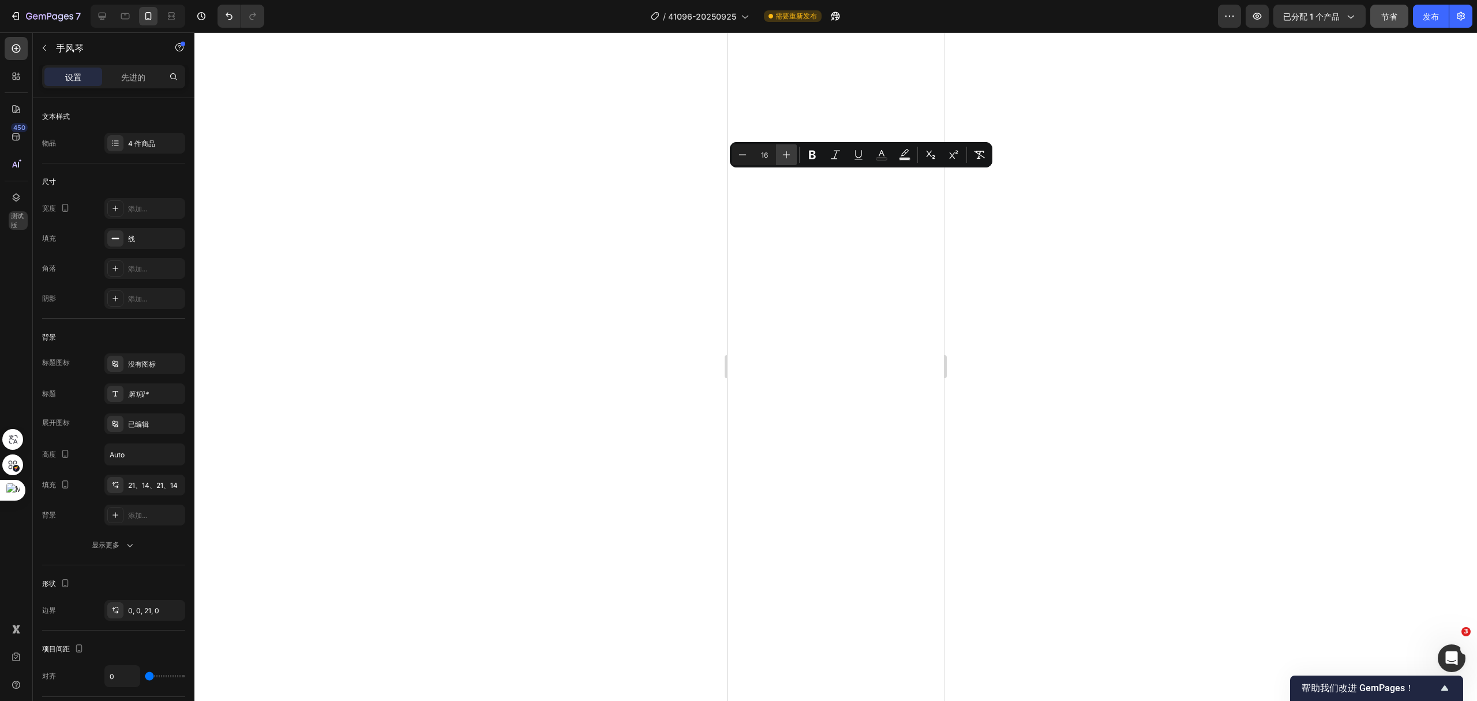
click at [784, 158] on icon "Editor contextual toolbar" at bounding box center [787, 155] width 12 height 12
click at [744, 154] on icon "Editor contextual toolbar" at bounding box center [743, 155] width 12 height 12
click at [781, 157] on icon "Editor contextual toolbar" at bounding box center [787, 155] width 12 height 12
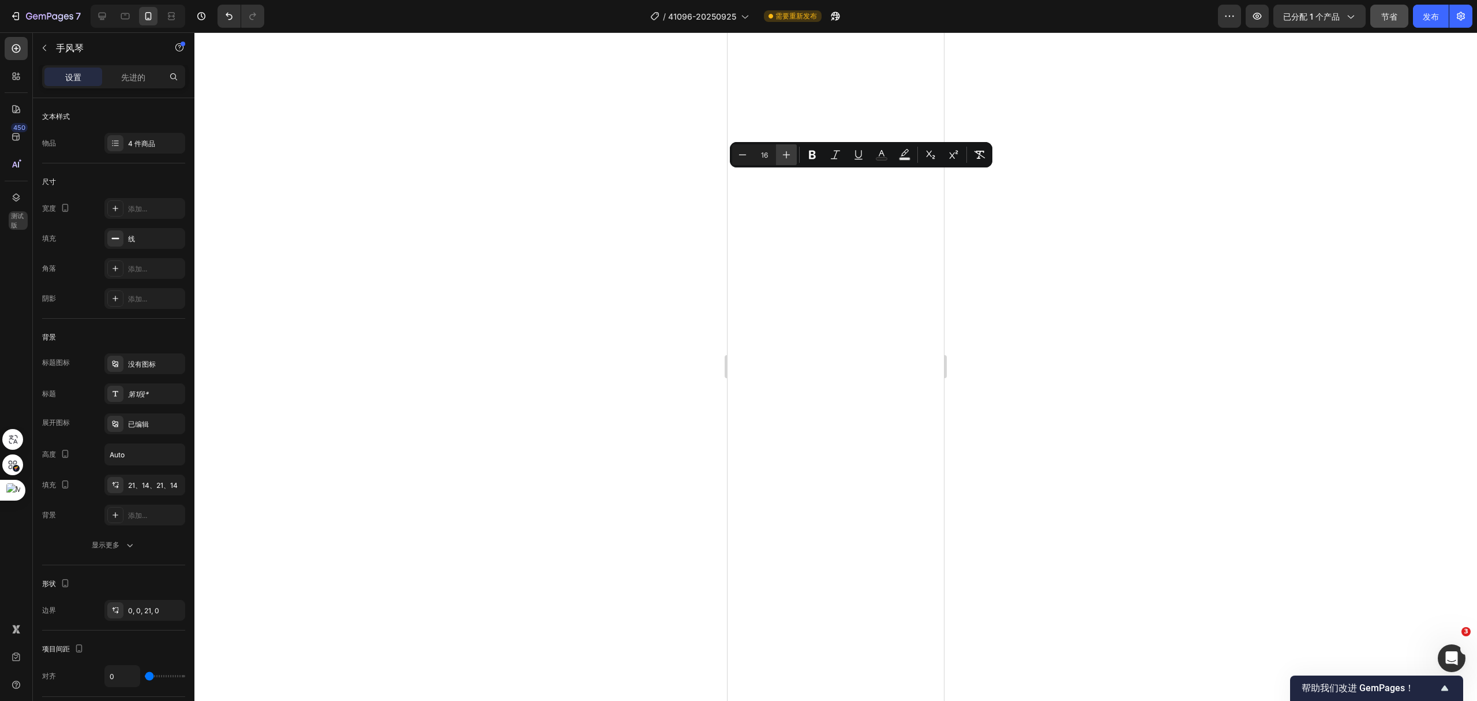
type input "17"
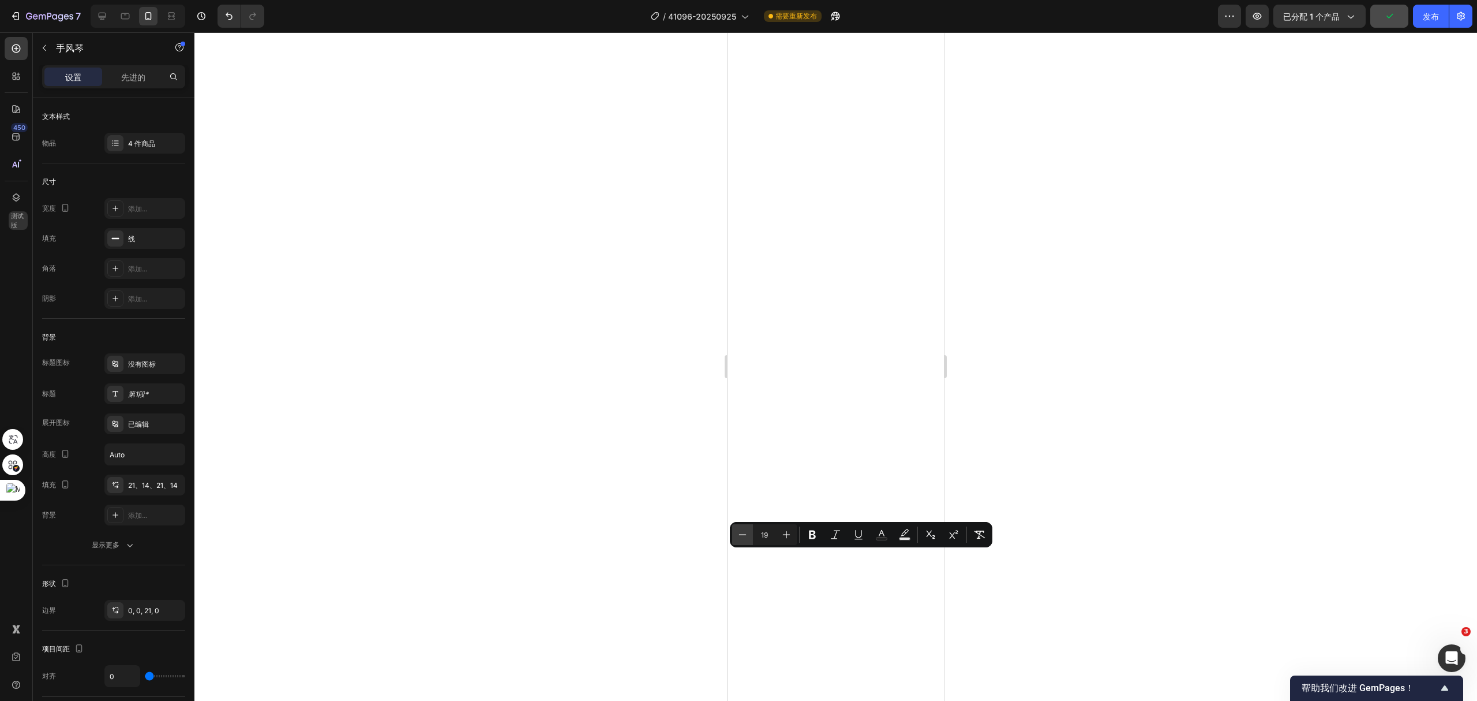
click at [746, 536] on icon "编辑器上下文工具栏" at bounding box center [743, 535] width 12 height 12
type input "17"
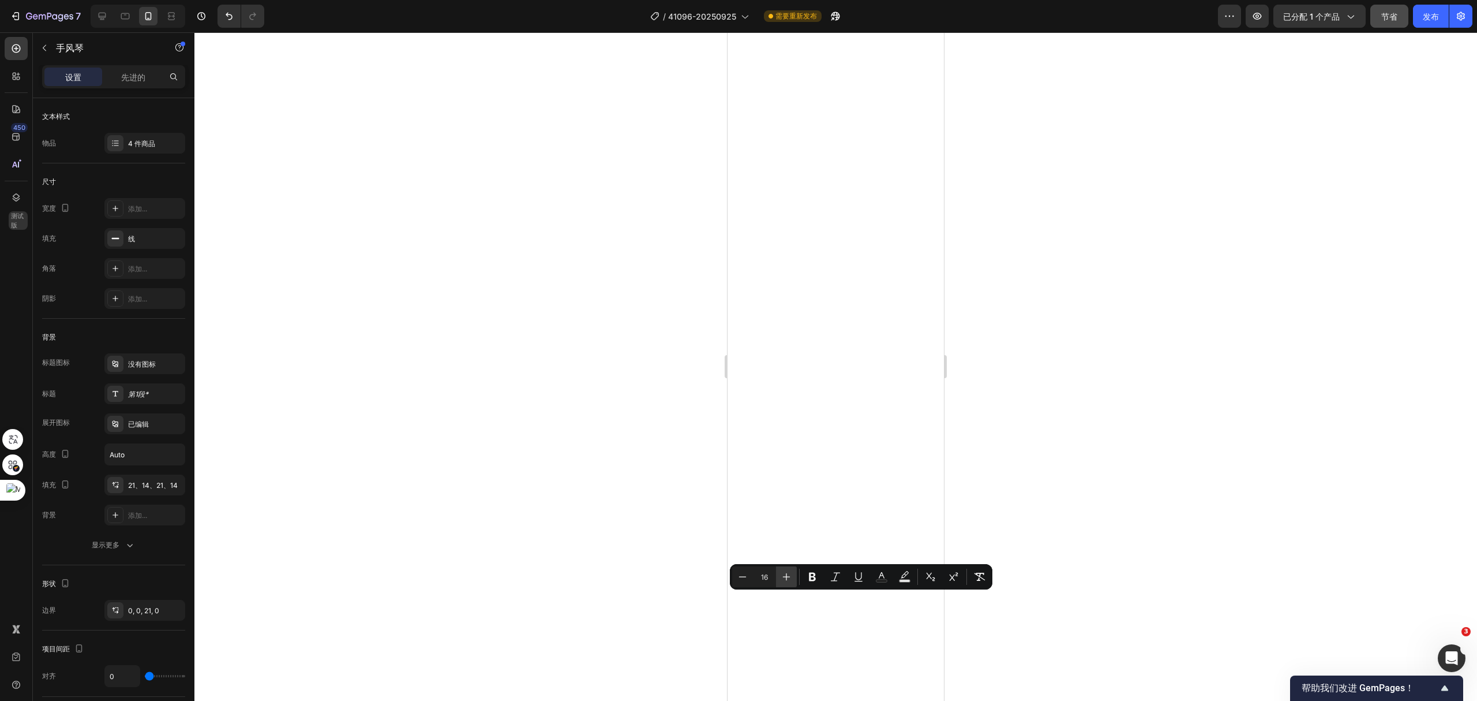
click at [788, 577] on icon "Editor contextual toolbar" at bounding box center [787, 577] width 12 height 12
type input "17"
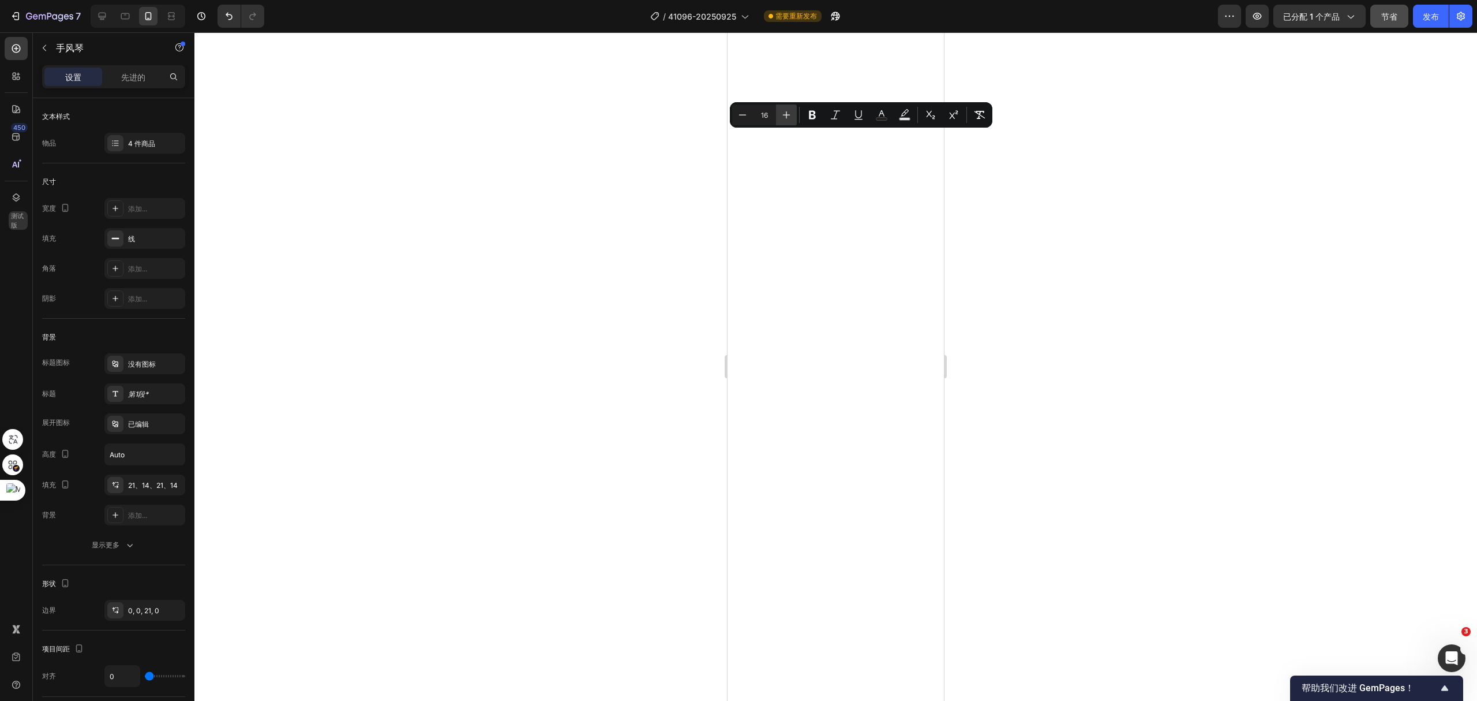
click at [787, 117] on icon "Editor contextual toolbar" at bounding box center [787, 115] width 12 height 12
type input "17"
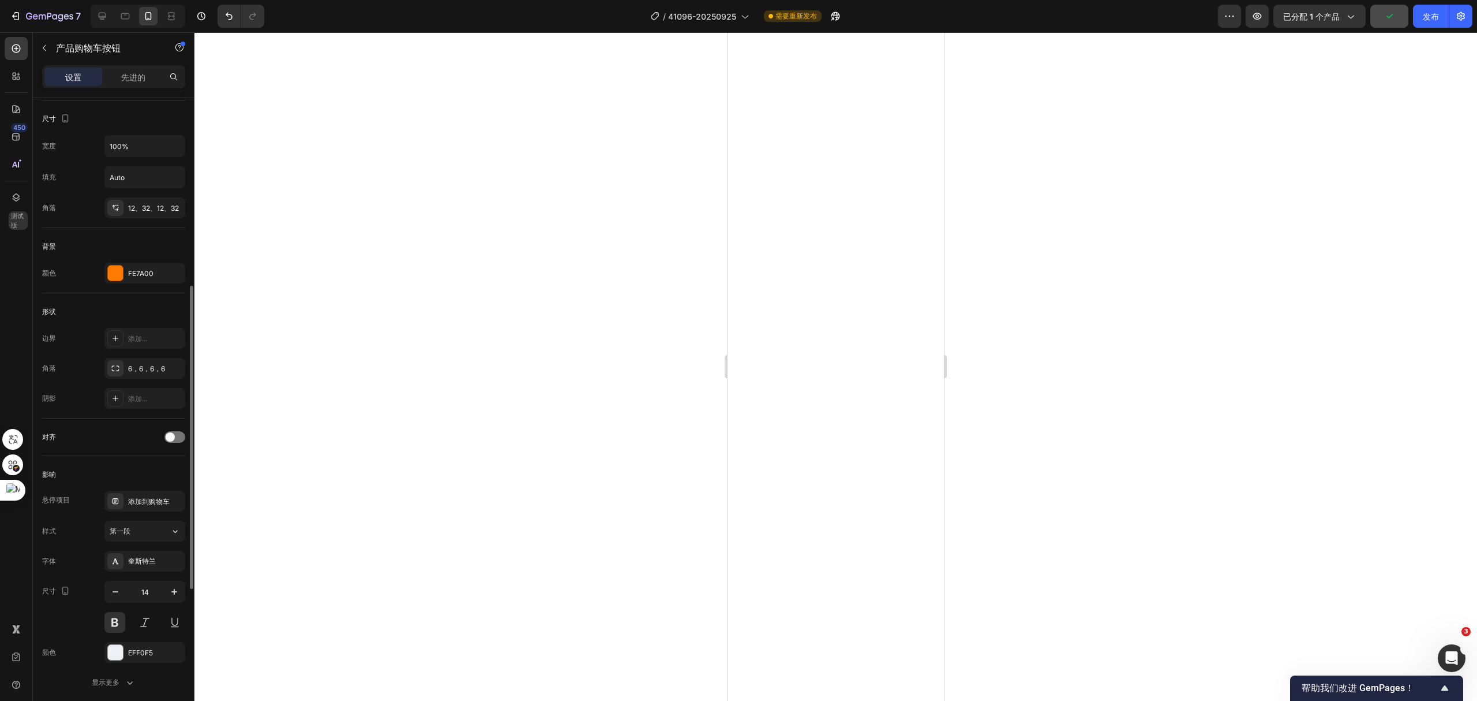
scroll to position [231, 0]
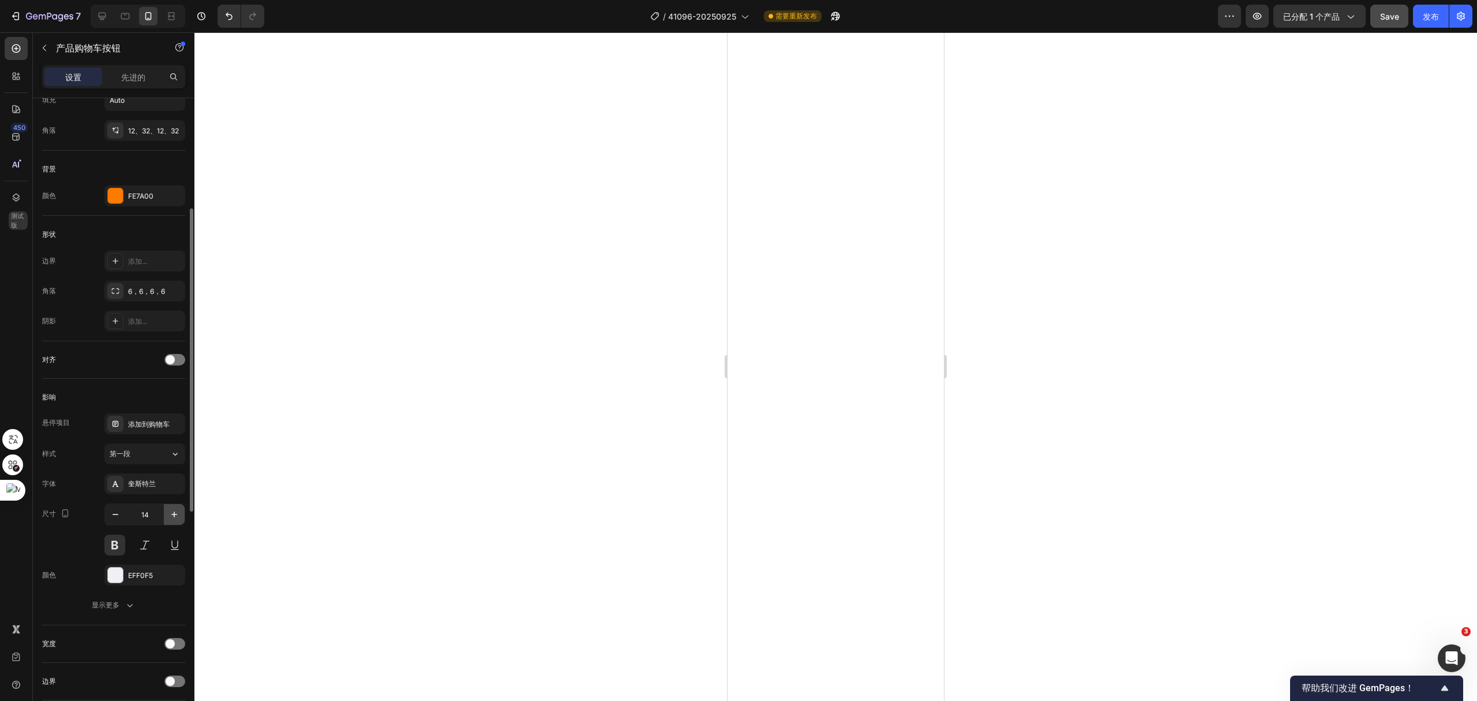
click at [174, 511] on icon "button" at bounding box center [175, 514] width 12 height 12
type input "17"
click at [414, 518] on div at bounding box center [835, 366] width 1283 height 668
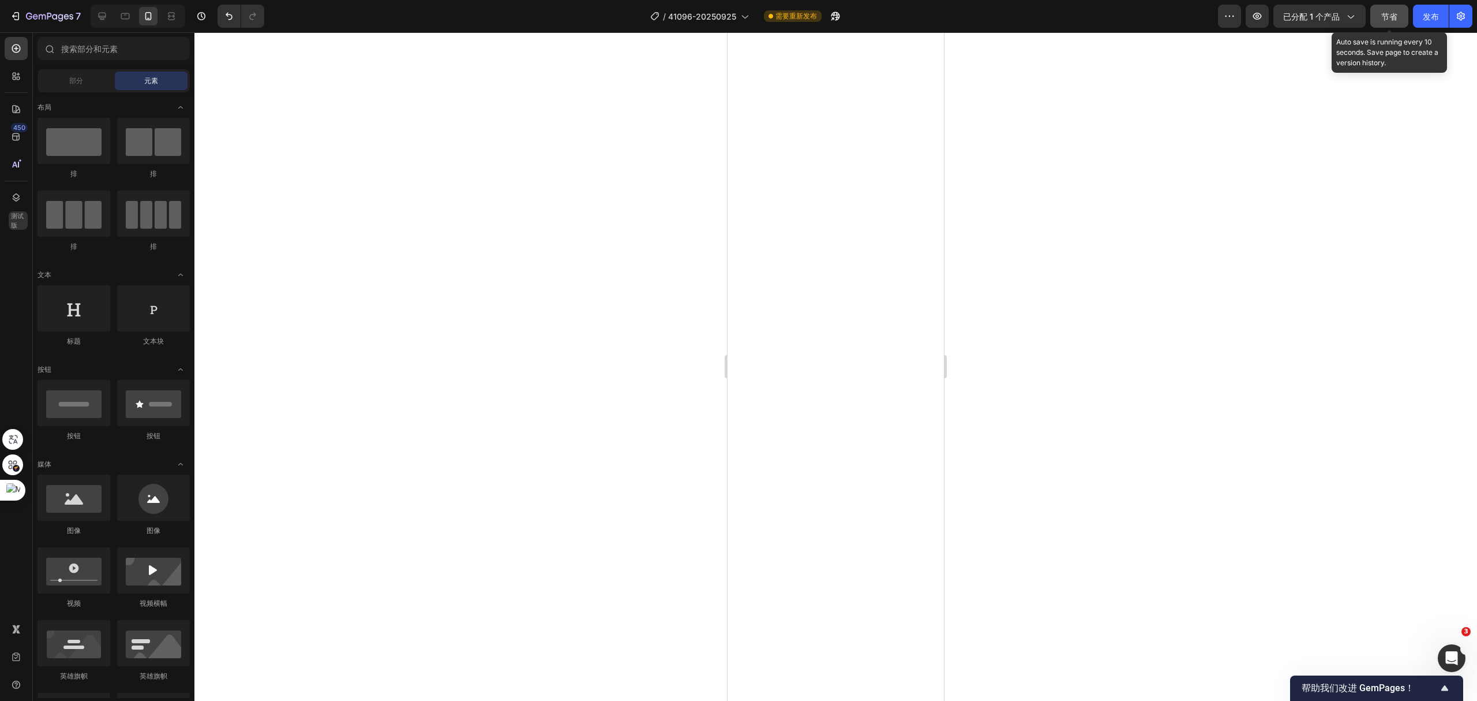
click at [1383, 17] on font "节省" at bounding box center [1390, 17] width 16 height 10
click at [130, 17] on icon at bounding box center [125, 16] width 9 height 6
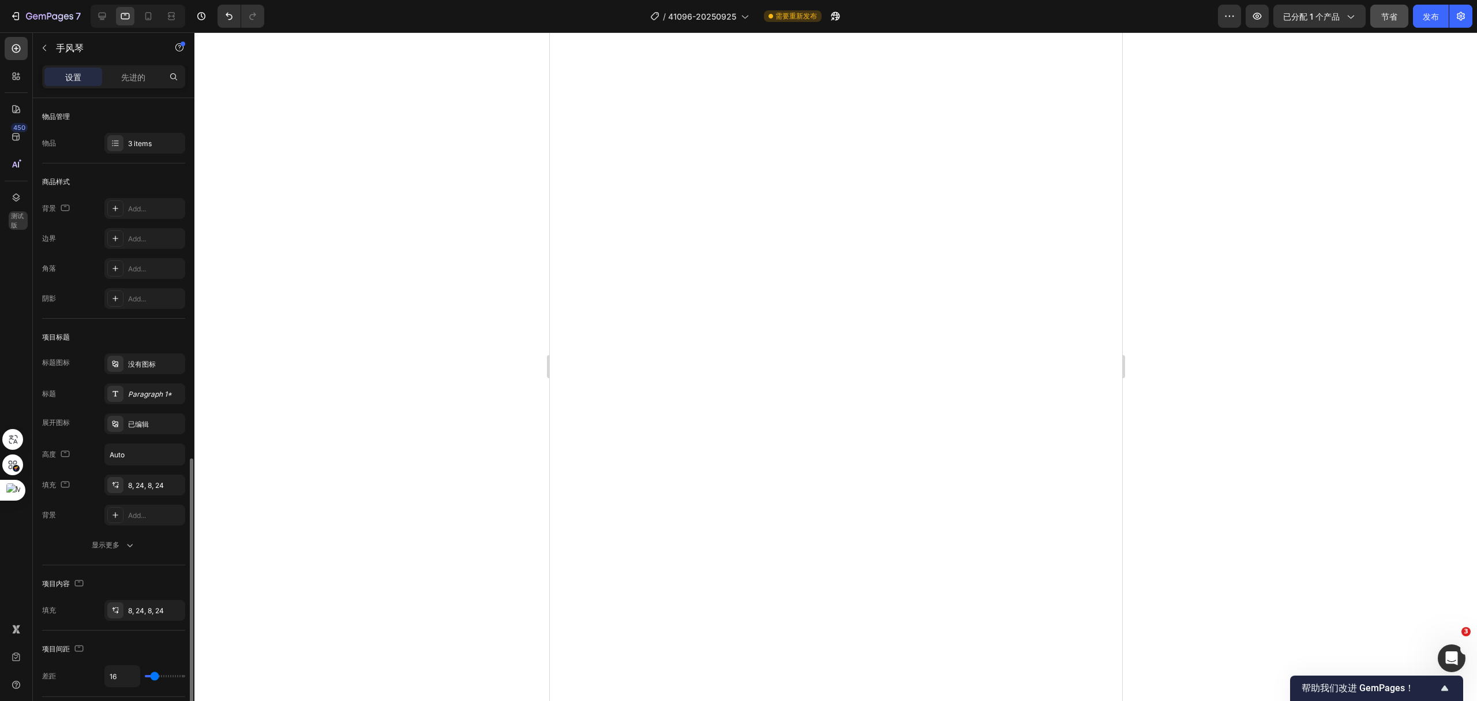
scroll to position [231, 0]
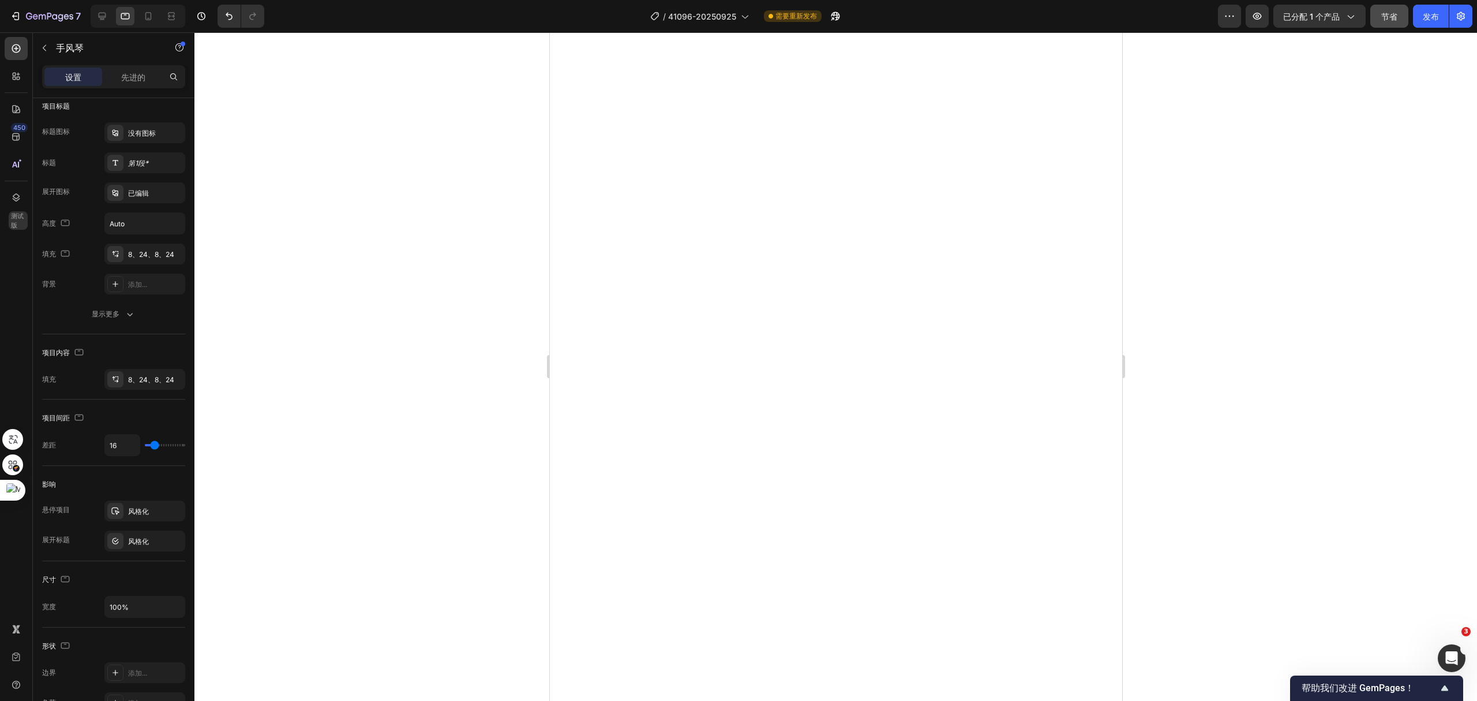
type input "16"
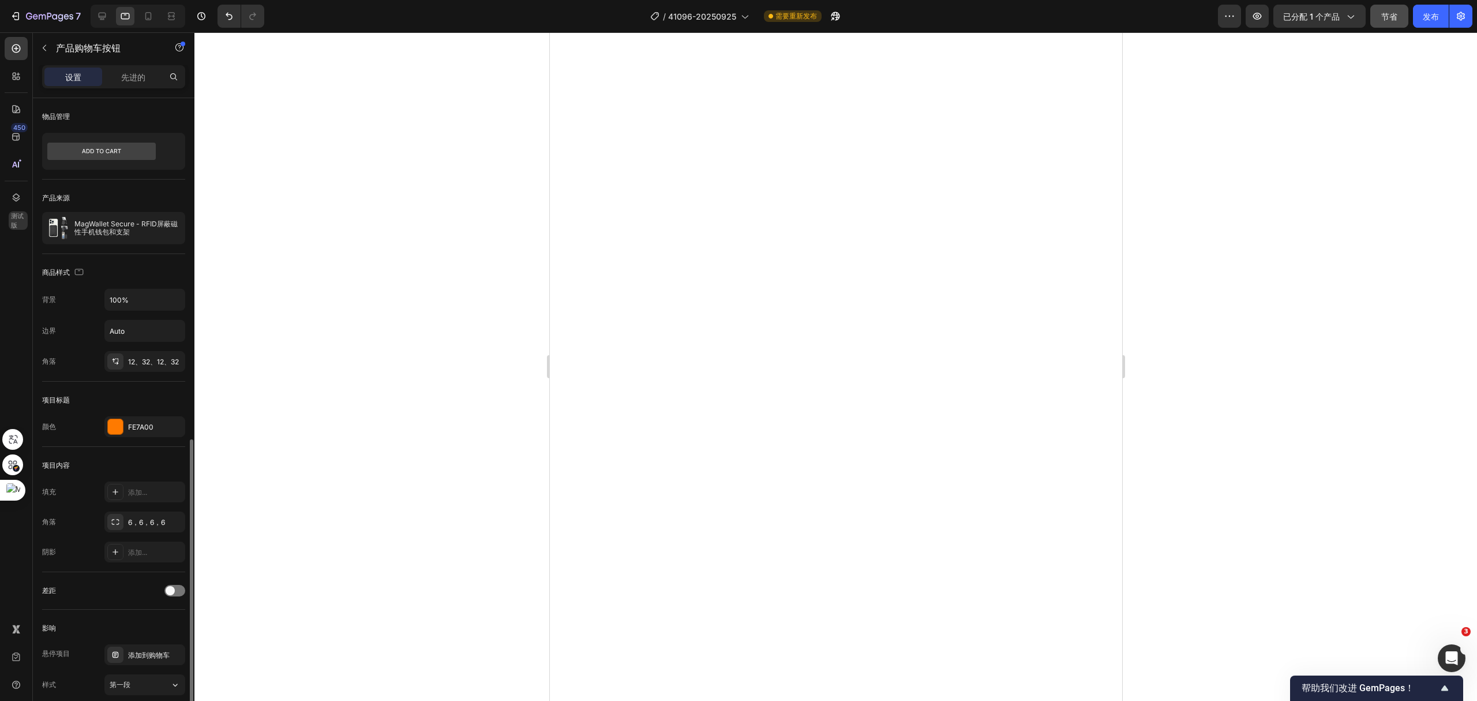
scroll to position [308, 0]
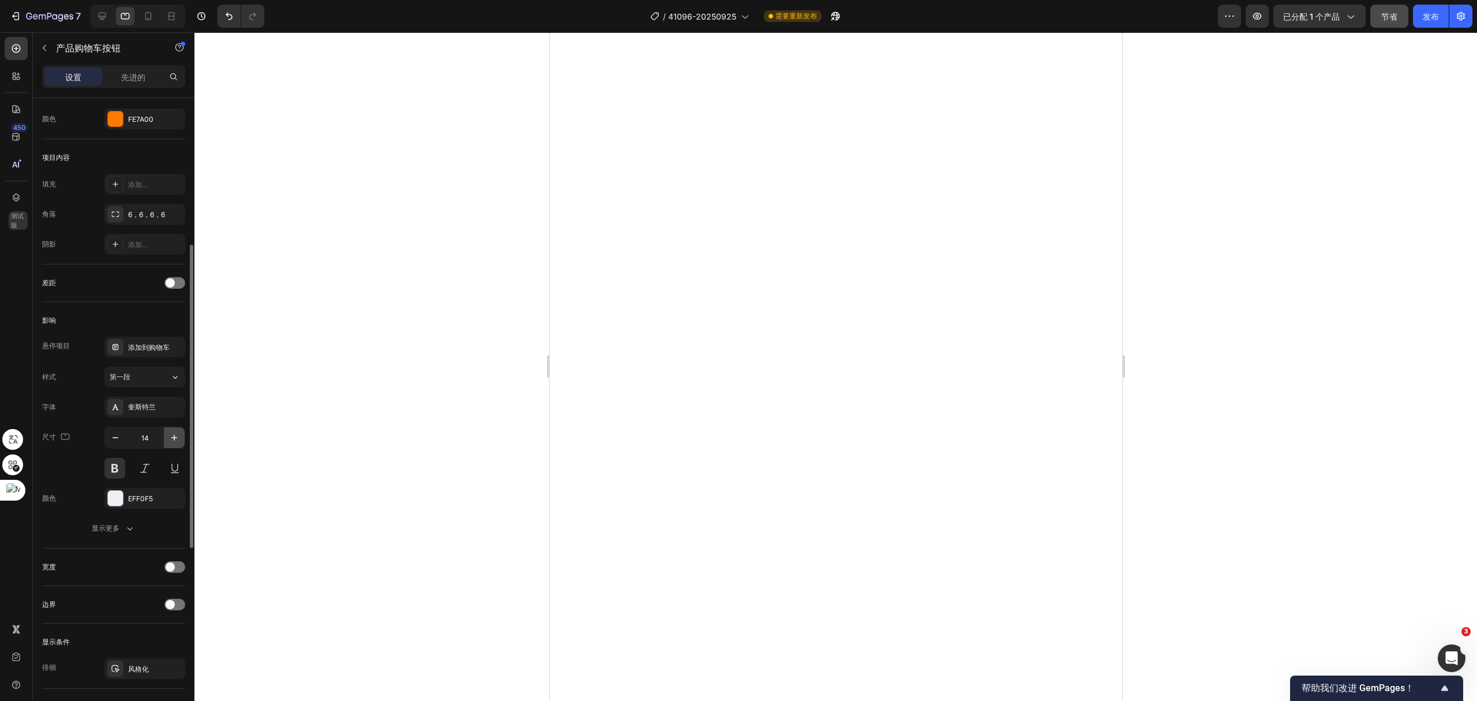
click at [173, 437] on icon "button" at bounding box center [175, 438] width 12 height 12
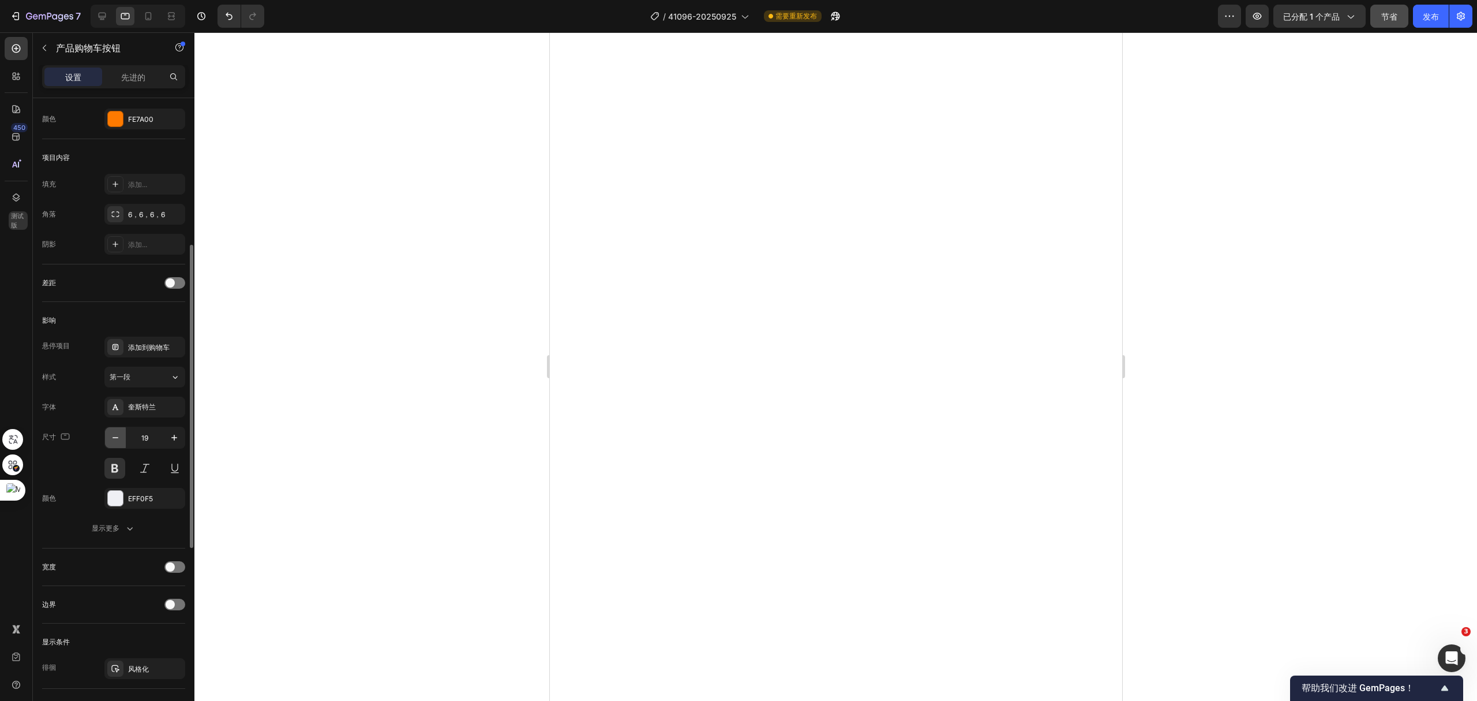
click at [118, 435] on icon "button" at bounding box center [116, 438] width 12 height 12
click at [108, 10] on div at bounding box center [102, 16] width 18 height 18
click at [173, 437] on icon "button" at bounding box center [175, 438] width 12 height 12
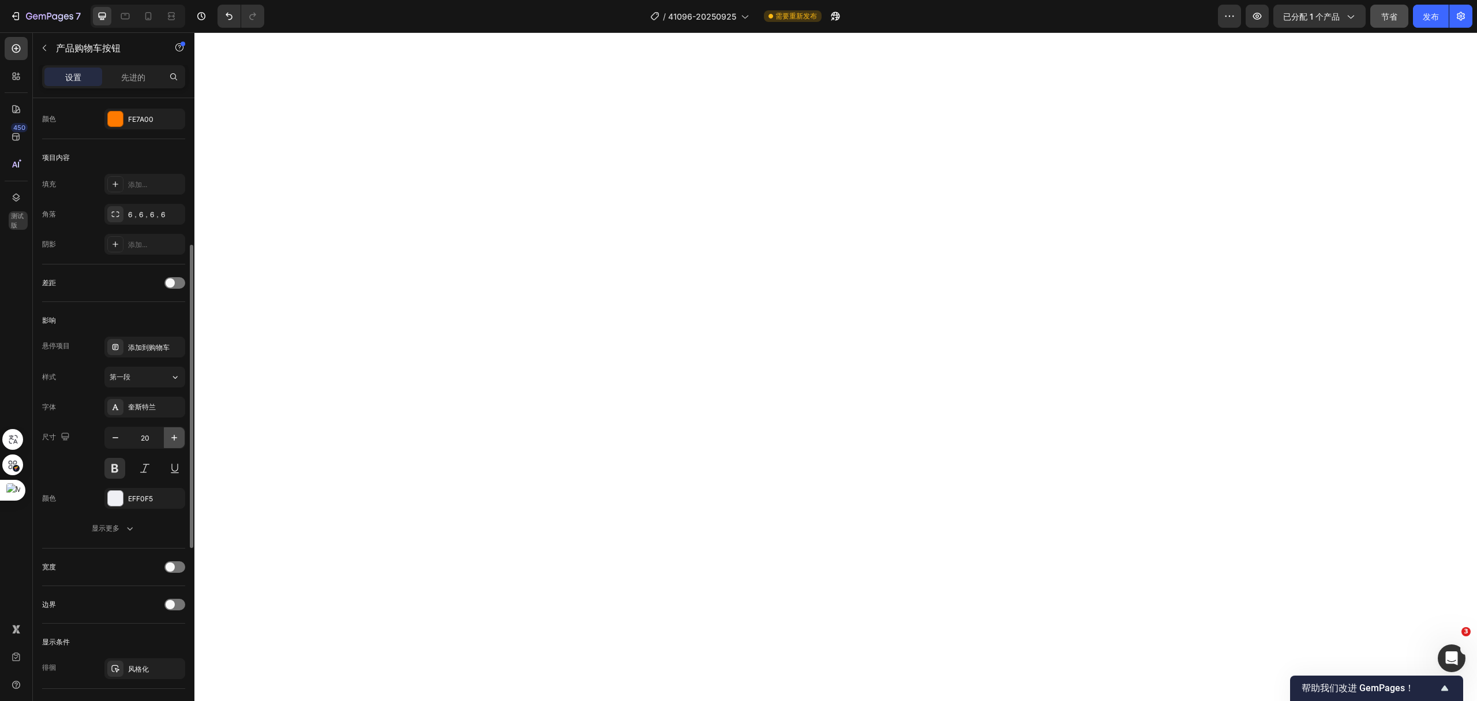
click at [173, 437] on icon "button" at bounding box center [175, 438] width 12 height 12
click at [117, 438] on icon "button" at bounding box center [116, 437] width 6 height 1
type input "20"
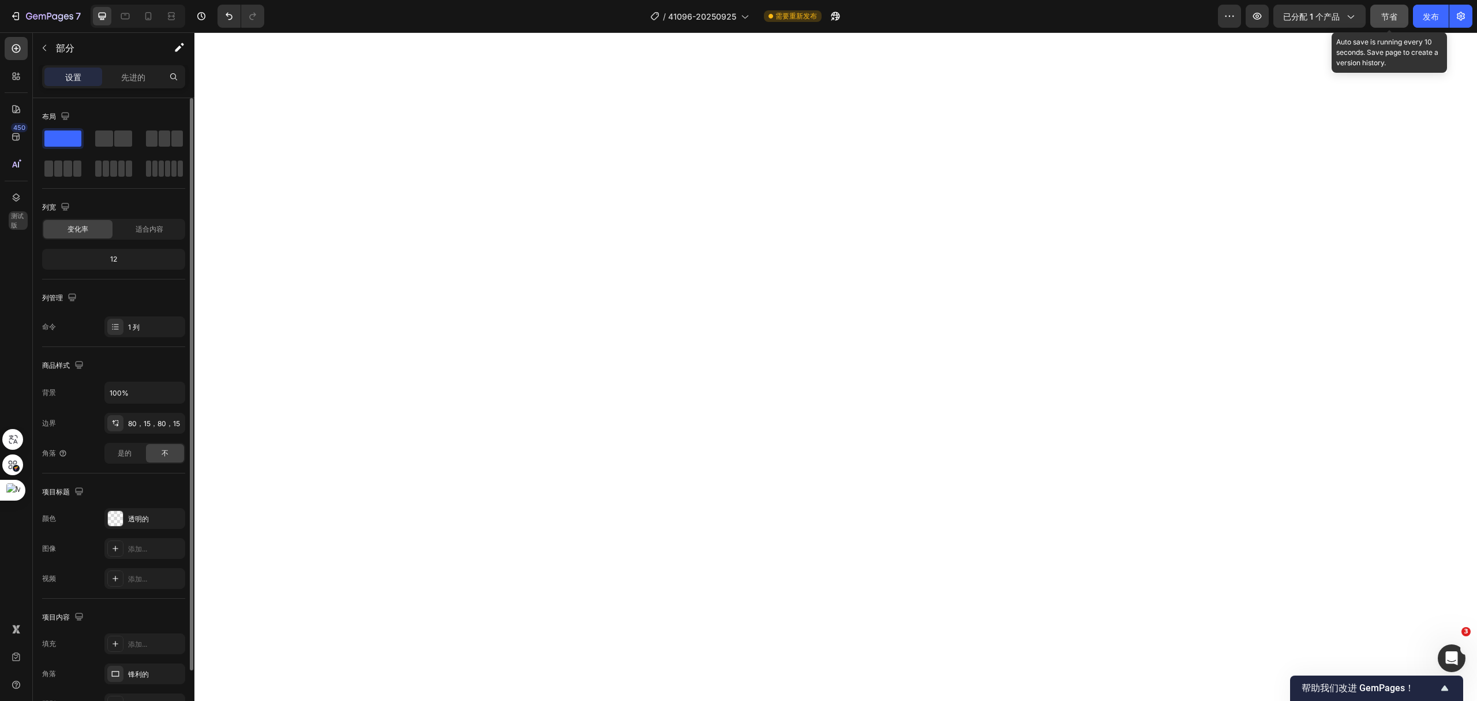
click at [1391, 14] on font "节省" at bounding box center [1390, 17] width 16 height 10
click at [1429, 18] on font "发布" at bounding box center [1431, 17] width 16 height 10
click at [1382, 16] on font "节省" at bounding box center [1390, 17] width 16 height 10
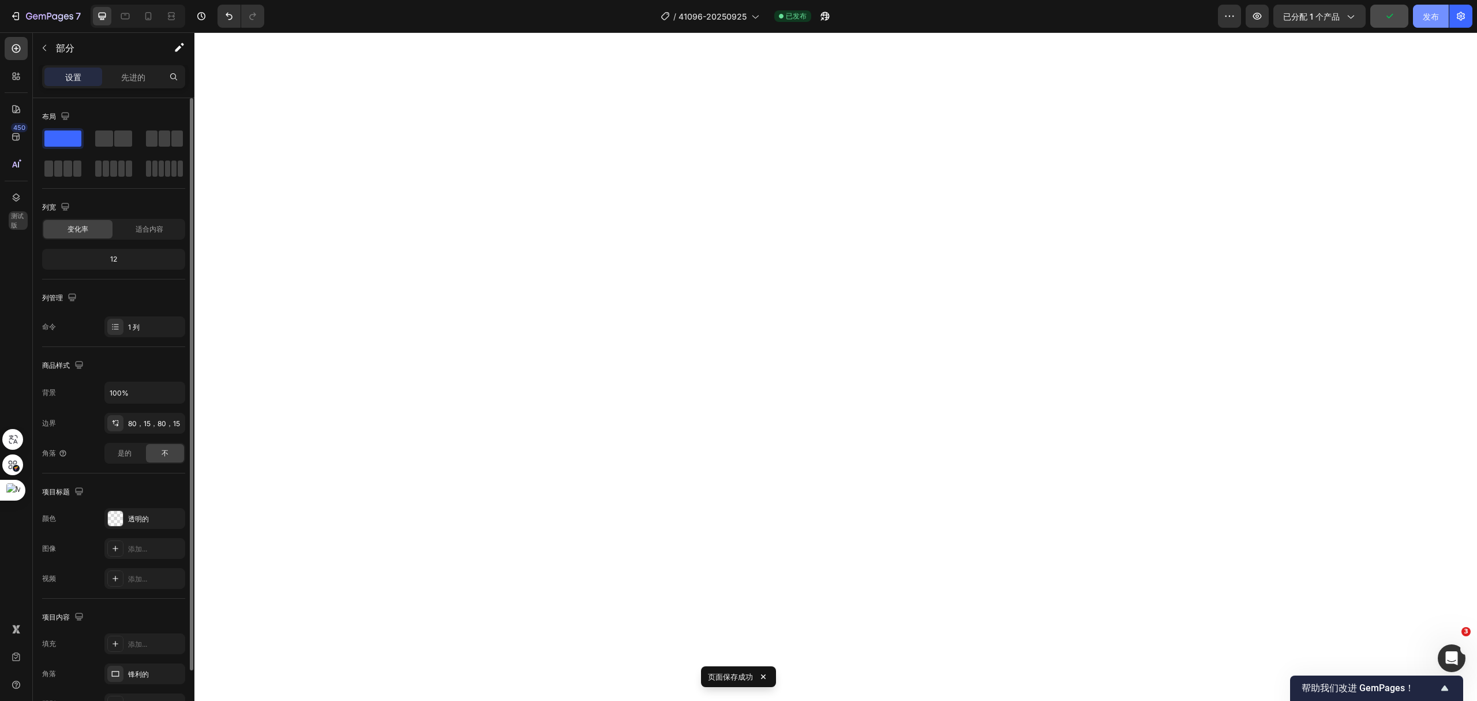
click at [1416, 20] on button "发布" at bounding box center [1431, 16] width 36 height 23
click at [1260, 14] on icon "button" at bounding box center [1258, 16] width 12 height 12
click at [117, 525] on div at bounding box center [115, 518] width 15 height 15
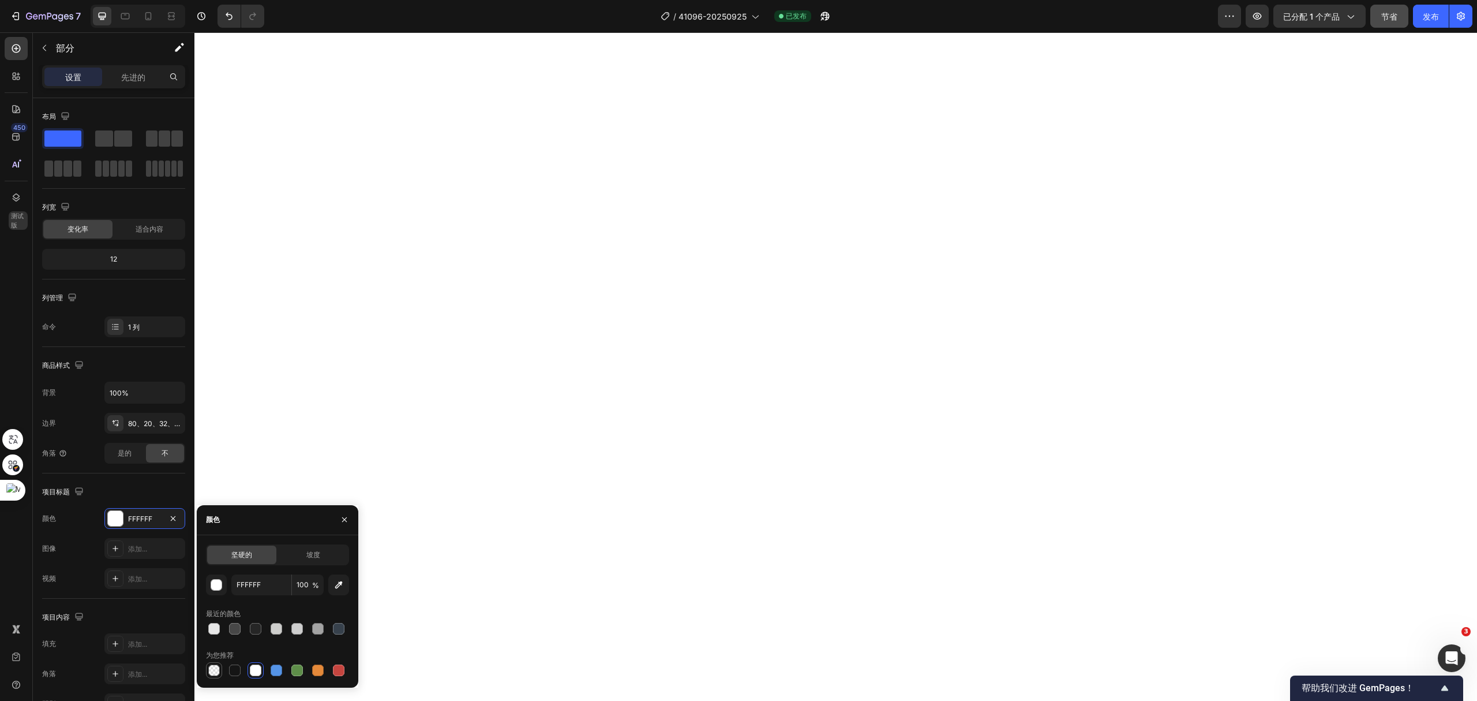
click at [217, 673] on div at bounding box center [214, 670] width 12 height 12
type input "000000"
type input "0"
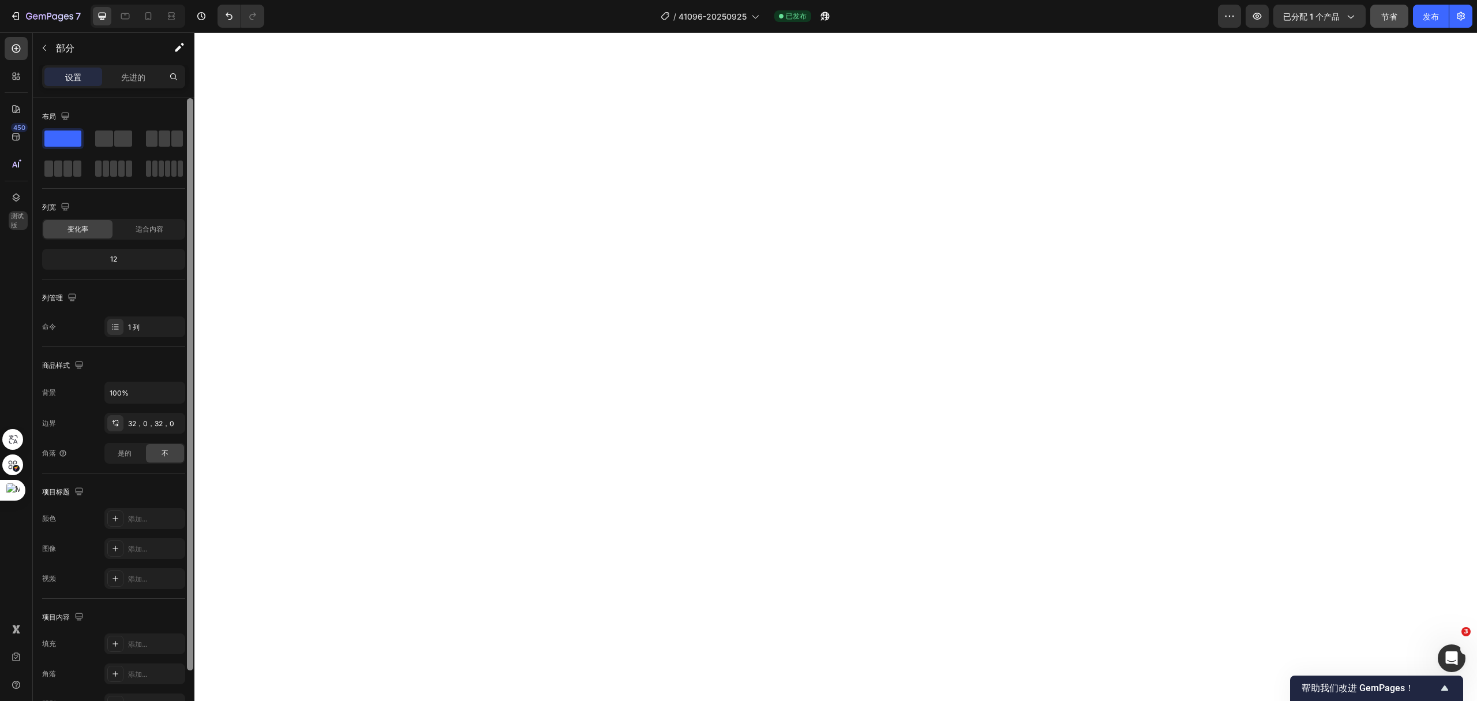
scroll to position [70, 0]
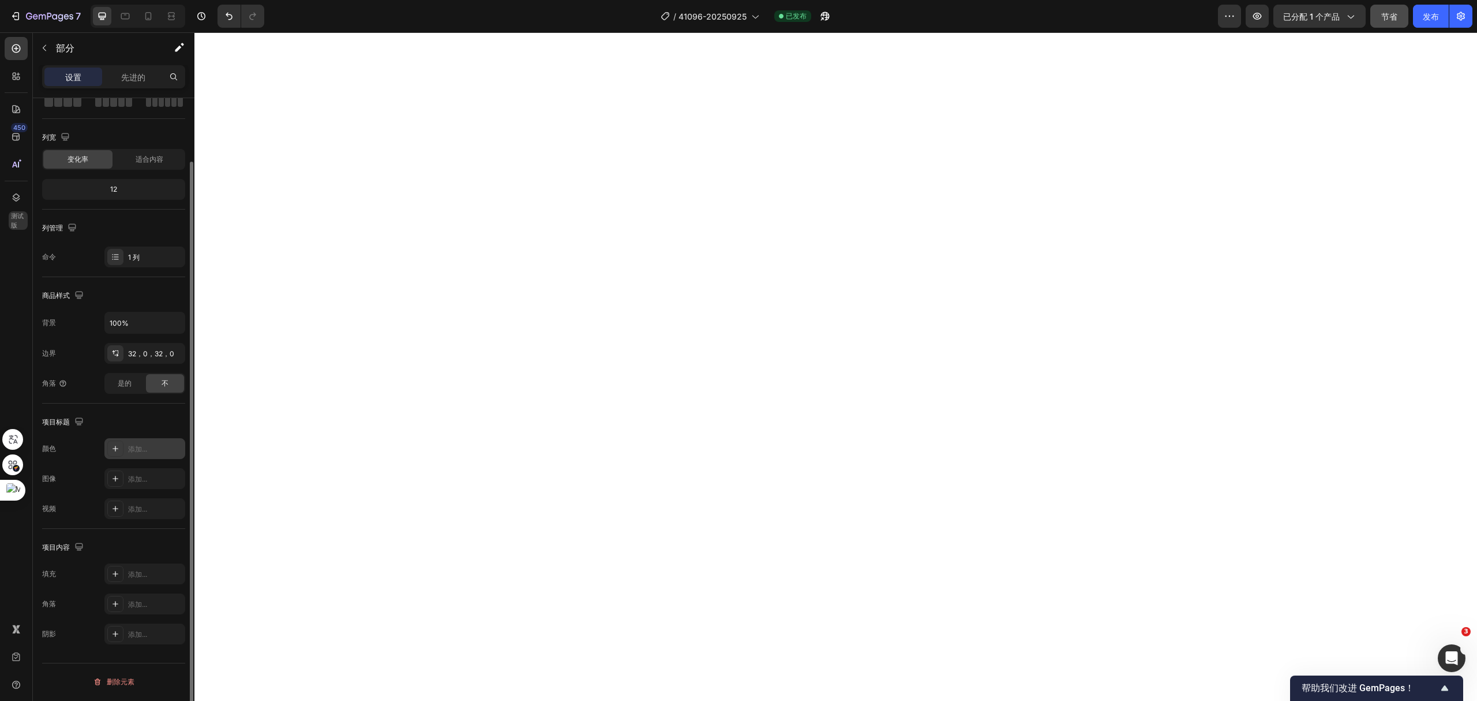
click at [118, 453] on icon at bounding box center [115, 448] width 9 height 9
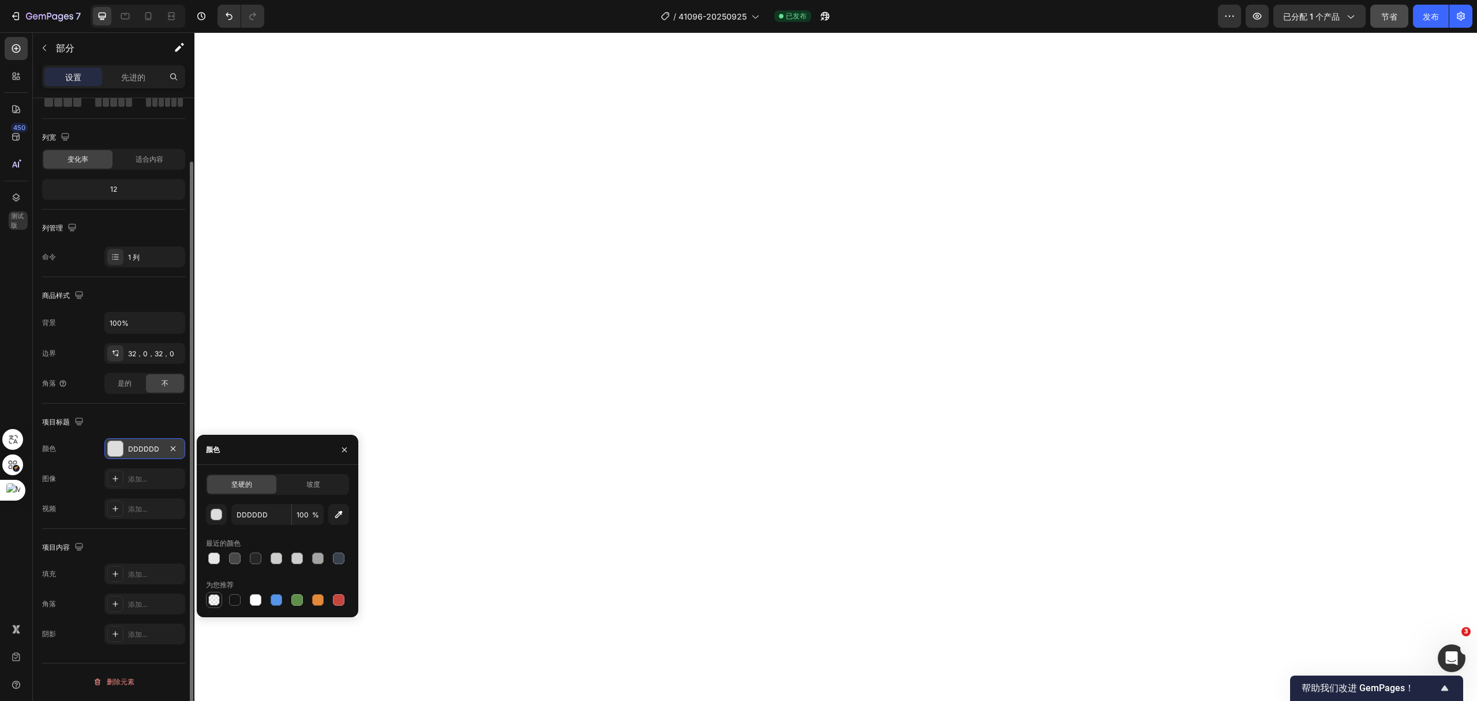
click at [211, 603] on div at bounding box center [214, 600] width 12 height 12
type input "000000"
type input "0"
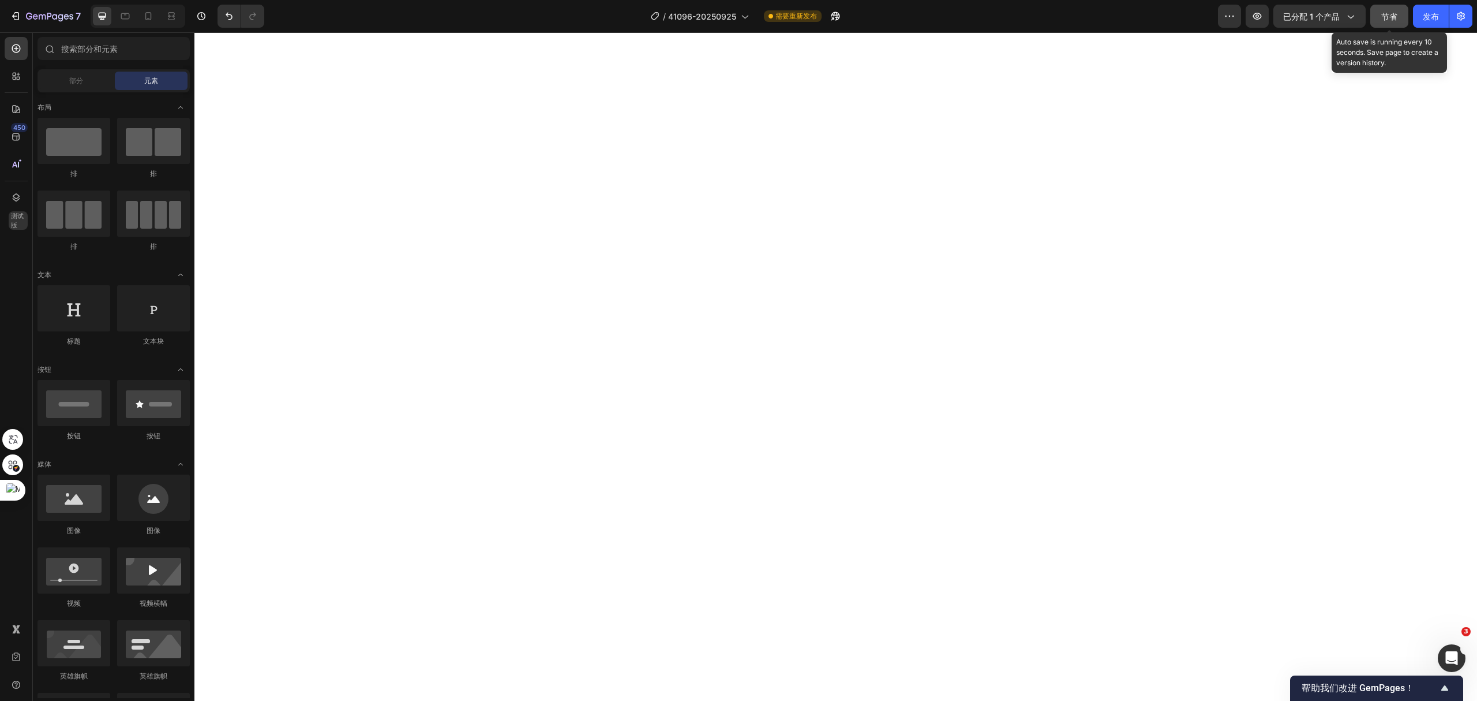
click at [1388, 21] on div "节省" at bounding box center [1390, 16] width 16 height 12
click at [153, 15] on icon at bounding box center [149, 16] width 12 height 12
click at [1428, 14] on font "发布" at bounding box center [1431, 17] width 16 height 10
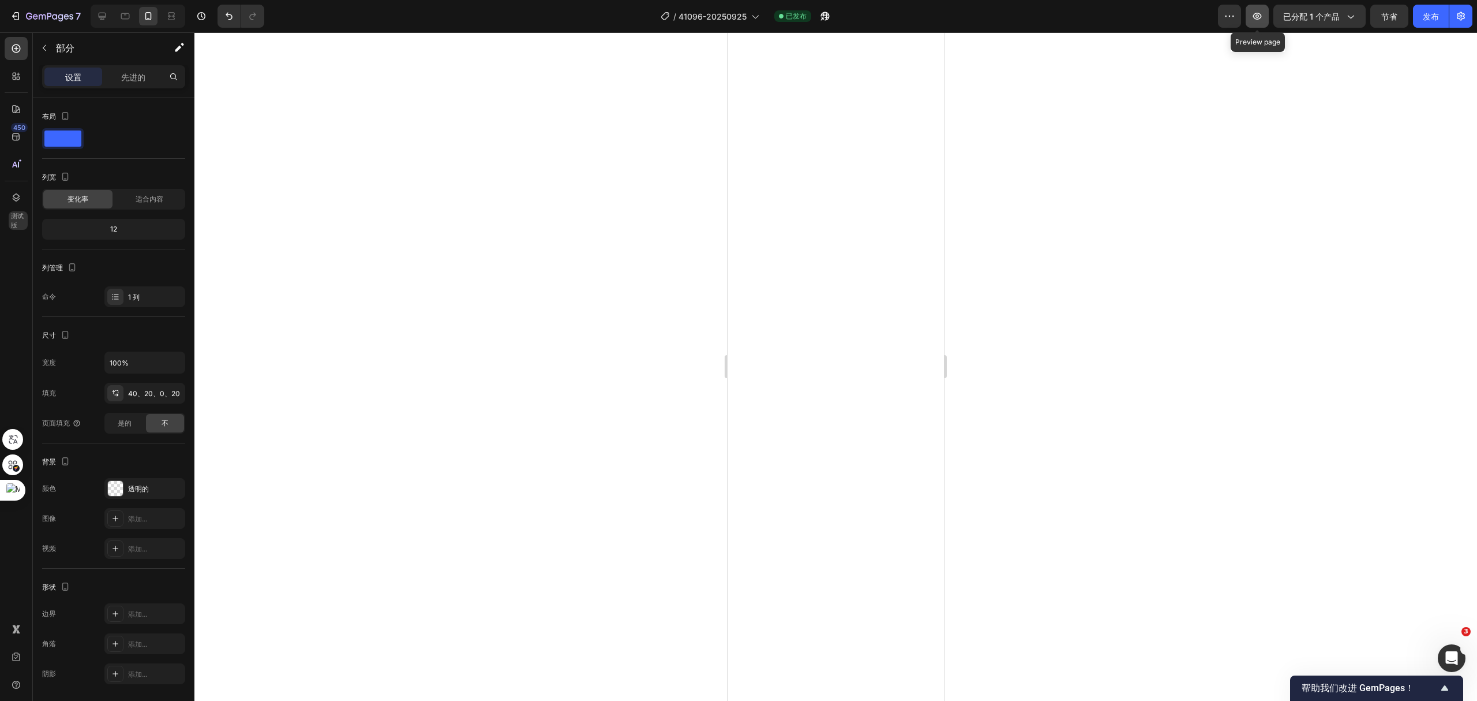
click at [1261, 17] on icon "button" at bounding box center [1258, 16] width 12 height 12
